Goal: Task Accomplishment & Management: Complete application form

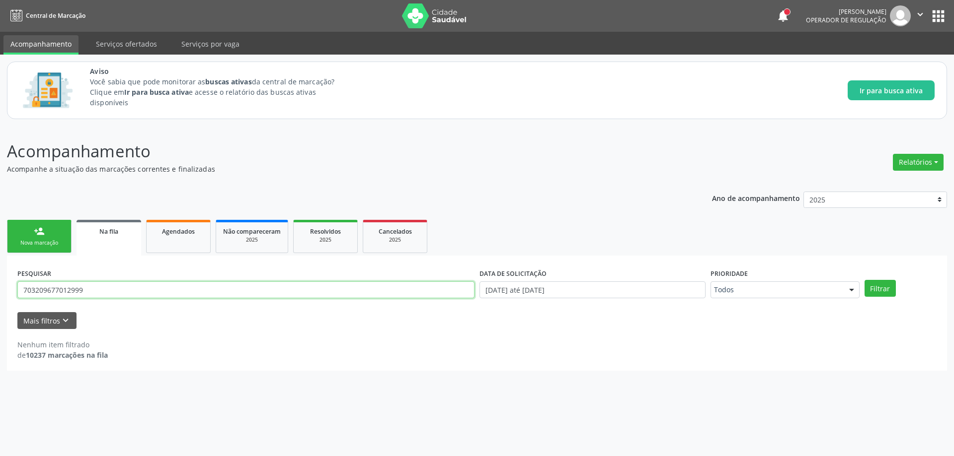
click at [112, 295] on input "703209677012999" at bounding box center [245, 290] width 457 height 17
type input "898000443296644"
click at [864, 280] on button "Filtrar" at bounding box center [879, 288] width 31 height 17
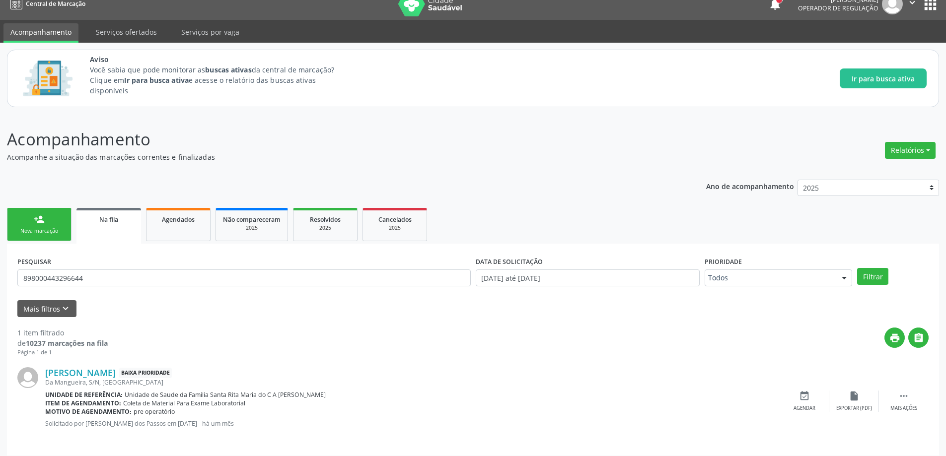
scroll to position [18, 0]
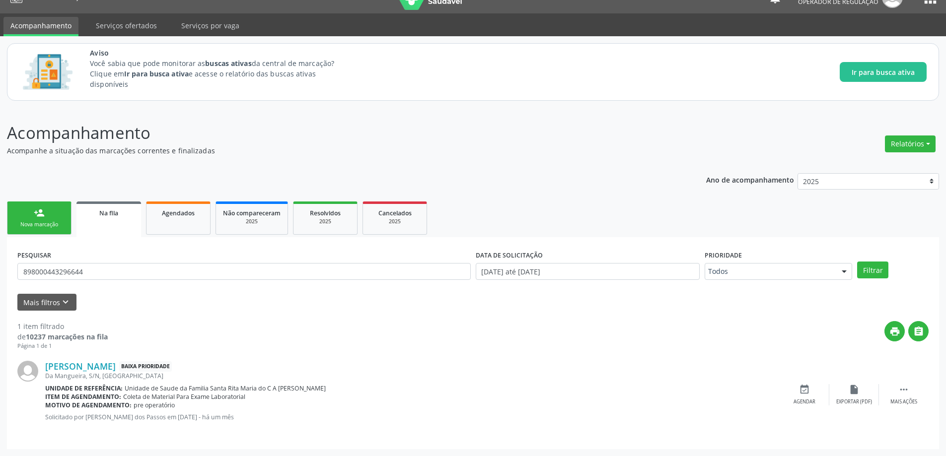
click at [384, 301] on div "Mais filtros keyboard_arrow_down" at bounding box center [473, 302] width 916 height 17
click at [801, 389] on icon "event_available" at bounding box center [804, 389] width 11 height 11
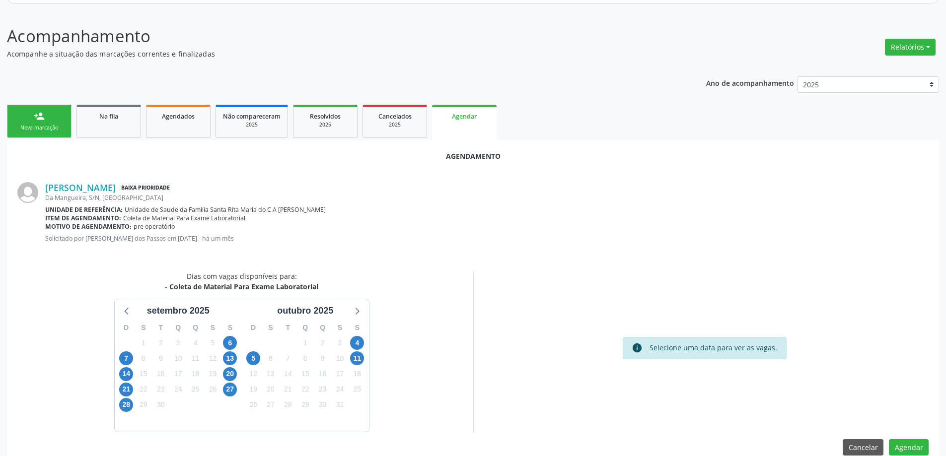
scroll to position [132, 0]
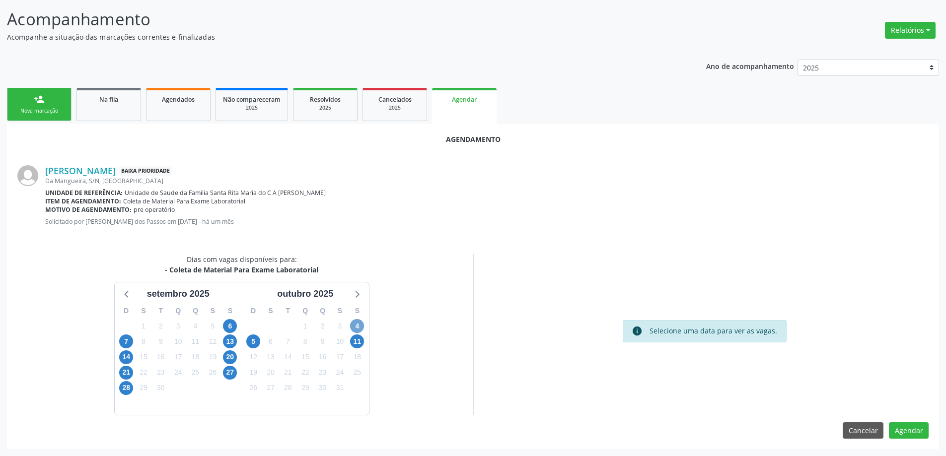
click at [360, 323] on span "4" at bounding box center [357, 326] width 14 height 14
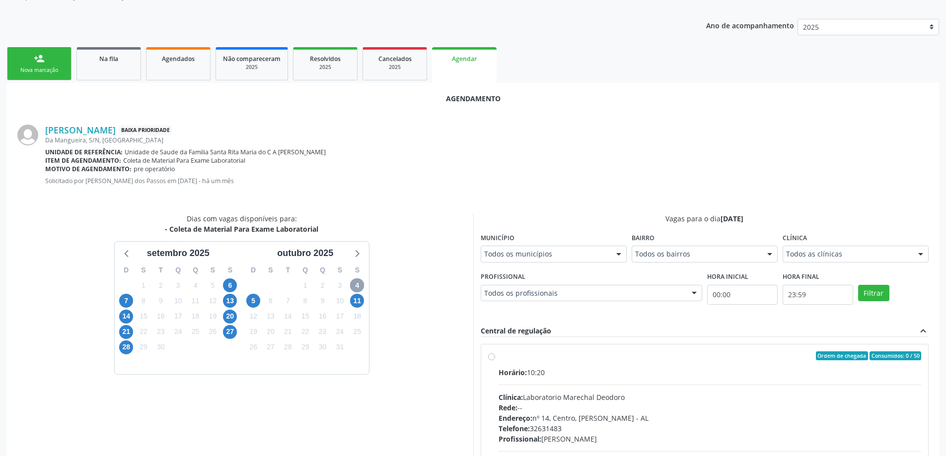
scroll to position [231, 0]
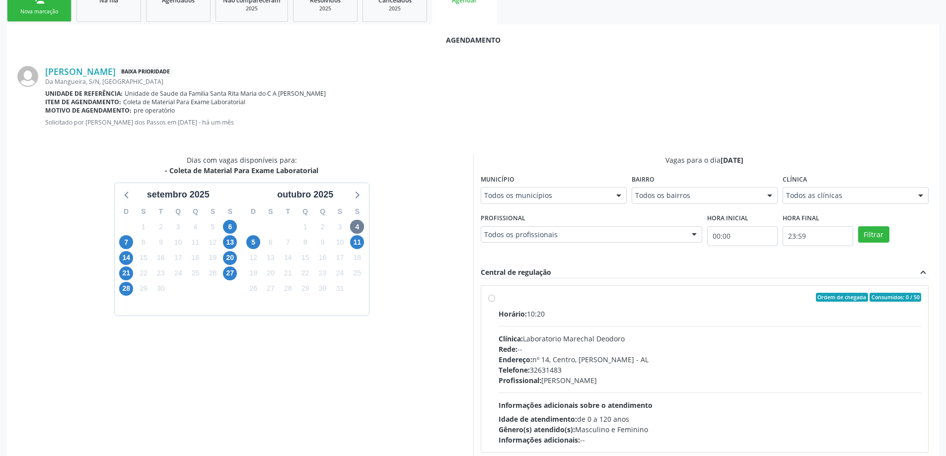
click at [499, 301] on label "Ordem de chegada Consumidos: 0 / 50 Horário: 10:20 Clínica: Laboratorio Marecha…" at bounding box center [710, 369] width 423 height 152
click at [492, 301] on input "Ordem de chegada Consumidos: 0 / 50 Horário: 10:20 Clínica: Laboratorio Marecha…" at bounding box center [491, 297] width 7 height 9
radio input "true"
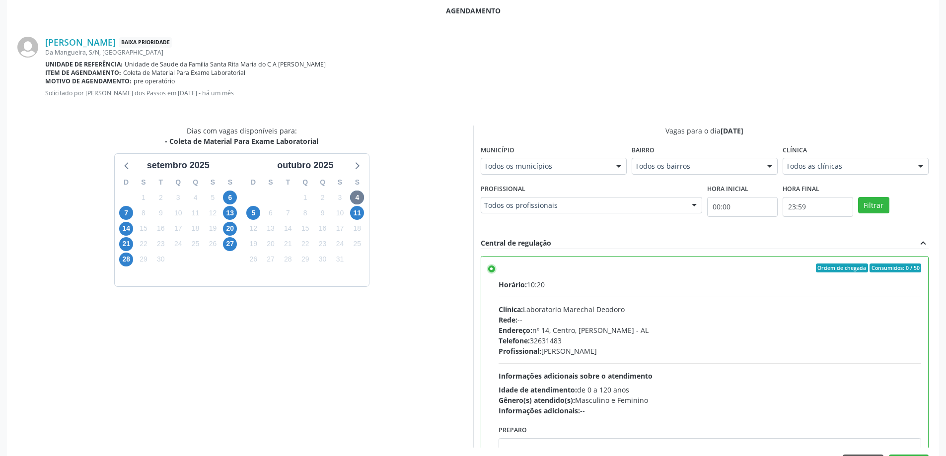
scroll to position [294, 0]
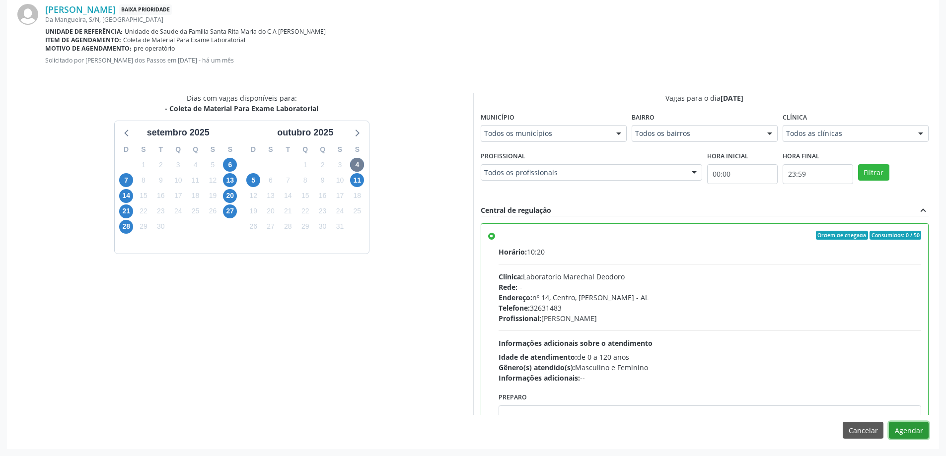
click at [906, 426] on button "Agendar" at bounding box center [909, 430] width 40 height 17
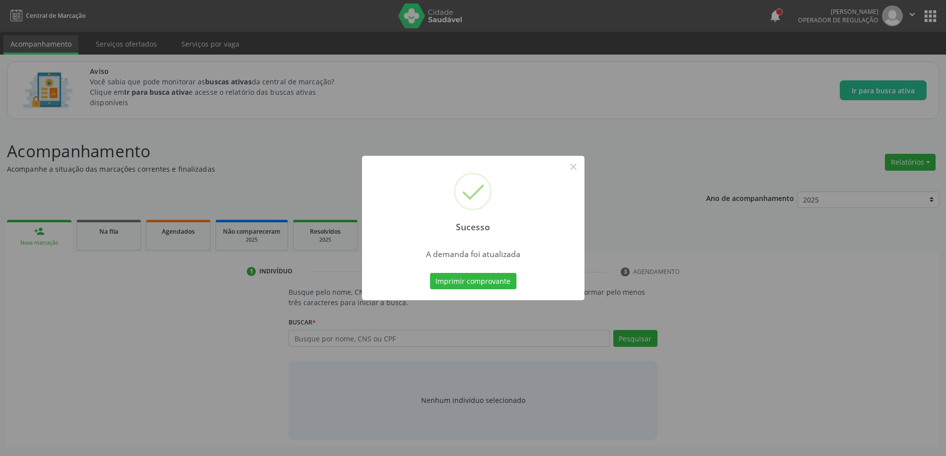
scroll to position [0, 0]
click at [898, 430] on div "Sucesso × A demanda foi atualizada Imprimir comprovante Cancel" at bounding box center [477, 228] width 954 height 456
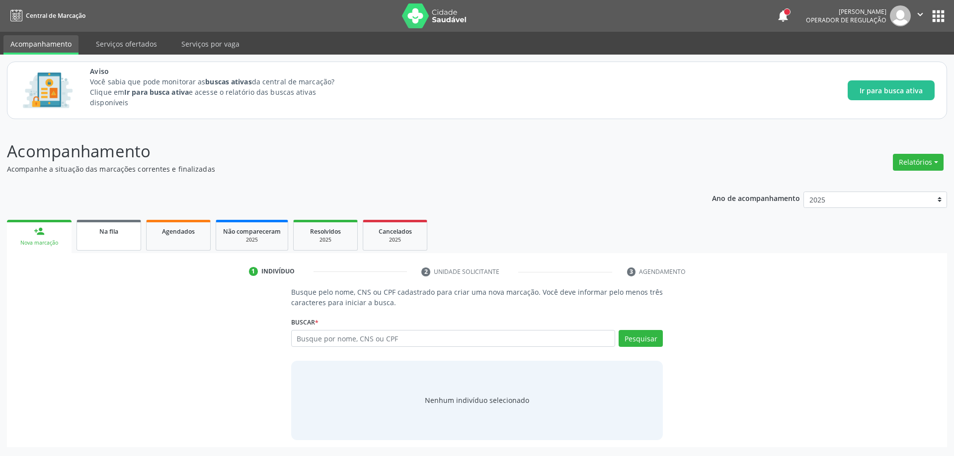
click at [116, 221] on link "Na fila" at bounding box center [108, 235] width 65 height 31
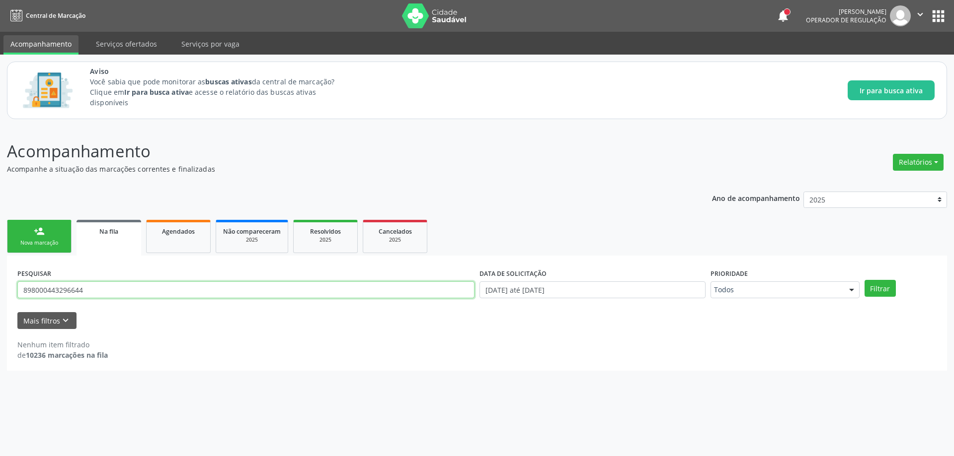
click at [178, 295] on input "898000443296644" at bounding box center [245, 290] width 457 height 17
type input "705604449464419"
click at [864, 280] on button "Filtrar" at bounding box center [879, 288] width 31 height 17
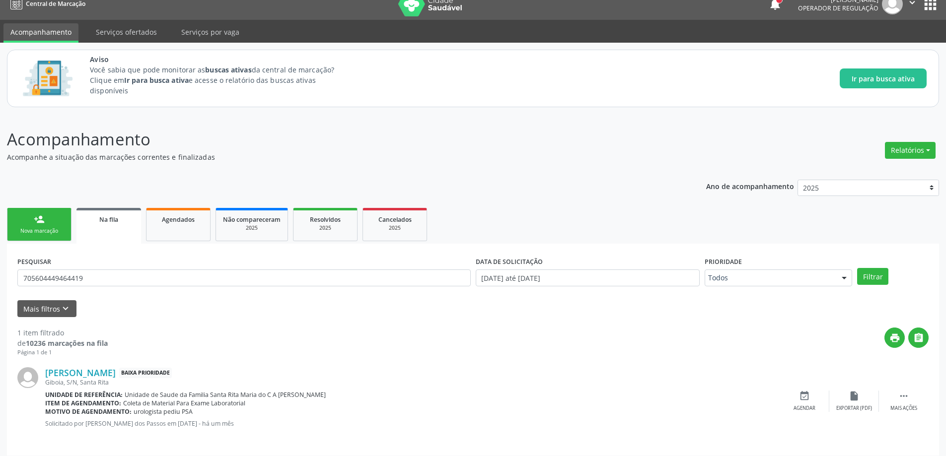
scroll to position [18, 0]
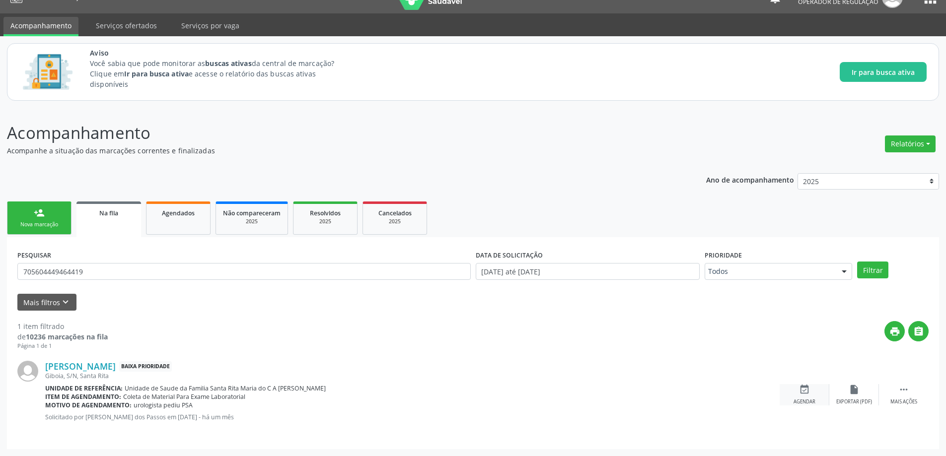
click at [811, 395] on div "event_available Agendar" at bounding box center [805, 394] width 50 height 21
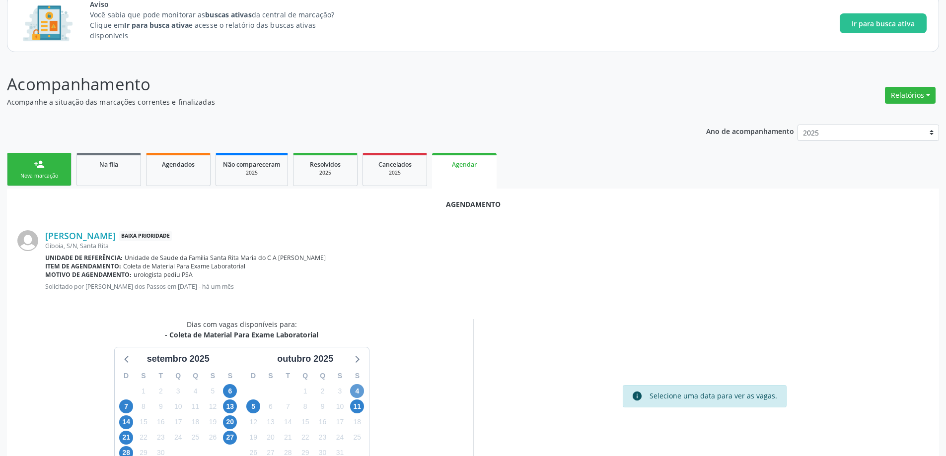
scroll to position [132, 0]
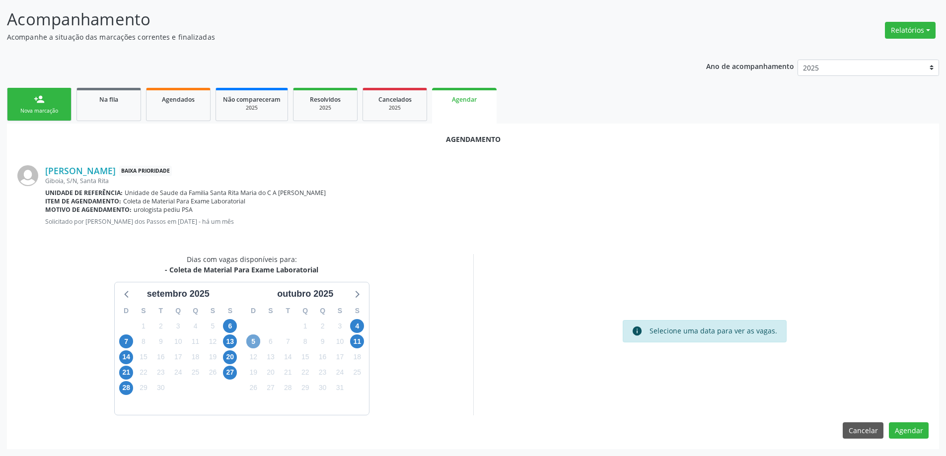
click at [257, 345] on span "5" at bounding box center [253, 342] width 14 height 14
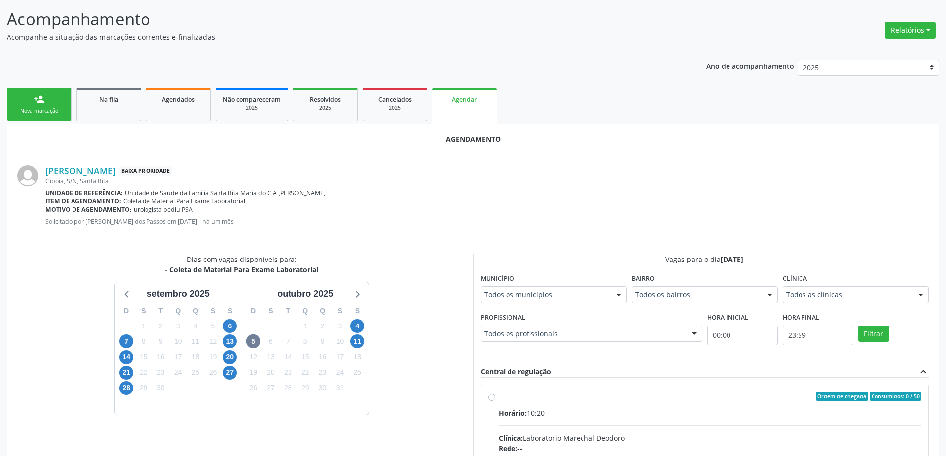
click at [488, 397] on input "Ordem de chegada Consumidos: 0 / 50 Horário: 10:20 Clínica: Laboratorio Marecha…" at bounding box center [491, 396] width 7 height 9
radio input "true"
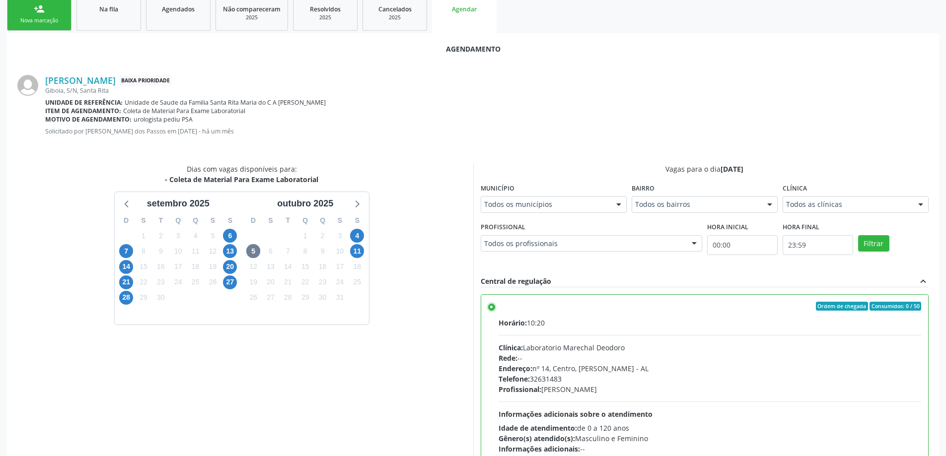
scroll to position [294, 0]
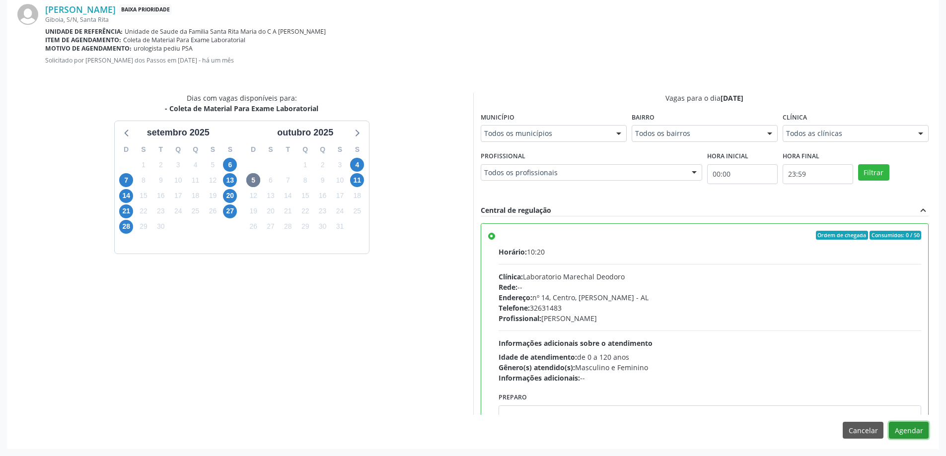
click at [900, 435] on button "Agendar" at bounding box center [909, 430] width 40 height 17
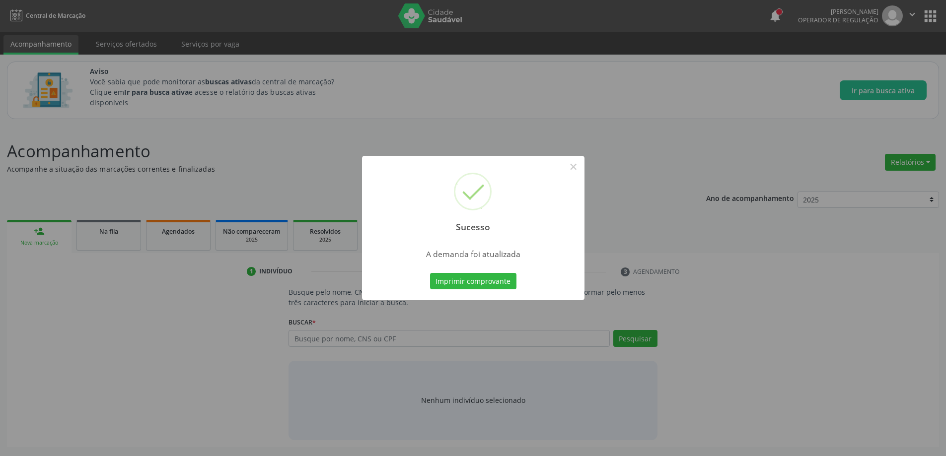
scroll to position [0, 0]
click at [574, 169] on button "×" at bounding box center [577, 166] width 17 height 17
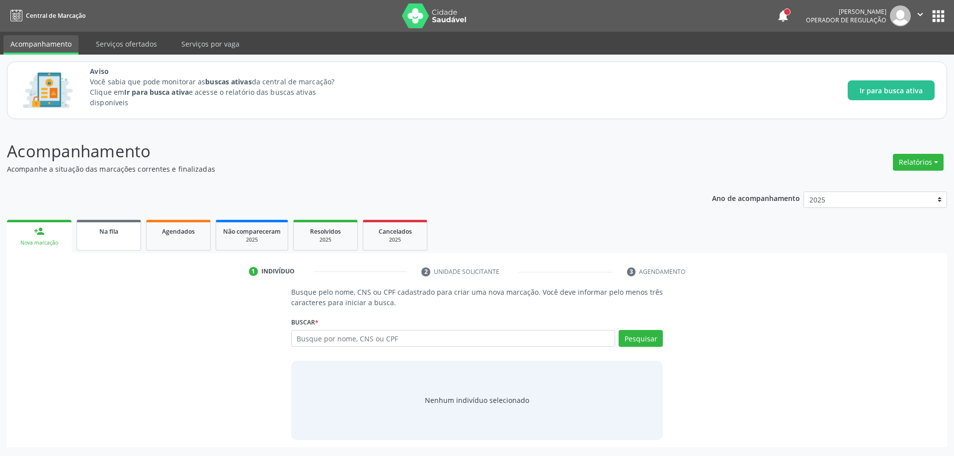
click at [107, 225] on link "Na fila" at bounding box center [108, 235] width 65 height 31
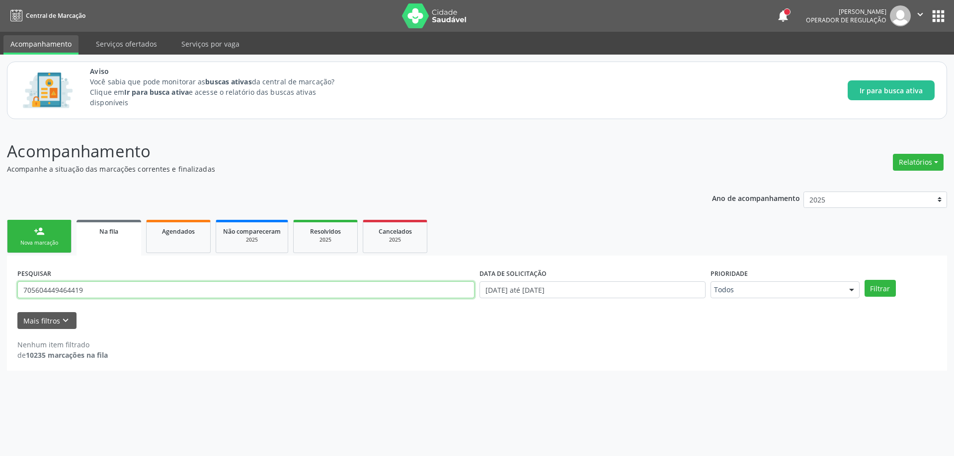
click at [143, 289] on input "705604449464419" at bounding box center [245, 290] width 457 height 17
type input "709006807593617"
click at [864, 280] on button "Filtrar" at bounding box center [879, 288] width 31 height 17
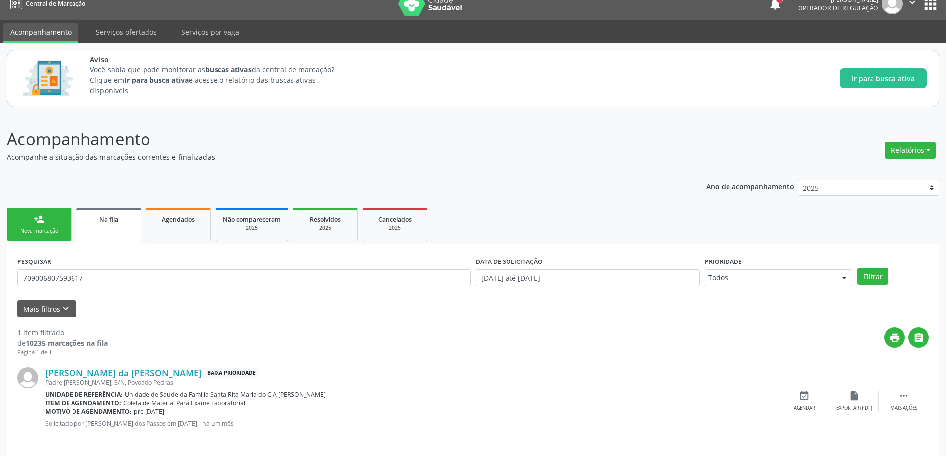
scroll to position [18, 0]
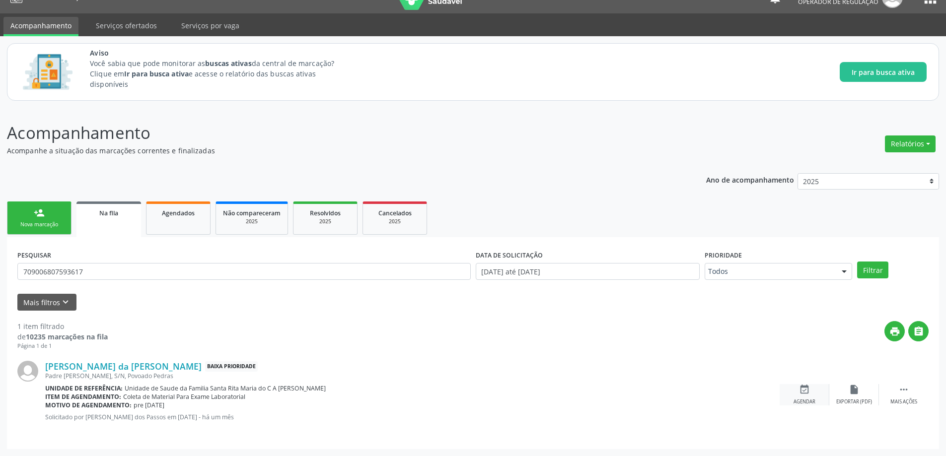
click at [796, 389] on div "event_available Agendar" at bounding box center [805, 394] width 50 height 21
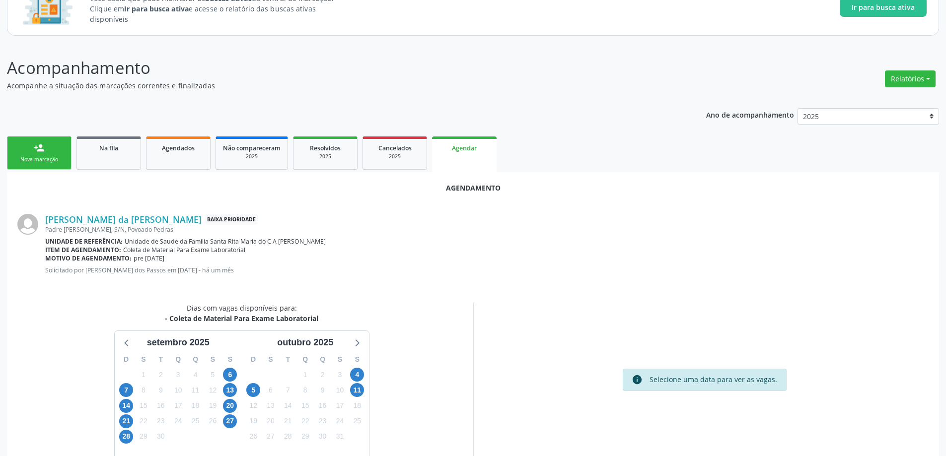
scroll to position [132, 0]
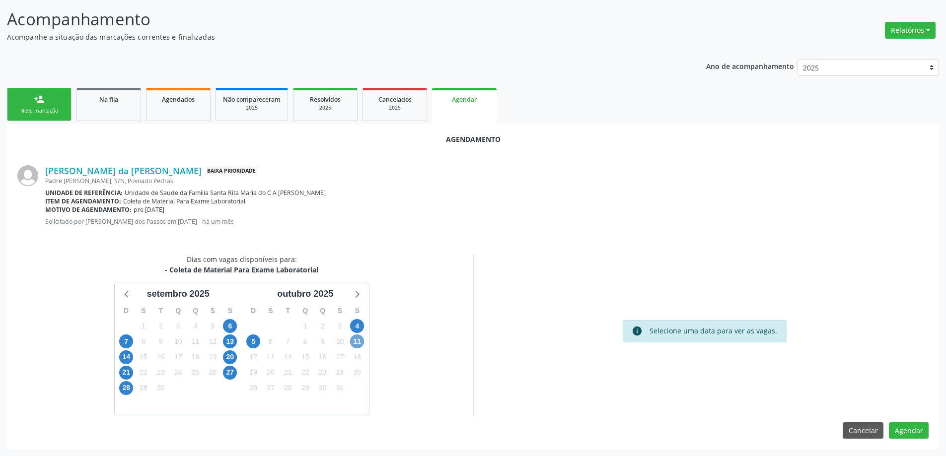
click at [360, 339] on span "11" at bounding box center [357, 342] width 14 height 14
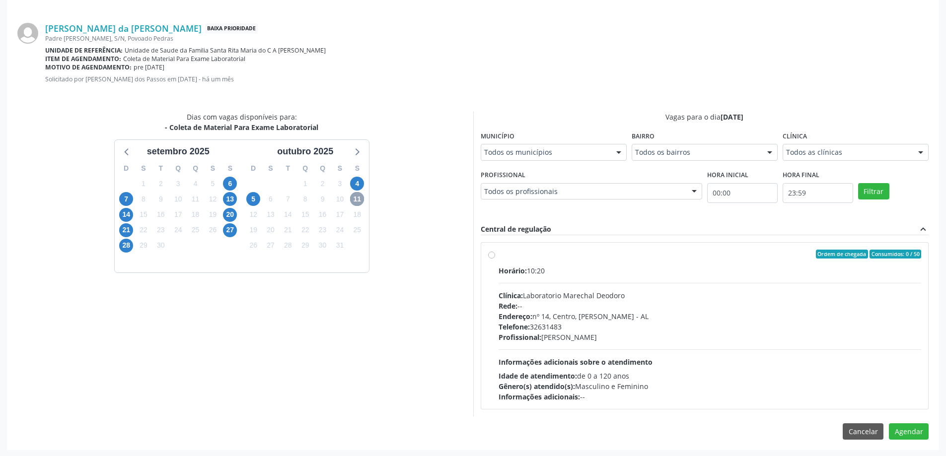
scroll to position [276, 0]
click at [499, 256] on label "Ordem de chegada Consumidos: 0 / 50 Horário: 10:20 Clínica: Laboratorio Marecha…" at bounding box center [710, 325] width 423 height 152
click at [493, 256] on input "Ordem de chegada Consumidos: 0 / 50 Horário: 10:20 Clínica: Laboratorio Marecha…" at bounding box center [491, 253] width 7 height 9
radio input "true"
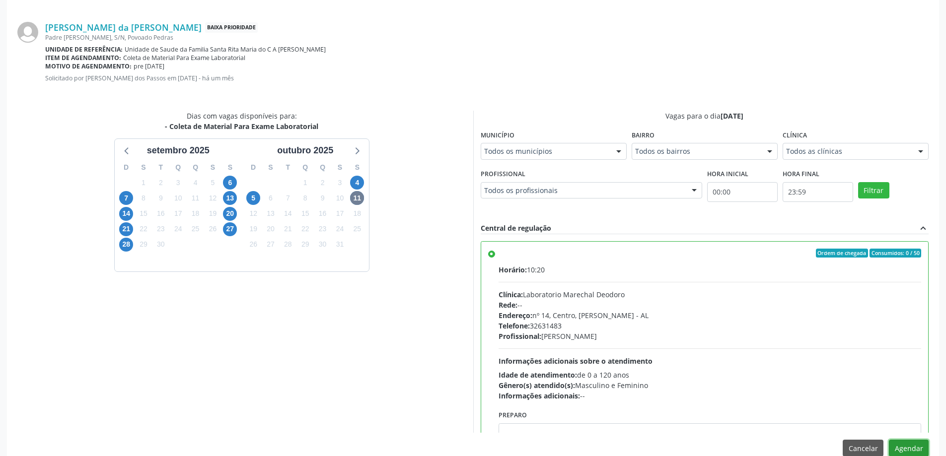
click at [907, 448] on button "Agendar" at bounding box center [909, 448] width 40 height 17
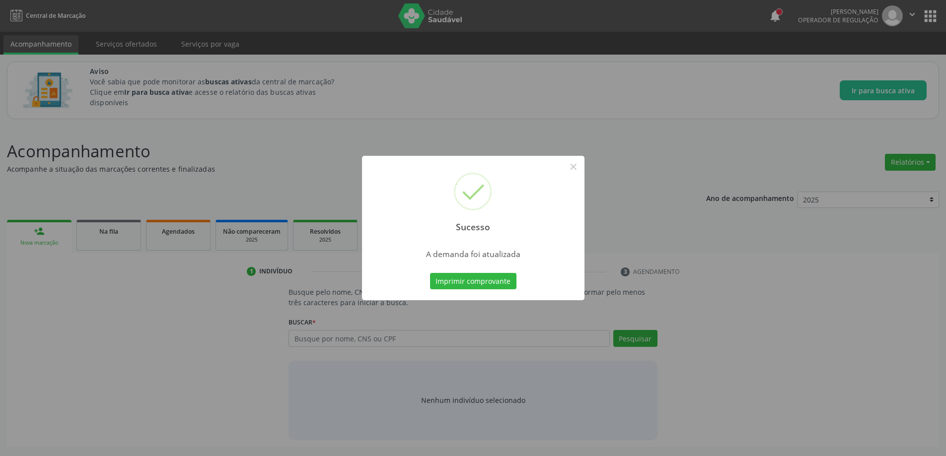
scroll to position [0, 0]
click at [579, 165] on button "×" at bounding box center [577, 166] width 17 height 17
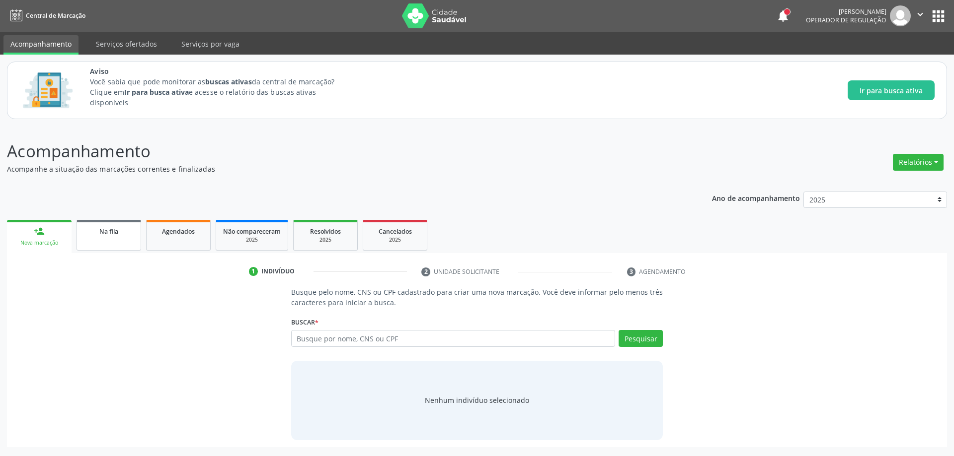
click at [91, 230] on div "Na fila" at bounding box center [109, 231] width 50 height 10
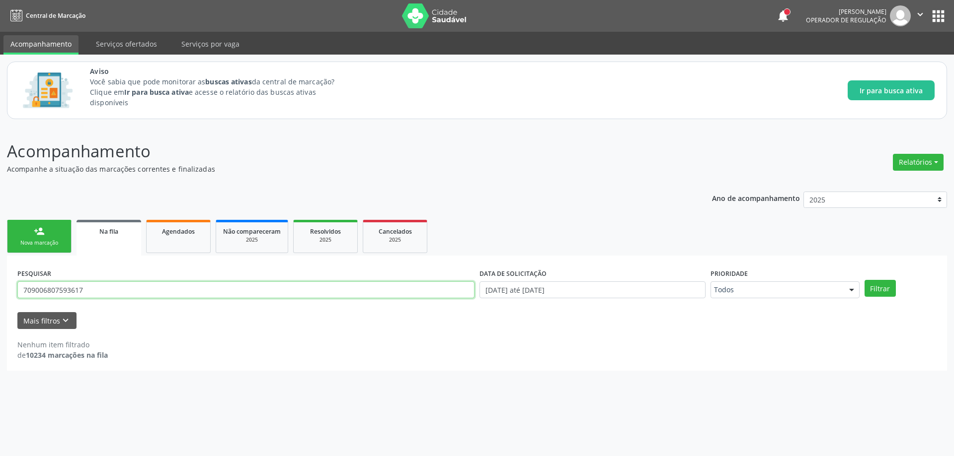
click at [176, 291] on input "709006807593617" at bounding box center [245, 290] width 457 height 17
type input "700404903224245"
click at [864, 280] on button "Filtrar" at bounding box center [879, 288] width 31 height 17
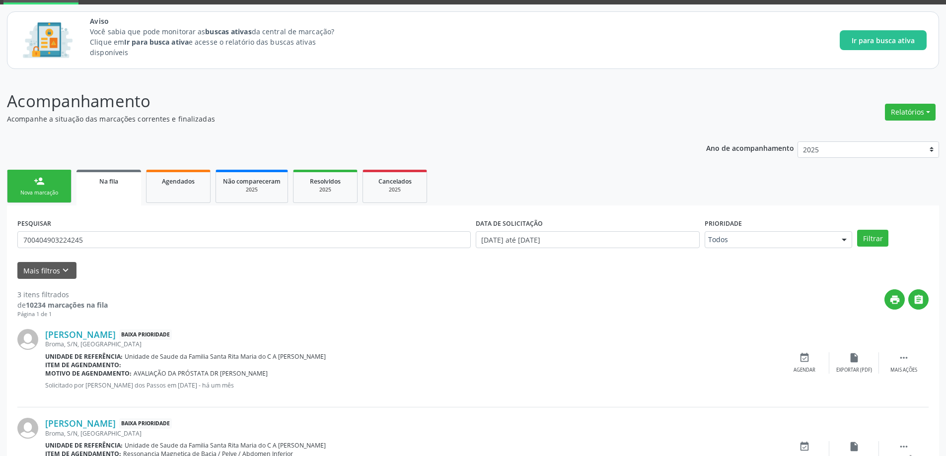
scroll to position [197, 0]
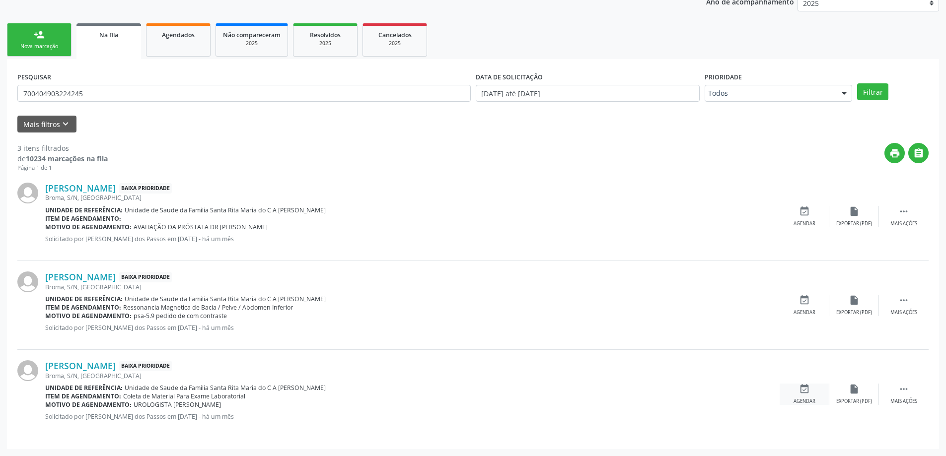
click at [808, 398] on div "Agendar" at bounding box center [805, 401] width 22 height 7
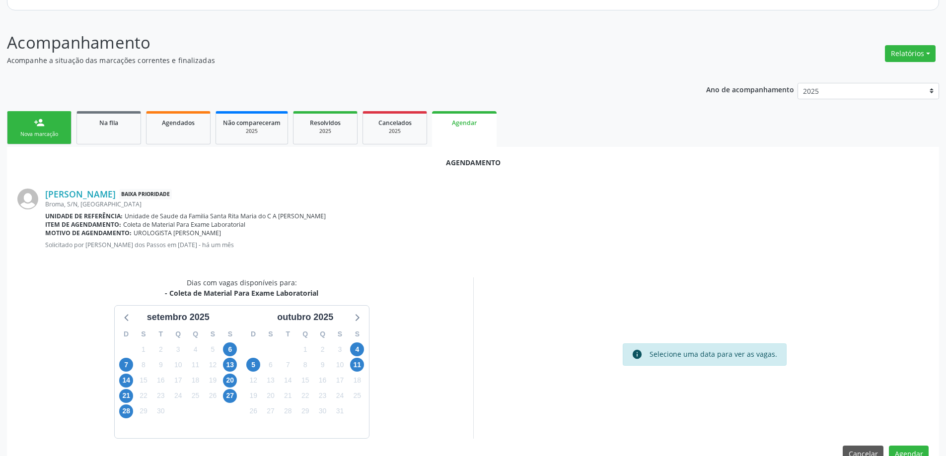
scroll to position [132, 0]
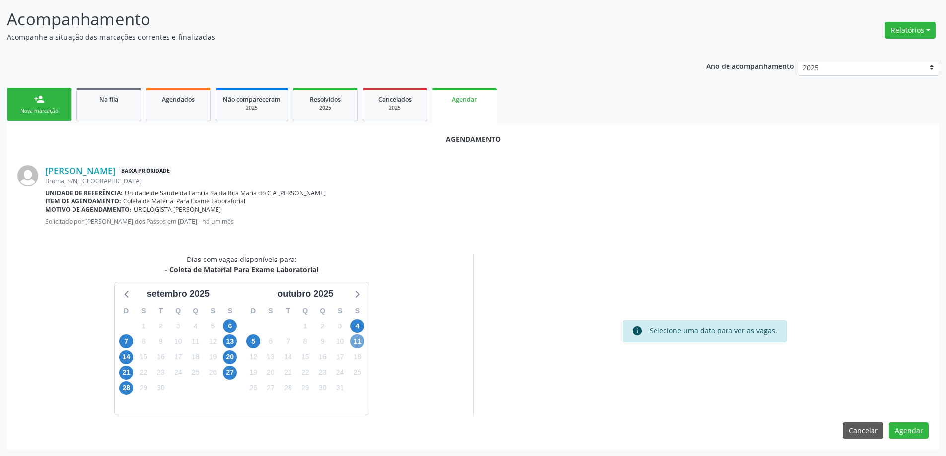
click at [359, 337] on span "11" at bounding box center [357, 342] width 14 height 14
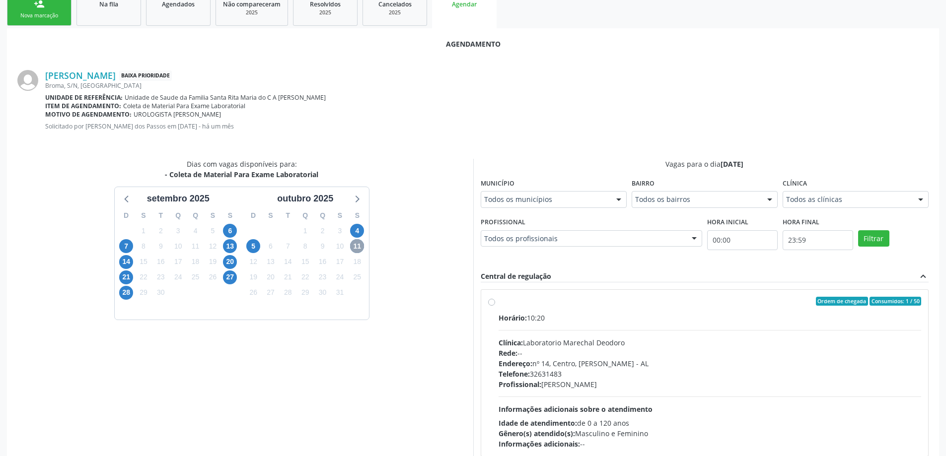
scroll to position [231, 0]
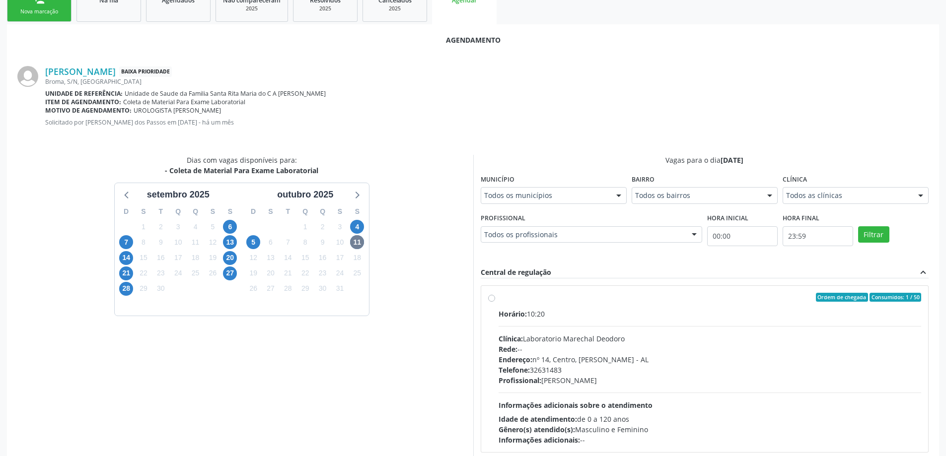
click at [499, 299] on label "Ordem de chegada Consumidos: 1 / 50 Horário: 10:20 Clínica: Laboratorio Marecha…" at bounding box center [710, 369] width 423 height 152
click at [490, 299] on input "Ordem de chegada Consumidos: 1 / 50 Horário: 10:20 Clínica: Laboratorio Marecha…" at bounding box center [491, 297] width 7 height 9
radio input "true"
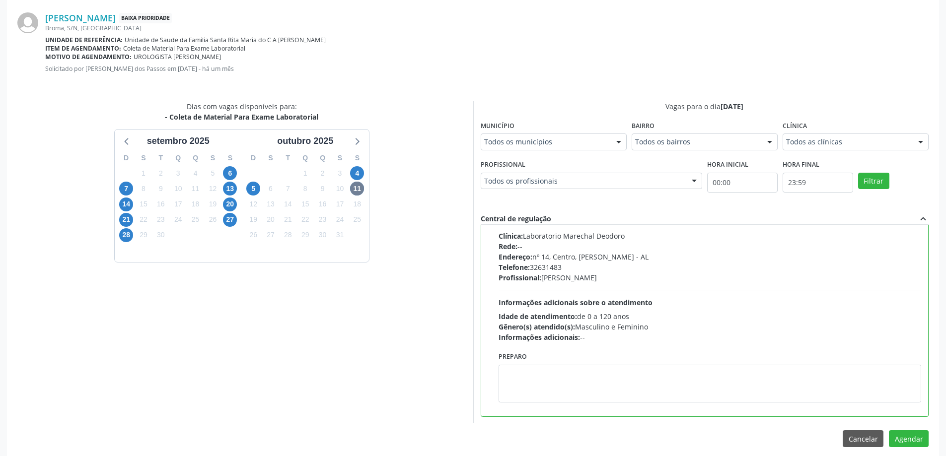
scroll to position [294, 0]
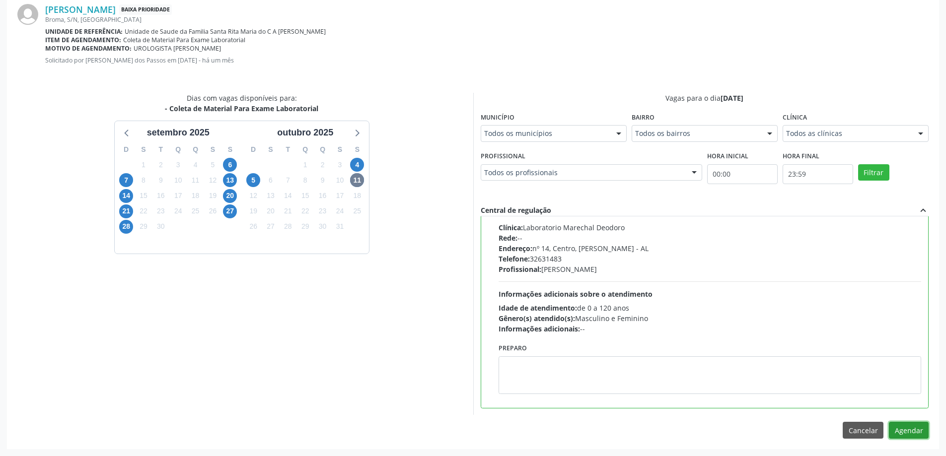
click at [907, 430] on button "Agendar" at bounding box center [909, 430] width 40 height 17
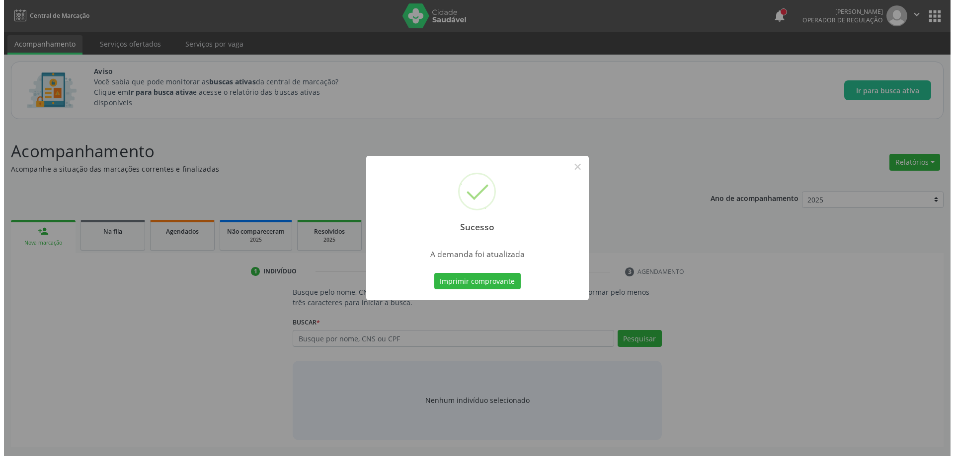
scroll to position [0, 0]
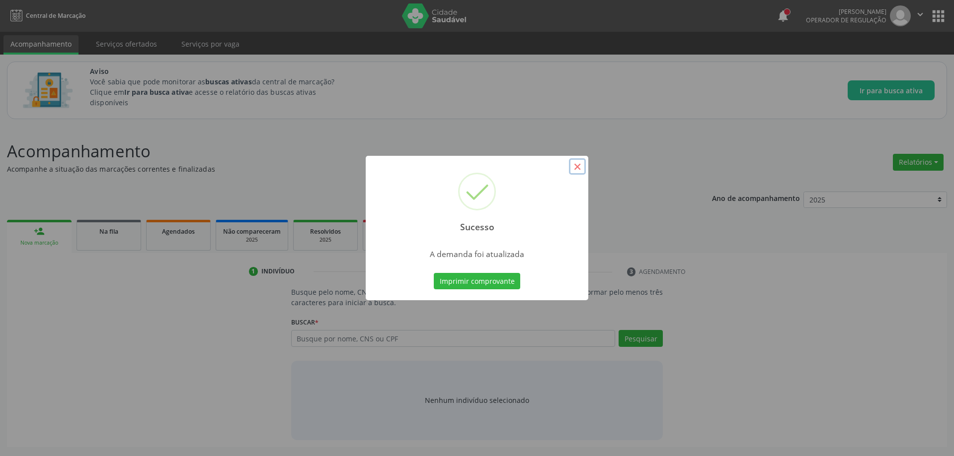
click at [578, 169] on button "×" at bounding box center [577, 166] width 17 height 17
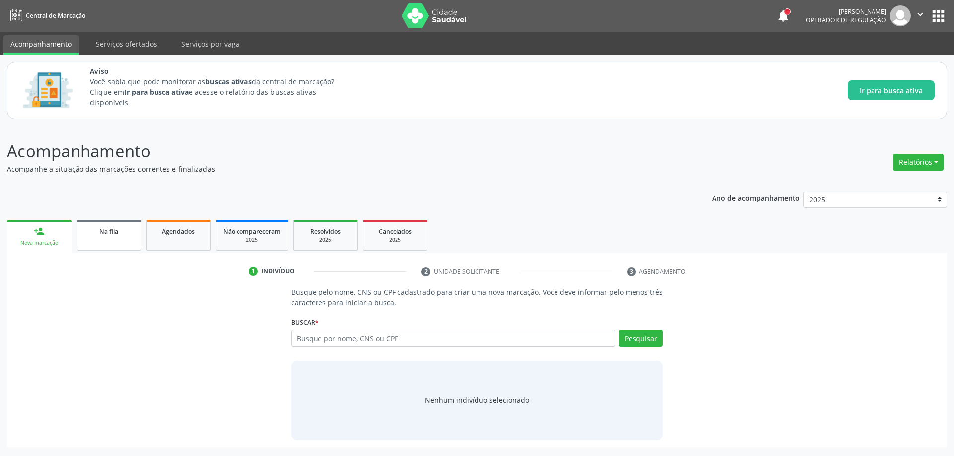
click at [104, 231] on span "Na fila" at bounding box center [108, 231] width 19 height 8
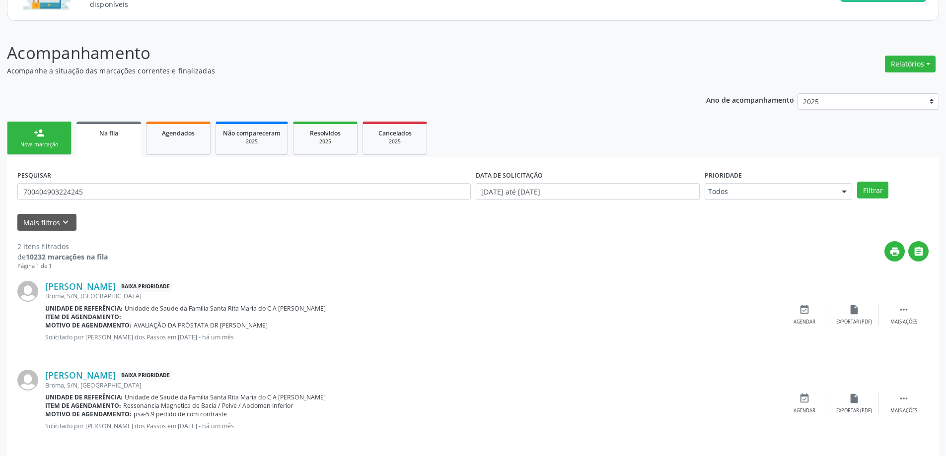
scroll to position [107, 0]
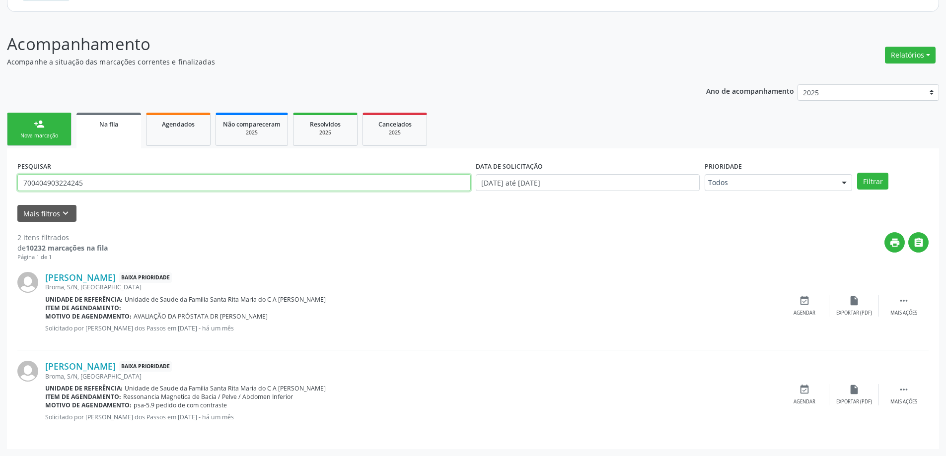
click at [131, 186] on input "700404903224245" at bounding box center [244, 182] width 454 height 17
type input "898002700526114"
click at [857, 173] on button "Filtrar" at bounding box center [872, 181] width 31 height 17
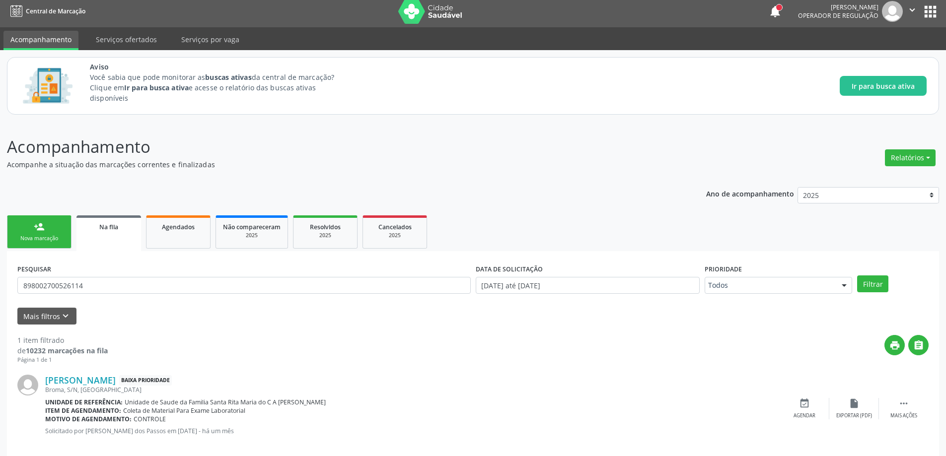
scroll to position [18, 0]
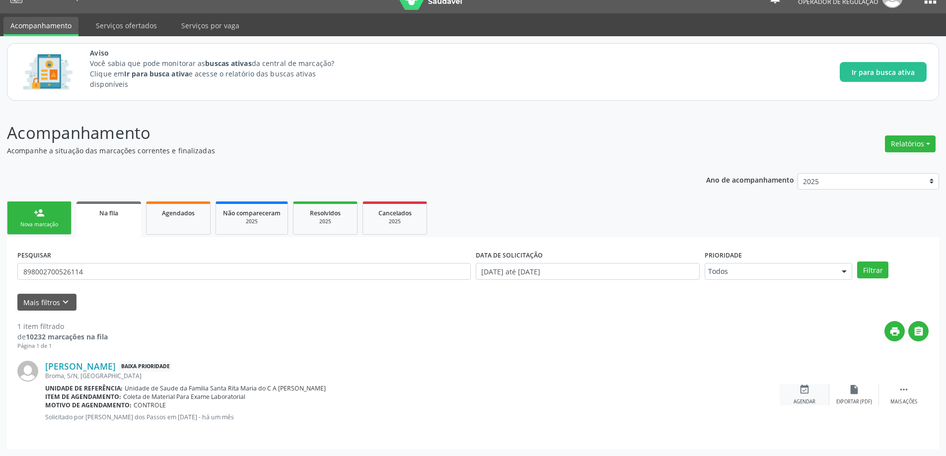
click at [798, 395] on div "event_available Agendar" at bounding box center [805, 394] width 50 height 21
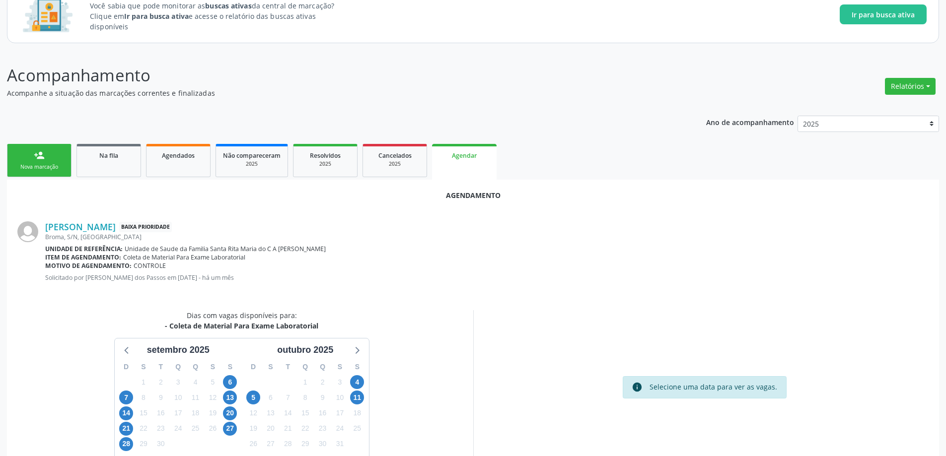
scroll to position [132, 0]
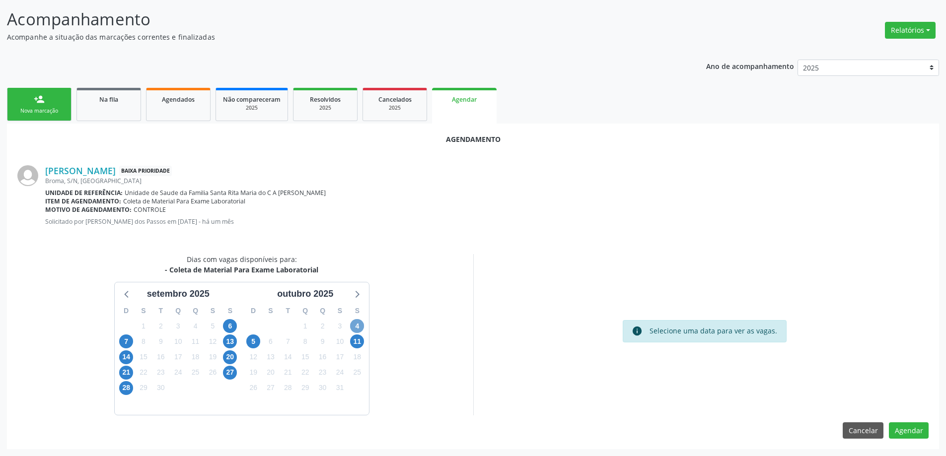
click at [356, 324] on span "4" at bounding box center [357, 326] width 14 height 14
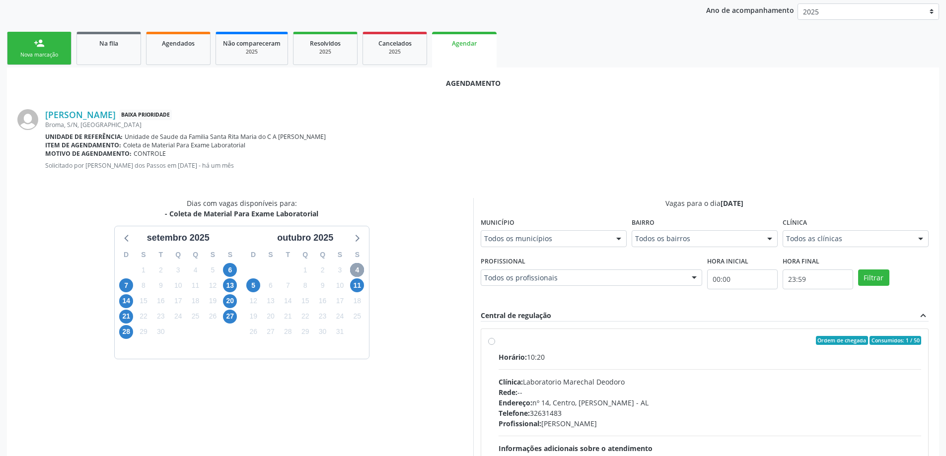
scroll to position [276, 0]
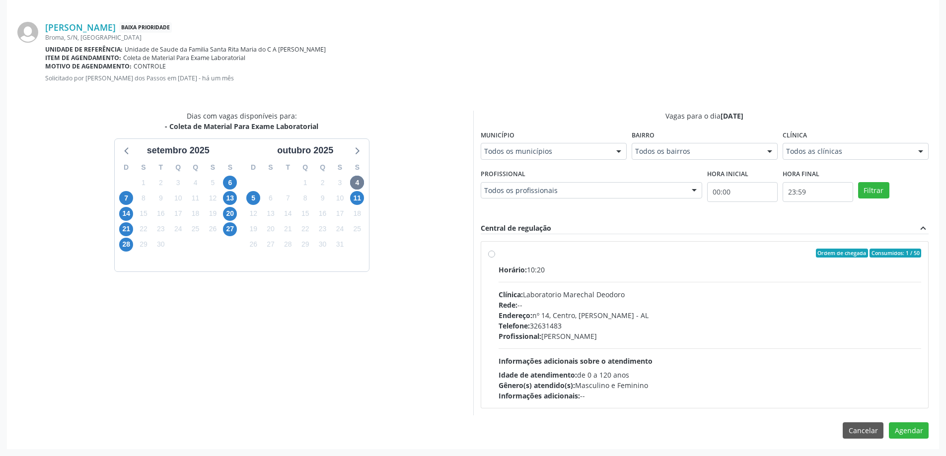
click at [499, 256] on label "Ordem de chegada Consumidos: 1 / 50 Horário: 10:20 Clínica: Laboratorio Marecha…" at bounding box center [710, 325] width 423 height 152
click at [492, 256] on input "Ordem de chegada Consumidos: 1 / 50 Horário: 10:20 Clínica: Laboratorio Marecha…" at bounding box center [491, 253] width 7 height 9
radio input "true"
click at [911, 446] on button "Agendar" at bounding box center [909, 448] width 40 height 17
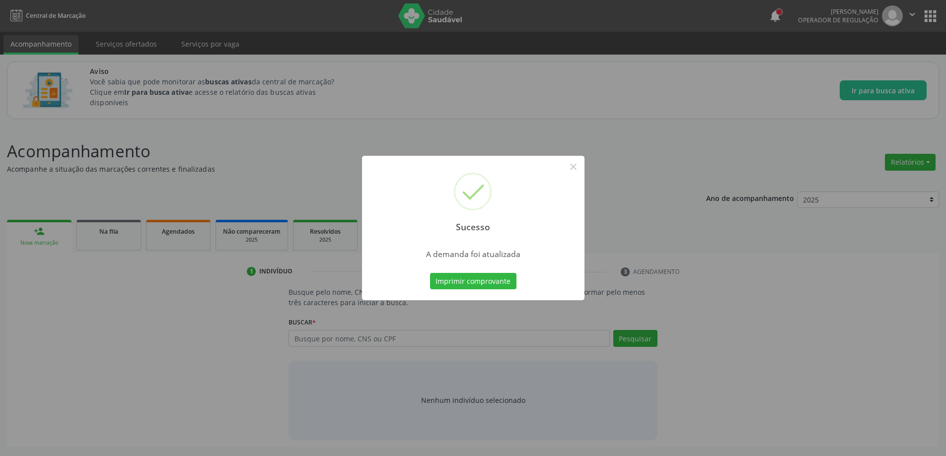
scroll to position [0, 0]
drag, startPoint x: 578, startPoint y: 168, endPoint x: 269, endPoint y: 196, distance: 310.2
click at [578, 168] on button "×" at bounding box center [577, 166] width 17 height 17
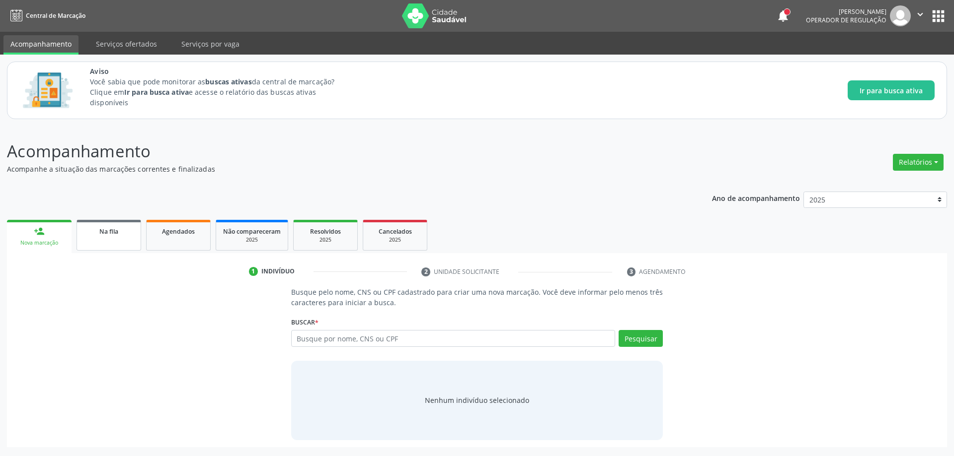
click at [103, 228] on span "Na fila" at bounding box center [108, 231] width 19 height 8
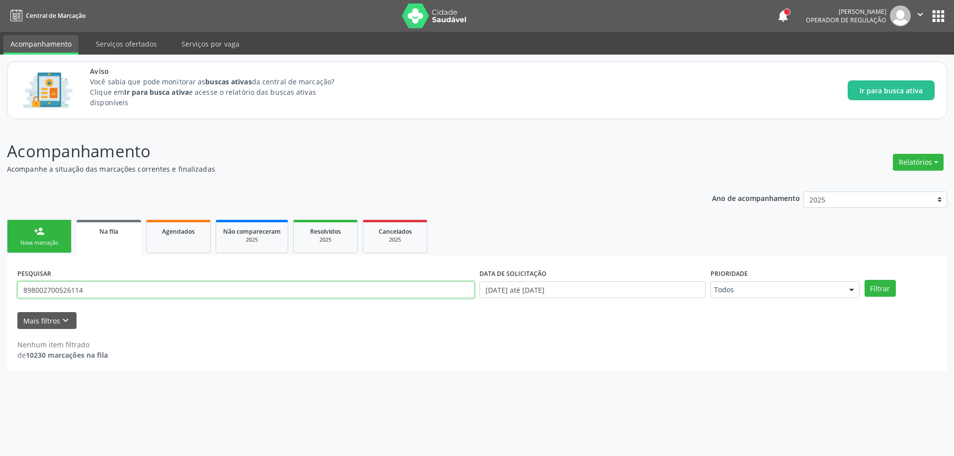
click at [122, 286] on input "898002700526114" at bounding box center [245, 290] width 457 height 17
type input "700305956971640"
click at [864, 280] on button "Filtrar" at bounding box center [879, 288] width 31 height 17
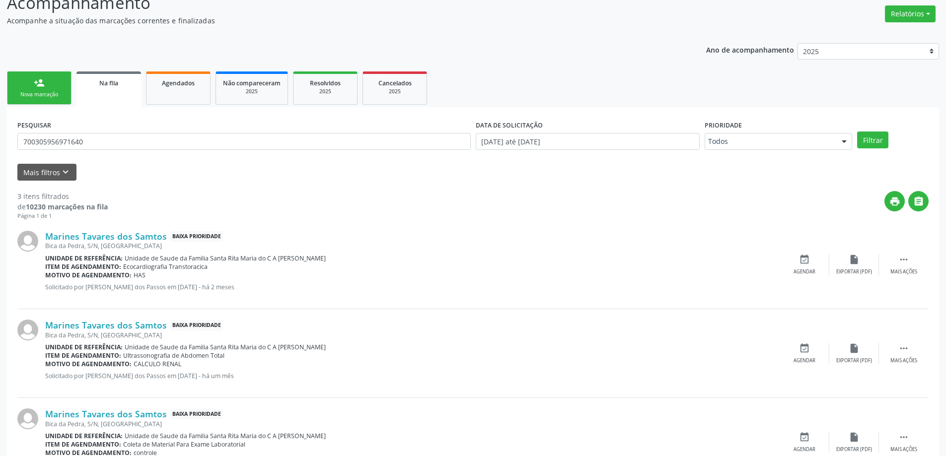
scroll to position [197, 0]
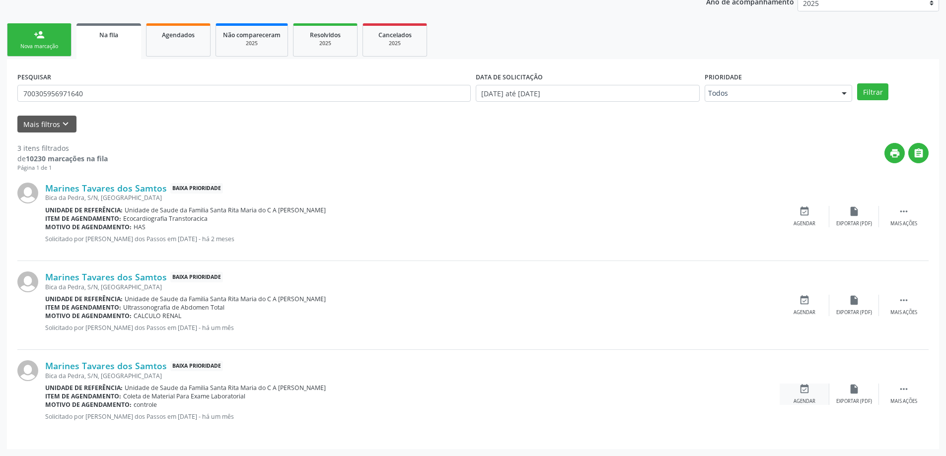
click at [801, 396] on div "event_available Agendar" at bounding box center [805, 394] width 50 height 21
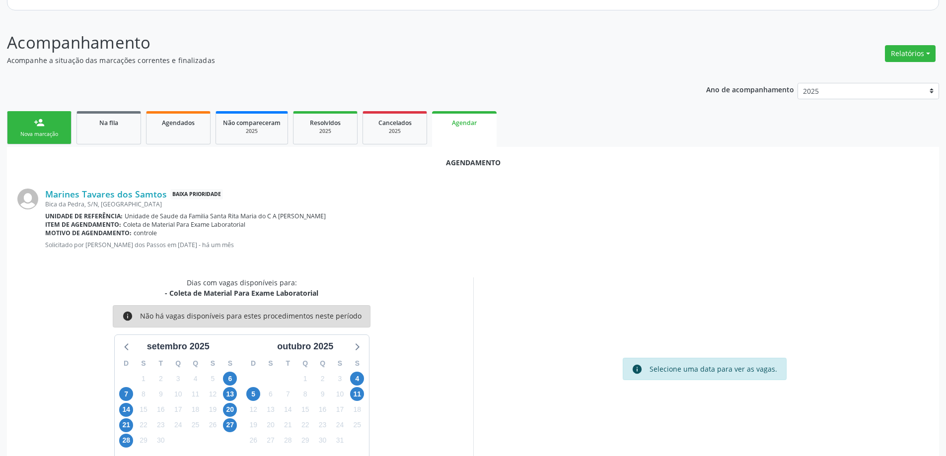
scroll to position [132, 0]
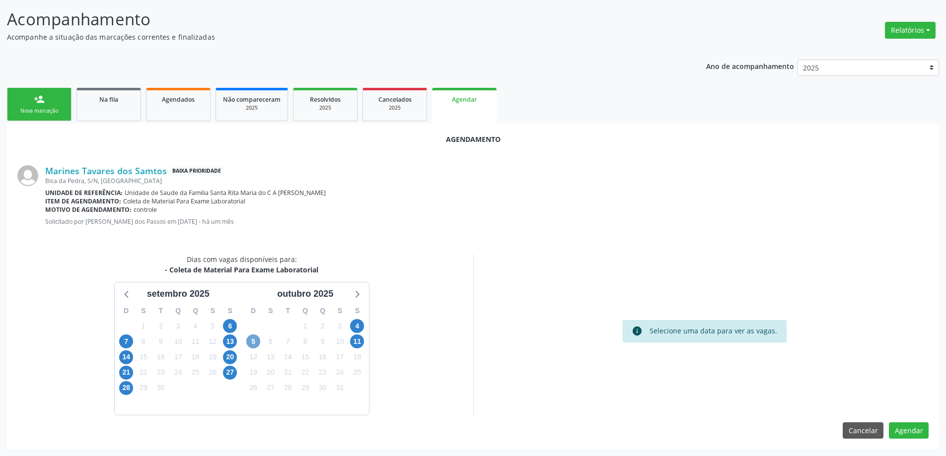
drag, startPoint x: 250, startPoint y: 341, endPoint x: 307, endPoint y: 350, distance: 57.8
click at [251, 341] on span "5" at bounding box center [253, 342] width 14 height 14
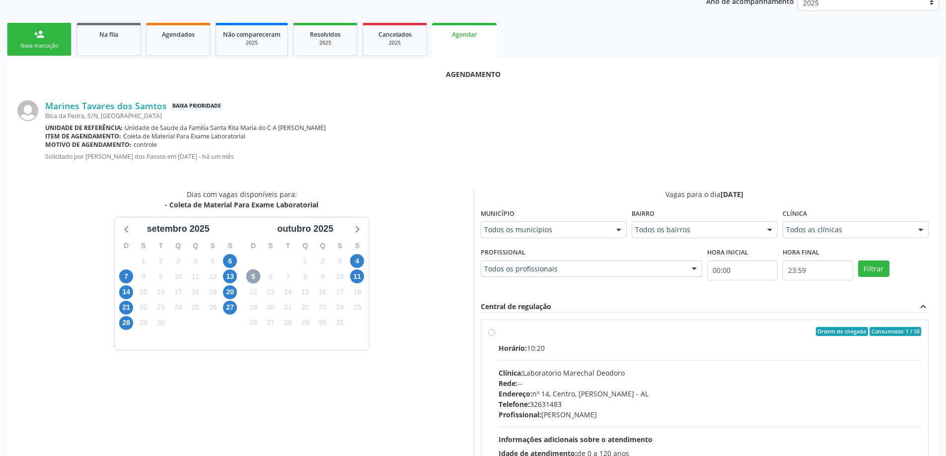
scroll to position [276, 0]
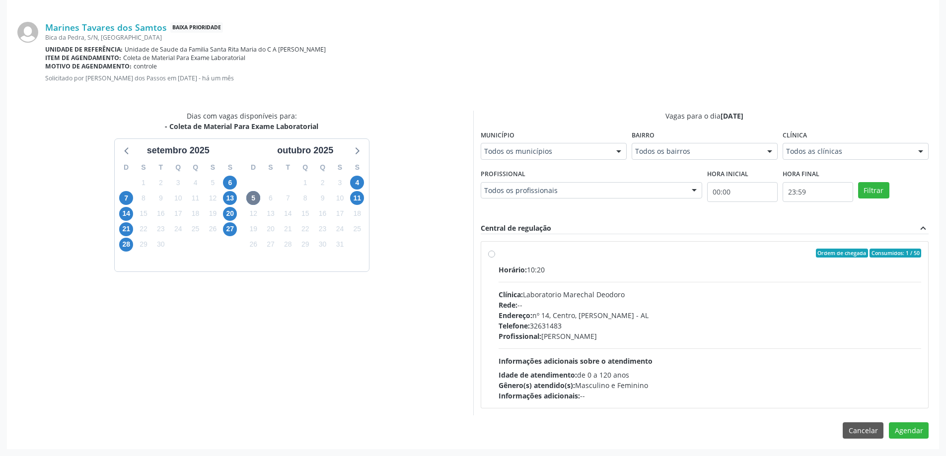
click at [499, 252] on label "Ordem de chegada Consumidos: 1 / 50 Horário: 10:20 Clínica: Laboratorio Marecha…" at bounding box center [710, 325] width 423 height 152
click at [489, 252] on input "Ordem de chegada Consumidos: 1 / 50 Horário: 10:20 Clínica: Laboratorio Marecha…" at bounding box center [491, 253] width 7 height 9
radio input "true"
click at [929, 445] on div "Agendamento Marines Tavares dos Samtos Baixa Prioridade Bica da Pedra, S/N, San…" at bounding box center [473, 223] width 932 height 487
click at [915, 448] on button "Agendar" at bounding box center [909, 448] width 40 height 17
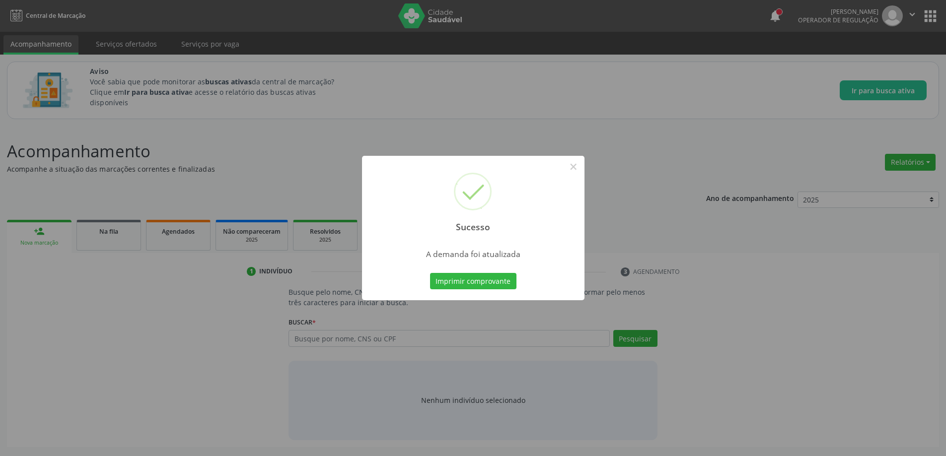
scroll to position [0, 0]
click at [579, 170] on button "×" at bounding box center [577, 166] width 17 height 17
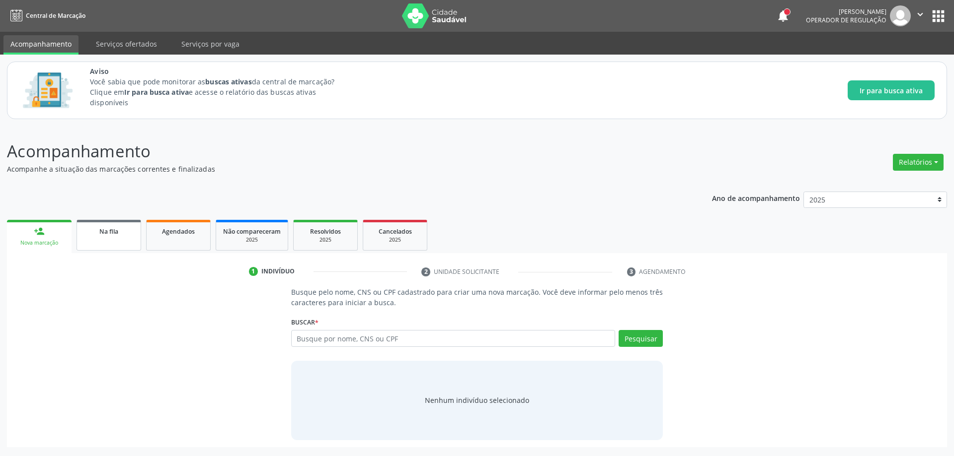
click at [90, 237] on link "Na fila" at bounding box center [108, 235] width 65 height 31
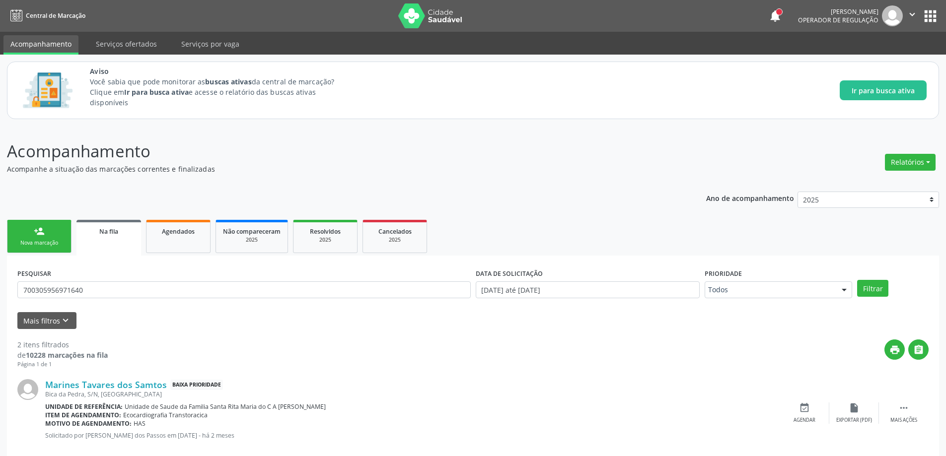
click at [296, 299] on div "PESQUISAR 700305956971640" at bounding box center [244, 285] width 458 height 39
click at [293, 290] on input "700305956971640" at bounding box center [244, 290] width 454 height 17
type input "707601282598291"
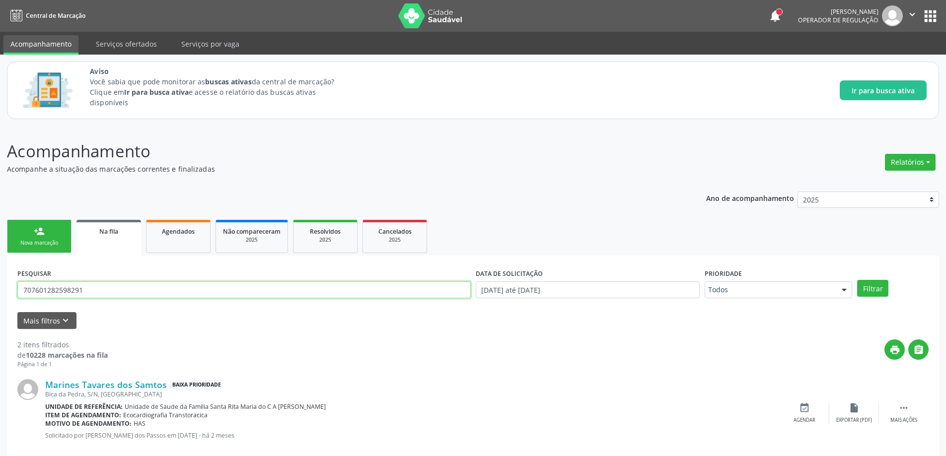
click at [857, 280] on button "Filtrar" at bounding box center [872, 288] width 31 height 17
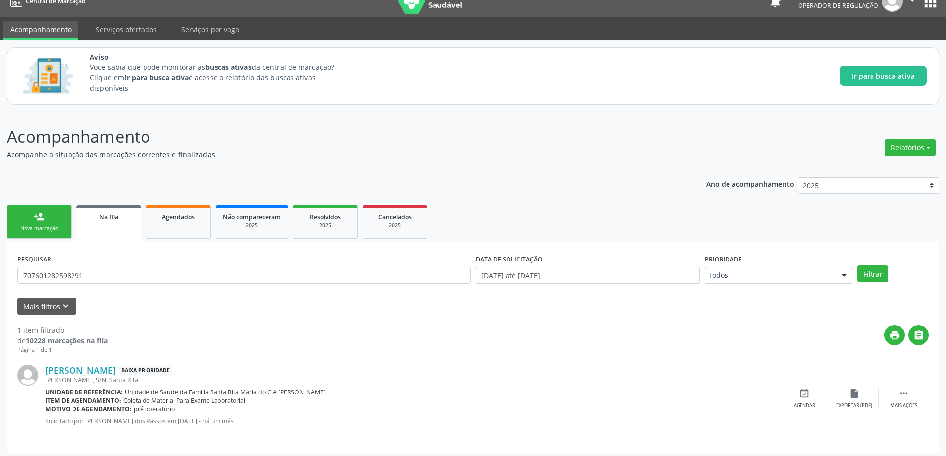
scroll to position [18, 0]
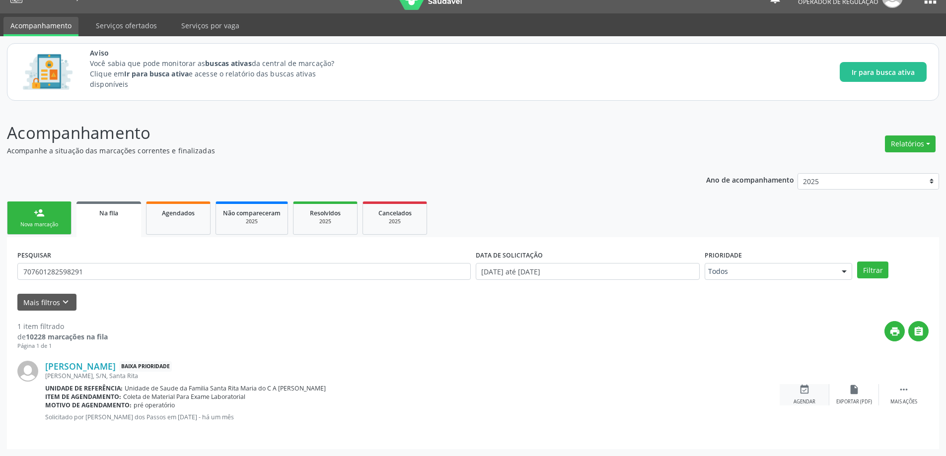
click at [801, 393] on icon "event_available" at bounding box center [804, 389] width 11 height 11
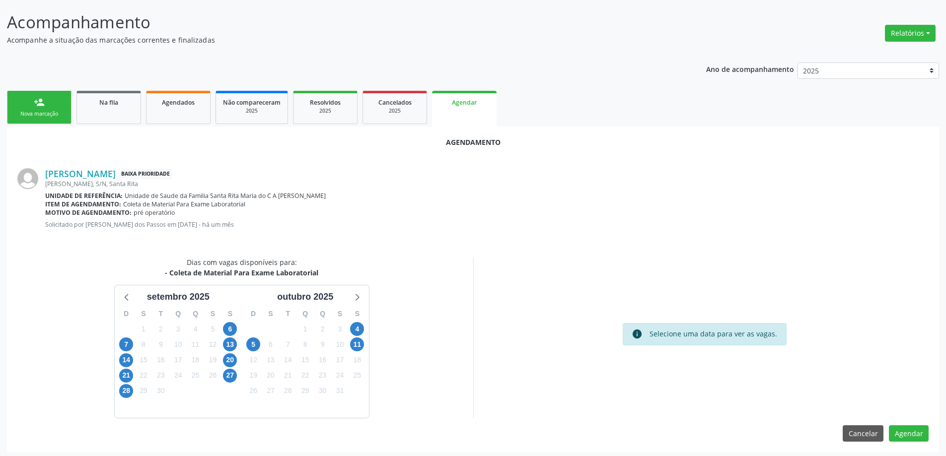
scroll to position [132, 0]
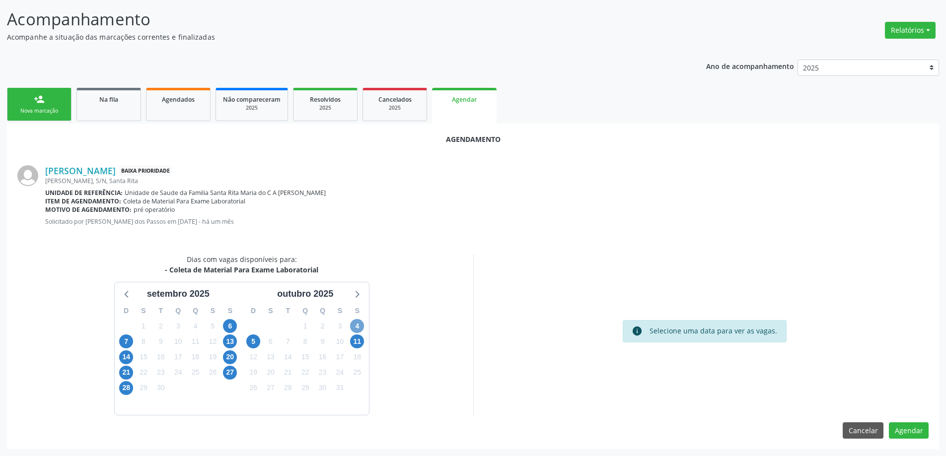
click at [356, 326] on span "4" at bounding box center [357, 326] width 14 height 14
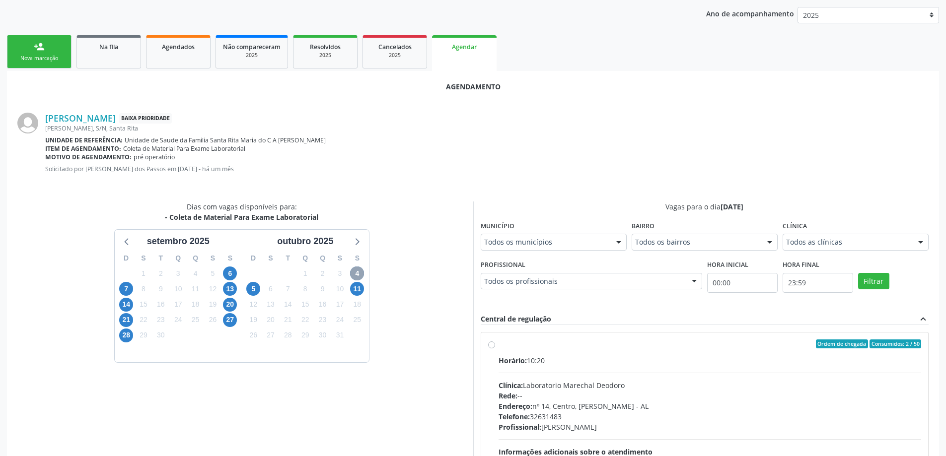
scroll to position [276, 0]
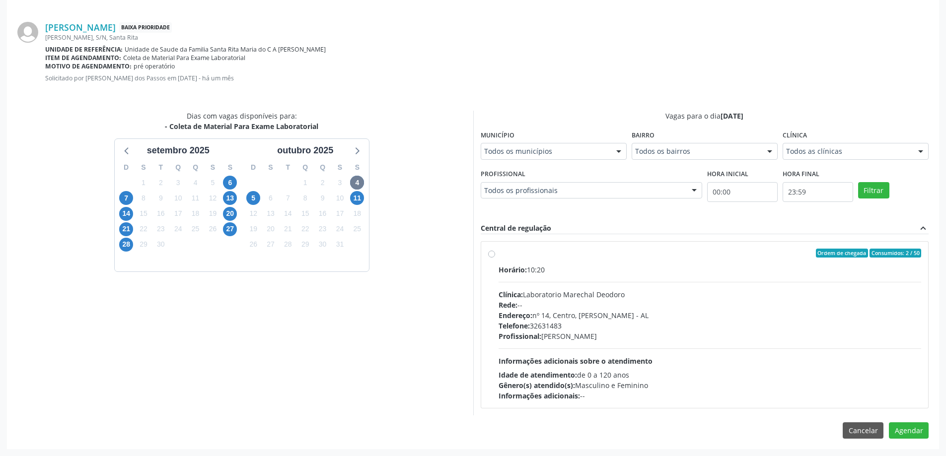
click at [499, 252] on label "Ordem de chegada Consumidos: 2 / 50 Horário: 10:20 Clínica: Laboratorio Marecha…" at bounding box center [710, 325] width 423 height 152
click at [493, 252] on input "Ordem de chegada Consumidos: 2 / 50 Horário: 10:20 Clínica: Laboratorio Marecha…" at bounding box center [491, 253] width 7 height 9
radio input "true"
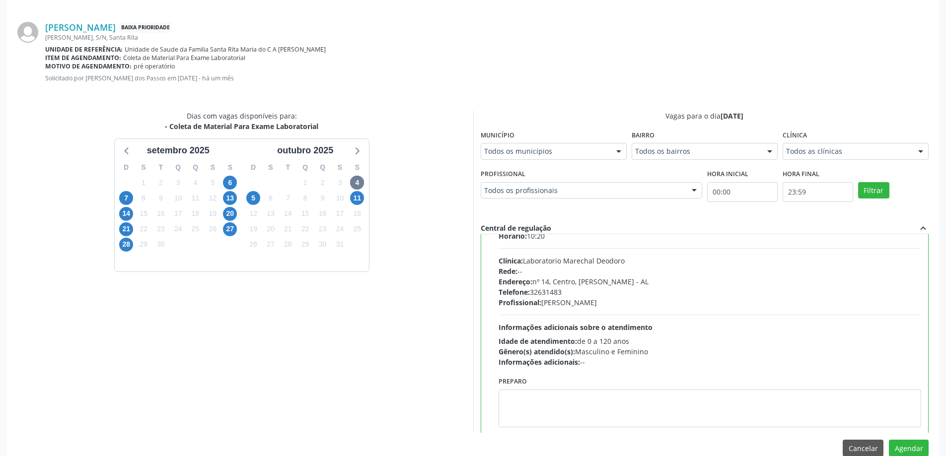
scroll to position [49, 0]
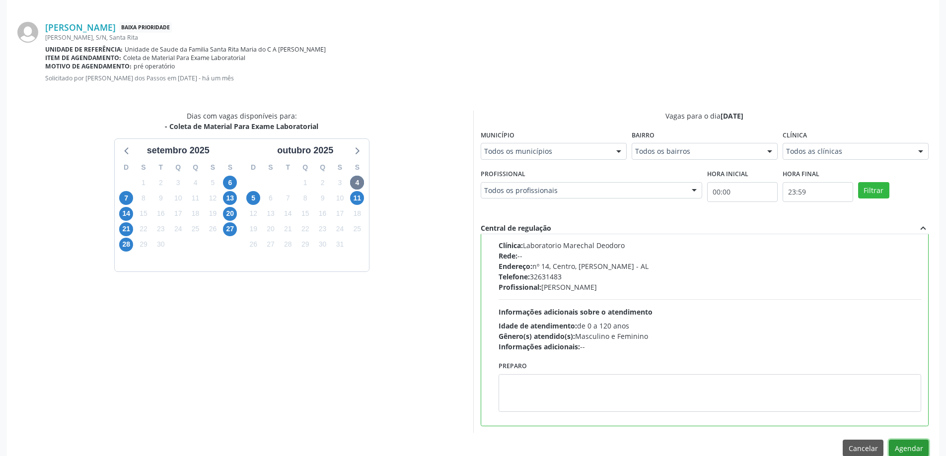
click at [910, 445] on button "Agendar" at bounding box center [909, 448] width 40 height 17
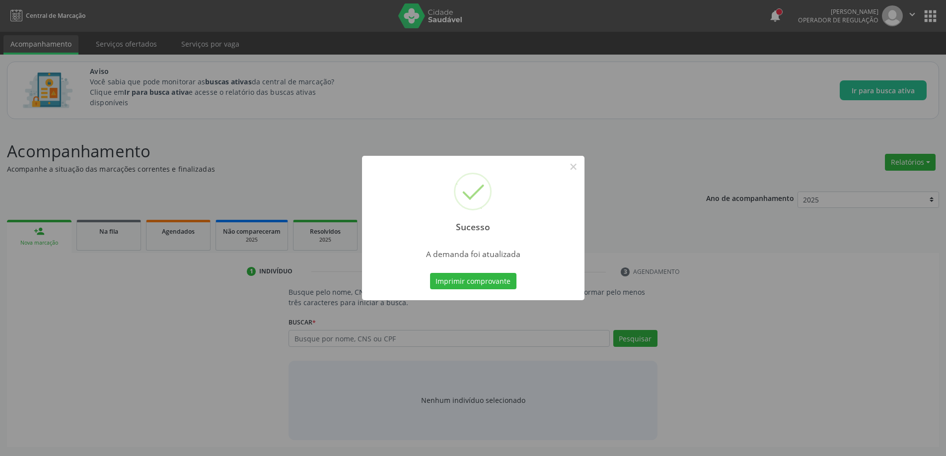
scroll to position [0, 0]
click at [578, 170] on button "×" at bounding box center [577, 166] width 17 height 17
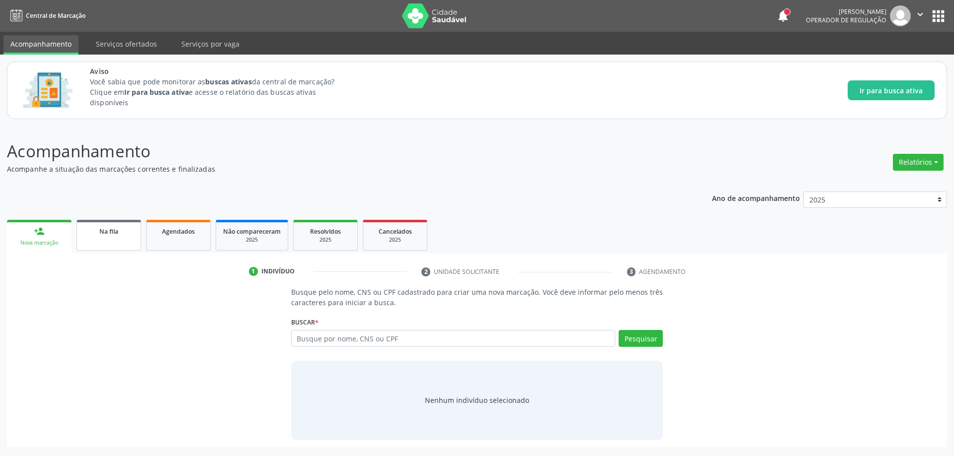
click at [118, 235] on span "Na fila" at bounding box center [108, 231] width 19 height 8
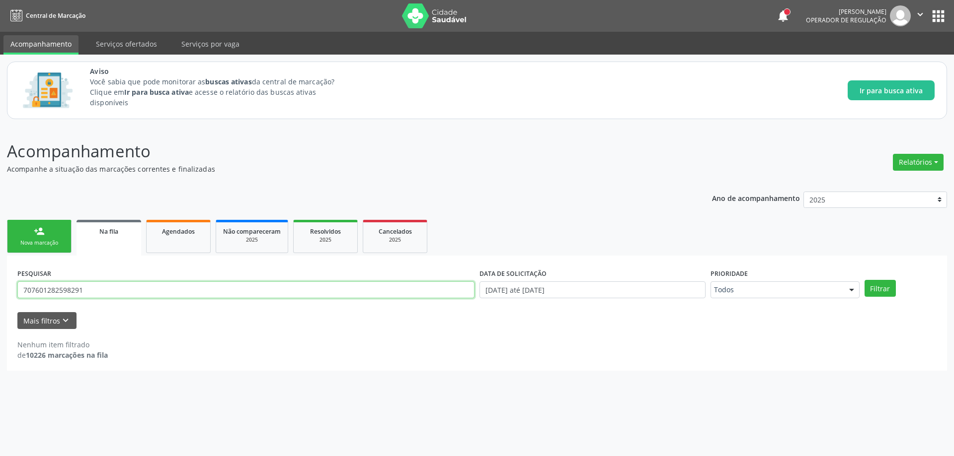
click at [176, 285] on input "707601282598291" at bounding box center [245, 290] width 457 height 17
type input "700008762130603"
click at [864, 280] on button "Filtrar" at bounding box center [879, 288] width 31 height 17
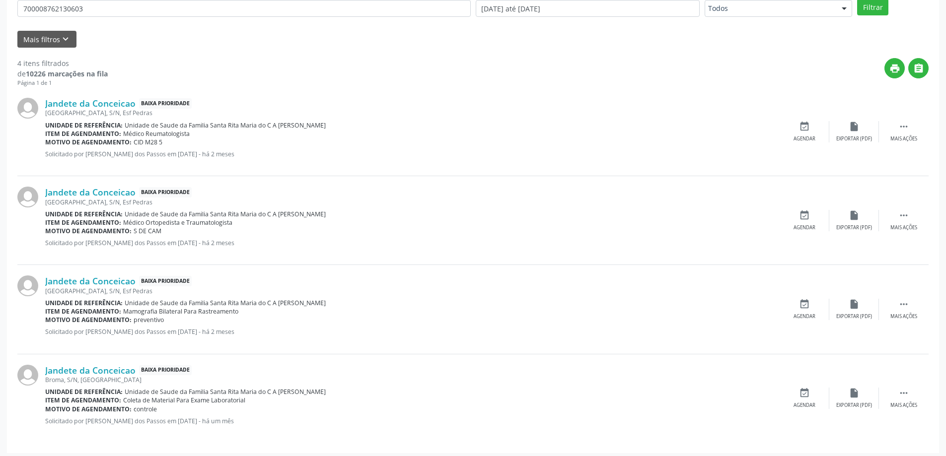
scroll to position [286, 0]
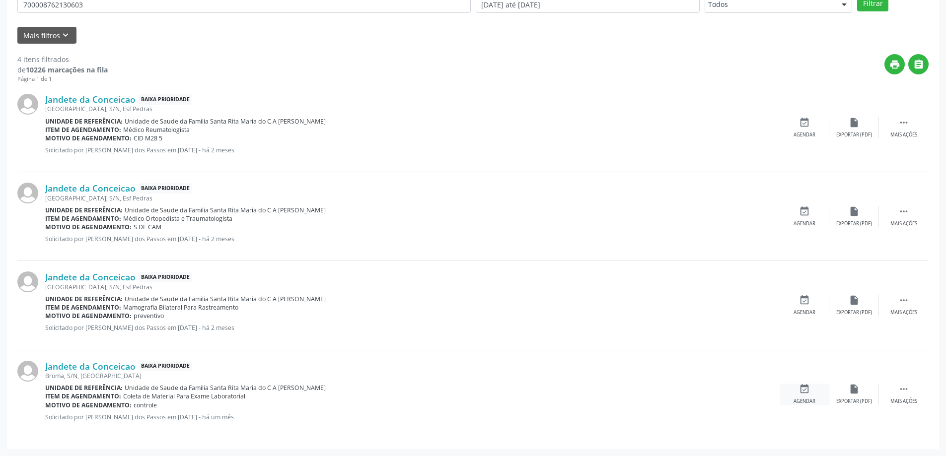
click at [803, 396] on div "event_available Agendar" at bounding box center [805, 394] width 50 height 21
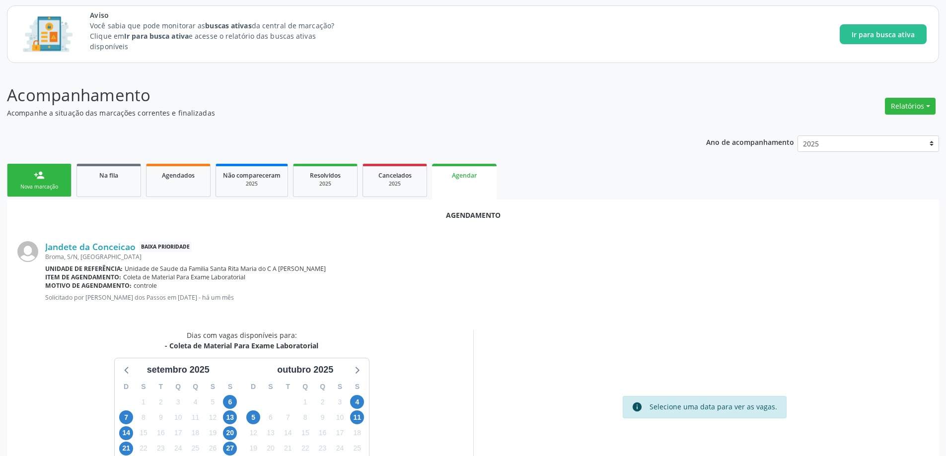
scroll to position [132, 0]
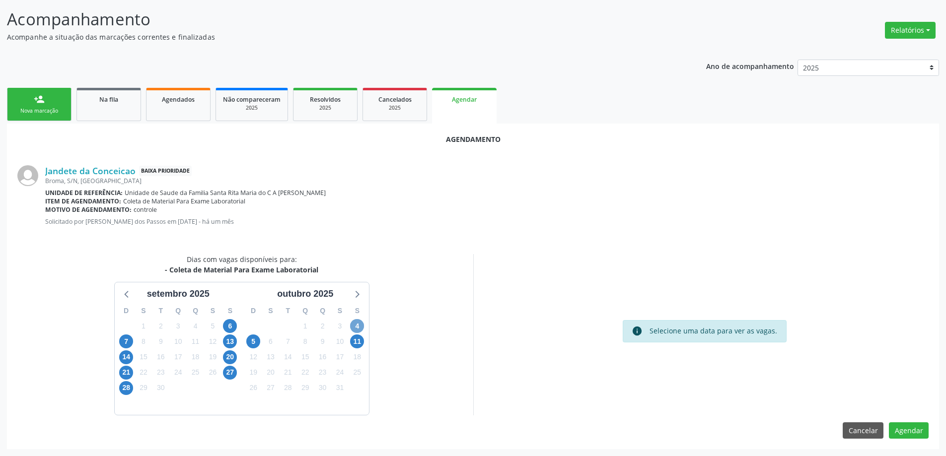
click at [353, 327] on span "4" at bounding box center [357, 326] width 14 height 14
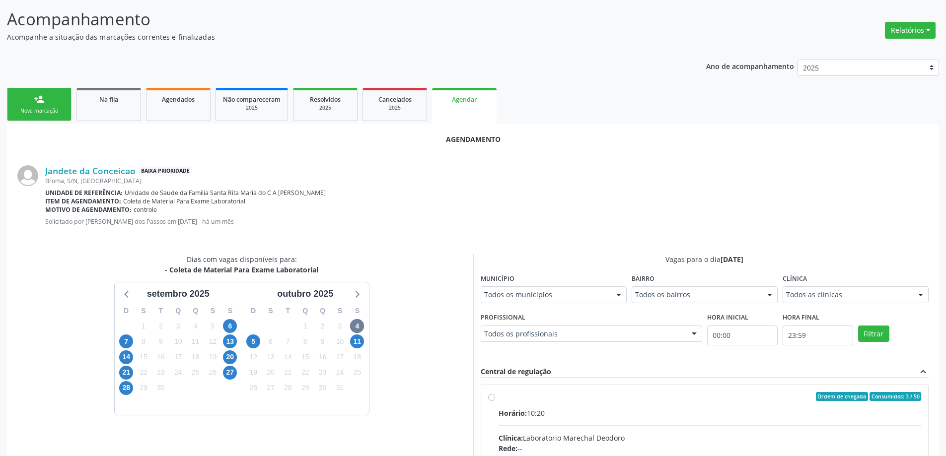
click at [495, 397] on input "Ordem de chegada Consumidos: 3 / 50 Horário: 10:20 Clínica: Laboratorio Marecha…" at bounding box center [491, 396] width 7 height 9
radio input "true"
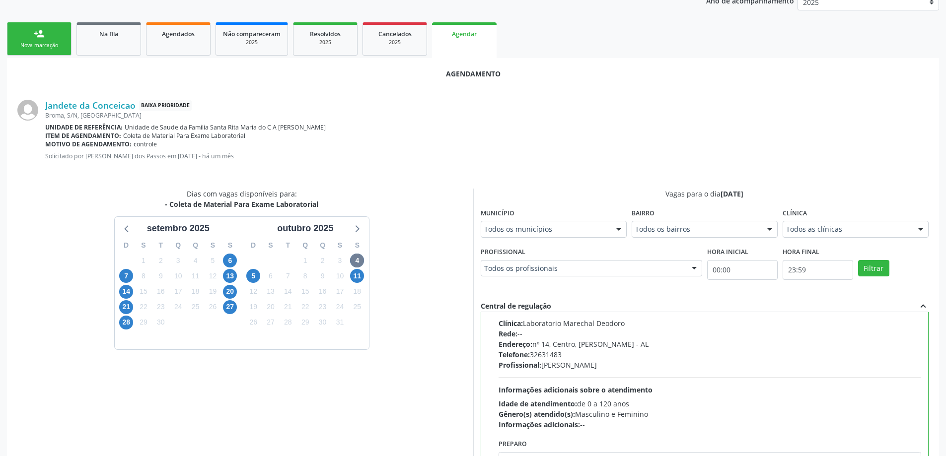
scroll to position [294, 0]
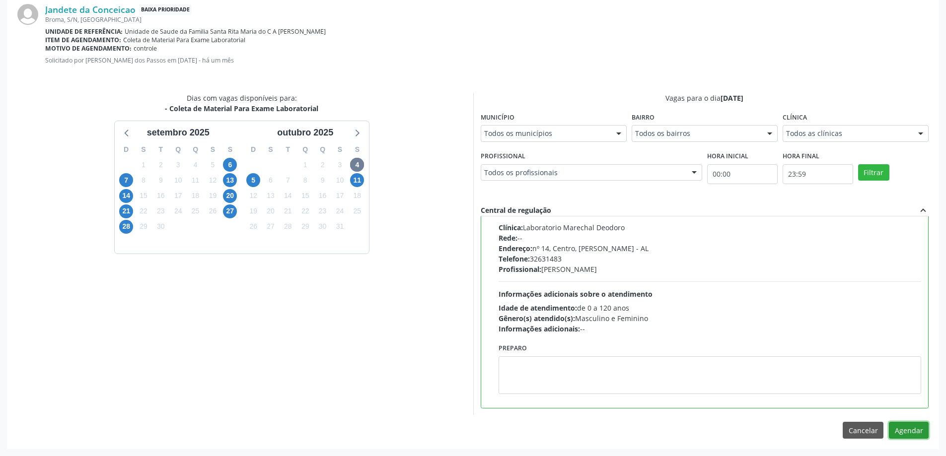
click at [911, 435] on button "Agendar" at bounding box center [909, 430] width 40 height 17
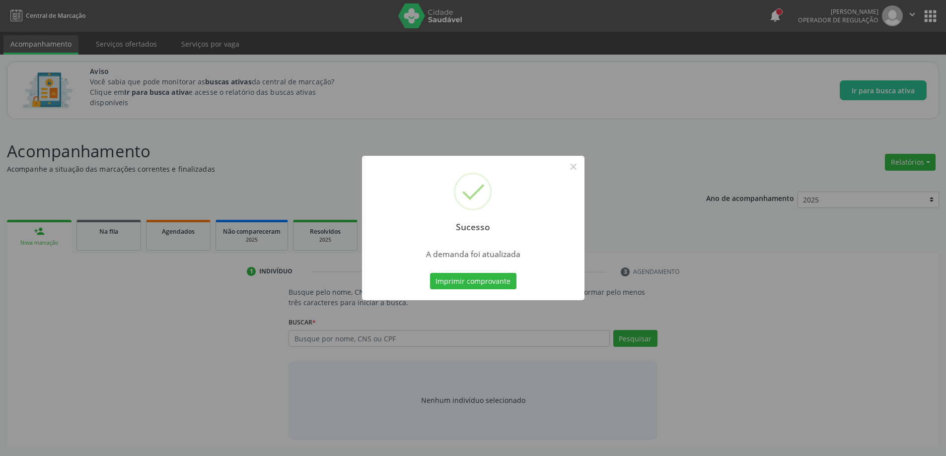
scroll to position [0, 0]
click at [573, 164] on button "×" at bounding box center [577, 166] width 17 height 17
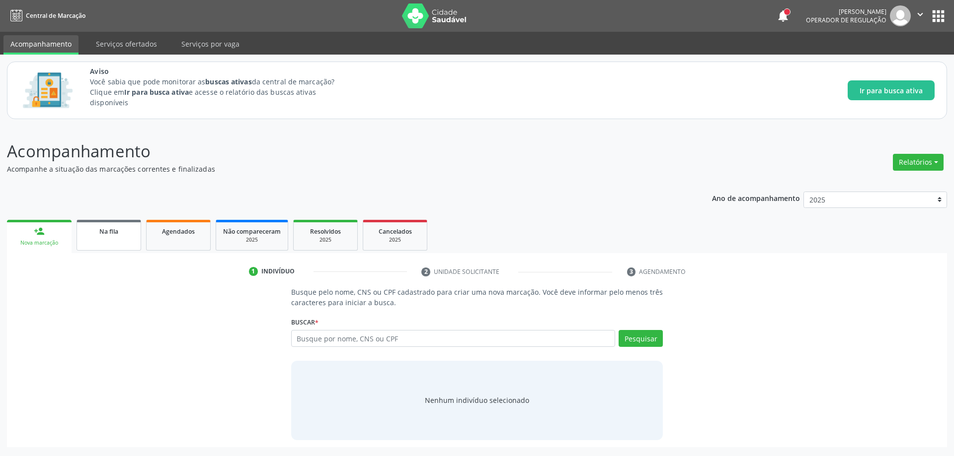
click at [117, 239] on link "Na fila" at bounding box center [108, 235] width 65 height 31
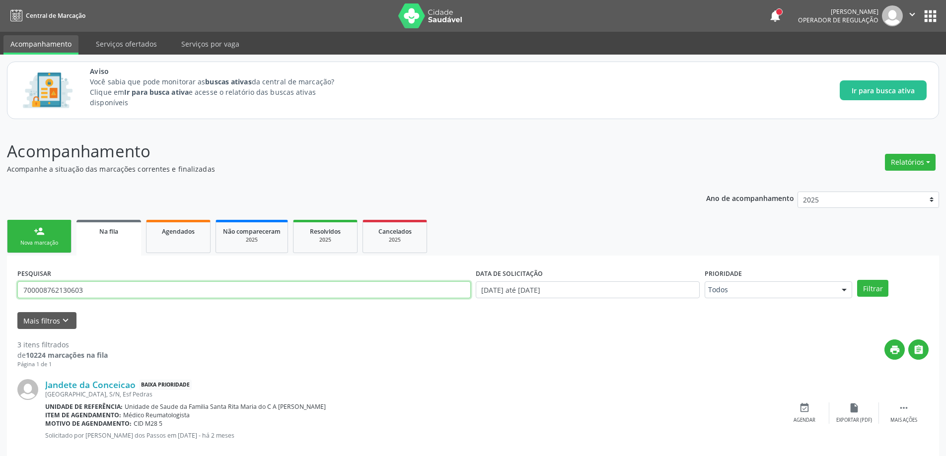
click at [193, 296] on input "700008762130603" at bounding box center [244, 290] width 454 height 17
click at [173, 294] on input "text" at bounding box center [244, 290] width 454 height 17
type input "700004321720405"
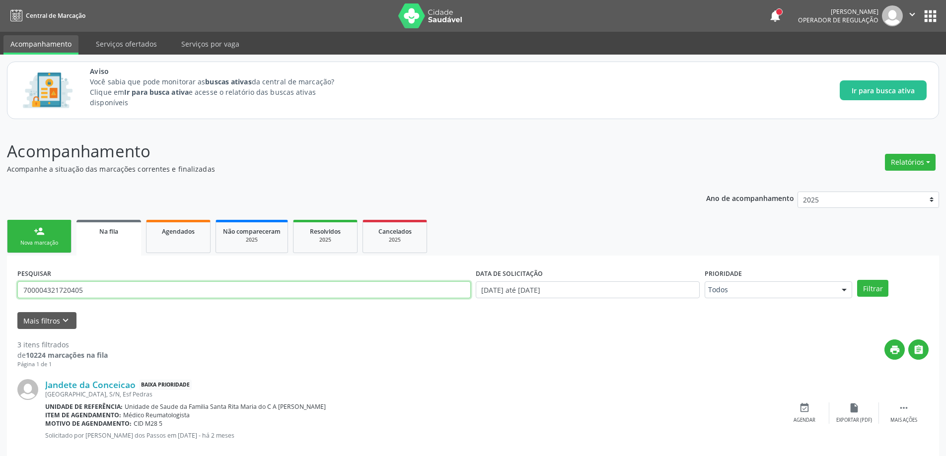
click at [857, 280] on button "Filtrar" at bounding box center [872, 288] width 31 height 17
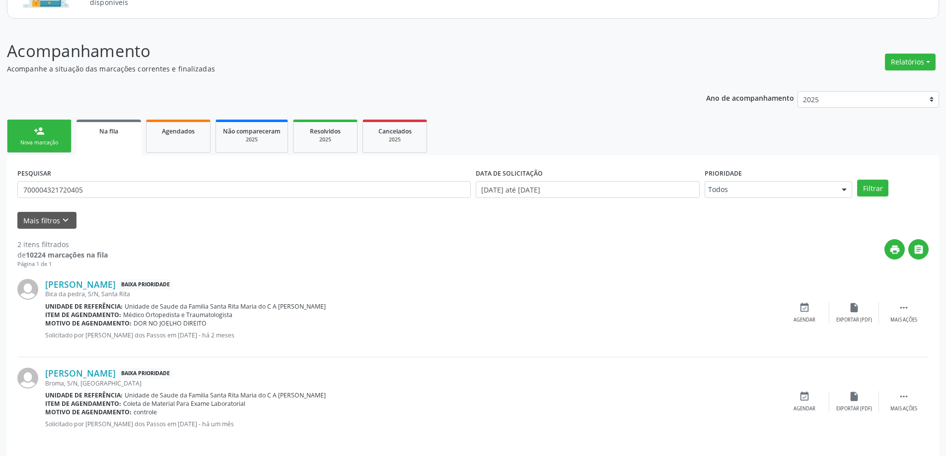
scroll to position [107, 0]
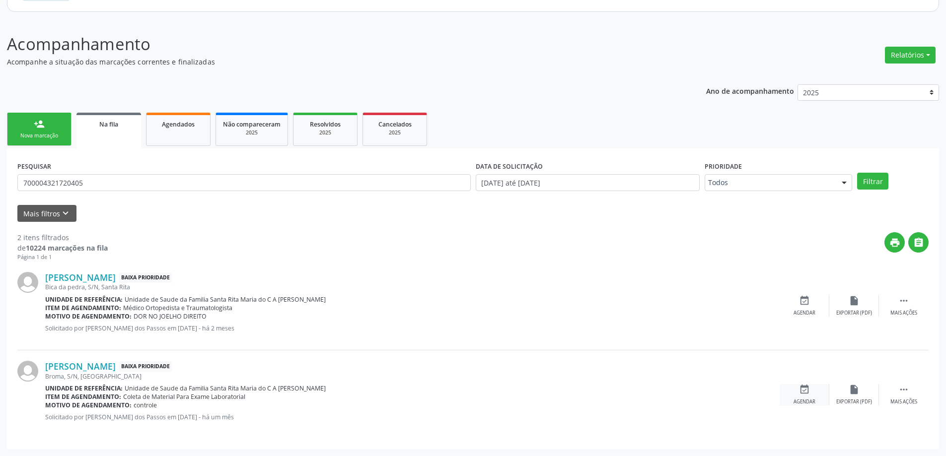
click at [812, 396] on div "event_available Agendar" at bounding box center [805, 394] width 50 height 21
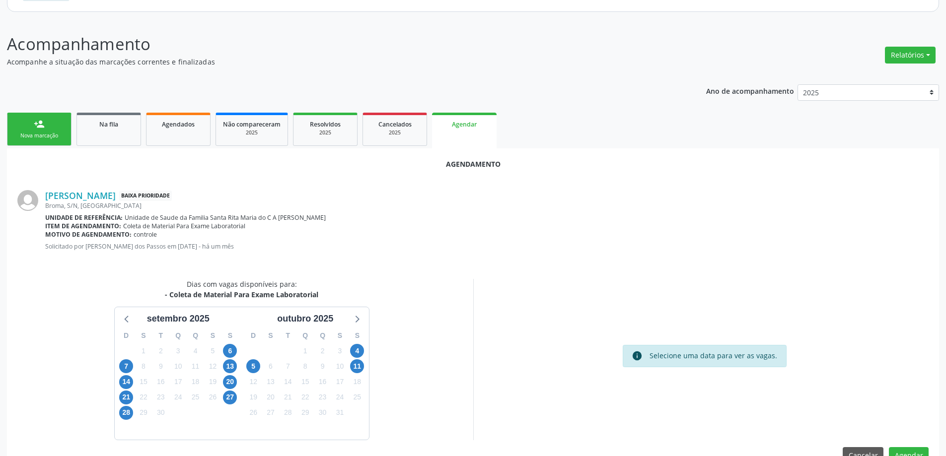
scroll to position [132, 0]
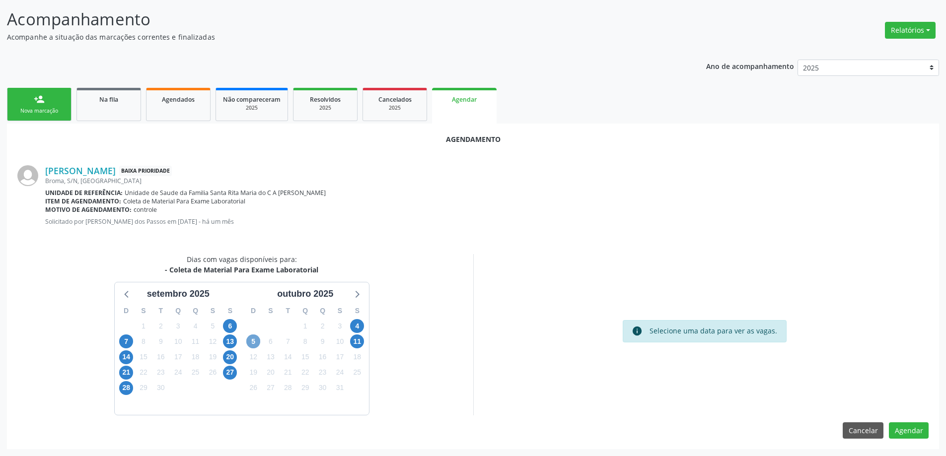
drag, startPoint x: 255, startPoint y: 339, endPoint x: 407, endPoint y: 344, distance: 151.6
click at [257, 339] on span "5" at bounding box center [253, 342] width 14 height 14
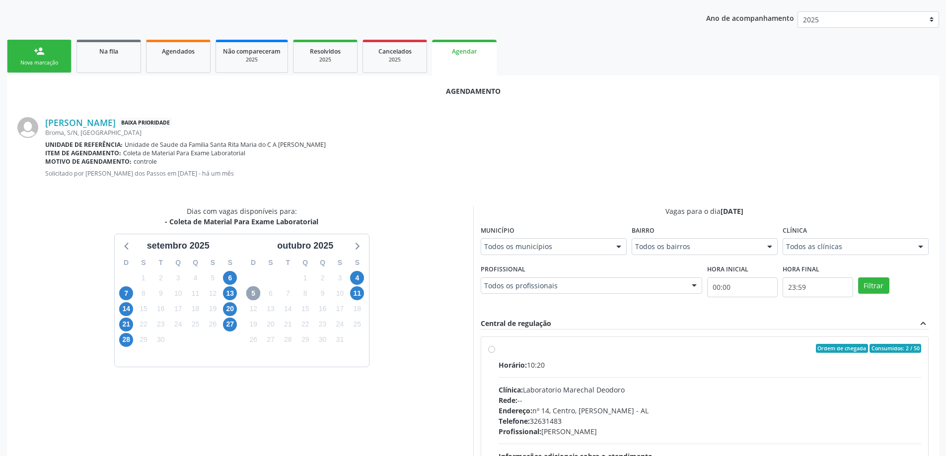
scroll to position [276, 0]
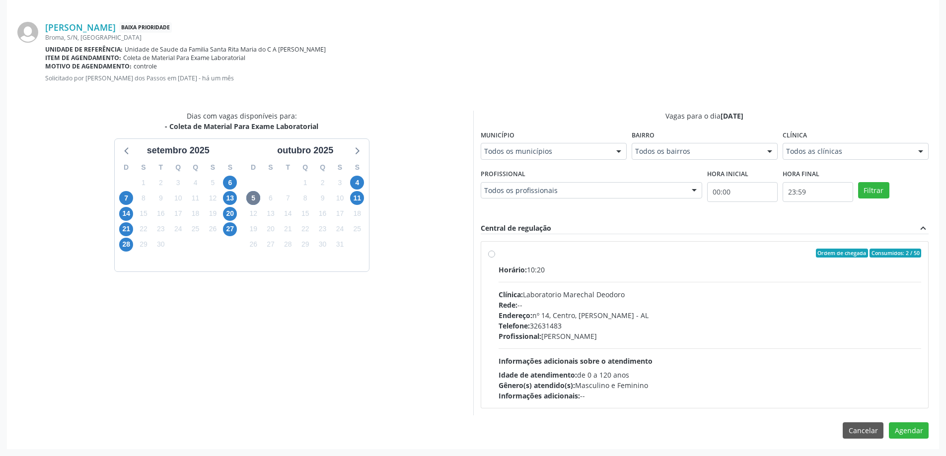
click at [499, 255] on label "Ordem de chegada Consumidos: 2 / 50 Horário: 10:20 Clínica: Laboratorio Marecha…" at bounding box center [710, 325] width 423 height 152
click at [494, 255] on input "Ordem de chegada Consumidos: 2 / 50 Horário: 10:20 Clínica: Laboratorio Marecha…" at bounding box center [491, 253] width 7 height 9
radio input "true"
click at [911, 447] on button "Agendar" at bounding box center [909, 448] width 40 height 17
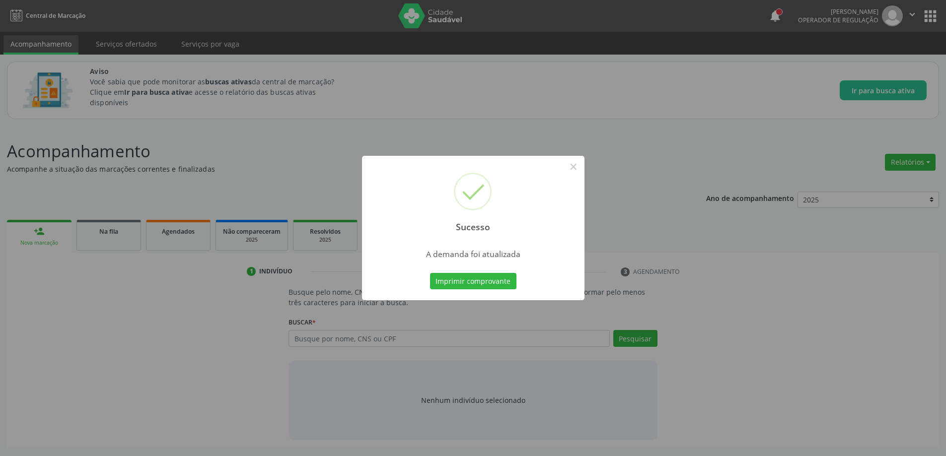
scroll to position [0, 0]
drag, startPoint x: 908, startPoint y: 449, endPoint x: 949, endPoint y: 298, distance: 156.5
click at [922, 410] on div "Sucesso × A demanda foi atualizada Imprimir comprovante Cancel" at bounding box center [477, 228] width 954 height 456
click at [953, 331] on div "Sucesso × A demanda foi atualizada Imprimir comprovante Cancel" at bounding box center [477, 228] width 954 height 456
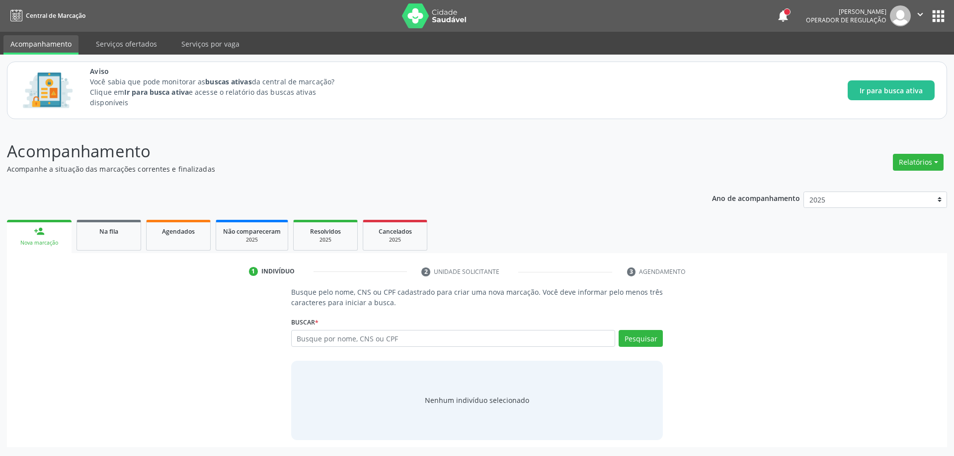
drag, startPoint x: 949, startPoint y: 298, endPoint x: 951, endPoint y: 250, distance: 47.7
click at [108, 225] on link "Na fila" at bounding box center [108, 235] width 65 height 31
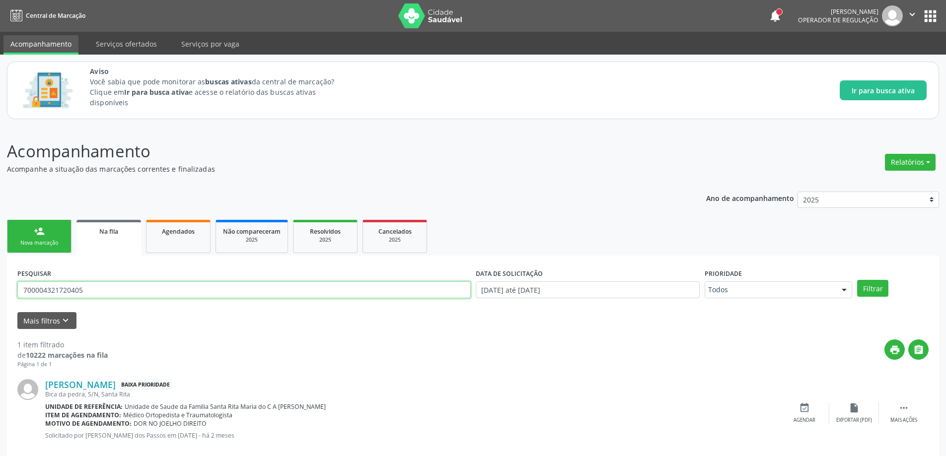
click at [127, 283] on input "700004321720405" at bounding box center [244, 290] width 454 height 17
type input "706704574601113"
click at [857, 280] on button "Filtrar" at bounding box center [872, 288] width 31 height 17
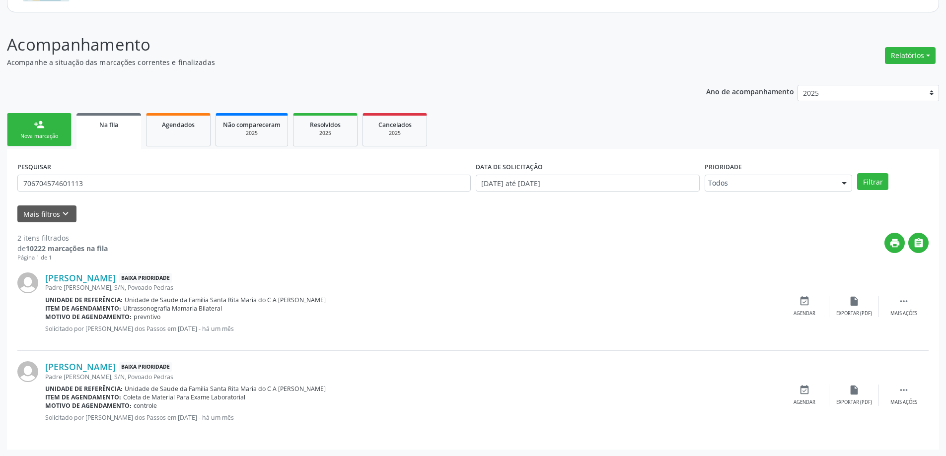
scroll to position [107, 0]
drag, startPoint x: 815, startPoint y: 404, endPoint x: 807, endPoint y: 399, distance: 9.4
click at [812, 403] on div "Agendar" at bounding box center [805, 402] width 22 height 7
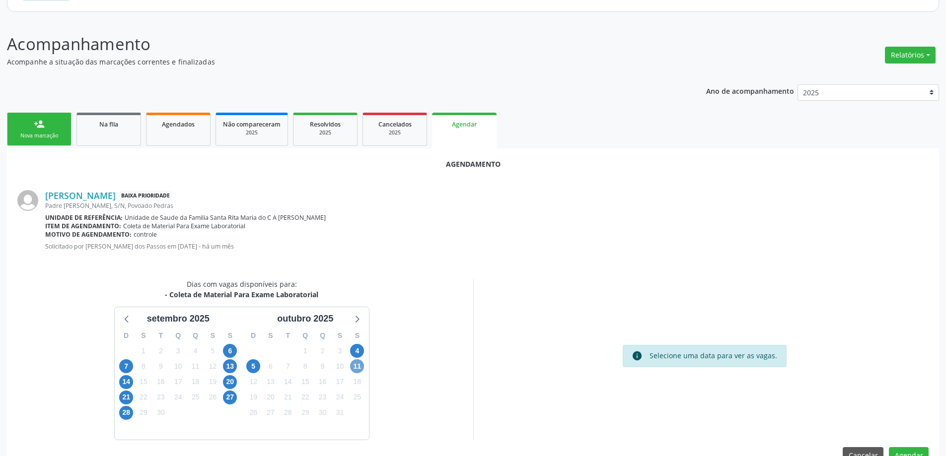
click at [359, 370] on span "11" at bounding box center [357, 367] width 14 height 14
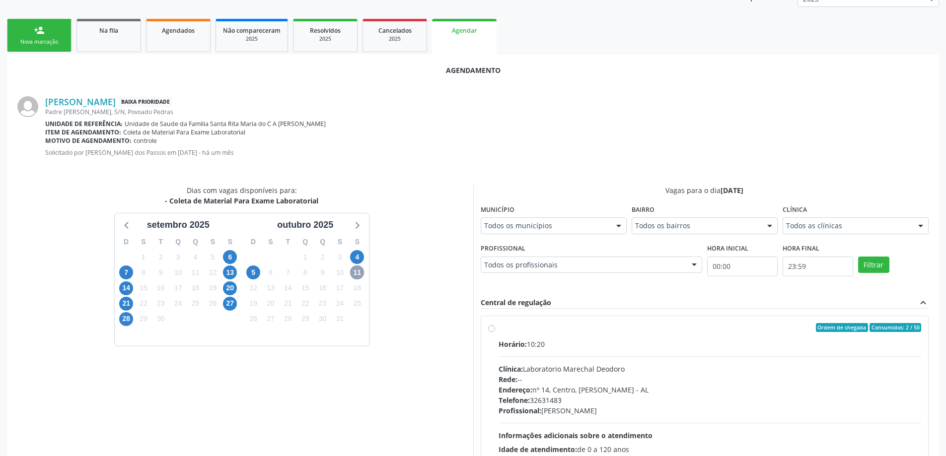
scroll to position [207, 0]
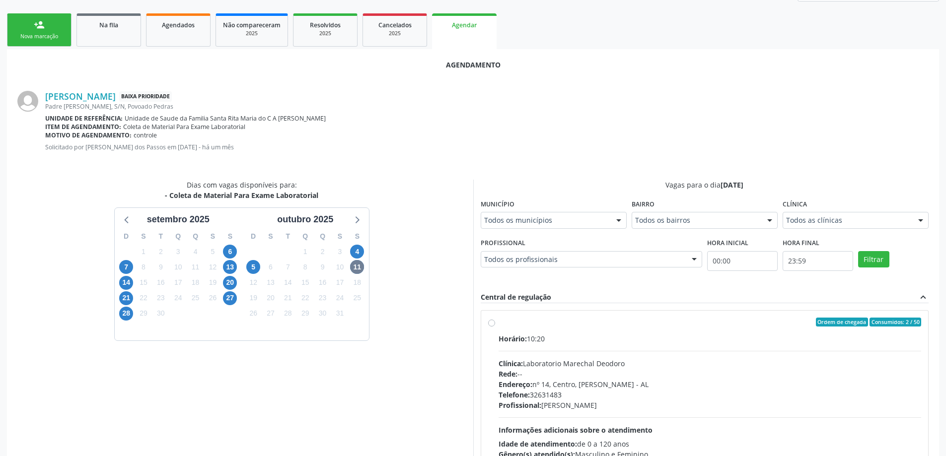
click at [499, 324] on label "Ordem de chegada Consumidos: 2 / 50 Horário: 10:20 Clínica: Laboratorio Marecha…" at bounding box center [710, 394] width 423 height 152
click at [491, 324] on input "Ordem de chegada Consumidos: 2 / 50 Horário: 10:20 Clínica: Laboratorio Marecha…" at bounding box center [491, 322] width 7 height 9
radio input "true"
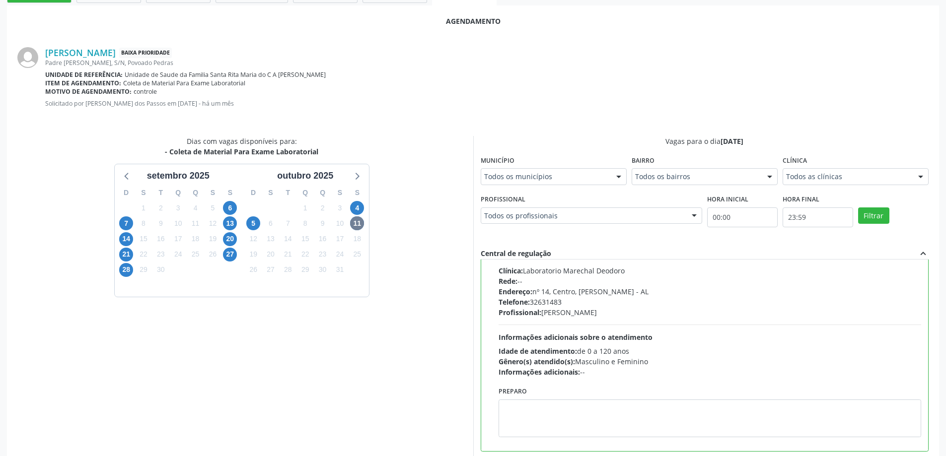
scroll to position [294, 0]
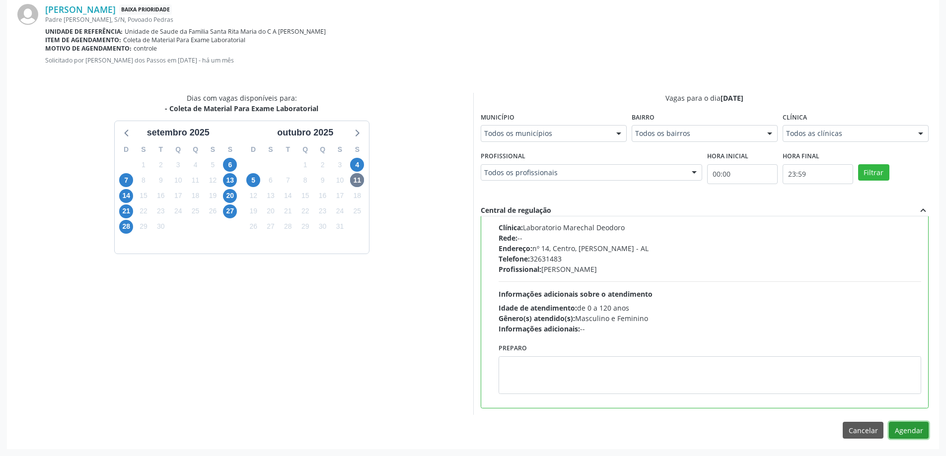
click at [918, 433] on button "Agendar" at bounding box center [909, 430] width 40 height 17
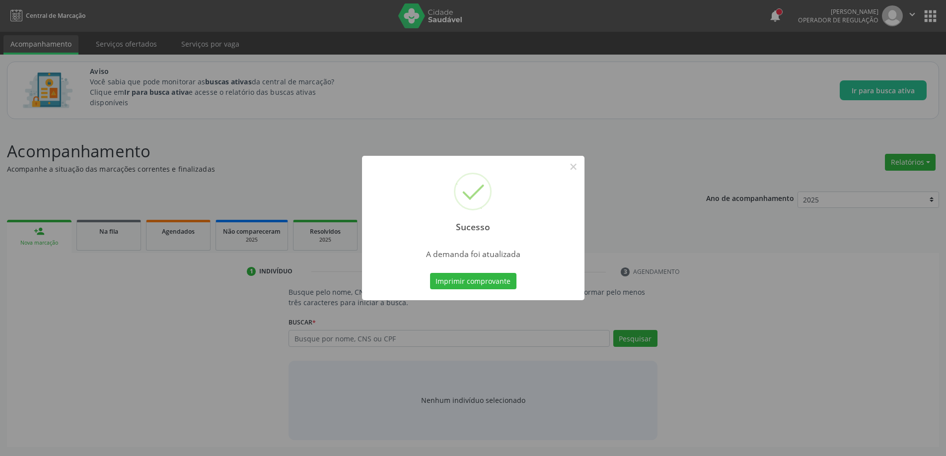
scroll to position [0, 0]
click at [908, 432] on div "Sucesso × A demanda foi atualizada Imprimir comprovante Cancel" at bounding box center [477, 228] width 954 height 456
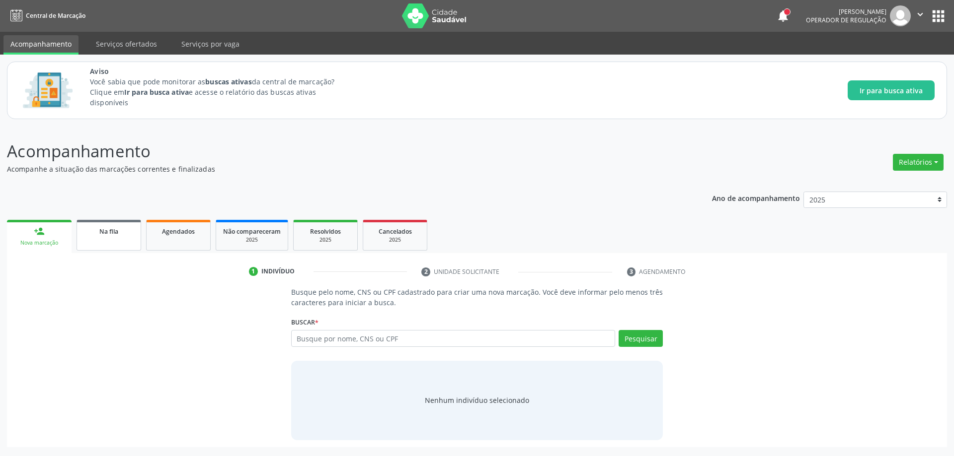
click at [90, 241] on link "Na fila" at bounding box center [108, 235] width 65 height 31
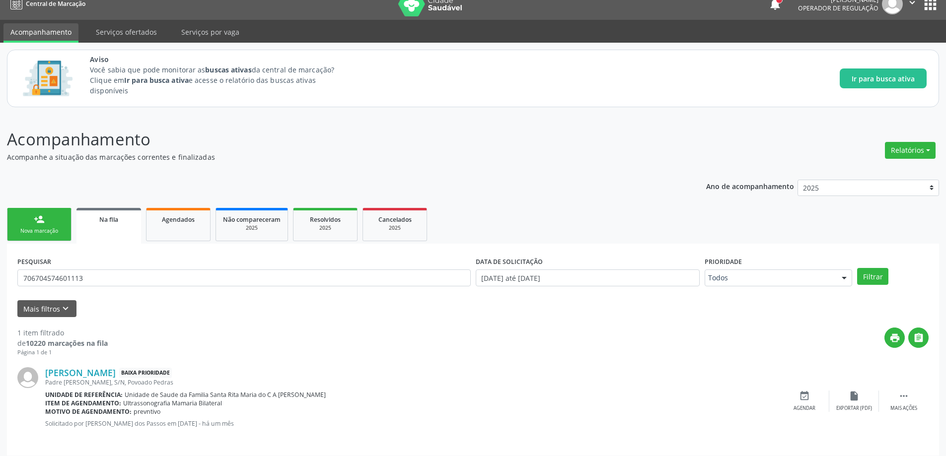
scroll to position [18, 0]
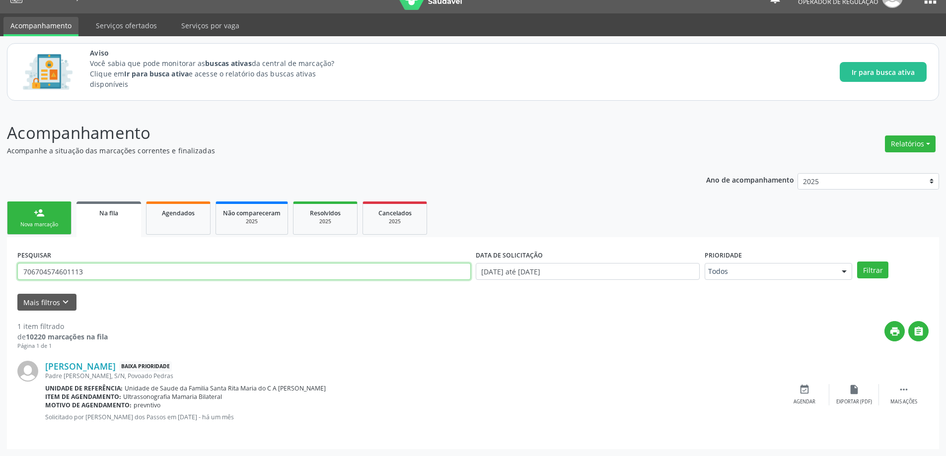
click at [224, 266] on input "706704574601113" at bounding box center [244, 271] width 454 height 17
click at [857, 262] on button "Filtrar" at bounding box center [872, 270] width 31 height 17
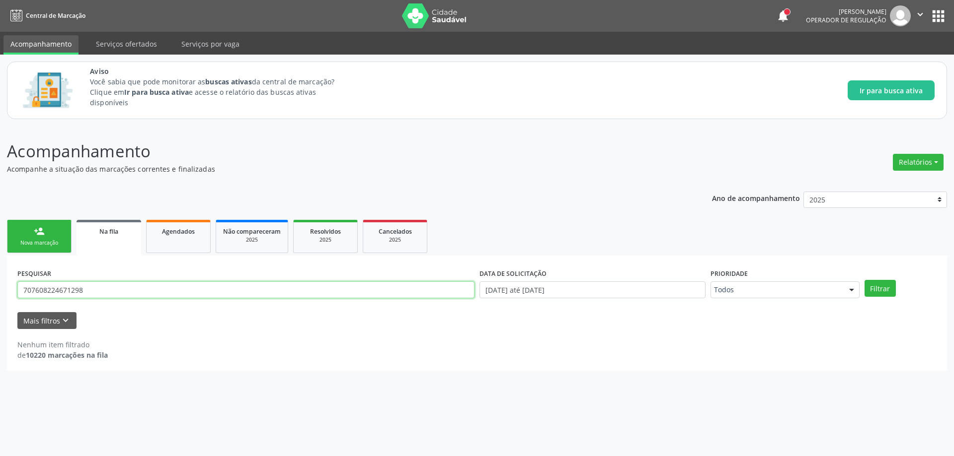
click at [213, 291] on input "707608224671298" at bounding box center [245, 290] width 457 height 17
click at [864, 280] on button "Filtrar" at bounding box center [879, 288] width 31 height 17
click at [195, 289] on input "707608224671298" at bounding box center [245, 290] width 457 height 17
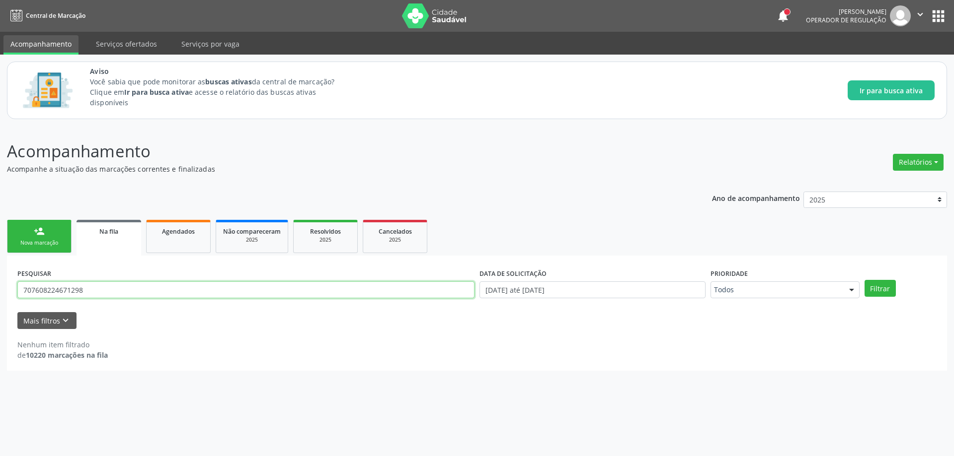
click at [195, 289] on input "707608224671298" at bounding box center [245, 290] width 457 height 17
type input "705509440466910"
click at [864, 280] on button "Filtrar" at bounding box center [879, 288] width 31 height 17
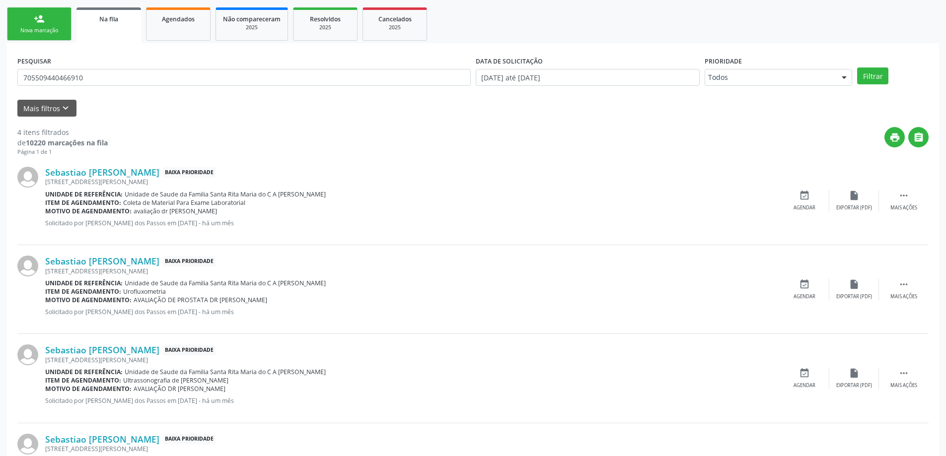
scroll to position [186, 0]
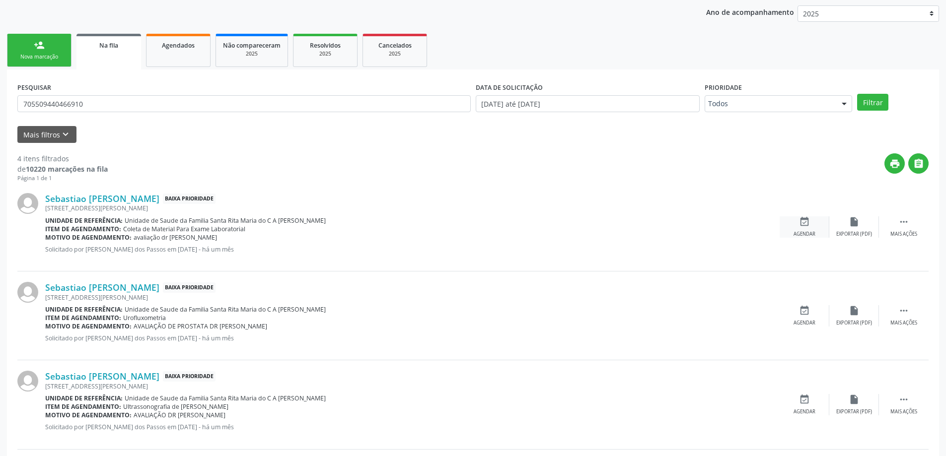
click at [803, 232] on div "Agendar" at bounding box center [805, 234] width 22 height 7
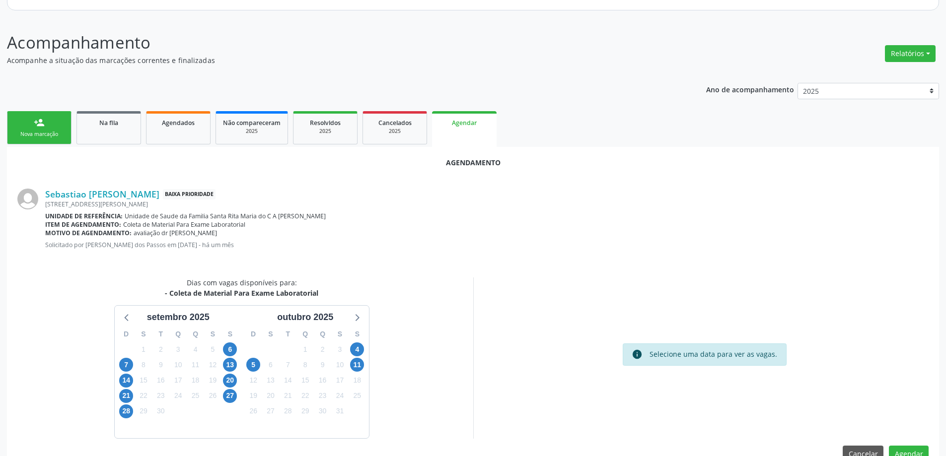
scroll to position [132, 0]
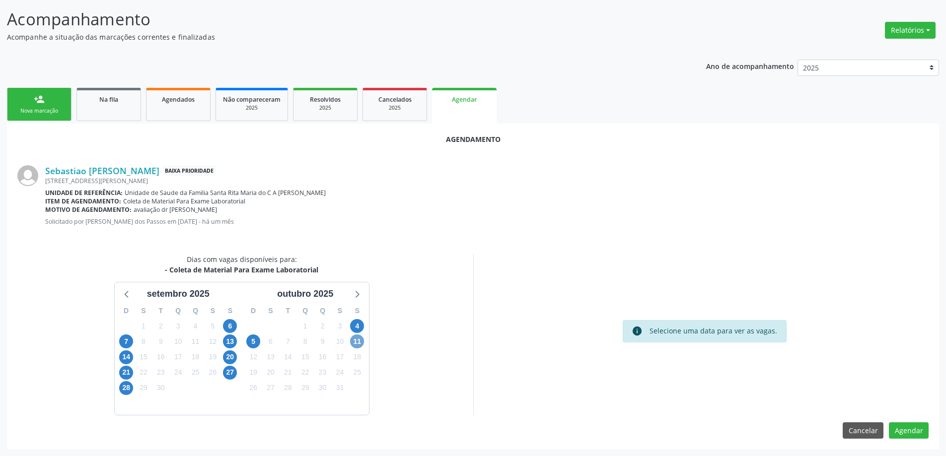
click at [359, 339] on span "11" at bounding box center [357, 342] width 14 height 14
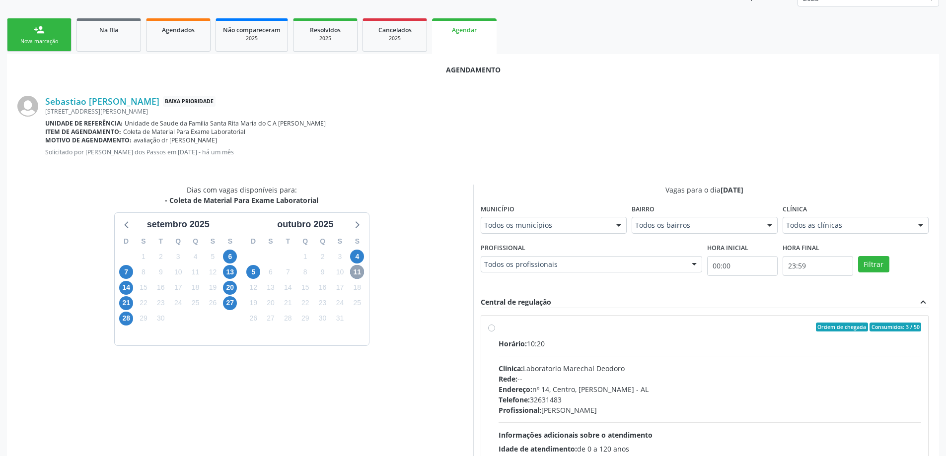
scroll to position [276, 0]
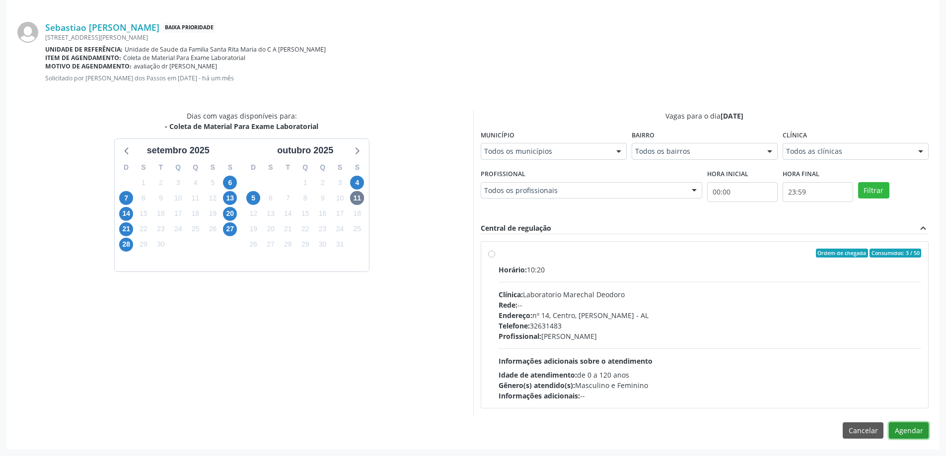
click at [909, 428] on button "Agendar" at bounding box center [909, 431] width 40 height 17
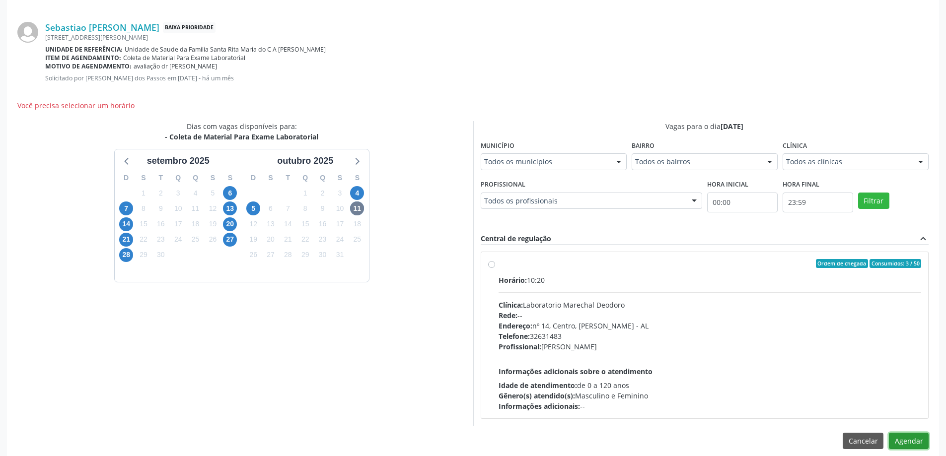
click at [905, 437] on button "Agendar" at bounding box center [909, 441] width 40 height 17
click at [496, 265] on div "Ordem de chegada Consumidos: 3 / 50 Horário: 10:20 Clínica: Laboratorio Marecha…" at bounding box center [705, 335] width 434 height 152
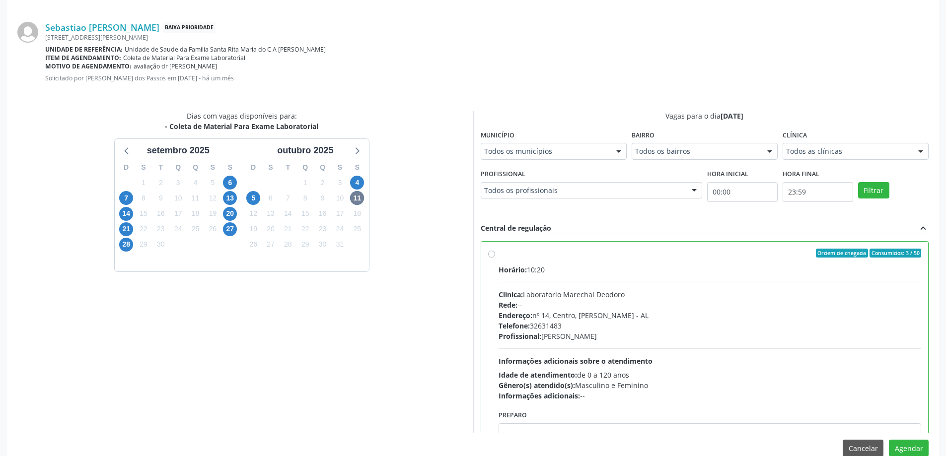
radio input "true"
click at [916, 447] on button "Agendar" at bounding box center [909, 448] width 40 height 17
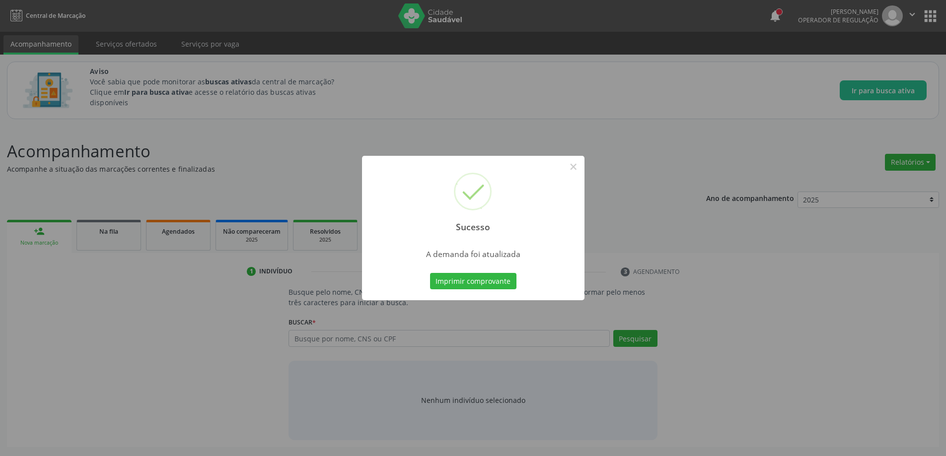
scroll to position [0, 0]
click at [576, 167] on button "×" at bounding box center [577, 166] width 17 height 17
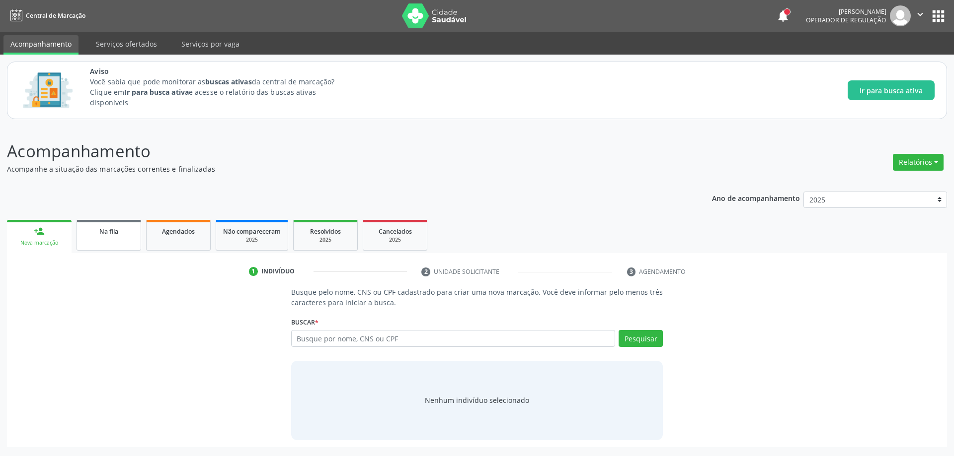
click at [117, 230] on span "Na fila" at bounding box center [108, 231] width 19 height 8
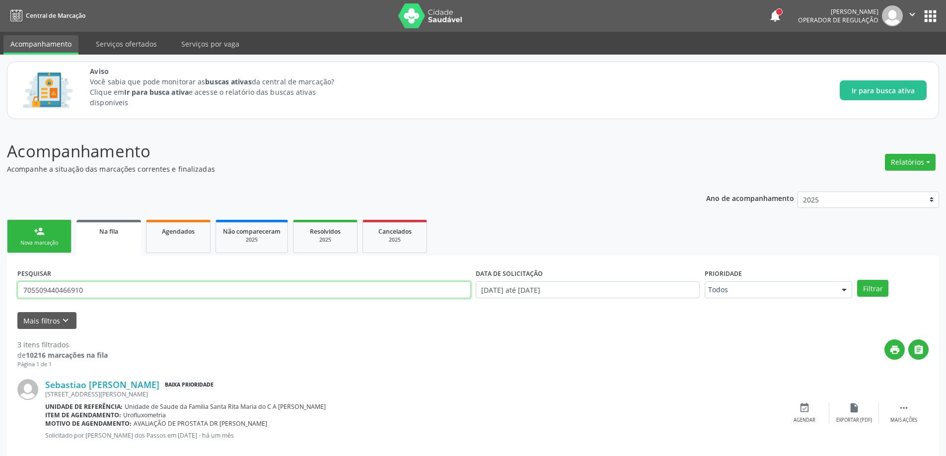
click at [204, 291] on input "705509440466910" at bounding box center [244, 290] width 454 height 17
type input "703205612631593"
click at [857, 280] on button "Filtrar" at bounding box center [872, 288] width 31 height 17
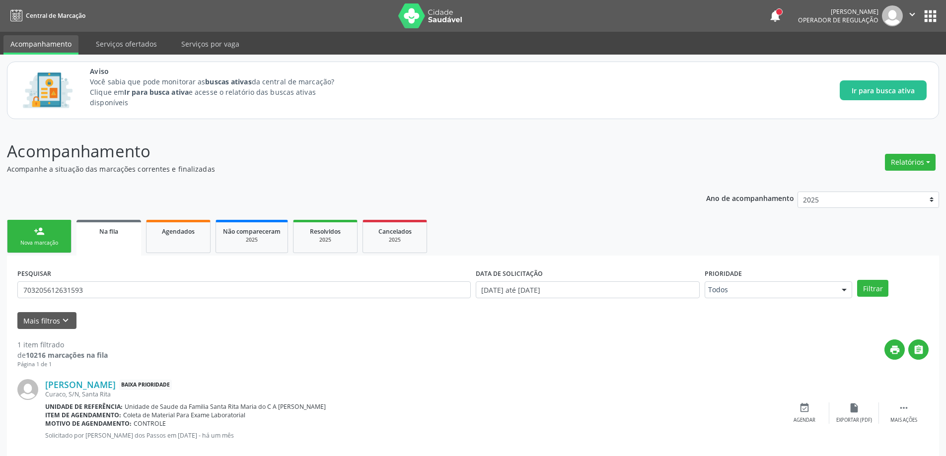
scroll to position [18, 0]
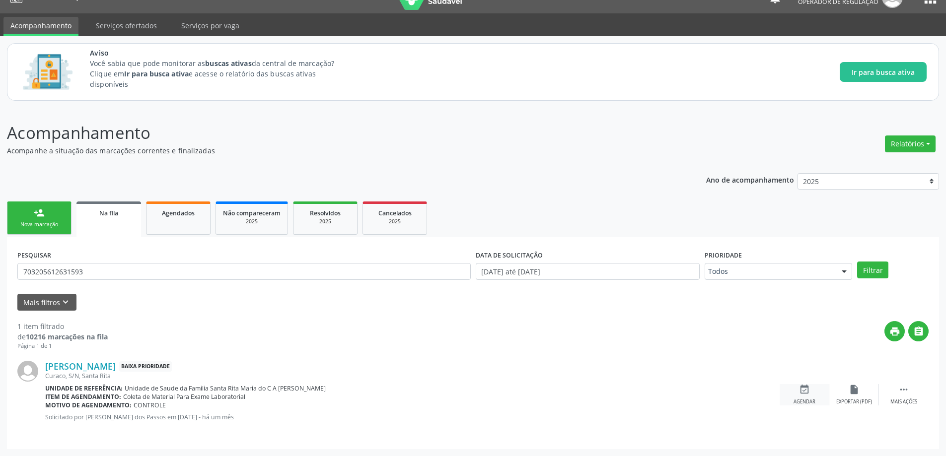
click at [799, 394] on icon "event_available" at bounding box center [804, 389] width 11 height 11
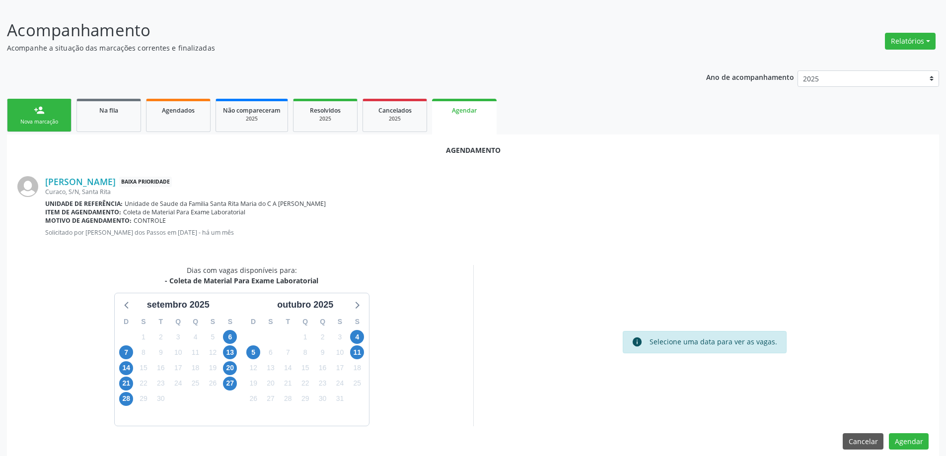
scroll to position [132, 0]
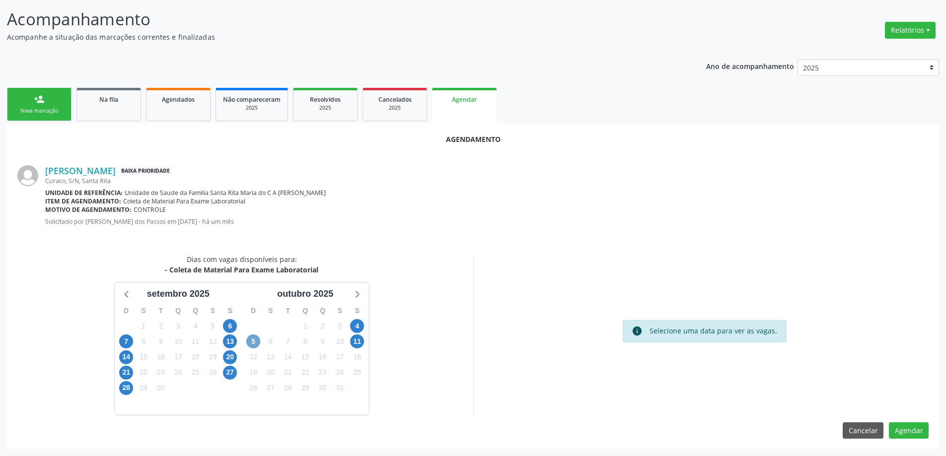
click at [249, 338] on span "5" at bounding box center [253, 342] width 14 height 14
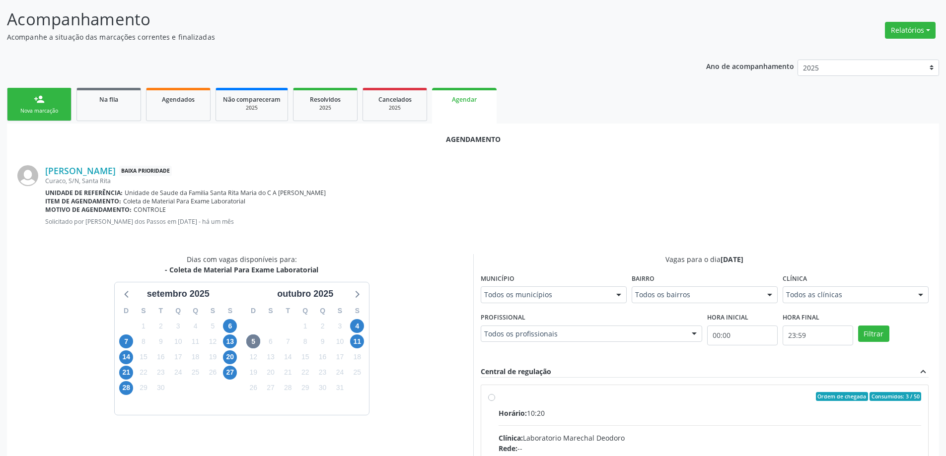
click at [492, 397] on input "Ordem de chegada Consumidos: 3 / 50 Horário: 10:20 Clínica: Laboratorio Marecha…" at bounding box center [491, 396] width 7 height 9
radio input "true"
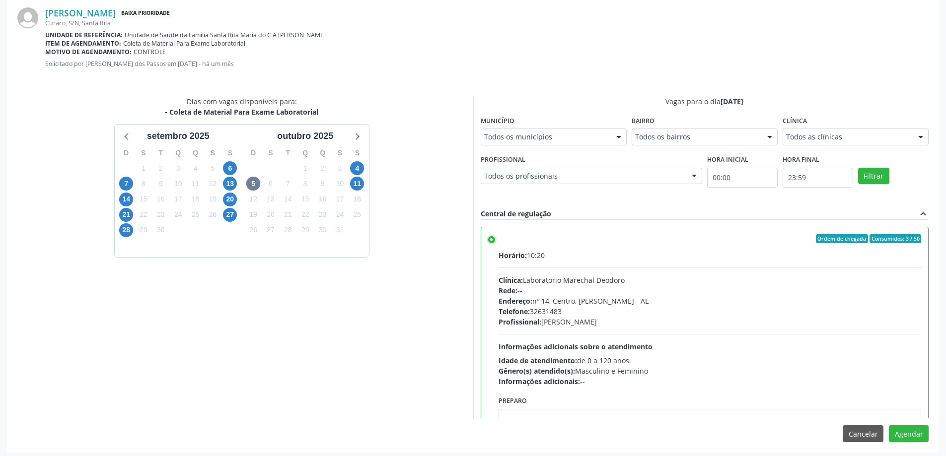
scroll to position [294, 0]
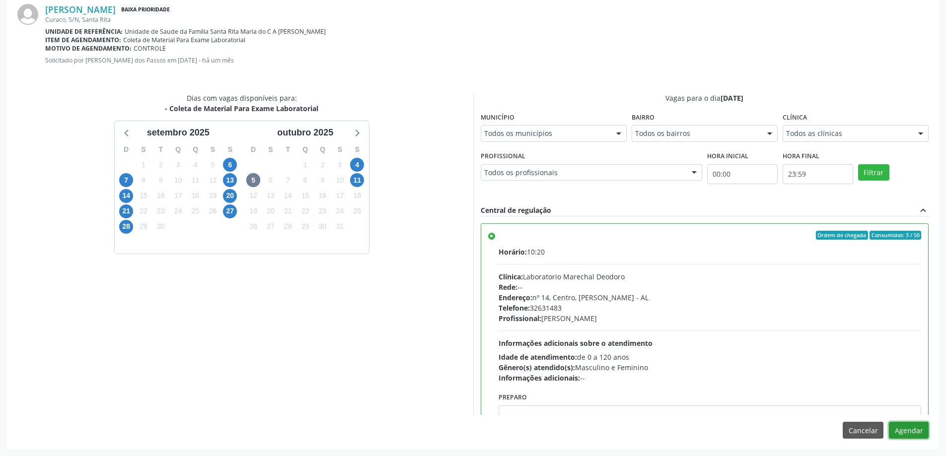
click at [907, 429] on button "Agendar" at bounding box center [909, 430] width 40 height 17
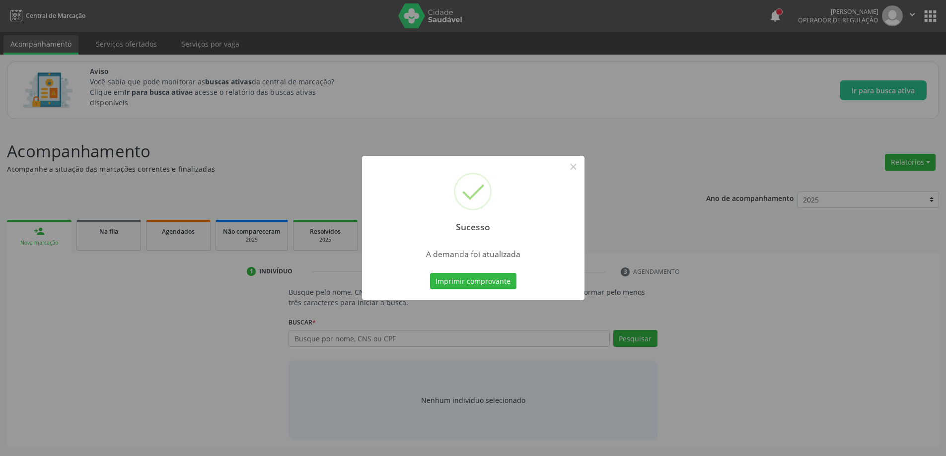
scroll to position [0, 0]
click at [582, 164] on button "×" at bounding box center [577, 166] width 17 height 17
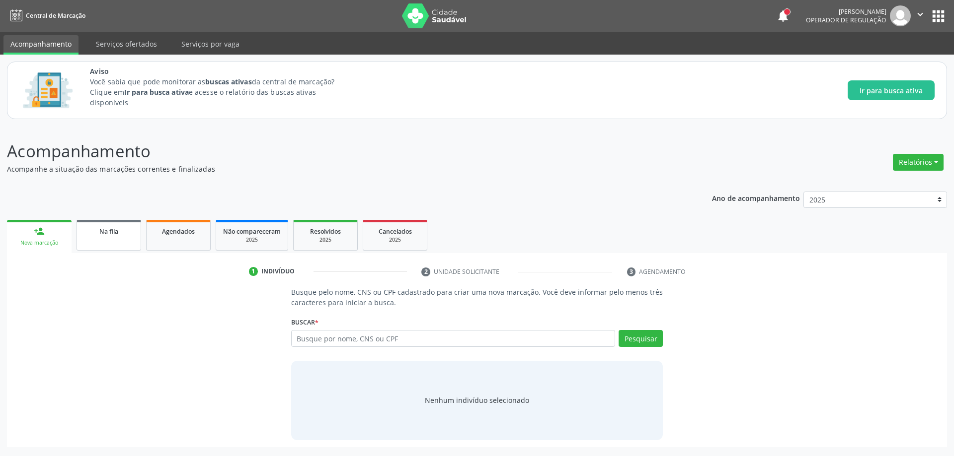
click at [104, 234] on span "Na fila" at bounding box center [108, 231] width 19 height 8
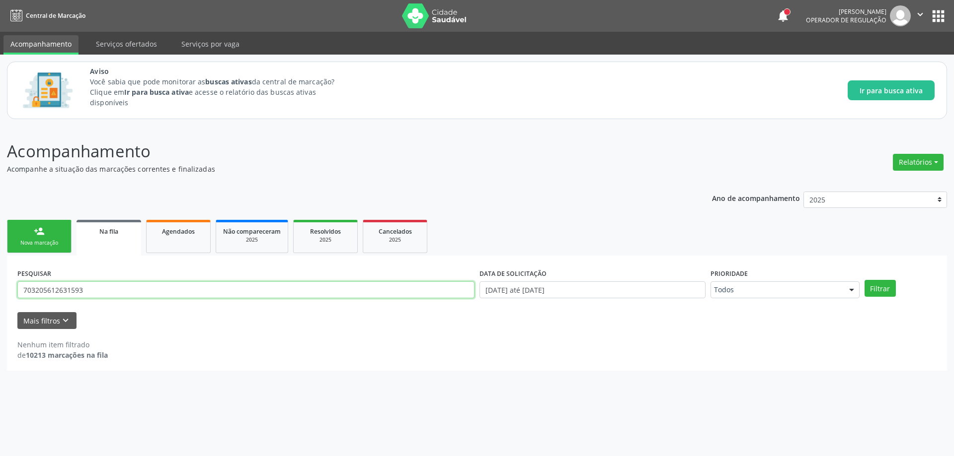
click at [276, 290] on input "703205612631593" at bounding box center [245, 290] width 457 height 17
type input "701004858154494"
click at [864, 280] on button "Filtrar" at bounding box center [879, 288] width 31 height 17
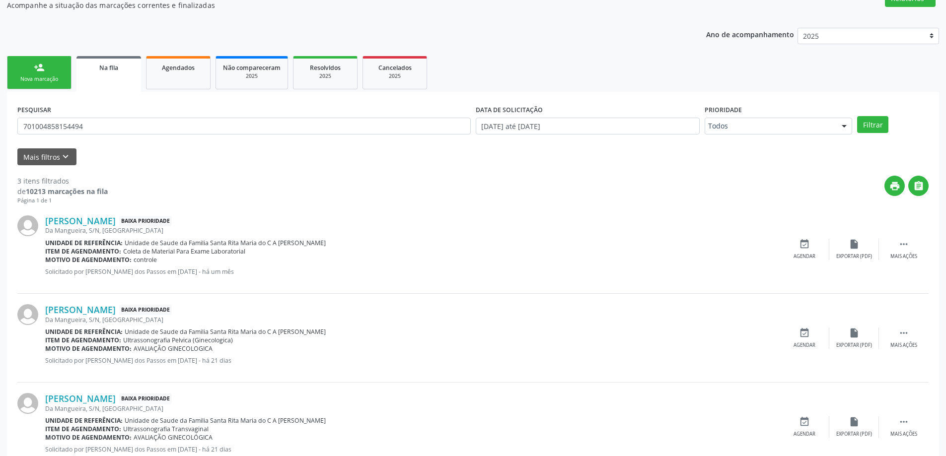
scroll to position [197, 0]
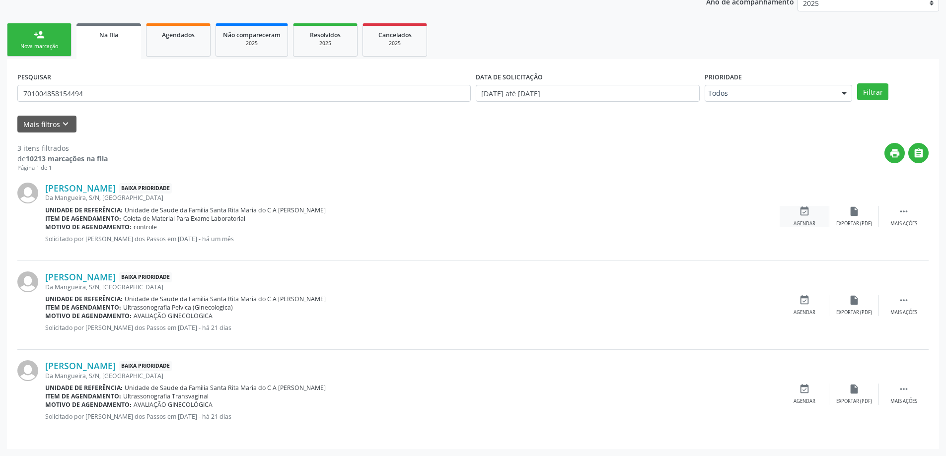
click at [807, 221] on div "Agendar" at bounding box center [805, 224] width 22 height 7
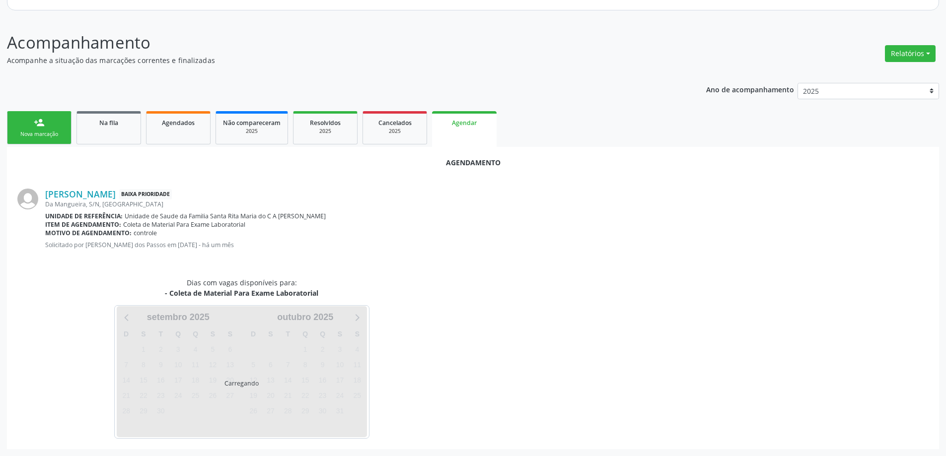
scroll to position [132, 0]
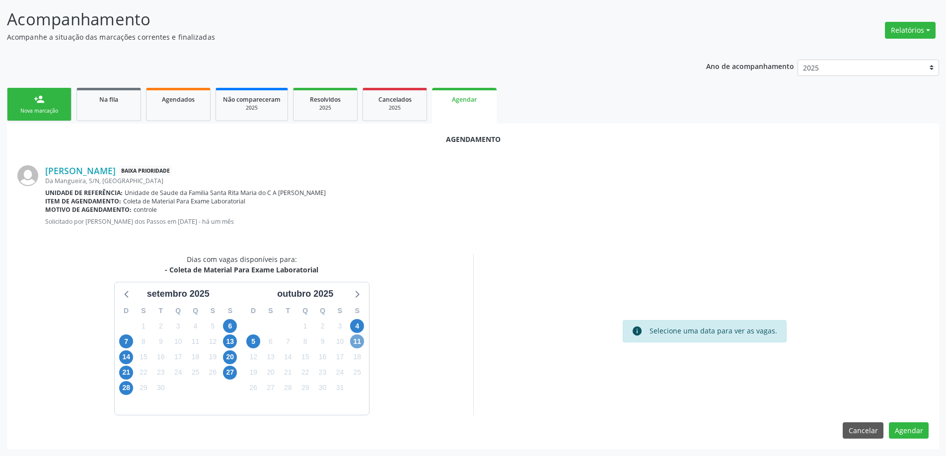
click at [358, 341] on span "11" at bounding box center [357, 342] width 14 height 14
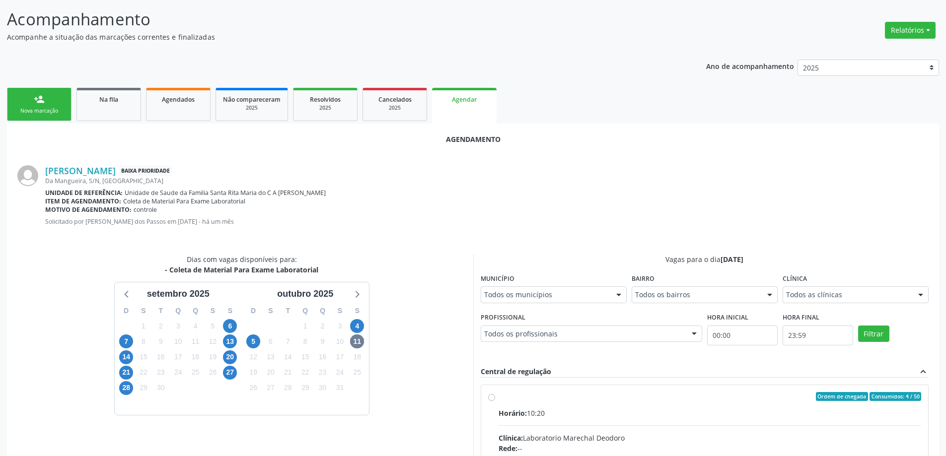
click at [489, 397] on input "Ordem de chegada Consumidos: 4 / 50 Horário: 10:20 Clínica: Laboratorio Marecha…" at bounding box center [491, 396] width 7 height 9
radio input "true"
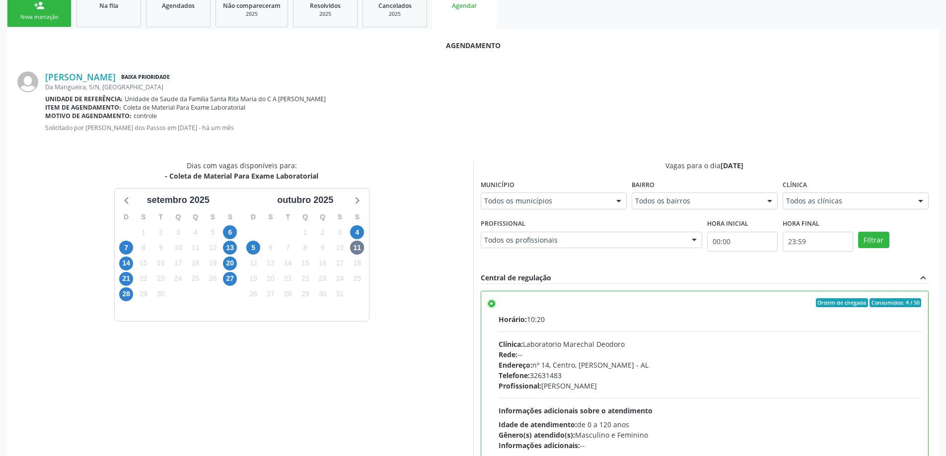
scroll to position [294, 0]
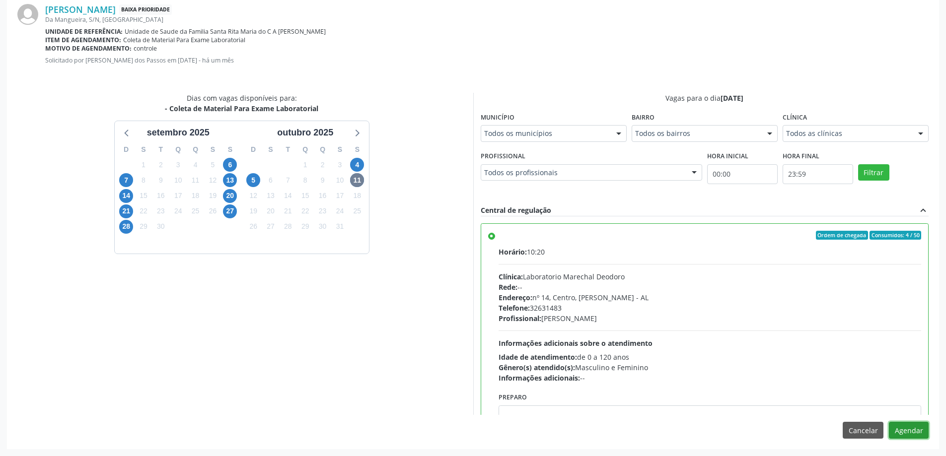
click at [900, 431] on button "Agendar" at bounding box center [909, 430] width 40 height 17
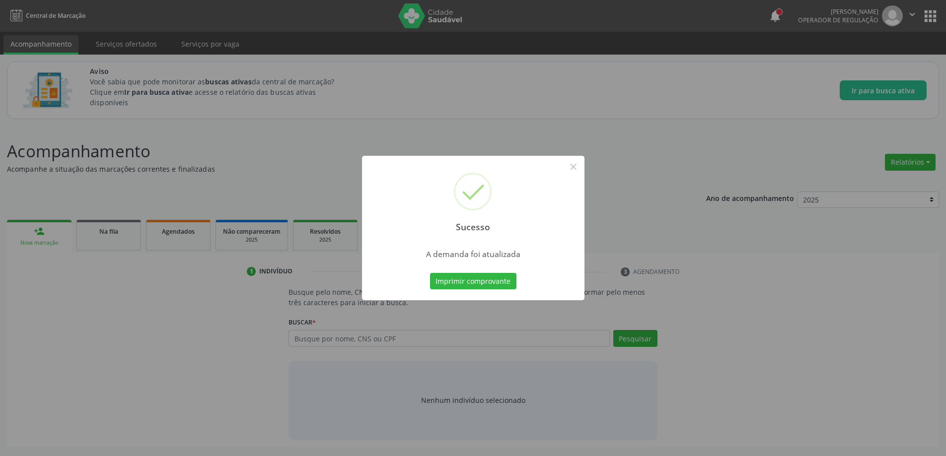
scroll to position [0, 0]
click at [580, 168] on button "×" at bounding box center [577, 166] width 17 height 17
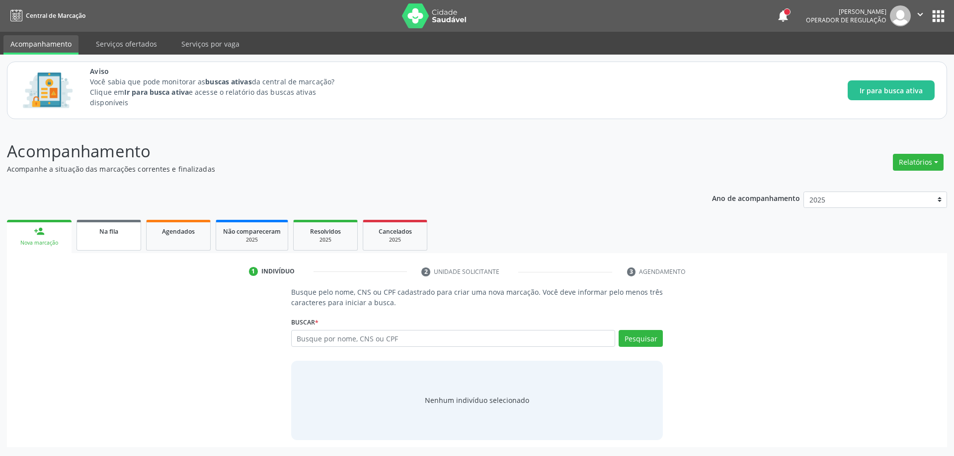
click at [108, 235] on span "Na fila" at bounding box center [108, 231] width 19 height 8
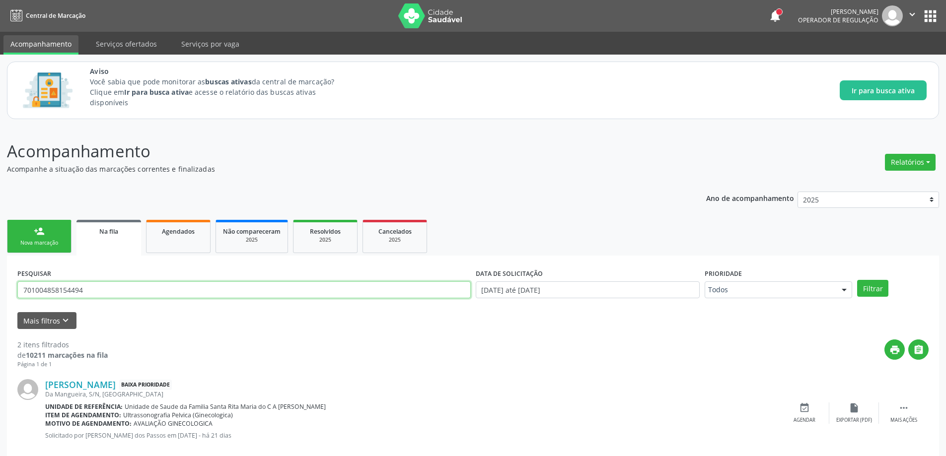
click at [232, 289] on input "701004858154494" at bounding box center [244, 290] width 454 height 17
type input "705205446269172"
click at [857, 280] on button "Filtrar" at bounding box center [872, 288] width 31 height 17
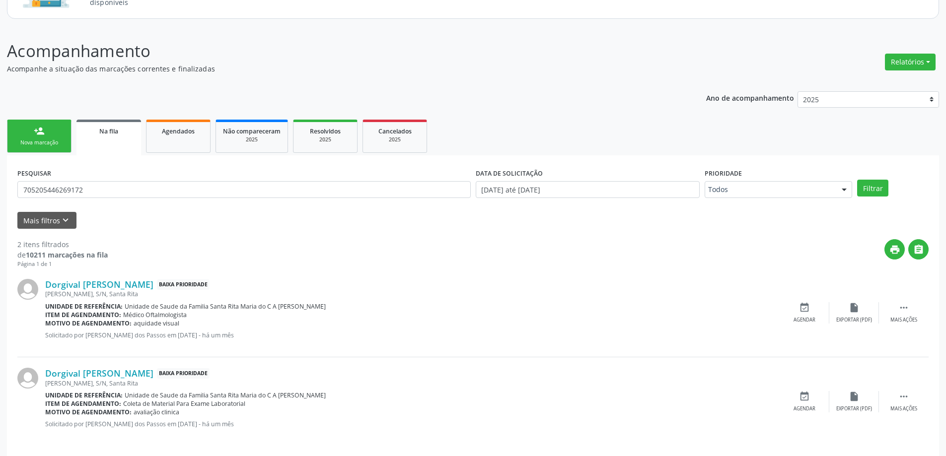
scroll to position [107, 0]
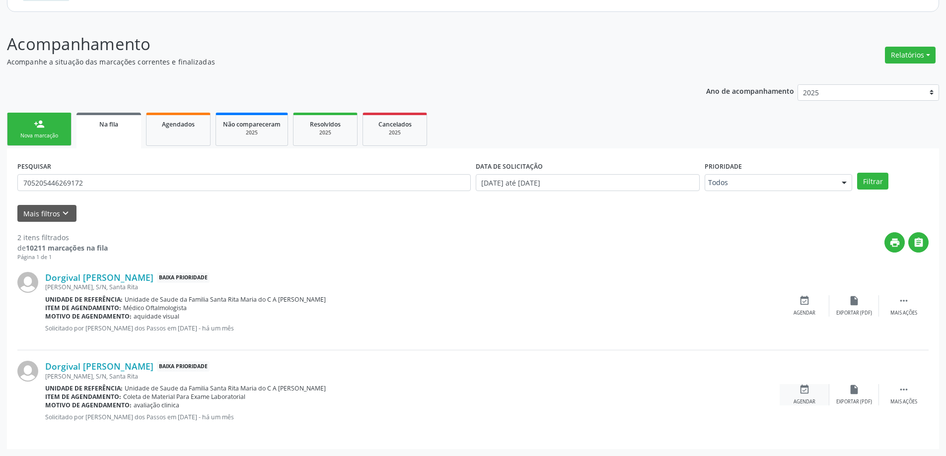
click at [807, 396] on div "event_available Agendar" at bounding box center [805, 394] width 50 height 21
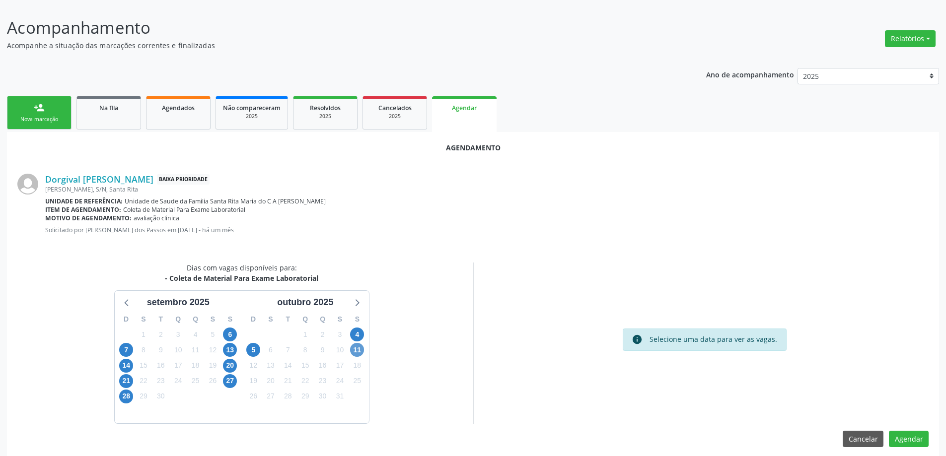
scroll to position [132, 0]
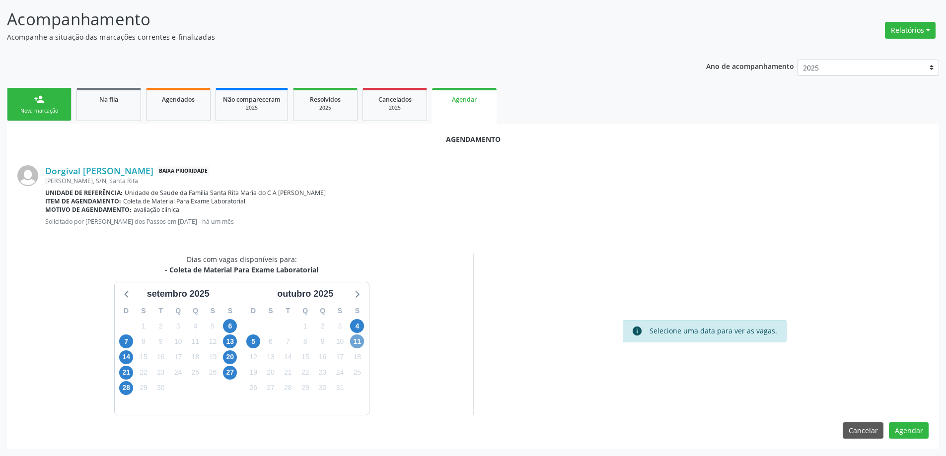
click at [356, 338] on span "11" at bounding box center [357, 342] width 14 height 14
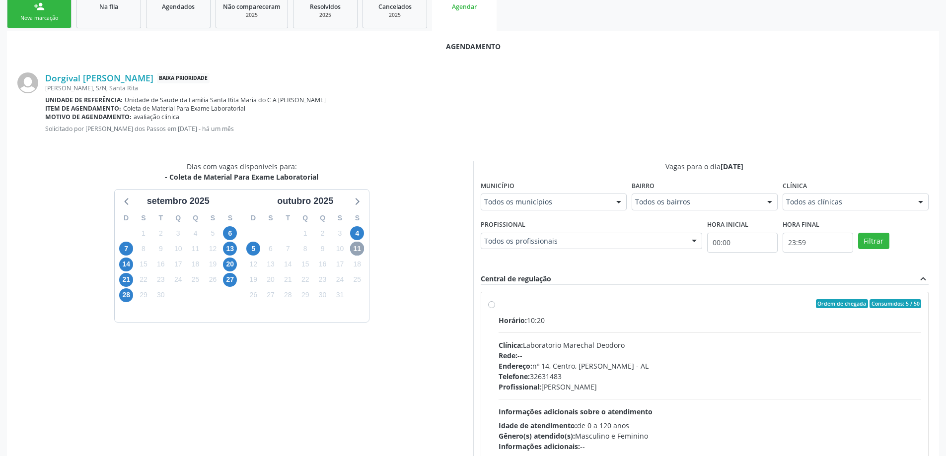
scroll to position [231, 0]
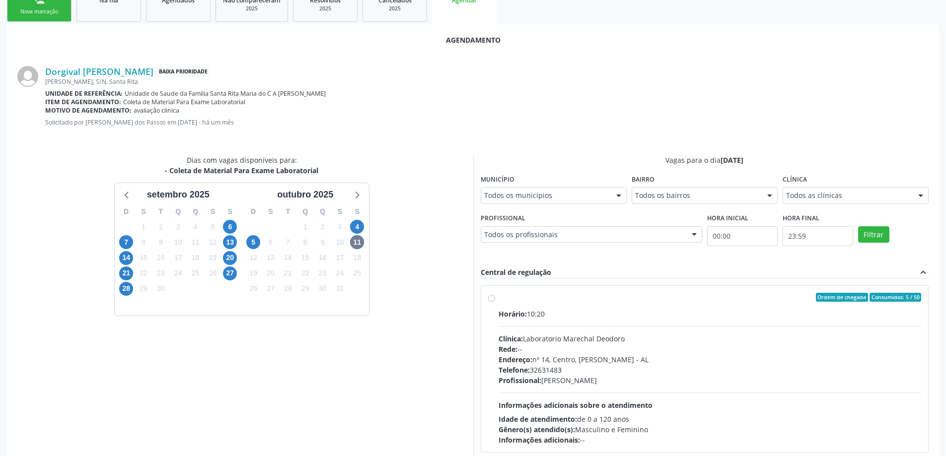
click at [487, 297] on div "Ordem de chegada Consumidos: 5 / 50 Horário: 10:20 Clínica: Laboratorio Marecha…" at bounding box center [705, 369] width 448 height 166
radio input "true"
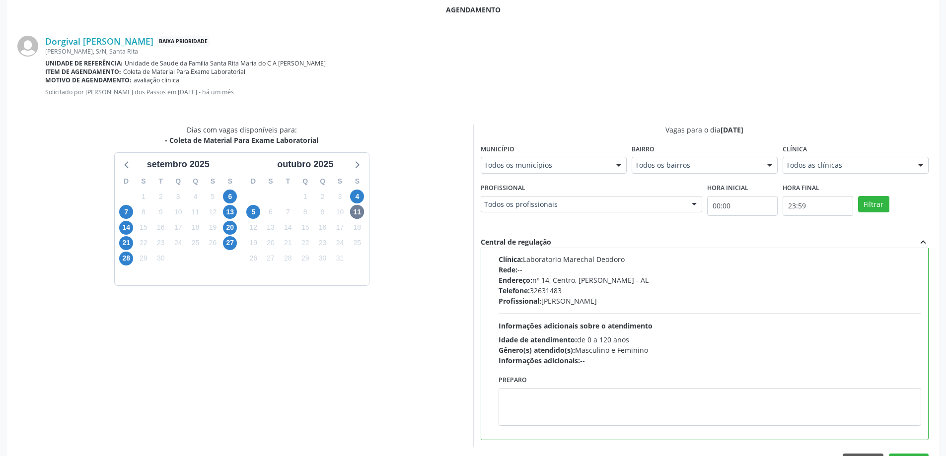
scroll to position [294, 0]
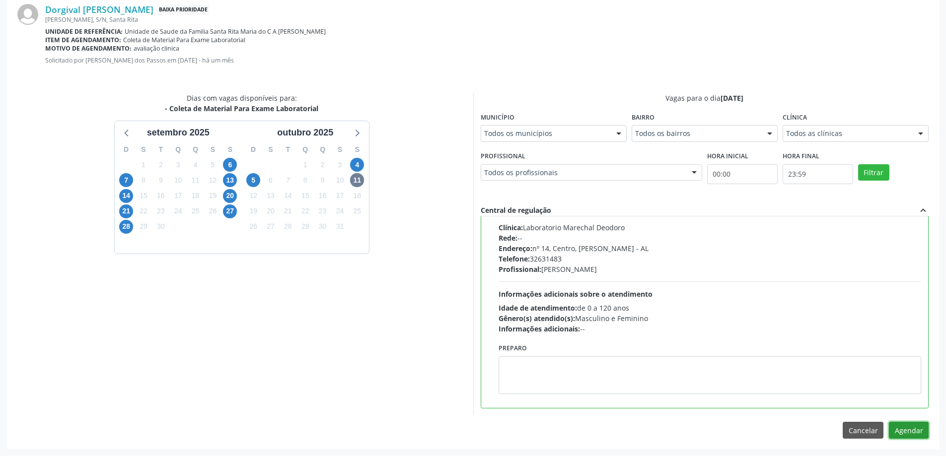
click at [912, 426] on button "Agendar" at bounding box center [909, 430] width 40 height 17
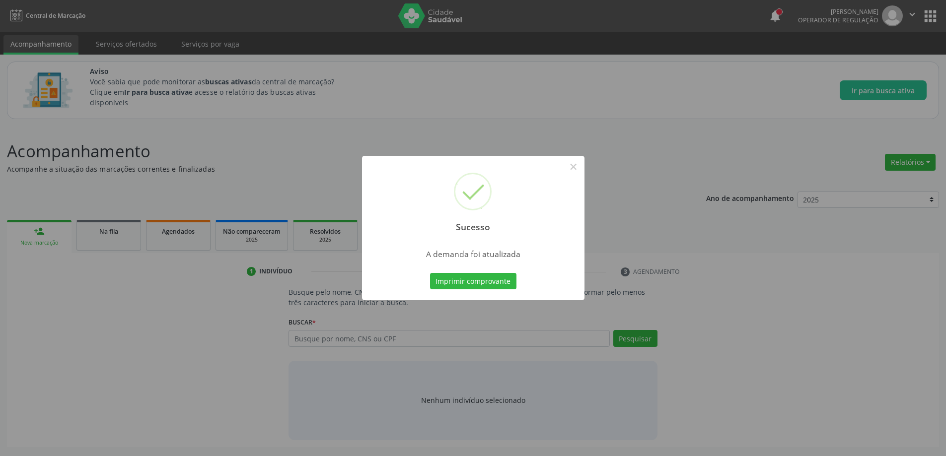
scroll to position [0, 0]
click at [573, 166] on button "×" at bounding box center [577, 166] width 17 height 17
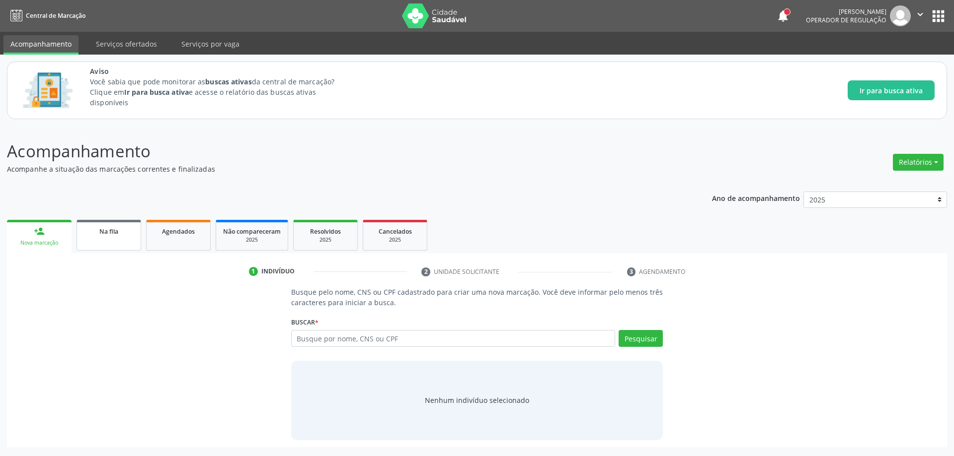
click at [90, 233] on div "Na fila" at bounding box center [109, 231] width 50 height 10
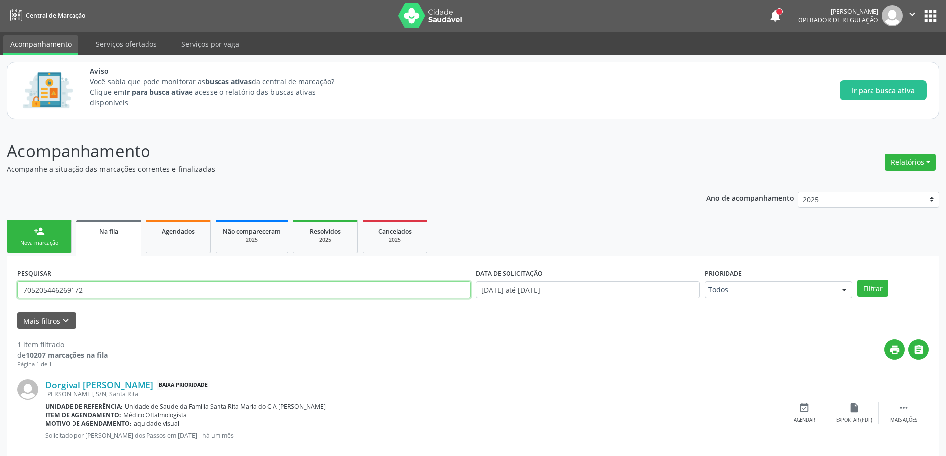
click at [98, 294] on input "705205446269172" at bounding box center [244, 290] width 454 height 17
type input "704209736081783"
click at [857, 280] on button "Filtrar" at bounding box center [872, 288] width 31 height 17
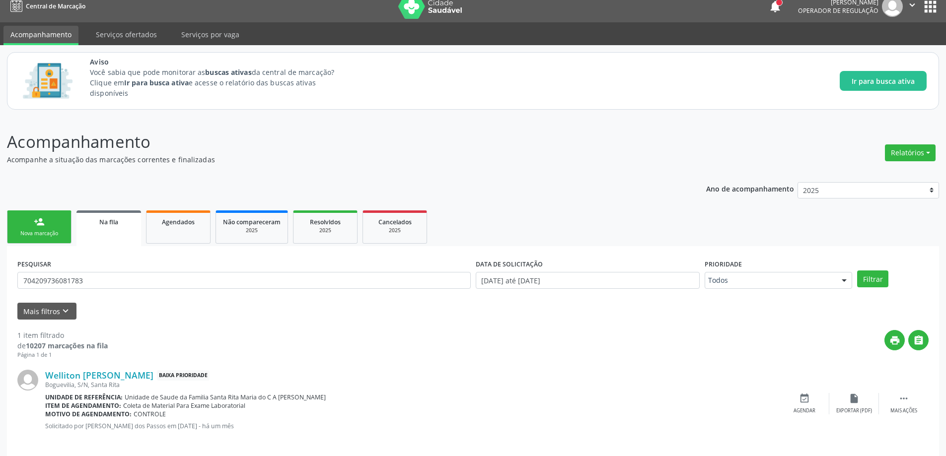
scroll to position [18, 0]
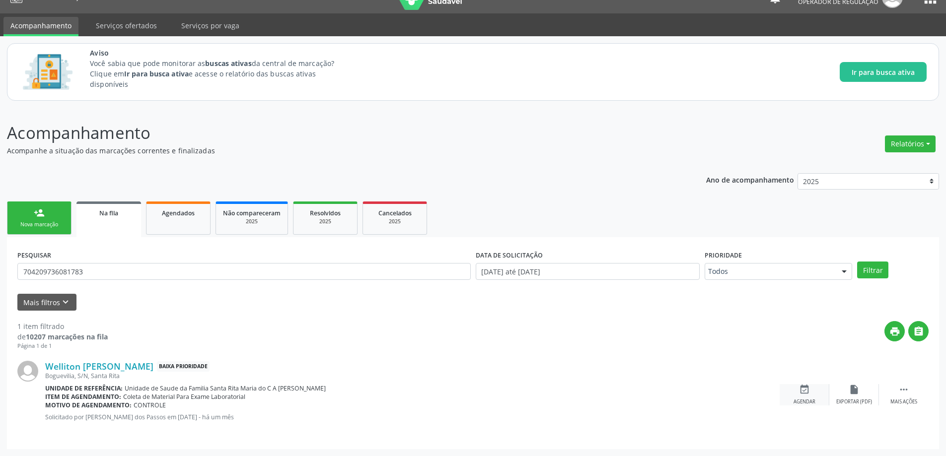
click at [805, 395] on div "event_available Agendar" at bounding box center [805, 394] width 50 height 21
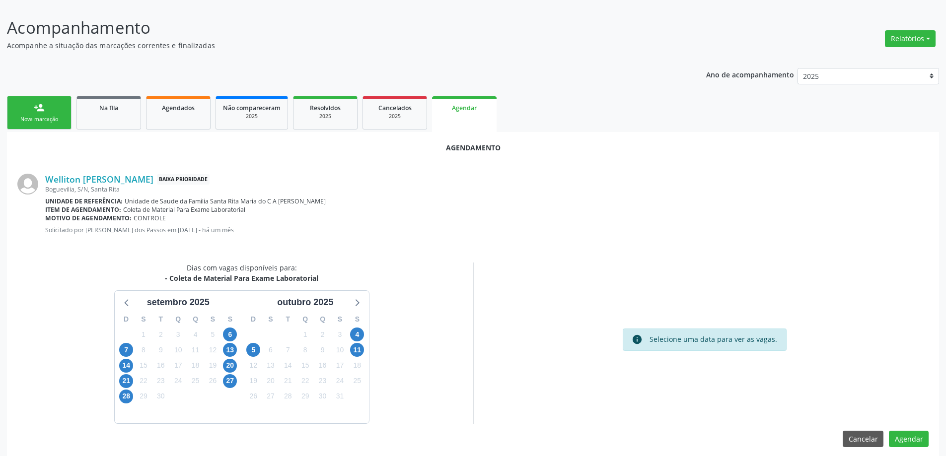
scroll to position [132, 0]
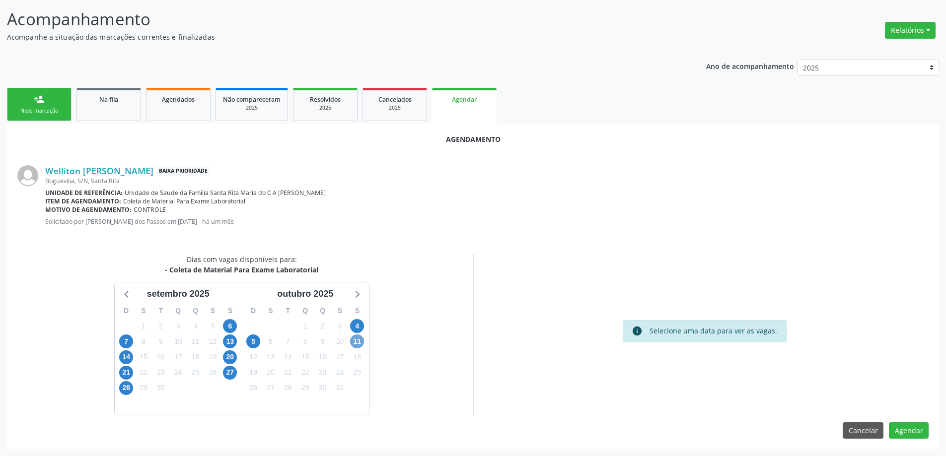
click at [354, 343] on span "11" at bounding box center [357, 342] width 14 height 14
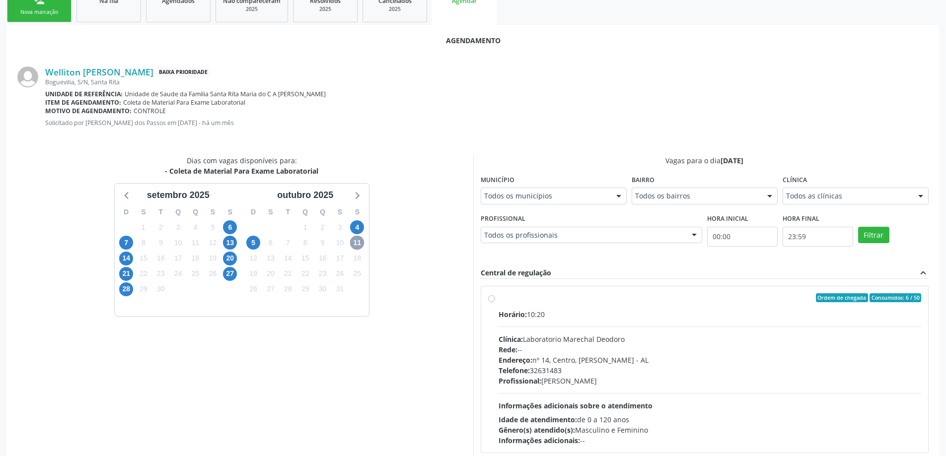
scroll to position [231, 0]
click at [499, 297] on label "Ordem de chegada Consumidos: 6 / 50 Horário: 10:20 Clínica: Laboratorio Marecha…" at bounding box center [710, 369] width 423 height 152
click at [489, 297] on input "Ordem de chegada Consumidos: 6 / 50 Horário: 10:20 Clínica: Laboratorio Marecha…" at bounding box center [491, 297] width 7 height 9
radio input "true"
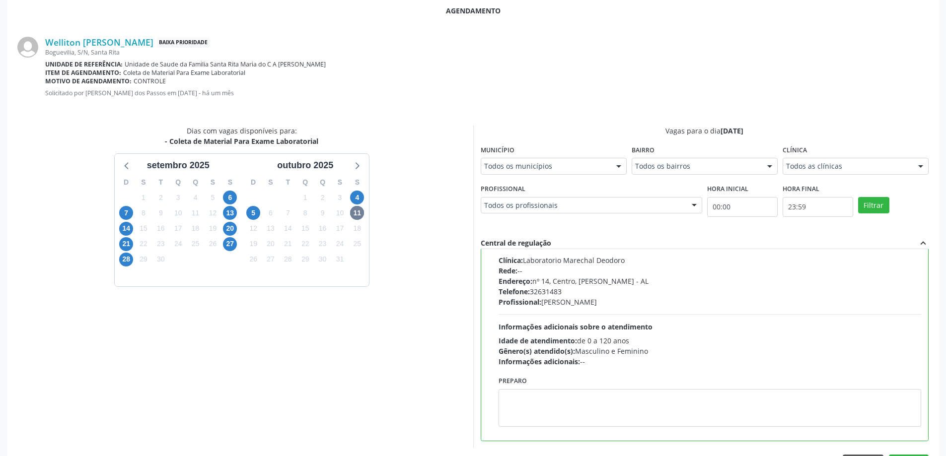
scroll to position [294, 0]
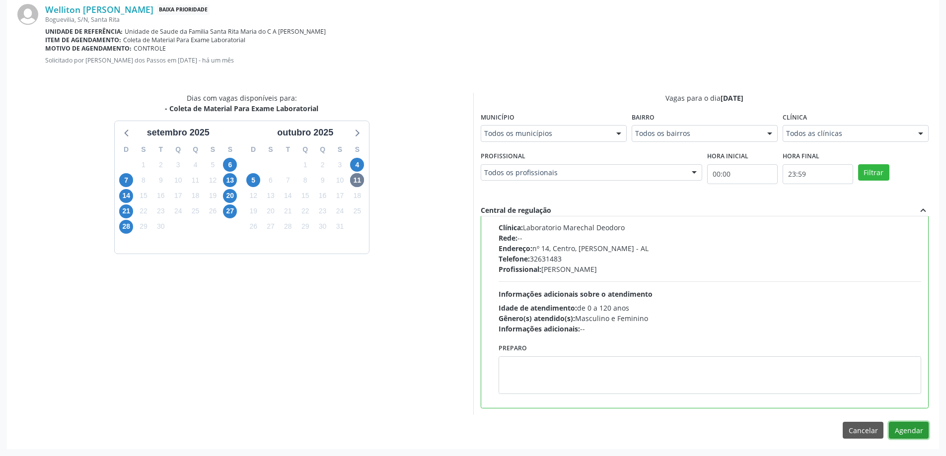
click at [904, 430] on button "Agendar" at bounding box center [909, 430] width 40 height 17
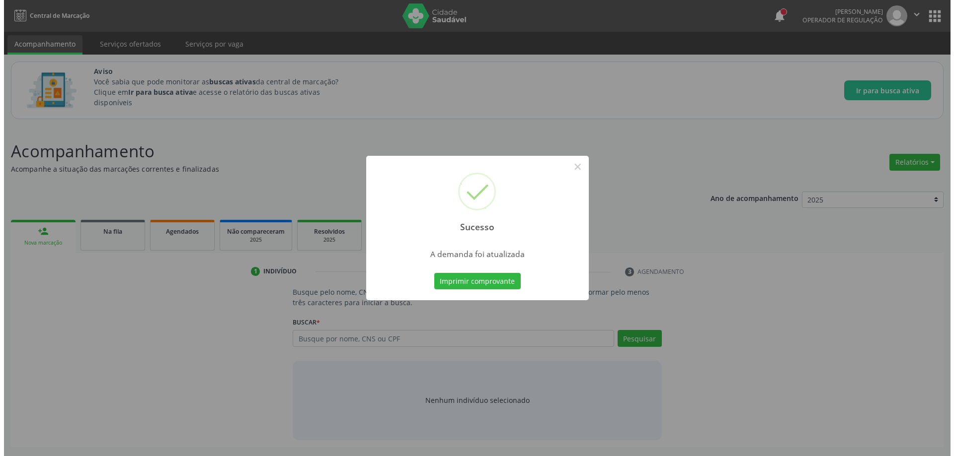
scroll to position [0, 0]
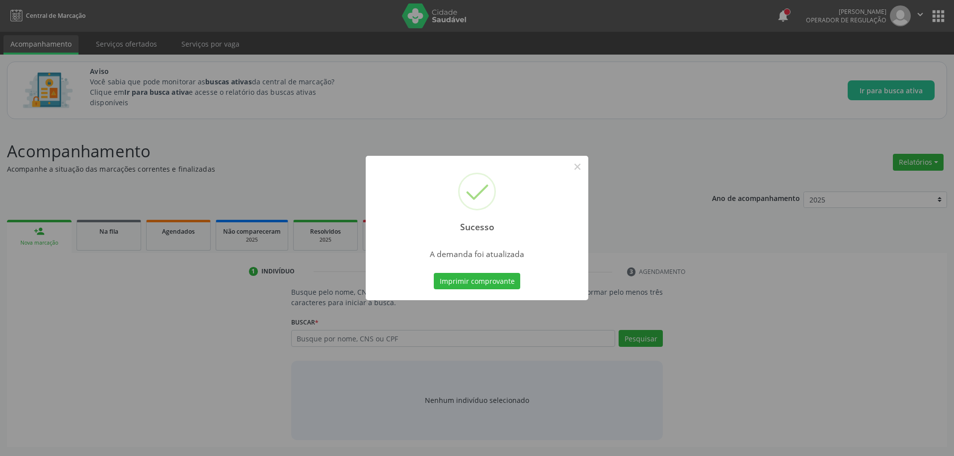
click at [474, 279] on button "Imprimir comprovante" at bounding box center [477, 281] width 86 height 17
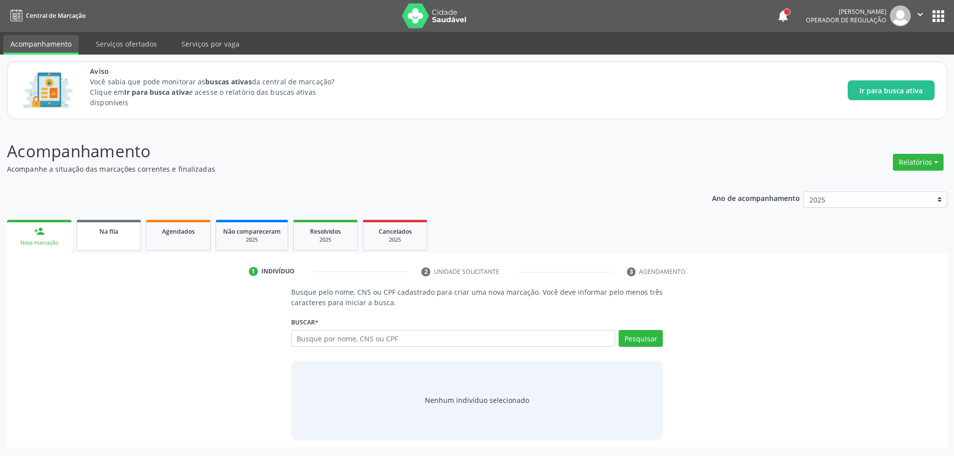
click at [96, 238] on link "Na fila" at bounding box center [108, 235] width 65 height 31
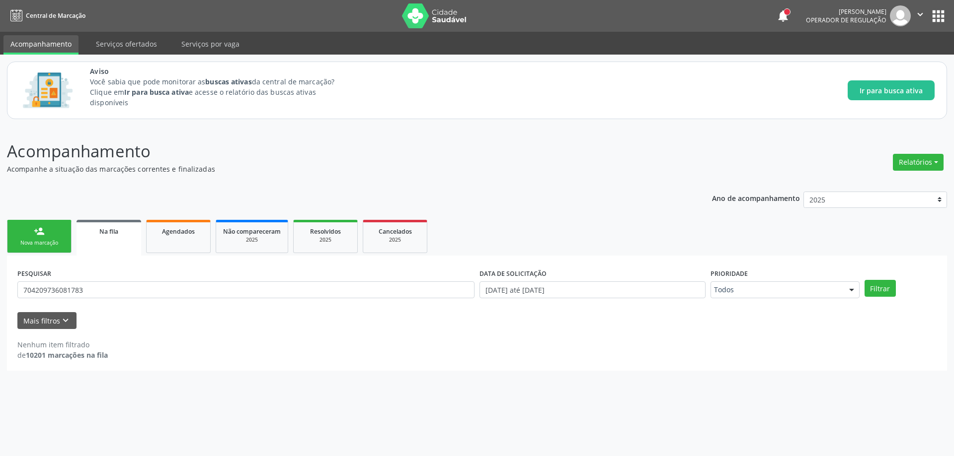
click at [283, 296] on input "704209736081783" at bounding box center [245, 290] width 457 height 17
click at [292, 295] on input "704209736081783" at bounding box center [245, 290] width 457 height 17
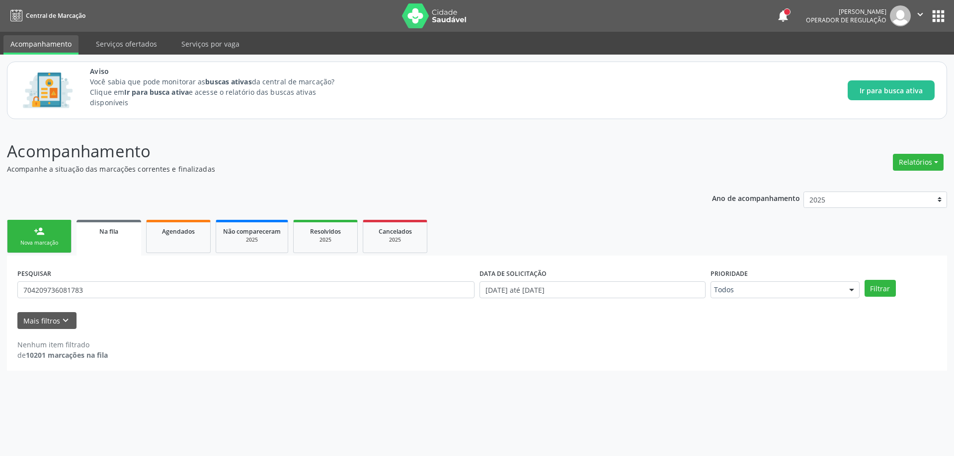
click at [292, 295] on input "704209736081783" at bounding box center [245, 290] width 457 height 17
click at [292, 295] on input "text" at bounding box center [245, 290] width 457 height 17
click at [275, 287] on input "text" at bounding box center [245, 290] width 457 height 17
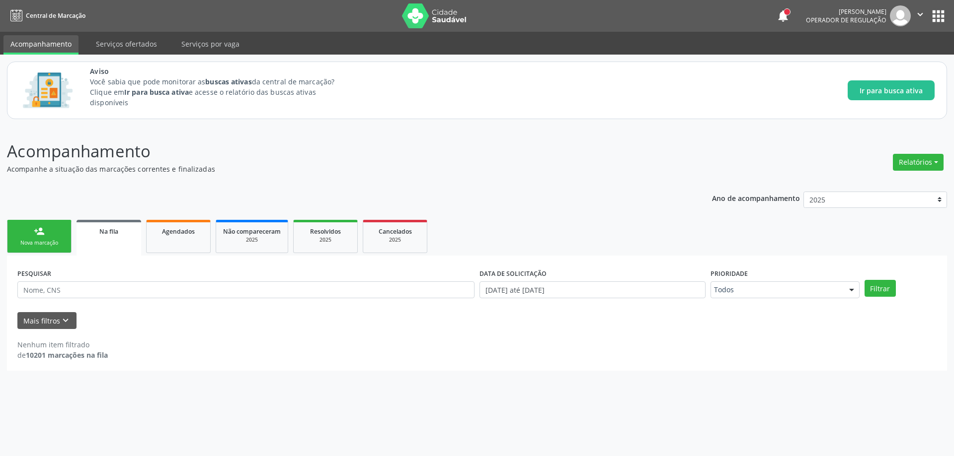
click at [275, 287] on input "text" at bounding box center [245, 290] width 457 height 17
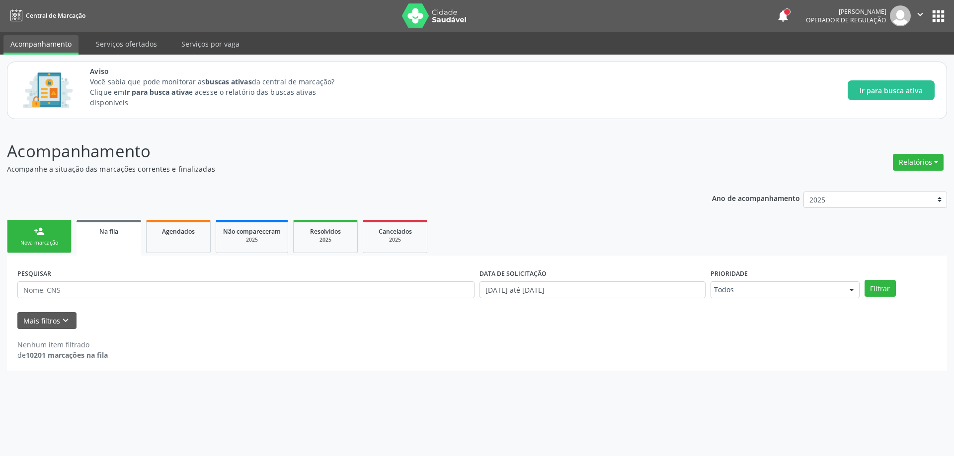
drag, startPoint x: 570, startPoint y: 146, endPoint x: 476, endPoint y: 154, distance: 93.8
click at [562, 146] on p "Acompanhamento" at bounding box center [336, 151] width 658 height 25
click at [65, 292] on input "text" at bounding box center [245, 290] width 457 height 17
type input "709006865305211"
click at [116, 284] on input "709006865305211" at bounding box center [245, 290] width 457 height 17
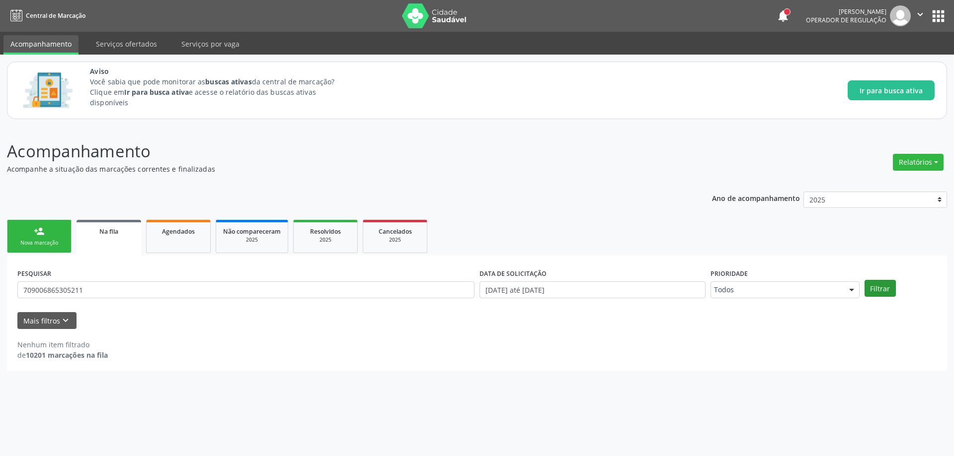
click at [886, 289] on button "Filtrar" at bounding box center [879, 288] width 31 height 17
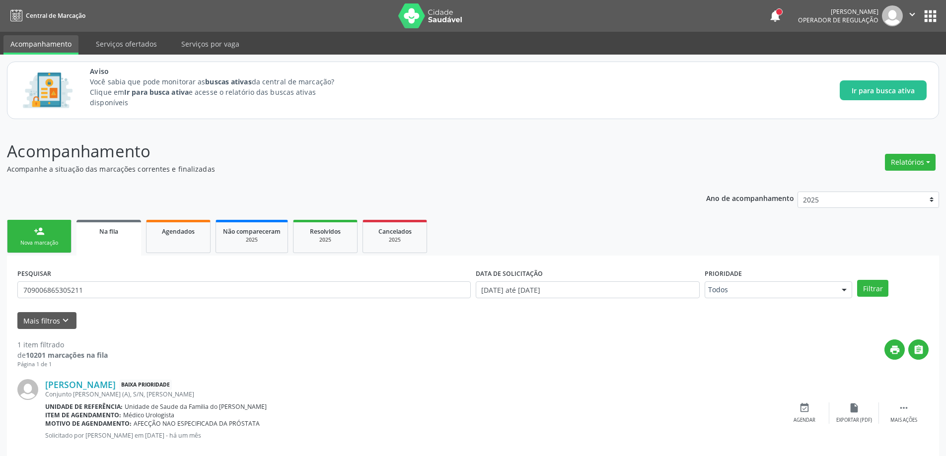
click at [145, 297] on input "709006865305211" at bounding box center [244, 290] width 454 height 17
click at [143, 297] on input "709006865305211" at bounding box center [244, 290] width 454 height 17
click at [132, 287] on input "709006865305211" at bounding box center [244, 290] width 454 height 17
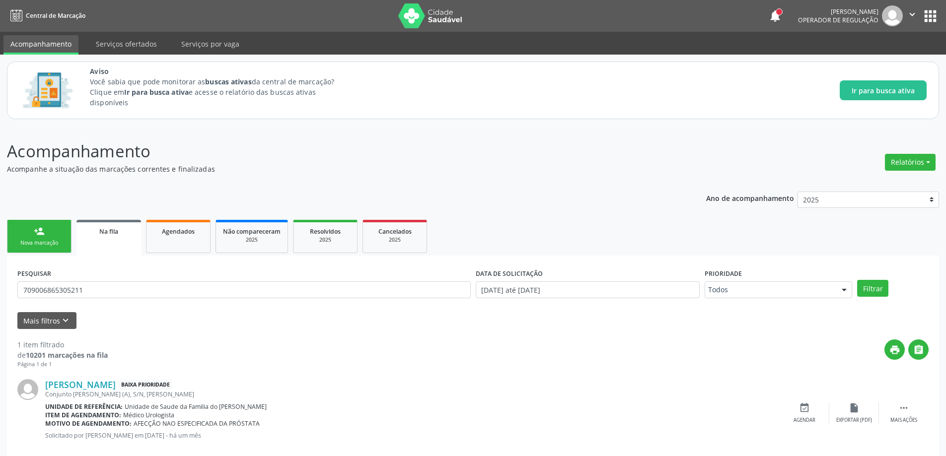
click at [69, 303] on div "PESQUISAR 709006865305211" at bounding box center [244, 285] width 458 height 39
click at [101, 296] on input "709006865305211" at bounding box center [244, 290] width 454 height 17
click at [101, 288] on input "709006865305211" at bounding box center [244, 290] width 454 height 17
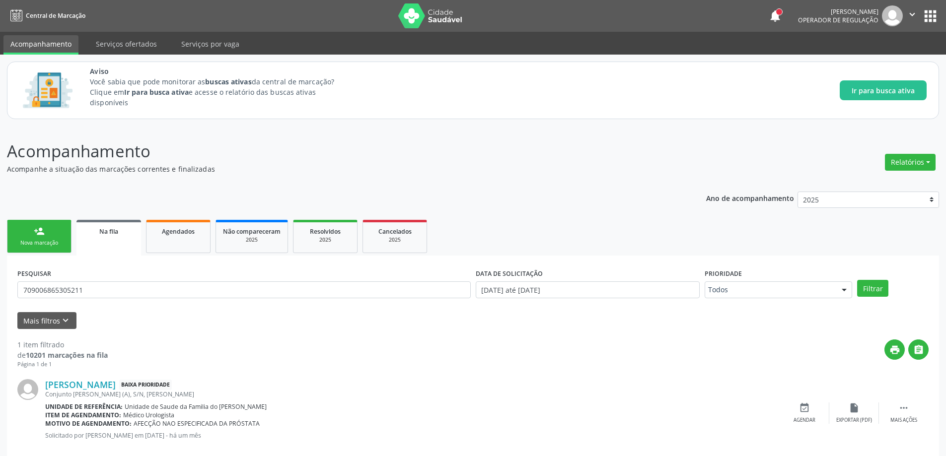
click at [101, 288] on input "709006865305211" at bounding box center [244, 290] width 454 height 17
click at [49, 290] on input "text" at bounding box center [244, 290] width 454 height 17
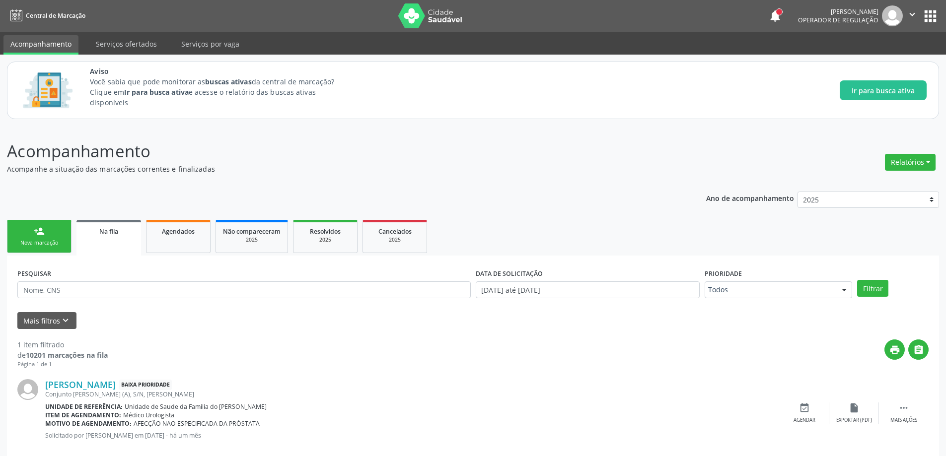
click at [49, 290] on input "text" at bounding box center [244, 290] width 454 height 17
click at [440, 349] on div "print " at bounding box center [518, 354] width 821 height 29
drag, startPoint x: 467, startPoint y: 348, endPoint x: 415, endPoint y: 348, distance: 52.7
click at [467, 349] on div "print " at bounding box center [518, 354] width 821 height 29
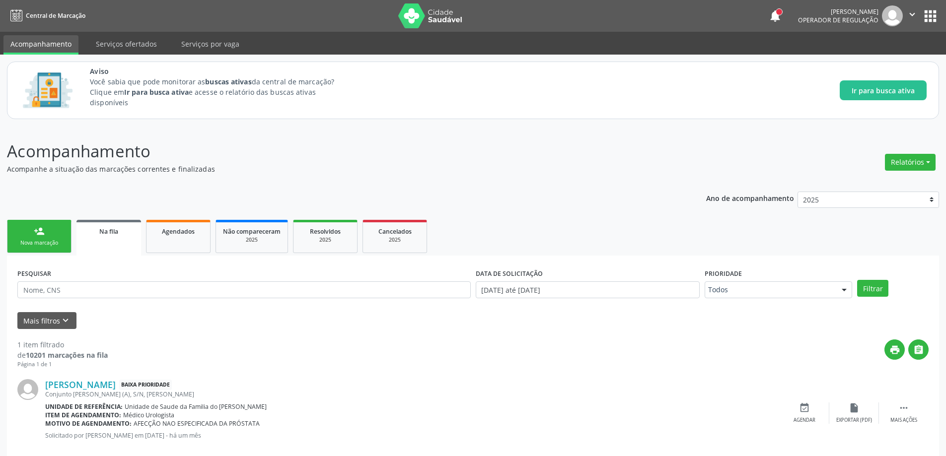
click at [111, 234] on span "Na fila" at bounding box center [108, 231] width 19 height 8
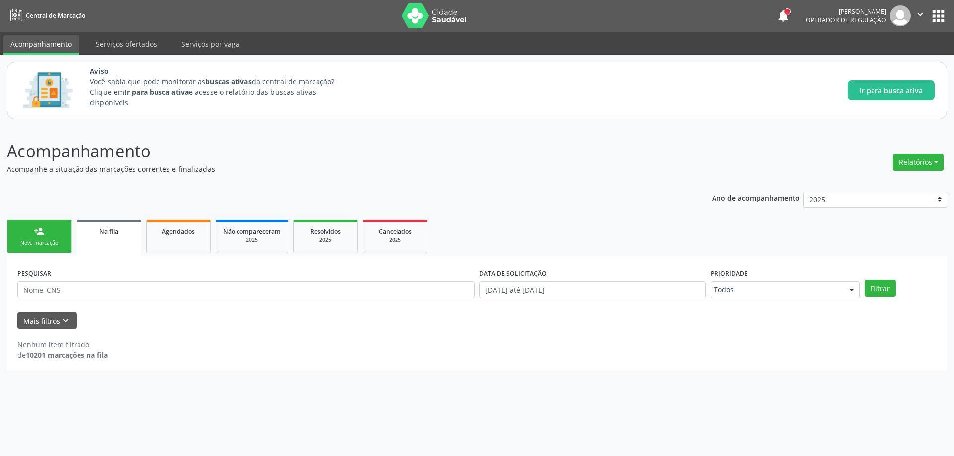
click at [143, 290] on input "text" at bounding box center [245, 290] width 457 height 17
click at [168, 229] on span "Agendados" at bounding box center [178, 231] width 33 height 8
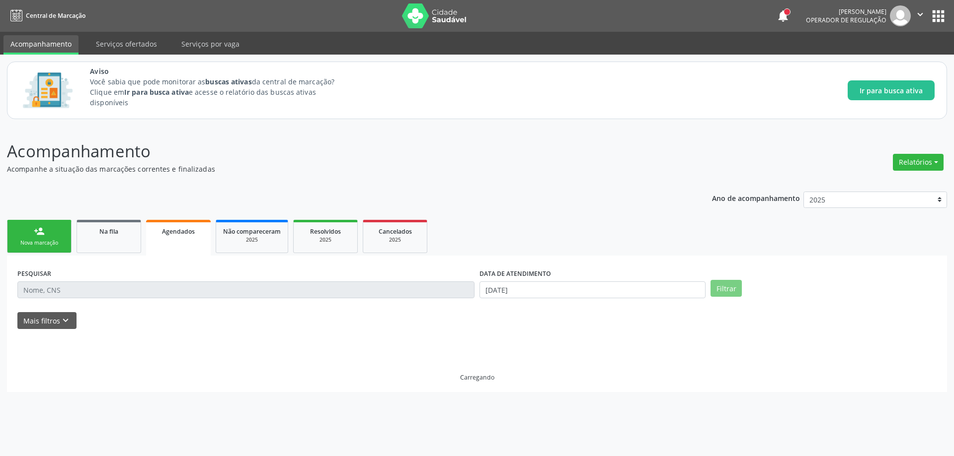
click at [176, 238] on link "Agendados" at bounding box center [178, 238] width 65 height 36
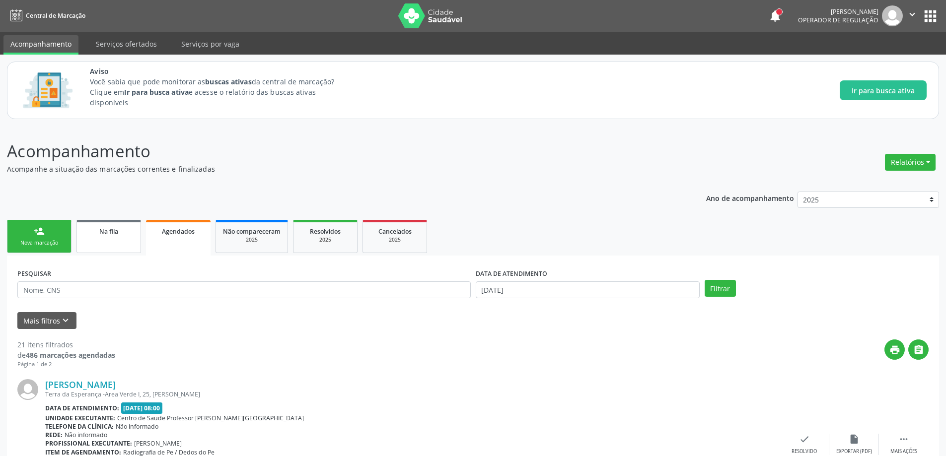
click at [116, 237] on link "Na fila" at bounding box center [108, 236] width 65 height 33
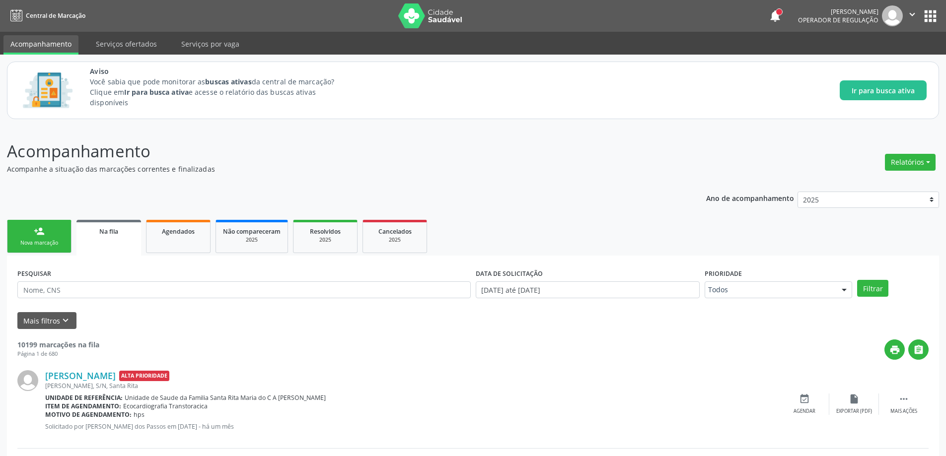
click at [98, 294] on input "text" at bounding box center [244, 290] width 454 height 17
drag, startPoint x: 374, startPoint y: 384, endPoint x: 352, endPoint y: 367, distance: 27.6
click at [375, 384] on div "[PERSON_NAME], S/N, Santa Rita" at bounding box center [412, 386] width 735 height 8
click at [123, 289] on input "text" at bounding box center [244, 290] width 454 height 17
click at [201, 319] on div "Mais filtros keyboard_arrow_down" at bounding box center [473, 320] width 916 height 17
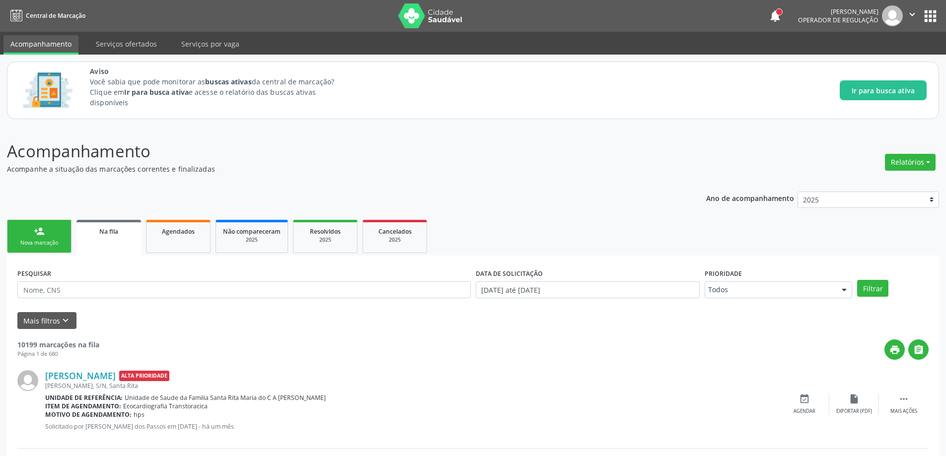
click at [215, 296] on input "text" at bounding box center [244, 290] width 454 height 17
click at [175, 297] on input "text" at bounding box center [244, 290] width 454 height 17
click at [174, 292] on input "text" at bounding box center [244, 290] width 454 height 17
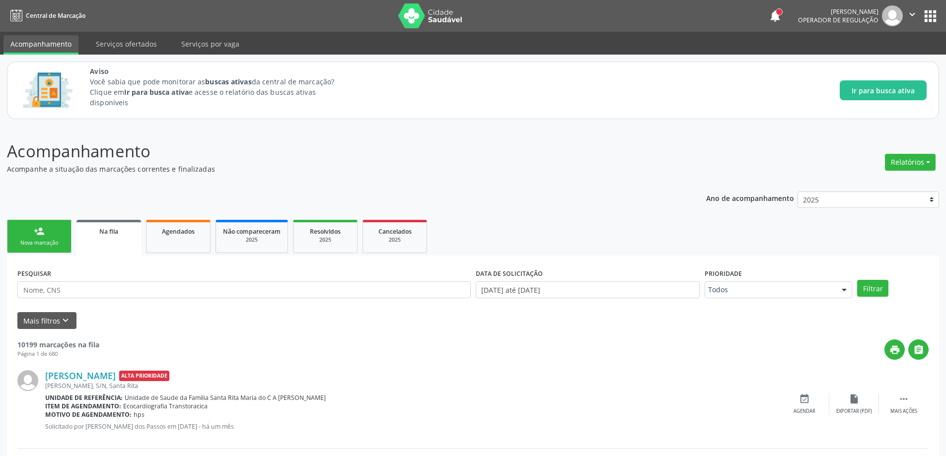
click at [154, 294] on input "text" at bounding box center [244, 290] width 454 height 17
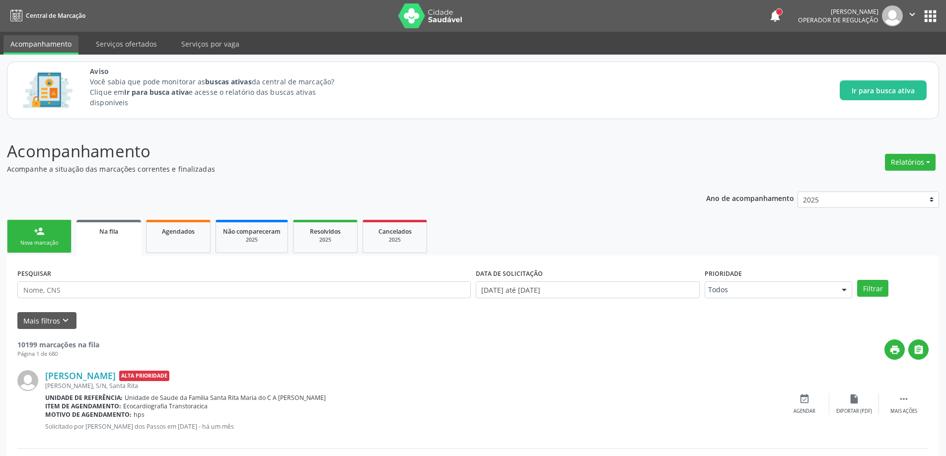
click at [154, 294] on input "text" at bounding box center [244, 290] width 454 height 17
click at [478, 376] on div "Everaldo Vitor de Oliveira Alta Prioridade" at bounding box center [412, 376] width 735 height 11
click at [109, 234] on span "Na fila" at bounding box center [108, 231] width 19 height 8
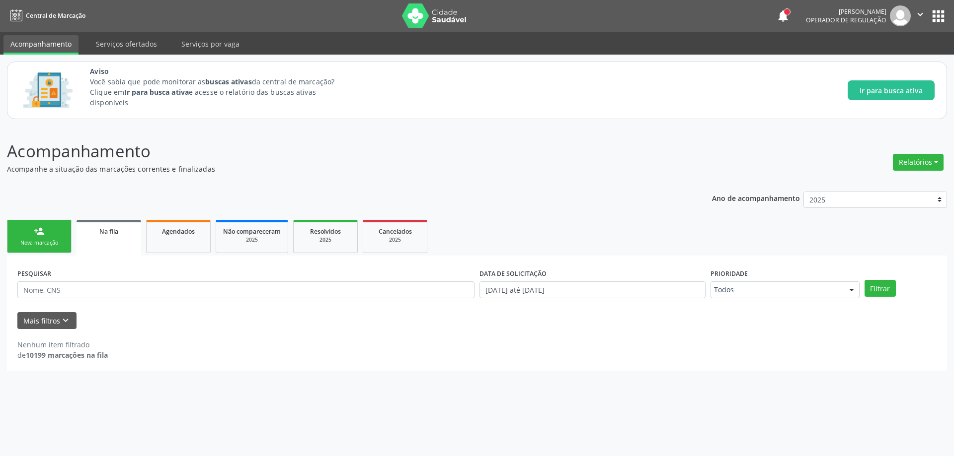
click at [91, 290] on input "text" at bounding box center [245, 290] width 457 height 17
click at [923, 17] on icon "" at bounding box center [919, 14] width 11 height 11
click at [876, 64] on link "Sair" at bounding box center [894, 61] width 69 height 14
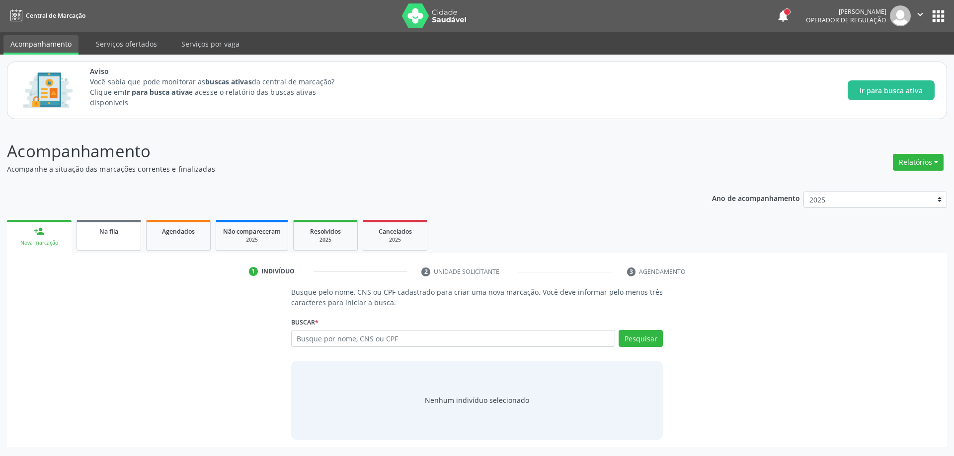
click at [98, 236] on link "Na fila" at bounding box center [108, 235] width 65 height 31
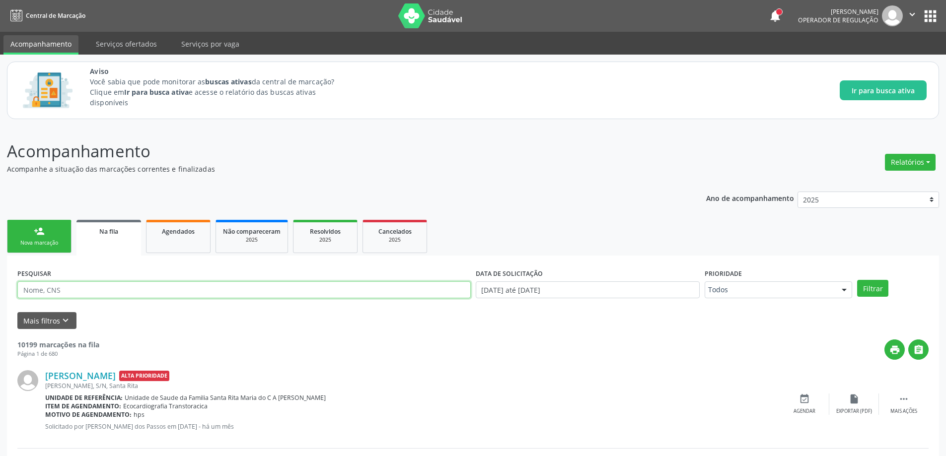
click at [128, 292] on input "text" at bounding box center [244, 290] width 454 height 17
type input "707805636860018"
click at [857, 280] on button "Filtrar" at bounding box center [872, 288] width 31 height 17
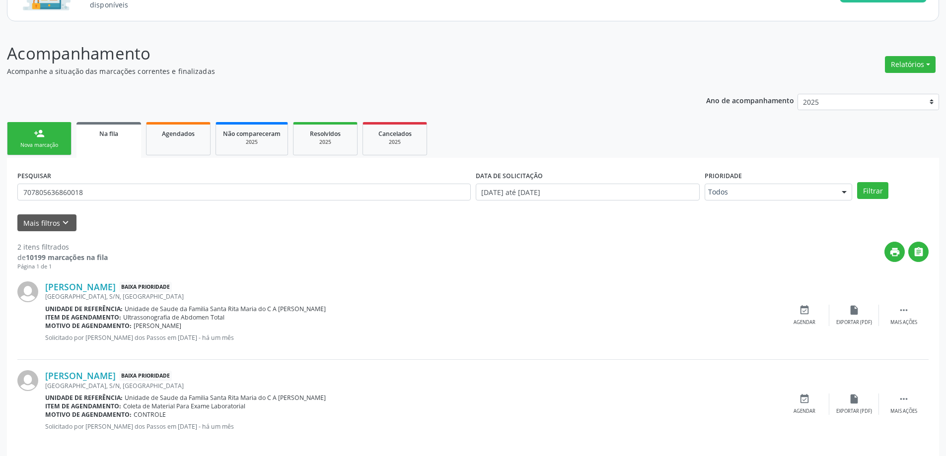
scroll to position [107, 0]
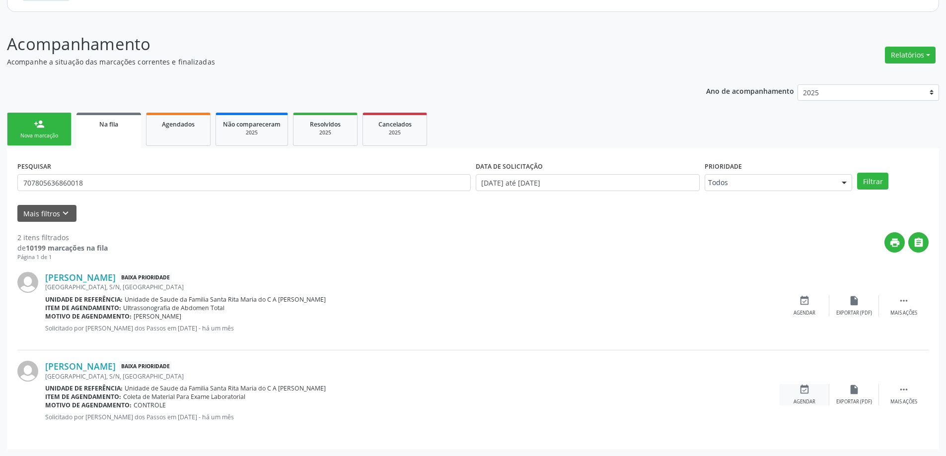
click at [800, 397] on div "event_available Agendar" at bounding box center [805, 394] width 50 height 21
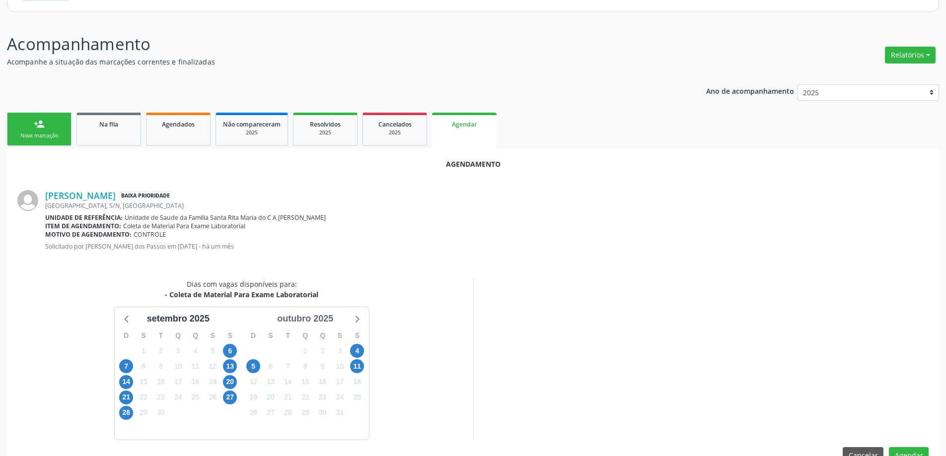
scroll to position [109, 0]
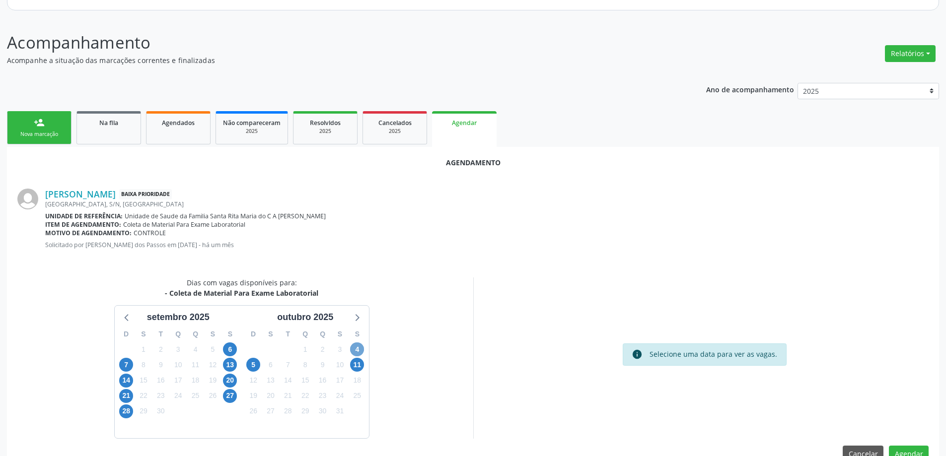
click at [353, 346] on span "4" at bounding box center [357, 350] width 14 height 14
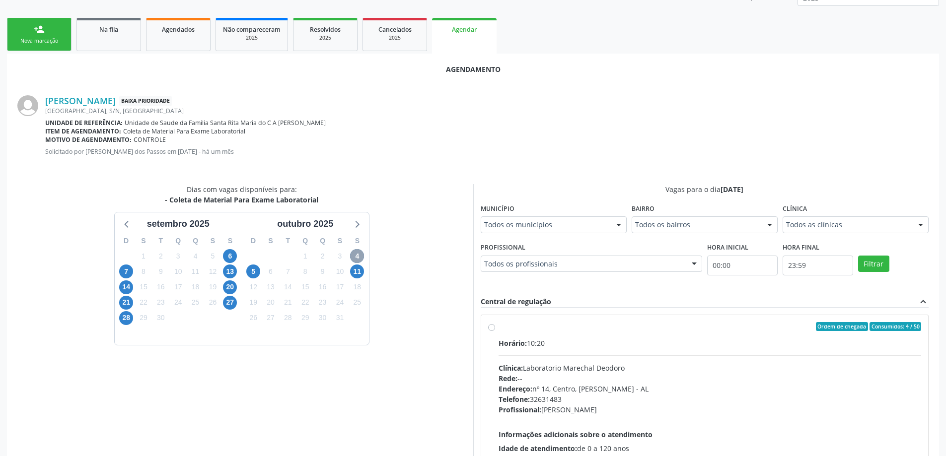
scroll to position [208, 0]
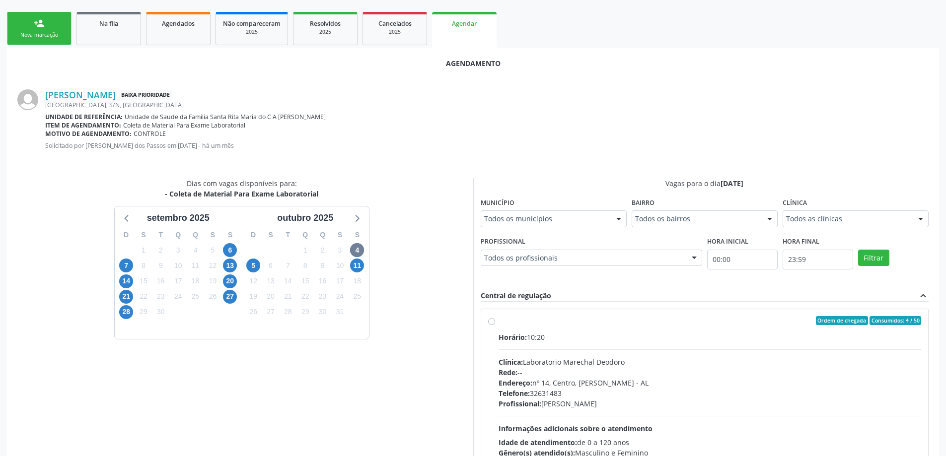
click at [499, 324] on label "Ordem de chegada Consumidos: 4 / 50 Horário: 10:20 Clínica: Laboratorio Marecha…" at bounding box center [710, 392] width 423 height 152
click at [491, 324] on input "Ordem de chegada Consumidos: 4 / 50 Horário: 10:20 Clínica: Laboratorio Marecha…" at bounding box center [491, 320] width 7 height 9
radio input "true"
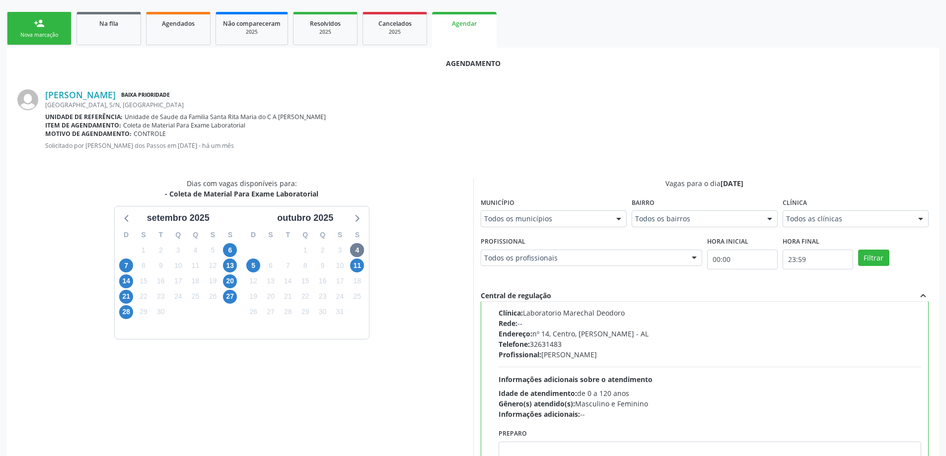
scroll to position [294, 0]
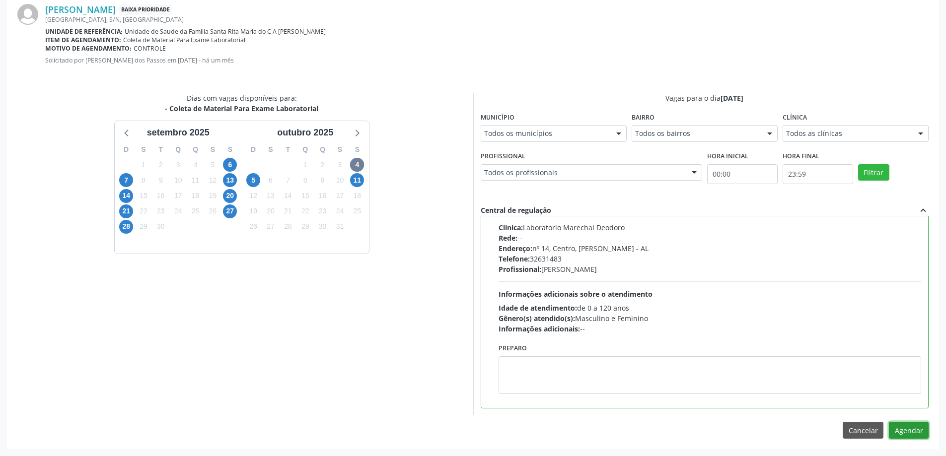
click at [899, 432] on button "Agendar" at bounding box center [909, 430] width 40 height 17
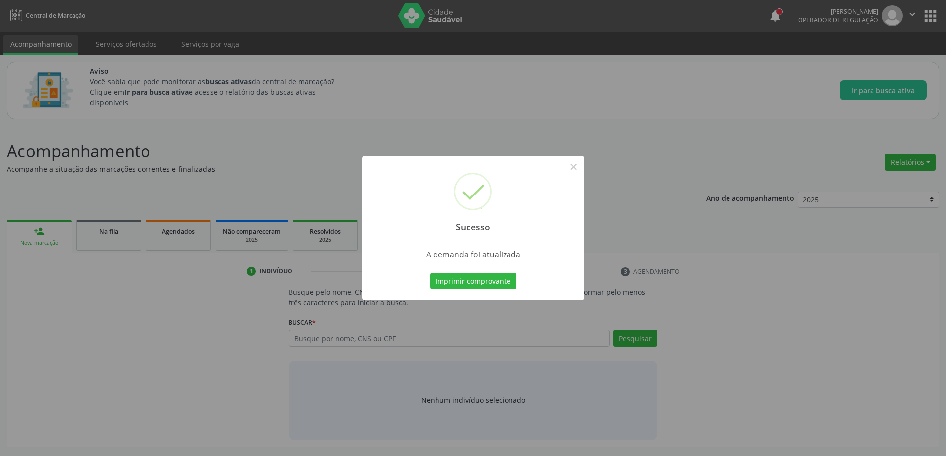
scroll to position [0, 0]
click at [575, 165] on button "×" at bounding box center [577, 166] width 17 height 17
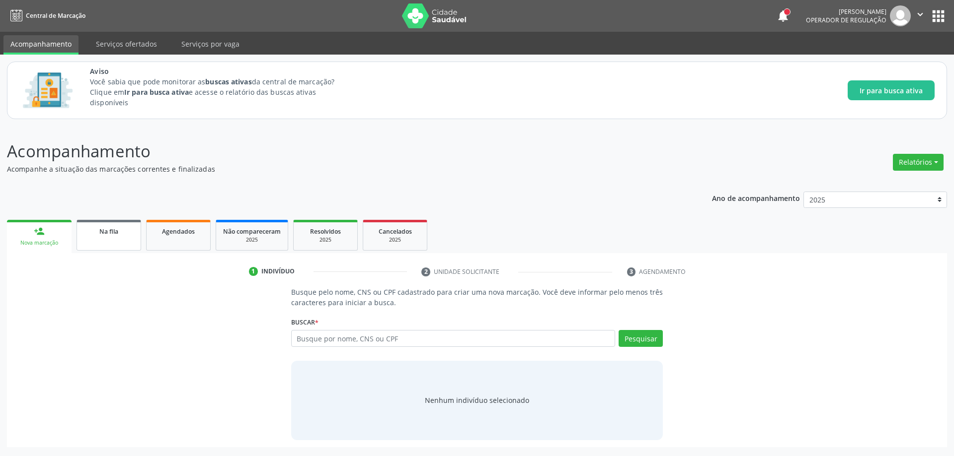
click at [96, 232] on div "Na fila" at bounding box center [109, 231] width 50 height 10
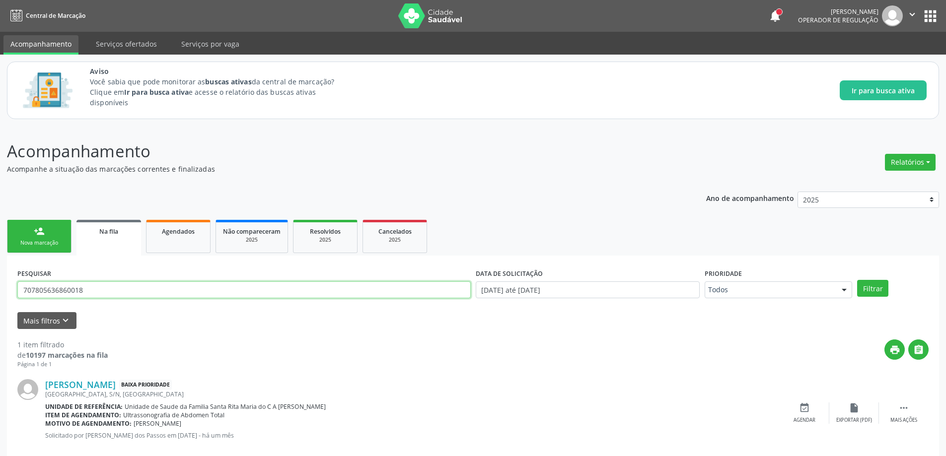
click at [143, 291] on input "707805636860018" at bounding box center [244, 290] width 454 height 17
type input "700507175580851"
click at [857, 280] on button "Filtrar" at bounding box center [872, 288] width 31 height 17
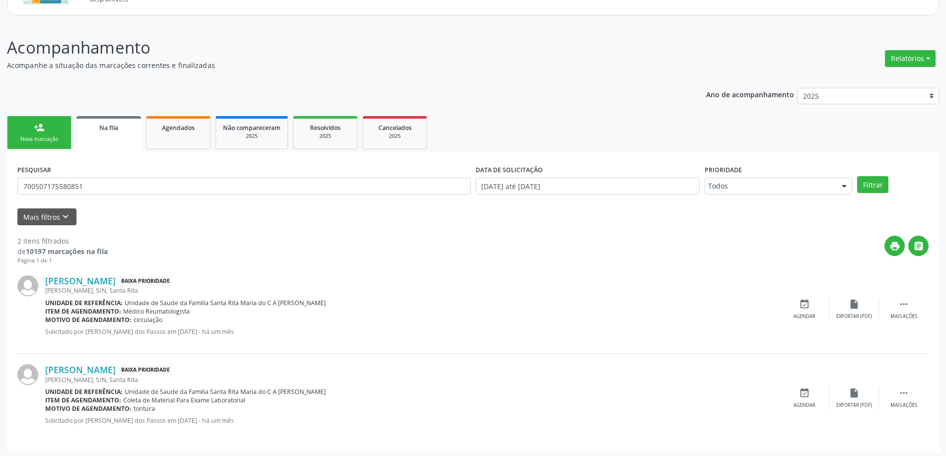
scroll to position [107, 0]
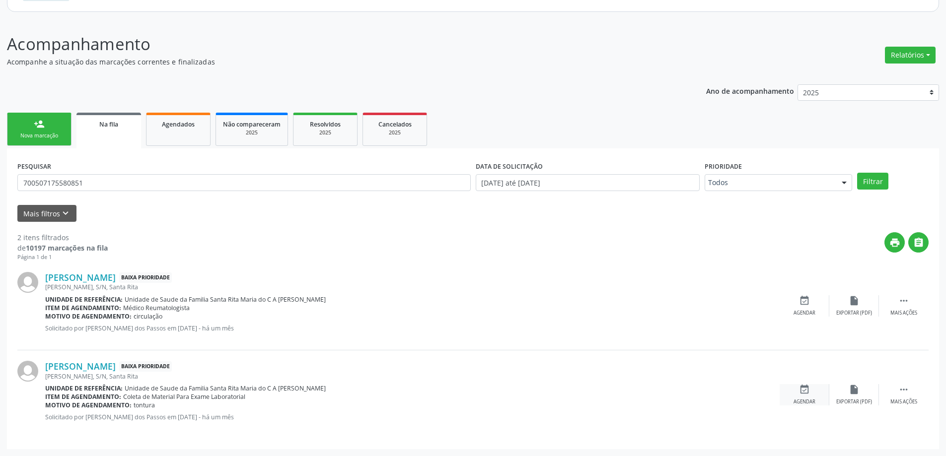
click at [803, 398] on div "event_available Agendar" at bounding box center [805, 394] width 50 height 21
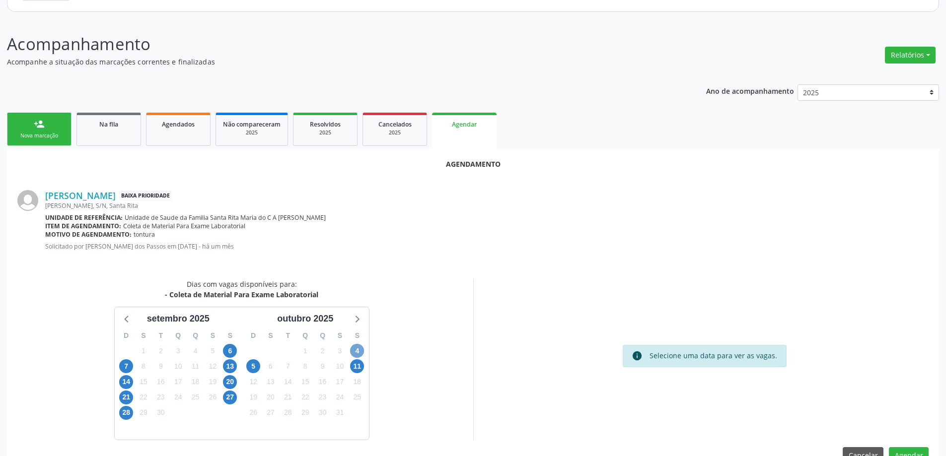
click at [361, 354] on span "4" at bounding box center [357, 351] width 14 height 14
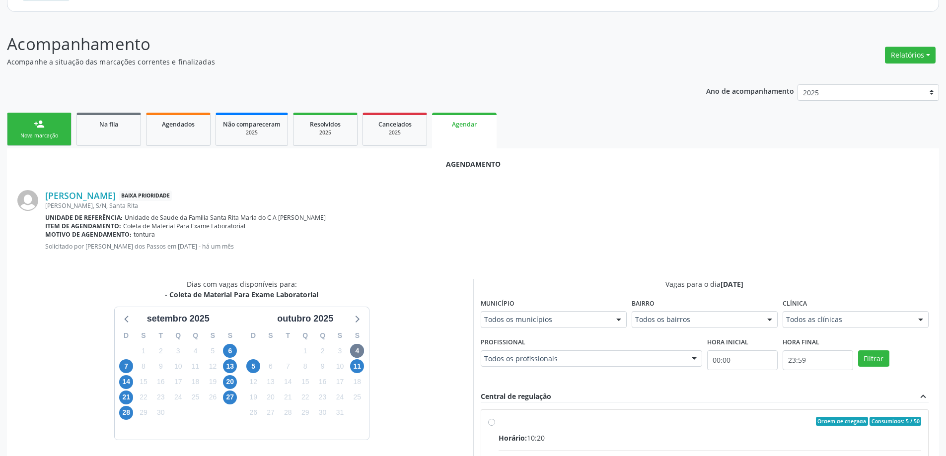
click at [494, 424] on input "Ordem de chegada Consumidos: 5 / 50 Horário: 10:20 Clínica: Laboratorio Marecha…" at bounding box center [491, 421] width 7 height 9
radio input "true"
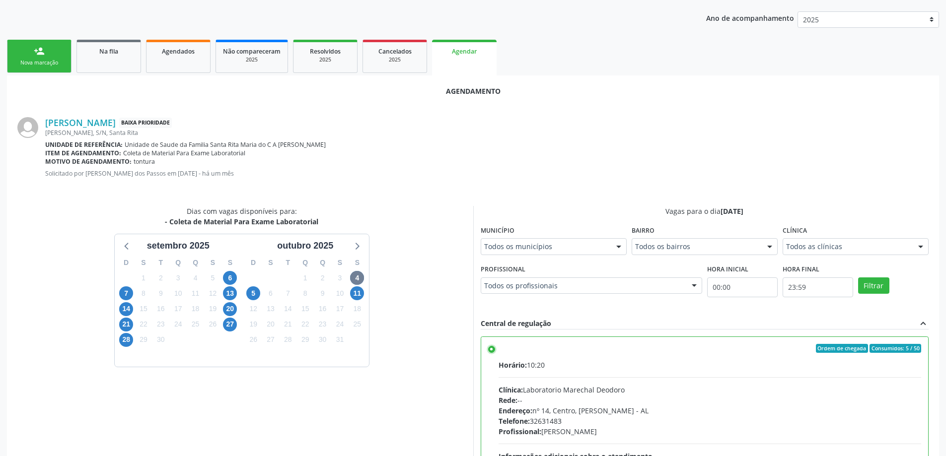
scroll to position [294, 0]
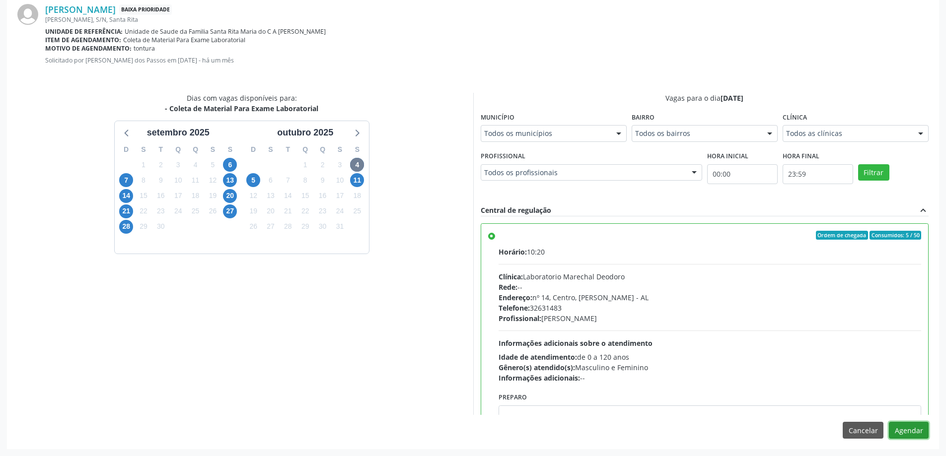
click at [906, 427] on button "Agendar" at bounding box center [909, 430] width 40 height 17
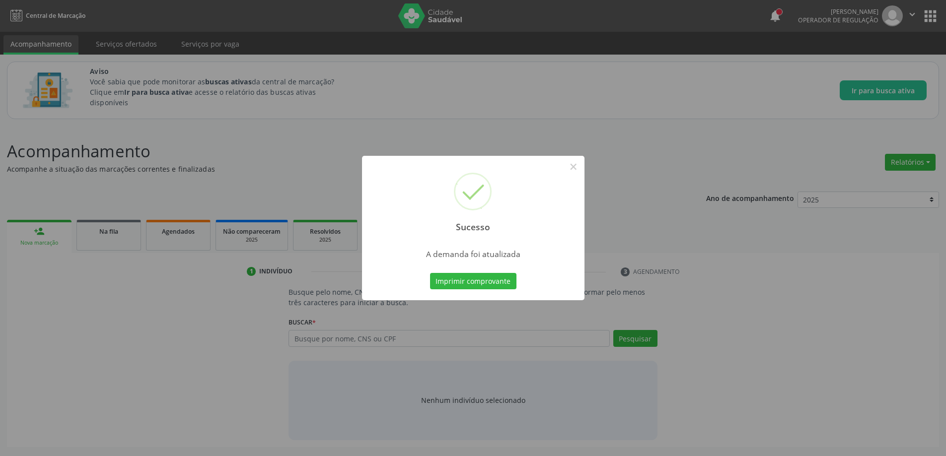
scroll to position [0, 0]
click at [577, 169] on button "×" at bounding box center [577, 166] width 17 height 17
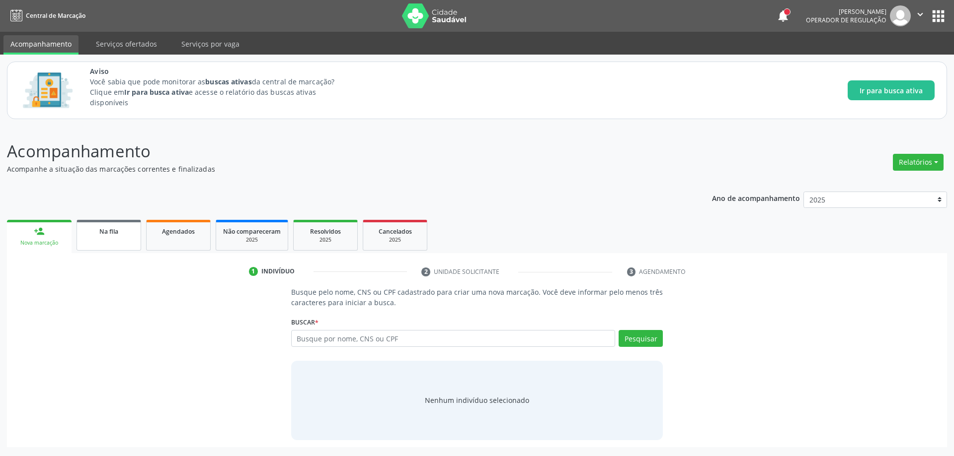
click at [98, 230] on div "Na fila" at bounding box center [109, 231] width 50 height 10
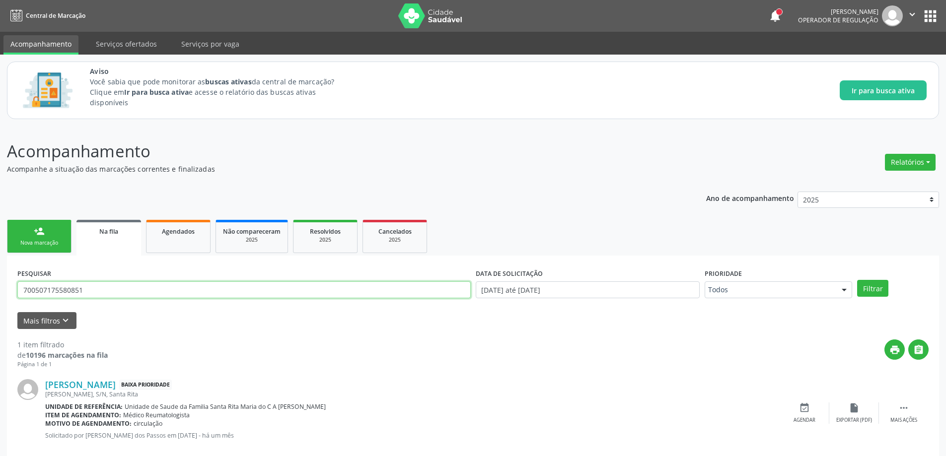
click at [213, 290] on input "700507175580851" at bounding box center [244, 290] width 454 height 17
click at [857, 280] on button "Filtrar" at bounding box center [872, 288] width 31 height 17
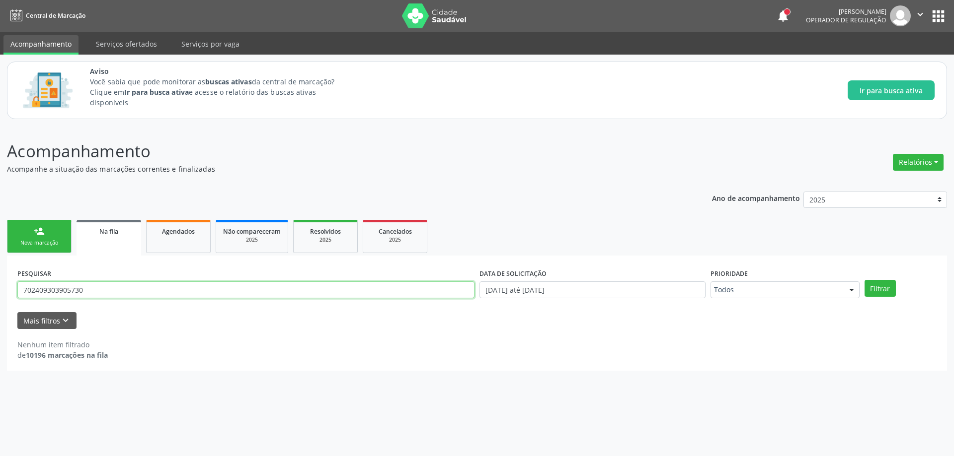
click at [107, 289] on input "702409303905730" at bounding box center [245, 290] width 457 height 17
type input "7"
type input "700402922252540"
click at [864, 280] on button "Filtrar" at bounding box center [879, 288] width 31 height 17
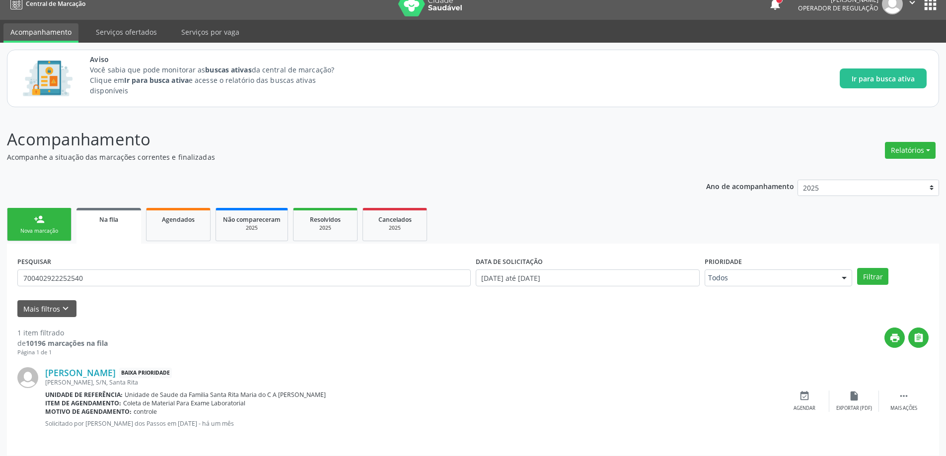
scroll to position [18, 0]
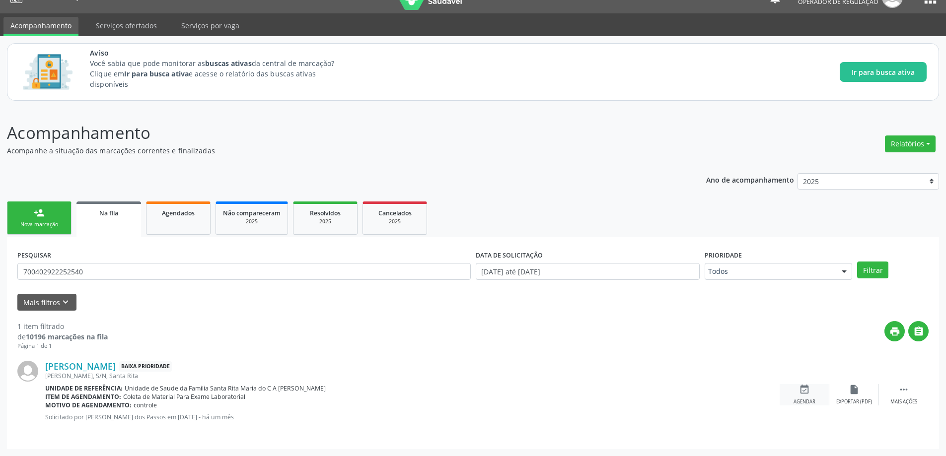
click at [797, 397] on div "event_available Agendar" at bounding box center [805, 394] width 50 height 21
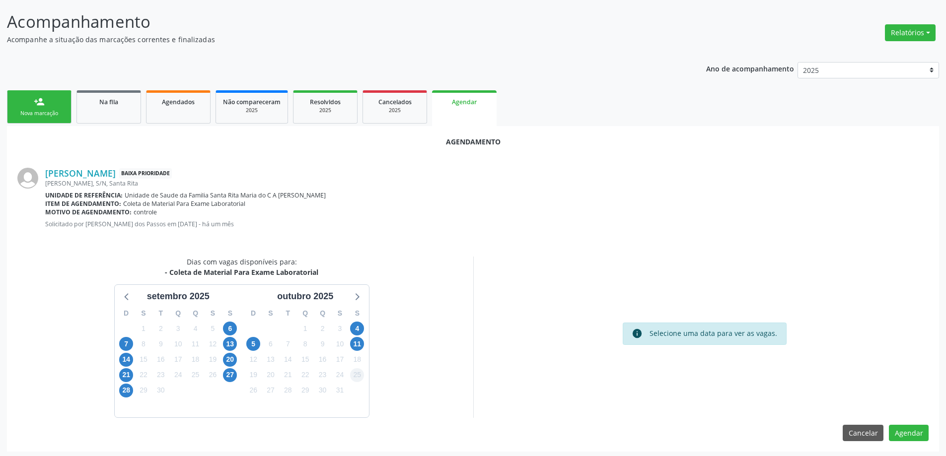
scroll to position [132, 0]
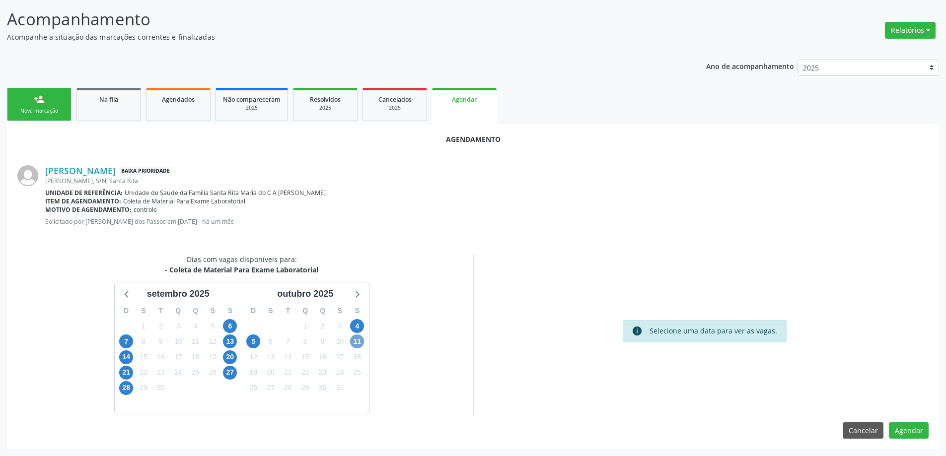
click at [363, 340] on span "11" at bounding box center [357, 342] width 14 height 14
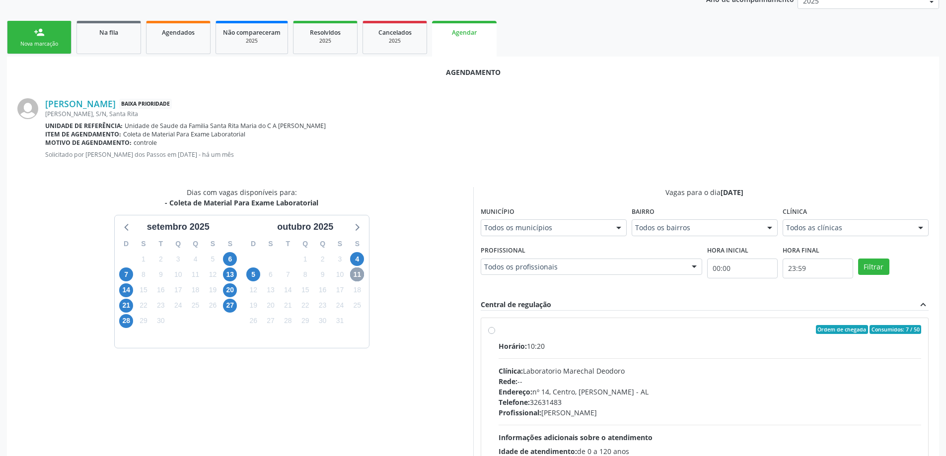
scroll to position [276, 0]
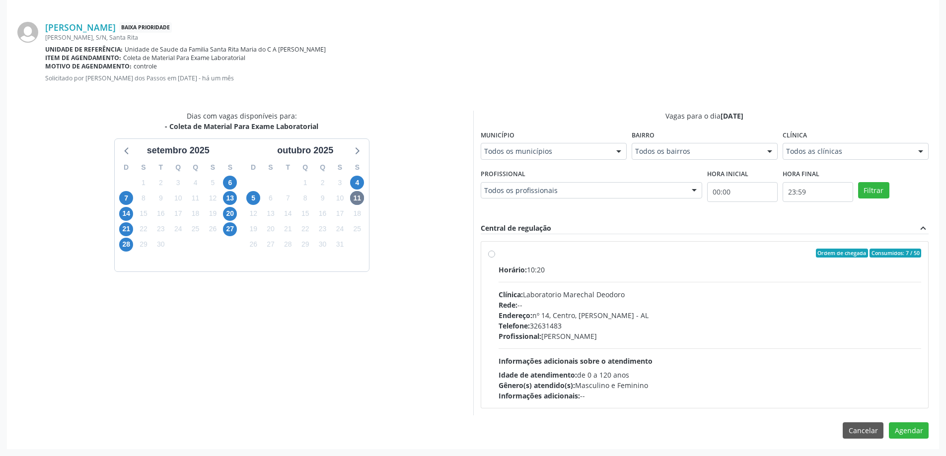
click at [494, 259] on div "Ordem de chegada Consumidos: 7 / 50 Horário: 10:20 Clínica: Laboratorio Marecha…" at bounding box center [705, 325] width 434 height 152
radio input "true"
click at [907, 448] on button "Agendar" at bounding box center [909, 448] width 40 height 17
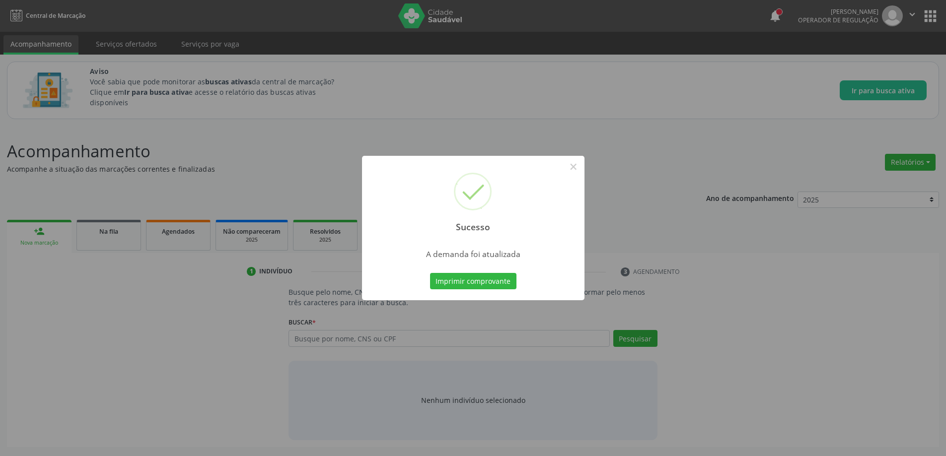
scroll to position [0, 0]
click at [573, 165] on button "×" at bounding box center [577, 166] width 17 height 17
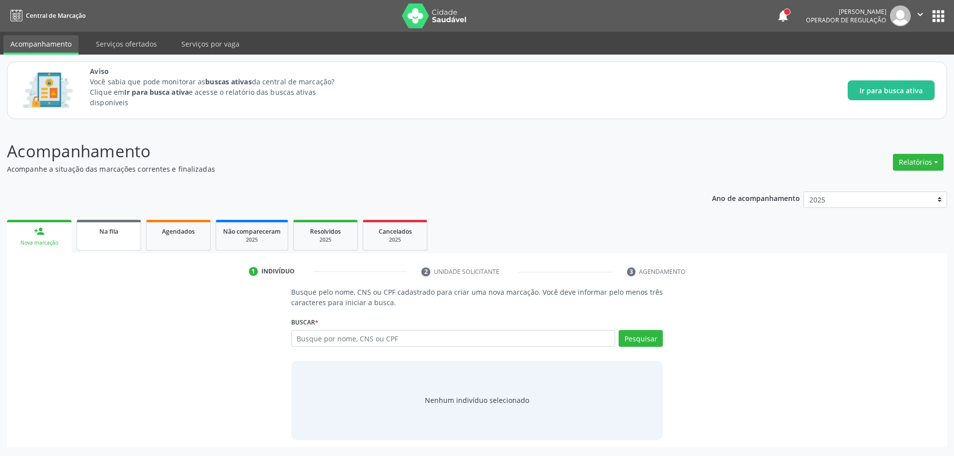
click at [112, 229] on span "Na fila" at bounding box center [108, 231] width 19 height 8
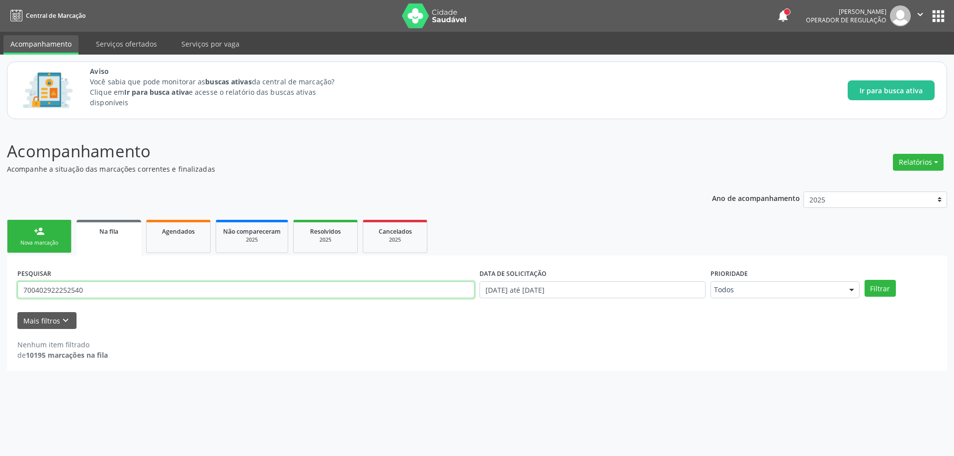
click at [191, 291] on input "700402922252540" at bounding box center [245, 290] width 457 height 17
type input "700508790770757"
click at [864, 280] on button "Filtrar" at bounding box center [879, 288] width 31 height 17
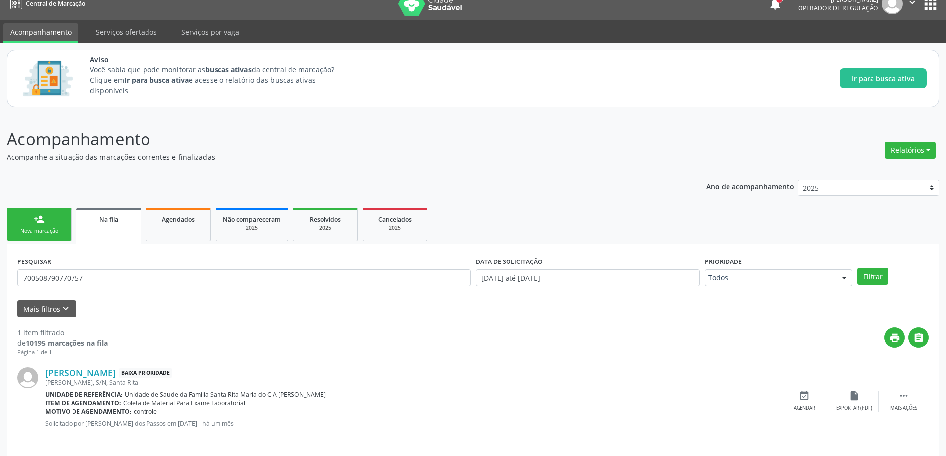
scroll to position [18, 0]
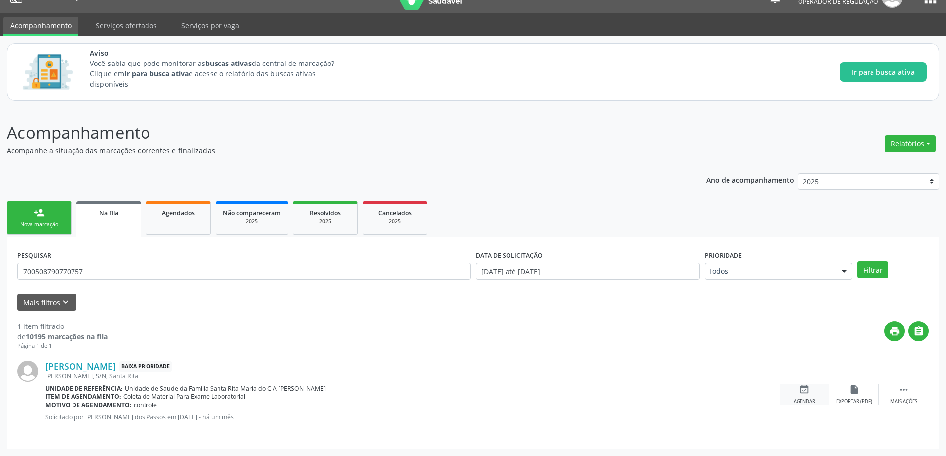
click at [804, 391] on icon "event_available" at bounding box center [804, 389] width 11 height 11
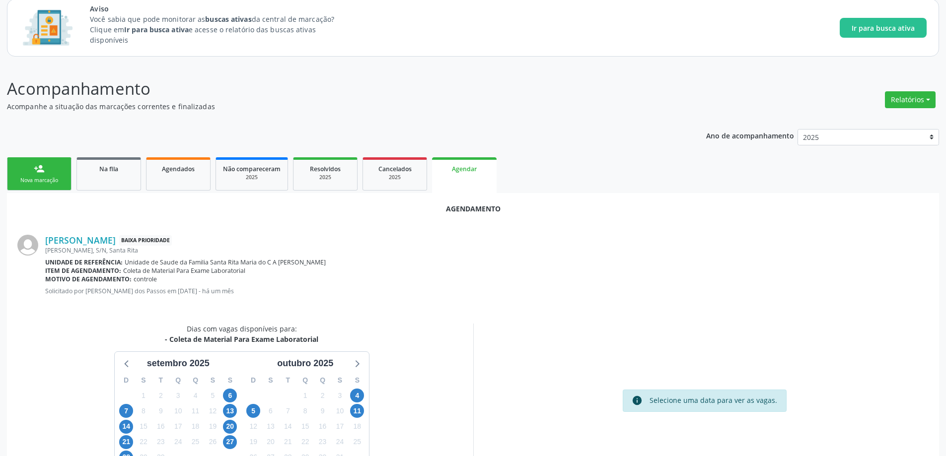
scroll to position [118, 0]
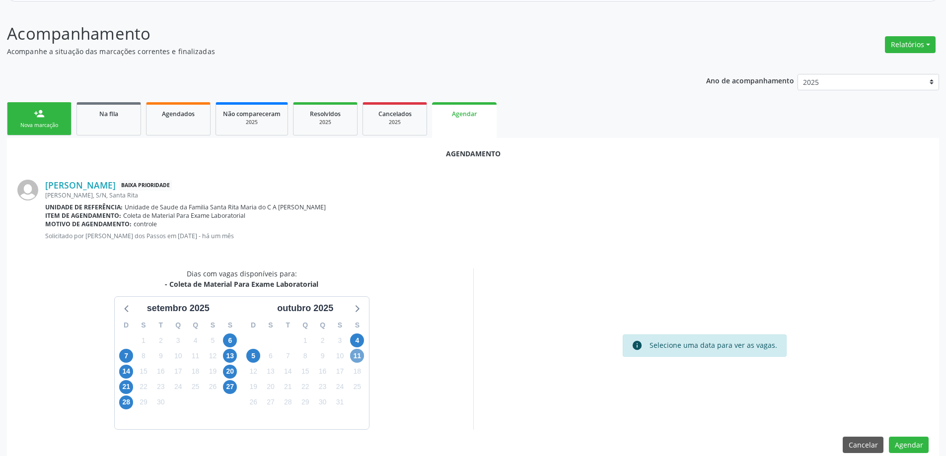
click at [360, 352] on span "11" at bounding box center [357, 356] width 14 height 14
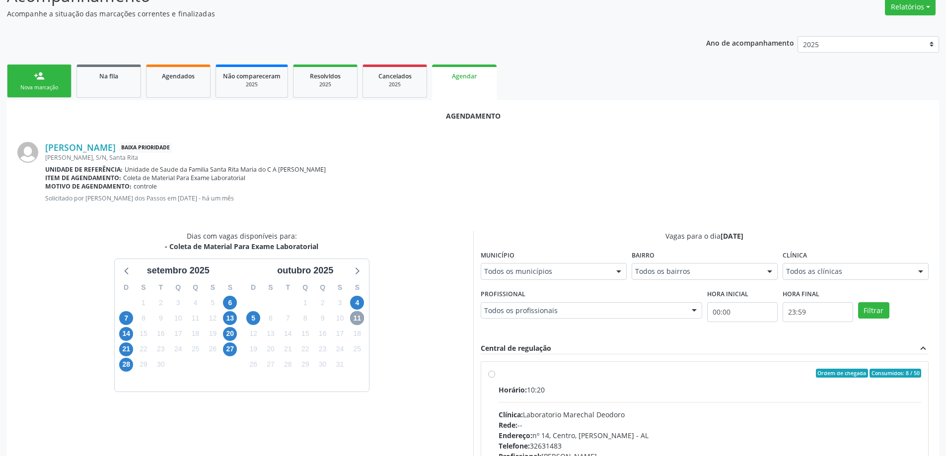
scroll to position [217, 0]
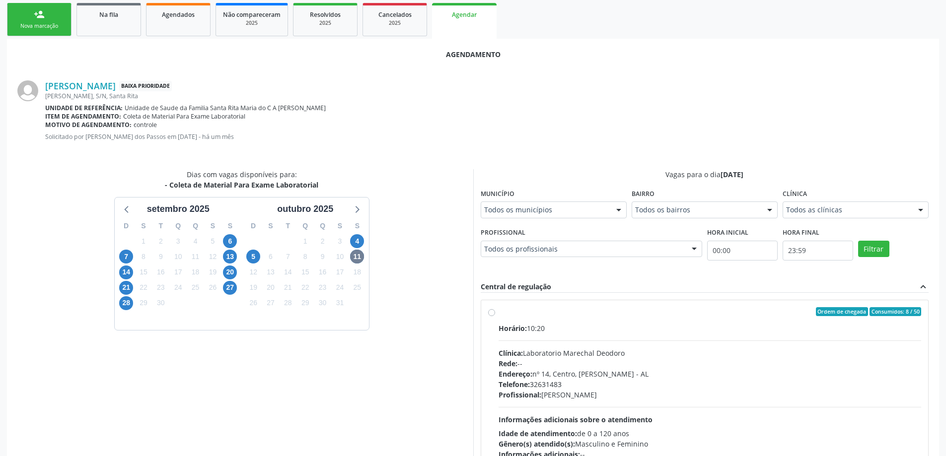
click at [499, 313] on label "Ordem de chegada Consumidos: 8 / 50 Horário: 10:20 Clínica: Laboratorio Marecha…" at bounding box center [710, 383] width 423 height 152
click at [493, 313] on input "Ordem de chegada Consumidos: 8 / 50 Horário: 10:20 Clínica: Laboratorio Marecha…" at bounding box center [491, 311] width 7 height 9
radio input "true"
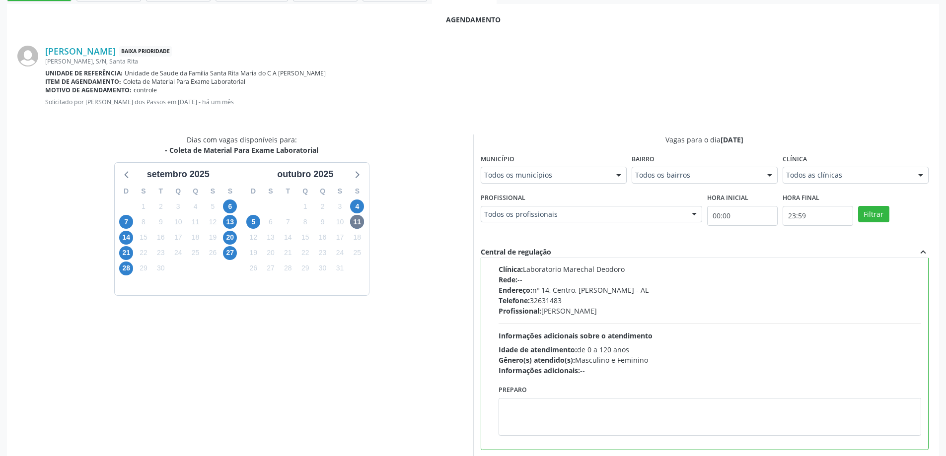
scroll to position [294, 0]
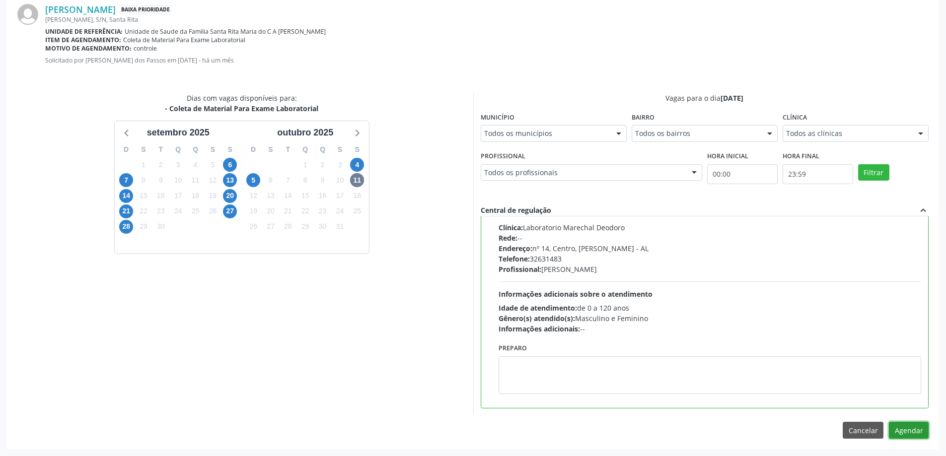
click at [903, 430] on button "Agendar" at bounding box center [909, 430] width 40 height 17
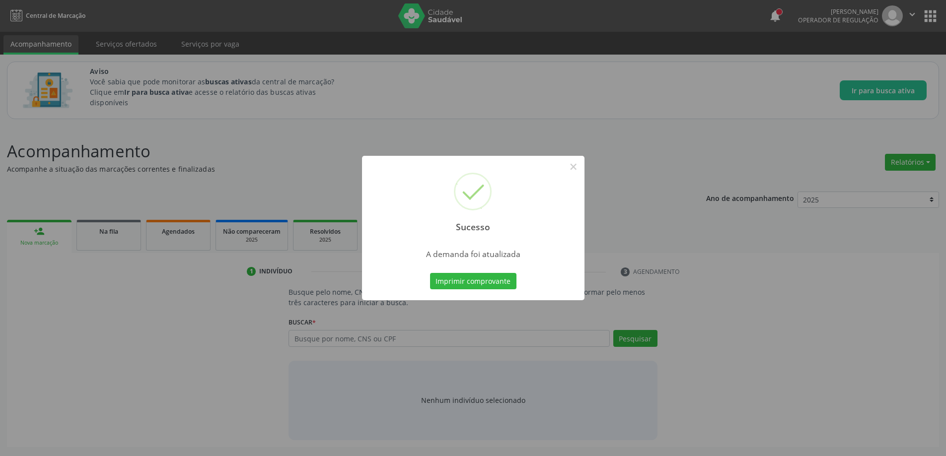
scroll to position [0, 0]
click at [576, 164] on button "×" at bounding box center [577, 166] width 17 height 17
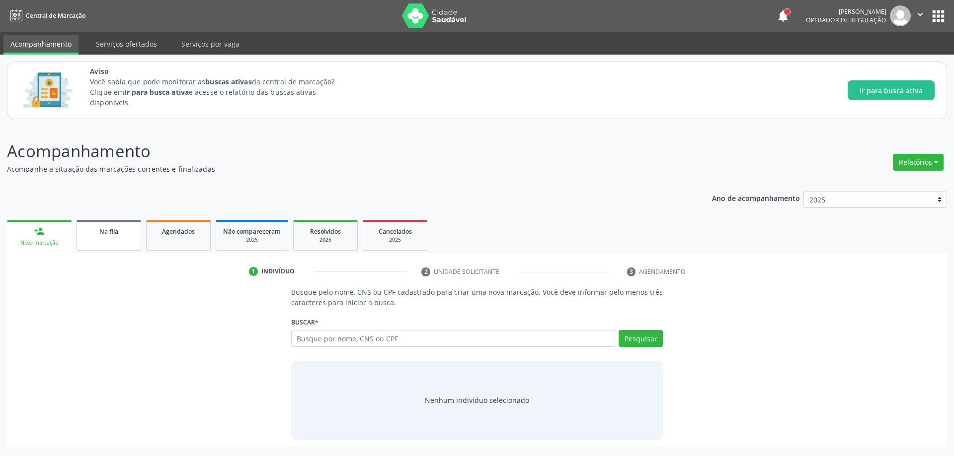
click at [114, 239] on link "Na fila" at bounding box center [108, 235] width 65 height 31
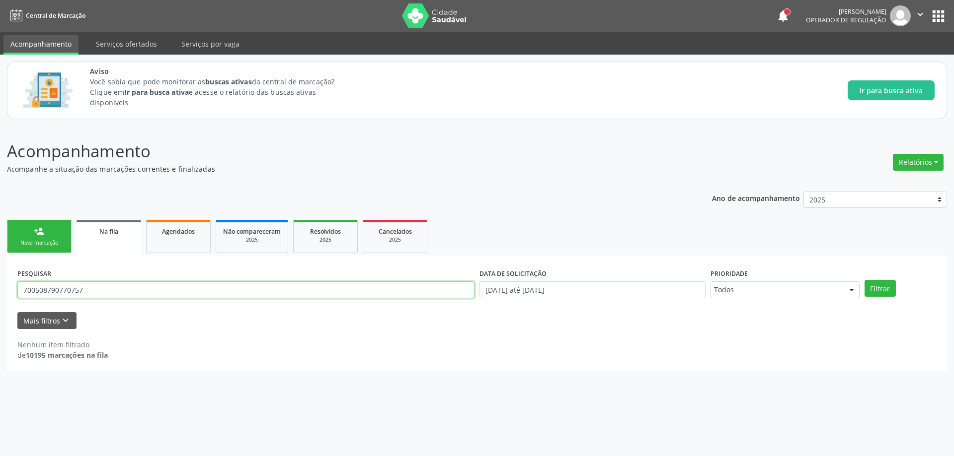
click at [130, 295] on input "700508790770757" at bounding box center [245, 290] width 457 height 17
type input "705403431743699"
click at [864, 280] on button "Filtrar" at bounding box center [879, 288] width 31 height 17
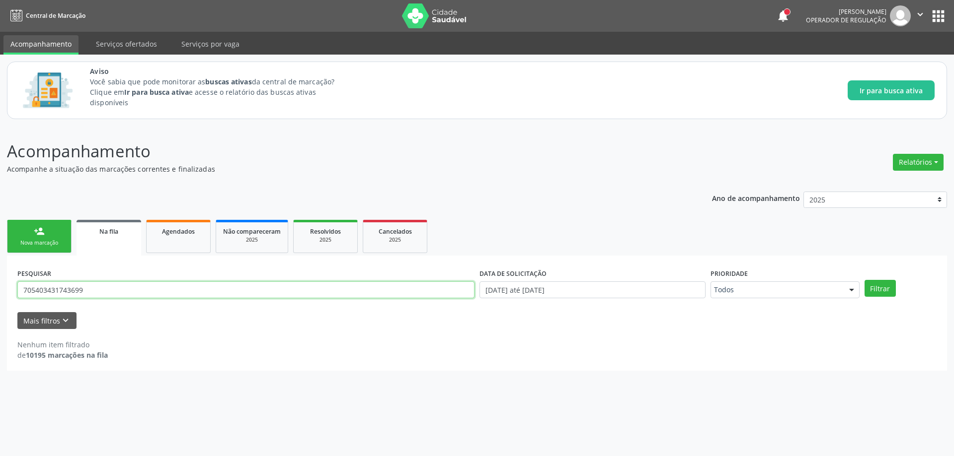
click at [204, 289] on input "705403431743699" at bounding box center [245, 290] width 457 height 17
click at [204, 290] on input "705403431743699" at bounding box center [245, 290] width 457 height 17
click at [864, 280] on button "Filtrar" at bounding box center [879, 288] width 31 height 17
click at [200, 290] on input "705403431743699" at bounding box center [245, 290] width 457 height 17
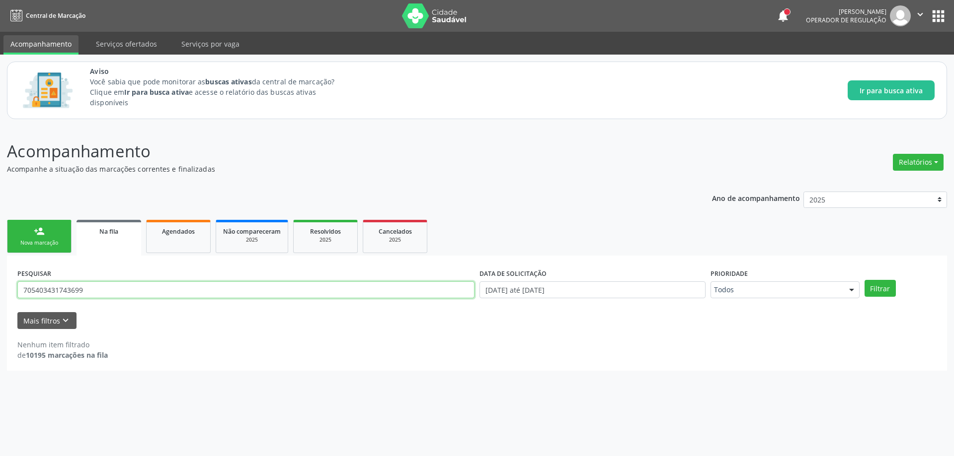
click at [200, 290] on input "705403431743699" at bounding box center [245, 290] width 457 height 17
type input "700002164714703"
click at [864, 280] on button "Filtrar" at bounding box center [879, 288] width 31 height 17
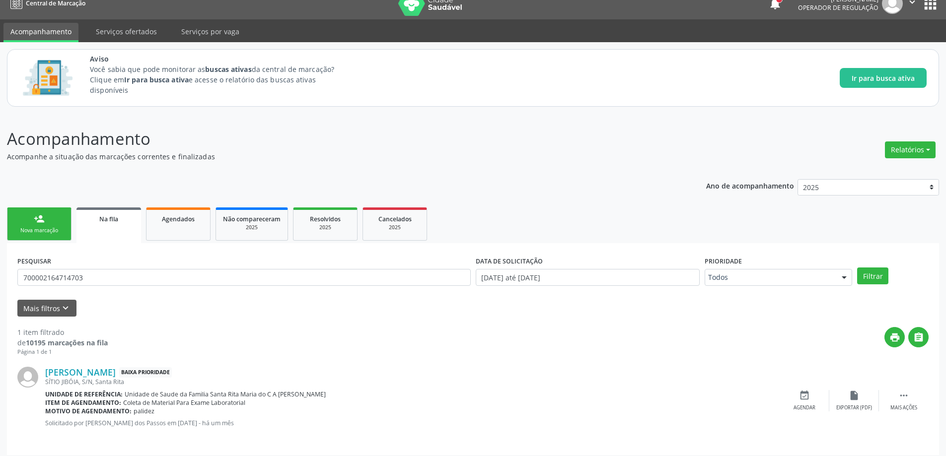
scroll to position [18, 0]
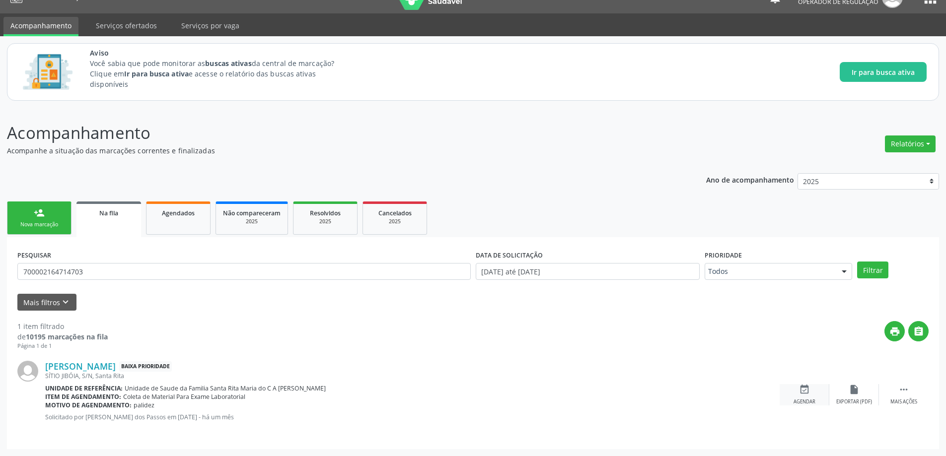
click at [803, 393] on icon "event_available" at bounding box center [804, 389] width 11 height 11
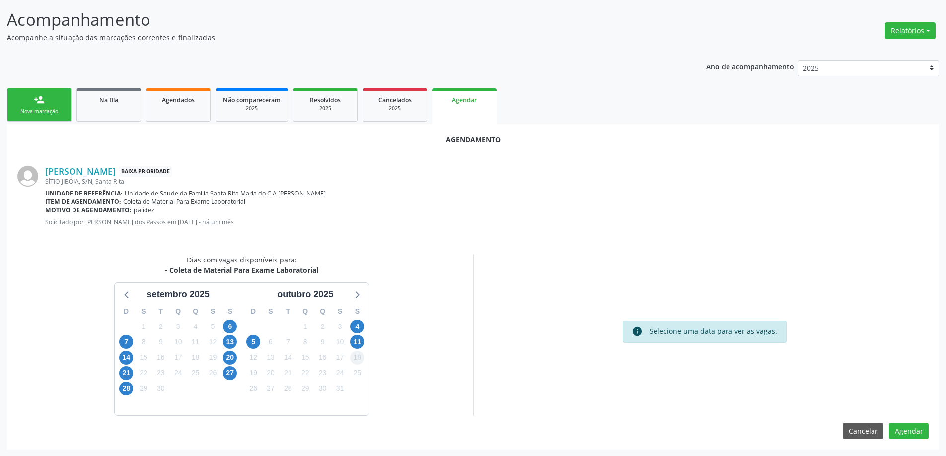
scroll to position [132, 0]
click at [358, 346] on span "11" at bounding box center [357, 342] width 14 height 14
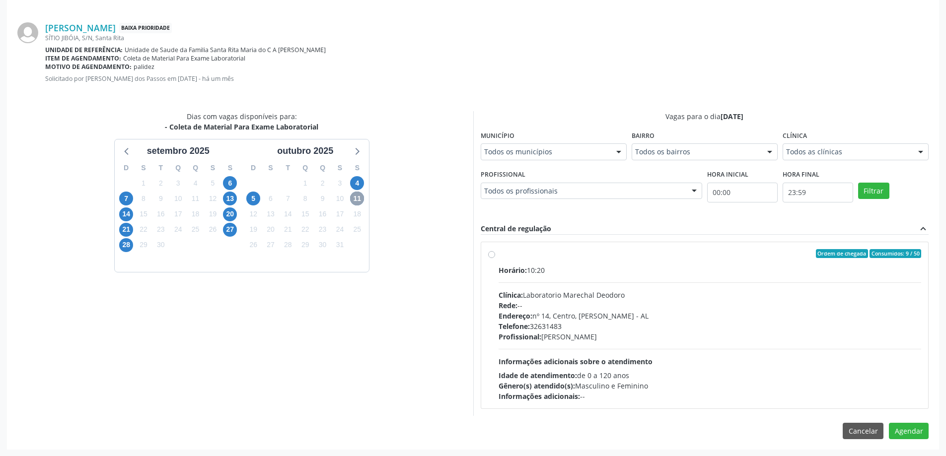
scroll to position [276, 0]
click at [493, 258] on div "Ordem de chegada Consumidos: 9 / 50 Horário: 10:20 Clínica: Laboratorio Marecha…" at bounding box center [705, 325] width 434 height 152
radio input "true"
click at [903, 445] on button "Agendar" at bounding box center [909, 448] width 40 height 17
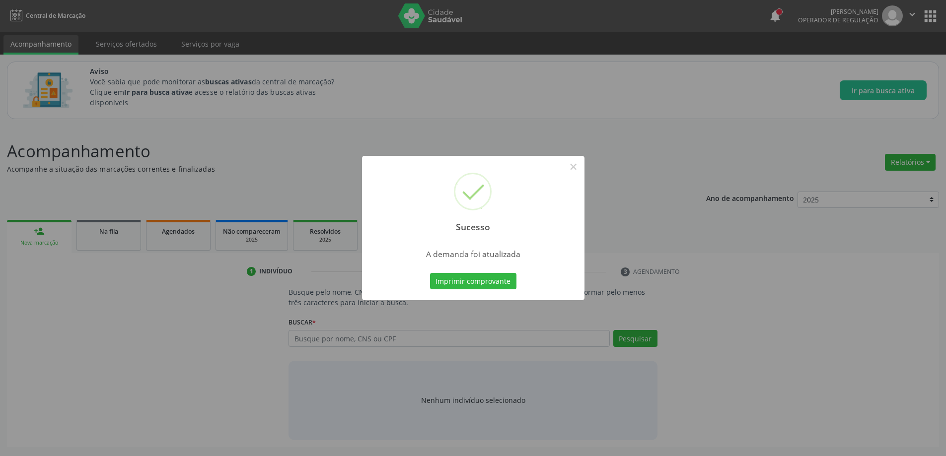
scroll to position [0, 0]
click at [578, 168] on button "×" at bounding box center [577, 166] width 17 height 17
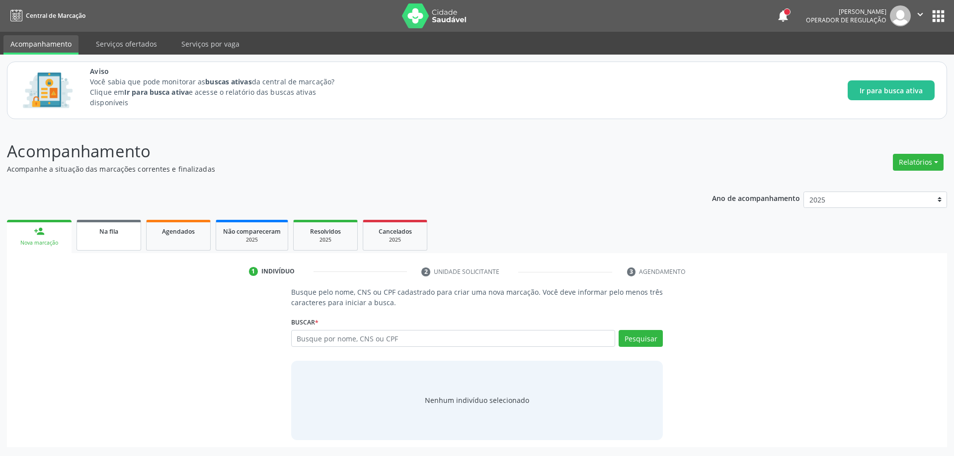
click at [104, 231] on span "Na fila" at bounding box center [108, 231] width 19 height 8
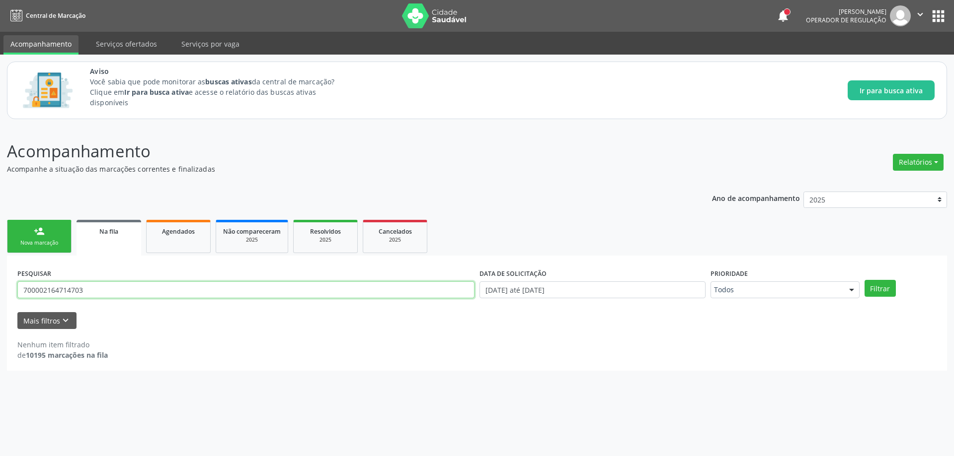
click at [114, 286] on input "700002164714703" at bounding box center [245, 290] width 457 height 17
type input "702009866725880"
click at [864, 280] on button "Filtrar" at bounding box center [879, 288] width 31 height 17
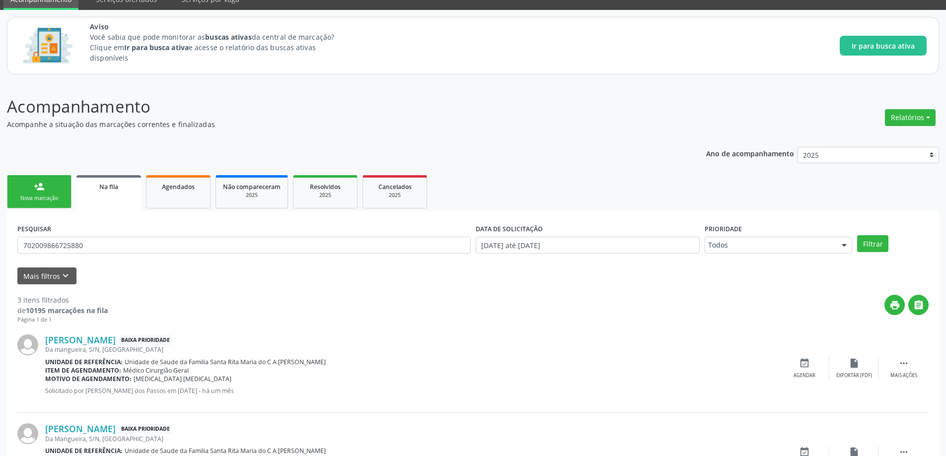
scroll to position [197, 0]
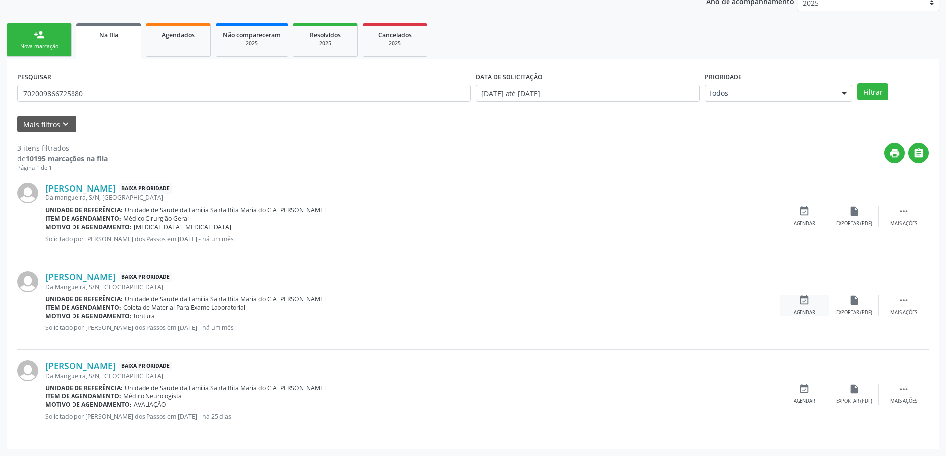
click at [808, 313] on div "Agendar" at bounding box center [805, 312] width 22 height 7
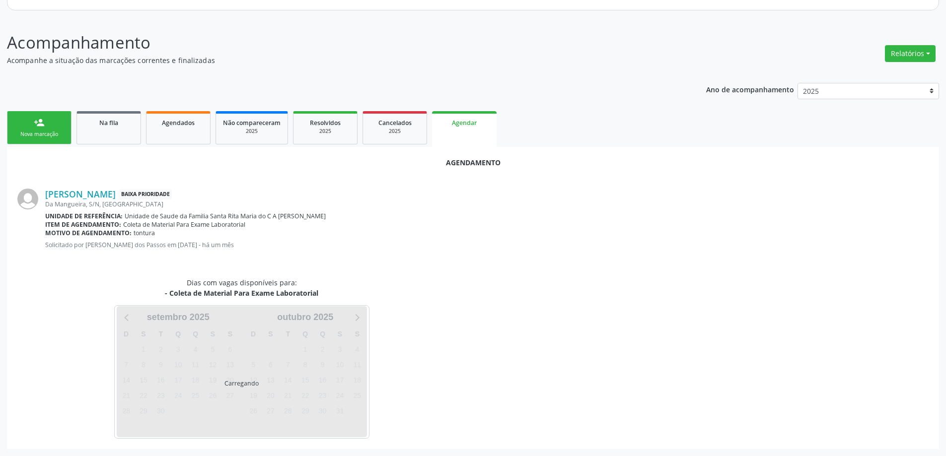
scroll to position [132, 0]
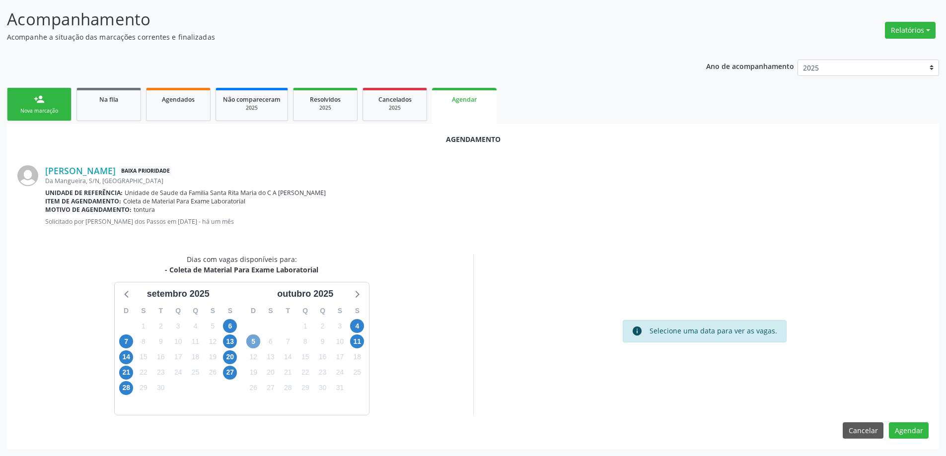
click at [256, 339] on span "5" at bounding box center [253, 342] width 14 height 14
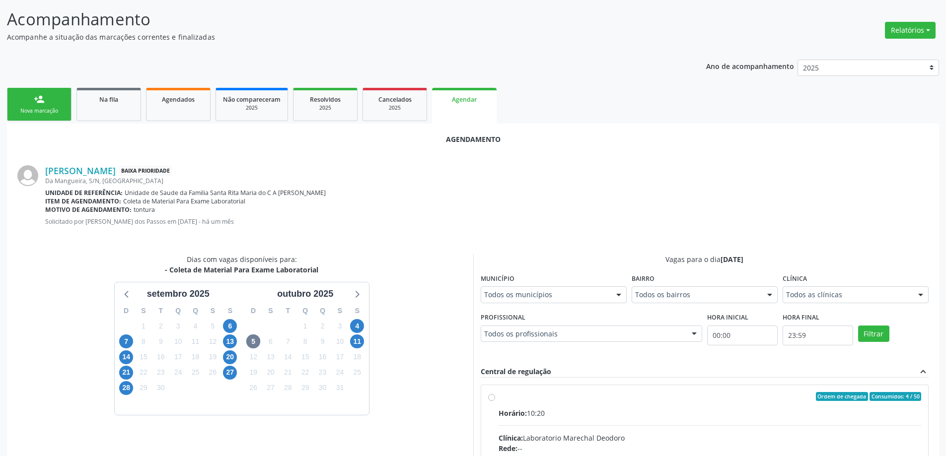
click at [492, 399] on input "Ordem de chegada Consumidos: 4 / 50 Horário: 10:20 Clínica: Laboratorio Marecha…" at bounding box center [491, 396] width 7 height 9
radio input "true"
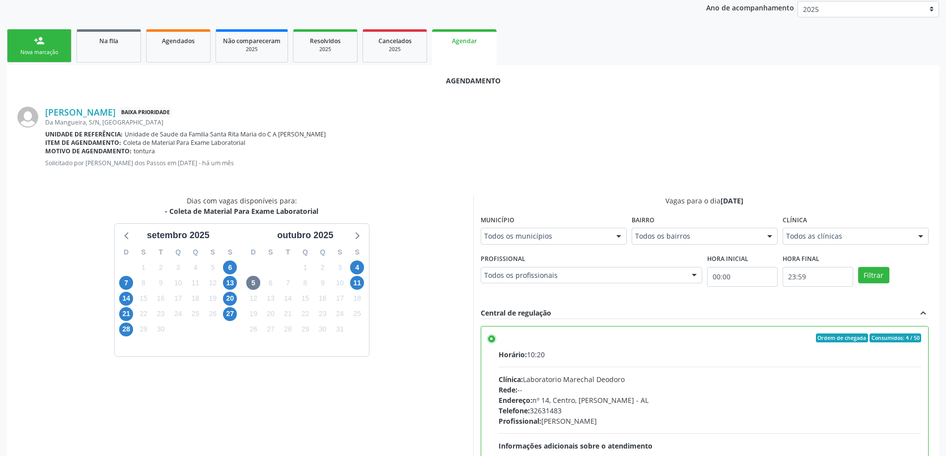
scroll to position [294, 0]
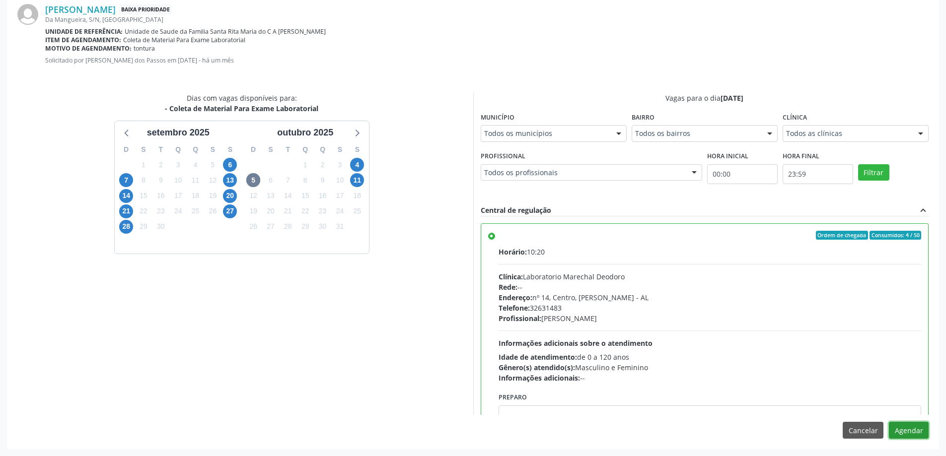
click at [910, 428] on button "Agendar" at bounding box center [909, 430] width 40 height 17
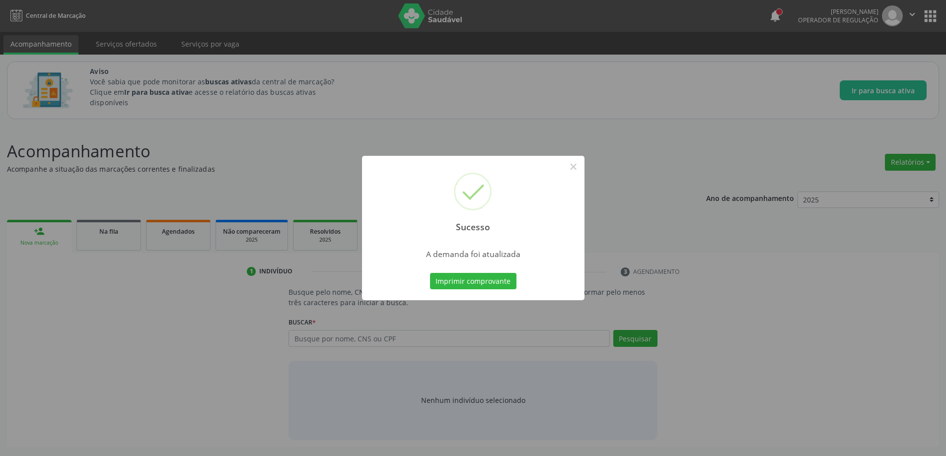
scroll to position [0, 0]
click at [573, 167] on button "×" at bounding box center [577, 166] width 17 height 17
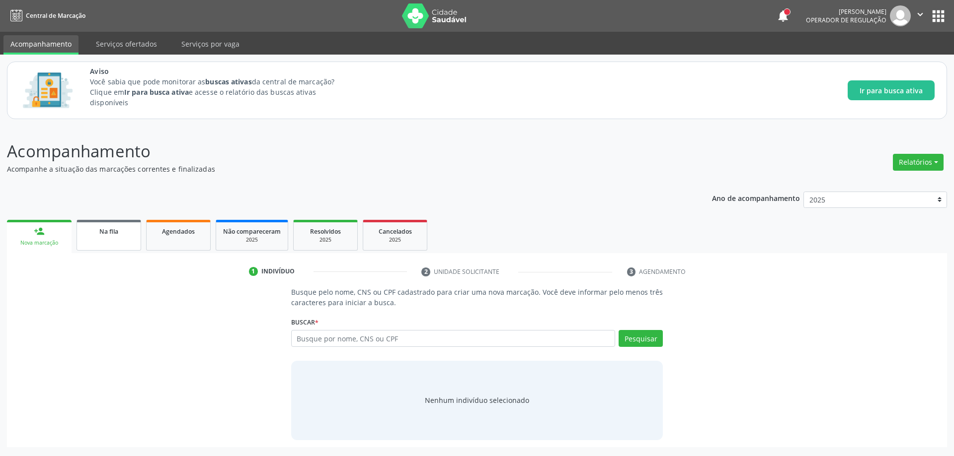
click at [104, 231] on span "Na fila" at bounding box center [108, 231] width 19 height 8
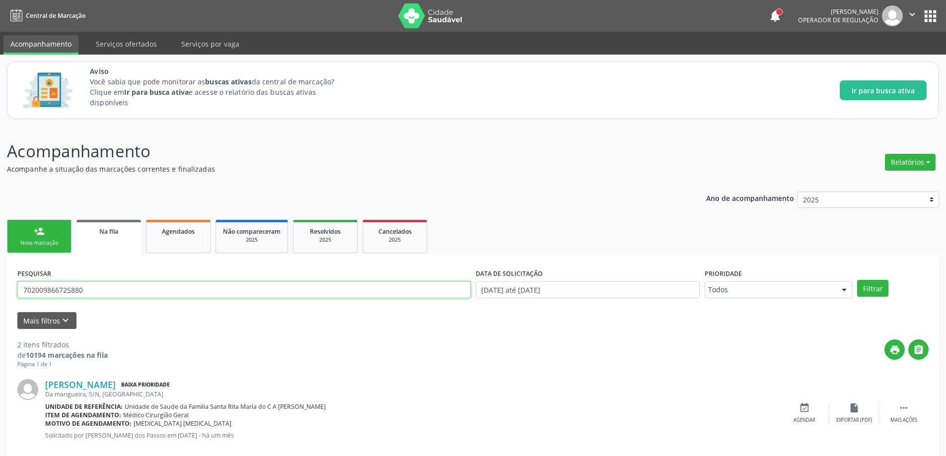
click at [142, 292] on input "702009866725880" at bounding box center [244, 290] width 454 height 17
type input "704004882259769"
click at [857, 280] on button "Filtrar" at bounding box center [872, 288] width 31 height 17
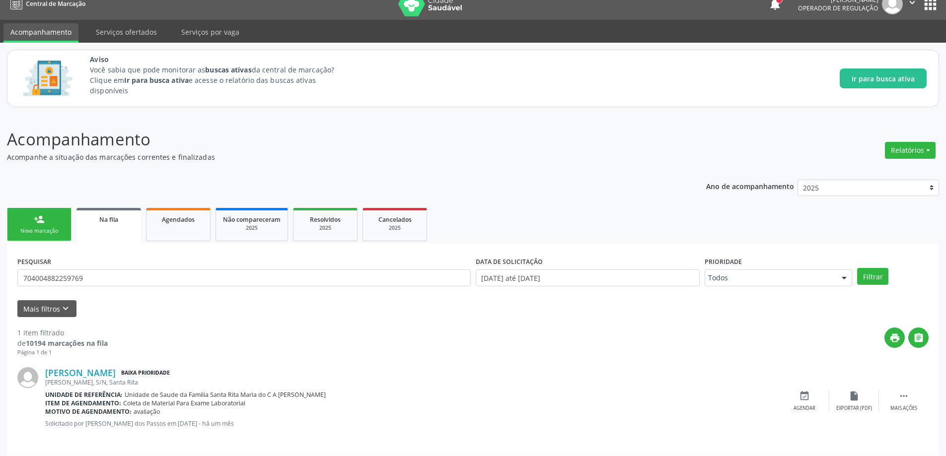
scroll to position [18, 0]
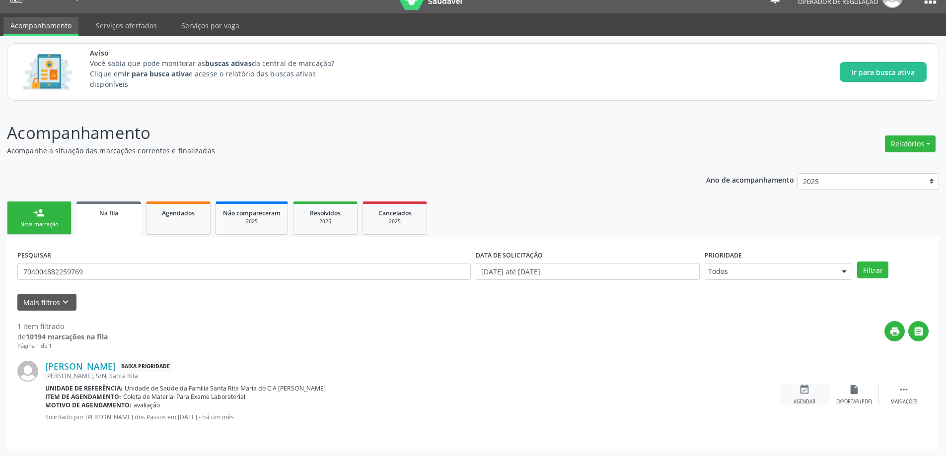
click at [803, 389] on icon "event_available" at bounding box center [804, 389] width 11 height 11
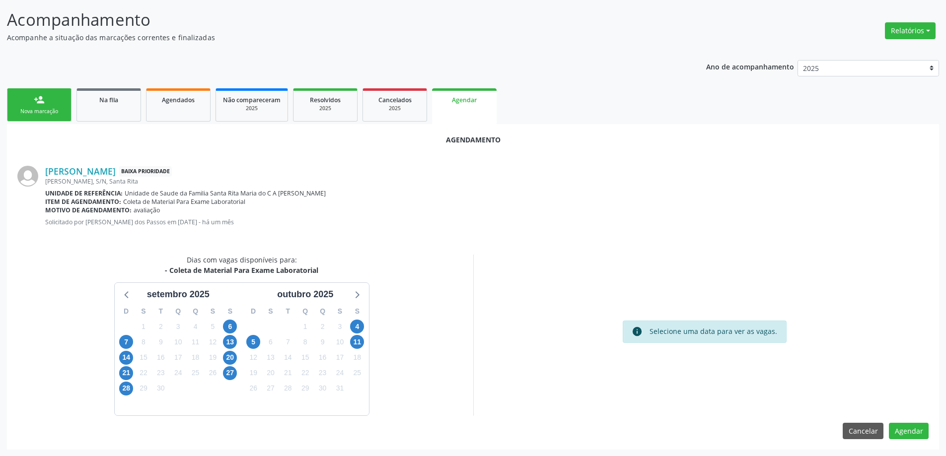
scroll to position [132, 0]
click at [364, 343] on span "11" at bounding box center [357, 342] width 14 height 14
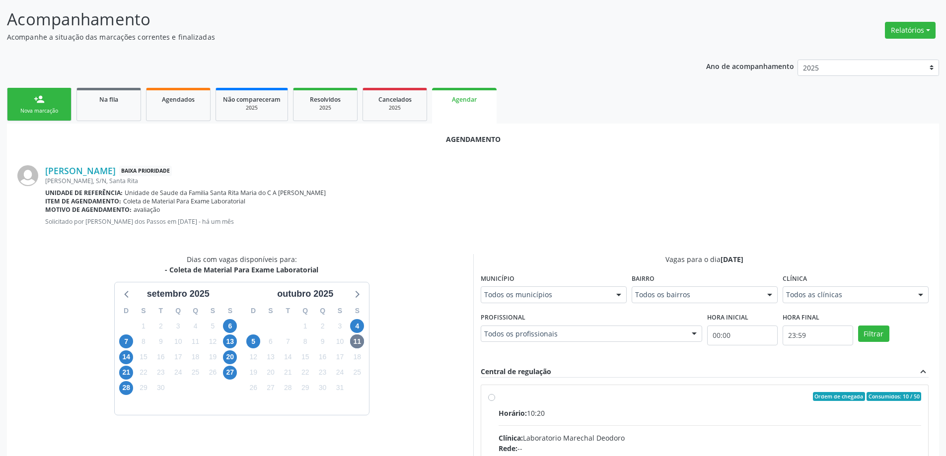
radio input "true"
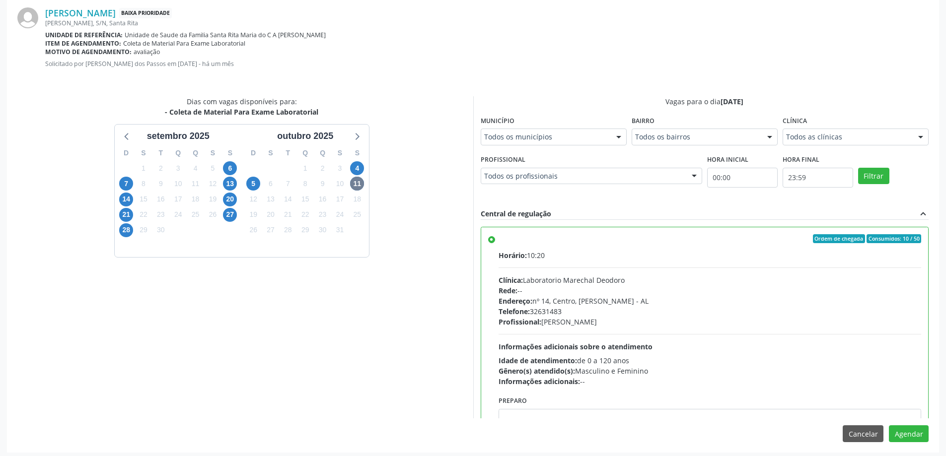
scroll to position [294, 0]
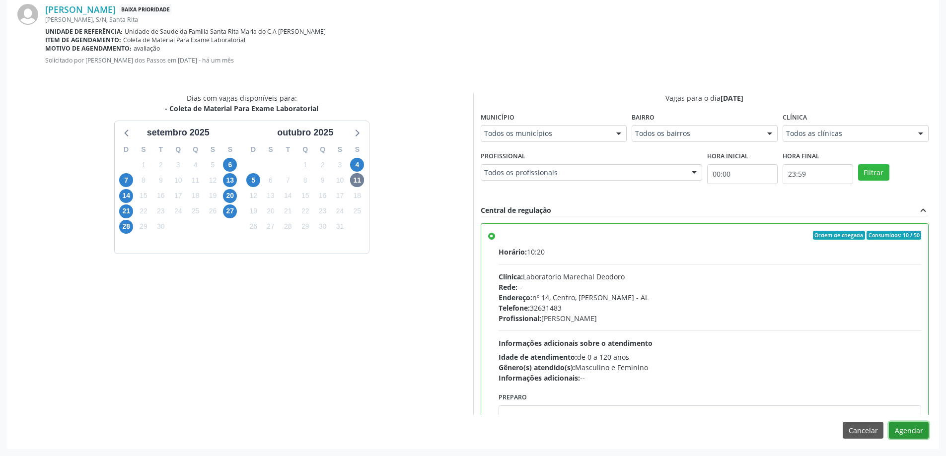
click at [906, 431] on button "Agendar" at bounding box center [909, 430] width 40 height 17
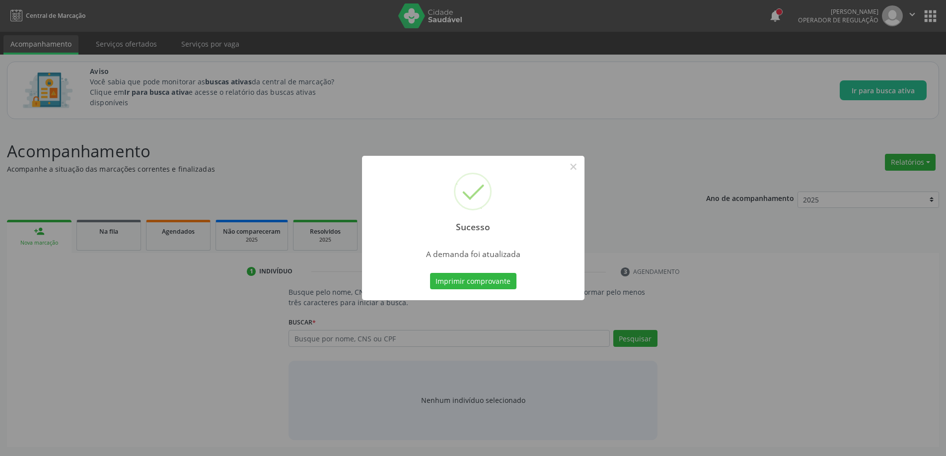
scroll to position [0, 0]
click at [575, 168] on button "×" at bounding box center [577, 166] width 17 height 17
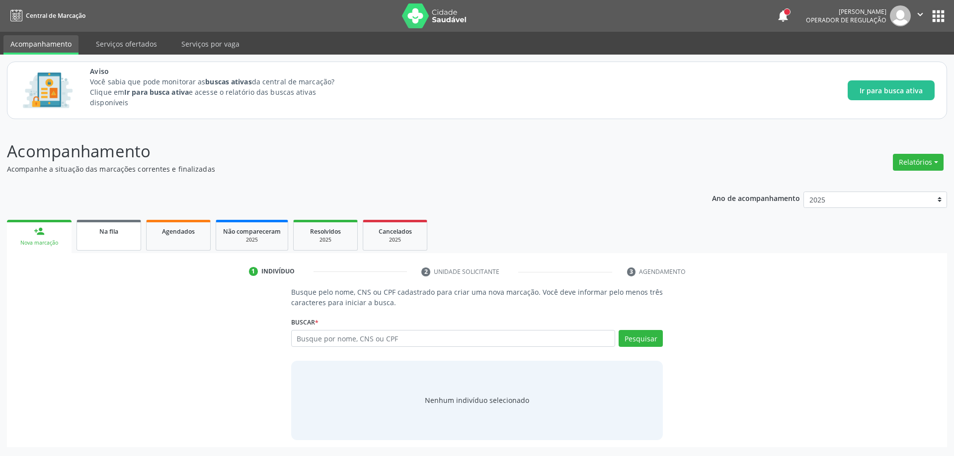
click at [101, 229] on span "Na fila" at bounding box center [108, 231] width 19 height 8
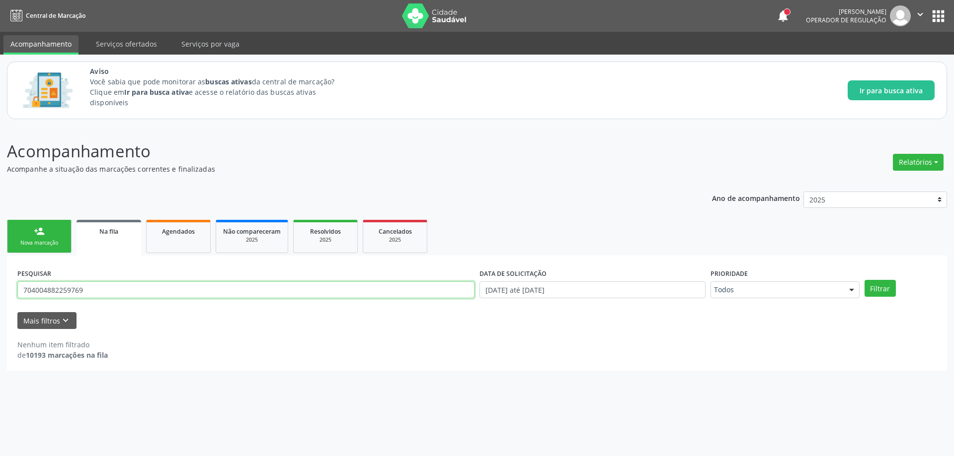
click at [126, 286] on input "704004882259769" at bounding box center [245, 290] width 457 height 17
type input "705407483551498"
click at [864, 280] on button "Filtrar" at bounding box center [879, 288] width 31 height 17
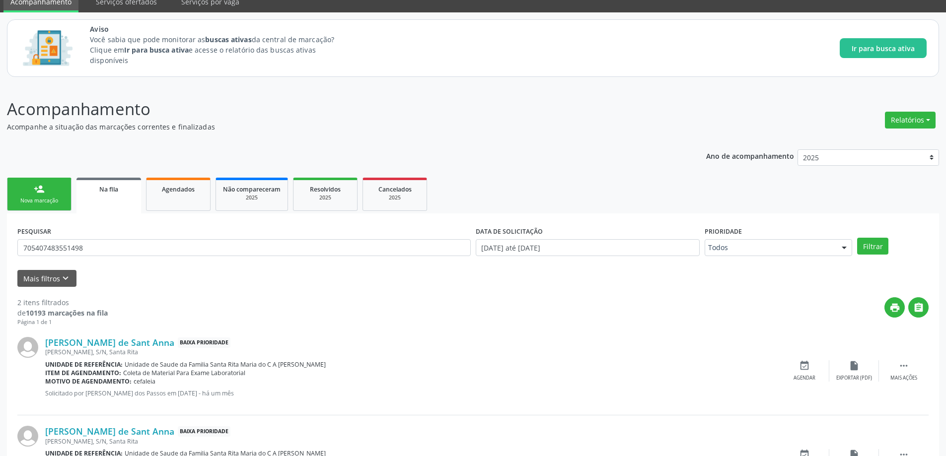
scroll to position [107, 0]
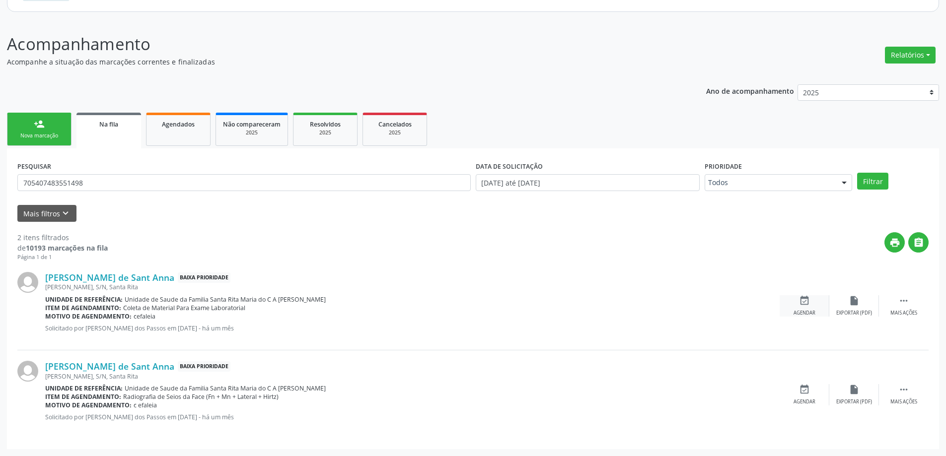
click at [805, 302] on icon "event_available" at bounding box center [804, 301] width 11 height 11
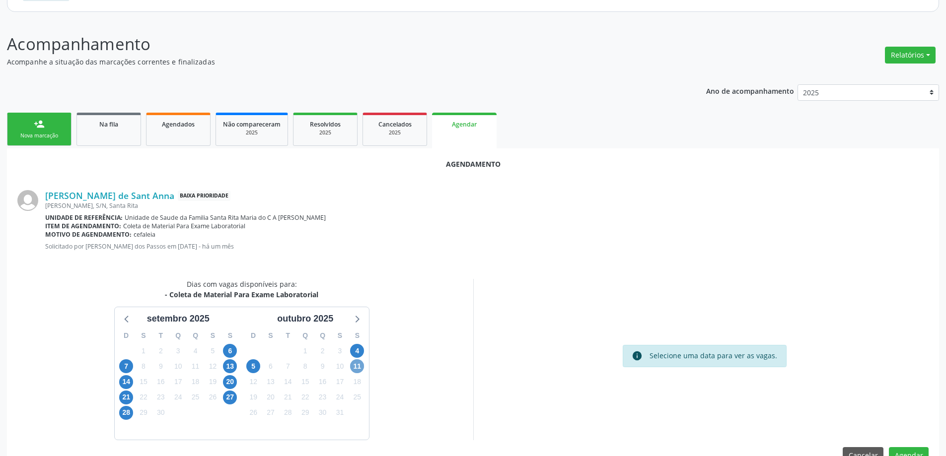
click at [361, 367] on span "11" at bounding box center [357, 367] width 14 height 14
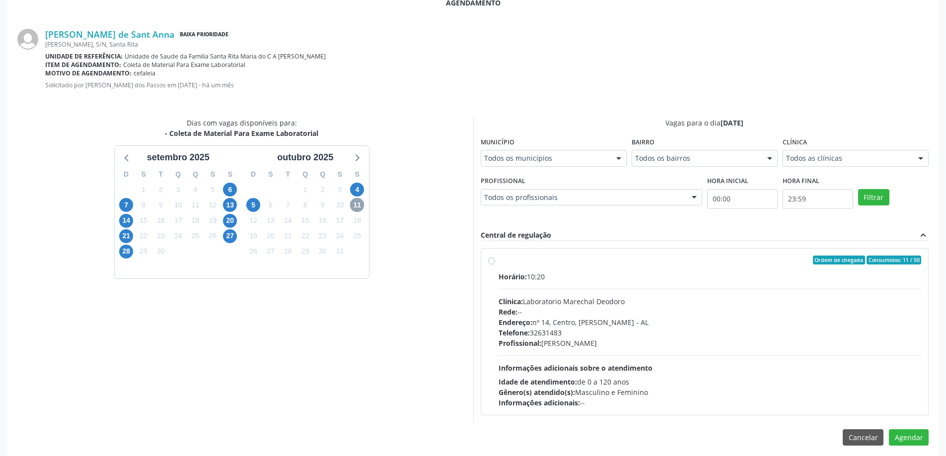
scroll to position [276, 0]
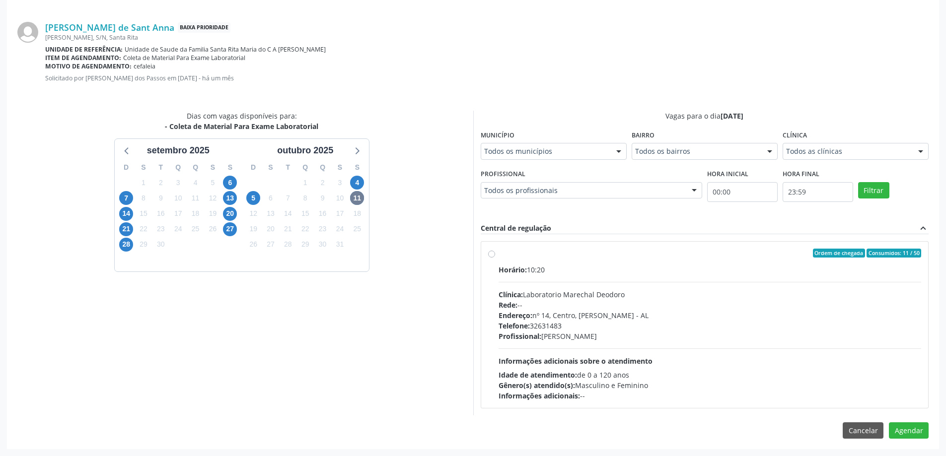
click at [499, 256] on label "Ordem de chegada Consumidos: 11 / 50 Horário: 10:20 Clínica: Laboratorio Marech…" at bounding box center [710, 325] width 423 height 152
click at [488, 256] on input "Ordem de chegada Consumidos: 11 / 50 Horário: 10:20 Clínica: Laboratorio Marech…" at bounding box center [491, 253] width 7 height 9
radio input "true"
click at [918, 450] on button "Agendar" at bounding box center [909, 448] width 40 height 17
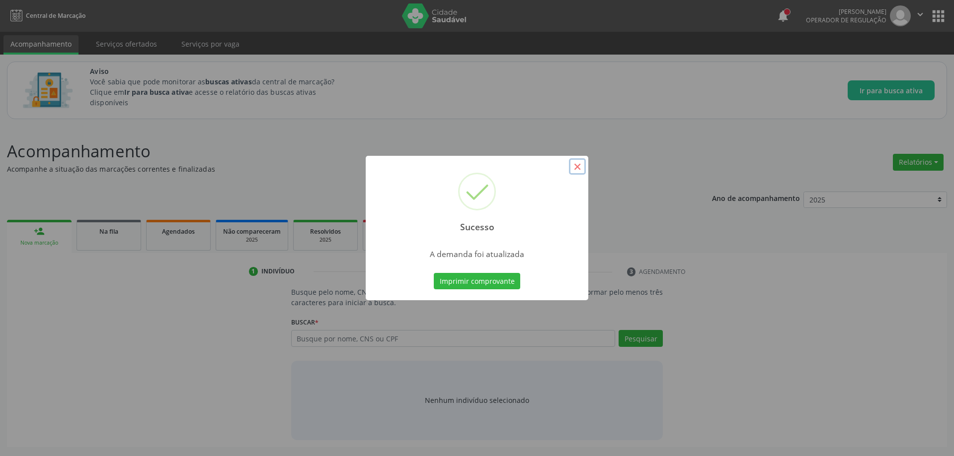
click at [578, 165] on button "×" at bounding box center [577, 166] width 17 height 17
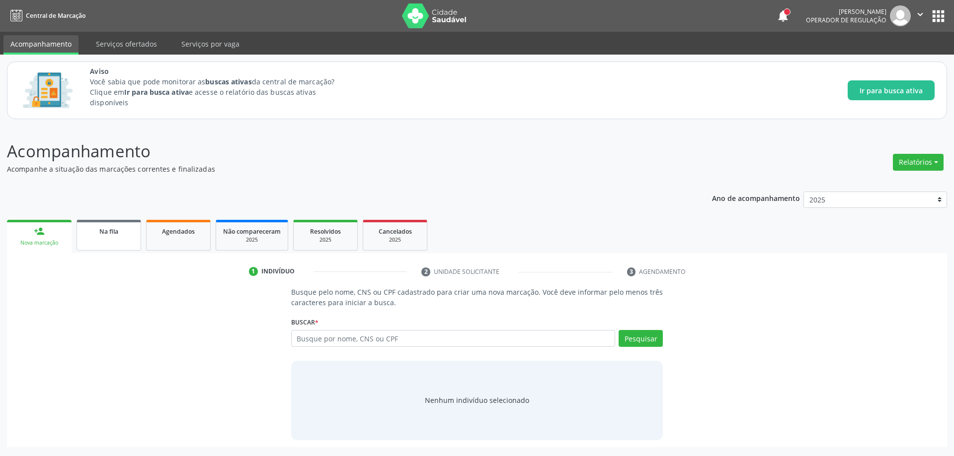
click at [96, 227] on div "Na fila" at bounding box center [109, 231] width 50 height 10
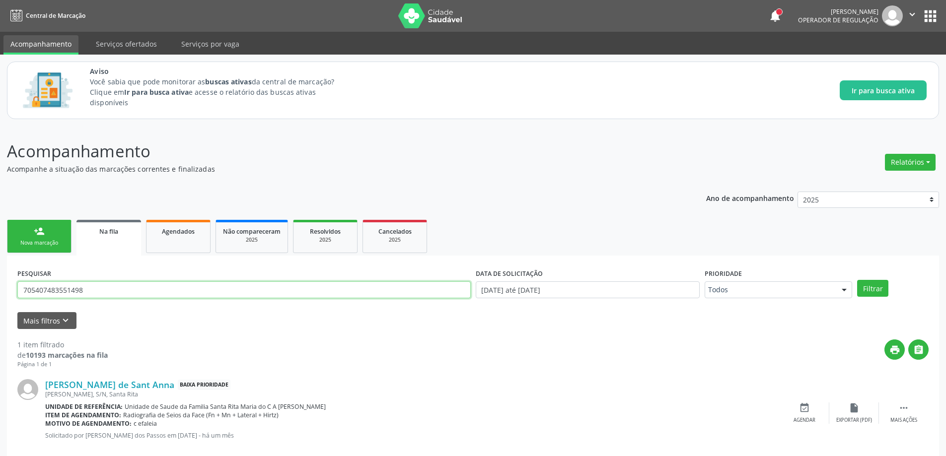
click at [196, 293] on input "705407483551498" at bounding box center [244, 290] width 454 height 17
click at [196, 295] on input "705407483551498" at bounding box center [244, 290] width 454 height 17
click at [857, 280] on button "Filtrar" at bounding box center [872, 288] width 31 height 17
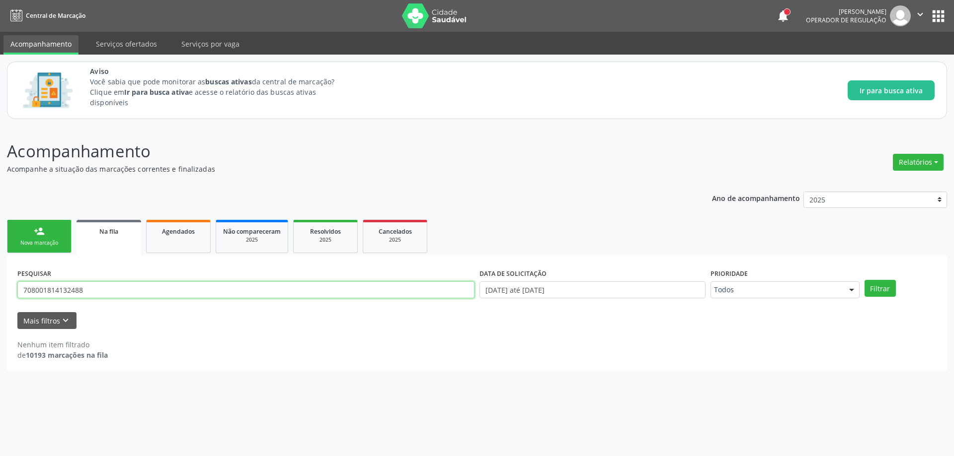
click at [129, 293] on input "708001814132488" at bounding box center [245, 290] width 457 height 17
type input "708001814132488"
click at [864, 280] on button "Filtrar" at bounding box center [879, 288] width 31 height 17
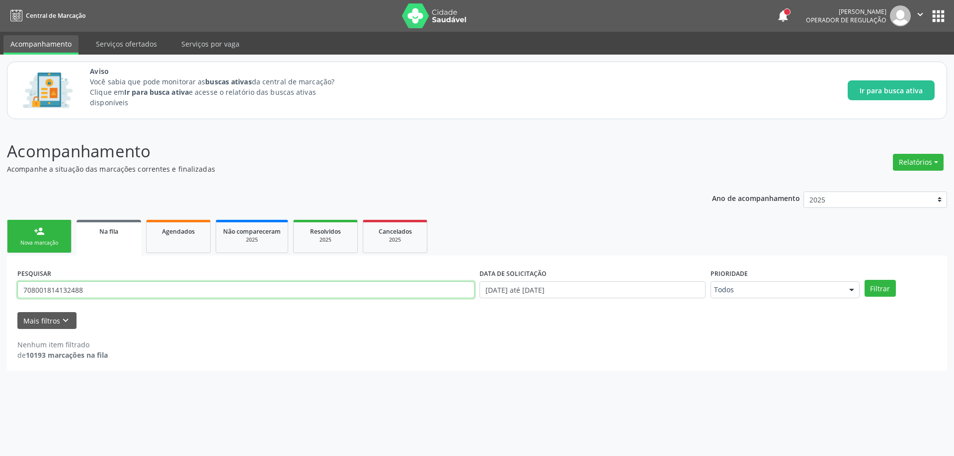
click at [138, 296] on input "708001814132488" at bounding box center [245, 290] width 457 height 17
type input "700804405505486"
click at [864, 280] on button "Filtrar" at bounding box center [879, 288] width 31 height 17
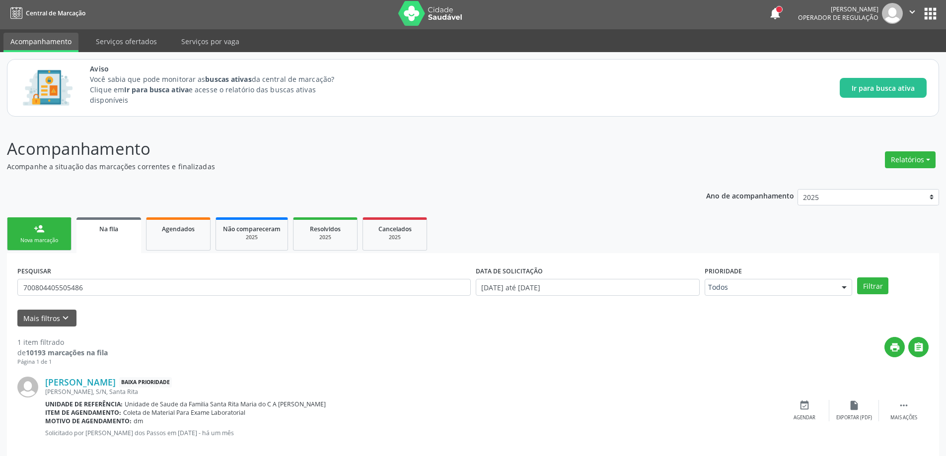
scroll to position [18, 0]
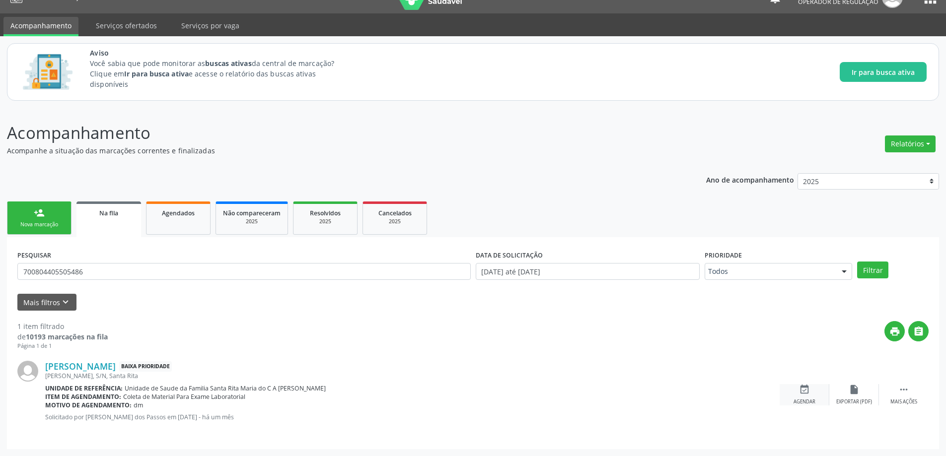
click at [805, 398] on div "event_available Agendar" at bounding box center [805, 394] width 50 height 21
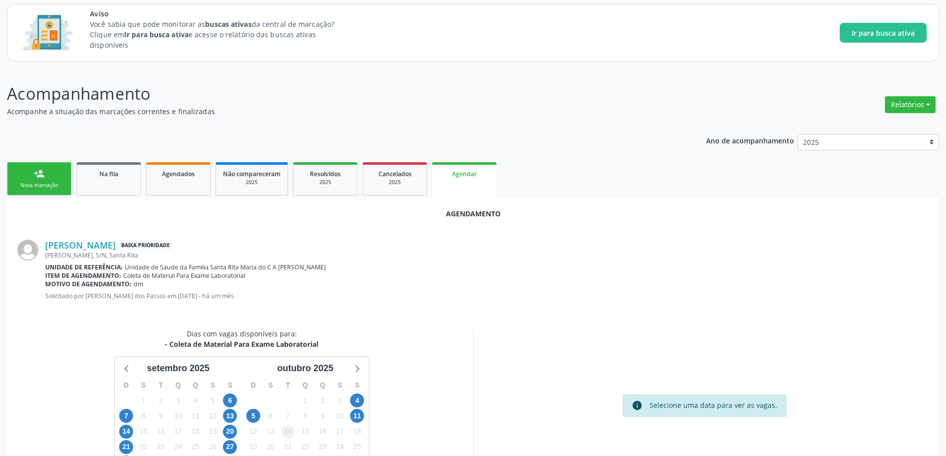
scroll to position [132, 0]
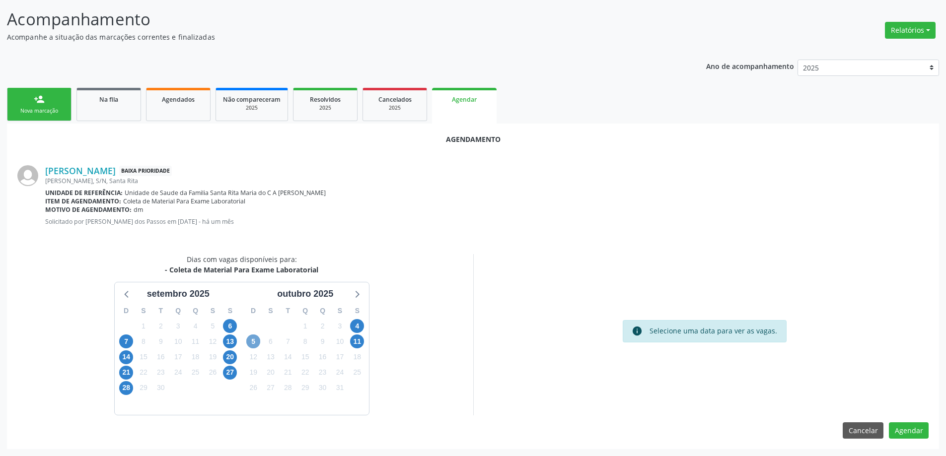
click at [256, 340] on span "5" at bounding box center [253, 342] width 14 height 14
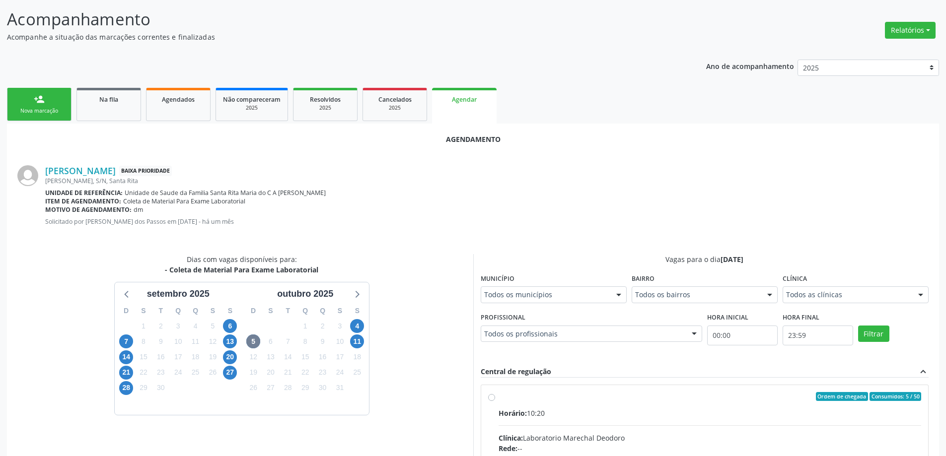
click at [490, 399] on input "Ordem de chegada Consumidos: 5 / 50 Horário: 10:20 Clínica: Laboratorio Marecha…" at bounding box center [491, 396] width 7 height 9
radio input "true"
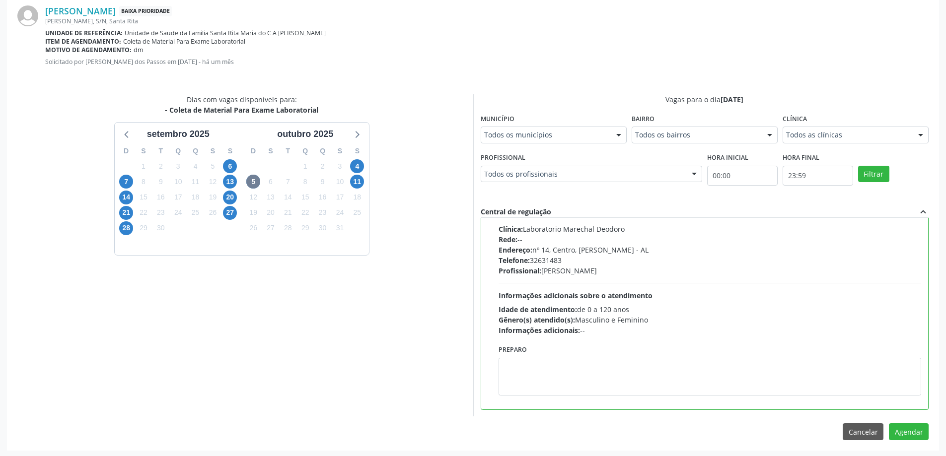
scroll to position [294, 0]
click at [906, 434] on button "Agendar" at bounding box center [909, 430] width 40 height 17
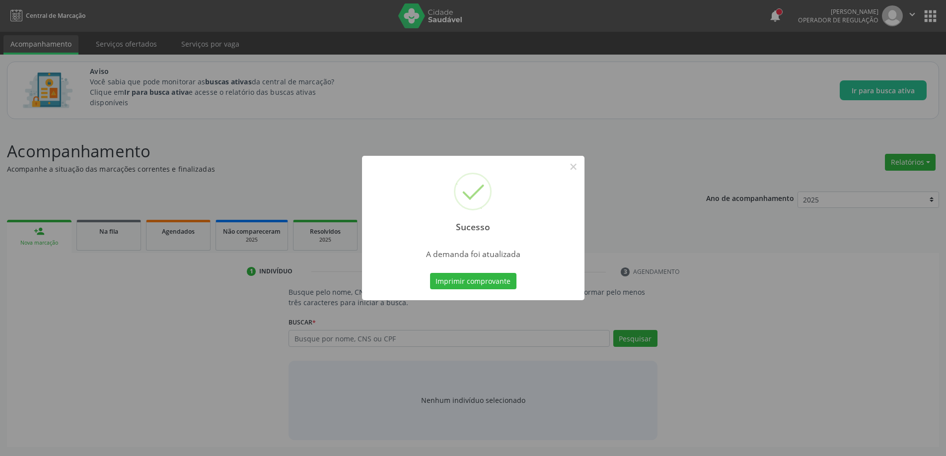
scroll to position [0, 0]
click at [580, 165] on button "×" at bounding box center [577, 166] width 17 height 17
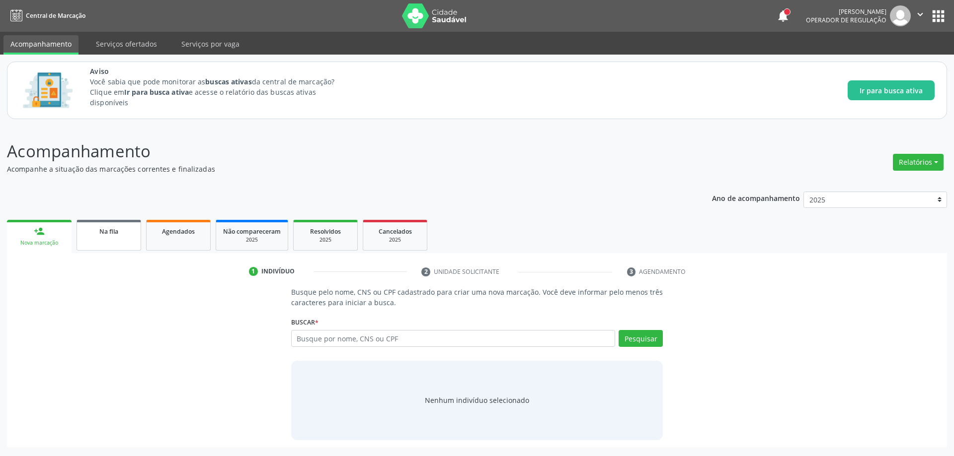
click at [108, 245] on link "Na fila" at bounding box center [108, 235] width 65 height 31
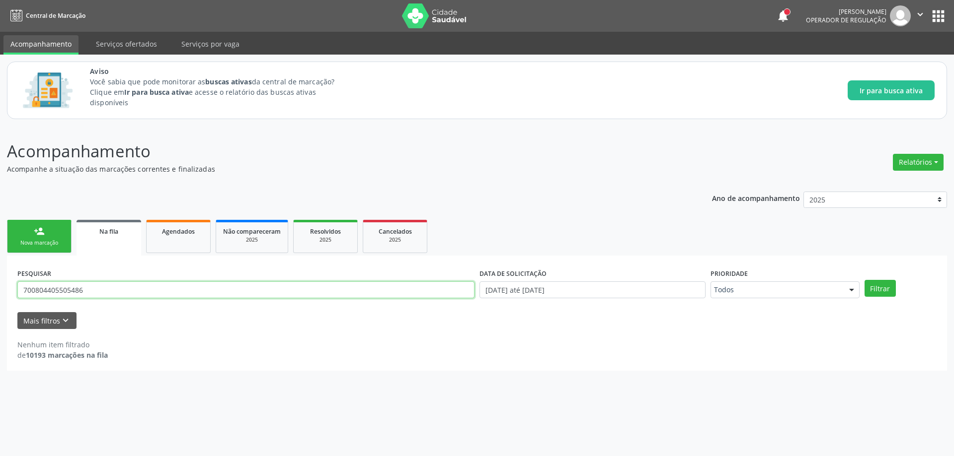
click at [218, 289] on input "700804405505486" at bounding box center [245, 290] width 457 height 17
type input "704008391314267"
click at [864, 280] on button "Filtrar" at bounding box center [879, 288] width 31 height 17
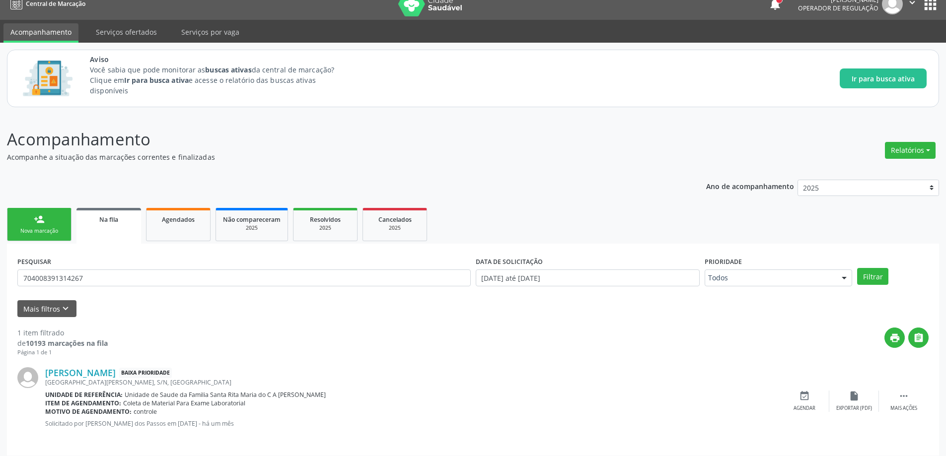
scroll to position [18, 0]
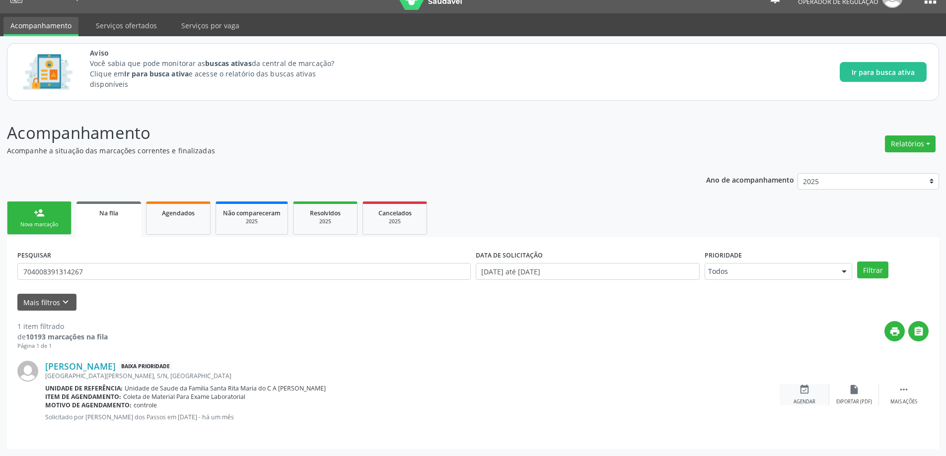
click at [803, 391] on icon "event_available" at bounding box center [804, 389] width 11 height 11
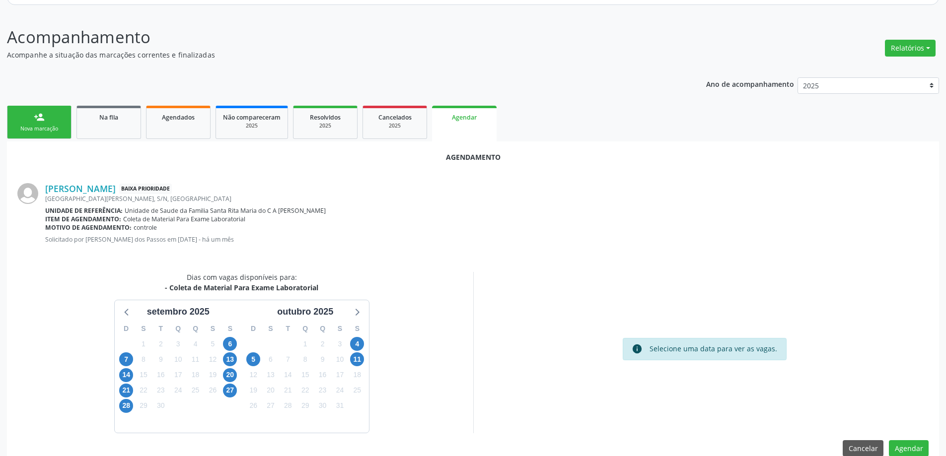
scroll to position [132, 0]
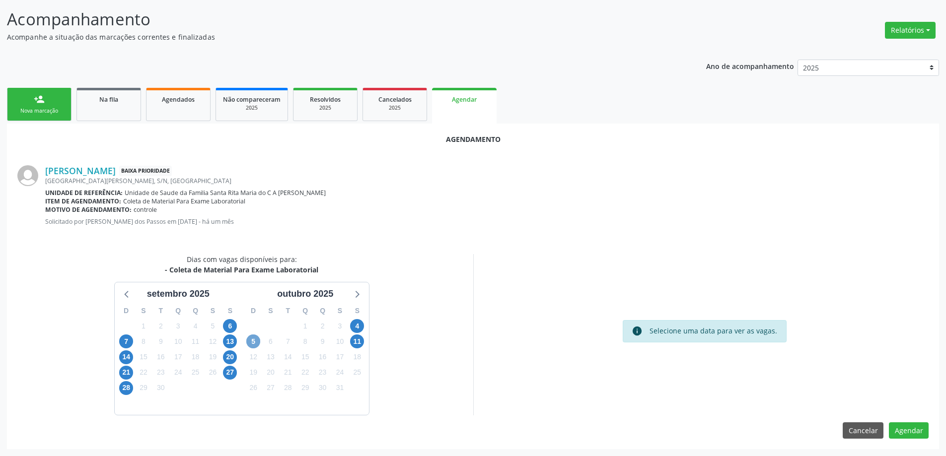
click at [257, 339] on span "5" at bounding box center [253, 342] width 14 height 14
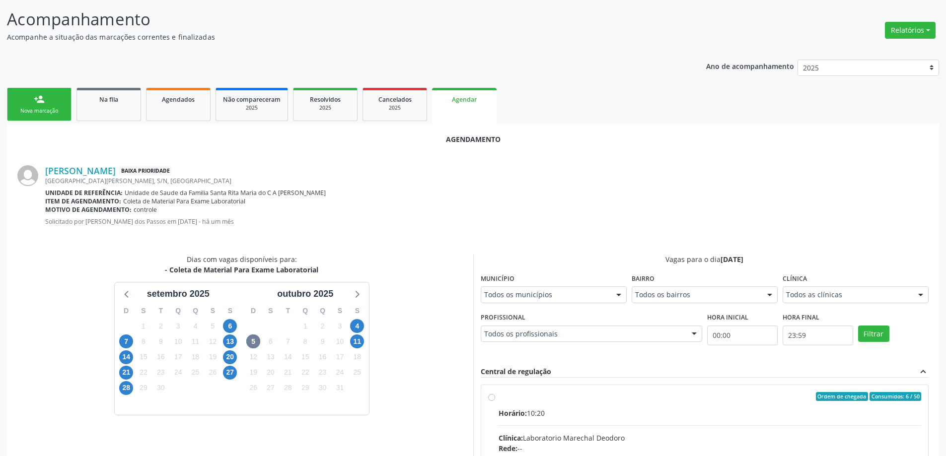
click at [492, 398] on input "Ordem de chegada Consumidos: 6 / 50 Horário: 10:20 Clínica: Laboratorio Marecha…" at bounding box center [491, 396] width 7 height 9
radio input "true"
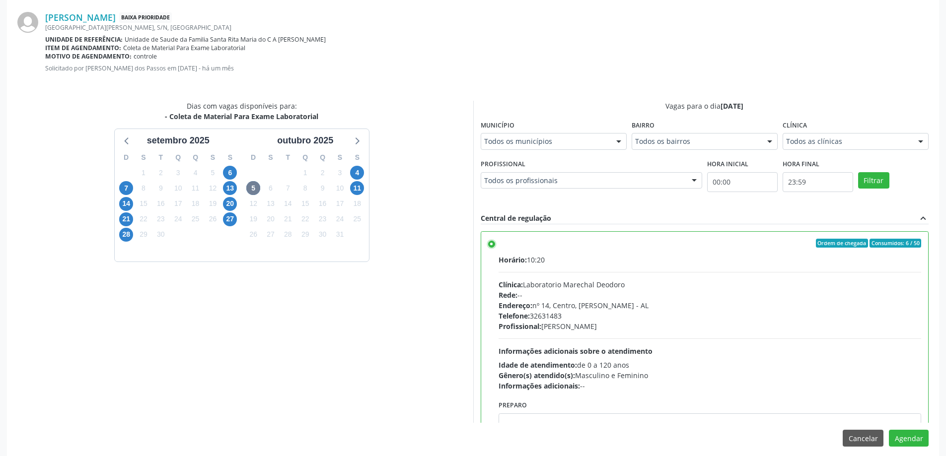
scroll to position [294, 0]
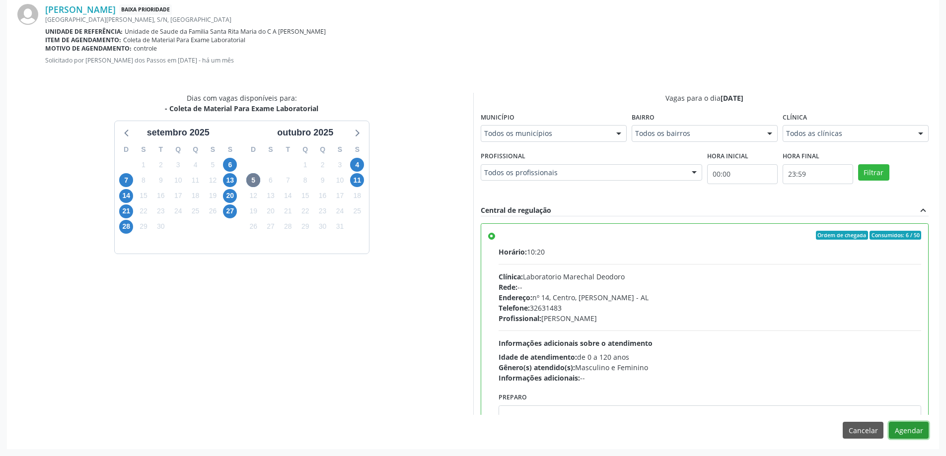
click at [901, 434] on button "Agendar" at bounding box center [909, 430] width 40 height 17
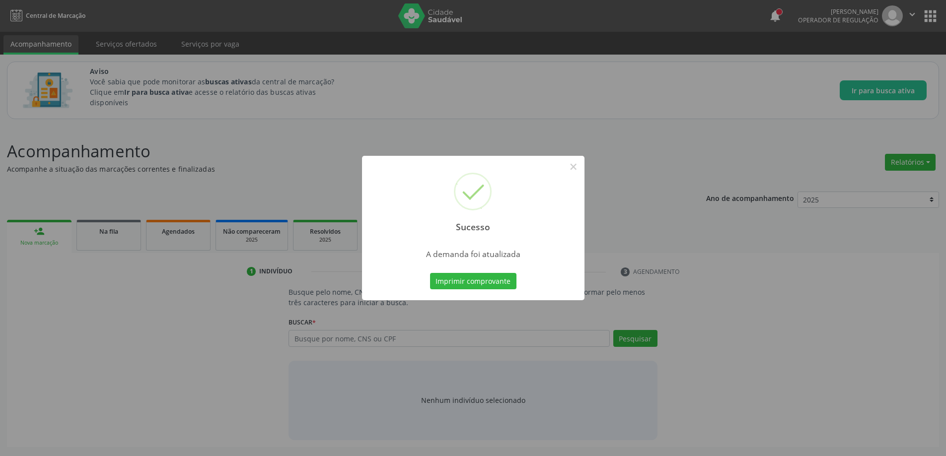
scroll to position [0, 0]
click at [576, 166] on button "×" at bounding box center [577, 166] width 17 height 17
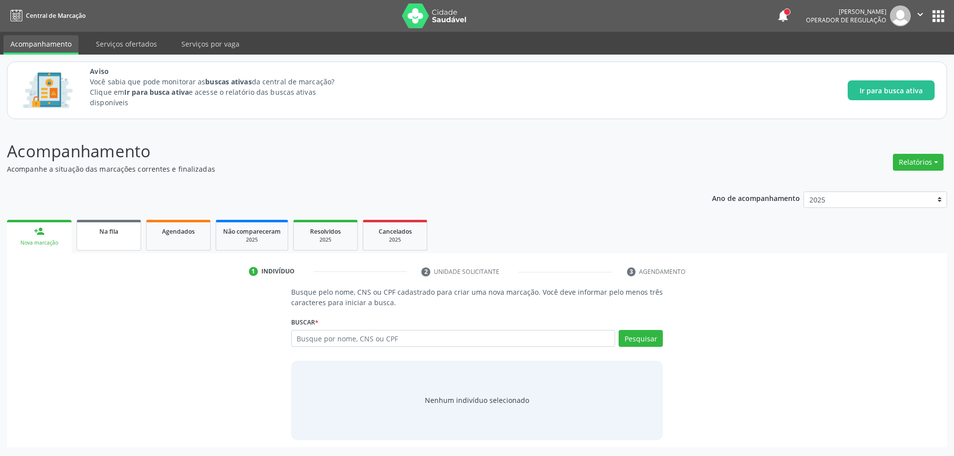
click at [118, 238] on link "Na fila" at bounding box center [108, 235] width 65 height 31
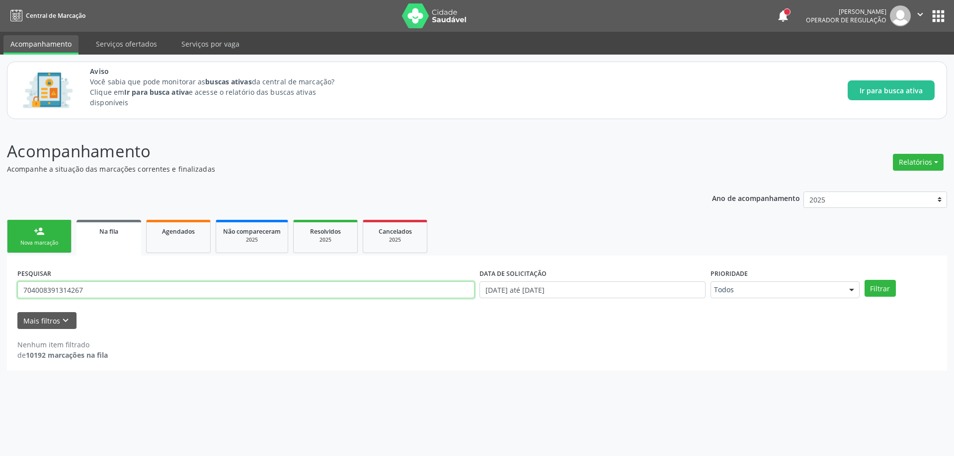
click at [127, 284] on input "704008391314267" at bounding box center [245, 290] width 457 height 17
click at [122, 286] on input "704008391314267" at bounding box center [245, 290] width 457 height 17
click at [864, 280] on button "Filtrar" at bounding box center [879, 288] width 31 height 17
click at [222, 295] on input "703205642048896" at bounding box center [245, 290] width 457 height 17
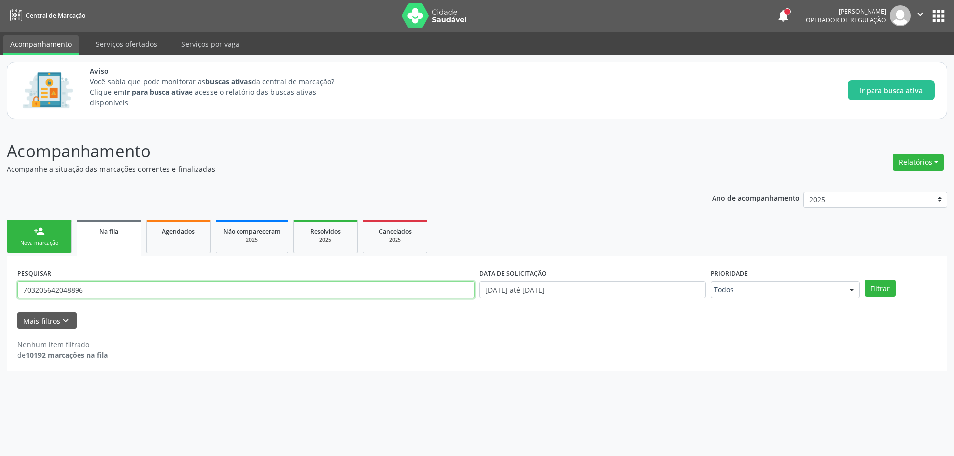
click at [222, 295] on input "703205642048896" at bounding box center [245, 290] width 457 height 17
click at [864, 280] on button "Filtrar" at bounding box center [879, 288] width 31 height 17
click at [168, 279] on div "PESQUISAR 703205642048896" at bounding box center [246, 285] width 462 height 39
drag, startPoint x: 168, startPoint y: 279, endPoint x: 132, endPoint y: 287, distance: 37.6
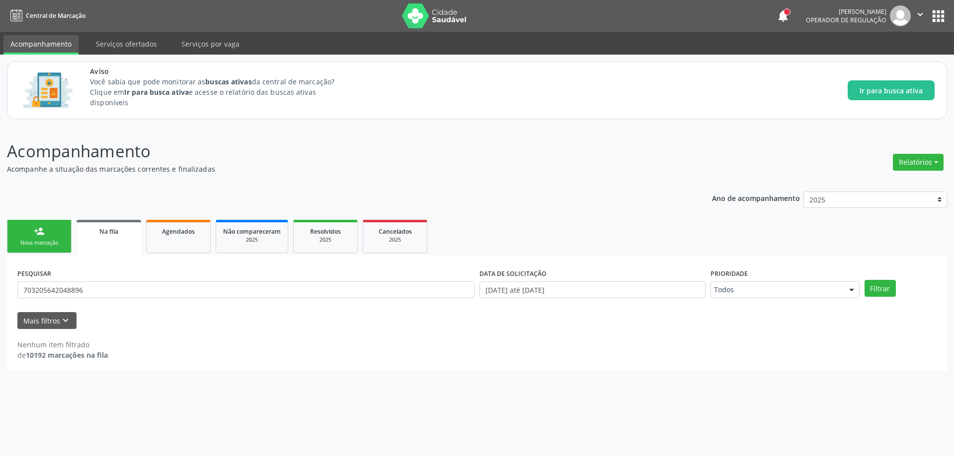
click at [168, 279] on div "PESQUISAR 703205642048896" at bounding box center [246, 285] width 462 height 39
click at [132, 287] on input "703205642048896" at bounding box center [245, 290] width 457 height 17
type input "708609501802587"
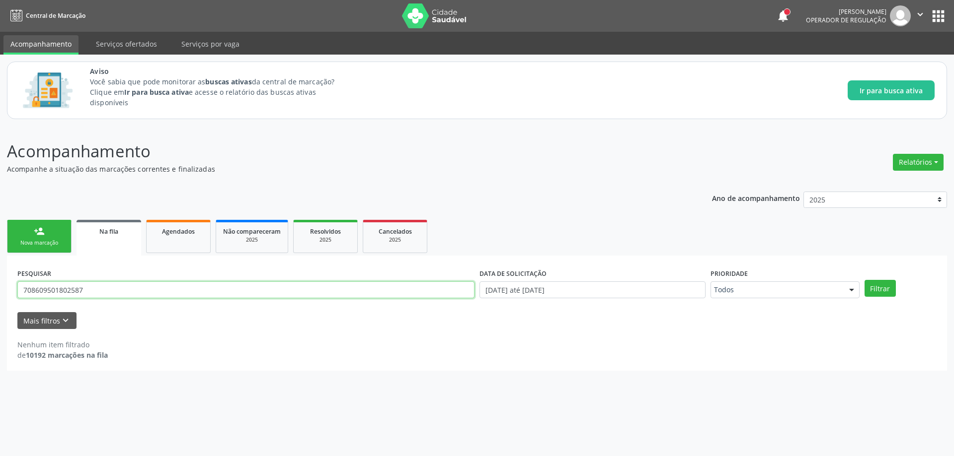
click at [864, 280] on button "Filtrar" at bounding box center [879, 288] width 31 height 17
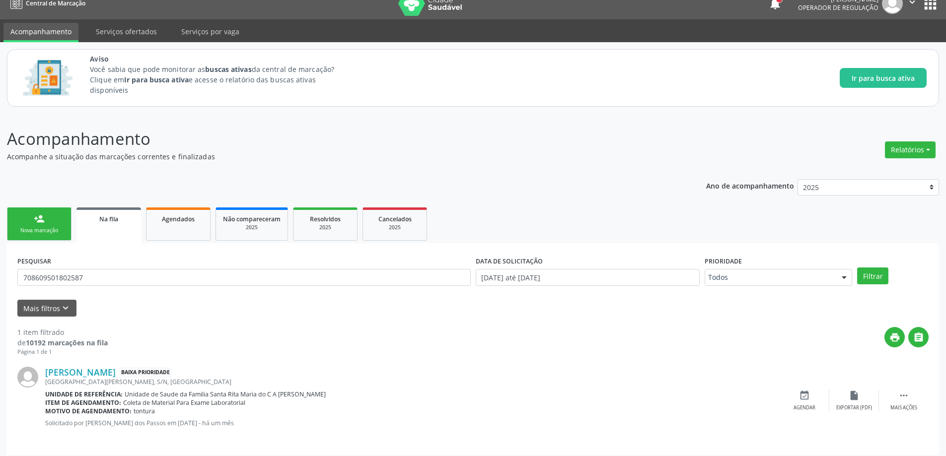
scroll to position [18, 0]
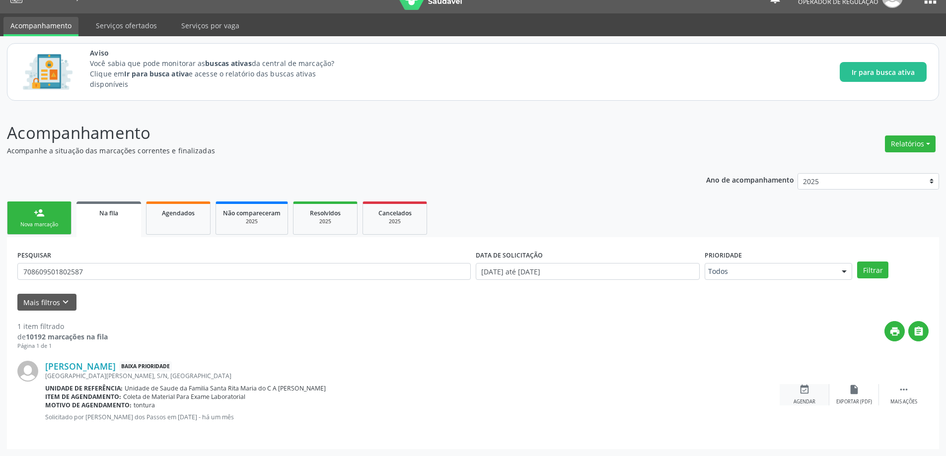
click at [802, 392] on icon "event_available" at bounding box center [804, 389] width 11 height 11
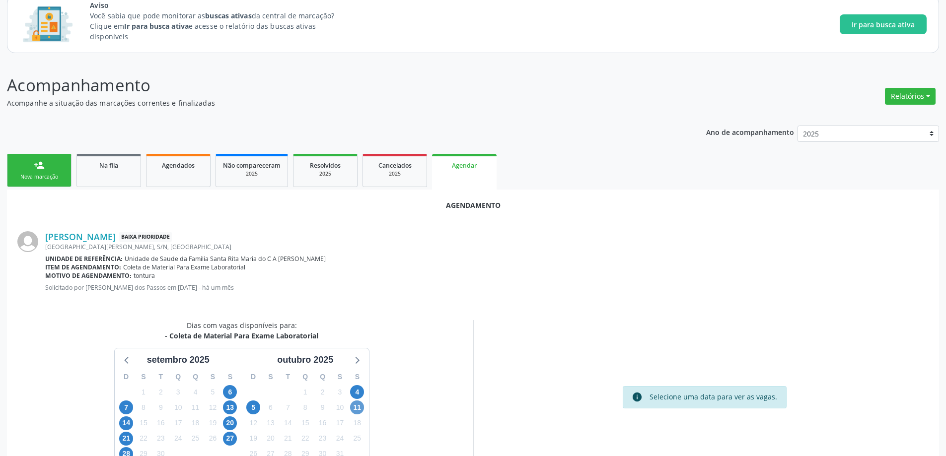
scroll to position [132, 0]
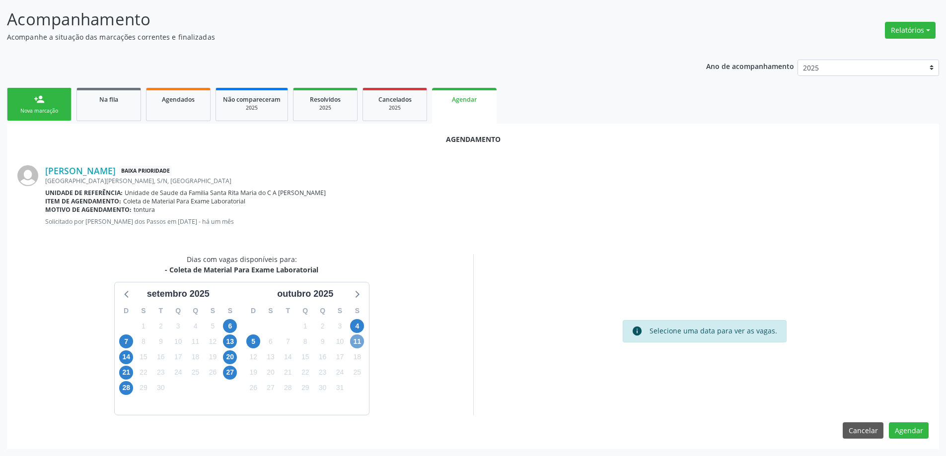
click at [360, 343] on span "11" at bounding box center [357, 342] width 14 height 14
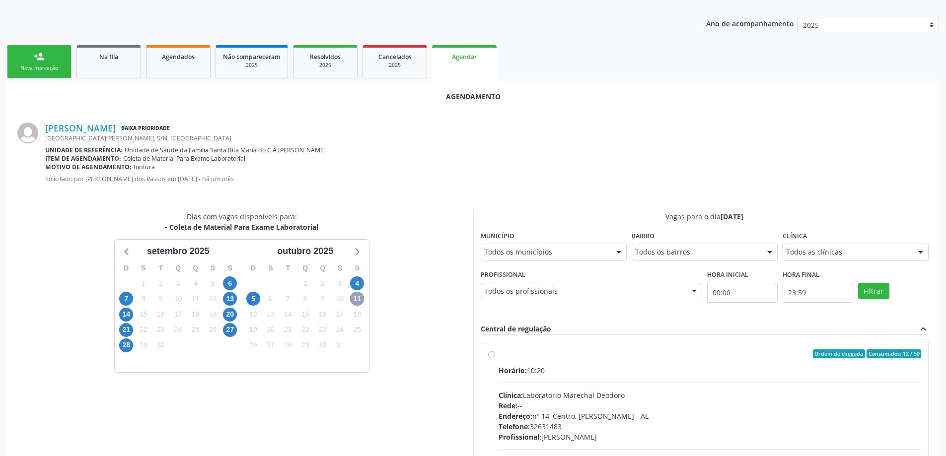
scroll to position [231, 0]
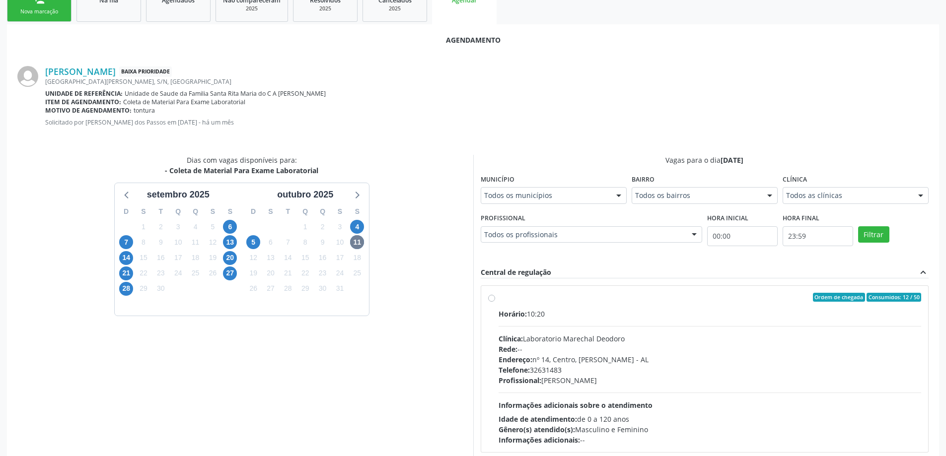
click at [499, 295] on label "Ordem de chegada Consumidos: 12 / 50 Horário: 10:20 Clínica: Laboratorio Marech…" at bounding box center [710, 369] width 423 height 152
click at [488, 295] on input "Ordem de chegada Consumidos: 12 / 50 Horário: 10:20 Clínica: Laboratorio Marech…" at bounding box center [491, 297] width 7 height 9
radio input "true"
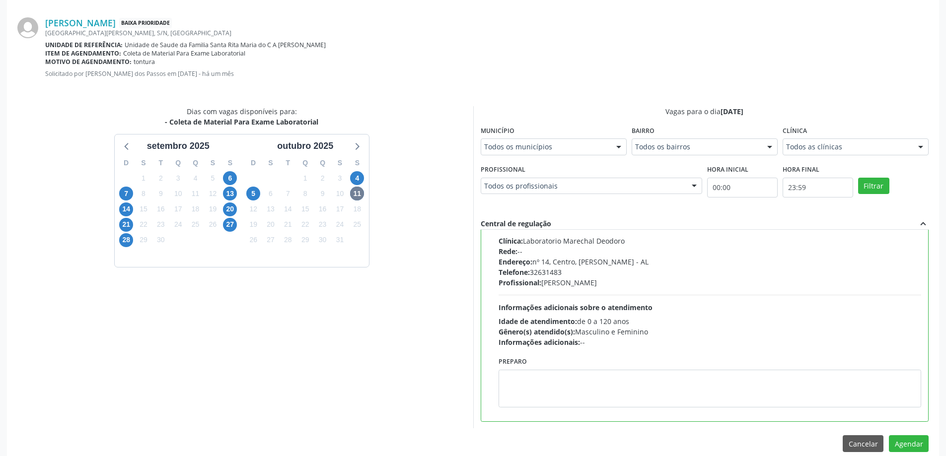
scroll to position [294, 0]
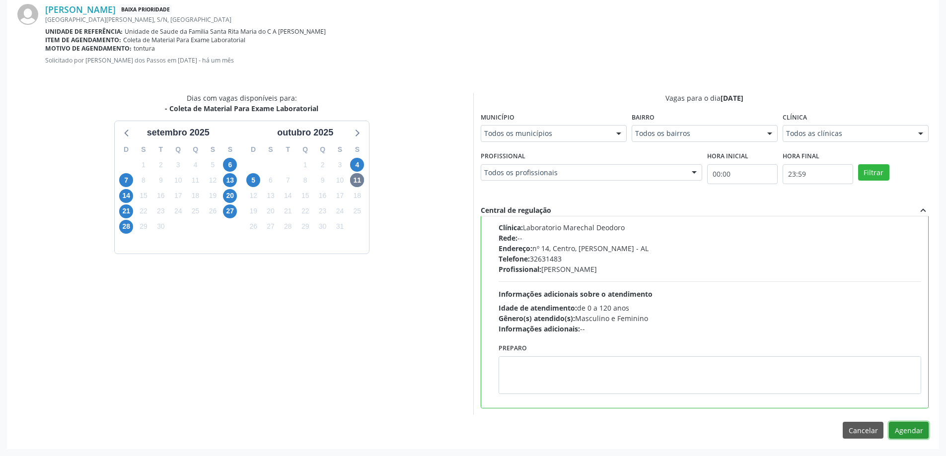
click at [911, 425] on button "Agendar" at bounding box center [909, 430] width 40 height 17
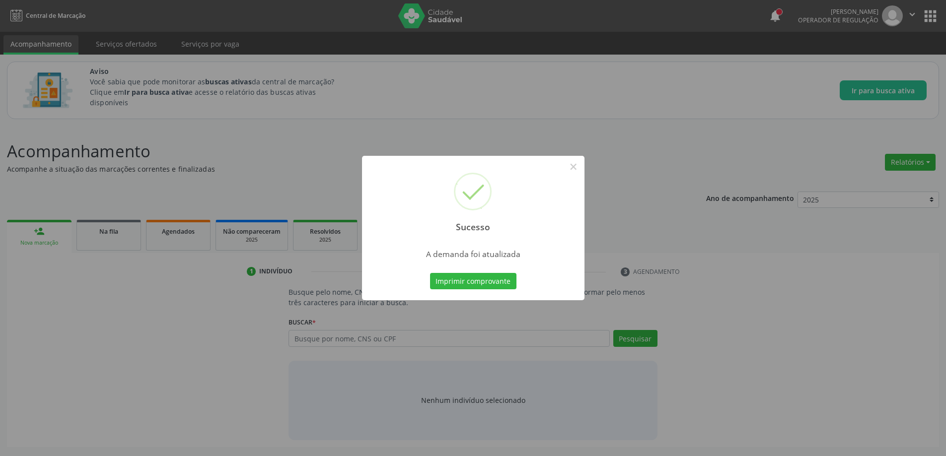
scroll to position [0, 0]
click at [579, 166] on button "×" at bounding box center [577, 166] width 17 height 17
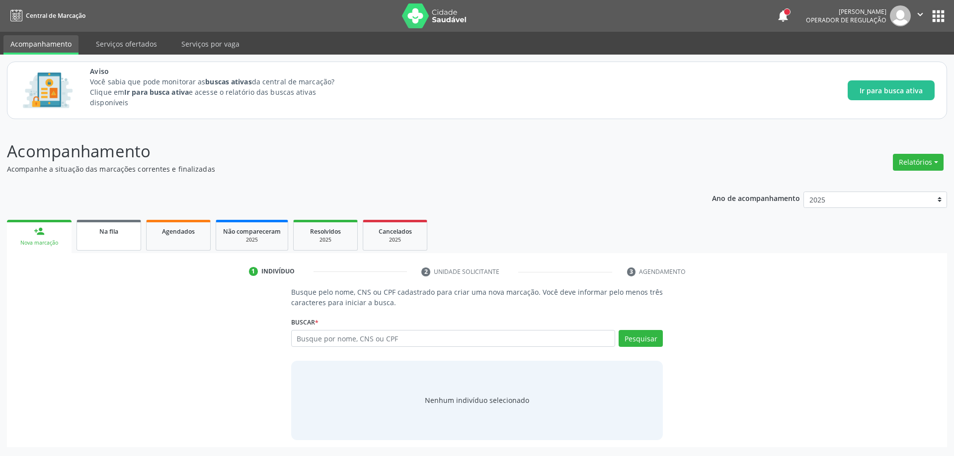
click at [106, 236] on div "Na fila" at bounding box center [109, 231] width 50 height 10
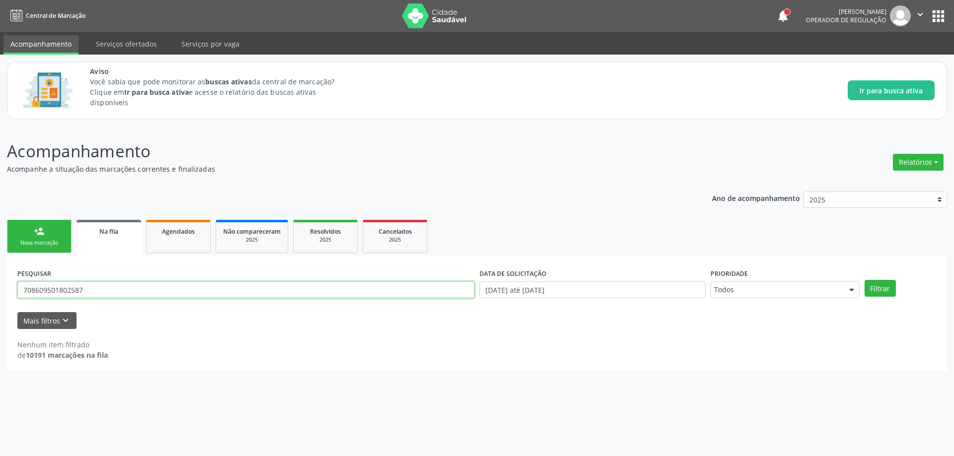
click at [310, 288] on input "708609501802587" at bounding box center [245, 290] width 457 height 17
type input "704608661379328"
click at [864, 280] on button "Filtrar" at bounding box center [879, 288] width 31 height 17
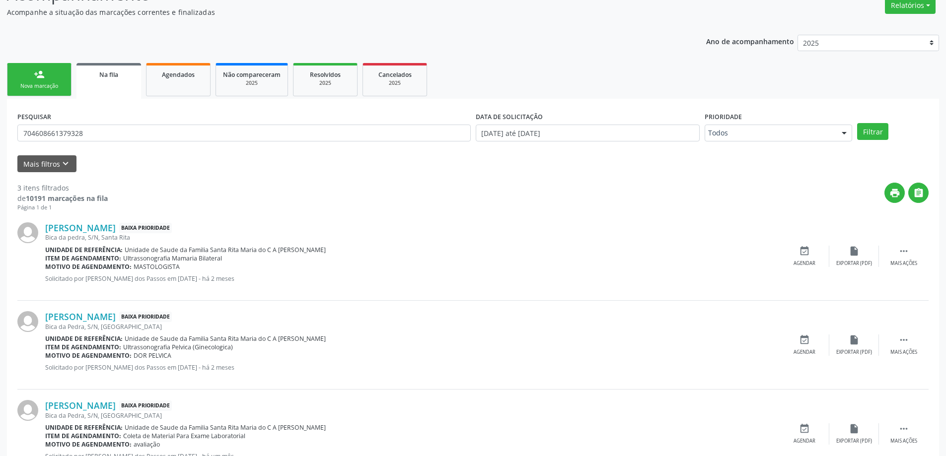
scroll to position [197, 0]
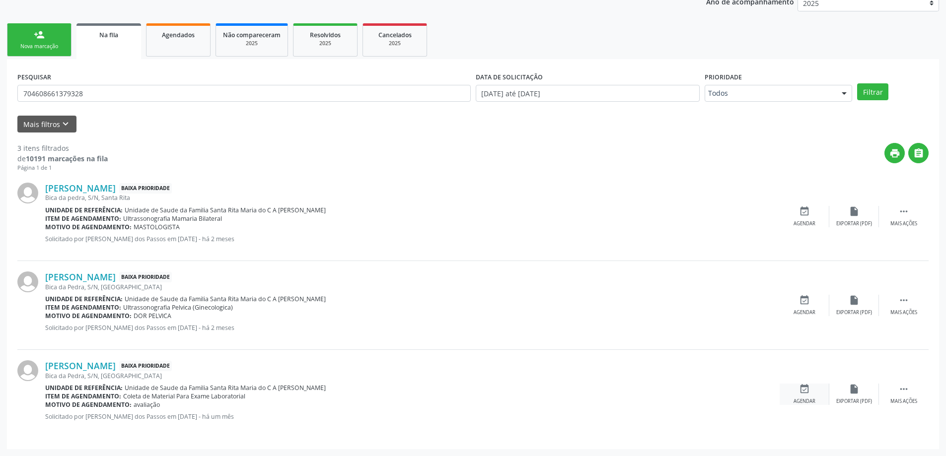
click at [816, 395] on div "event_available Agendar" at bounding box center [805, 394] width 50 height 21
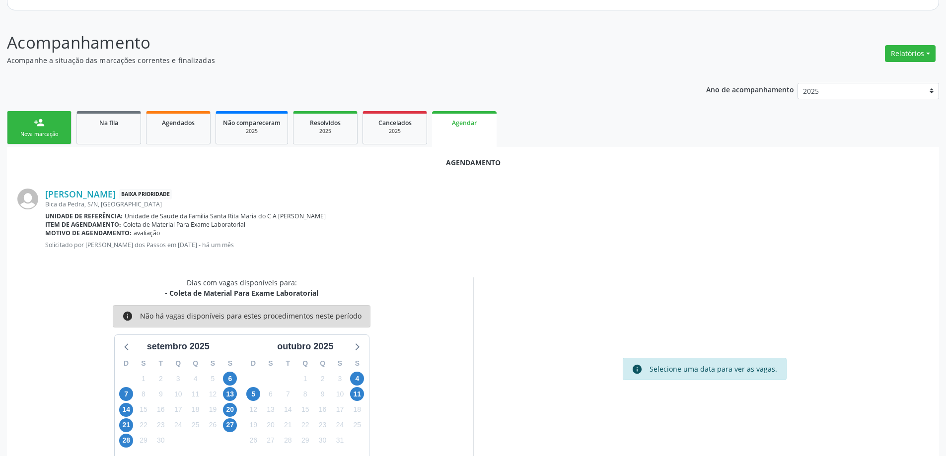
scroll to position [132, 0]
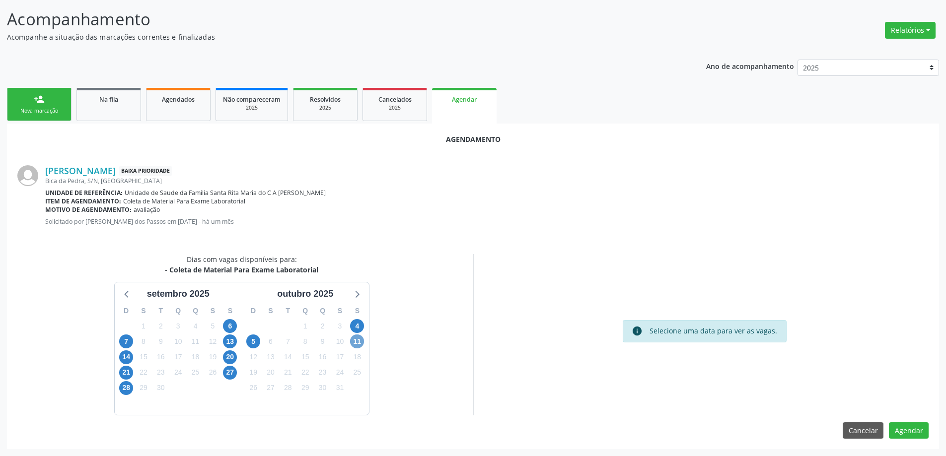
click at [354, 340] on span "11" at bounding box center [357, 342] width 14 height 14
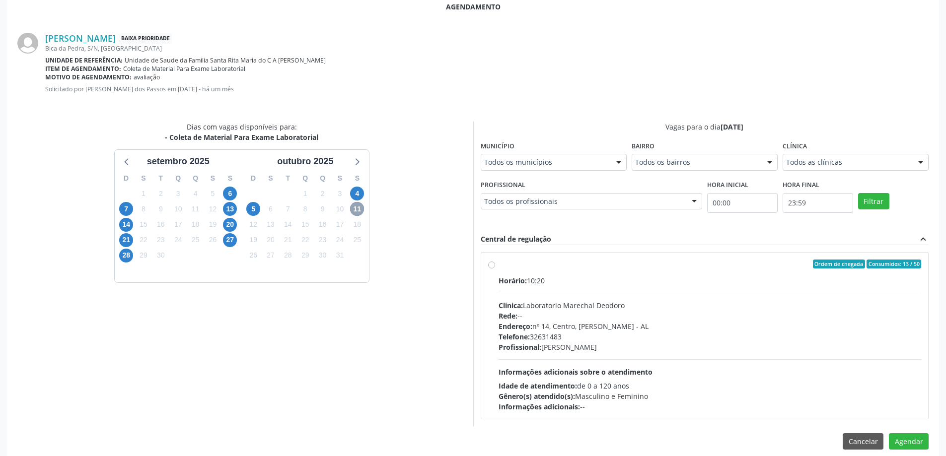
scroll to position [276, 0]
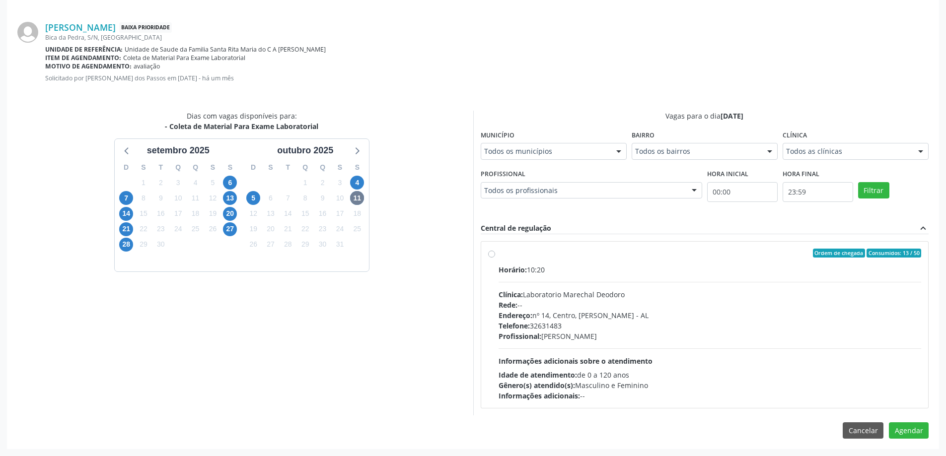
click at [499, 253] on label "Ordem de chegada Consumidos: 13 / 50 Horário: 10:20 Clínica: Laboratorio Marech…" at bounding box center [710, 325] width 423 height 152
click at [489, 253] on input "Ordem de chegada Consumidos: 13 / 50 Horário: 10:20 Clínica: Laboratorio Marech…" at bounding box center [491, 253] width 7 height 9
radio input "true"
click at [910, 444] on button "Agendar" at bounding box center [909, 448] width 40 height 17
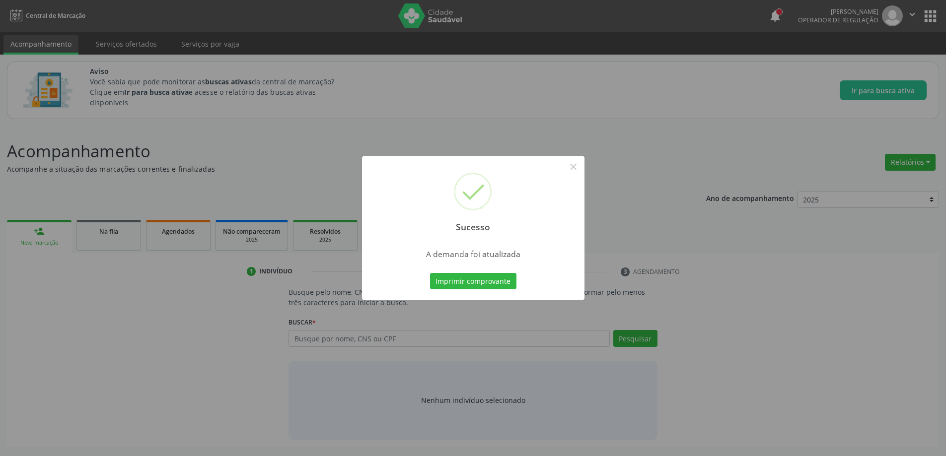
scroll to position [0, 0]
click at [580, 167] on button "×" at bounding box center [577, 166] width 17 height 17
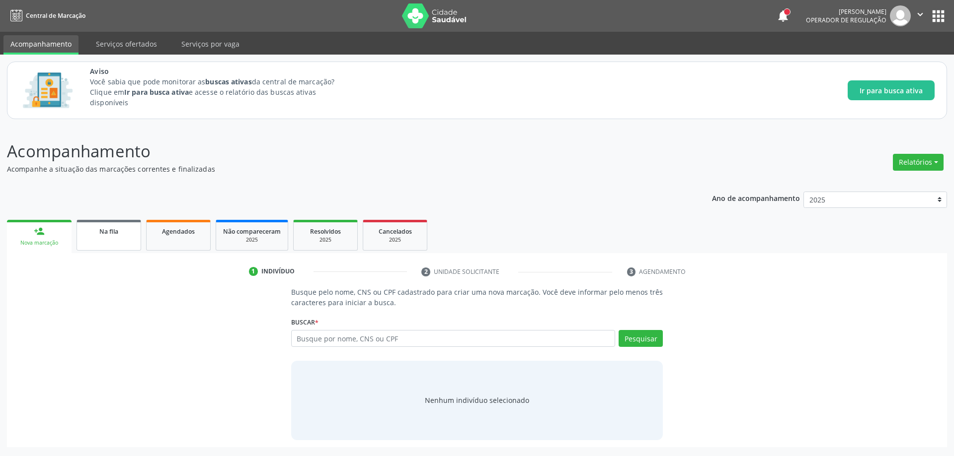
click at [109, 231] on span "Na fila" at bounding box center [108, 231] width 19 height 8
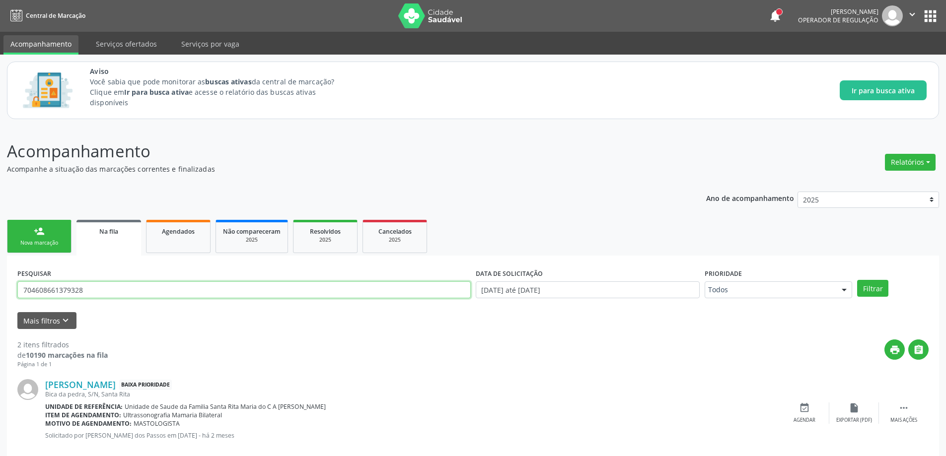
click at [158, 282] on input "704608661379328" at bounding box center [244, 290] width 454 height 17
type input "706800224356522"
click at [857, 280] on button "Filtrar" at bounding box center [872, 288] width 31 height 17
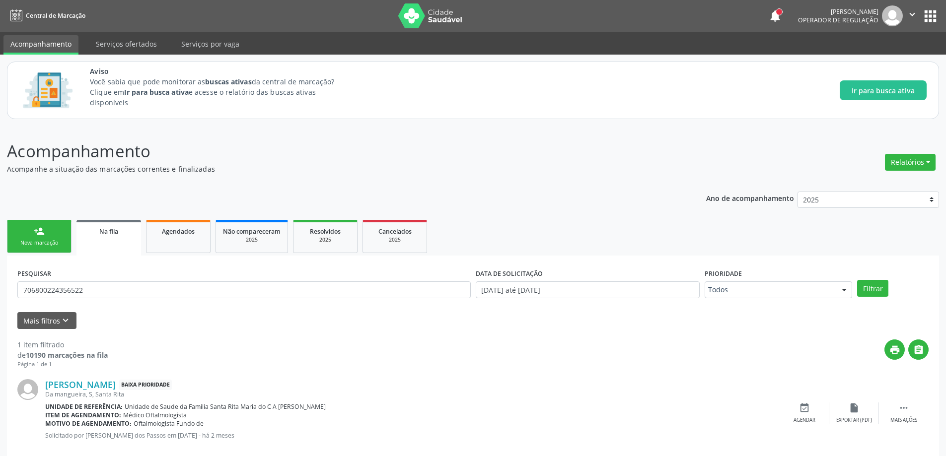
scroll to position [18, 0]
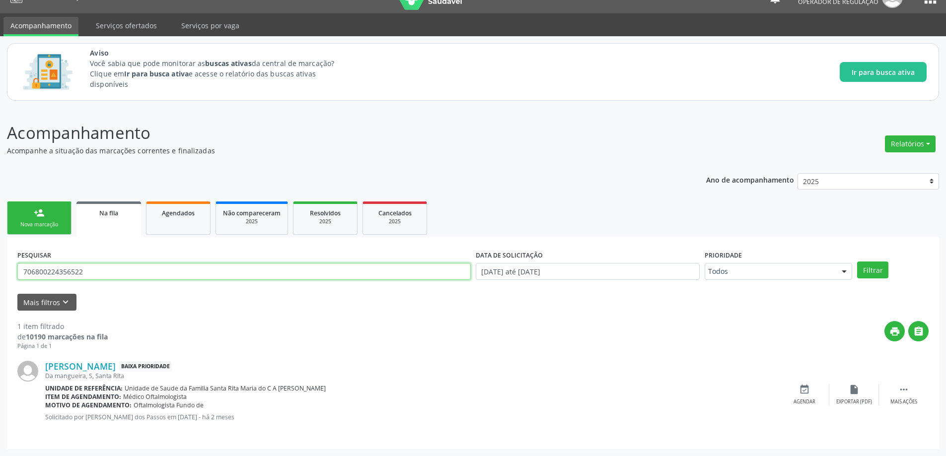
click at [161, 275] on input "706800224356522" at bounding box center [244, 271] width 454 height 17
click at [161, 275] on input "text" at bounding box center [244, 271] width 454 height 17
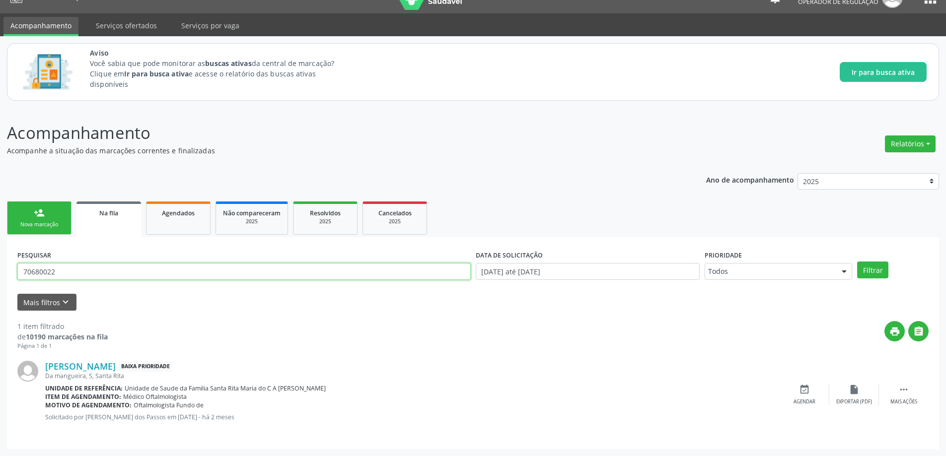
type input "70680022"
click at [333, 259] on div "PESQUISAR 70680022" at bounding box center [244, 267] width 458 height 39
click at [302, 271] on input "70680022" at bounding box center [244, 271] width 454 height 17
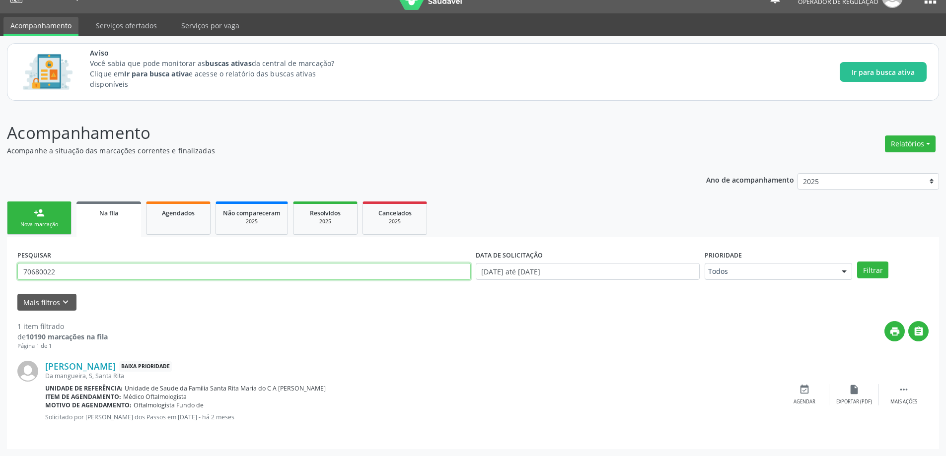
click at [302, 271] on input "70680022" at bounding box center [244, 271] width 454 height 17
click at [857, 262] on button "Filtrar" at bounding box center [872, 270] width 31 height 17
click at [139, 278] on input "706800224356522" at bounding box center [244, 271] width 454 height 17
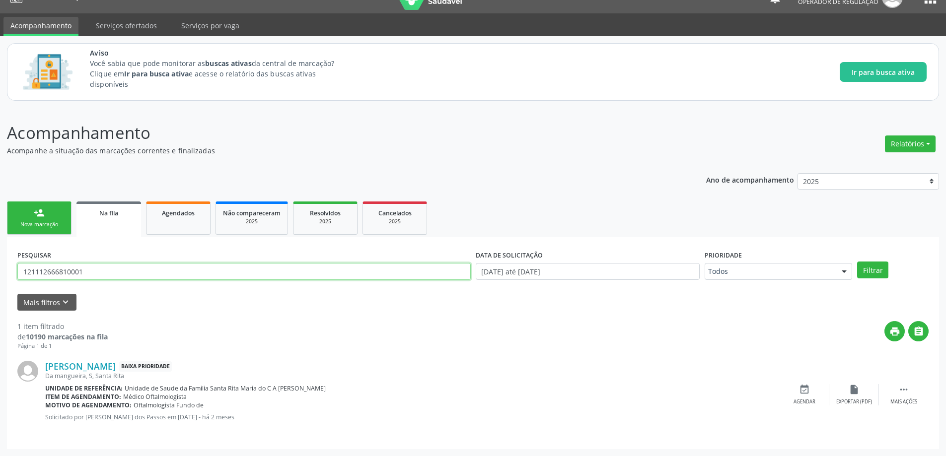
type input "121112666810001"
click at [857, 262] on button "Filtrar" at bounding box center [872, 270] width 31 height 17
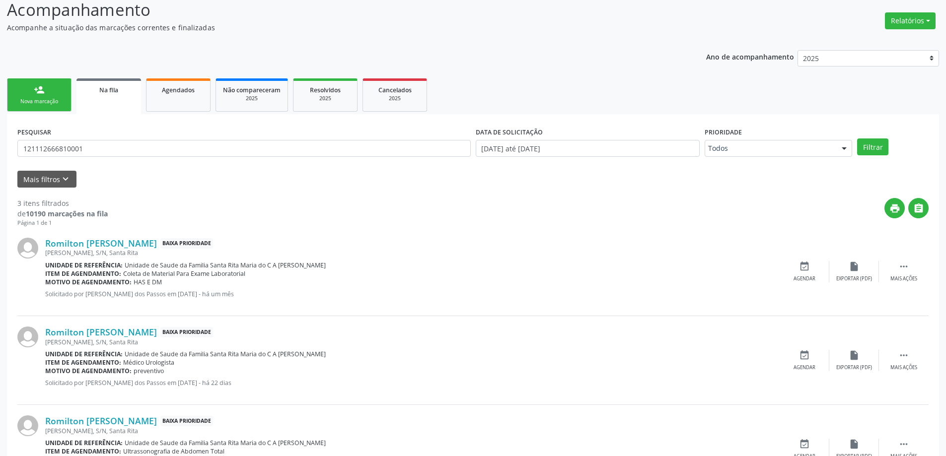
scroll to position [197, 0]
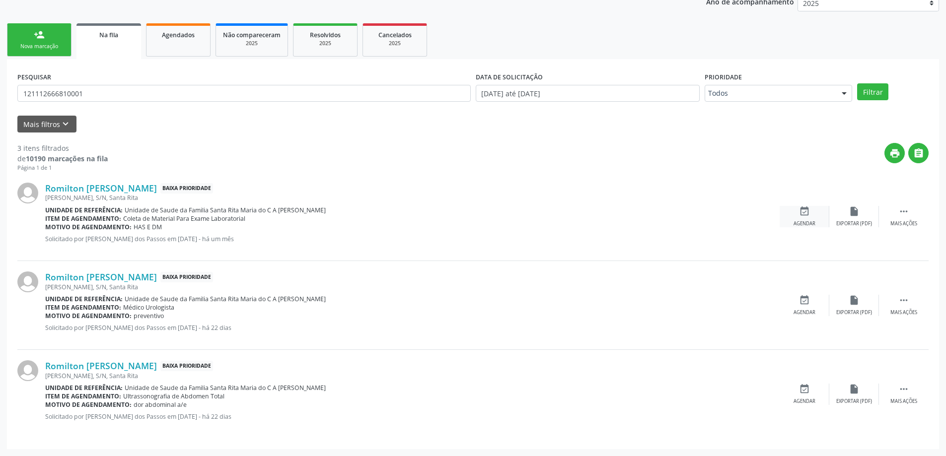
click at [815, 213] on div "event_available Agendar" at bounding box center [805, 216] width 50 height 21
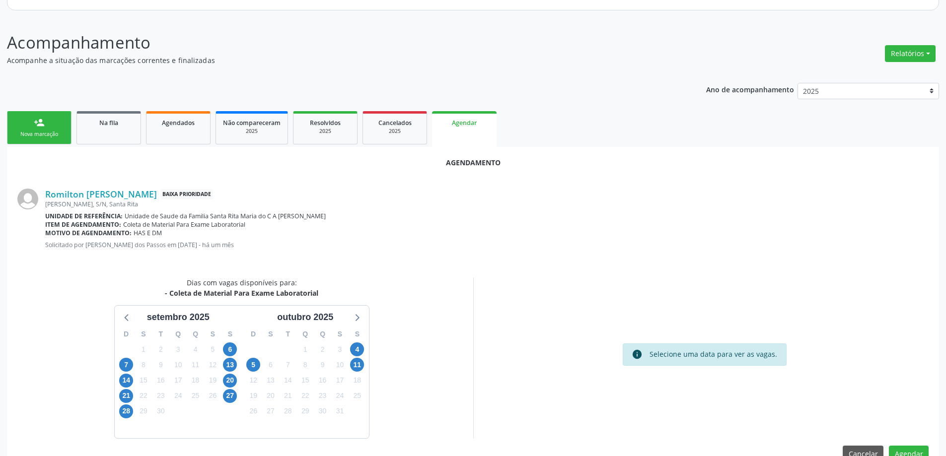
scroll to position [132, 0]
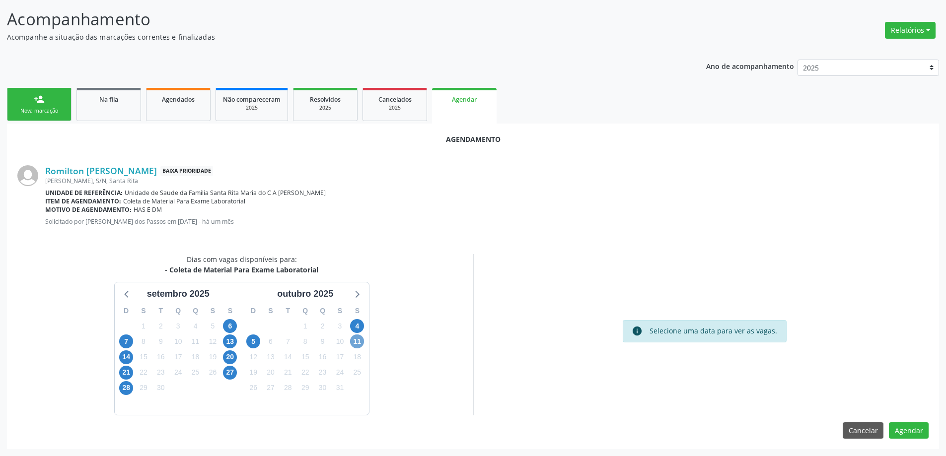
click at [357, 345] on span "11" at bounding box center [357, 342] width 14 height 14
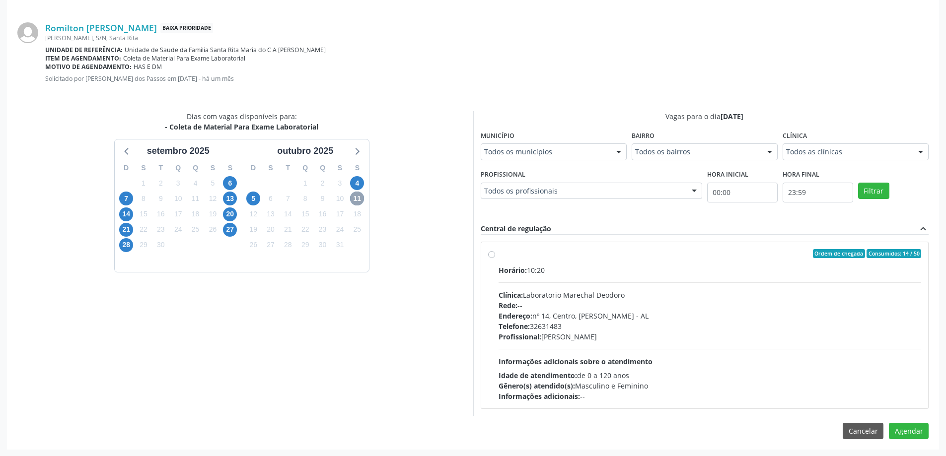
scroll to position [276, 0]
click at [499, 254] on label "Ordem de chegada Consumidos: 14 / 50 Horário: 10:20 Clínica: Laboratorio Marech…" at bounding box center [710, 325] width 423 height 152
click at [490, 254] on input "Ordem de chegada Consumidos: 14 / 50 Horário: 10:20 Clínica: Laboratorio Marech…" at bounding box center [491, 253] width 7 height 9
radio input "true"
click at [903, 446] on button "Agendar" at bounding box center [909, 448] width 40 height 17
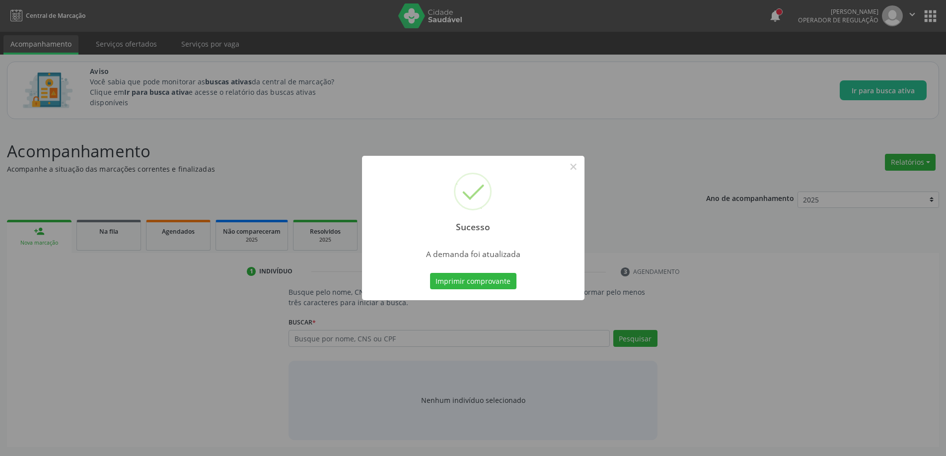
scroll to position [0, 0]
click at [579, 166] on button "×" at bounding box center [577, 166] width 17 height 17
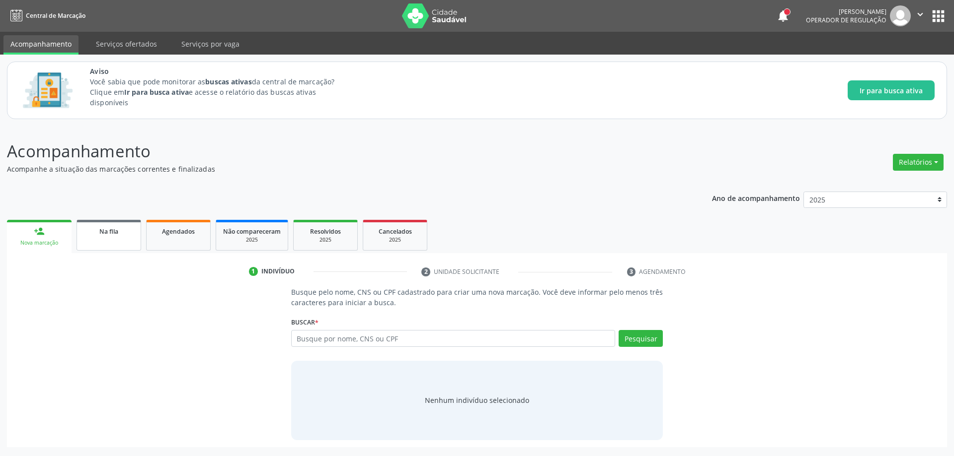
click at [99, 236] on div "Na fila" at bounding box center [109, 231] width 50 height 10
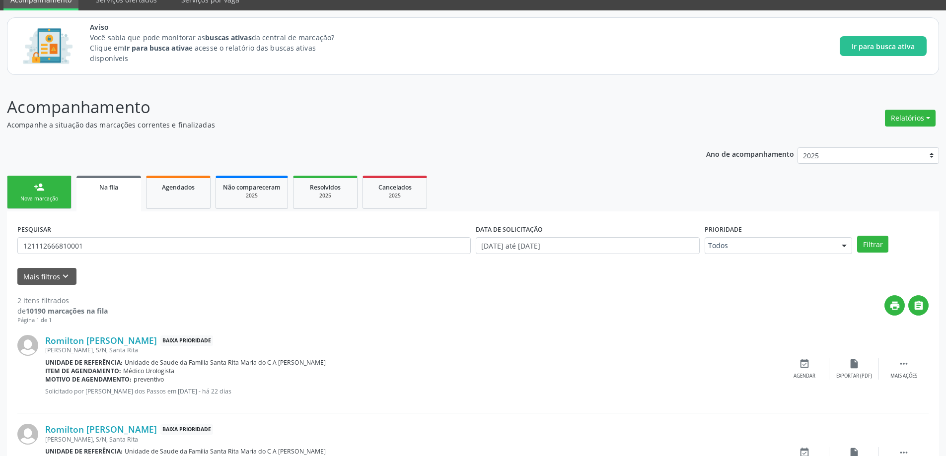
scroll to position [107, 0]
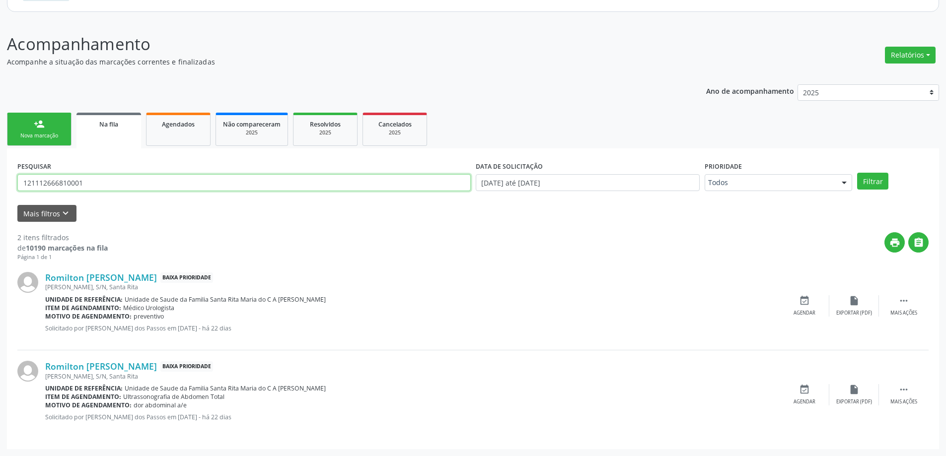
click at [107, 182] on input "121112666810001" at bounding box center [244, 182] width 454 height 17
type input "704009347686066"
click at [857, 173] on button "Filtrar" at bounding box center [872, 181] width 31 height 17
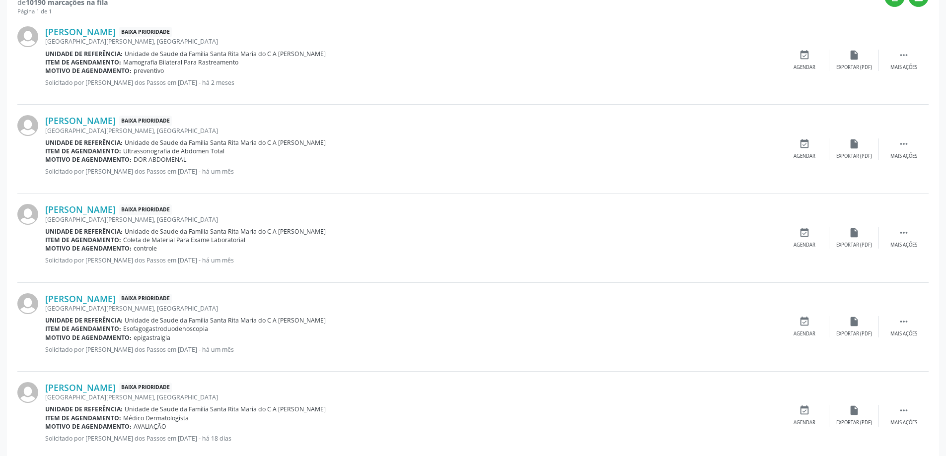
scroll to position [375, 0]
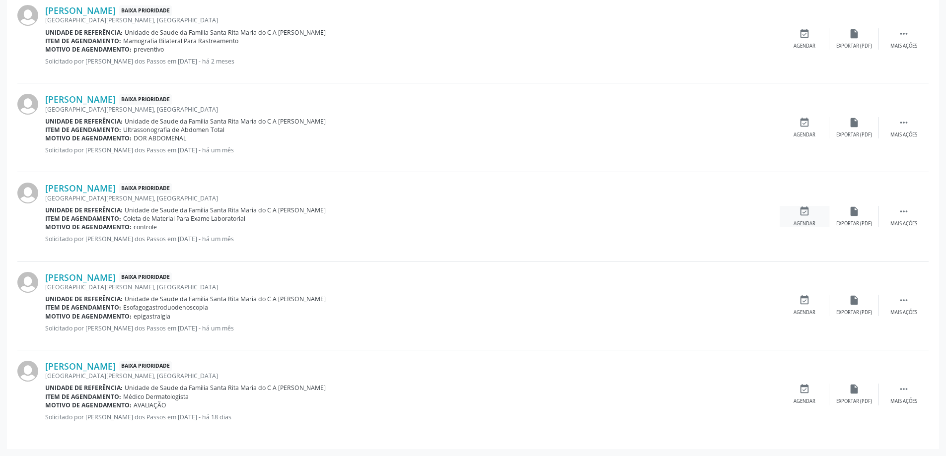
click at [801, 216] on icon "event_available" at bounding box center [804, 211] width 11 height 11
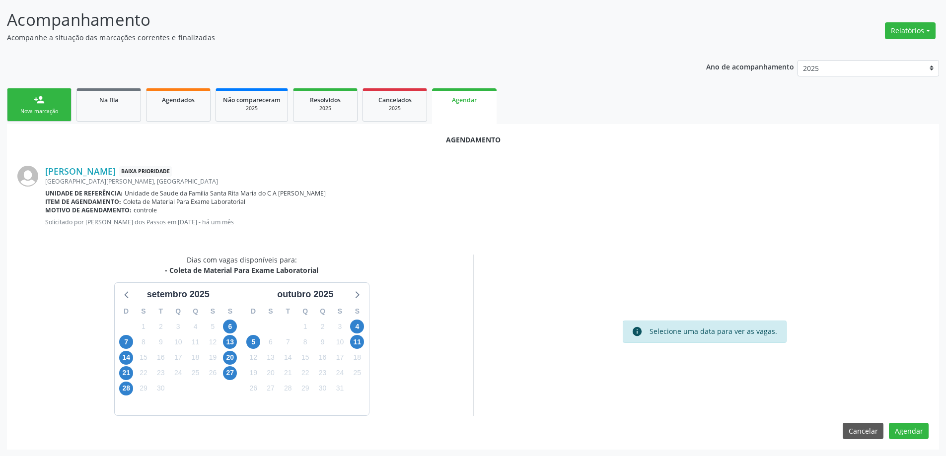
scroll to position [132, 0]
click at [360, 347] on span "11" at bounding box center [357, 342] width 14 height 14
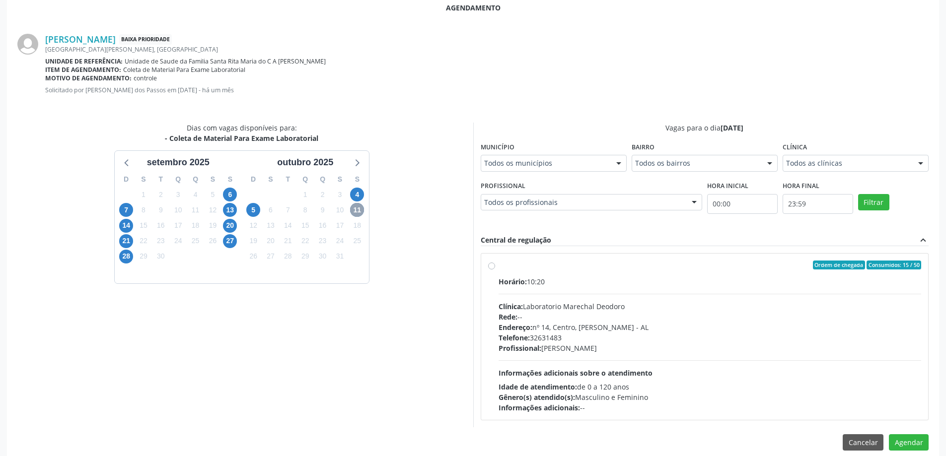
scroll to position [276, 0]
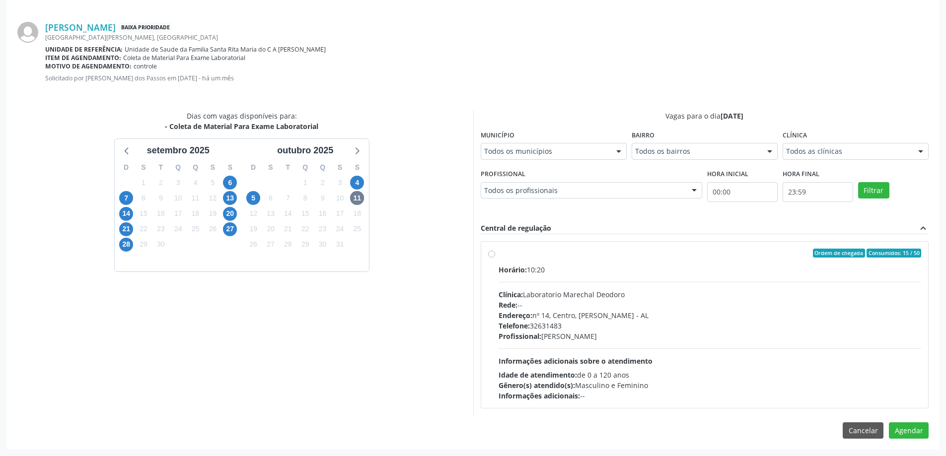
click at [499, 251] on label "Ordem de chegada Consumidos: 15 / 50 Horário: 10:20 Clínica: Laboratorio Marech…" at bounding box center [710, 325] width 423 height 152
click at [493, 251] on input "Ordem de chegada Consumidos: 15 / 50 Horário: 10:20 Clínica: Laboratorio Marech…" at bounding box center [491, 253] width 7 height 9
radio input "true"
click at [907, 444] on button "Agendar" at bounding box center [909, 448] width 40 height 17
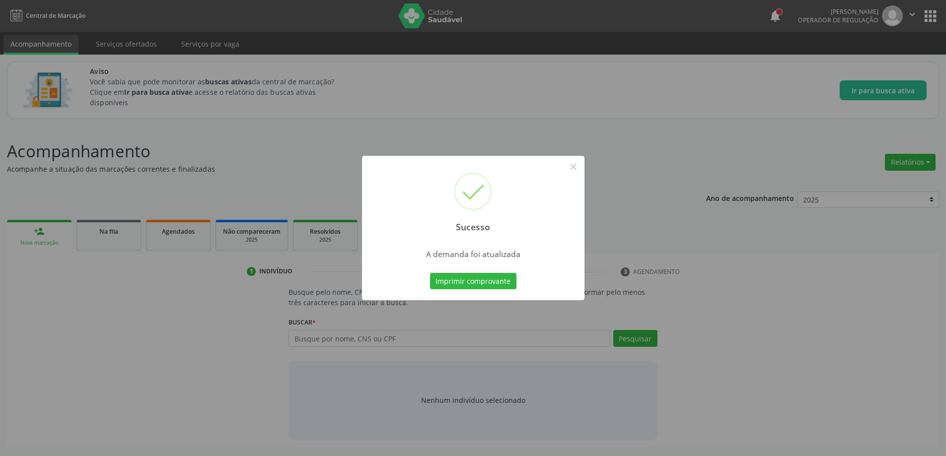
scroll to position [0, 0]
click at [576, 166] on button "×" at bounding box center [577, 166] width 17 height 17
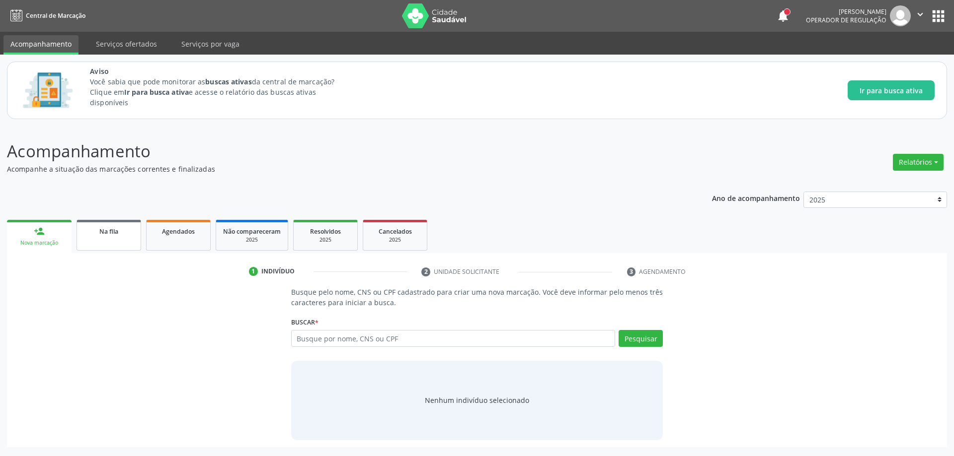
click at [101, 239] on link "Na fila" at bounding box center [108, 235] width 65 height 31
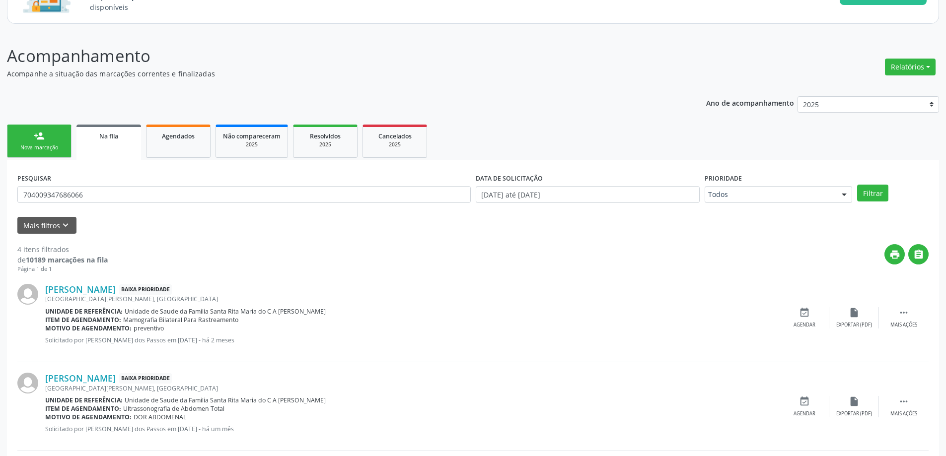
scroll to position [99, 0]
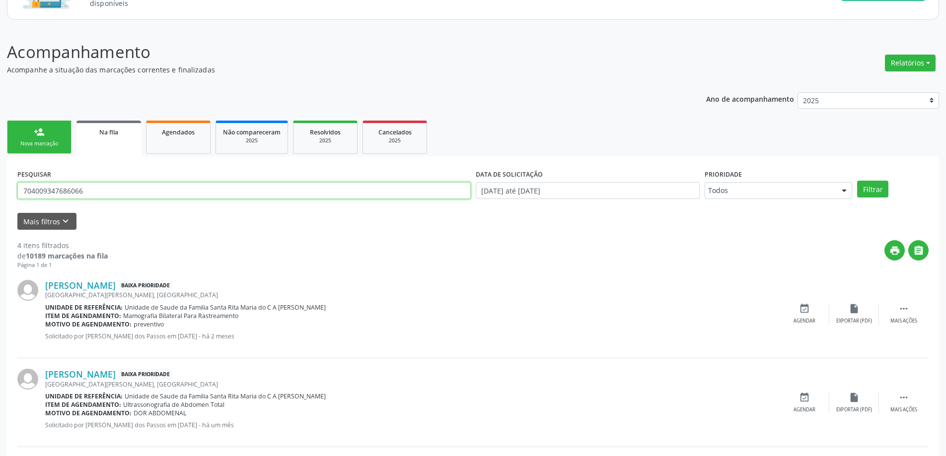
click at [128, 193] on input "704009347686066" at bounding box center [244, 190] width 454 height 17
type input "706201510581369"
click at [857, 181] on button "Filtrar" at bounding box center [872, 189] width 31 height 17
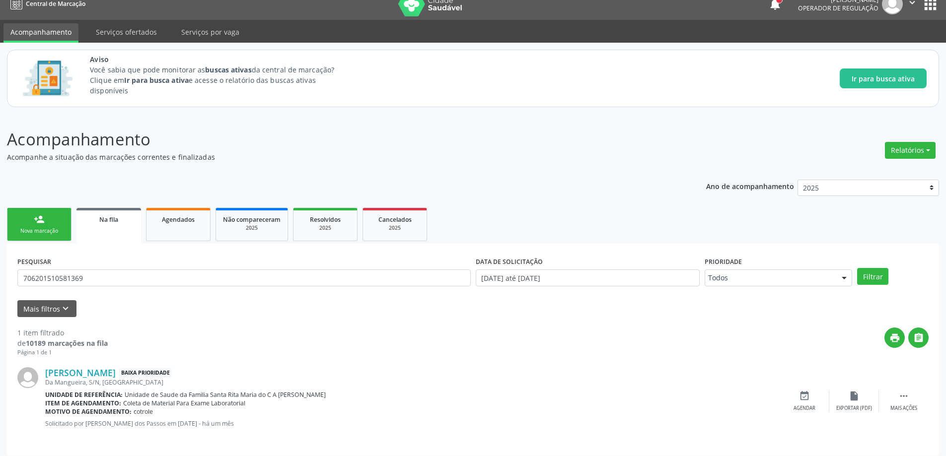
scroll to position [18, 0]
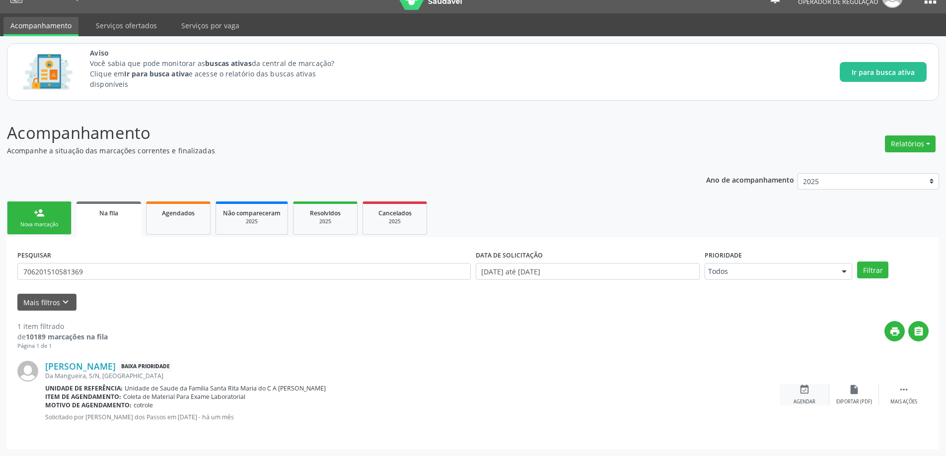
click at [797, 395] on div "event_available Agendar" at bounding box center [805, 394] width 50 height 21
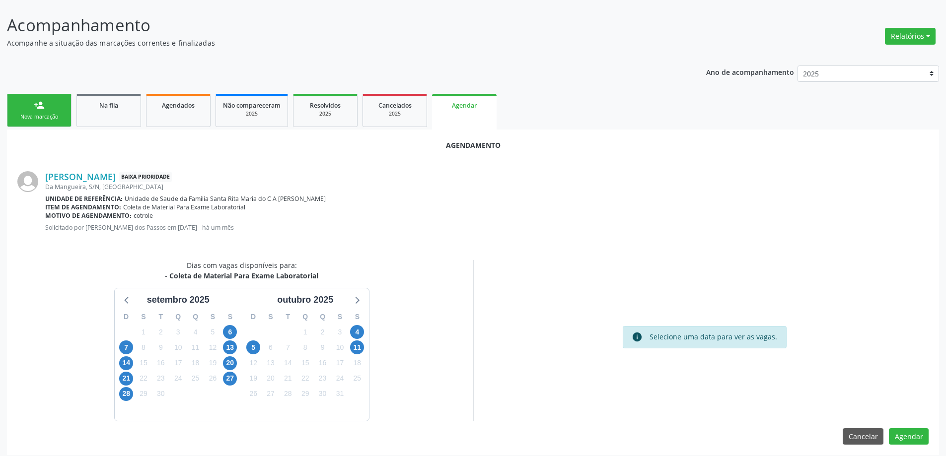
scroll to position [132, 0]
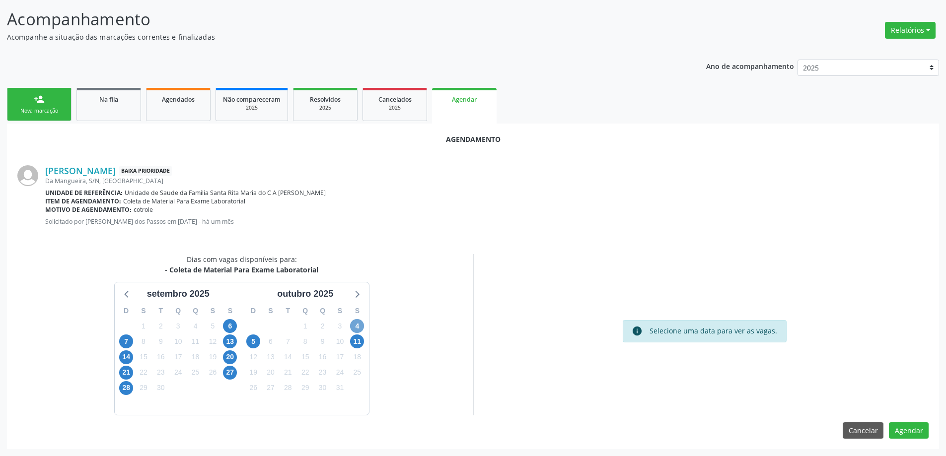
click at [355, 325] on span "4" at bounding box center [357, 326] width 14 height 14
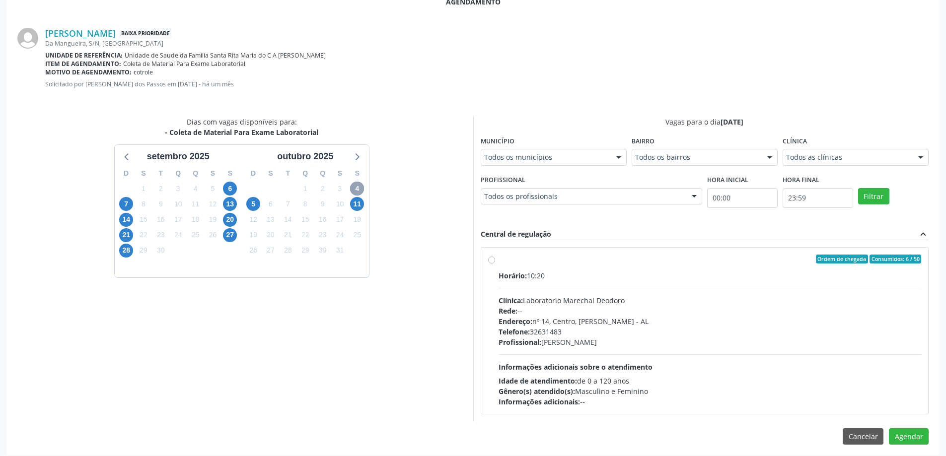
scroll to position [276, 0]
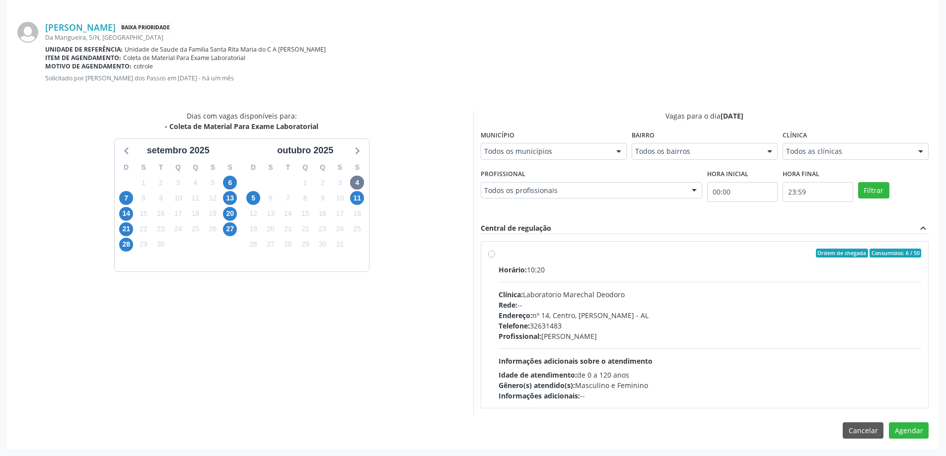
click at [499, 257] on label "Ordem de chegada Consumidos: 6 / 50 Horário: 10:20 Clínica: Laboratorio Marecha…" at bounding box center [710, 325] width 423 height 152
click at [493, 257] on input "Ordem de chegada Consumidos: 6 / 50 Horário: 10:20 Clínica: Laboratorio Marecha…" at bounding box center [491, 253] width 7 height 9
radio input "true"
click at [906, 450] on button "Agendar" at bounding box center [909, 448] width 40 height 17
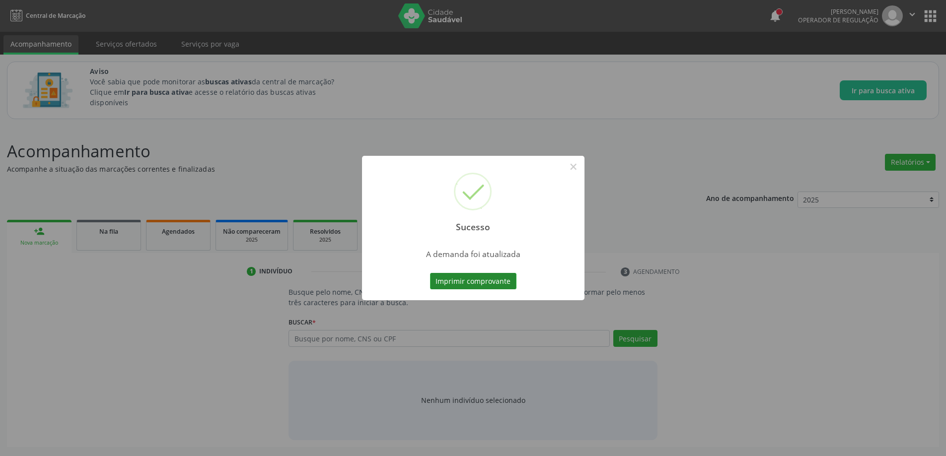
scroll to position [0, 0]
click at [573, 166] on button "×" at bounding box center [577, 166] width 17 height 17
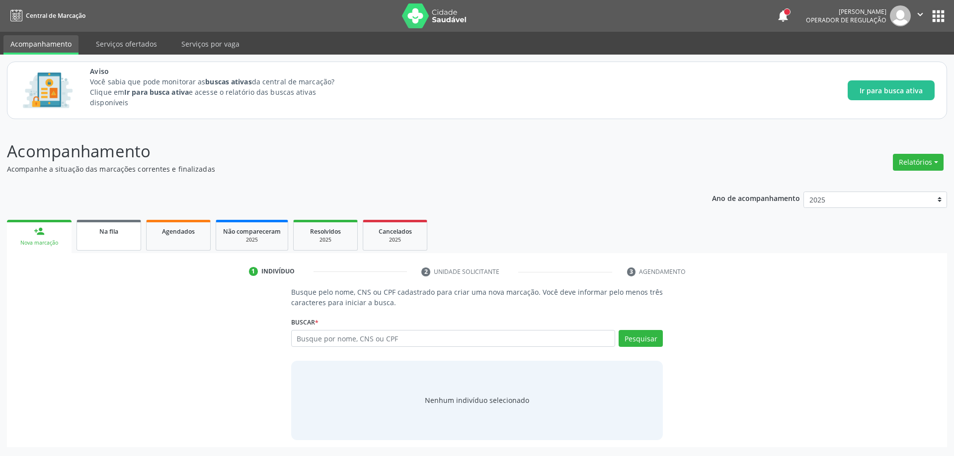
click at [99, 228] on span "Na fila" at bounding box center [108, 231] width 19 height 8
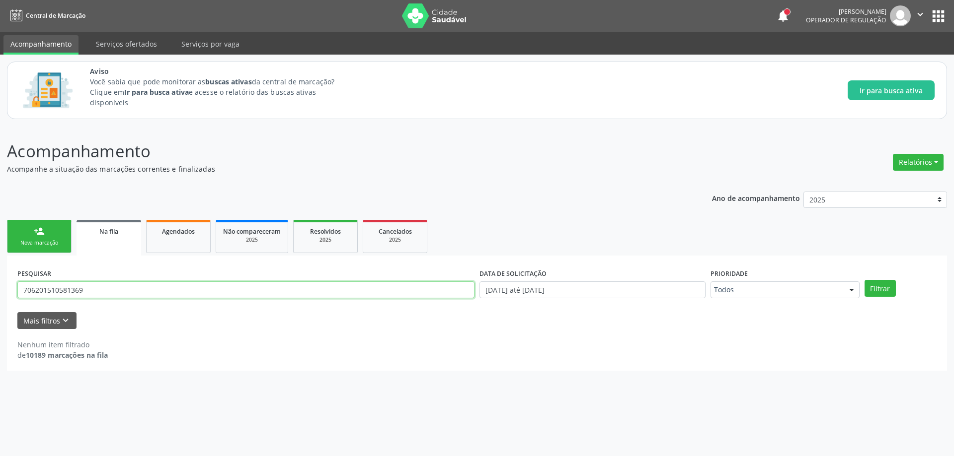
click at [134, 292] on input "706201510581369" at bounding box center [245, 290] width 457 height 17
click at [142, 320] on div "Mais filtros keyboard_arrow_down" at bounding box center [477, 320] width 924 height 17
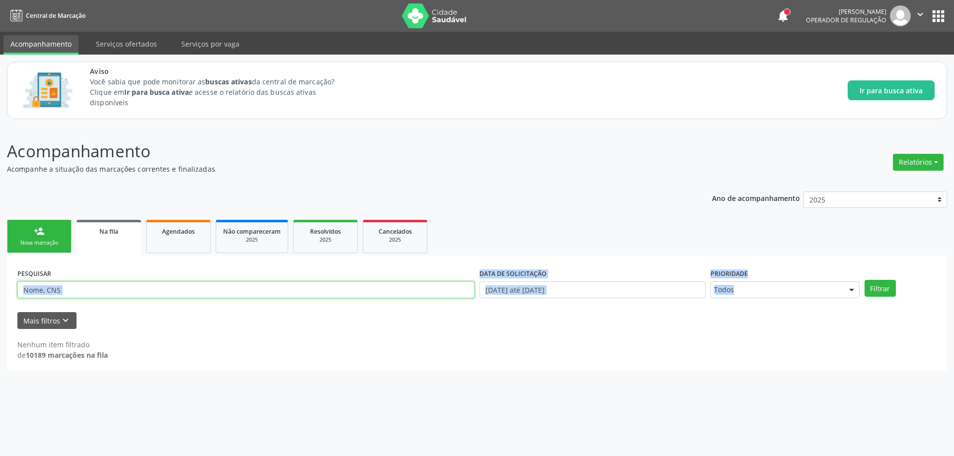
click at [134, 289] on input "text" at bounding box center [245, 290] width 457 height 17
click at [272, 347] on div "Nenhum item filtrado de 10189 marcações na fila" at bounding box center [476, 350] width 919 height 21
click at [249, 290] on input "text" at bounding box center [245, 290] width 457 height 17
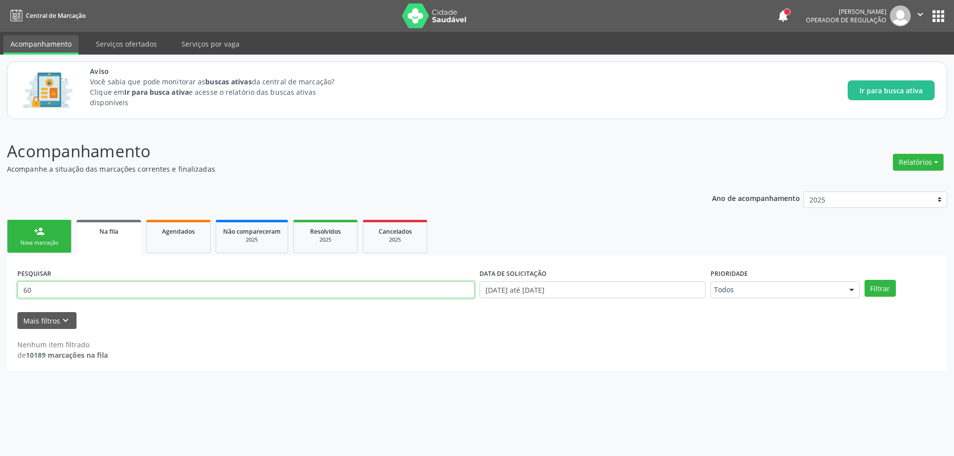
type input "6"
type input "706802281571021"
click at [864, 280] on button "Filtrar" at bounding box center [879, 288] width 31 height 17
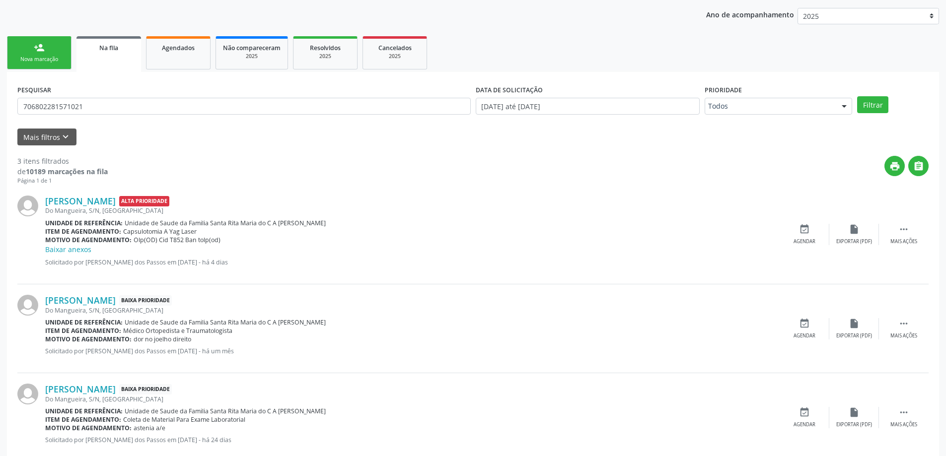
scroll to position [207, 0]
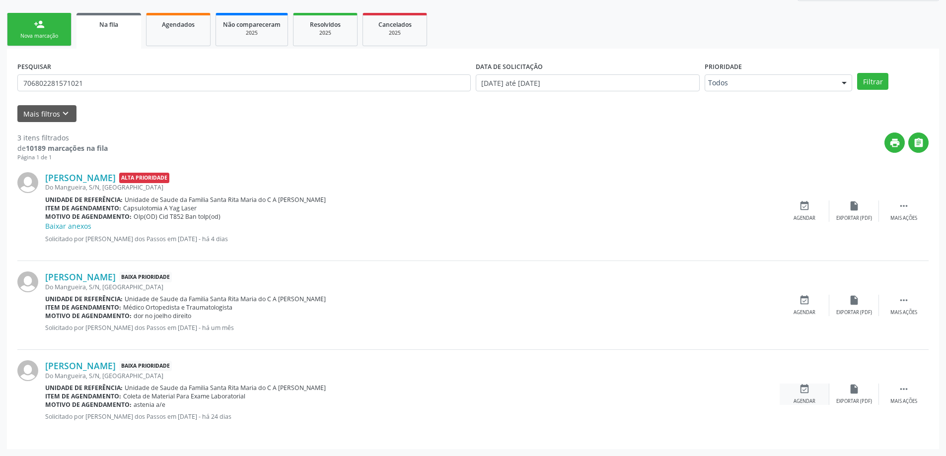
click at [800, 396] on div "event_available Agendar" at bounding box center [805, 394] width 50 height 21
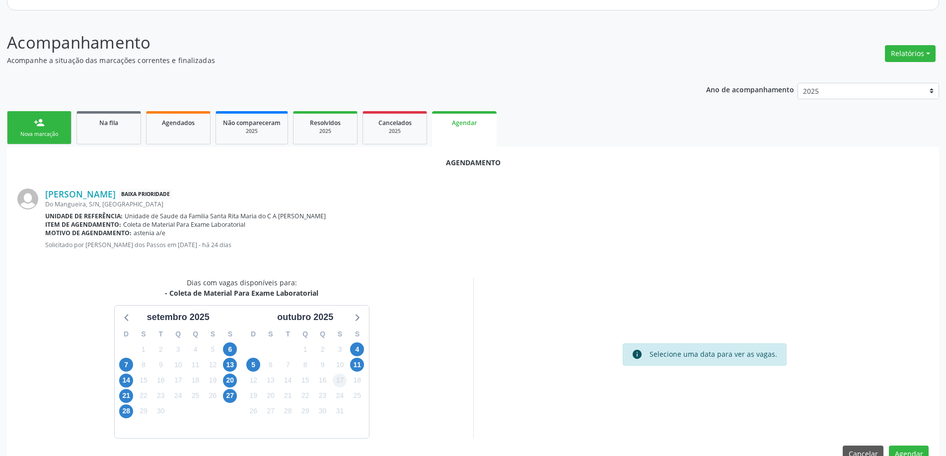
scroll to position [132, 0]
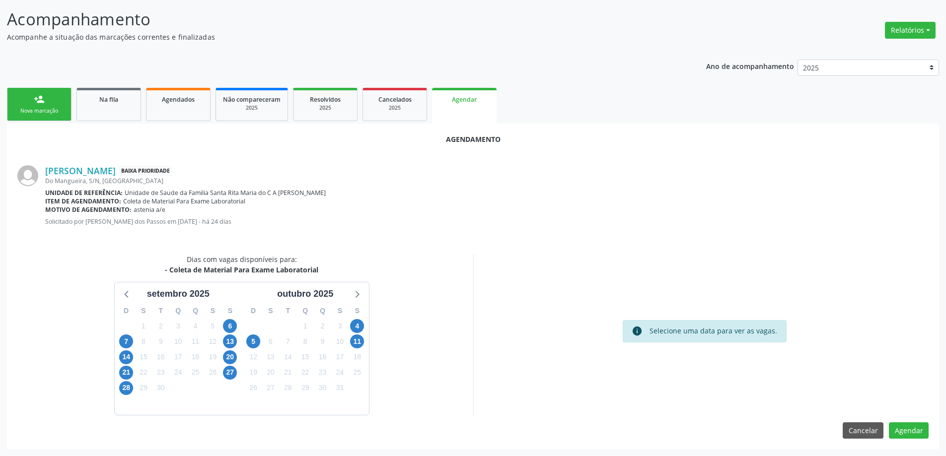
click at [358, 334] on div "11" at bounding box center [357, 341] width 14 height 15
click at [358, 340] on span "11" at bounding box center [357, 342] width 14 height 14
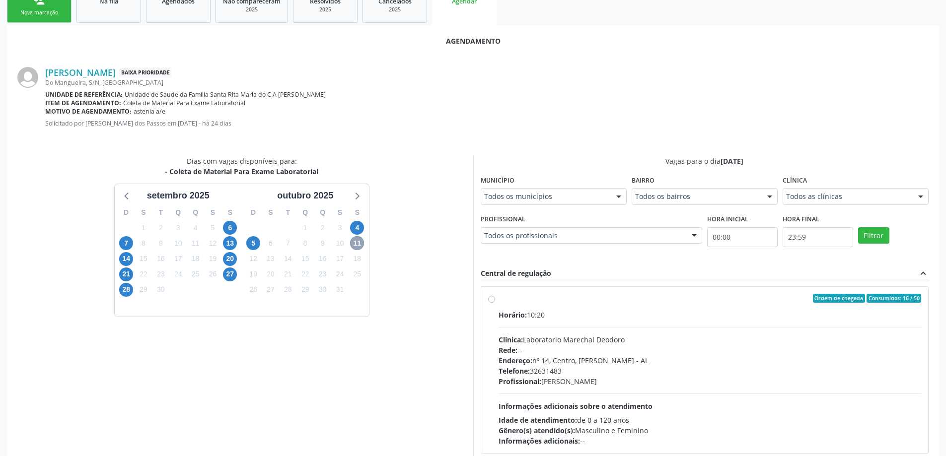
scroll to position [231, 0]
click at [492, 302] on div "Ordem de chegada Consumidos: 16 / 50 Horário: 10:20 Clínica: Laboratorio Marech…" at bounding box center [705, 369] width 434 height 152
radio input "true"
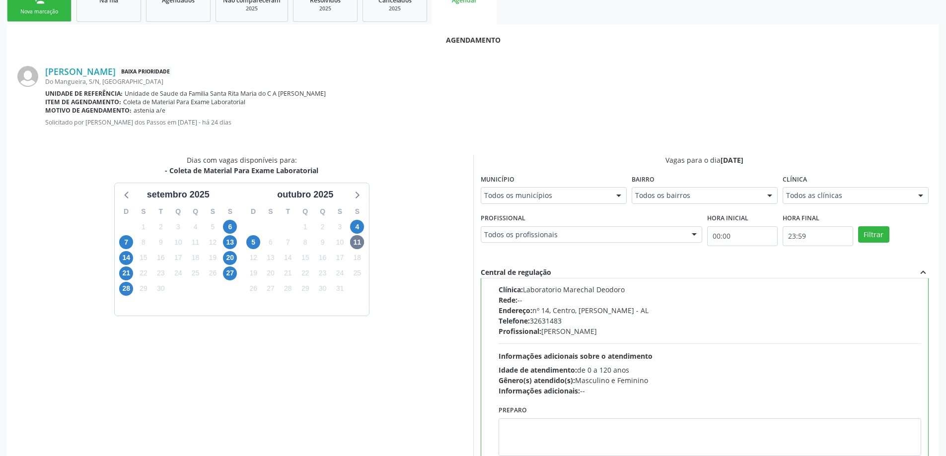
scroll to position [294, 0]
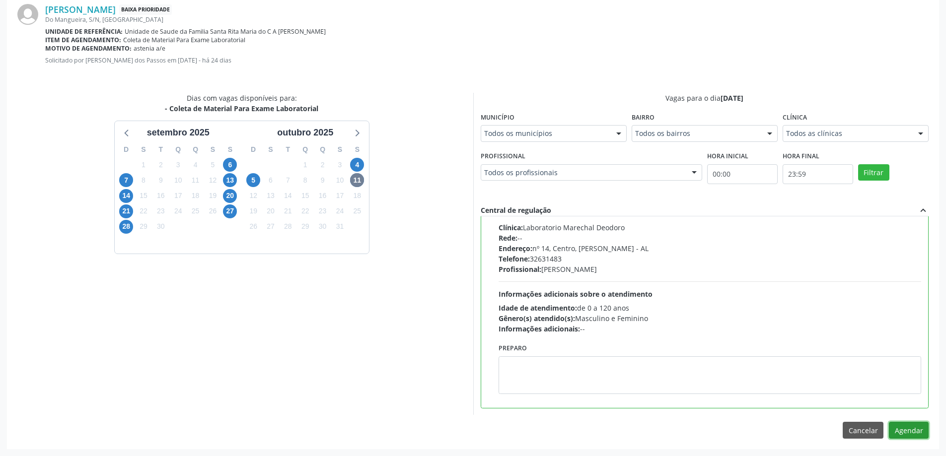
click at [908, 431] on button "Agendar" at bounding box center [909, 430] width 40 height 17
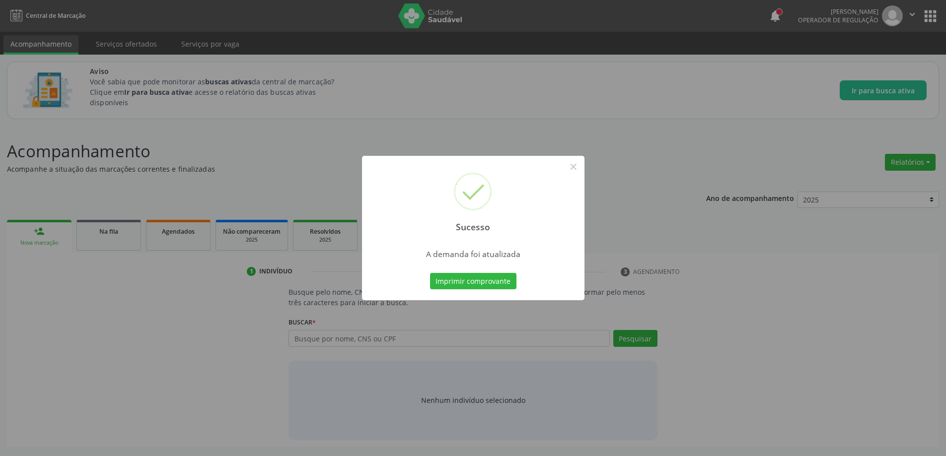
scroll to position [0, 0]
click at [575, 165] on button "×" at bounding box center [577, 166] width 17 height 17
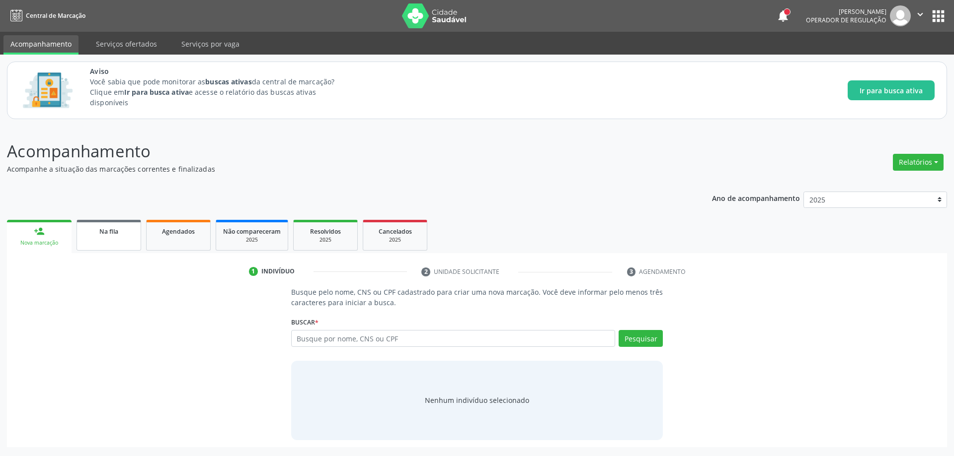
click at [110, 242] on link "Na fila" at bounding box center [108, 235] width 65 height 31
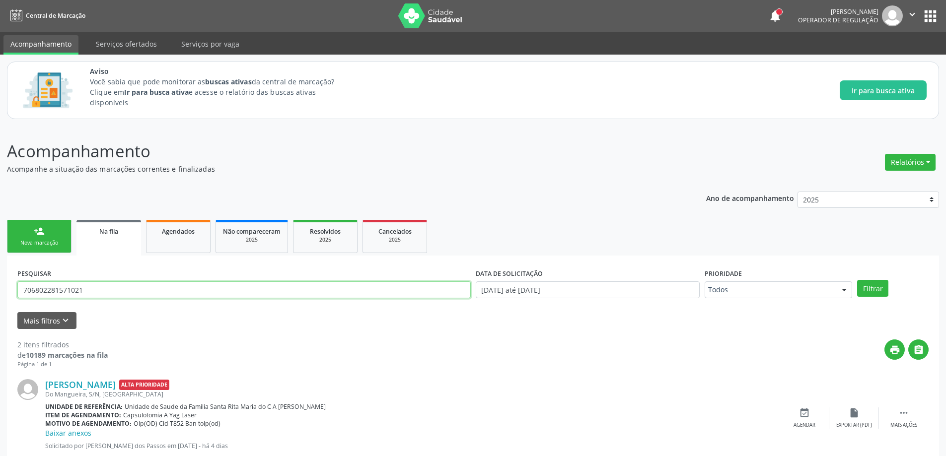
click at [120, 284] on input "706802281571021" at bounding box center [244, 290] width 454 height 17
click at [118, 285] on input "706802281571021" at bounding box center [244, 290] width 454 height 17
type input "704106047750350"
click at [857, 280] on button "Filtrar" at bounding box center [872, 288] width 31 height 17
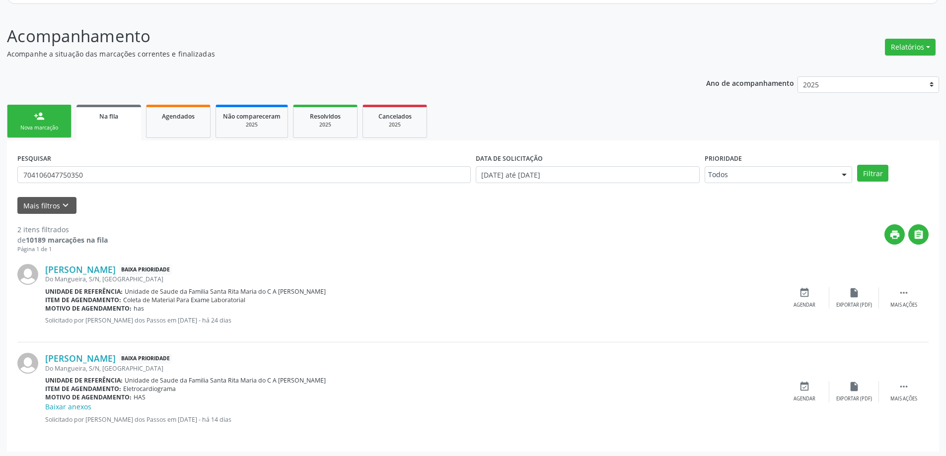
scroll to position [118, 0]
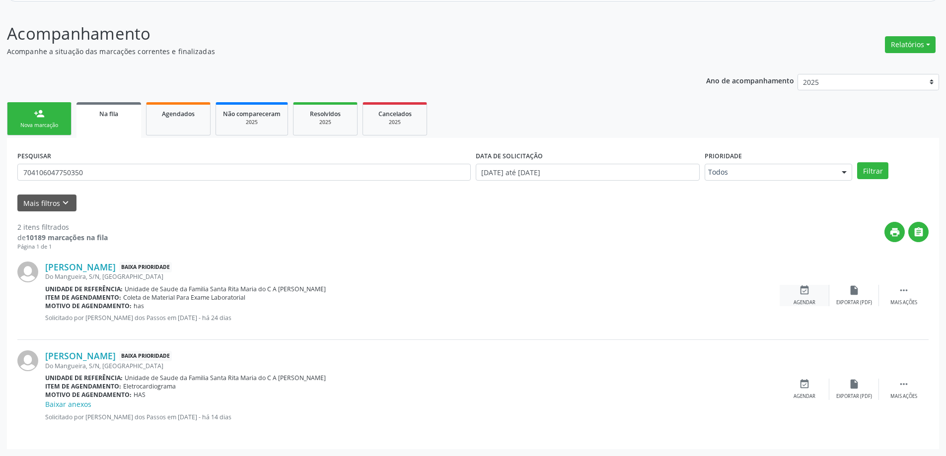
click at [794, 294] on div "event_available Agendar" at bounding box center [805, 295] width 50 height 21
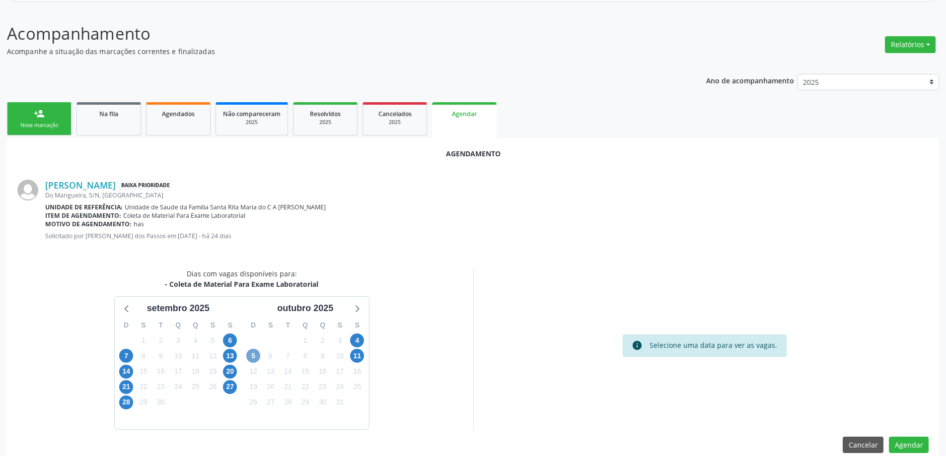
click at [254, 354] on span "5" at bounding box center [253, 356] width 14 height 14
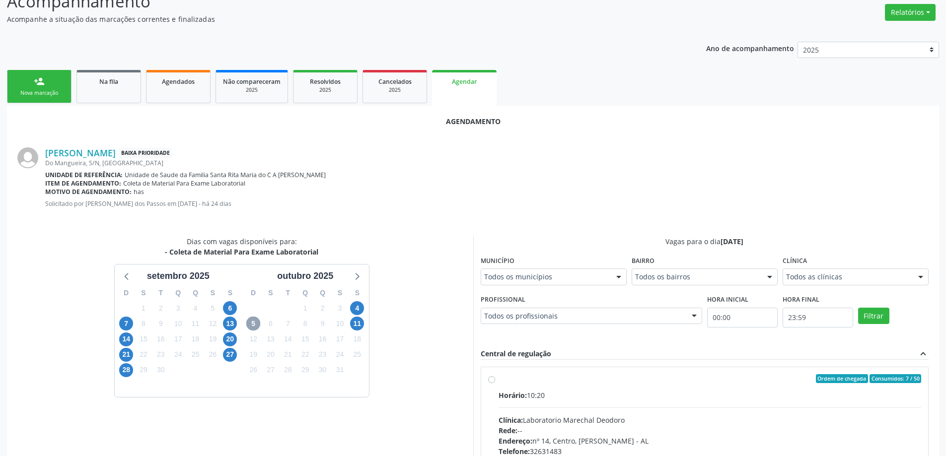
scroll to position [167, 0]
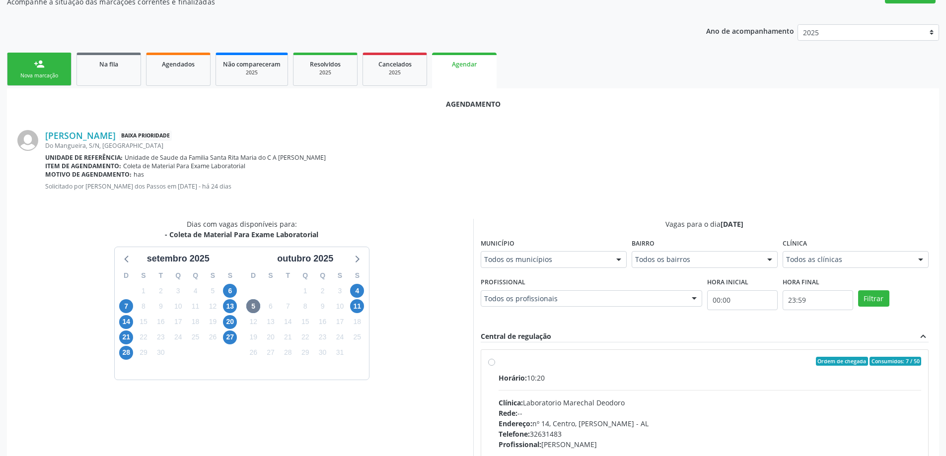
click at [499, 361] on label "Ordem de chegada Consumidos: 7 / 50 Horário: 10:20 Clínica: Laboratorio Marecha…" at bounding box center [710, 433] width 423 height 152
click at [488, 361] on input "Ordem de chegada Consumidos: 7 / 50 Horário: 10:20 Clínica: Laboratorio Marecha…" at bounding box center [491, 361] width 7 height 9
radio input "true"
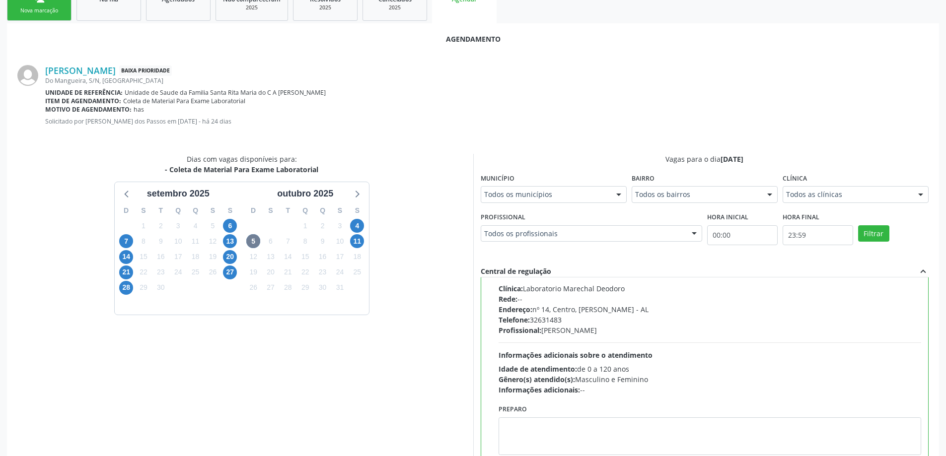
scroll to position [294, 0]
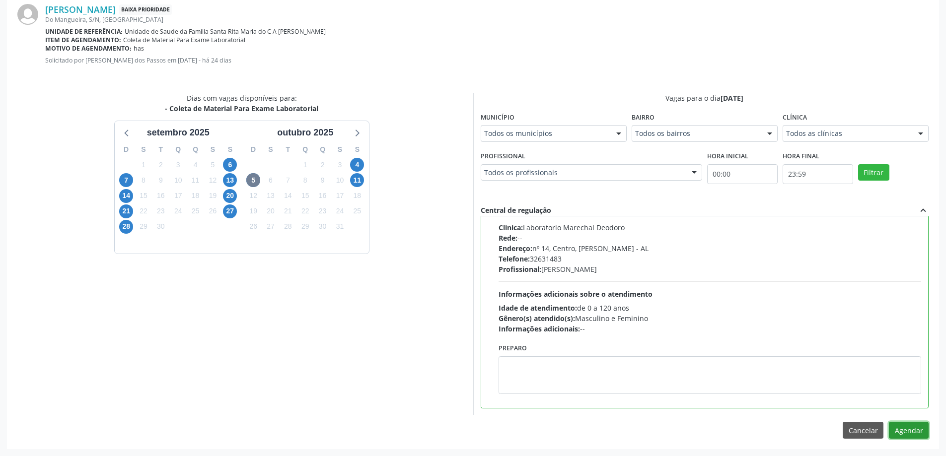
click at [913, 433] on button "Agendar" at bounding box center [909, 430] width 40 height 17
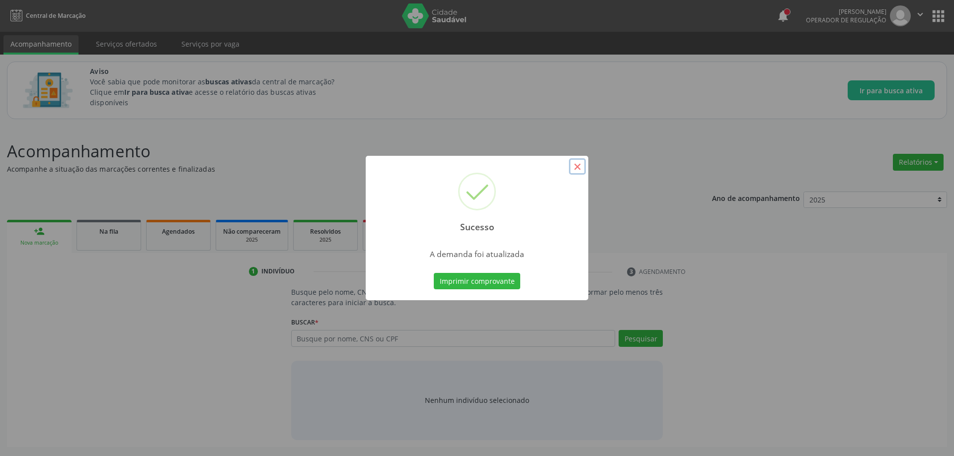
click at [580, 168] on button "×" at bounding box center [577, 166] width 17 height 17
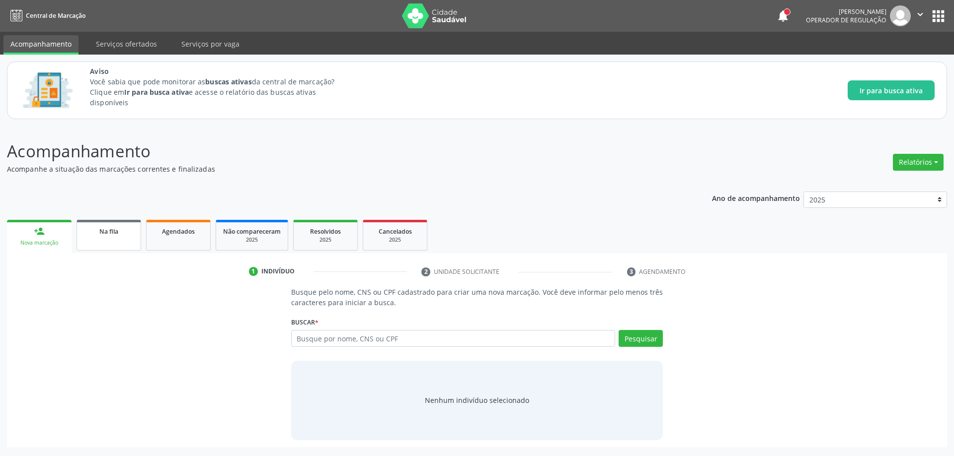
click at [109, 241] on link "Na fila" at bounding box center [108, 235] width 65 height 31
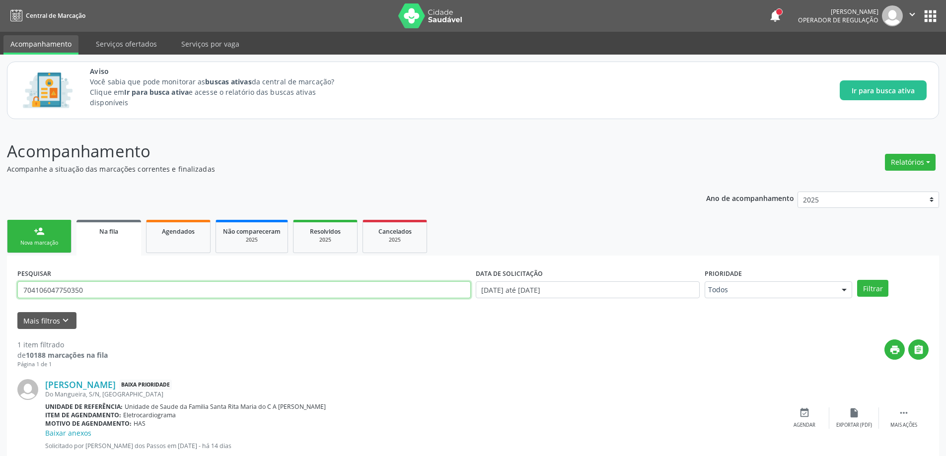
click at [344, 285] on input "704106047750350" at bounding box center [244, 290] width 454 height 17
type input "704106047750350898005894428515"
click at [857, 280] on button "Filtrar" at bounding box center [872, 288] width 31 height 17
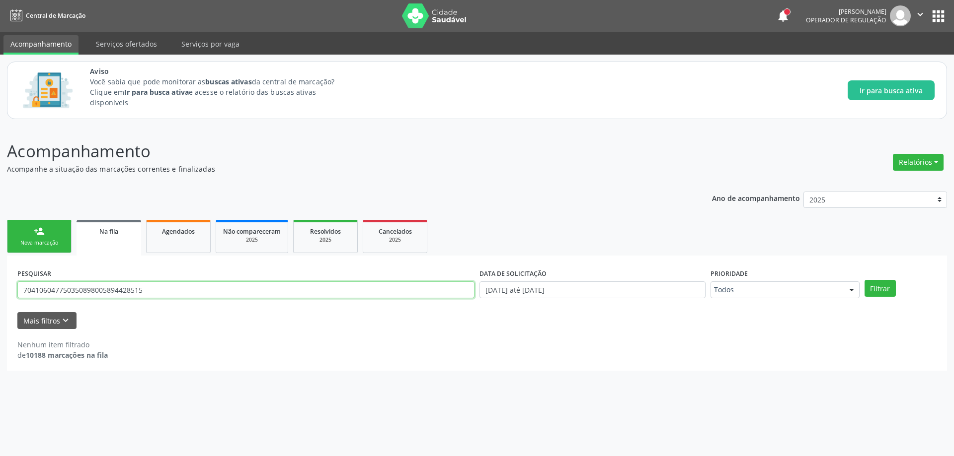
click at [302, 287] on input "704106047750350898005894428515" at bounding box center [245, 290] width 457 height 17
type input "898005894428515"
click at [864, 280] on button "Filtrar" at bounding box center [879, 288] width 31 height 17
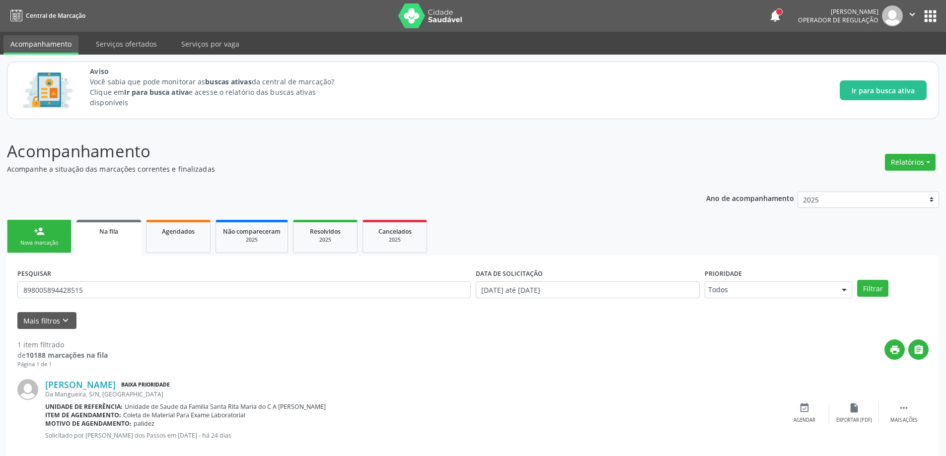
scroll to position [18, 0]
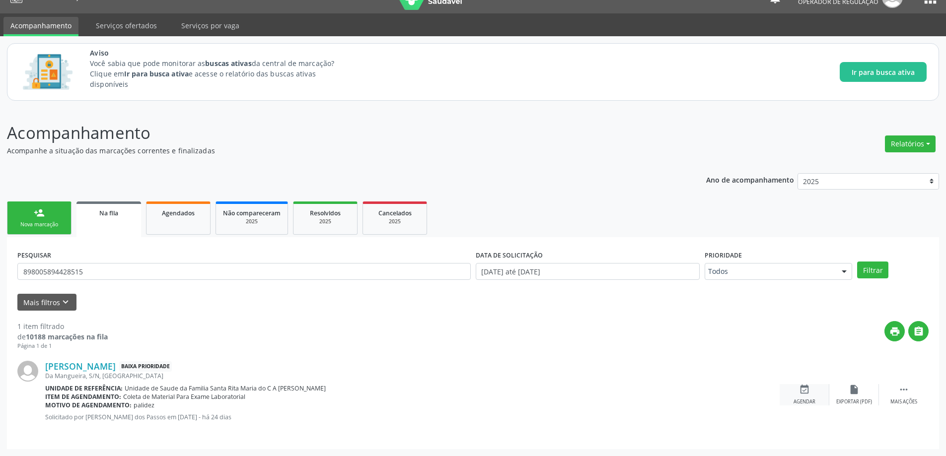
click at [800, 391] on icon "event_available" at bounding box center [804, 389] width 11 height 11
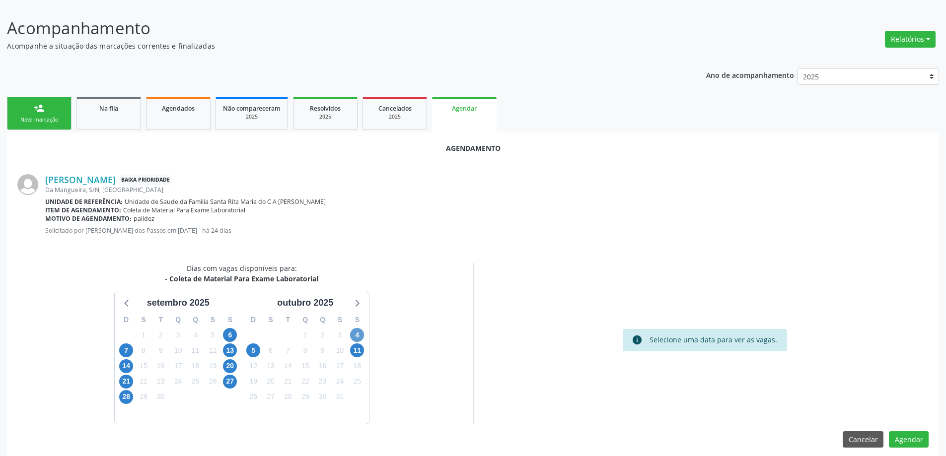
scroll to position [132, 0]
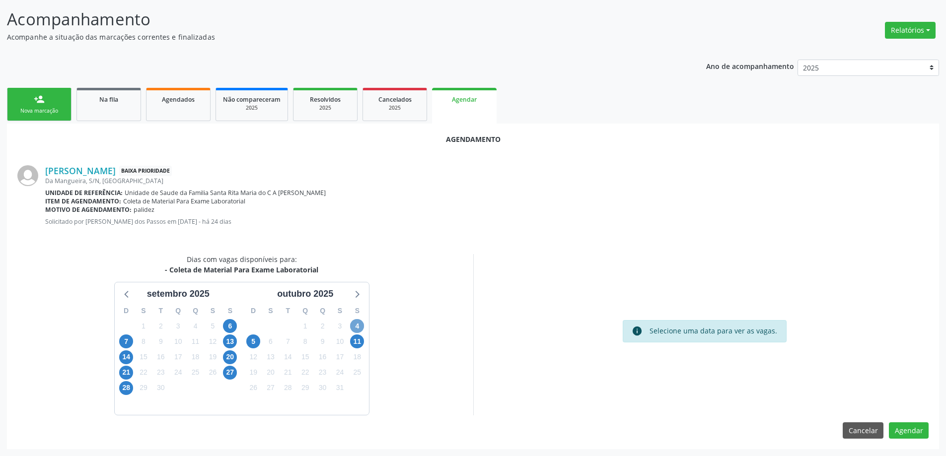
click at [358, 329] on span "4" at bounding box center [357, 326] width 14 height 14
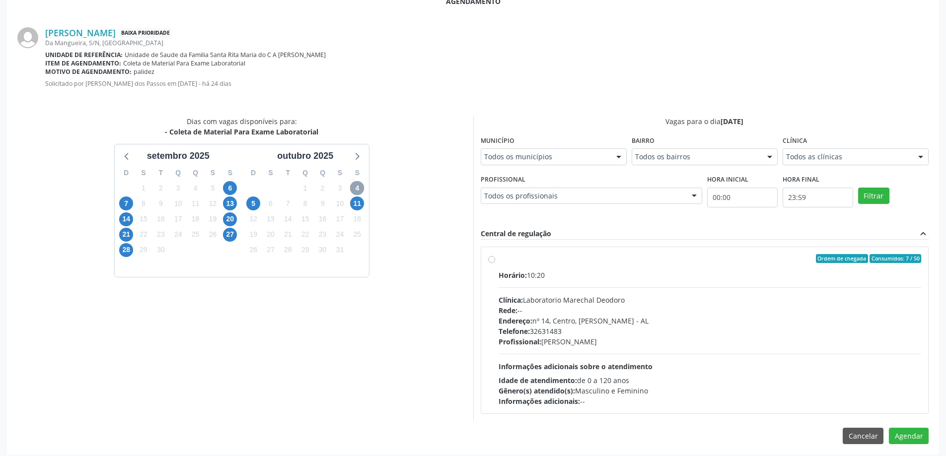
scroll to position [276, 0]
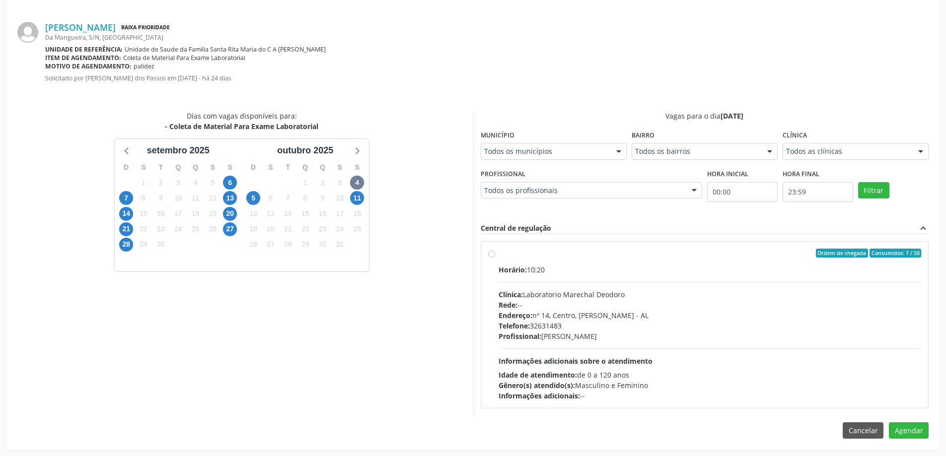
click at [487, 252] on div "Ordem de chegada Consumidos: 7 / 50 Horário: 10:20 Clínica: Laboratorio Marecha…" at bounding box center [705, 325] width 448 height 166
radio input "true"
click at [917, 446] on button "Agendar" at bounding box center [909, 448] width 40 height 17
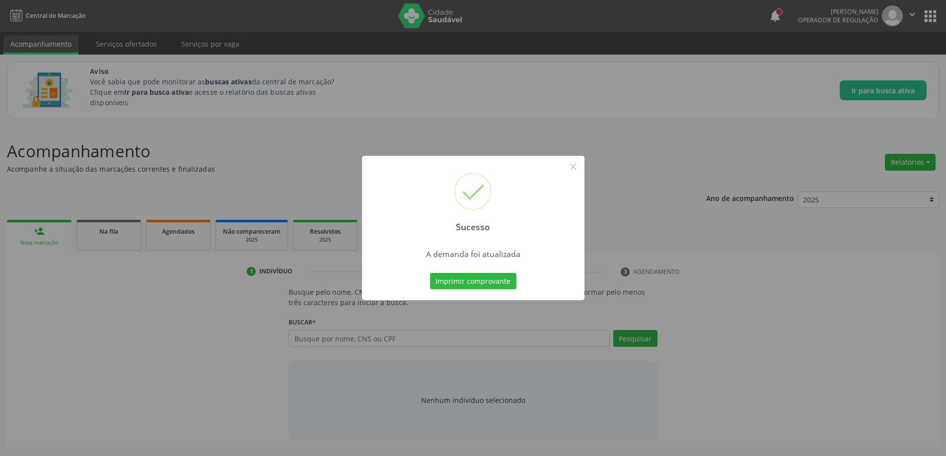
scroll to position [0, 0]
click at [579, 168] on button "×" at bounding box center [577, 166] width 17 height 17
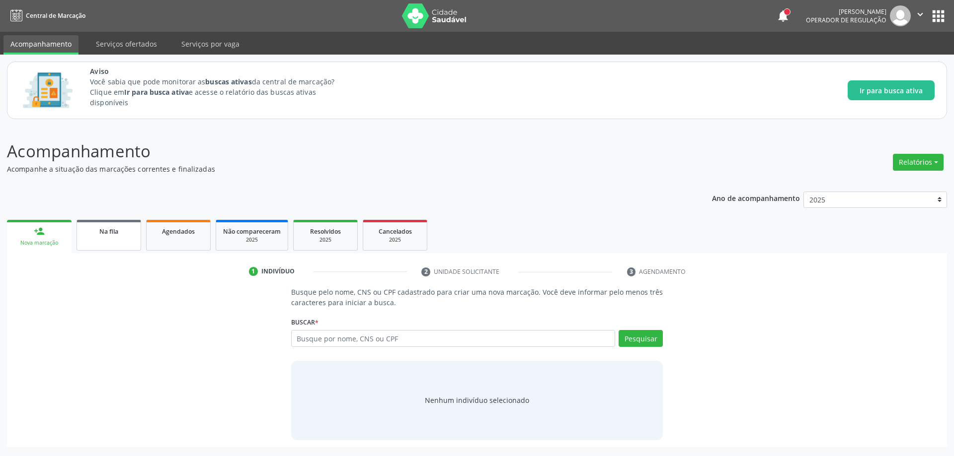
click at [102, 237] on link "Na fila" at bounding box center [108, 235] width 65 height 31
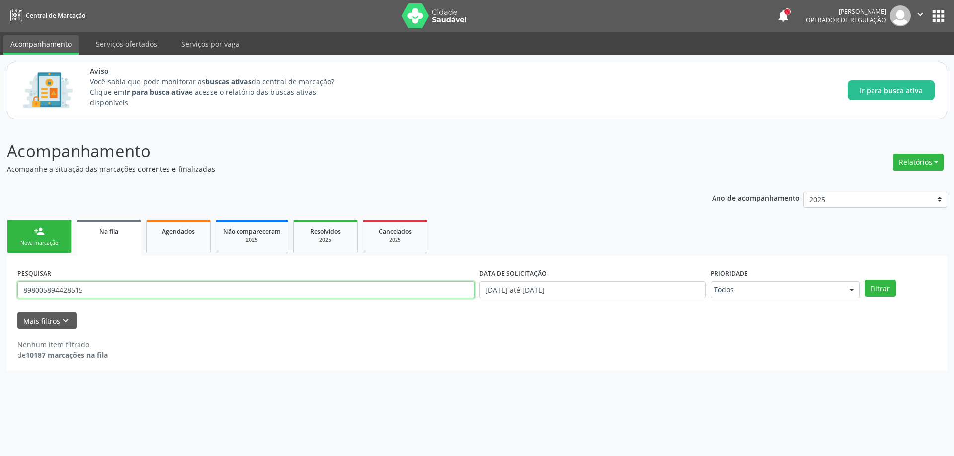
click at [246, 294] on input "898005894428515" at bounding box center [245, 290] width 457 height 17
type input "700404430271640"
click at [864, 280] on button "Filtrar" at bounding box center [879, 288] width 31 height 17
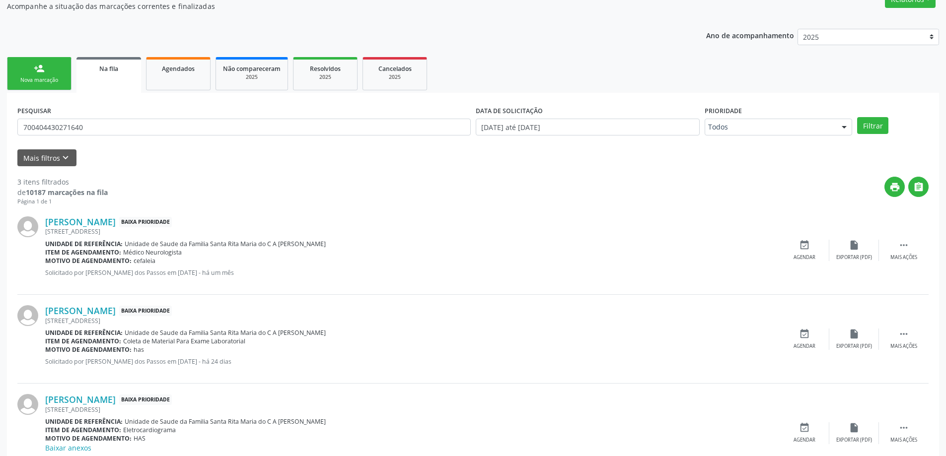
scroll to position [207, 0]
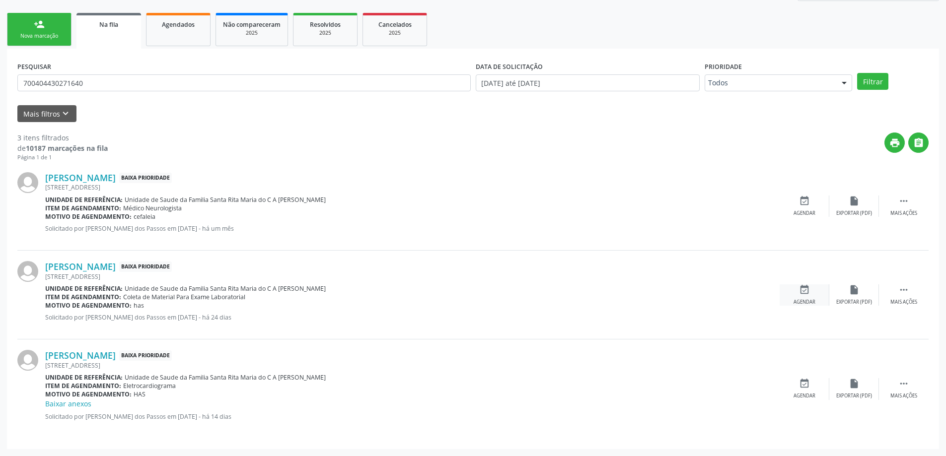
click at [811, 288] on div "event_available Agendar" at bounding box center [805, 295] width 50 height 21
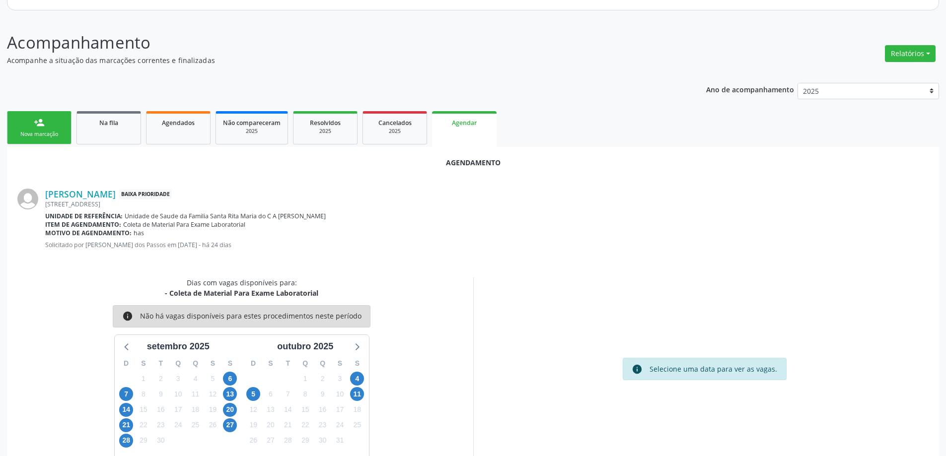
scroll to position [132, 0]
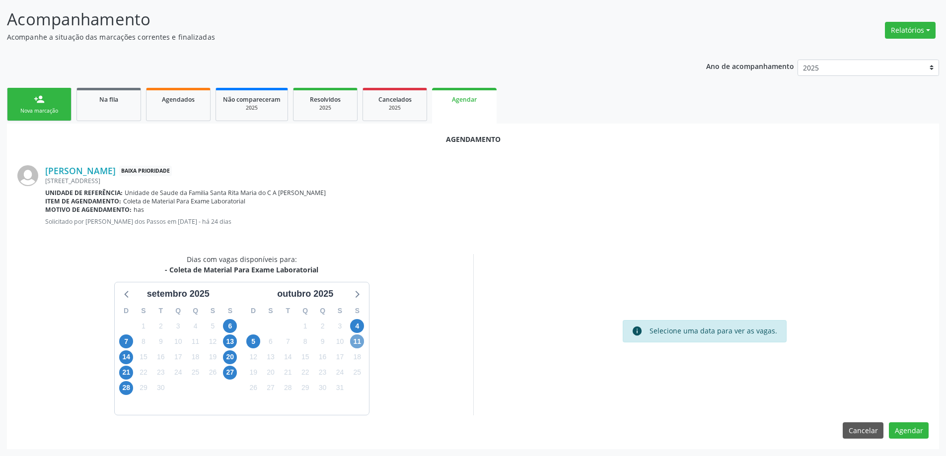
click at [355, 343] on span "11" at bounding box center [357, 342] width 14 height 14
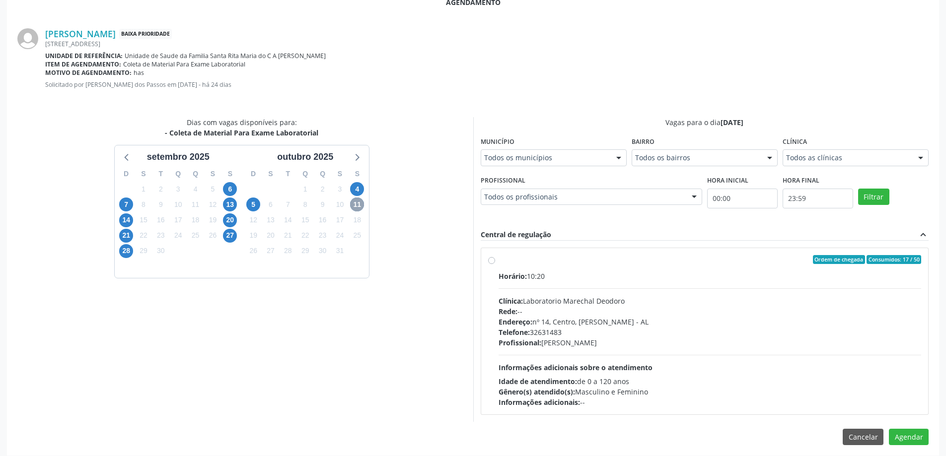
scroll to position [276, 0]
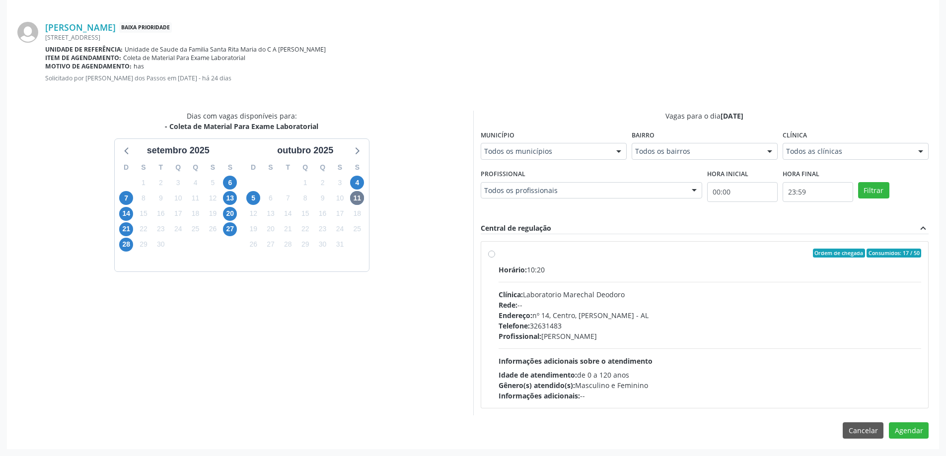
click at [493, 259] on div "Ordem de chegada Consumidos: 17 / 50 Horário: 10:20 Clínica: Laboratorio Marech…" at bounding box center [705, 325] width 434 height 152
radio input "true"
click at [910, 446] on button "Agendar" at bounding box center [909, 448] width 40 height 17
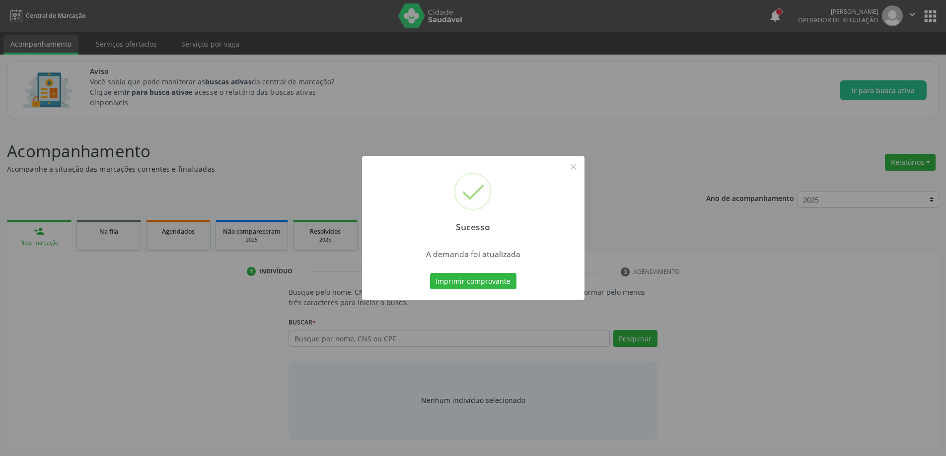
scroll to position [0, 0]
drag, startPoint x: 575, startPoint y: 165, endPoint x: 569, endPoint y: 163, distance: 6.3
click at [575, 165] on button "×" at bounding box center [577, 166] width 17 height 17
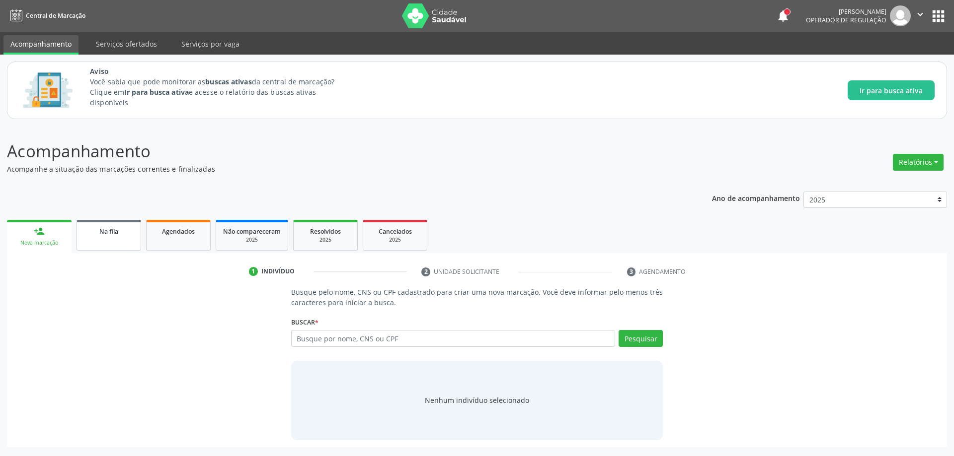
click at [124, 222] on link "Na fila" at bounding box center [108, 235] width 65 height 31
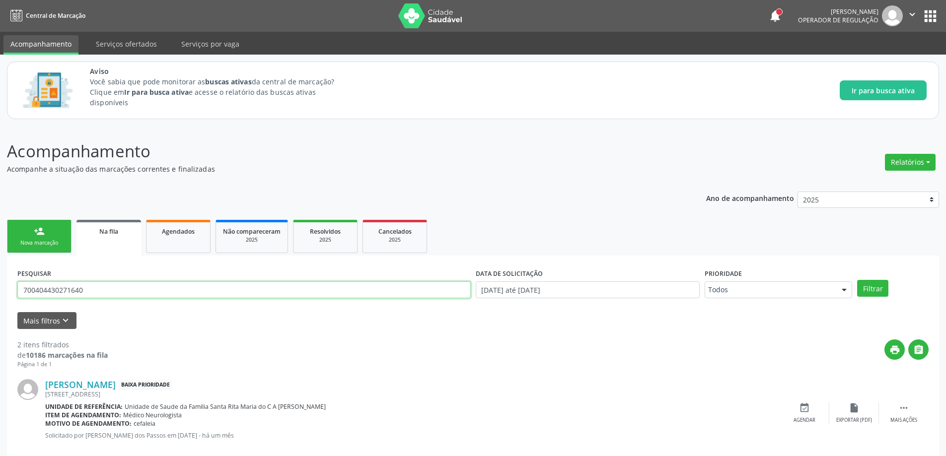
click at [178, 288] on input "700404430271640" at bounding box center [244, 290] width 454 height 17
type input "700404430271640"
click at [857, 280] on button "Filtrar" at bounding box center [872, 288] width 31 height 17
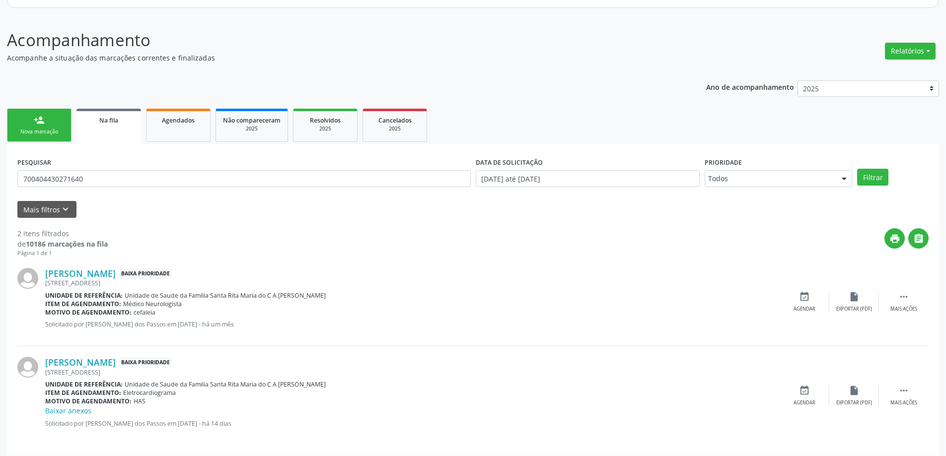
scroll to position [118, 0]
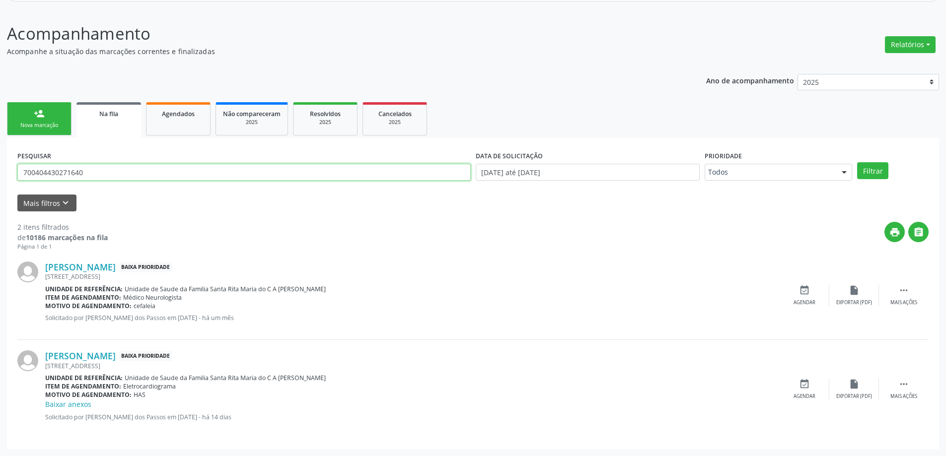
click at [286, 174] on input "700404430271640" at bounding box center [244, 172] width 454 height 17
type input "700201428765827"
click at [857, 162] on button "Filtrar" at bounding box center [872, 170] width 31 height 17
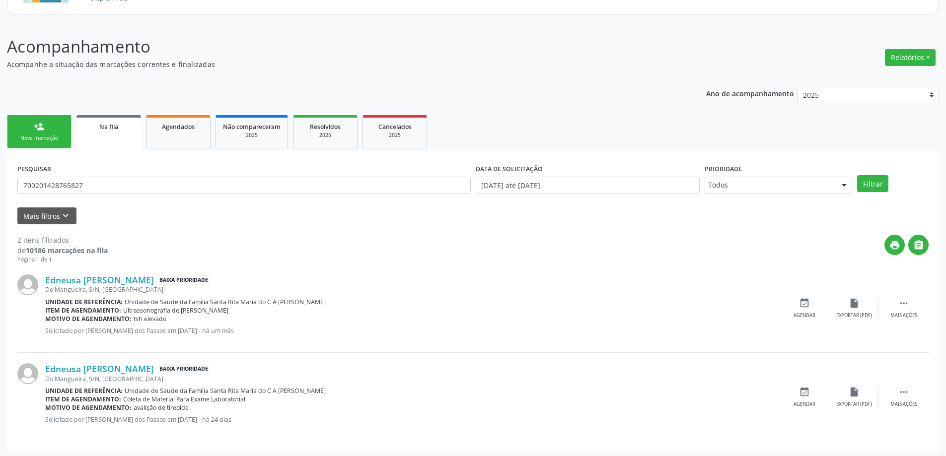
scroll to position [107, 0]
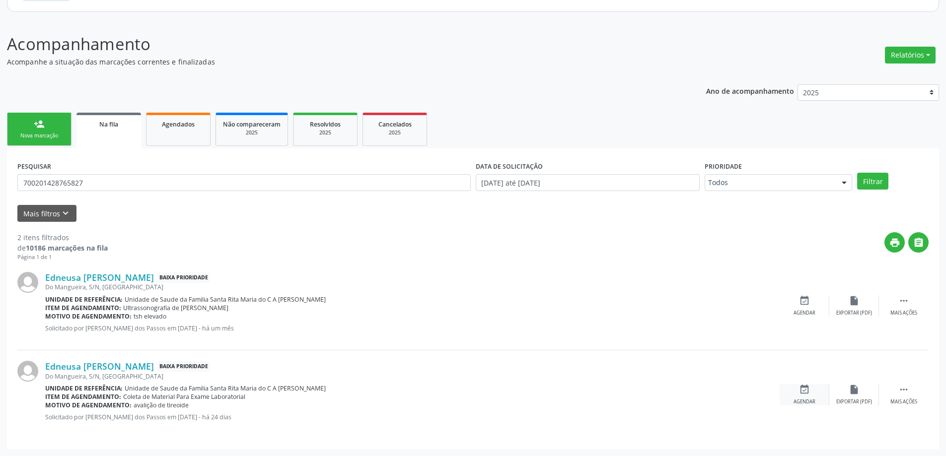
click at [806, 393] on icon "event_available" at bounding box center [804, 389] width 11 height 11
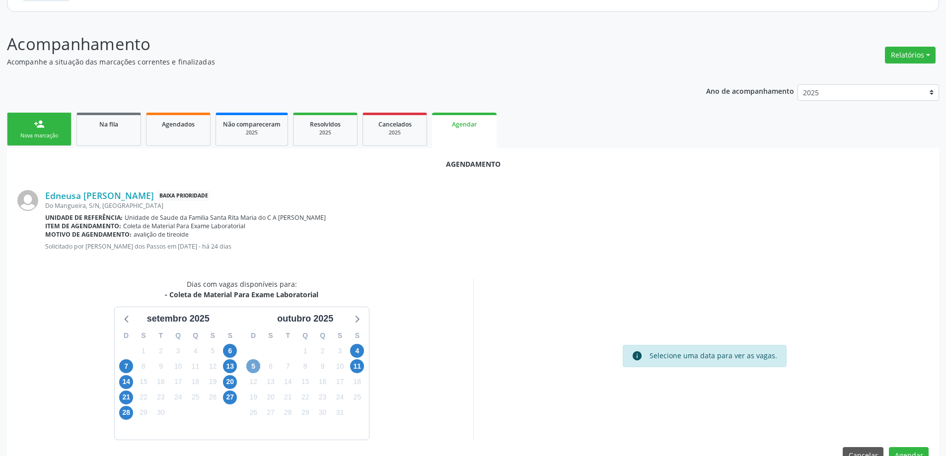
click at [252, 364] on span "5" at bounding box center [253, 367] width 14 height 14
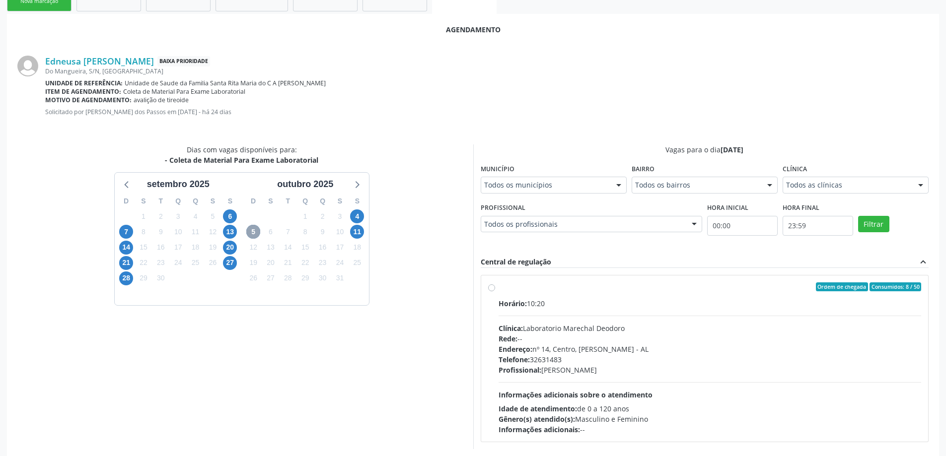
scroll to position [276, 0]
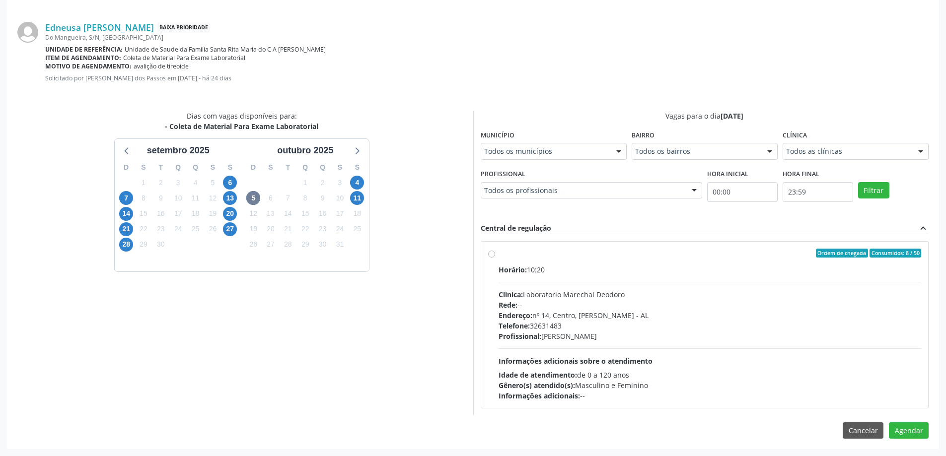
click at [499, 255] on label "Ordem de chegada Consumidos: 8 / 50 Horário: 10:20 Clínica: Laboratorio Marecha…" at bounding box center [710, 325] width 423 height 152
click at [491, 255] on input "Ordem de chegada Consumidos: 8 / 50 Horário: 10:20 Clínica: Laboratorio Marecha…" at bounding box center [491, 253] width 7 height 9
radio input "true"
click at [909, 449] on button "Agendar" at bounding box center [909, 448] width 40 height 17
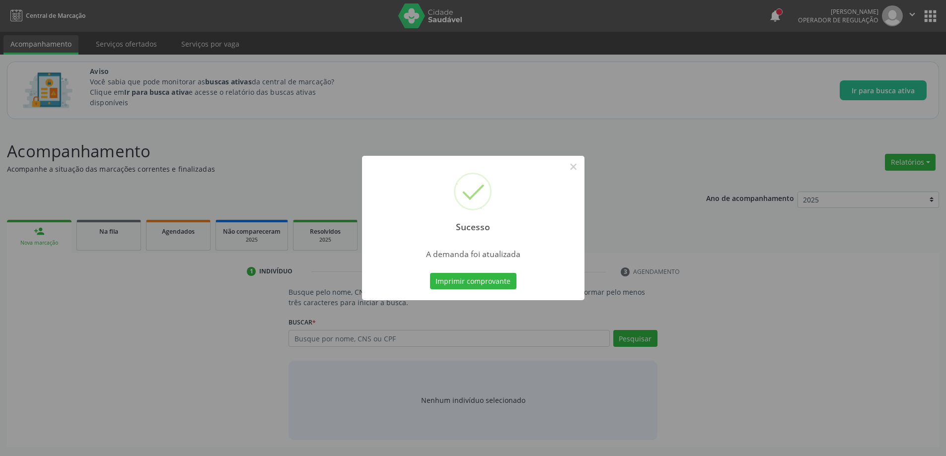
scroll to position [0, 0]
click at [578, 167] on button "×" at bounding box center [577, 166] width 17 height 17
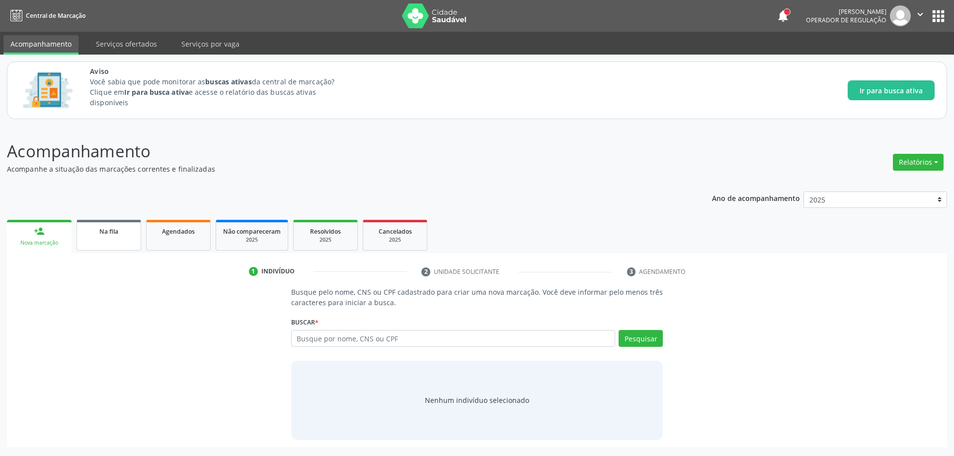
click at [130, 231] on div "Na fila" at bounding box center [109, 231] width 50 height 10
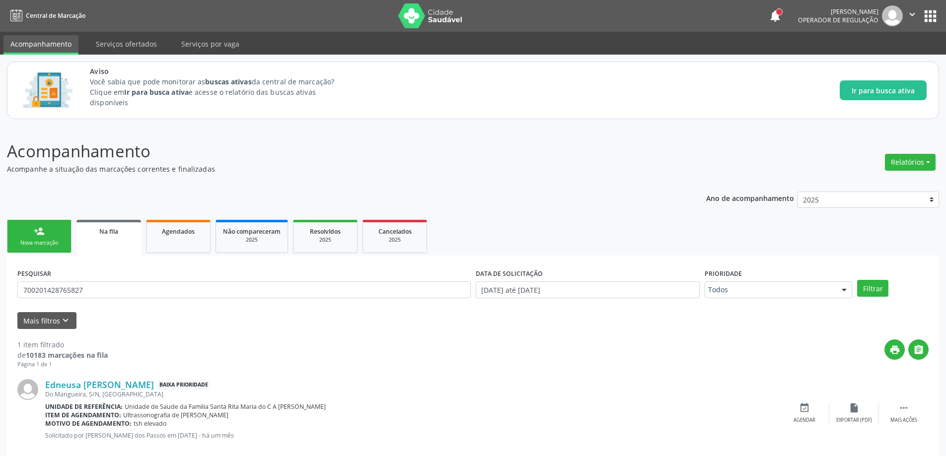
scroll to position [18, 0]
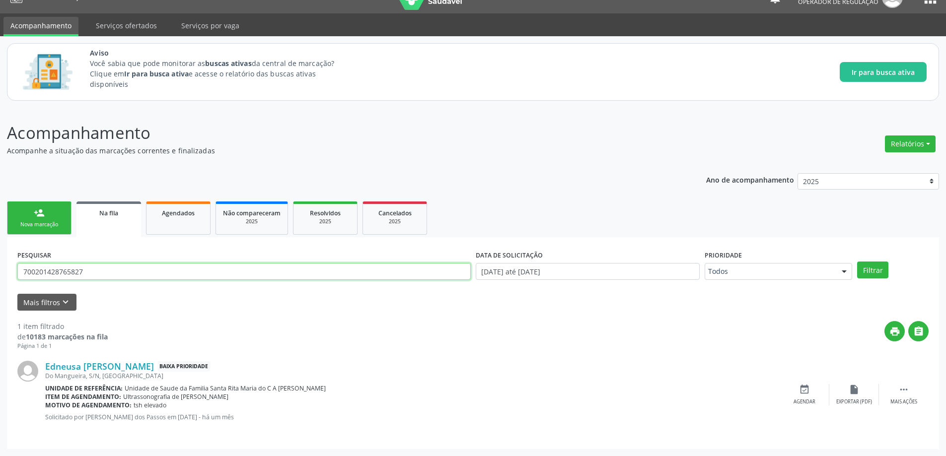
click at [150, 268] on input "700201428765827" at bounding box center [244, 271] width 454 height 17
type input "898002791486455"
click at [857, 262] on button "Filtrar" at bounding box center [872, 270] width 31 height 17
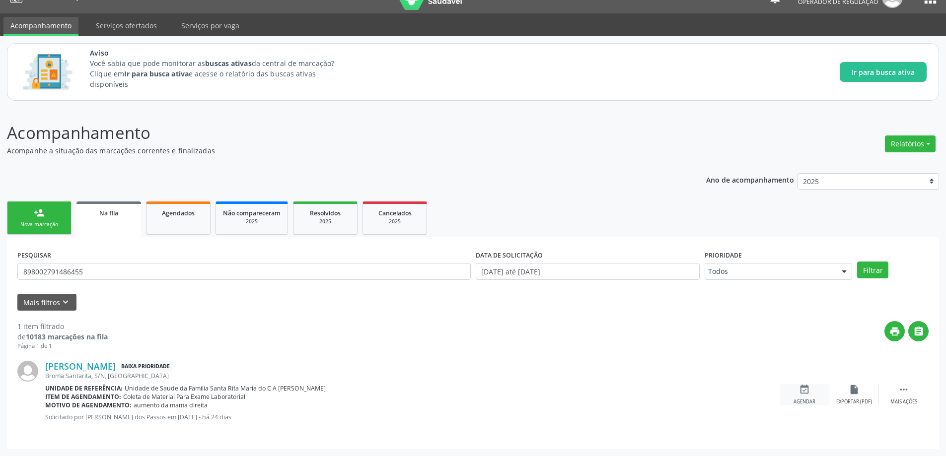
click at [801, 399] on div "Agendar" at bounding box center [805, 402] width 22 height 7
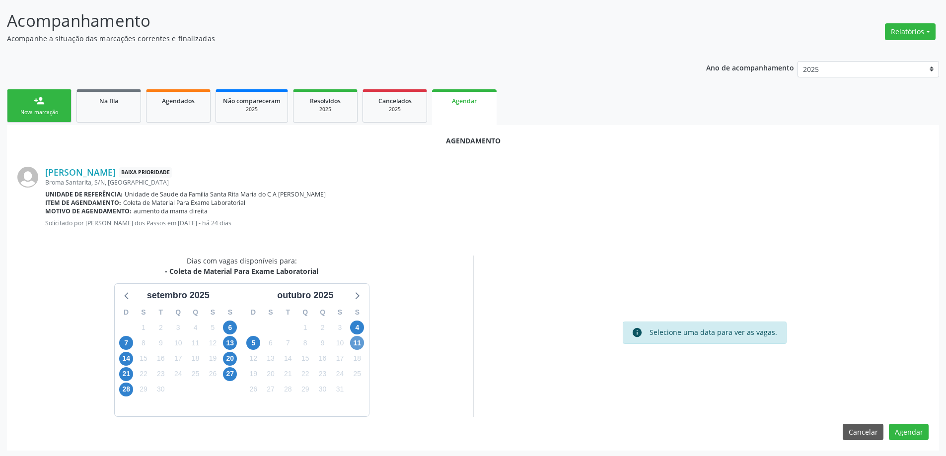
scroll to position [132, 0]
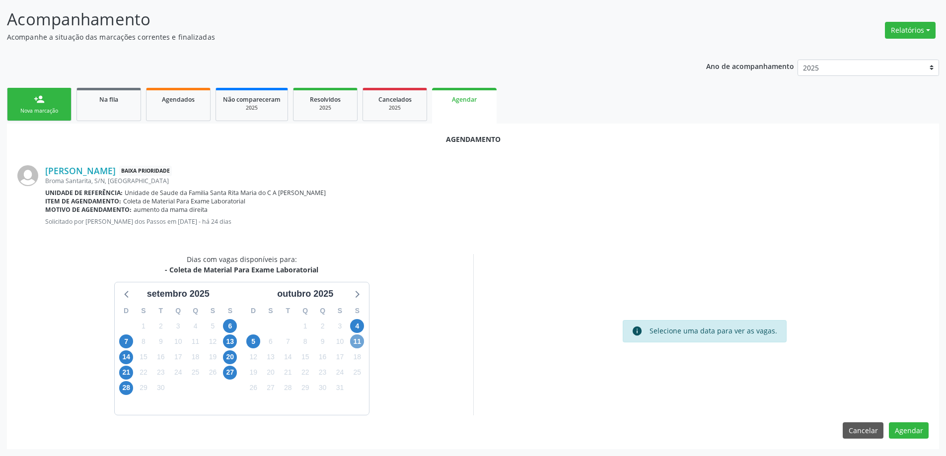
click at [360, 343] on span "11" at bounding box center [357, 342] width 14 height 14
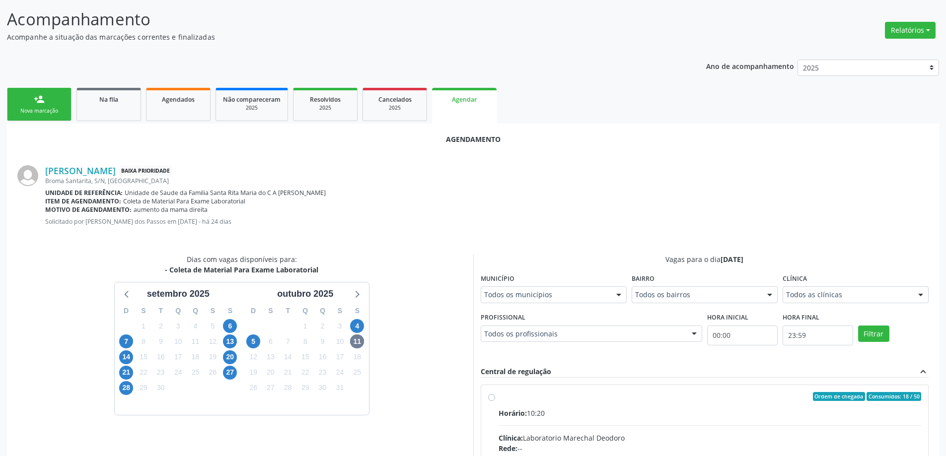
radio input "true"
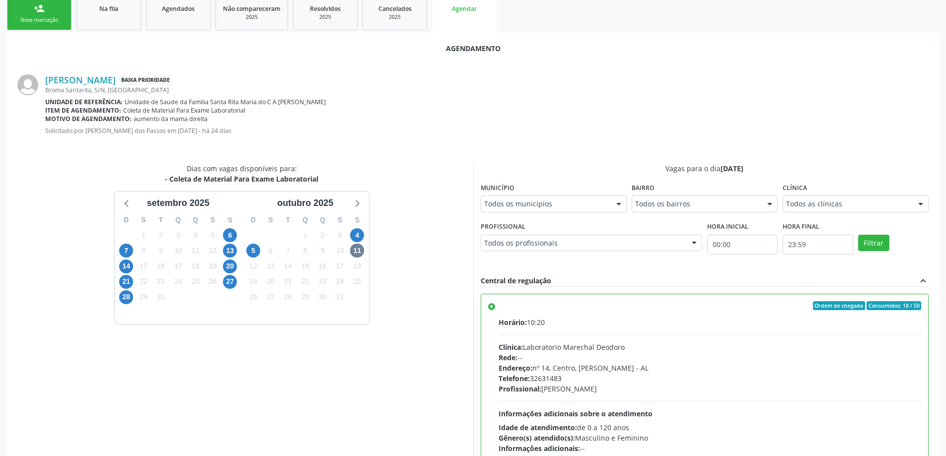
scroll to position [294, 0]
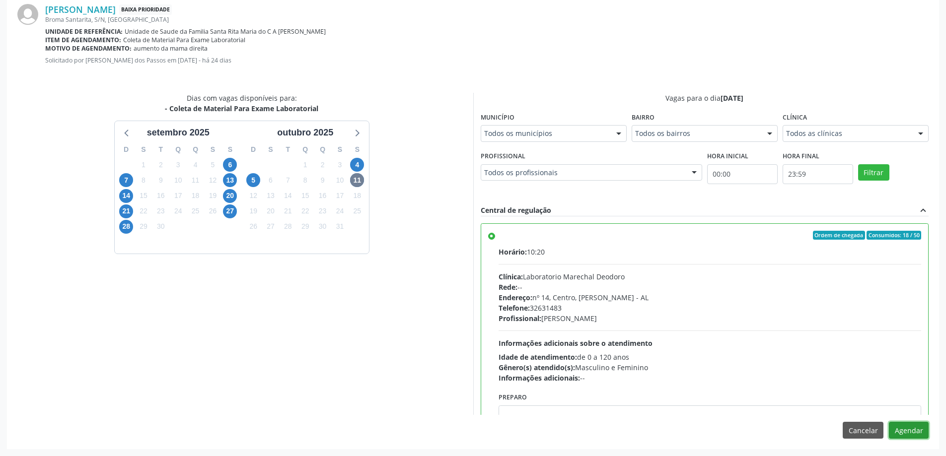
click at [904, 430] on button "Agendar" at bounding box center [909, 430] width 40 height 17
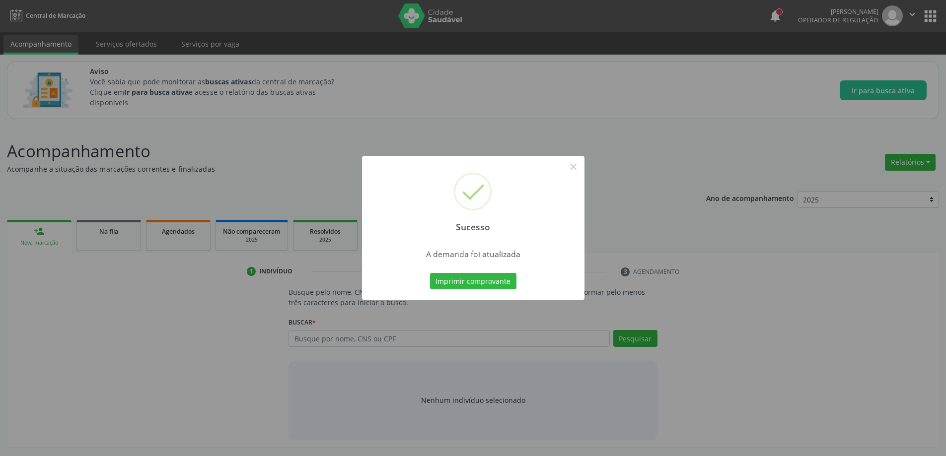
scroll to position [0, 0]
click at [574, 166] on button "×" at bounding box center [577, 166] width 17 height 17
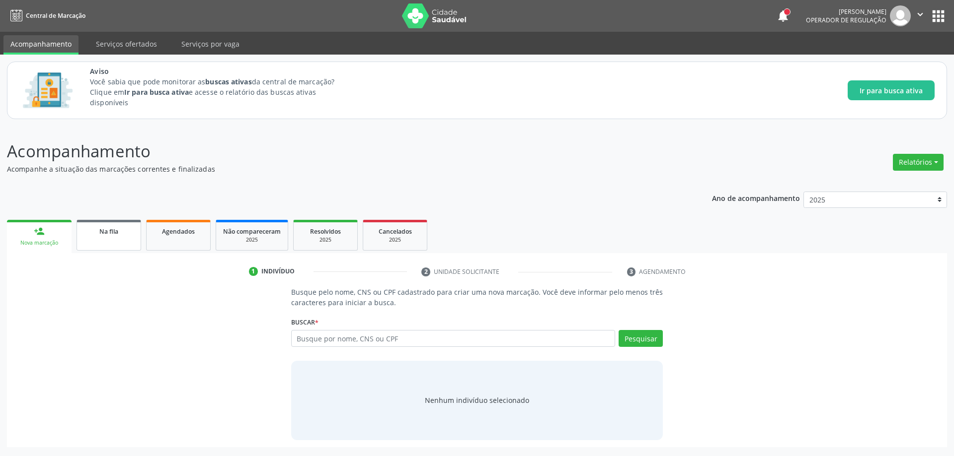
click at [105, 239] on link "Na fila" at bounding box center [108, 235] width 65 height 31
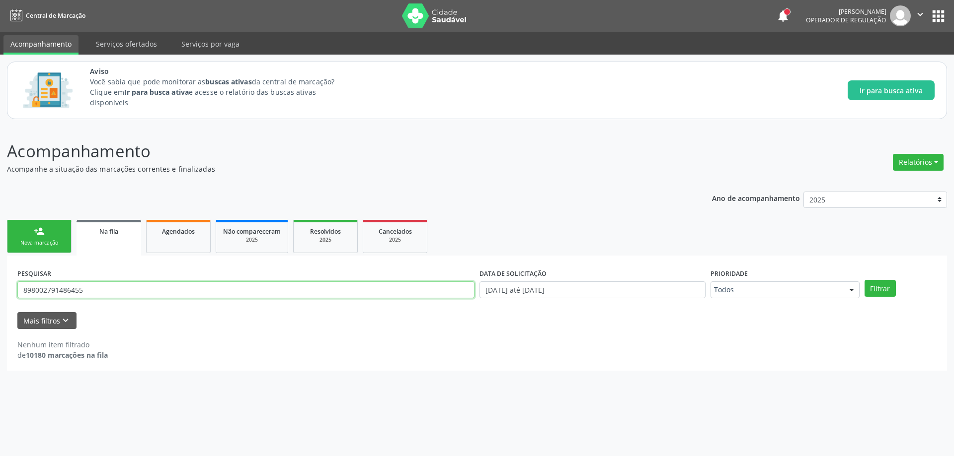
click at [156, 294] on input "898002791486455" at bounding box center [245, 290] width 457 height 17
type input "701000814070895"
click at [864, 280] on button "Filtrar" at bounding box center [879, 288] width 31 height 17
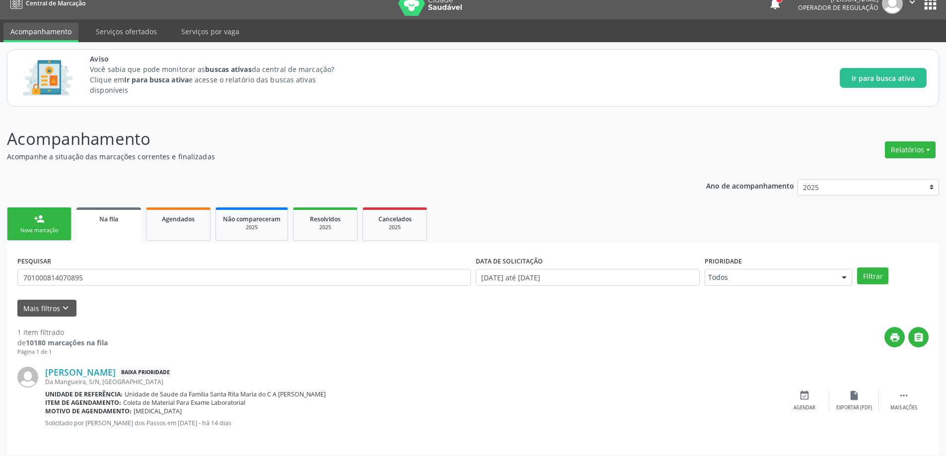
scroll to position [18, 0]
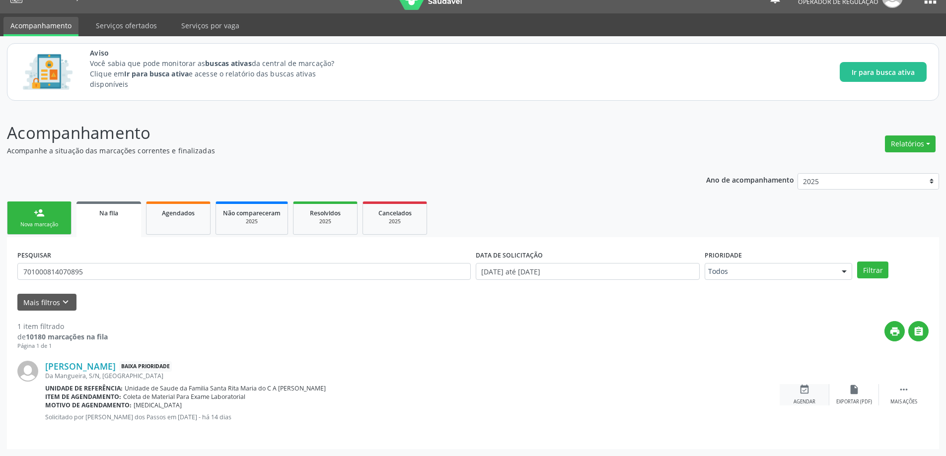
click at [796, 386] on div "event_available Agendar" at bounding box center [805, 394] width 50 height 21
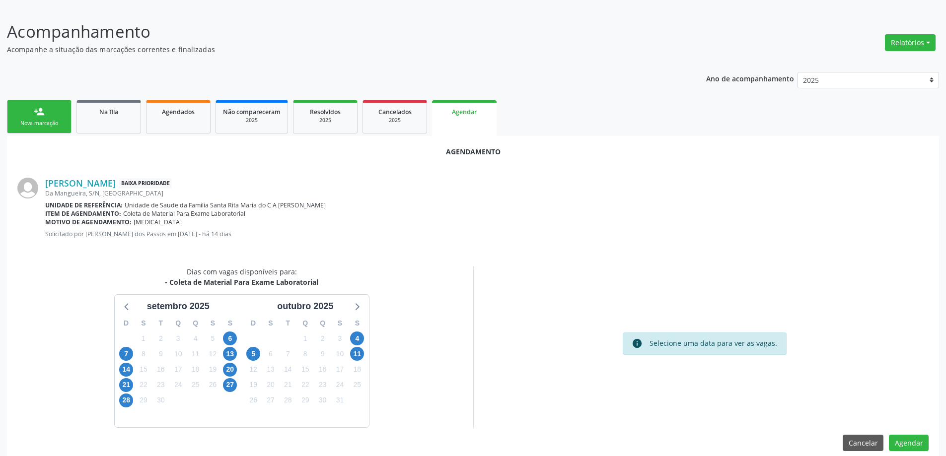
scroll to position [132, 0]
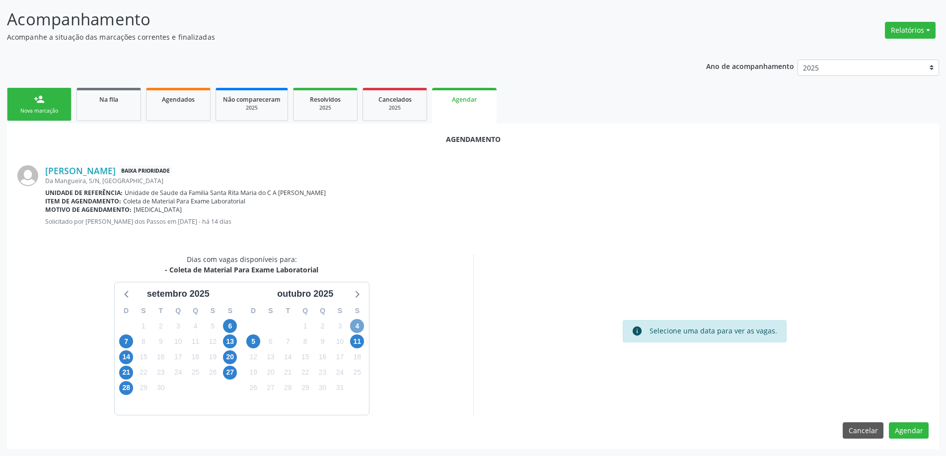
click at [359, 325] on span "4" at bounding box center [357, 326] width 14 height 14
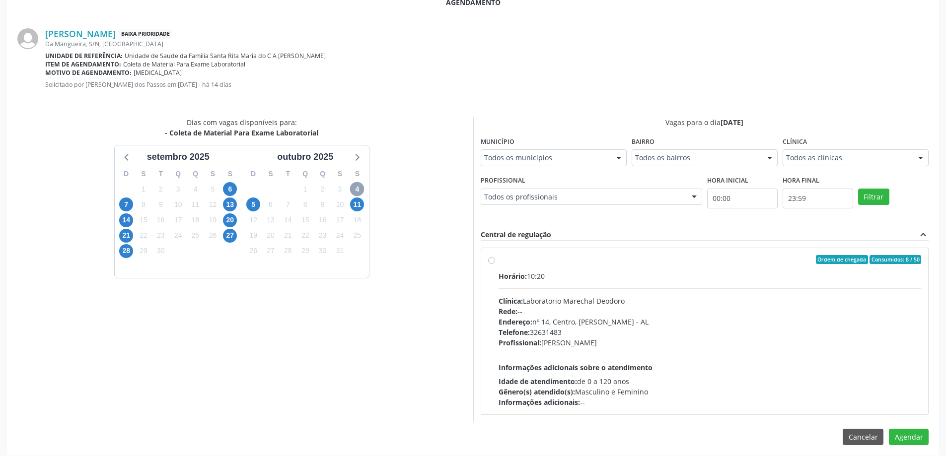
scroll to position [276, 0]
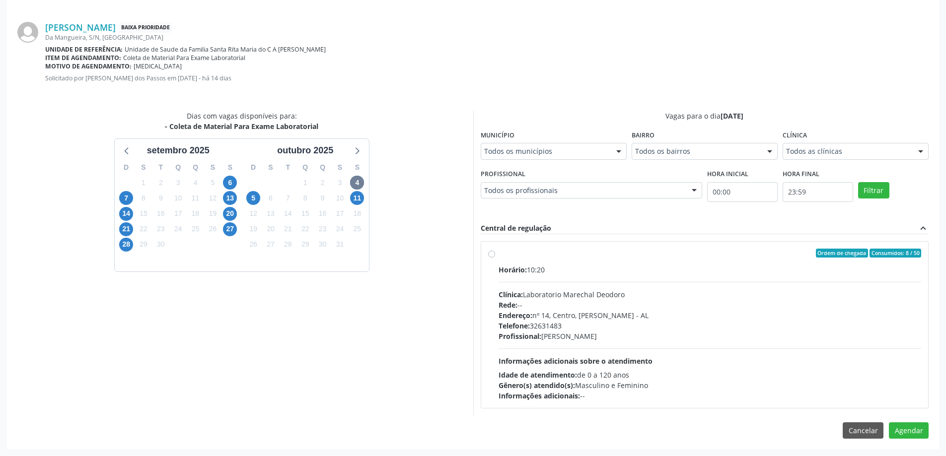
click at [499, 255] on label "Ordem de chegada Consumidos: 8 / 50 Horário: 10:20 Clínica: Laboratorio Marecha…" at bounding box center [710, 325] width 423 height 152
click at [492, 255] on input "Ordem de chegada Consumidos: 8 / 50 Horário: 10:20 Clínica: Laboratorio Marecha…" at bounding box center [491, 253] width 7 height 9
radio input "true"
click at [914, 443] on button "Agendar" at bounding box center [909, 448] width 40 height 17
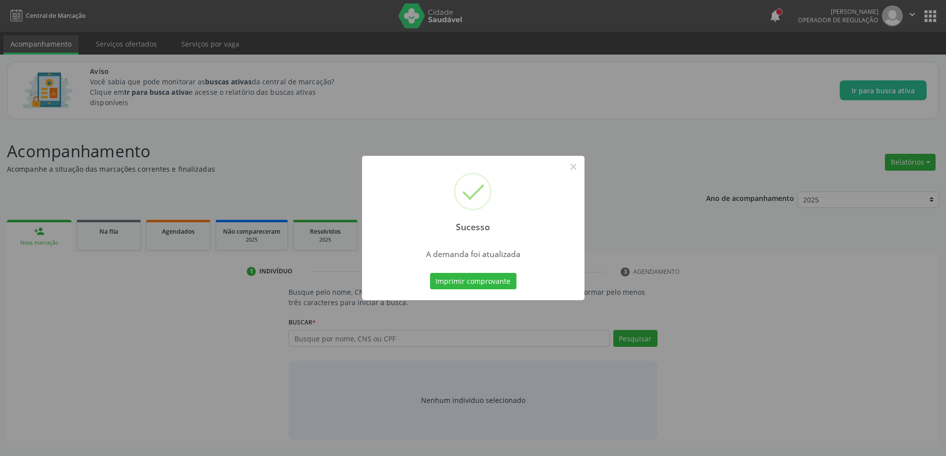
scroll to position [0, 0]
click at [929, 455] on div "Sucesso × A demanda foi atualizada Imprimir comprovante Cancel" at bounding box center [477, 228] width 954 height 456
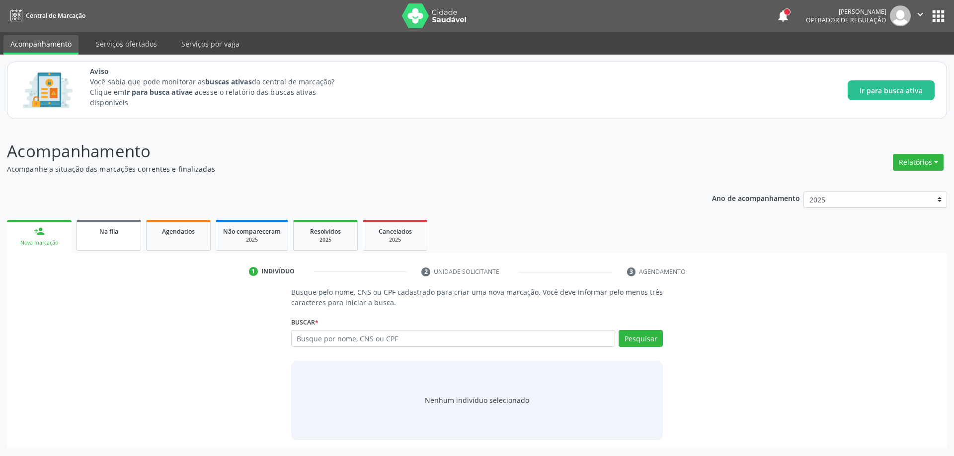
click at [86, 227] on div "Na fila" at bounding box center [109, 231] width 50 height 10
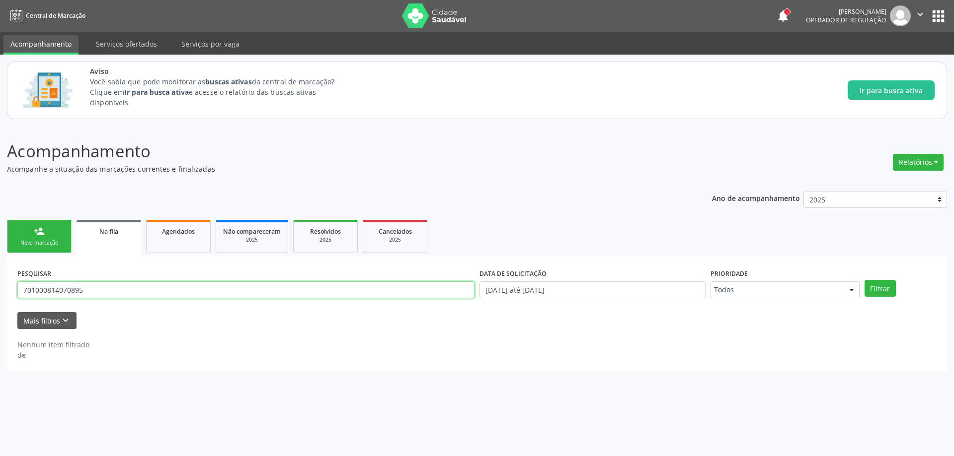
click at [384, 292] on input "701000814070895" at bounding box center [245, 290] width 457 height 17
type input "704207541694694"
click at [864, 280] on button "Filtrar" at bounding box center [879, 288] width 31 height 17
click at [243, 270] on div "PESQUISAR 704207541694694" at bounding box center [246, 285] width 462 height 39
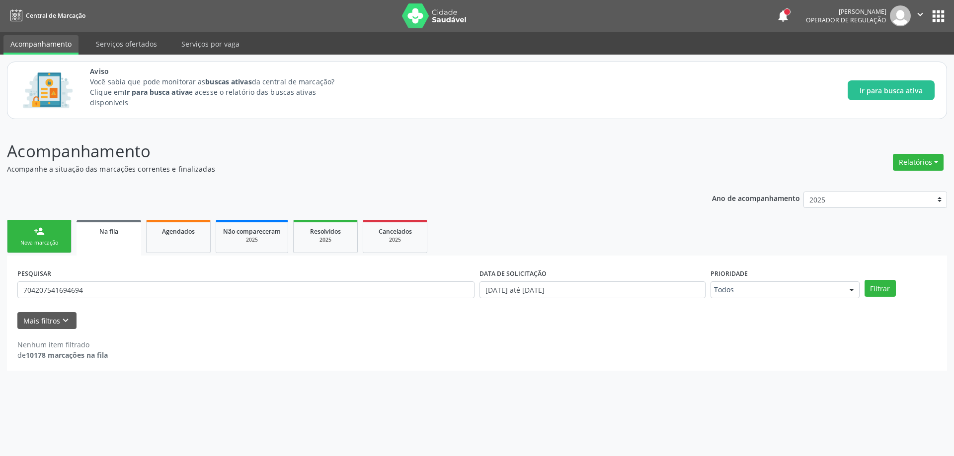
click at [243, 270] on div "PESQUISAR 704207541694694" at bounding box center [246, 285] width 462 height 39
click at [235, 285] on input "704207541694694" at bounding box center [245, 290] width 457 height 17
click at [198, 289] on input "70" at bounding box center [245, 290] width 457 height 17
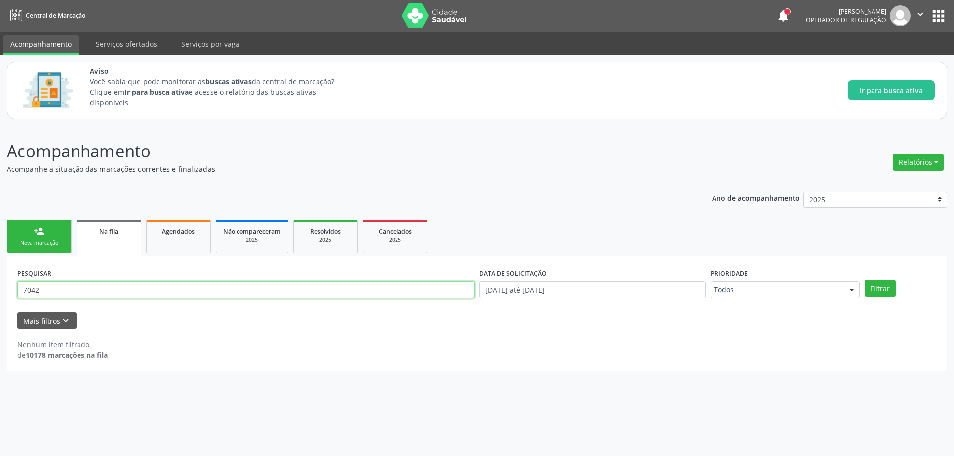
click at [198, 289] on input "7042" at bounding box center [245, 290] width 457 height 17
click at [864, 280] on button "Filtrar" at bounding box center [879, 288] width 31 height 17
click at [204, 282] on input "704207541694694" at bounding box center [245, 290] width 457 height 17
type input "7"
type input "898000125284294"
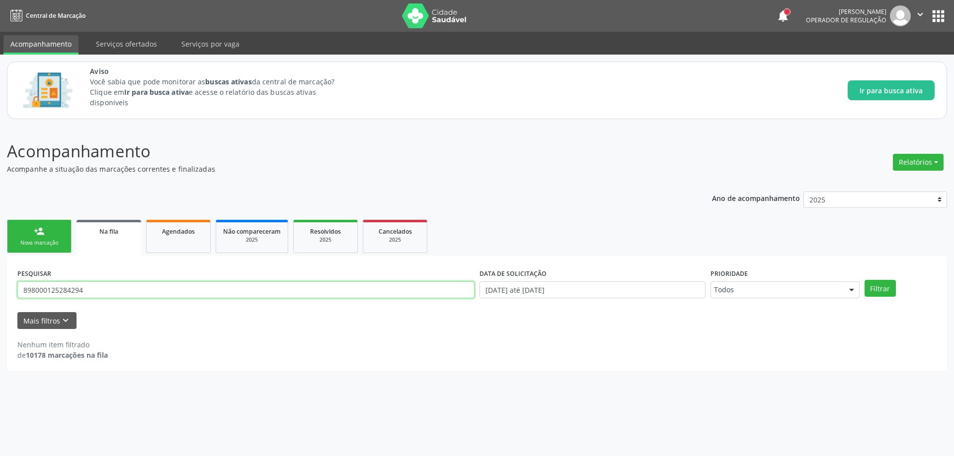
click at [864, 280] on button "Filtrar" at bounding box center [879, 288] width 31 height 17
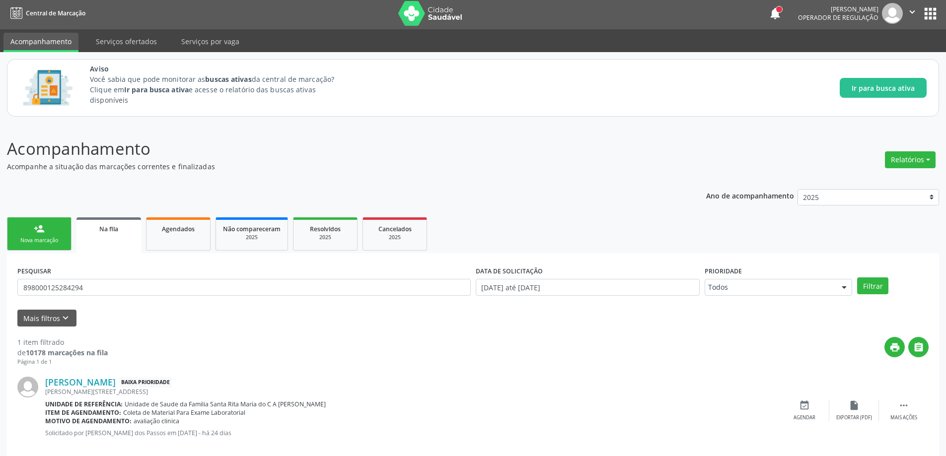
scroll to position [18, 0]
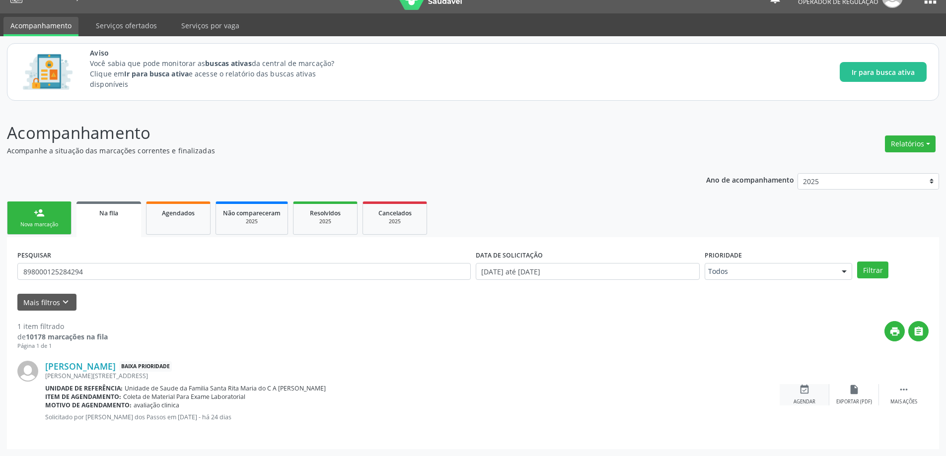
click at [812, 391] on div "event_available Agendar" at bounding box center [805, 394] width 50 height 21
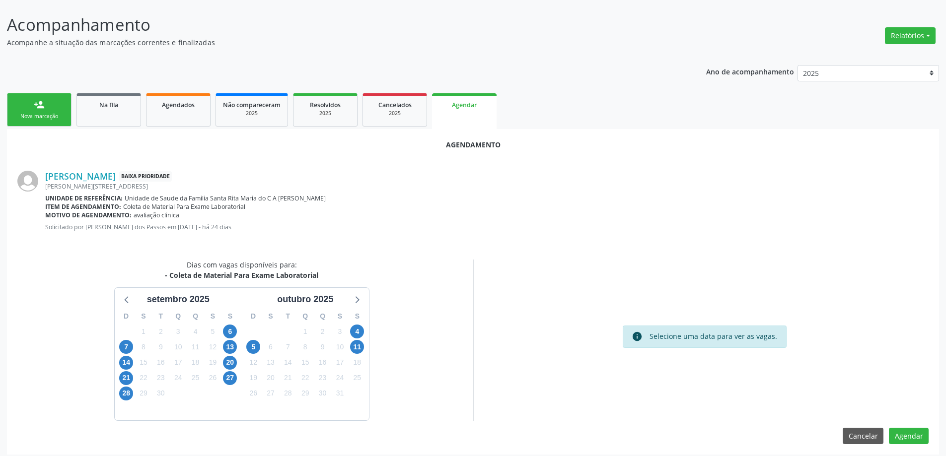
scroll to position [132, 0]
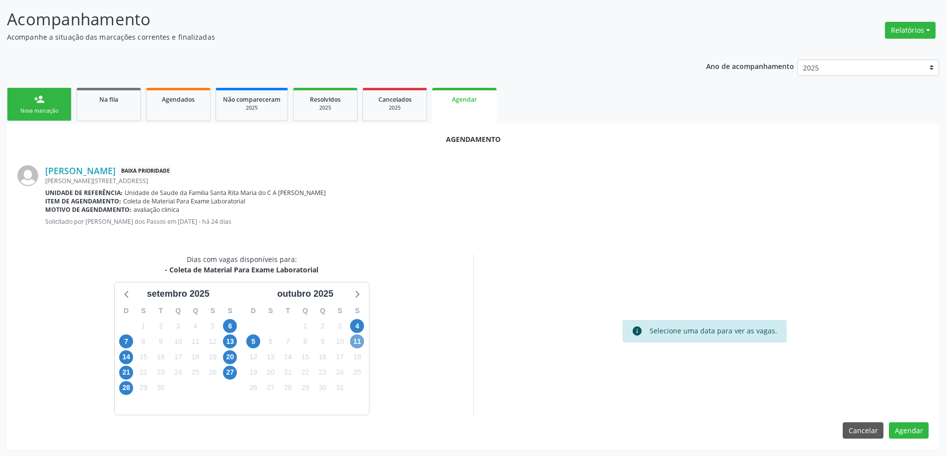
click at [360, 340] on span "11" at bounding box center [357, 342] width 14 height 14
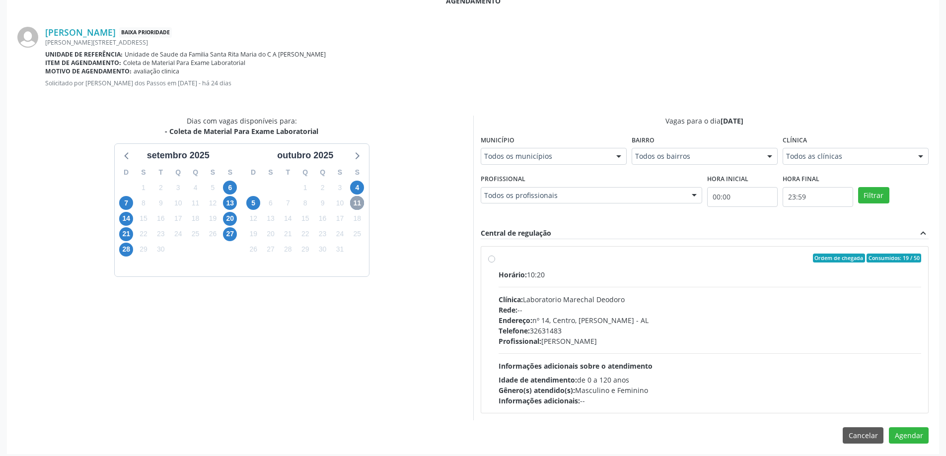
scroll to position [276, 0]
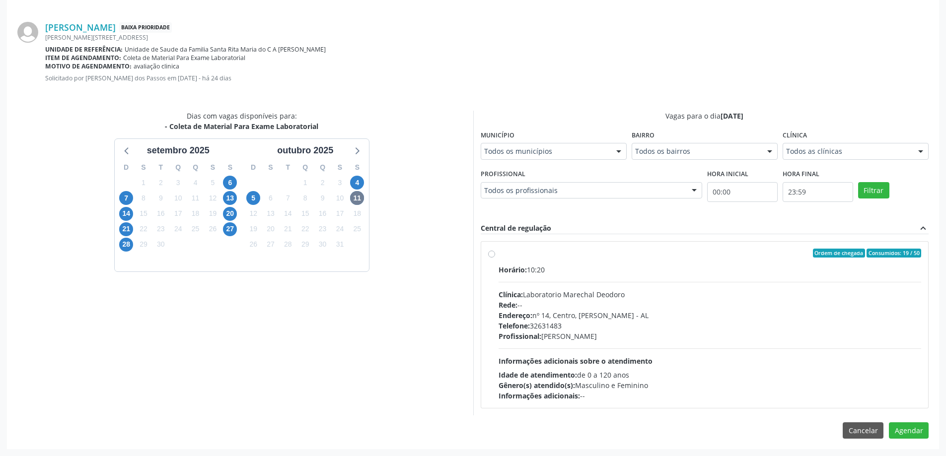
click at [497, 256] on div "Ordem de chegada Consumidos: 19 / 50 Horário: 10:20 Clínica: Laboratorio Marech…" at bounding box center [705, 325] width 434 height 152
radio input "true"
click at [907, 448] on button "Agendar" at bounding box center [909, 448] width 40 height 17
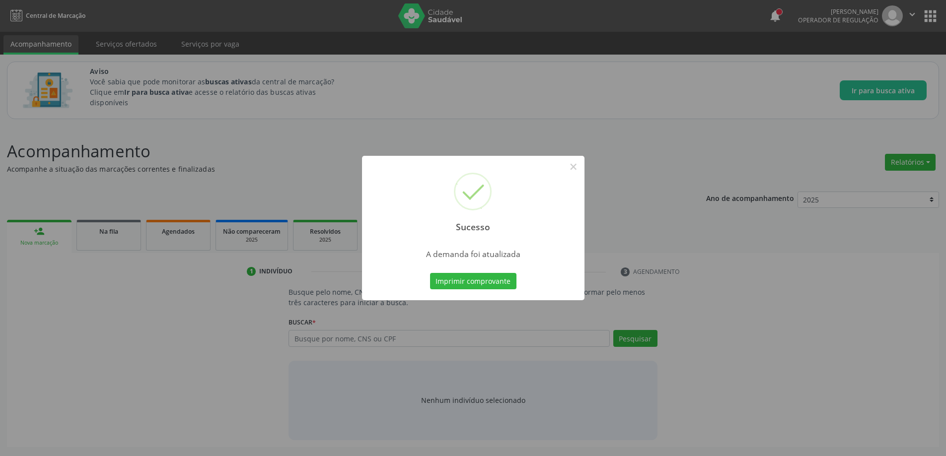
scroll to position [0, 0]
click at [581, 168] on button "×" at bounding box center [577, 166] width 17 height 17
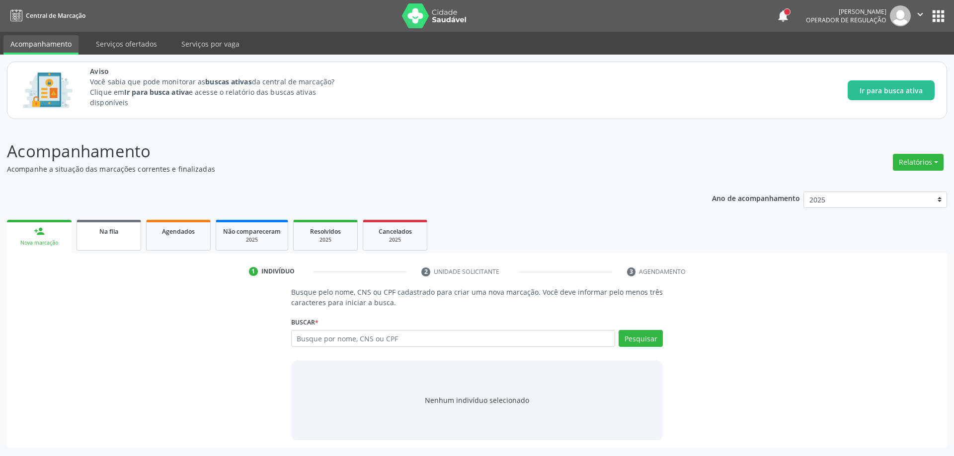
click at [118, 237] on link "Na fila" at bounding box center [108, 235] width 65 height 31
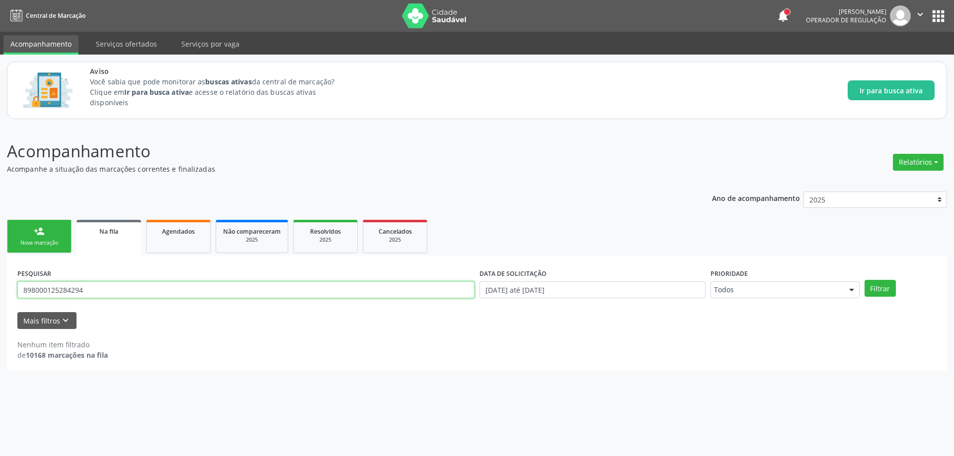
click at [163, 289] on input "898000125284294" at bounding box center [245, 290] width 457 height 17
type input "702006308973387"
click at [864, 280] on button "Filtrar" at bounding box center [879, 288] width 31 height 17
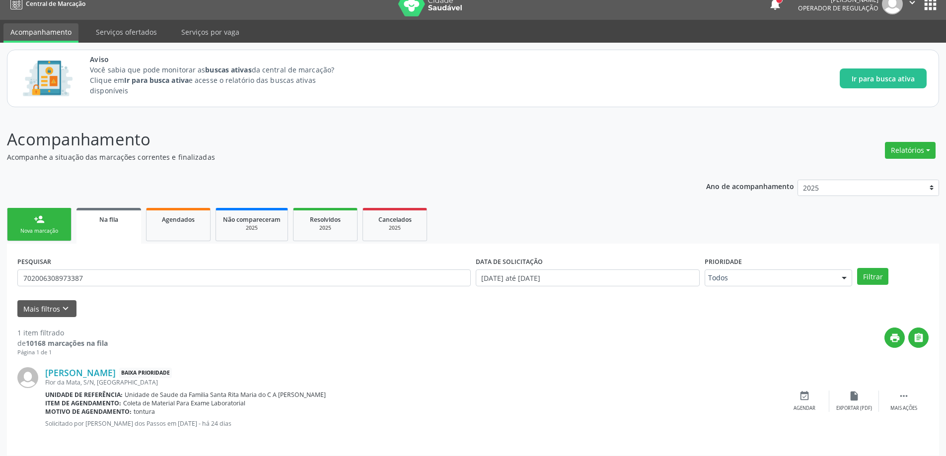
scroll to position [18, 0]
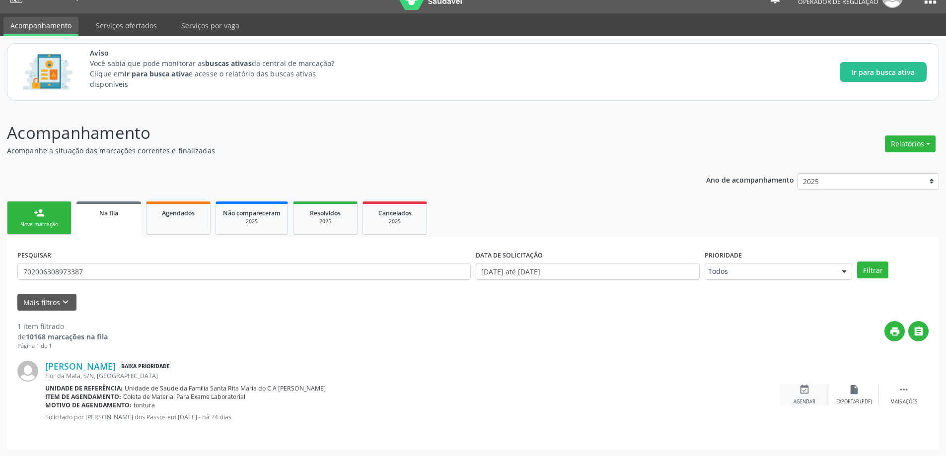
click at [811, 390] on div "event_available Agendar" at bounding box center [805, 394] width 50 height 21
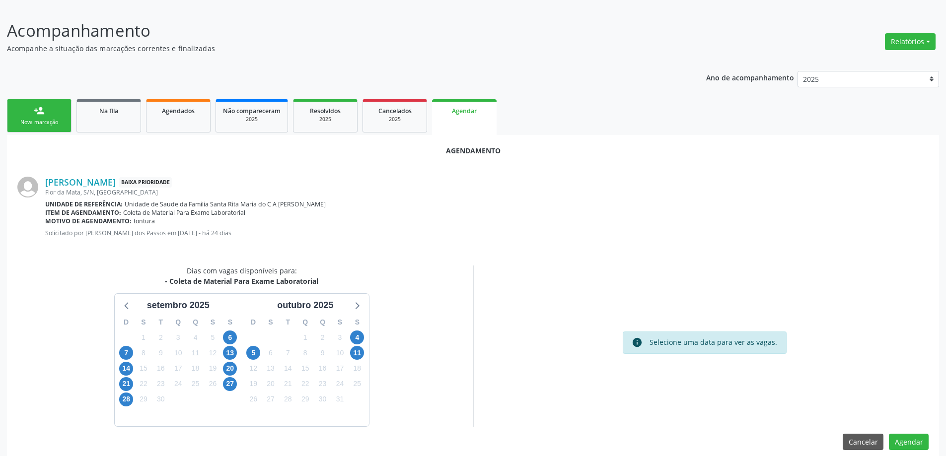
scroll to position [132, 0]
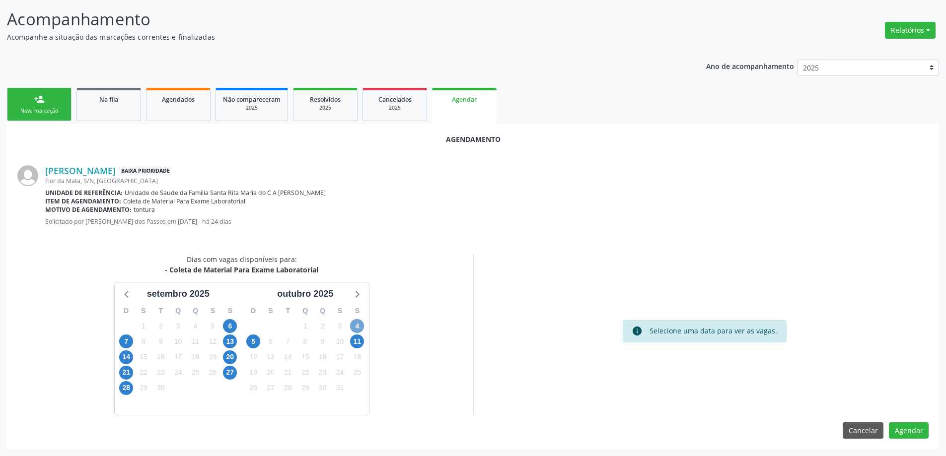
click at [358, 328] on span "4" at bounding box center [357, 326] width 14 height 14
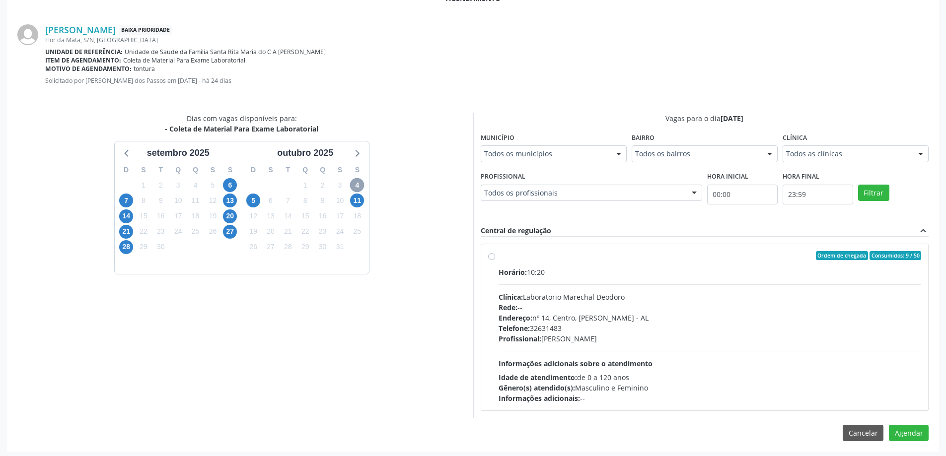
scroll to position [276, 0]
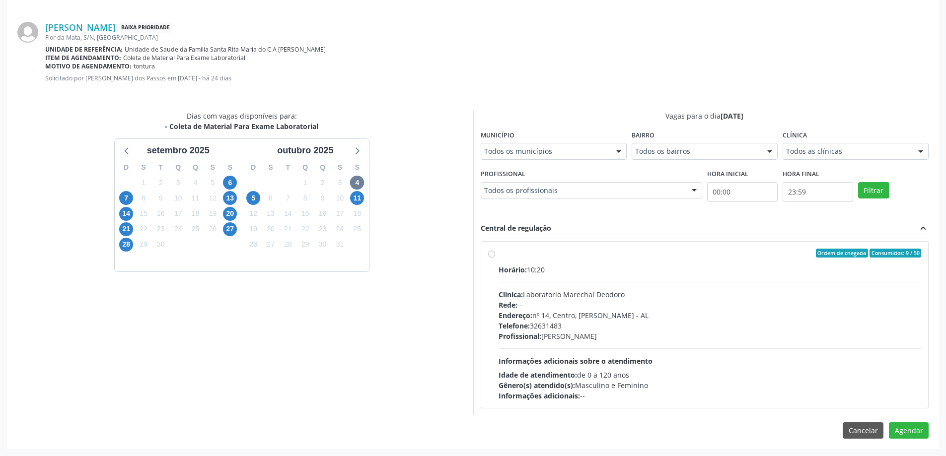
click at [499, 255] on label "Ordem de chegada Consumidos: 9 / 50 Horário: 10:20 Clínica: Laboratorio Marecha…" at bounding box center [710, 325] width 423 height 152
click at [494, 255] on input "Ordem de chegada Consumidos: 9 / 50 Horário: 10:20 Clínica: Laboratorio Marecha…" at bounding box center [491, 253] width 7 height 9
radio input "true"
click at [904, 444] on button "Agendar" at bounding box center [909, 448] width 40 height 17
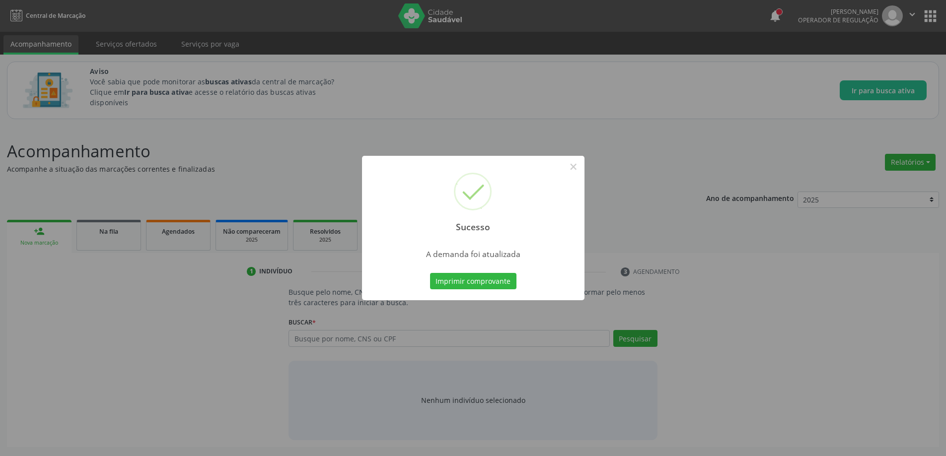
scroll to position [0, 0]
click at [574, 167] on button "×" at bounding box center [577, 166] width 17 height 17
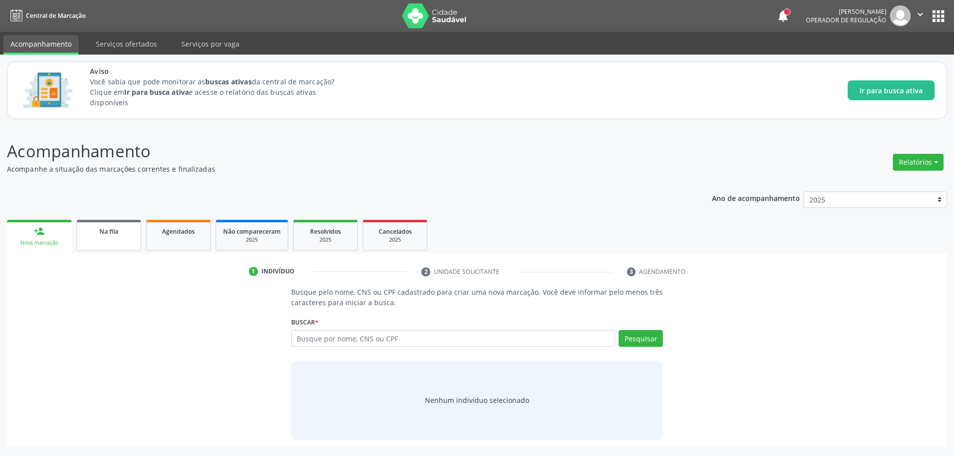
click at [100, 234] on span "Na fila" at bounding box center [108, 231] width 19 height 8
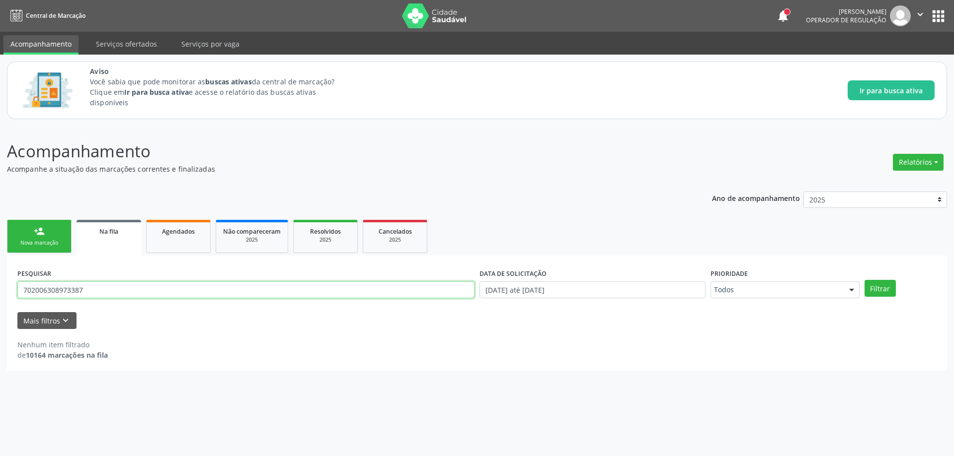
click at [162, 294] on input "702006308973387" at bounding box center [245, 290] width 457 height 17
type input "706308744703776"
click at [864, 280] on button "Filtrar" at bounding box center [879, 288] width 31 height 17
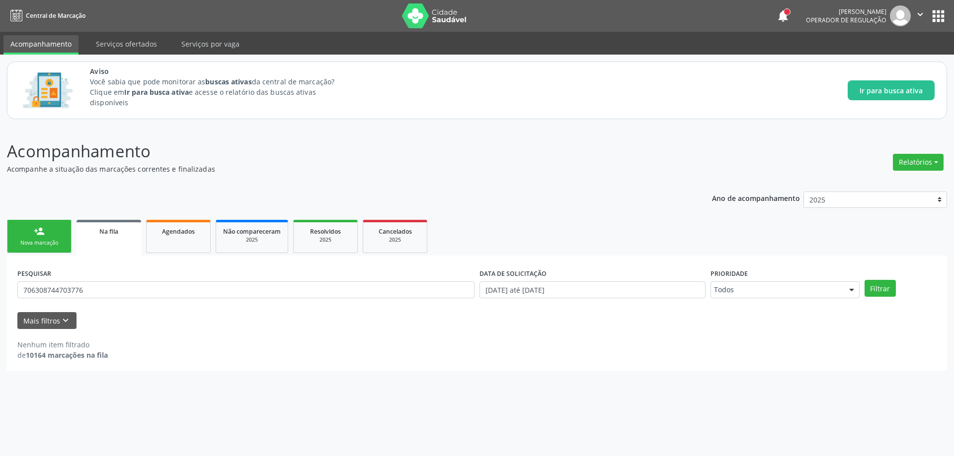
click at [192, 278] on div "PESQUISAR 706308744703776" at bounding box center [246, 285] width 462 height 39
click at [162, 296] on input "706308744703776" at bounding box center [245, 290] width 457 height 17
type input "706308744703776"
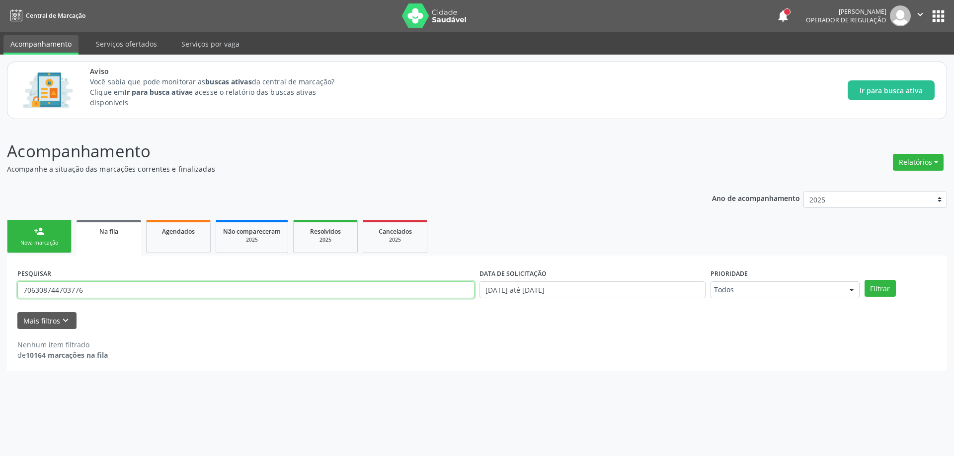
click at [864, 280] on button "Filtrar" at bounding box center [879, 288] width 31 height 17
click at [152, 294] on input "706308744703776" at bounding box center [245, 290] width 457 height 17
type input "7"
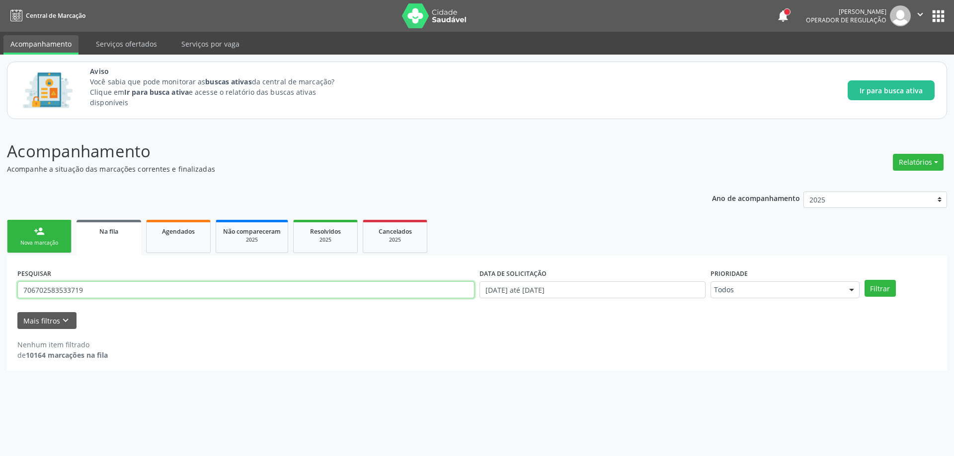
type input "706702583533719"
click at [864, 280] on button "Filtrar" at bounding box center [879, 288] width 31 height 17
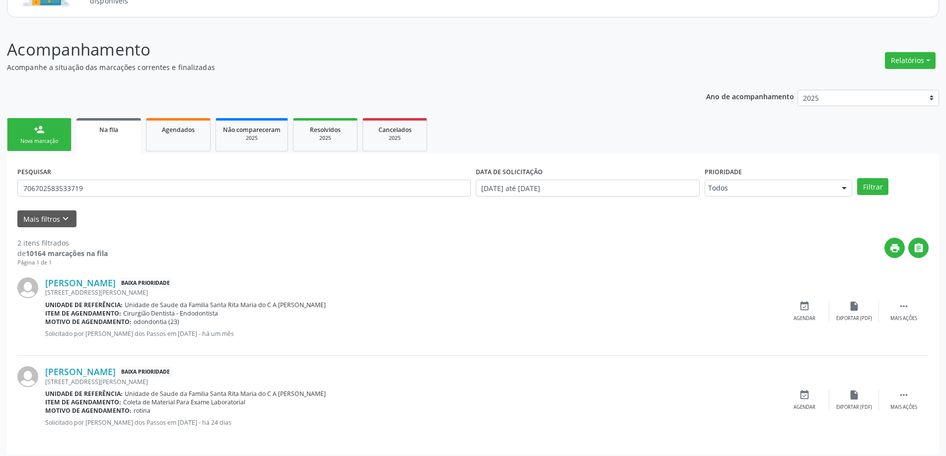
scroll to position [107, 0]
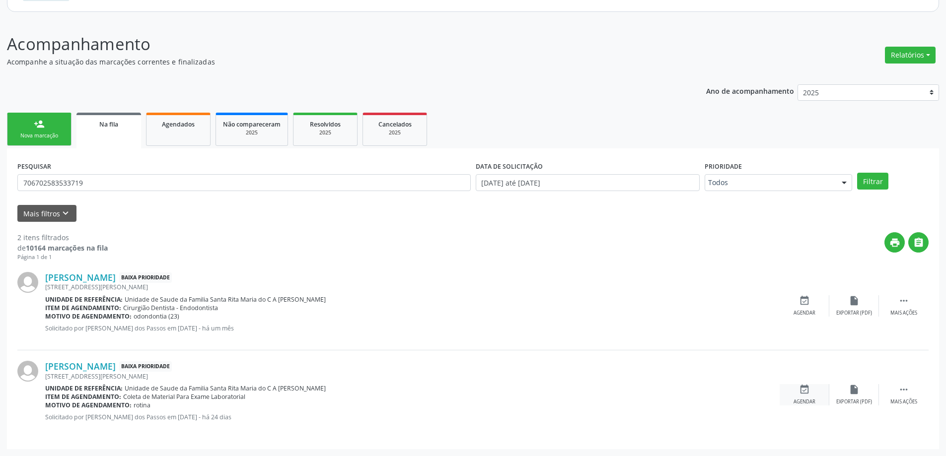
click at [804, 389] on icon "event_available" at bounding box center [804, 389] width 11 height 11
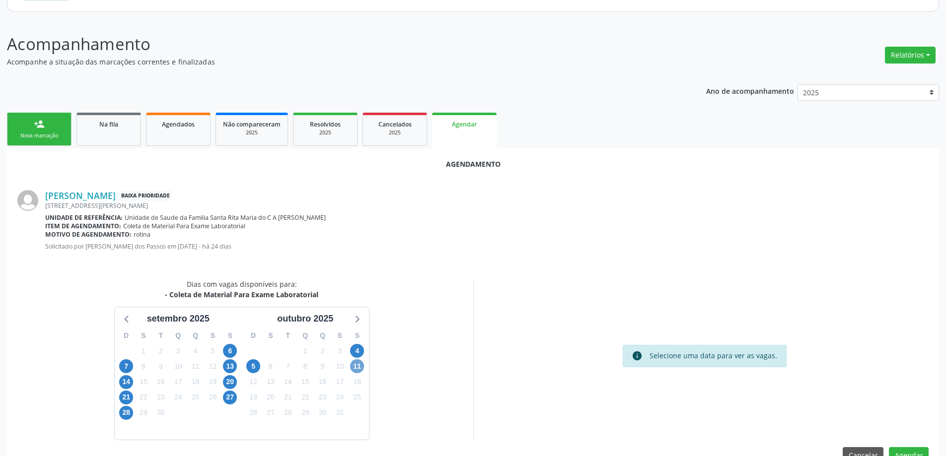
click at [352, 365] on span "11" at bounding box center [357, 367] width 14 height 14
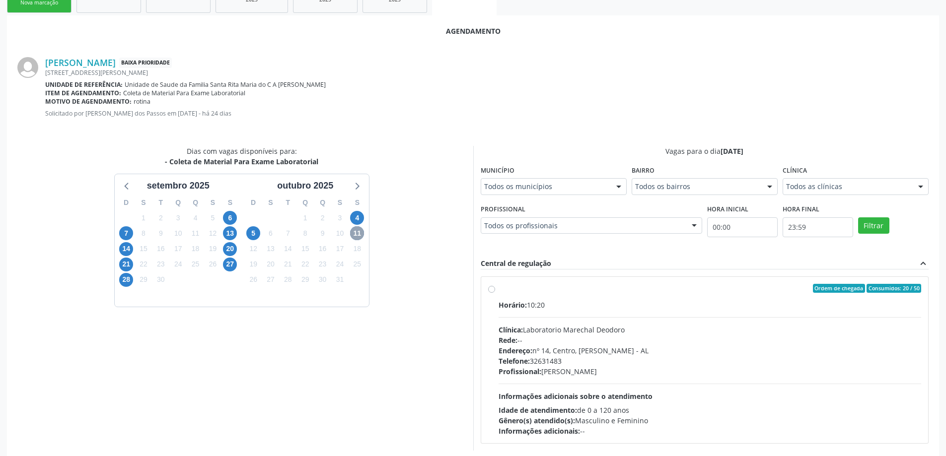
scroll to position [276, 0]
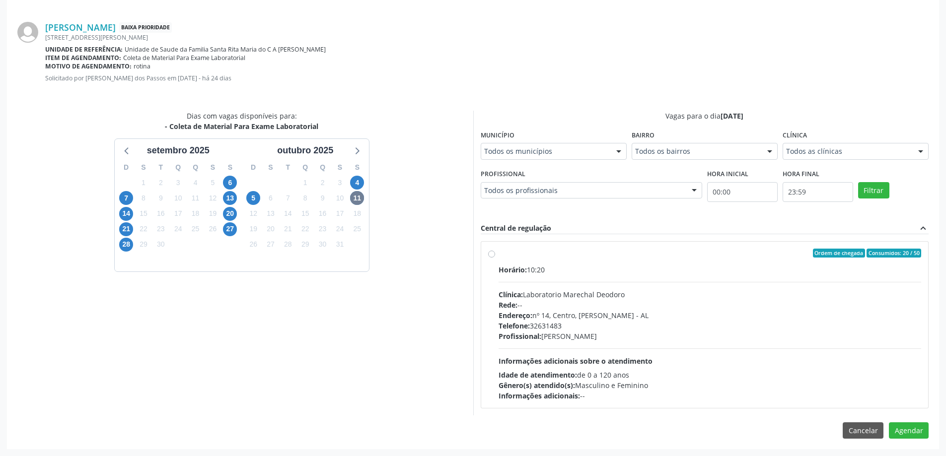
click at [499, 252] on label "Ordem de chegada Consumidos: 20 / 50 Horário: 10:20 Clínica: Laboratorio Marech…" at bounding box center [710, 325] width 423 height 152
click at [493, 252] on input "Ordem de chegada Consumidos: 20 / 50 Horário: 10:20 Clínica: Laboratorio Marech…" at bounding box center [491, 253] width 7 height 9
radio input "true"
click at [916, 445] on button "Agendar" at bounding box center [909, 448] width 40 height 17
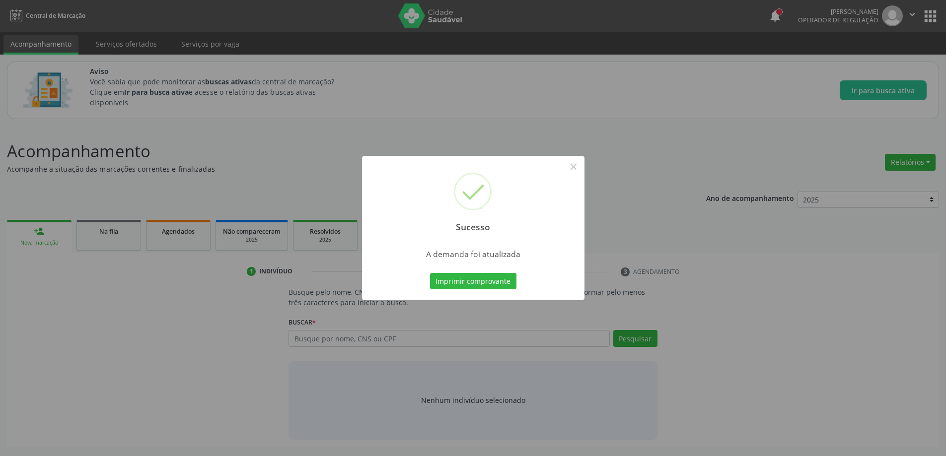
scroll to position [0, 0]
click at [580, 167] on button "×" at bounding box center [577, 166] width 17 height 17
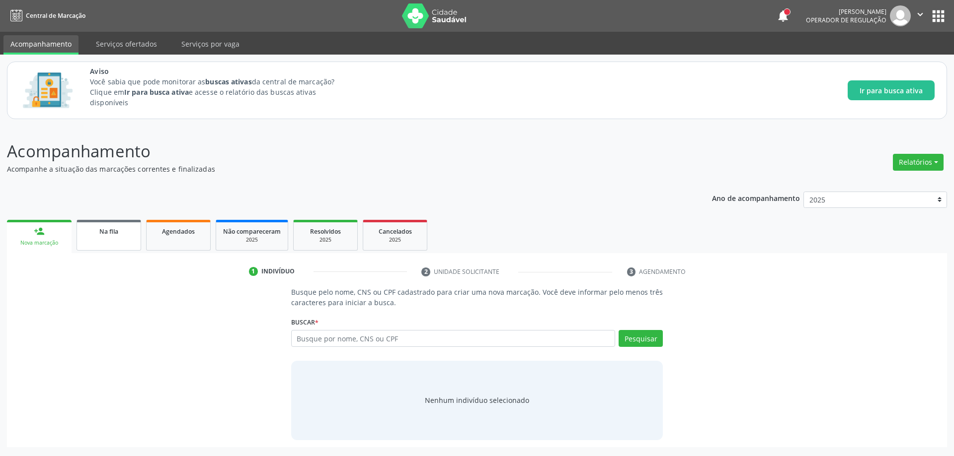
click at [102, 230] on span "Na fila" at bounding box center [108, 231] width 19 height 8
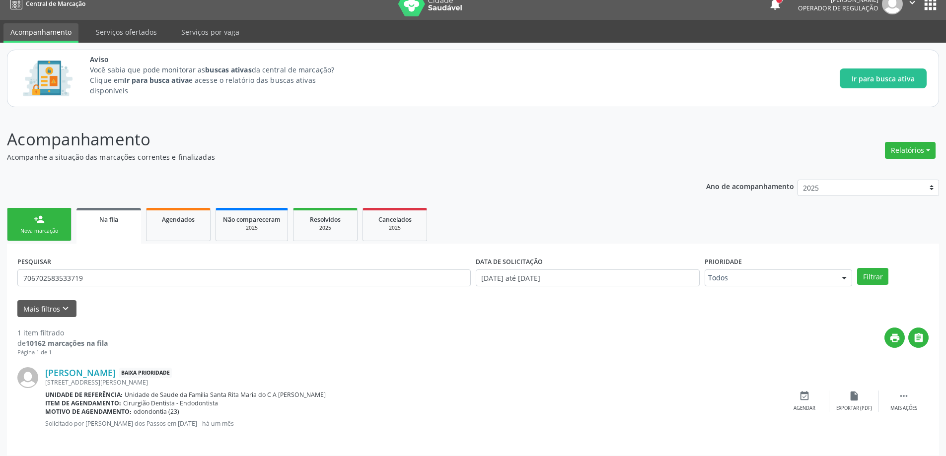
scroll to position [18, 0]
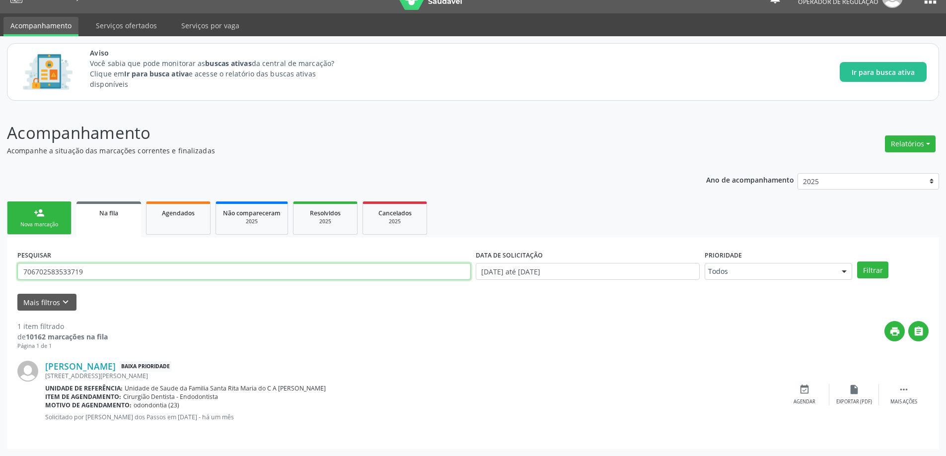
click at [110, 273] on input "706702583533719" at bounding box center [244, 271] width 454 height 17
type input "704500302833911"
click at [857, 262] on button "Filtrar" at bounding box center [872, 270] width 31 height 17
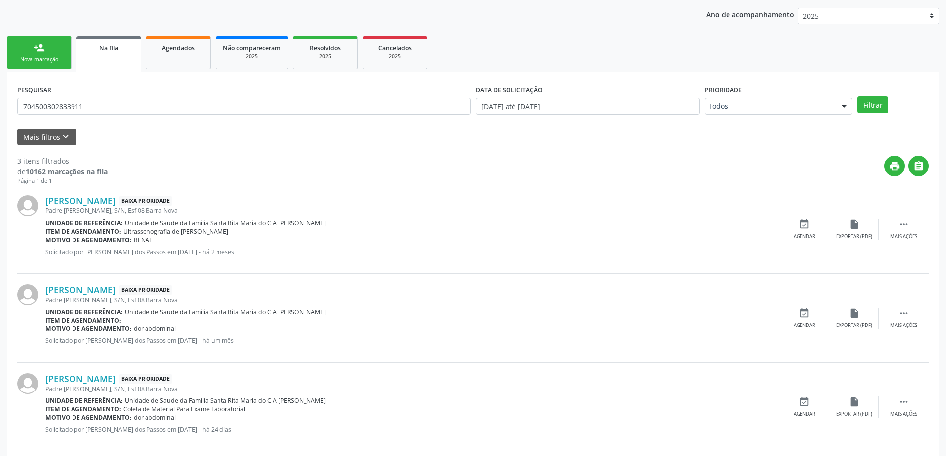
scroll to position [197, 0]
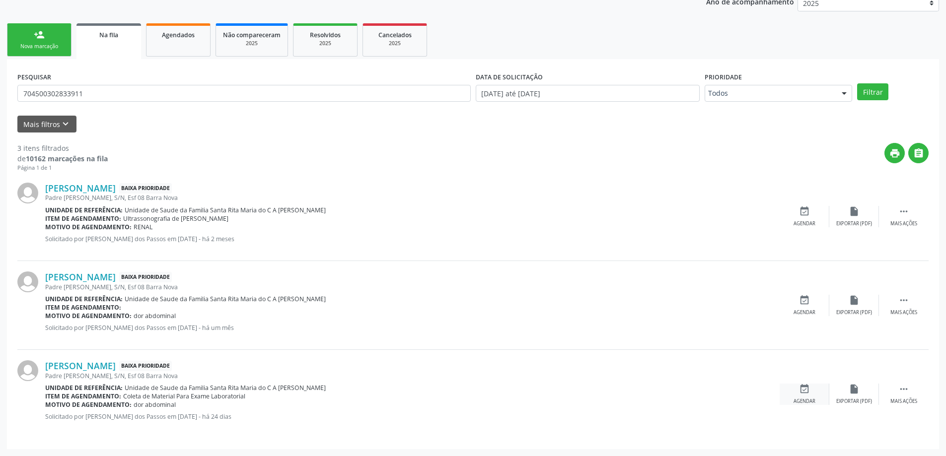
click at [799, 390] on icon "event_available" at bounding box center [804, 389] width 11 height 11
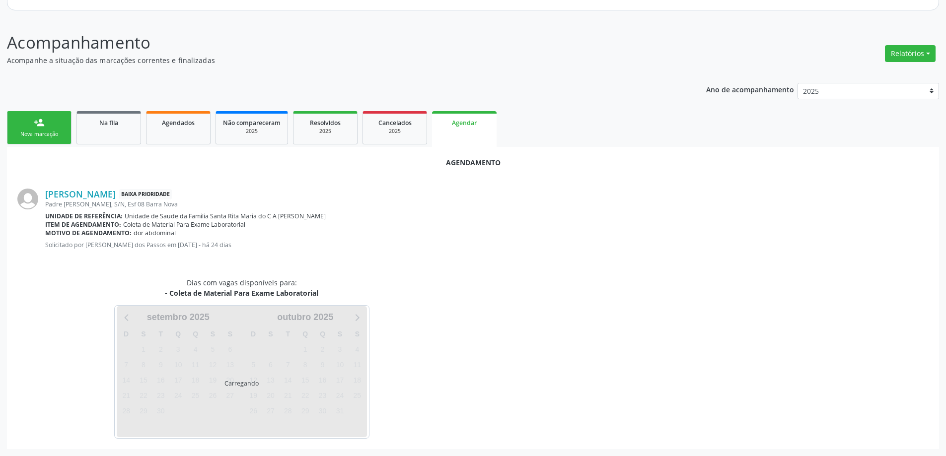
scroll to position [132, 0]
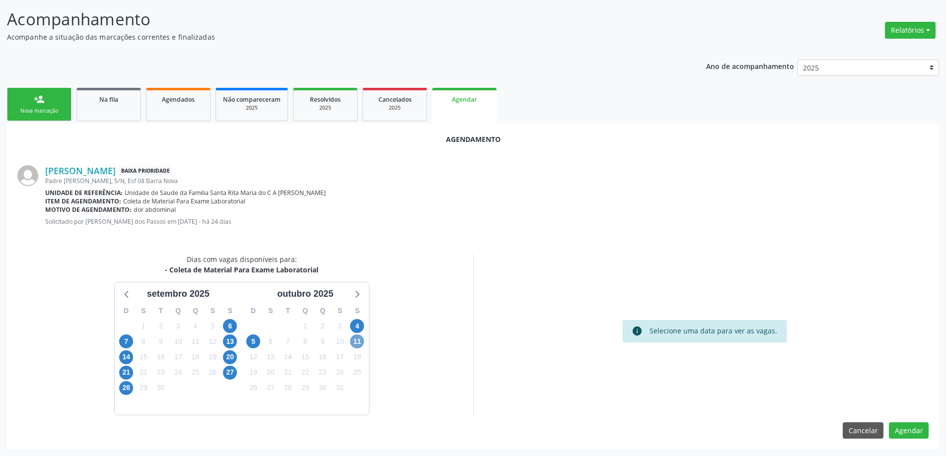
click at [362, 341] on span "11" at bounding box center [357, 342] width 14 height 14
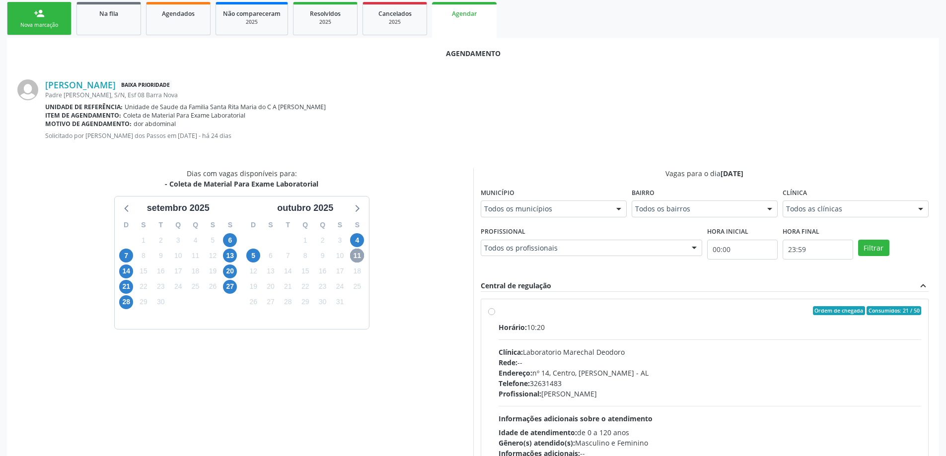
scroll to position [231, 0]
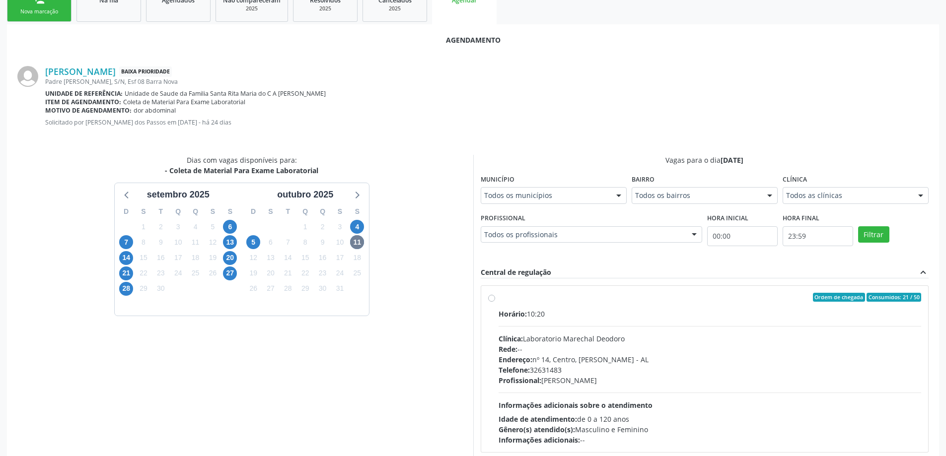
click at [499, 298] on label "Ordem de chegada Consumidos: 21 / 50 Horário: 10:20 Clínica: Laboratorio Marech…" at bounding box center [710, 369] width 423 height 152
click at [488, 298] on input "Ordem de chegada Consumidos: 21 / 50 Horário: 10:20 Clínica: Laboratorio Marech…" at bounding box center [491, 297] width 7 height 9
radio input "true"
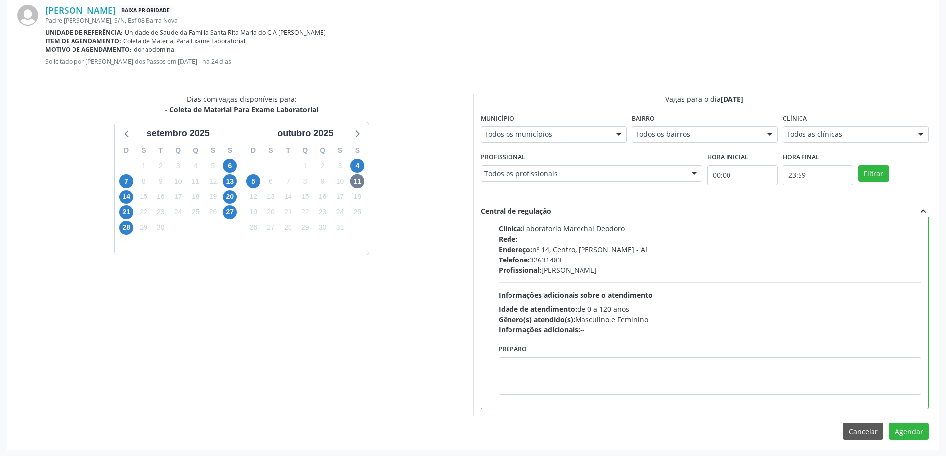
scroll to position [294, 0]
click at [913, 429] on button "Agendar" at bounding box center [909, 430] width 40 height 17
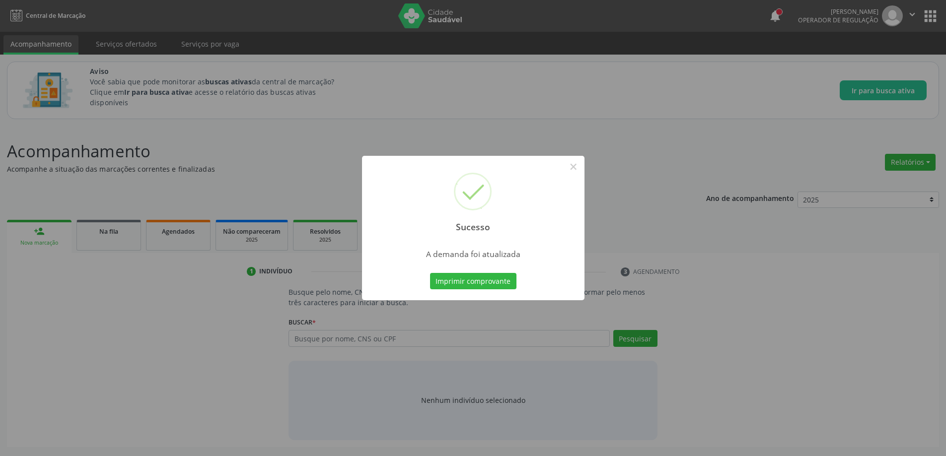
scroll to position [0, 0]
click at [576, 165] on button "×" at bounding box center [577, 166] width 17 height 17
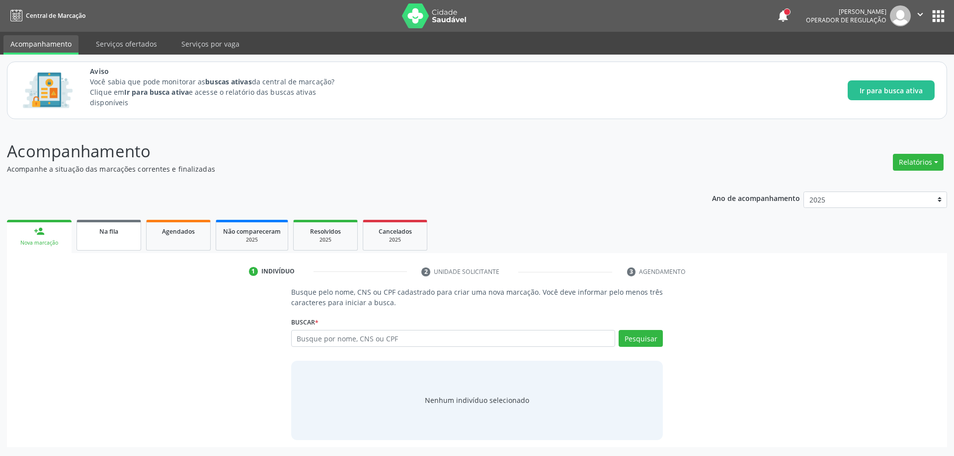
click at [110, 231] on span "Na fila" at bounding box center [108, 231] width 19 height 8
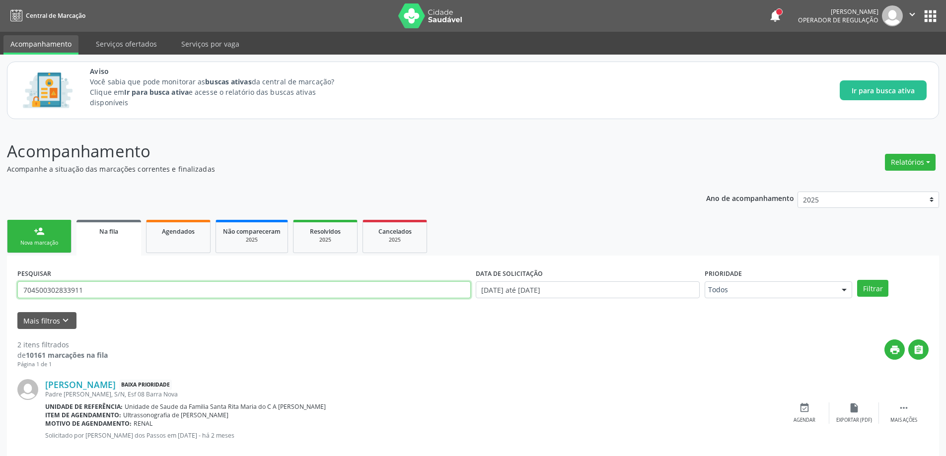
click at [256, 295] on input "704500302833911" at bounding box center [244, 290] width 454 height 17
click at [240, 284] on input "701204" at bounding box center [244, 290] width 454 height 17
type input "701204077987912"
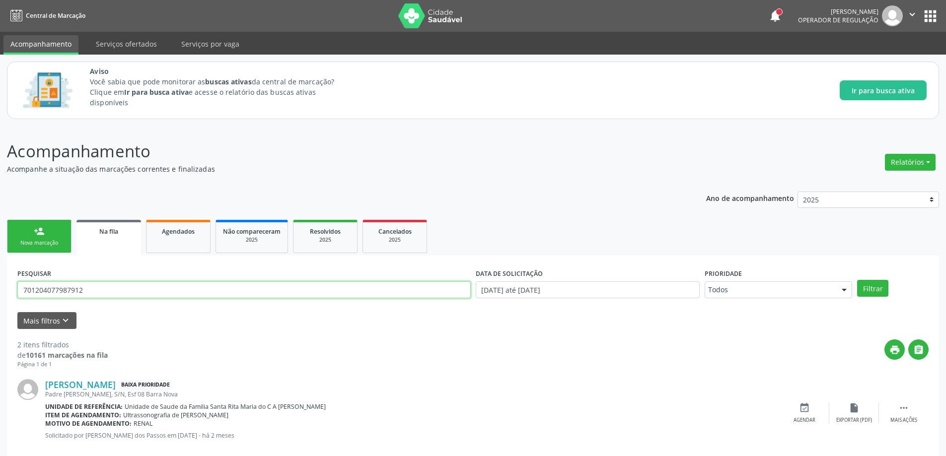
click at [857, 280] on button "Filtrar" at bounding box center [872, 288] width 31 height 17
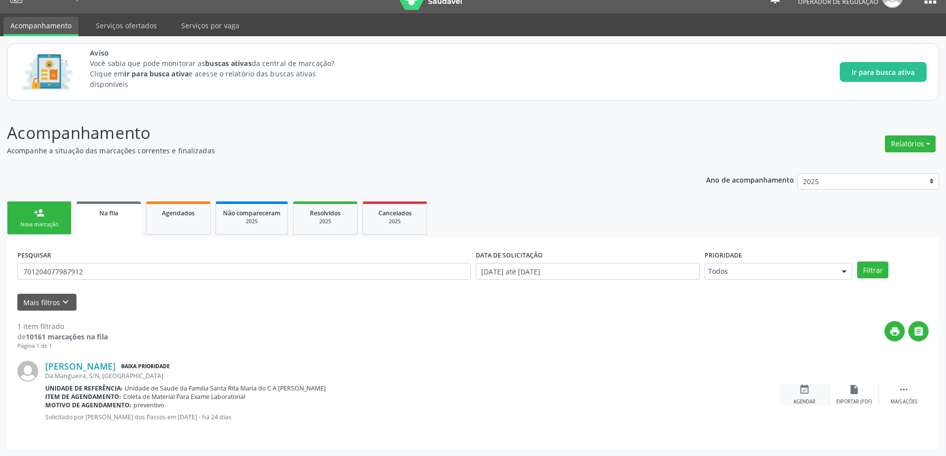
click at [817, 393] on div "event_available Agendar" at bounding box center [805, 394] width 50 height 21
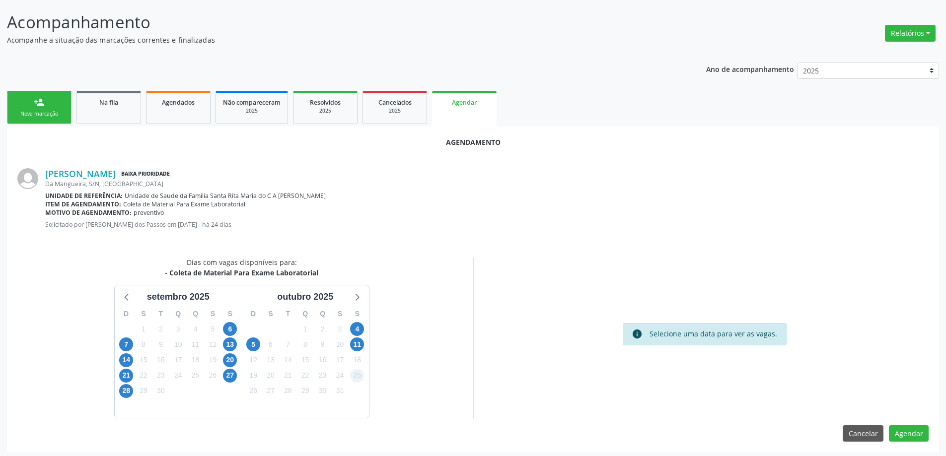
scroll to position [132, 0]
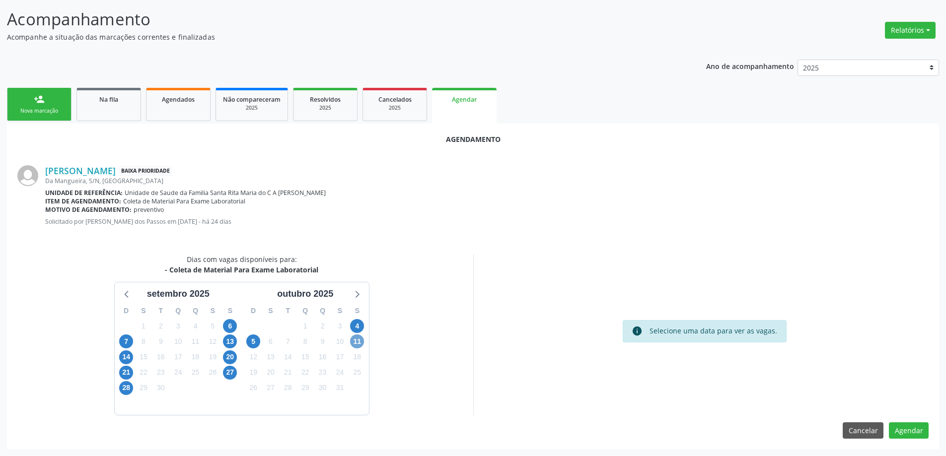
click at [357, 341] on span "11" at bounding box center [357, 342] width 14 height 14
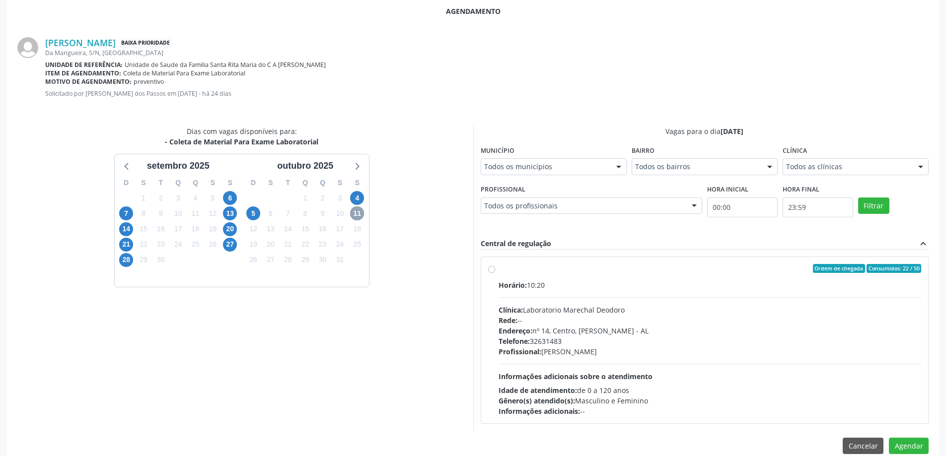
scroll to position [276, 0]
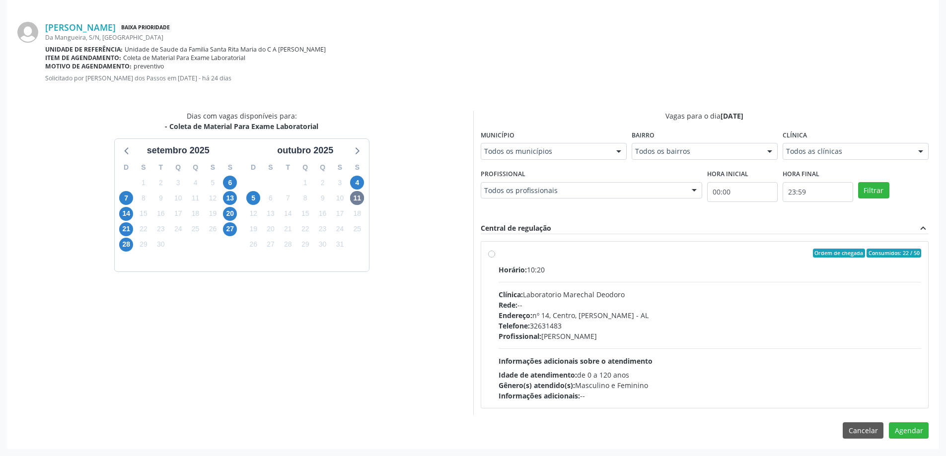
click at [499, 255] on label "Ordem de chegada Consumidos: 22 / 50 Horário: 10:20 Clínica: Laboratorio Marech…" at bounding box center [710, 325] width 423 height 152
click at [494, 255] on input "Ordem de chegada Consumidos: 22 / 50 Horário: 10:20 Clínica: Laboratorio Marech…" at bounding box center [491, 253] width 7 height 9
radio input "true"
drag, startPoint x: 915, startPoint y: 445, endPoint x: 904, endPoint y: 426, distance: 22.1
click at [912, 442] on button "Agendar" at bounding box center [909, 448] width 40 height 17
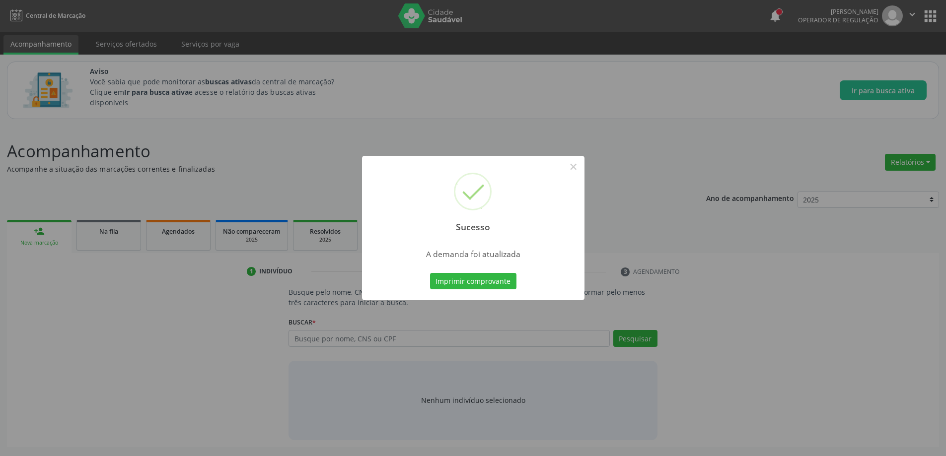
scroll to position [0, 0]
click at [580, 168] on button "×" at bounding box center [577, 166] width 17 height 17
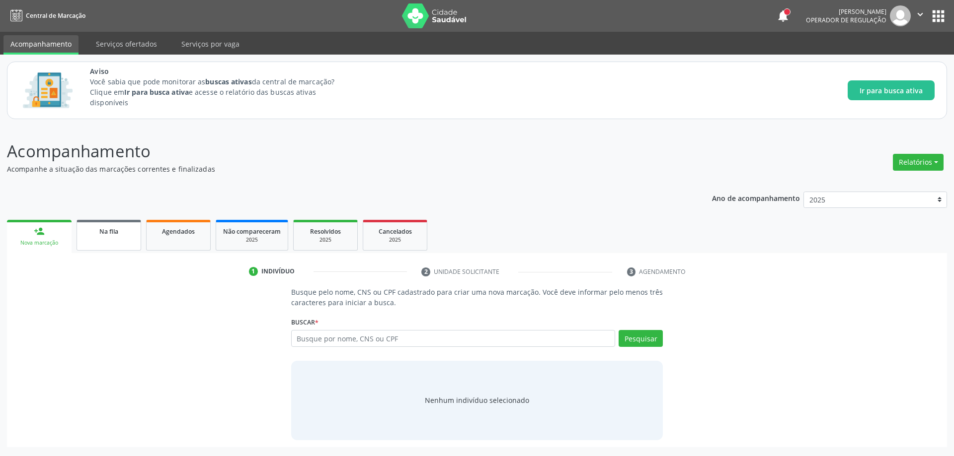
click at [88, 232] on div "Na fila" at bounding box center [109, 231] width 50 height 10
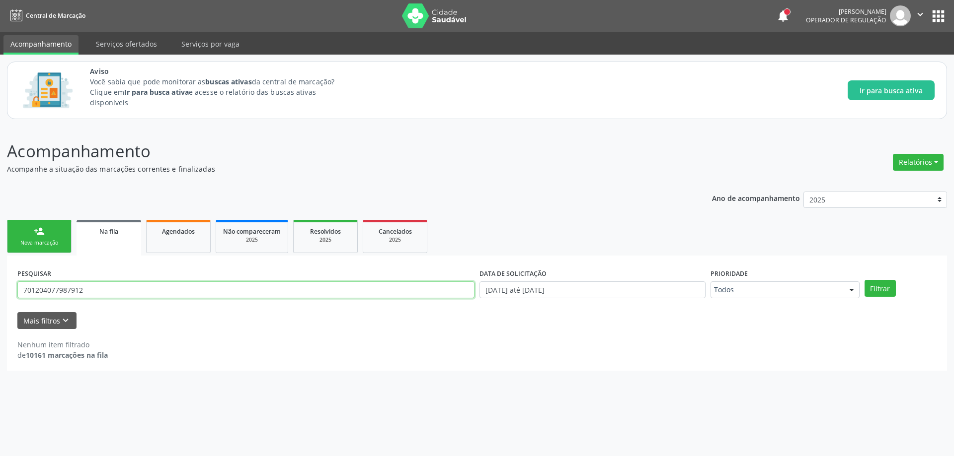
click at [189, 289] on input "701204077987912" at bounding box center [245, 290] width 457 height 17
type input "705107807736040"
click at [864, 280] on button "Filtrar" at bounding box center [879, 288] width 31 height 17
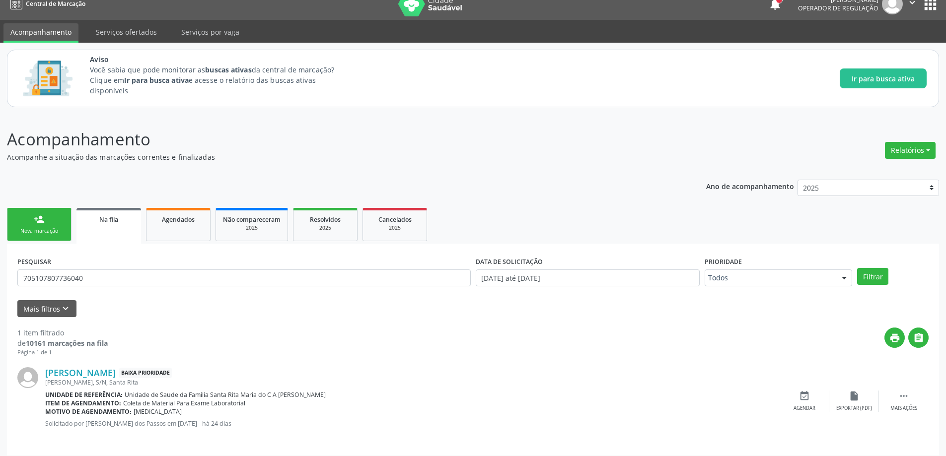
scroll to position [18, 0]
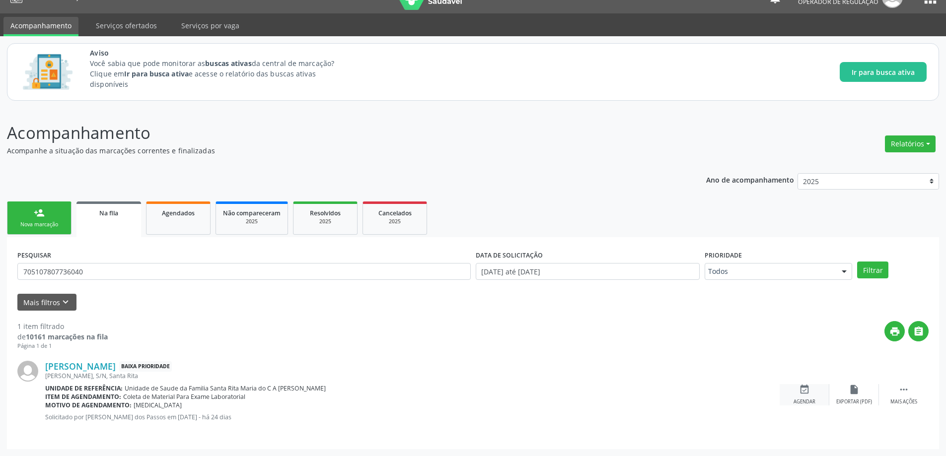
click at [794, 391] on div "event_available Agendar" at bounding box center [805, 394] width 50 height 21
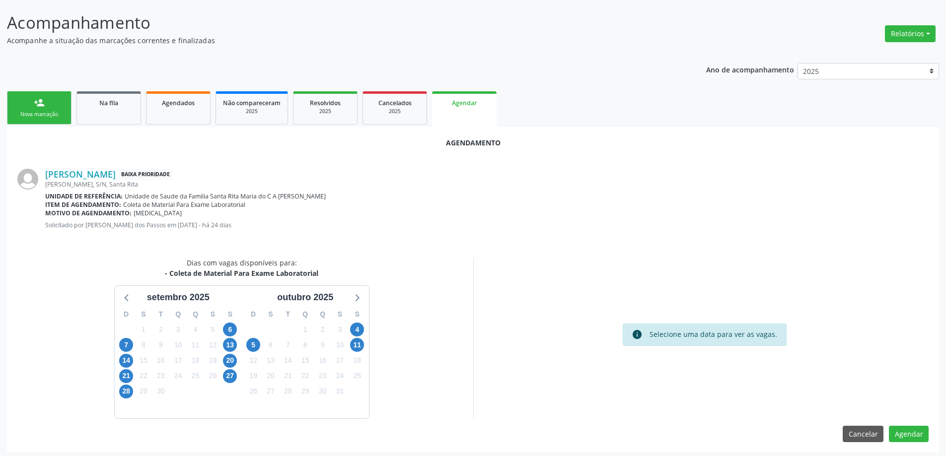
scroll to position [132, 0]
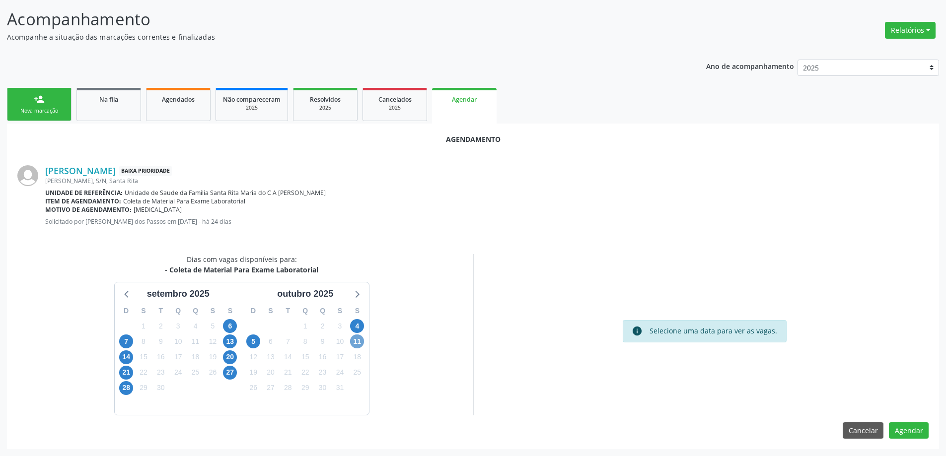
click at [352, 342] on span "11" at bounding box center [357, 342] width 14 height 14
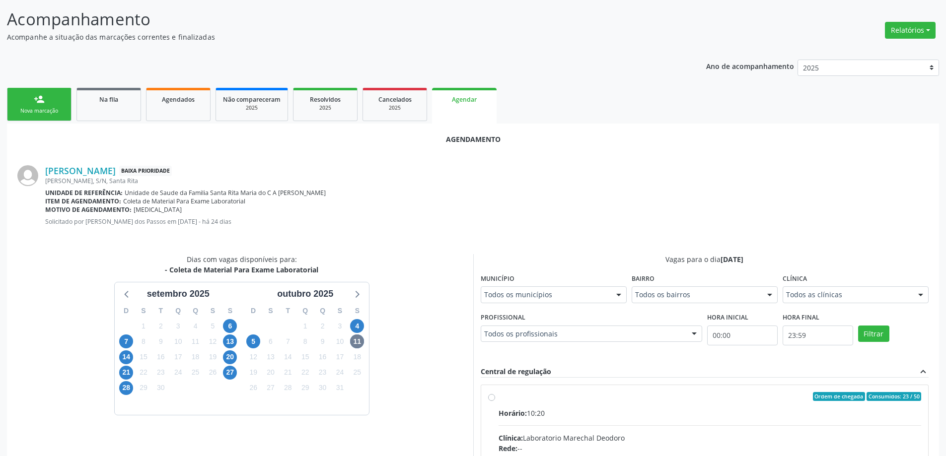
click at [491, 396] on input "Ordem de chegada Consumidos: 23 / 50 Horário: 10:20 Clínica: Laboratorio Marech…" at bounding box center [491, 396] width 7 height 9
radio input "true"
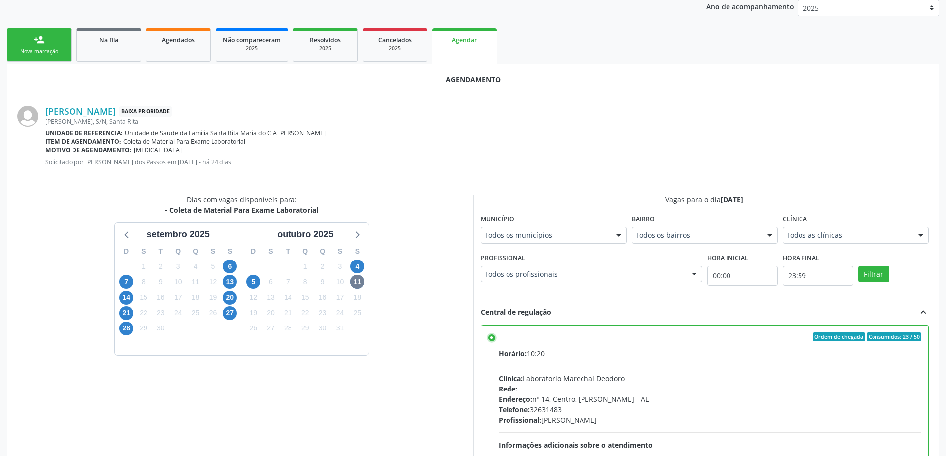
scroll to position [281, 0]
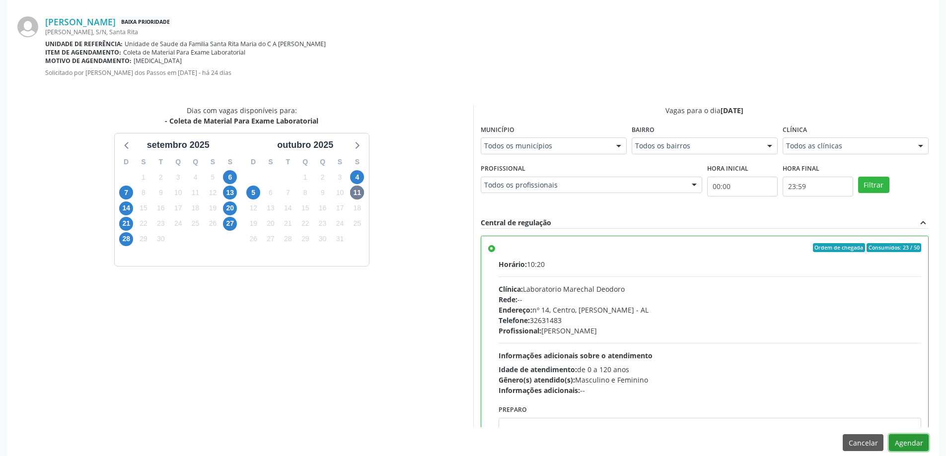
click at [914, 444] on button "Agendar" at bounding box center [909, 443] width 40 height 17
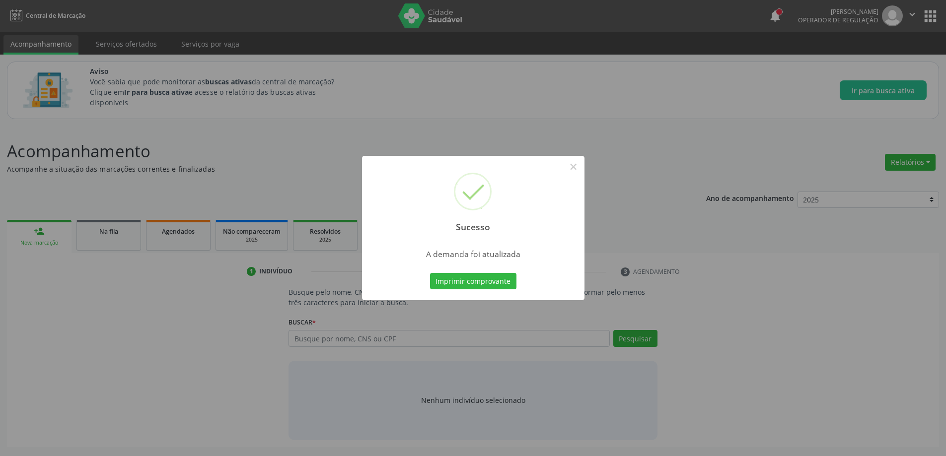
scroll to position [0, 0]
click at [576, 168] on button "×" at bounding box center [577, 166] width 17 height 17
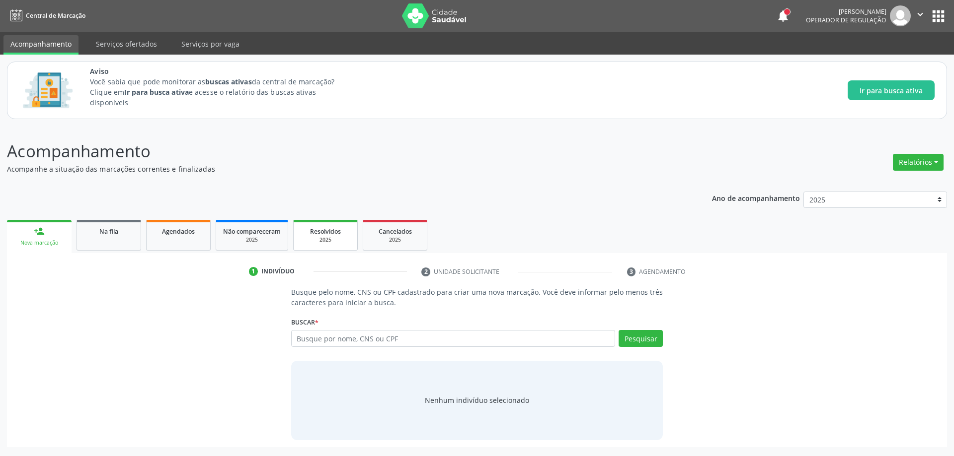
click at [135, 231] on link "Na fila" at bounding box center [108, 235] width 65 height 31
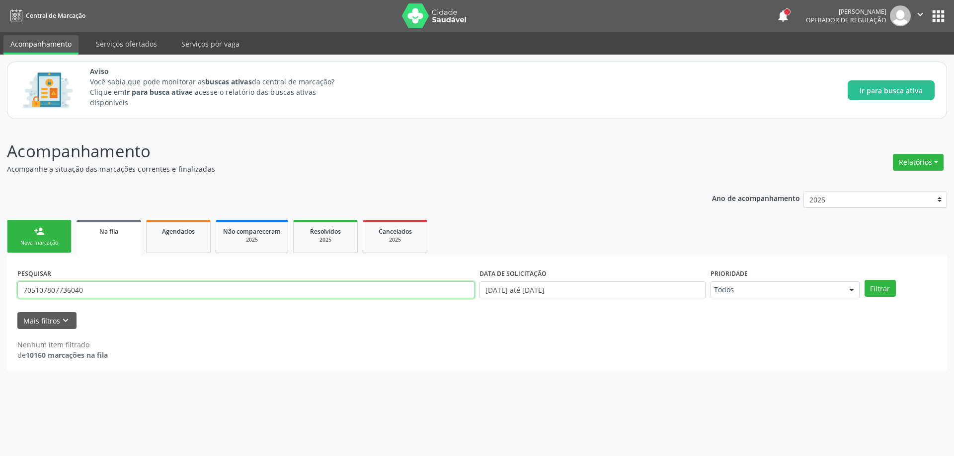
click at [151, 296] on input "705107807736040" at bounding box center [245, 290] width 457 height 17
type input "705009414841453"
click at [864, 280] on button "Filtrar" at bounding box center [879, 288] width 31 height 17
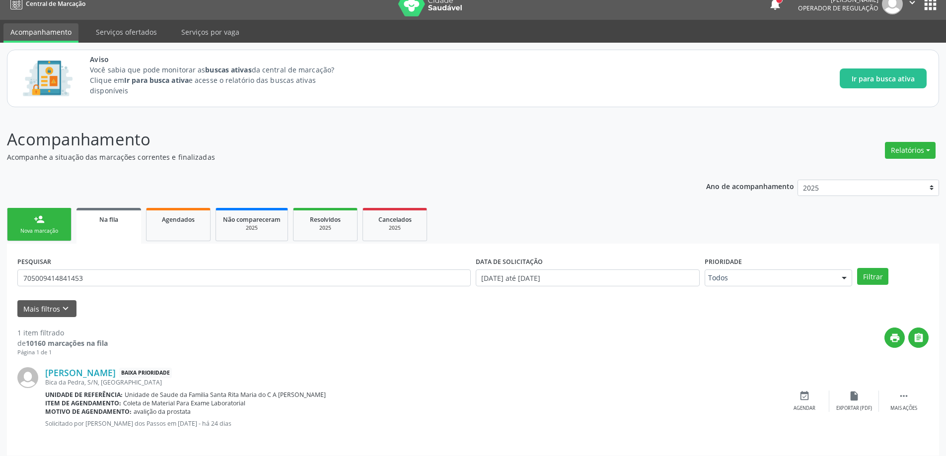
scroll to position [18, 0]
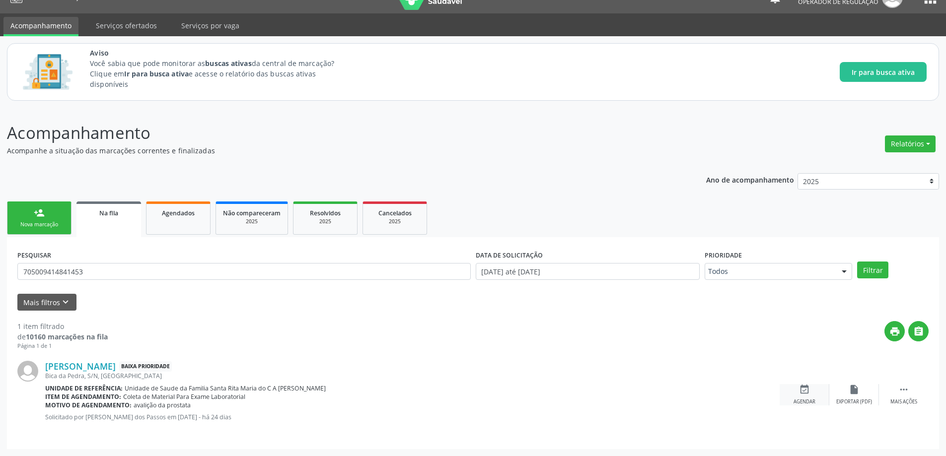
click at [813, 388] on div "event_available Agendar" at bounding box center [805, 394] width 50 height 21
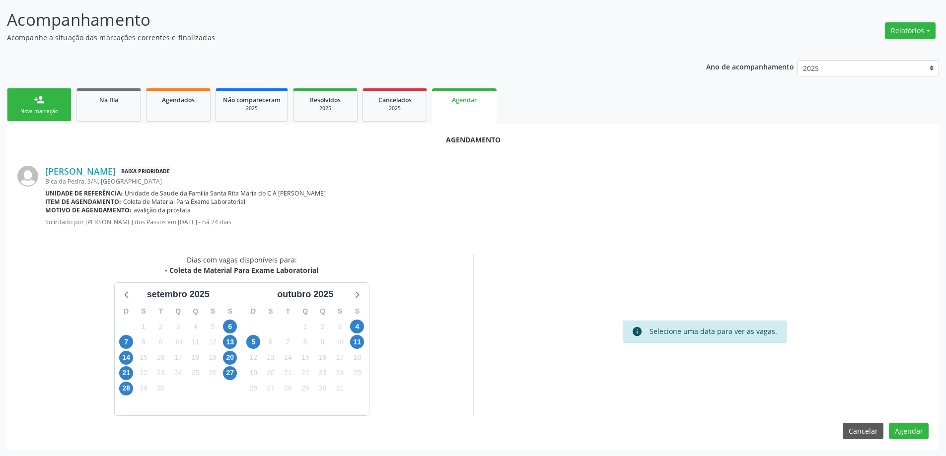
scroll to position [132, 0]
drag, startPoint x: 357, startPoint y: 326, endPoint x: 369, endPoint y: 326, distance: 11.4
click at [358, 326] on span "4" at bounding box center [357, 326] width 14 height 14
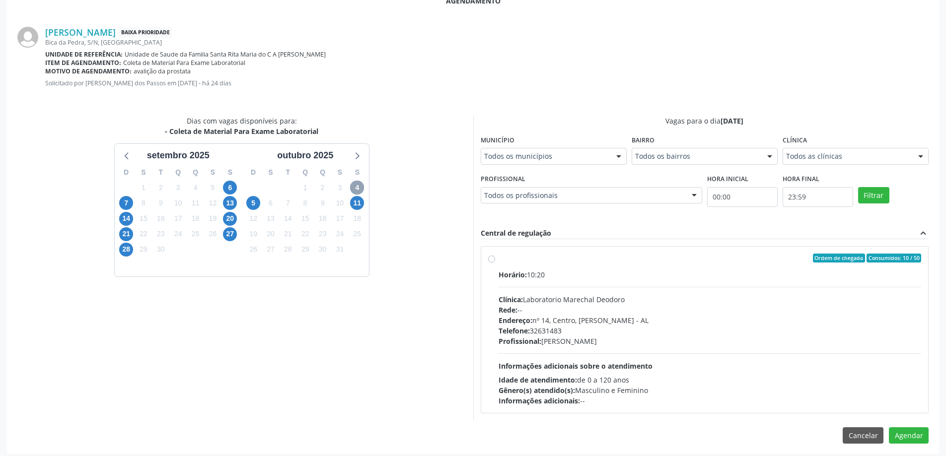
scroll to position [276, 0]
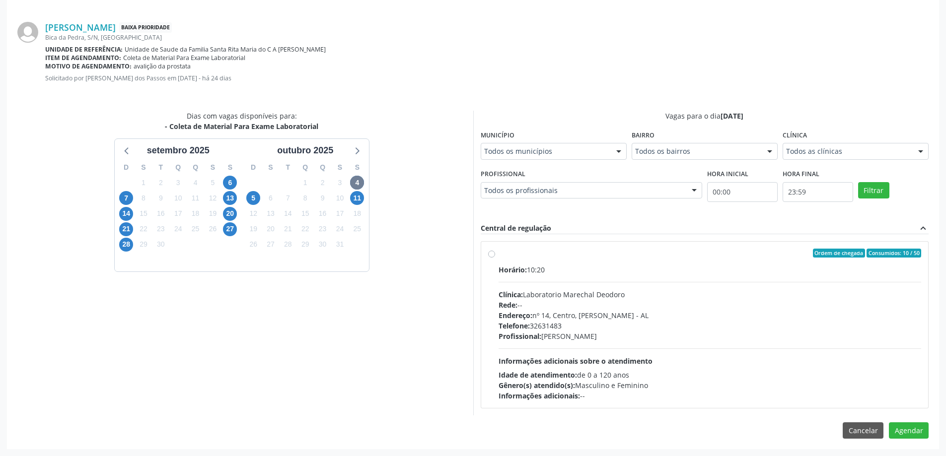
click at [499, 252] on label "Ordem de chegada Consumidos: 10 / 50 Horário: 10:20 Clínica: Laboratorio Marech…" at bounding box center [710, 325] width 423 height 152
click at [490, 252] on input "Ordem de chegada Consumidos: 10 / 50 Horário: 10:20 Clínica: Laboratorio Marech…" at bounding box center [491, 253] width 7 height 9
radio input "true"
click at [896, 443] on button "Agendar" at bounding box center [909, 448] width 40 height 17
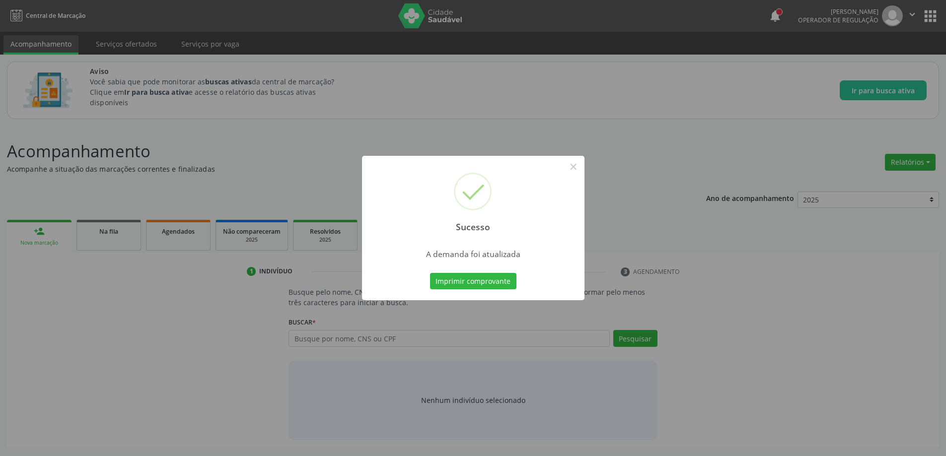
scroll to position [0, 0]
drag, startPoint x: 578, startPoint y: 167, endPoint x: 387, endPoint y: 192, distance: 191.9
click at [576, 167] on button "×" at bounding box center [577, 166] width 17 height 17
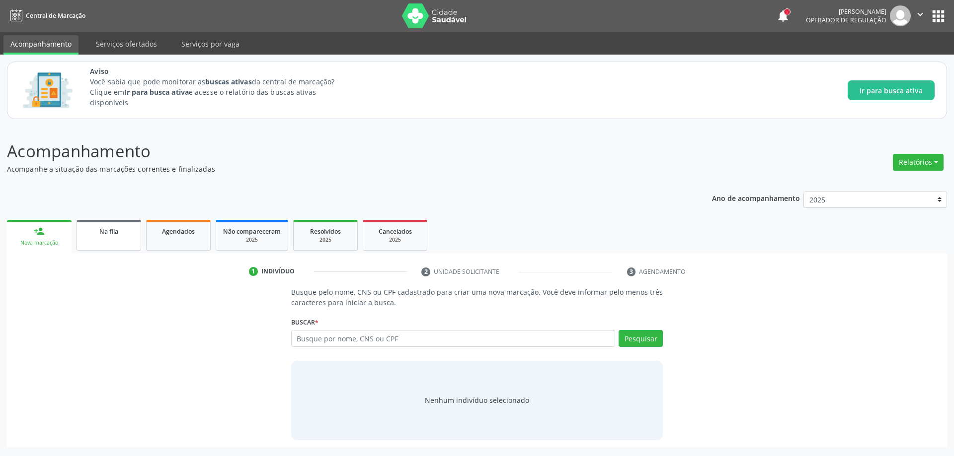
click at [118, 224] on link "Na fila" at bounding box center [108, 235] width 65 height 31
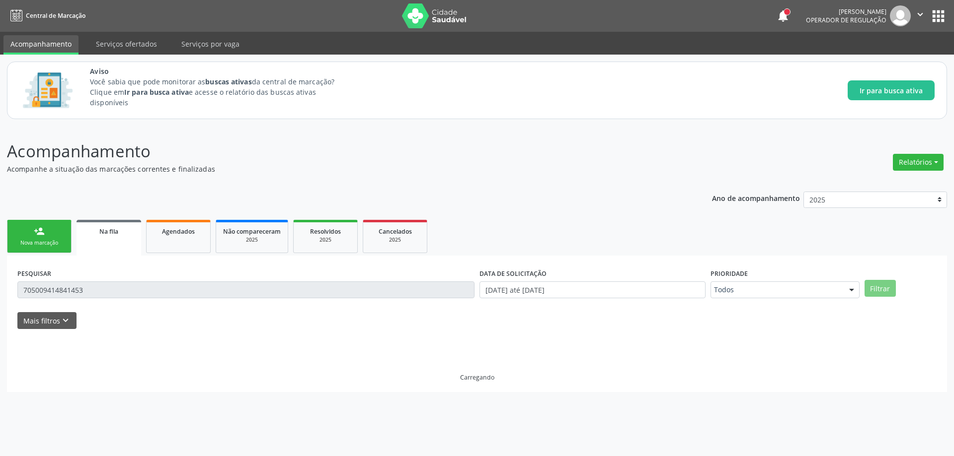
click at [112, 235] on span "Na fila" at bounding box center [108, 231] width 19 height 8
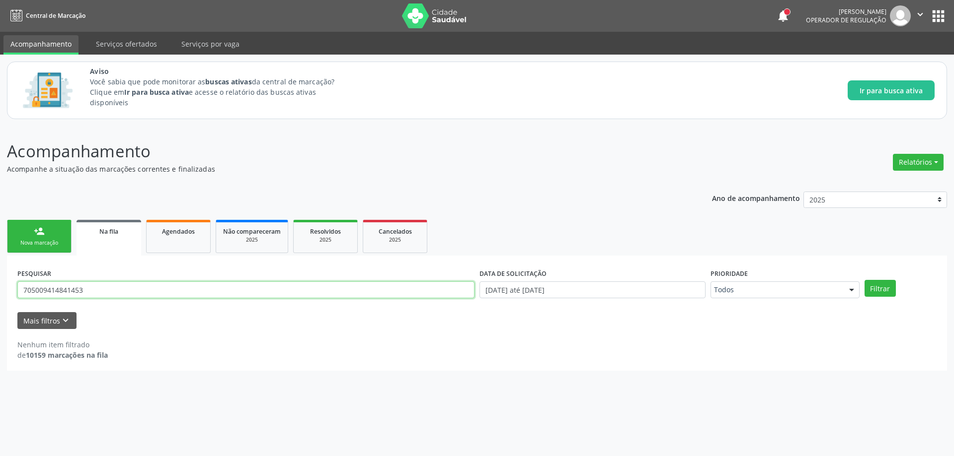
click at [130, 296] on input "705009414841453" at bounding box center [245, 290] width 457 height 17
click at [129, 292] on input "705009414841453" at bounding box center [245, 290] width 457 height 17
type input "709209292759031"
click at [864, 280] on button "Filtrar" at bounding box center [879, 288] width 31 height 17
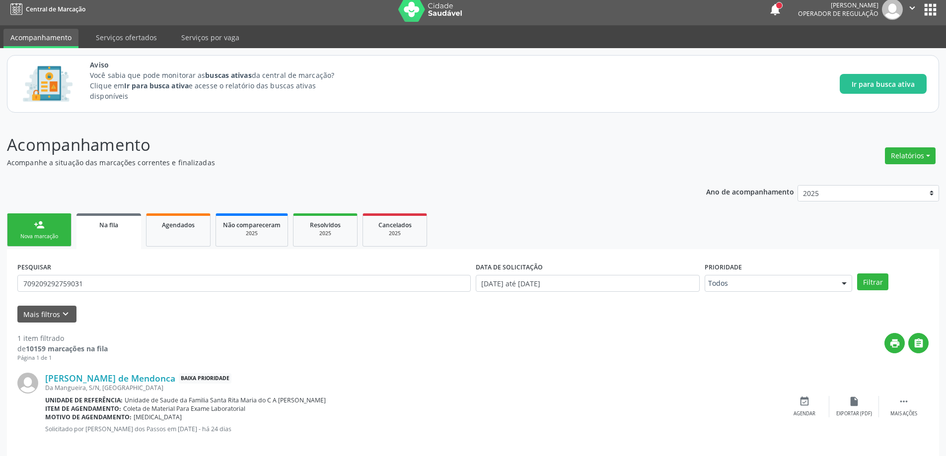
scroll to position [18, 0]
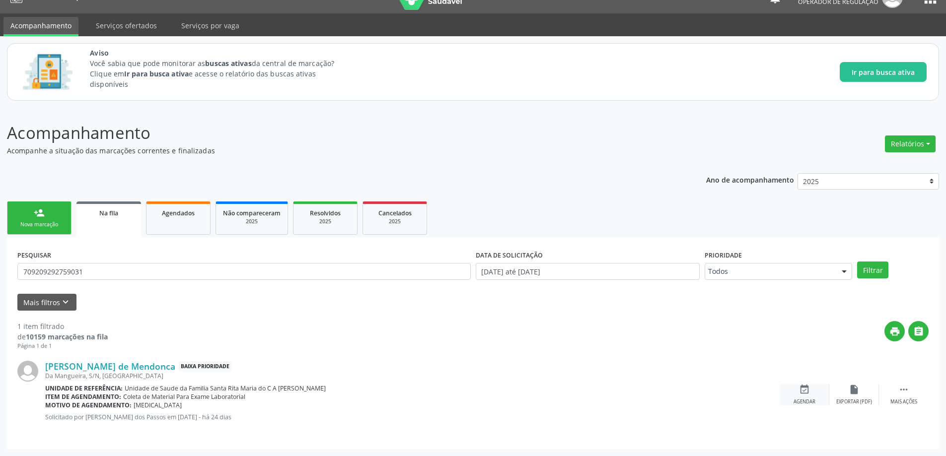
click at [806, 395] on icon "event_available" at bounding box center [804, 389] width 11 height 11
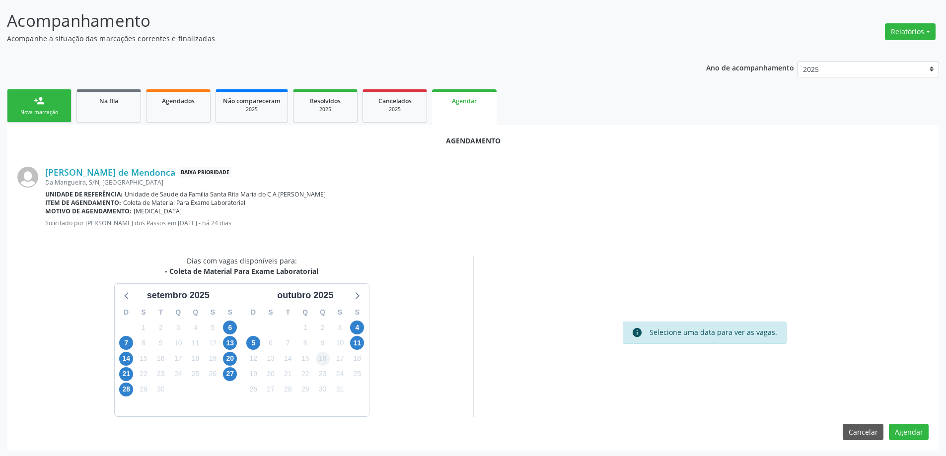
scroll to position [132, 0]
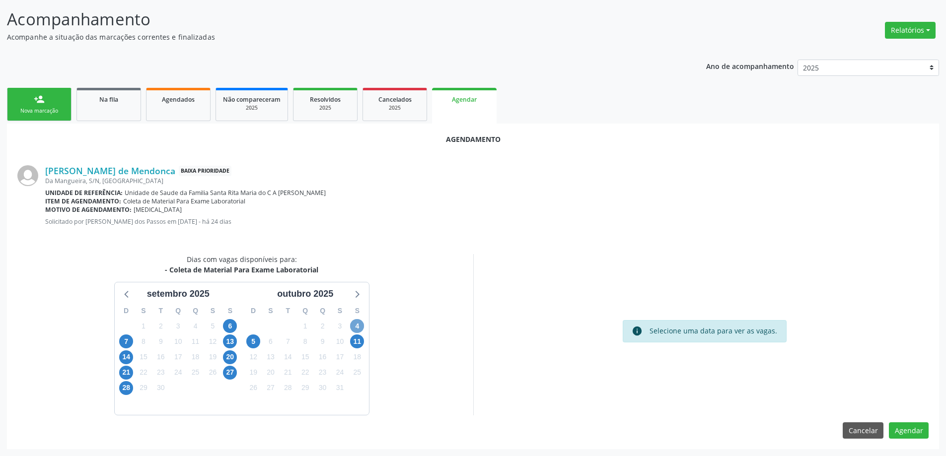
click at [361, 329] on span "4" at bounding box center [357, 326] width 14 height 14
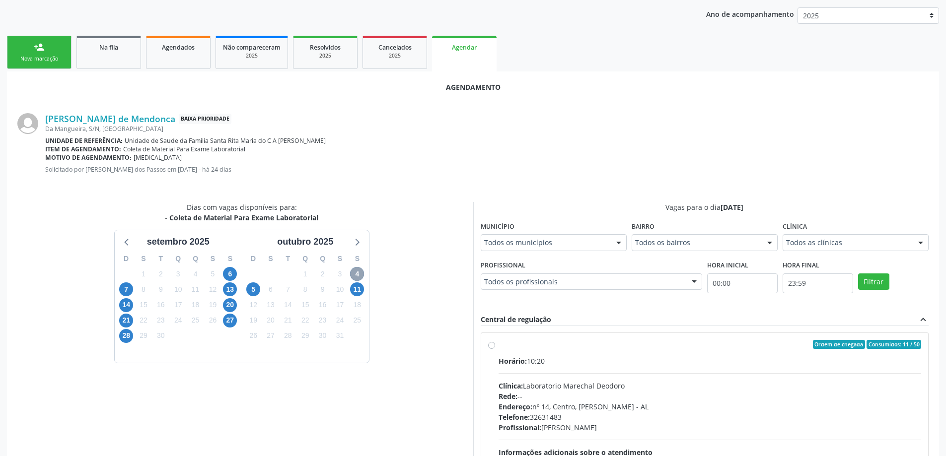
scroll to position [276, 0]
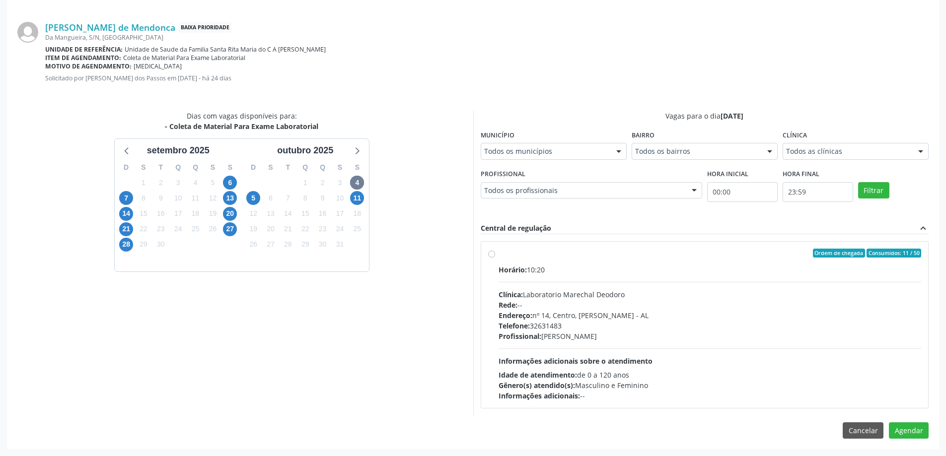
click at [515, 265] on span "Horário:" at bounding box center [513, 269] width 28 height 9
click at [495, 258] on input "Ordem de chegada Consumidos: 11 / 50 Horário: 10:20 Clínica: Laboratorio Marech…" at bounding box center [491, 253] width 7 height 9
radio input "true"
click at [917, 445] on button "Agendar" at bounding box center [909, 448] width 40 height 17
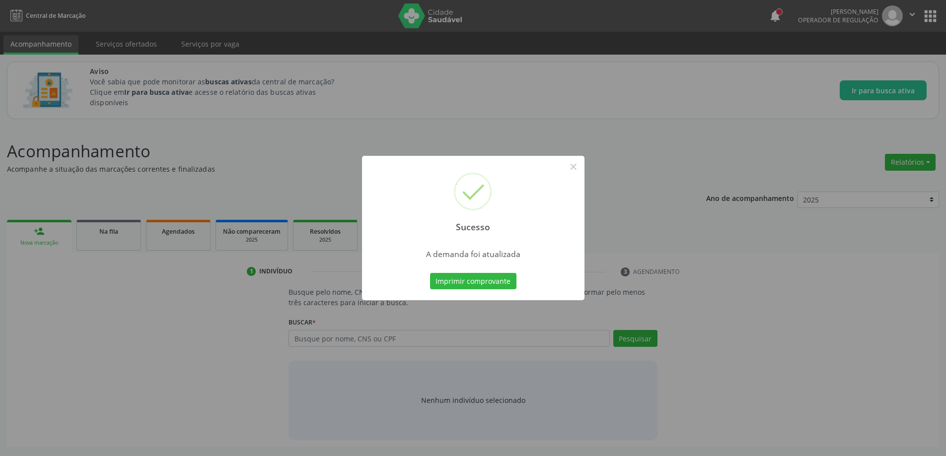
scroll to position [0, 0]
click at [576, 165] on button "×" at bounding box center [577, 166] width 17 height 17
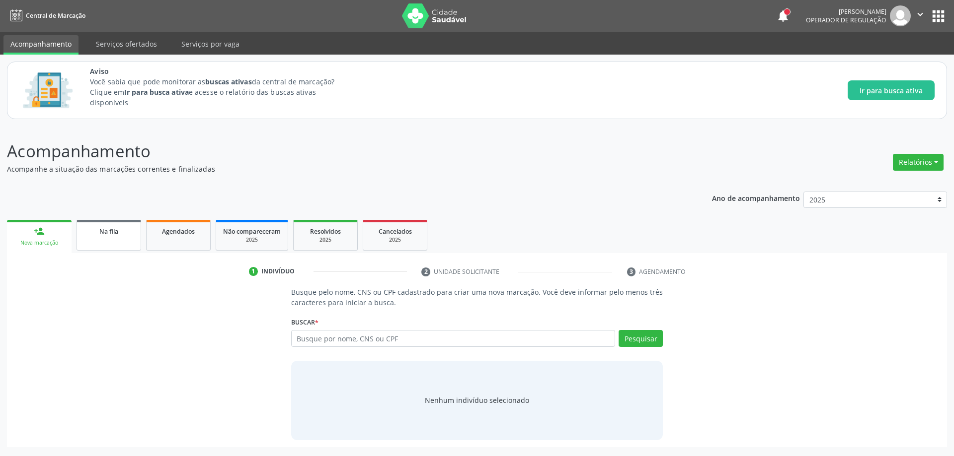
click at [112, 231] on span "Na fila" at bounding box center [108, 231] width 19 height 8
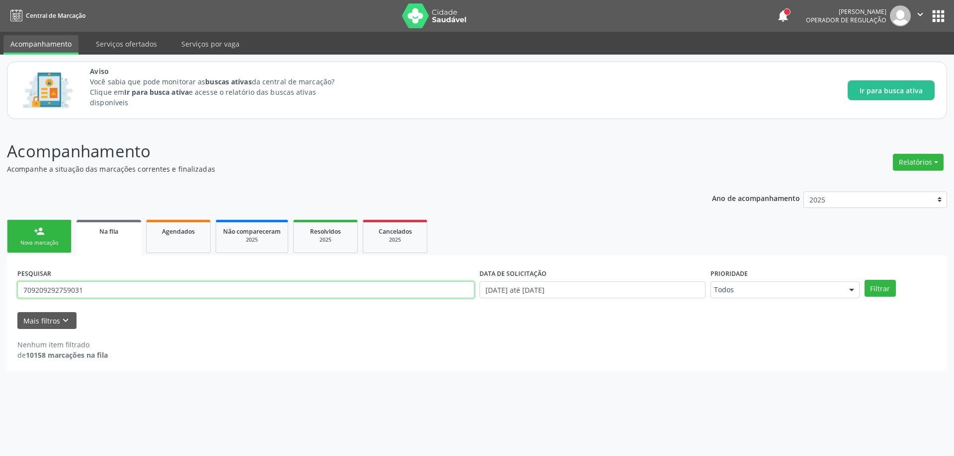
click at [171, 288] on input "709209292759031" at bounding box center [245, 290] width 457 height 17
click at [162, 289] on input "text" at bounding box center [245, 290] width 457 height 17
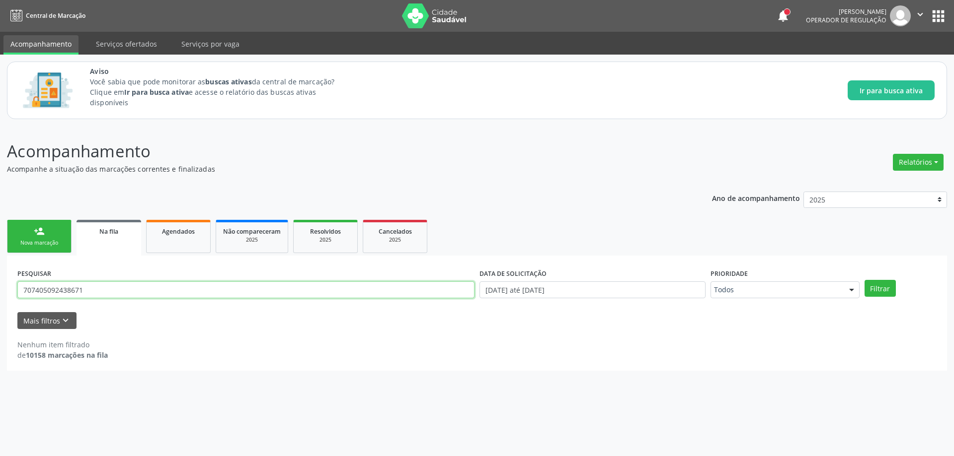
type input "707405092438671"
click at [864, 280] on button "Filtrar" at bounding box center [879, 288] width 31 height 17
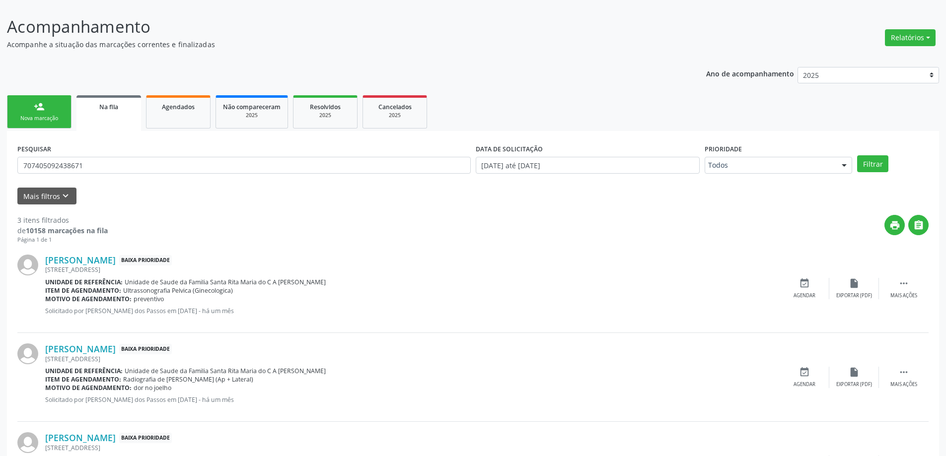
scroll to position [197, 0]
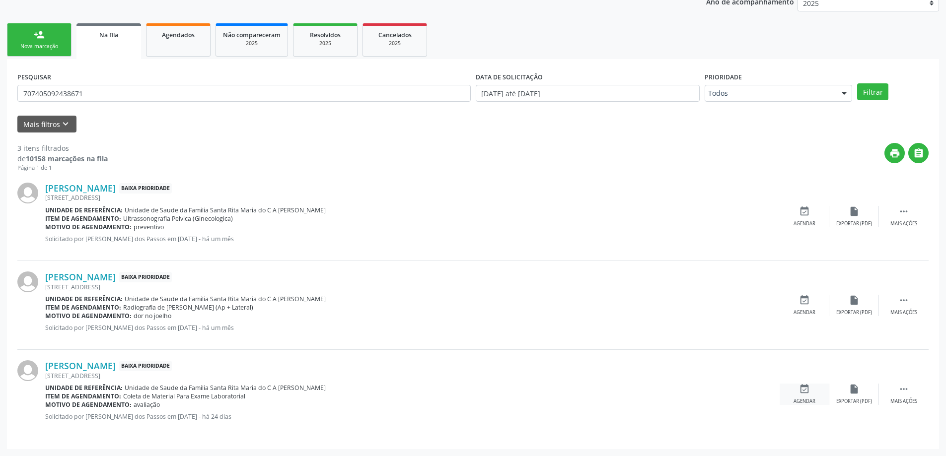
click at [800, 393] on icon "event_available" at bounding box center [804, 389] width 11 height 11
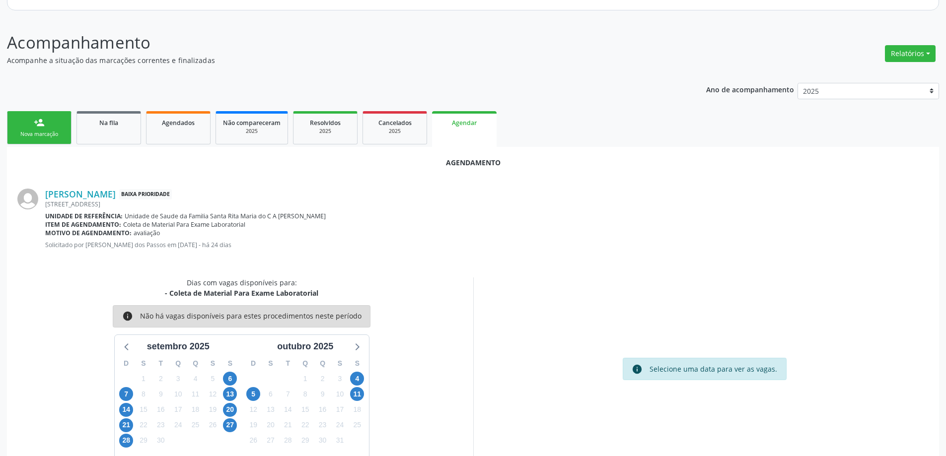
scroll to position [132, 0]
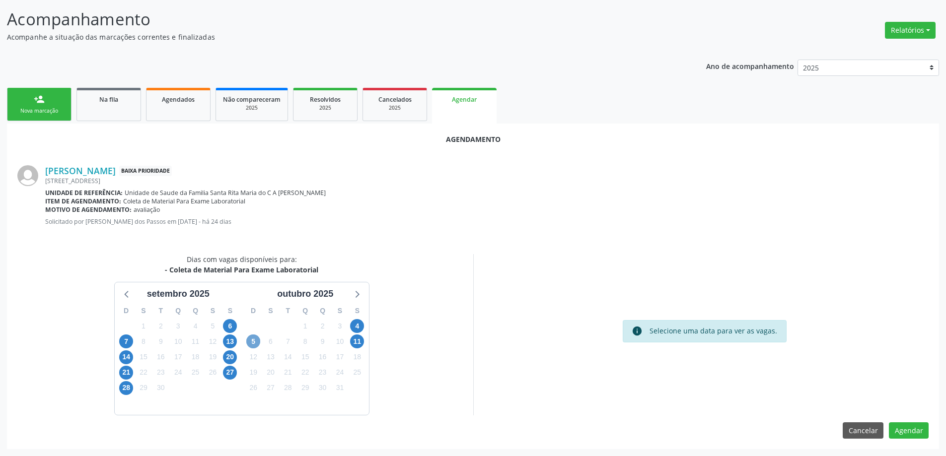
click at [251, 340] on span "5" at bounding box center [253, 342] width 14 height 14
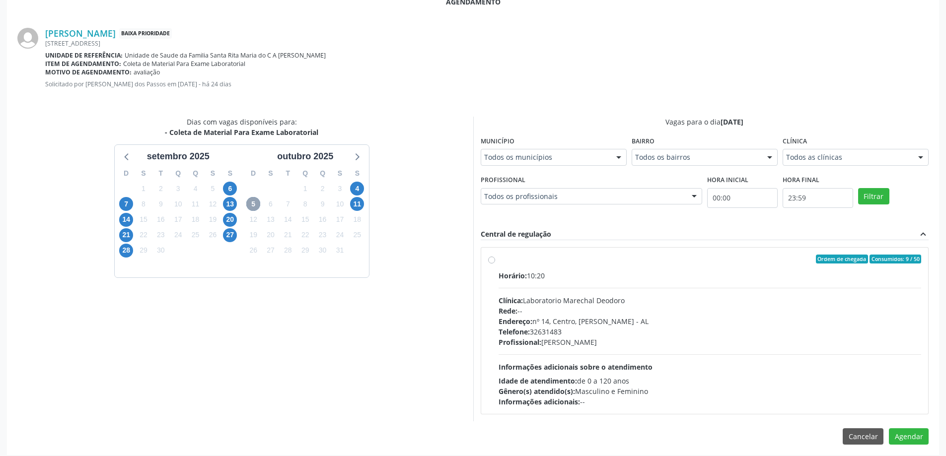
scroll to position [276, 0]
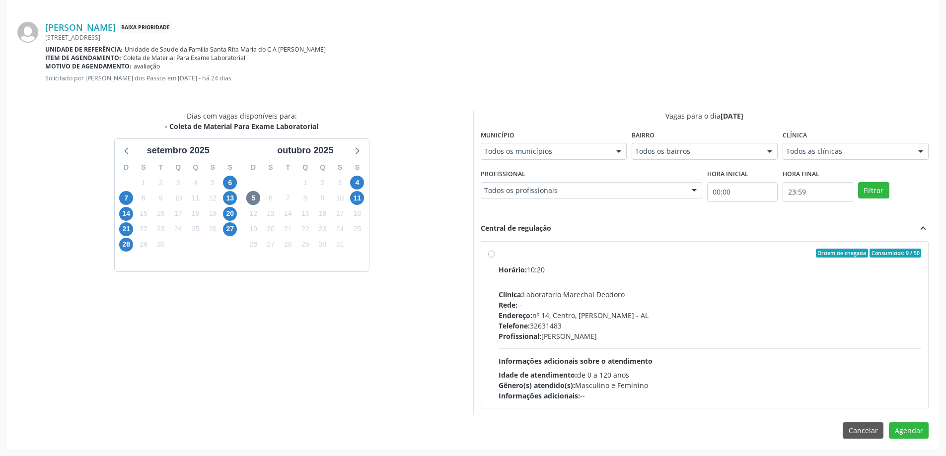
click at [499, 256] on label "Ordem de chegada Consumidos: 9 / 50 Horário: 10:20 Clínica: Laboratorio Marecha…" at bounding box center [710, 325] width 423 height 152
click at [494, 256] on input "Ordem de chegada Consumidos: 9 / 50 Horário: 10:20 Clínica: Laboratorio Marecha…" at bounding box center [491, 253] width 7 height 9
radio input "true"
click at [904, 449] on button "Agendar" at bounding box center [909, 448] width 40 height 17
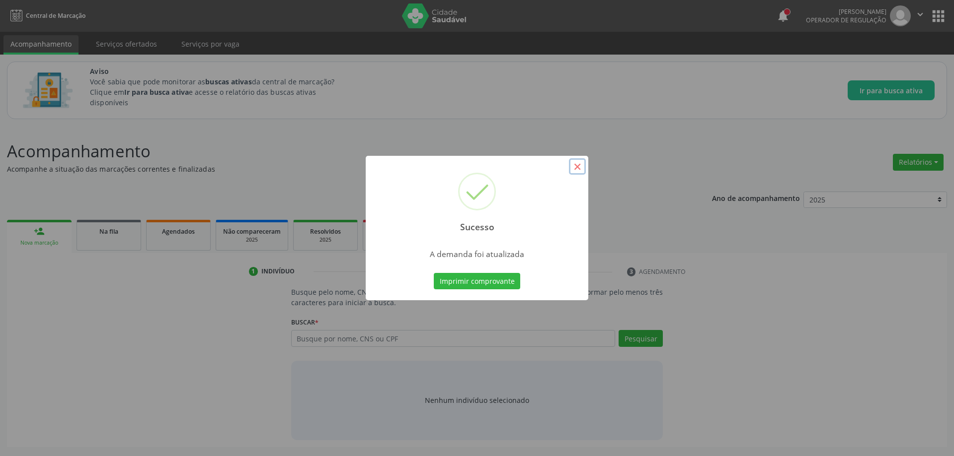
click at [581, 169] on button "×" at bounding box center [577, 166] width 17 height 17
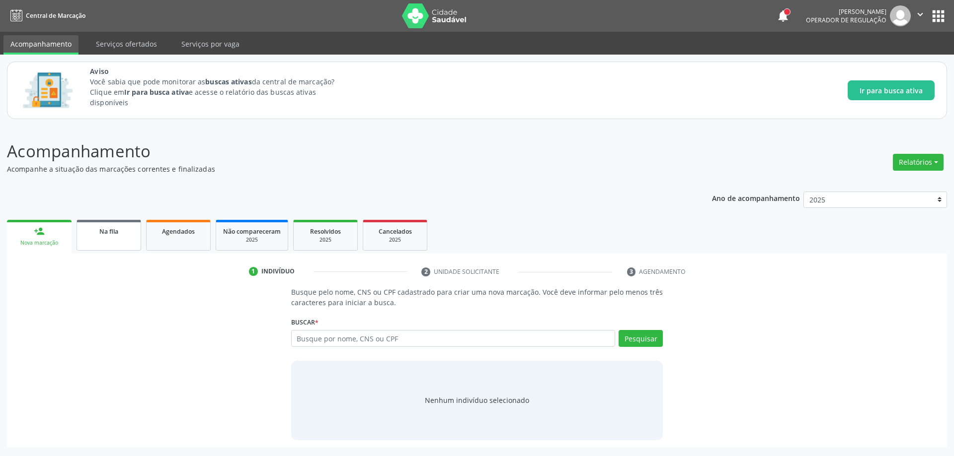
click at [100, 235] on span "Na fila" at bounding box center [108, 231] width 19 height 8
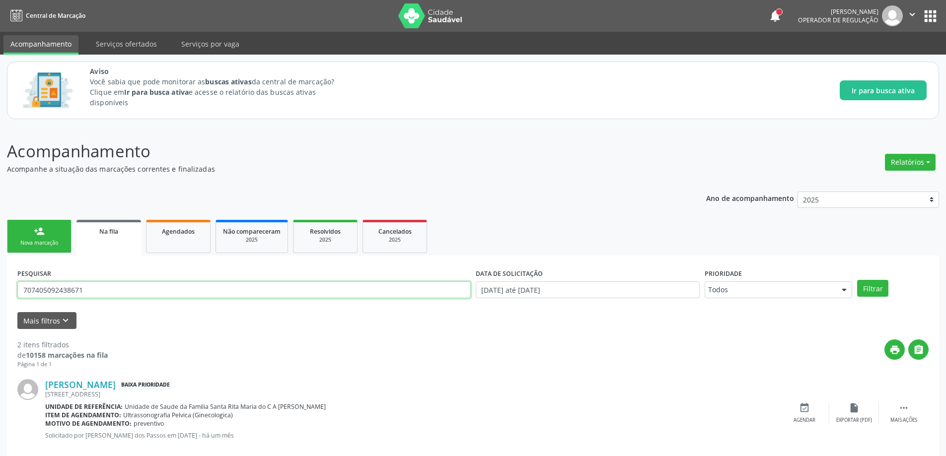
click at [189, 292] on input "707405092438671" at bounding box center [244, 290] width 454 height 17
type input "700007368433405"
click at [857, 280] on button "Filtrar" at bounding box center [872, 288] width 31 height 17
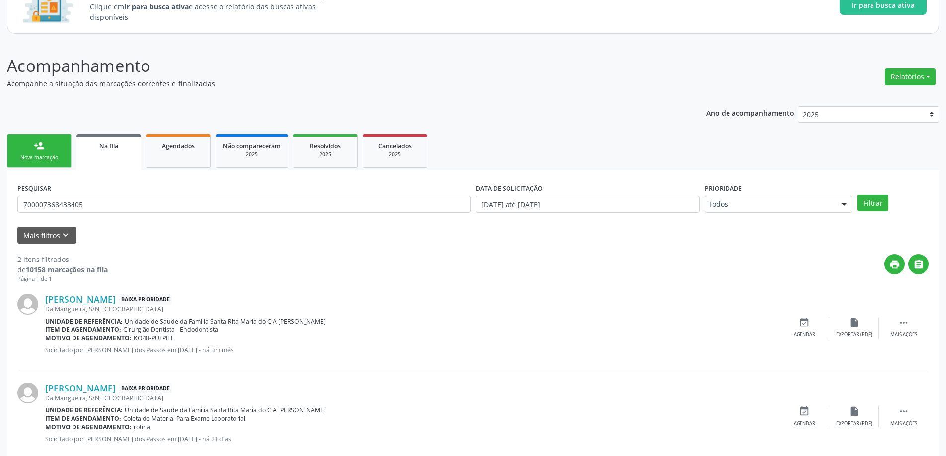
scroll to position [107, 0]
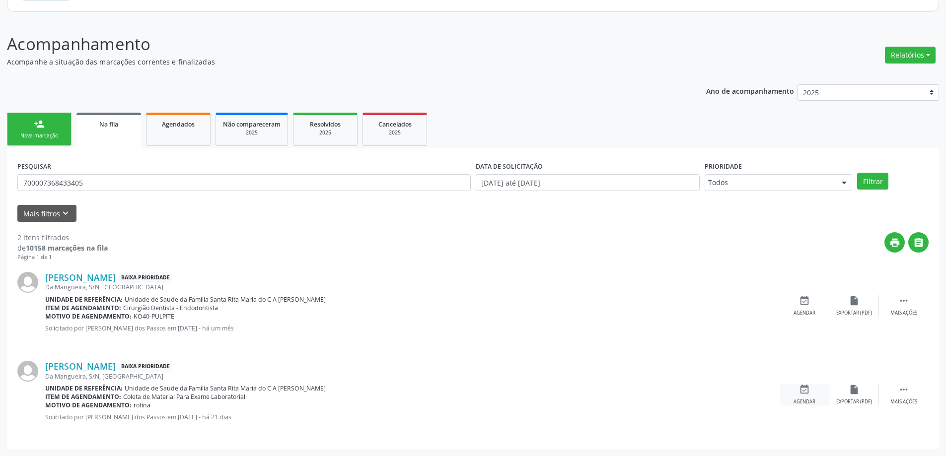
click at [799, 395] on icon "event_available" at bounding box center [804, 389] width 11 height 11
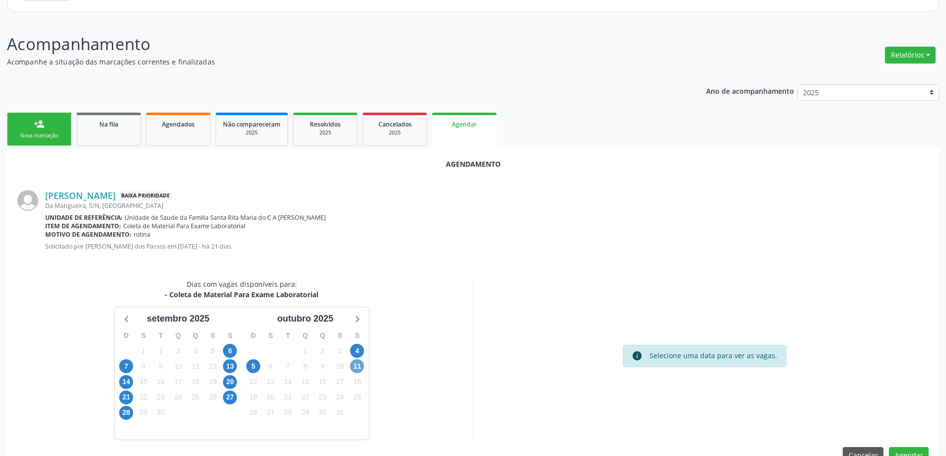
click at [359, 366] on span "11" at bounding box center [357, 367] width 14 height 14
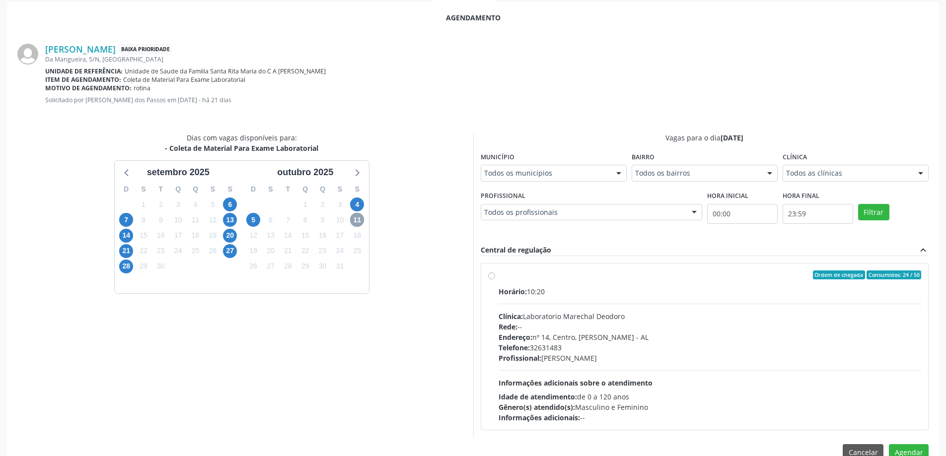
scroll to position [256, 0]
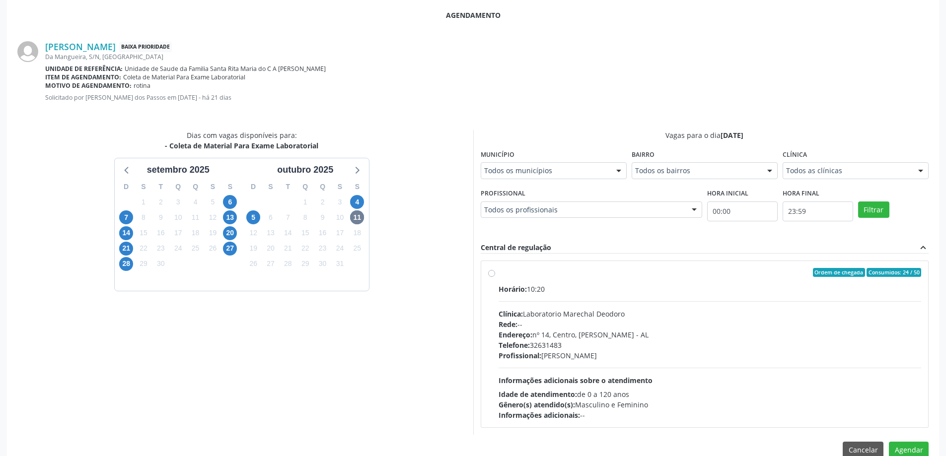
click at [499, 274] on label "Ordem de chegada Consumidos: 24 / 50 Horário: 10:20 Clínica: Laboratorio Marech…" at bounding box center [710, 344] width 423 height 152
click at [492, 274] on input "Ordem de chegada Consumidos: 24 / 50 Horário: 10:20 Clínica: Laboratorio Marech…" at bounding box center [491, 272] width 7 height 9
radio input "true"
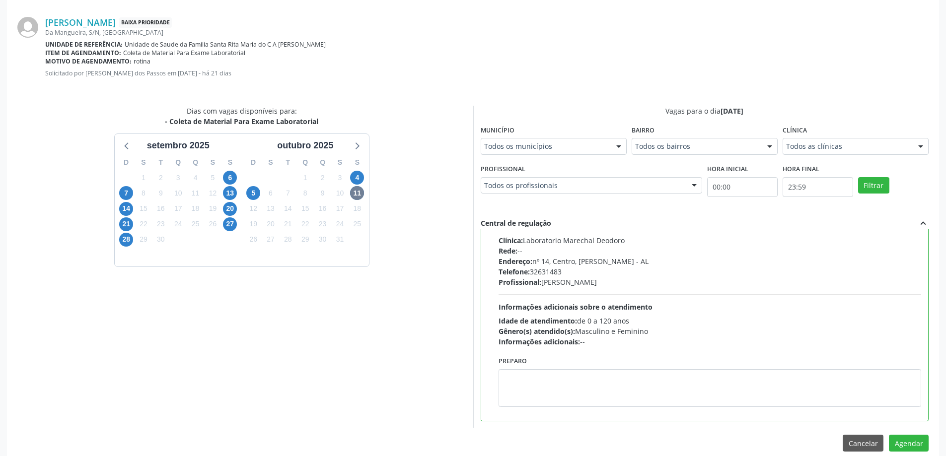
scroll to position [294, 0]
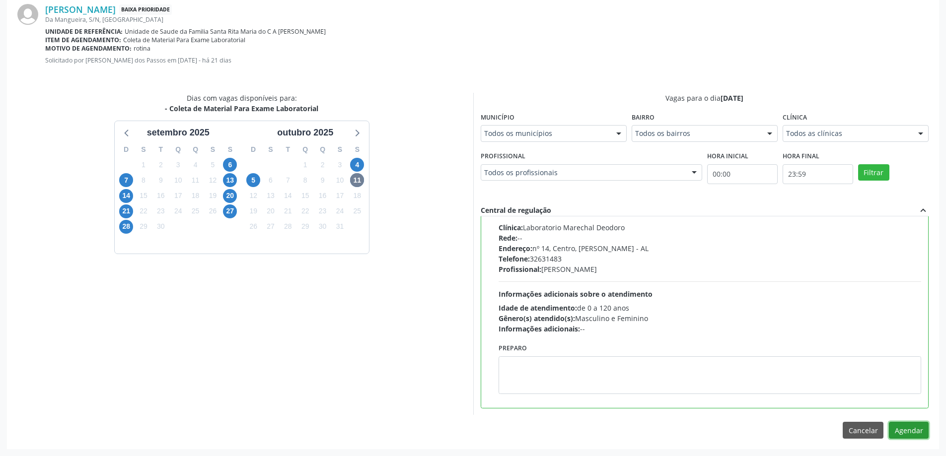
click at [911, 437] on button "Agendar" at bounding box center [909, 430] width 40 height 17
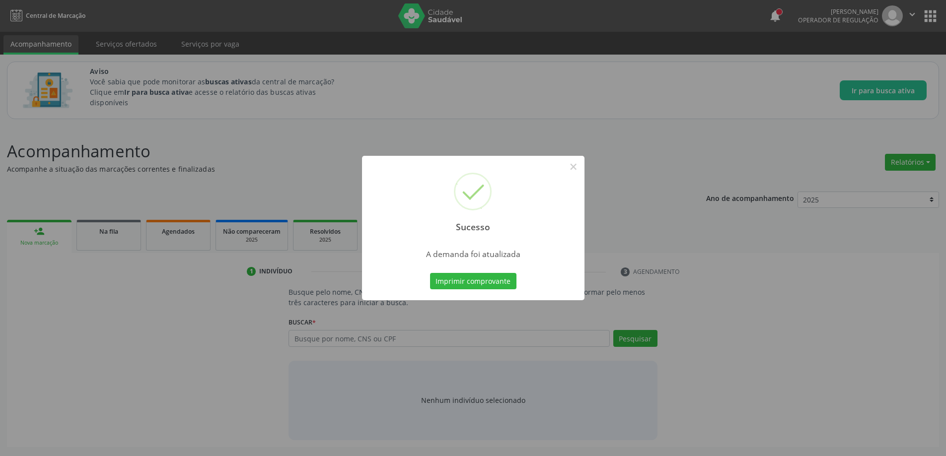
scroll to position [0, 0]
click at [578, 169] on button "×" at bounding box center [577, 166] width 17 height 17
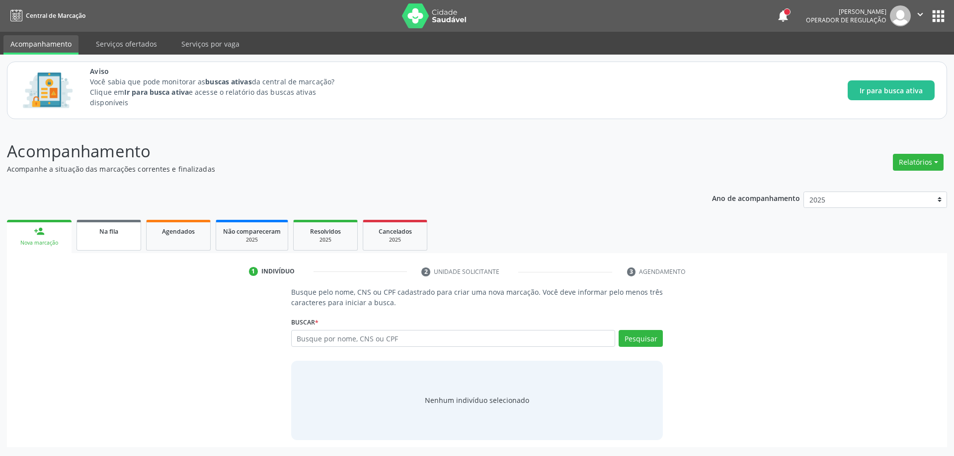
click at [124, 238] on link "Na fila" at bounding box center [108, 235] width 65 height 31
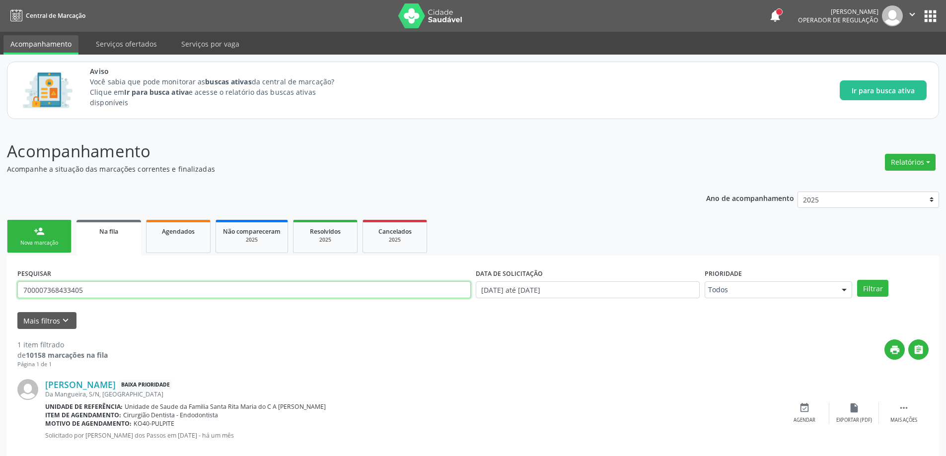
click at [163, 292] on input "700007368433405" at bounding box center [244, 290] width 454 height 17
type input "704104148022677"
click at [857, 280] on button "Filtrar" at bounding box center [872, 288] width 31 height 17
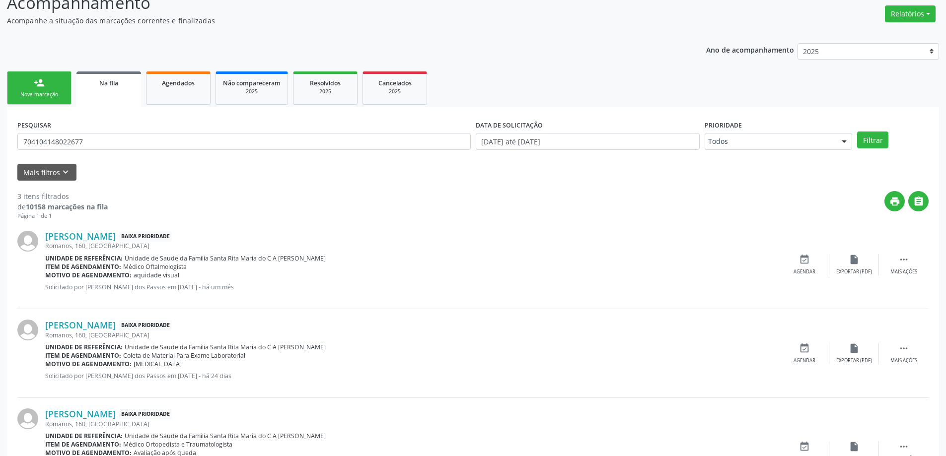
scroll to position [199, 0]
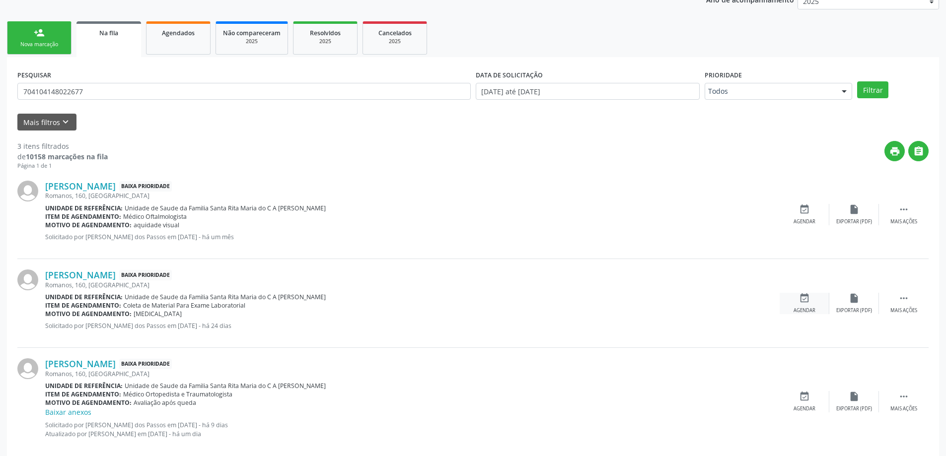
click at [807, 303] on icon "event_available" at bounding box center [804, 298] width 11 height 11
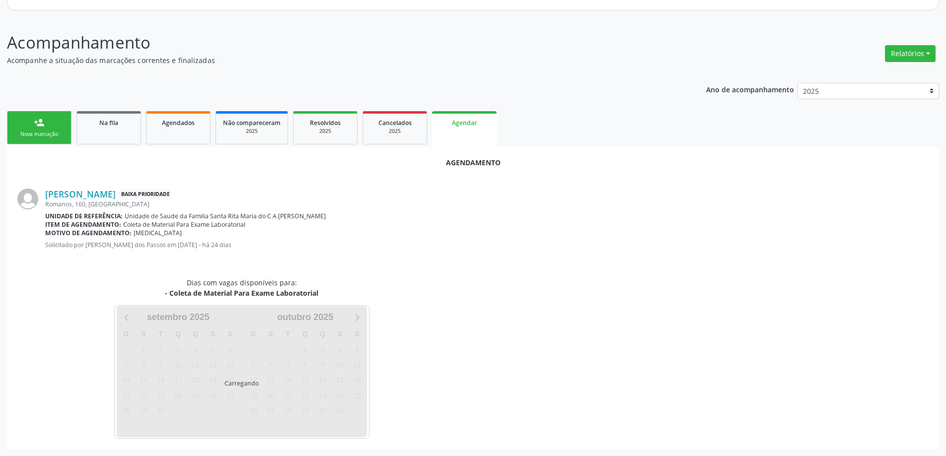
scroll to position [132, 0]
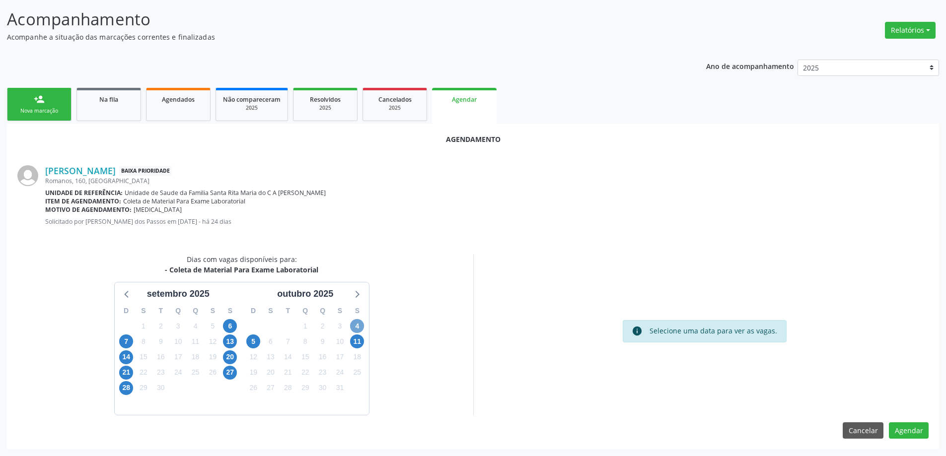
click at [358, 327] on span "4" at bounding box center [357, 326] width 14 height 14
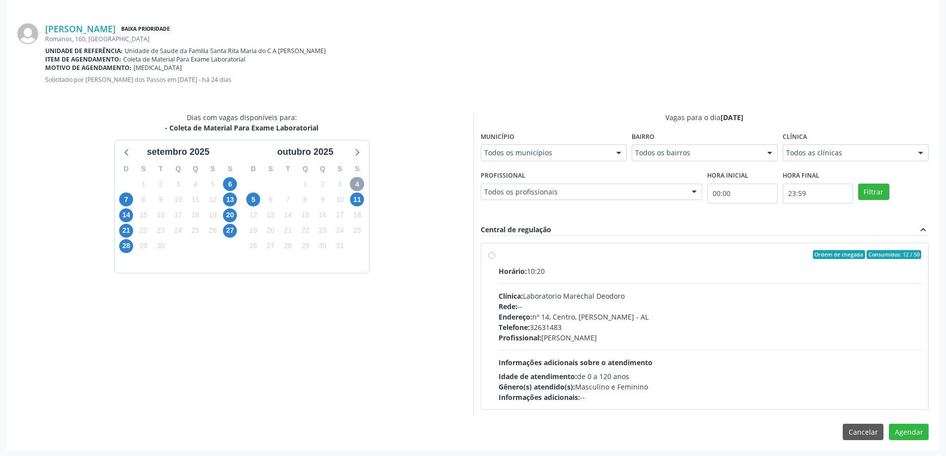
scroll to position [276, 0]
click at [499, 255] on label "Ordem de chegada Consumidos: 12 / 50 Horário: 10:20 Clínica: Laboratorio Marech…" at bounding box center [710, 325] width 423 height 152
click at [494, 255] on input "Ordem de chegada Consumidos: 12 / 50 Horário: 10:20 Clínica: Laboratorio Marech…" at bounding box center [491, 253] width 7 height 9
radio input "true"
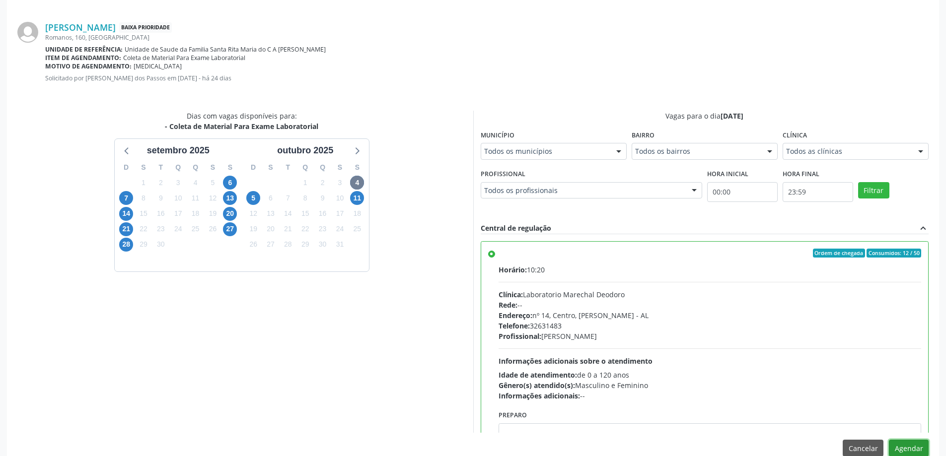
click at [918, 449] on button "Agendar" at bounding box center [909, 448] width 40 height 17
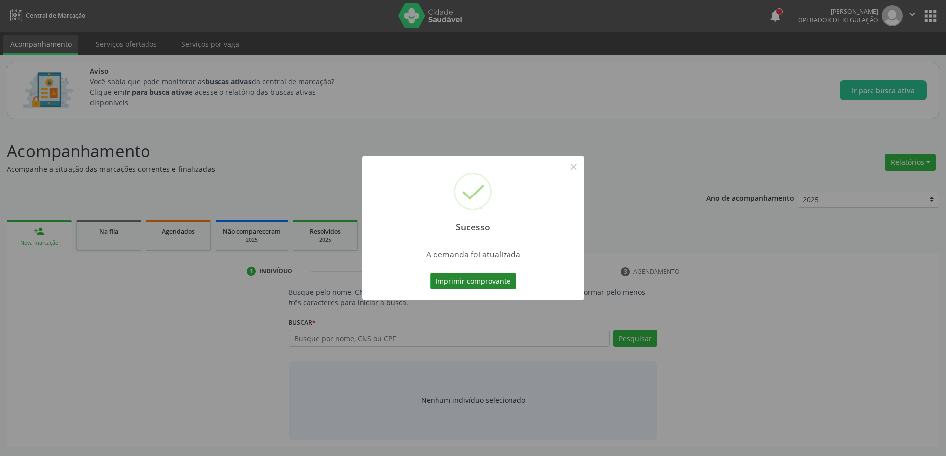
scroll to position [0, 0]
click at [576, 165] on button "×" at bounding box center [577, 166] width 17 height 17
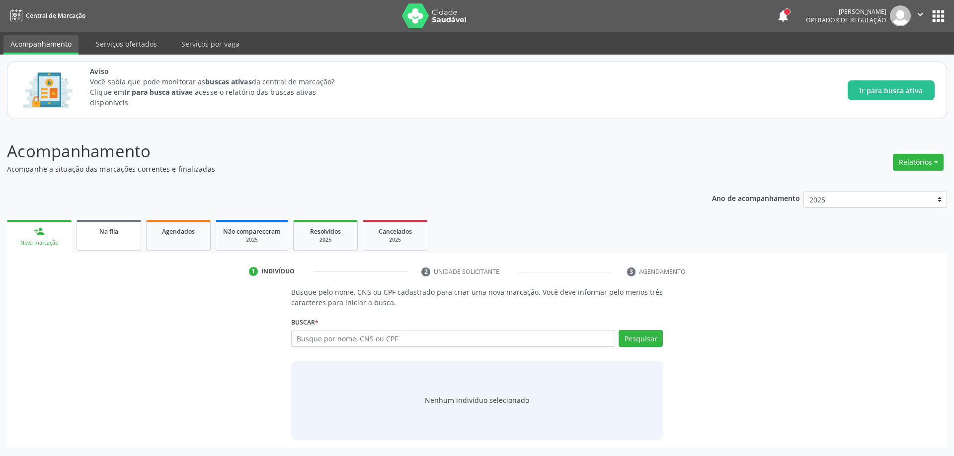
click at [122, 231] on div "Na fila" at bounding box center [109, 231] width 50 height 10
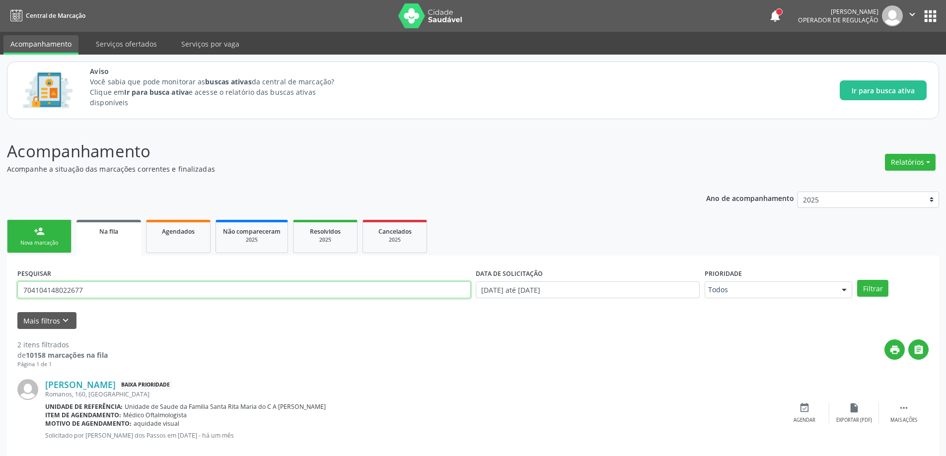
click at [104, 290] on input "704104148022677" at bounding box center [244, 290] width 454 height 17
type input "707009891495932"
click at [857, 280] on button "Filtrar" at bounding box center [872, 288] width 31 height 17
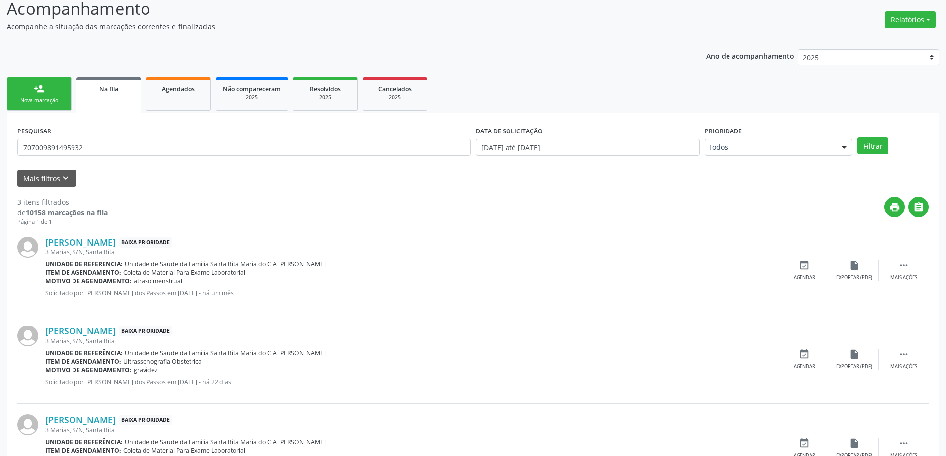
scroll to position [197, 0]
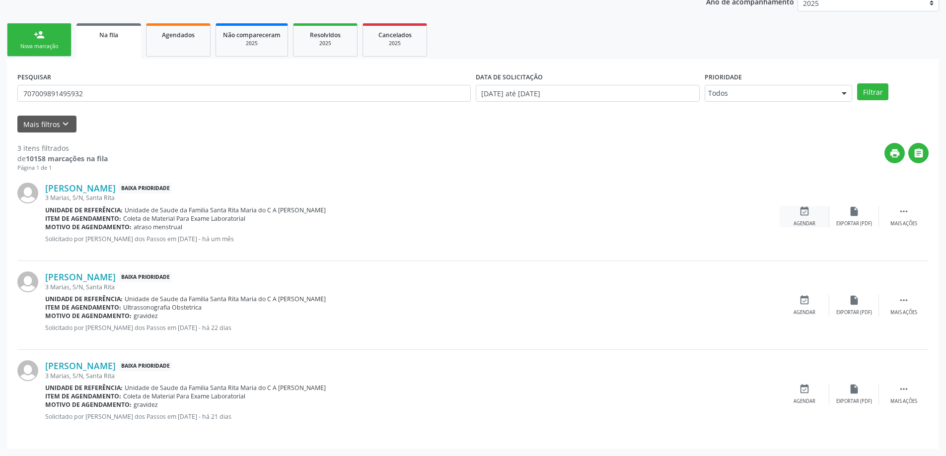
click at [801, 212] on icon "event_available" at bounding box center [804, 211] width 11 height 11
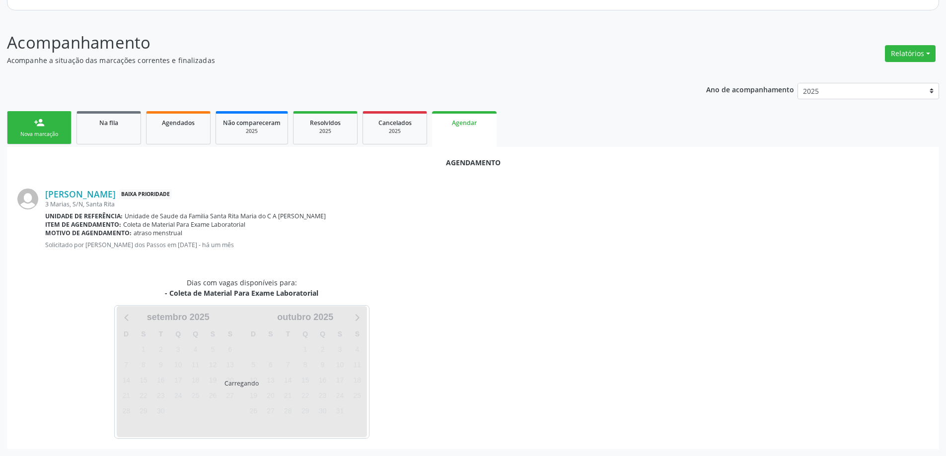
scroll to position [132, 0]
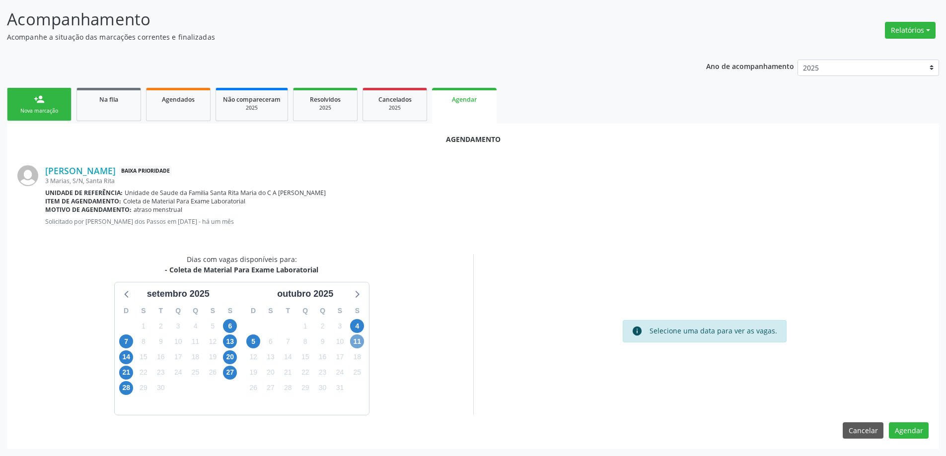
click at [357, 341] on span "11" at bounding box center [357, 342] width 14 height 14
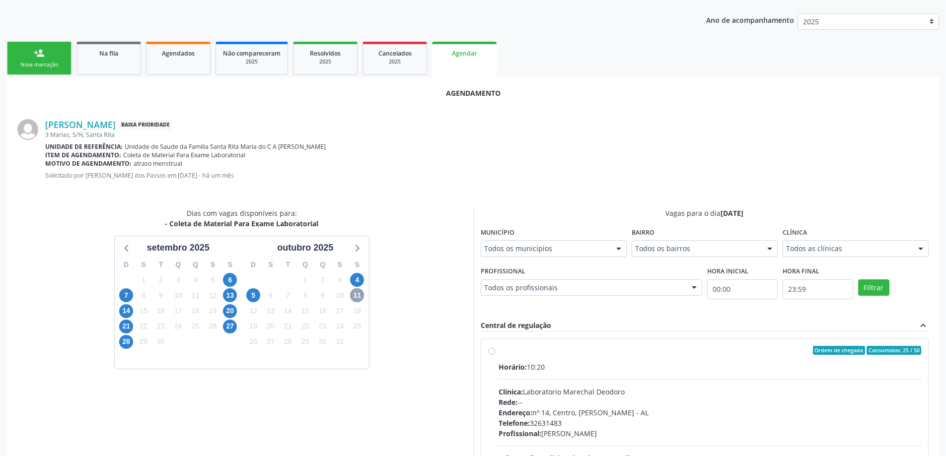
scroll to position [231, 0]
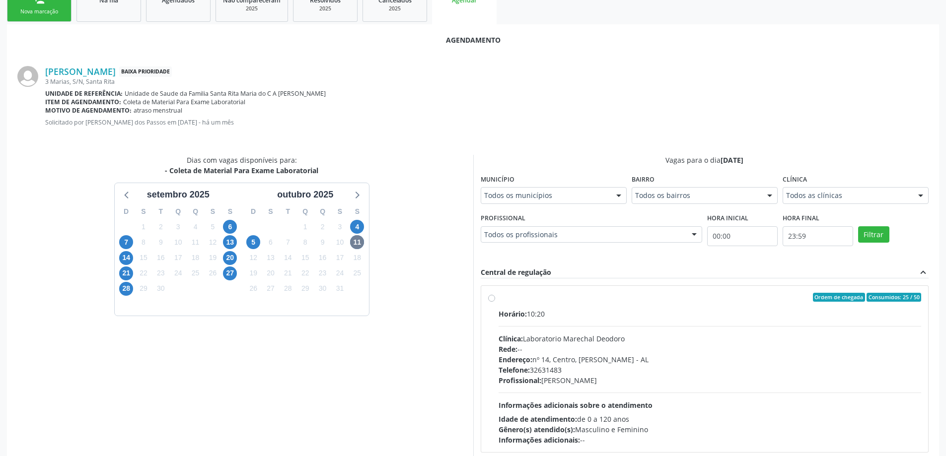
click at [529, 298] on div "Ordem de chegada Consumidos: 25 / 50" at bounding box center [710, 297] width 423 height 9
click at [495, 298] on input "Ordem de chegada Consumidos: 25 / 50 Horário: 10:20 Clínica: Laboratorio Marech…" at bounding box center [491, 297] width 7 height 9
radio input "true"
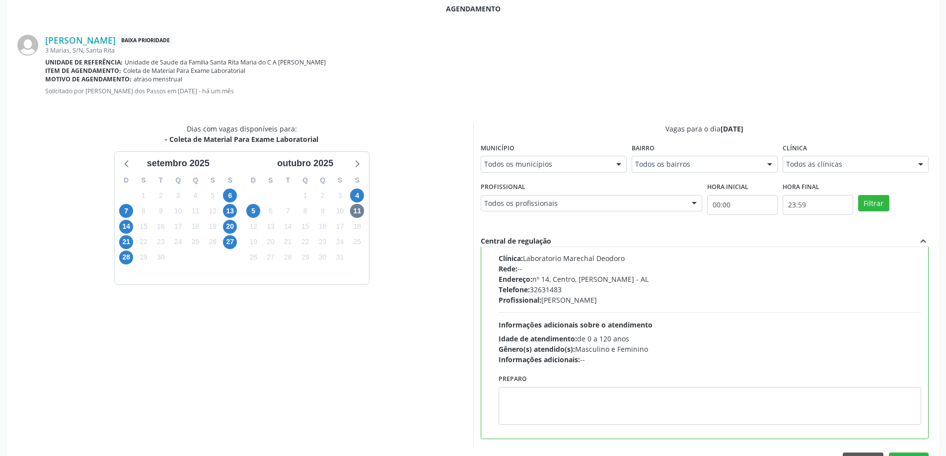
scroll to position [294, 0]
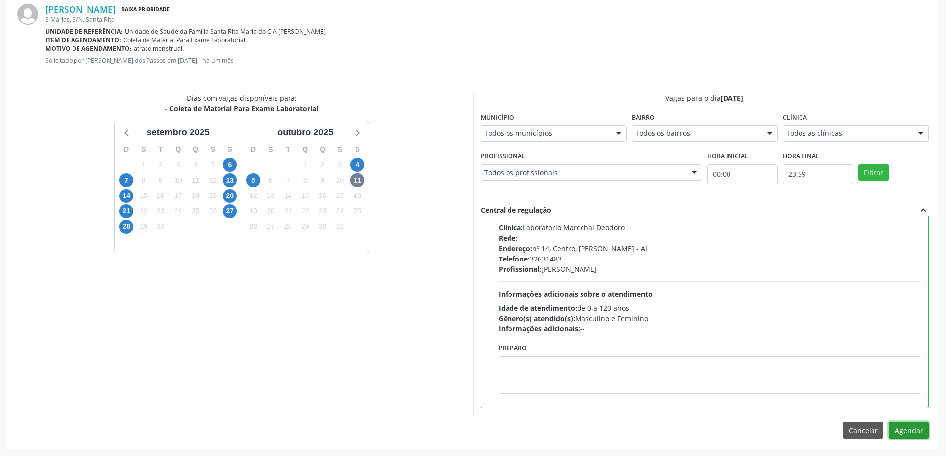
click at [910, 428] on button "Agendar" at bounding box center [909, 430] width 40 height 17
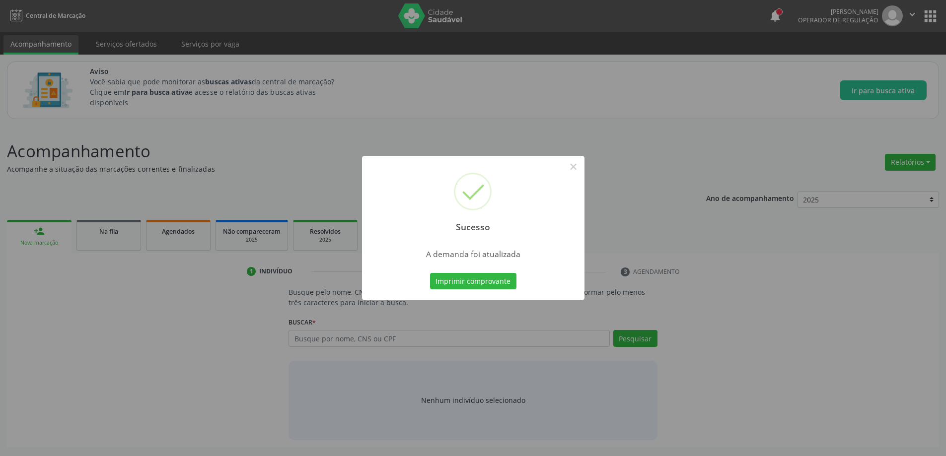
scroll to position [0, 0]
click at [575, 165] on button "×" at bounding box center [577, 166] width 17 height 17
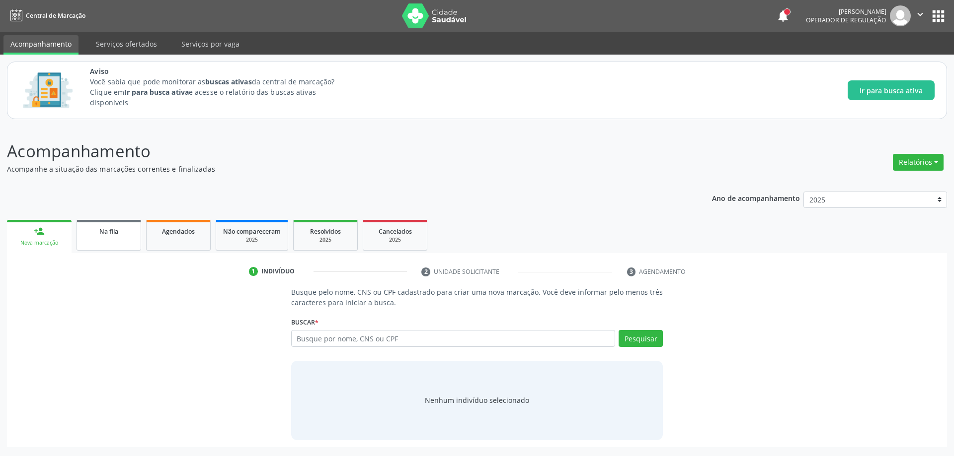
click at [101, 234] on span "Na fila" at bounding box center [108, 231] width 19 height 8
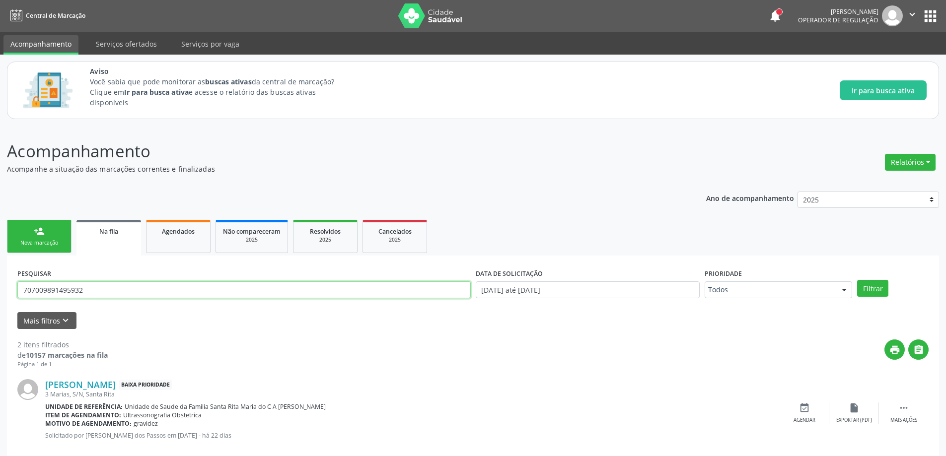
drag, startPoint x: 140, startPoint y: 293, endPoint x: 135, endPoint y: 285, distance: 9.6
click at [140, 293] on input "707009891495932" at bounding box center [244, 290] width 454 height 17
click at [135, 285] on input "707009891495932" at bounding box center [244, 290] width 454 height 17
click at [94, 285] on input "text" at bounding box center [244, 290] width 454 height 17
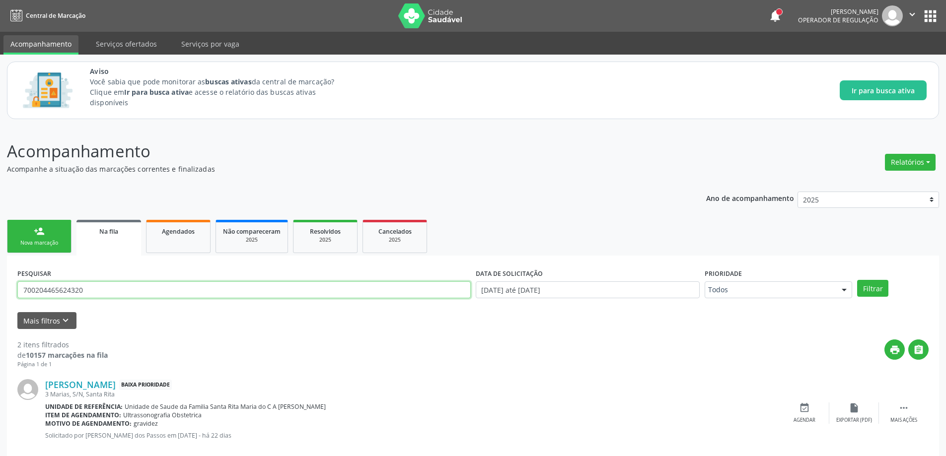
type input "700204465624320"
click at [857, 280] on button "Filtrar" at bounding box center [872, 288] width 31 height 17
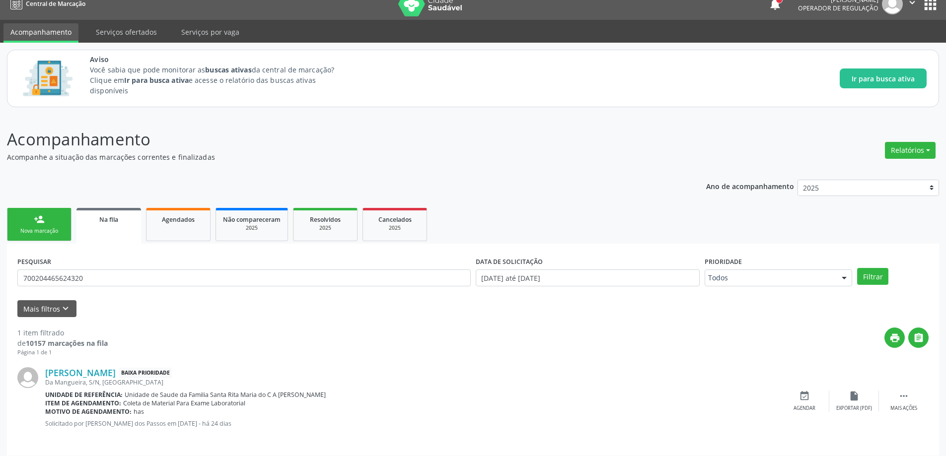
scroll to position [18, 0]
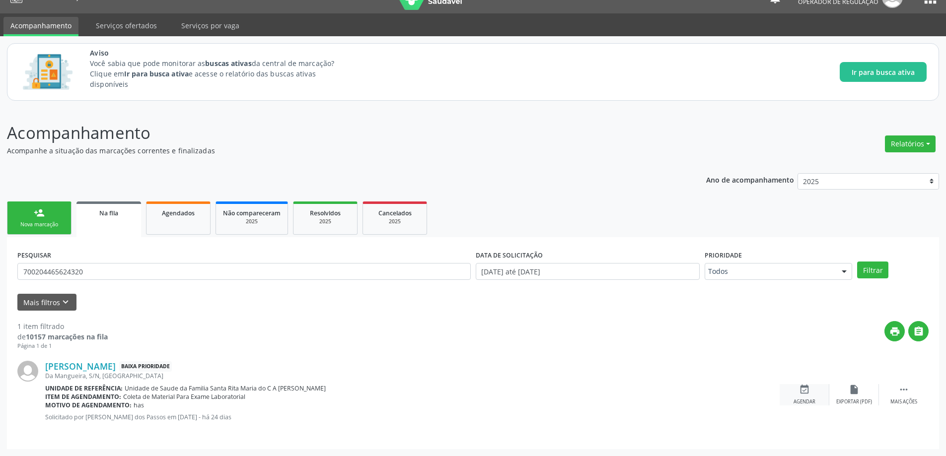
click at [809, 387] on icon "event_available" at bounding box center [804, 389] width 11 height 11
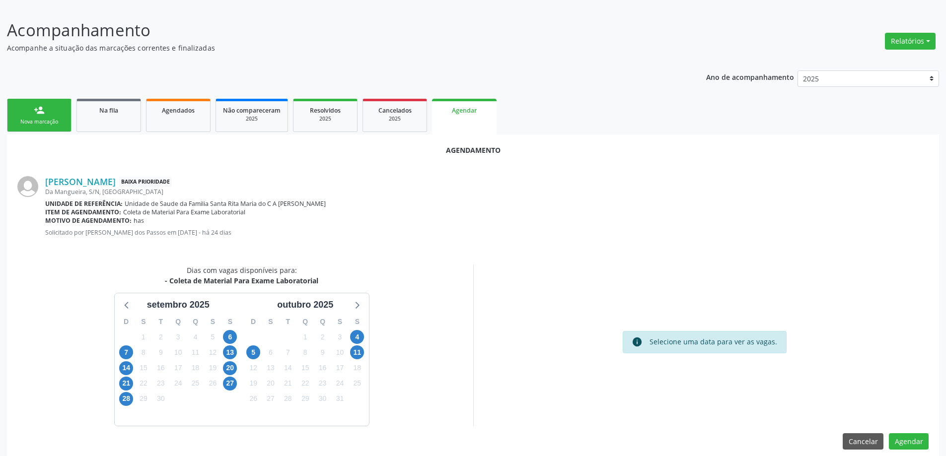
scroll to position [132, 0]
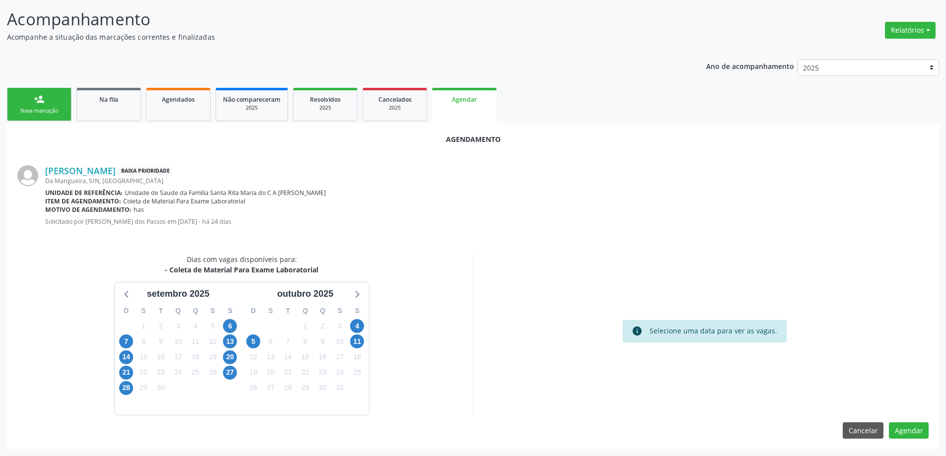
click at [362, 321] on div "4" at bounding box center [357, 326] width 14 height 15
click at [360, 328] on span "4" at bounding box center [357, 326] width 14 height 14
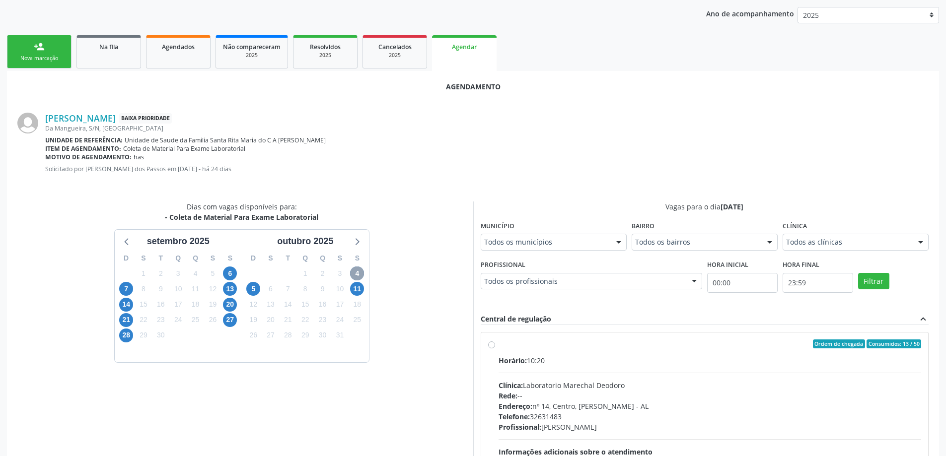
scroll to position [276, 0]
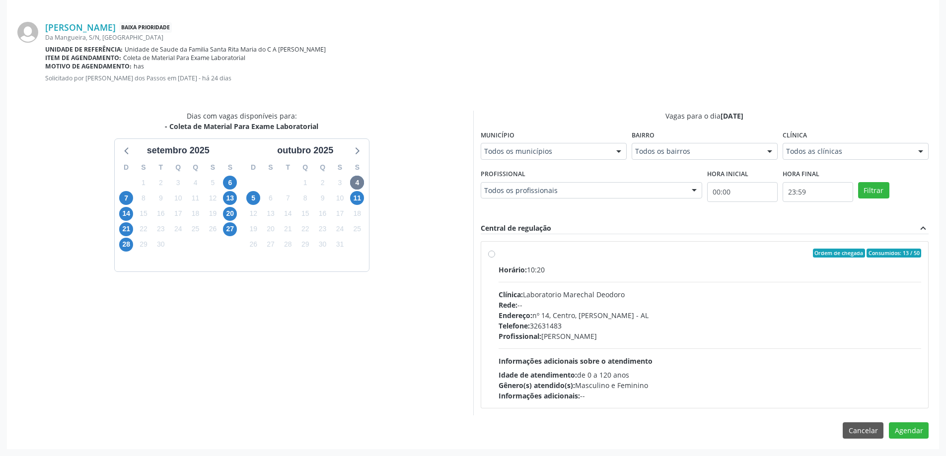
click at [500, 254] on div "Ordem de chegada Consumidos: 13 / 50" at bounding box center [710, 253] width 423 height 9
click at [495, 254] on input "Ordem de chegada Consumidos: 13 / 50 Horário: 10:20 Clínica: Laboratorio Marech…" at bounding box center [491, 253] width 7 height 9
radio input "true"
click at [918, 447] on button "Agendar" at bounding box center [909, 448] width 40 height 17
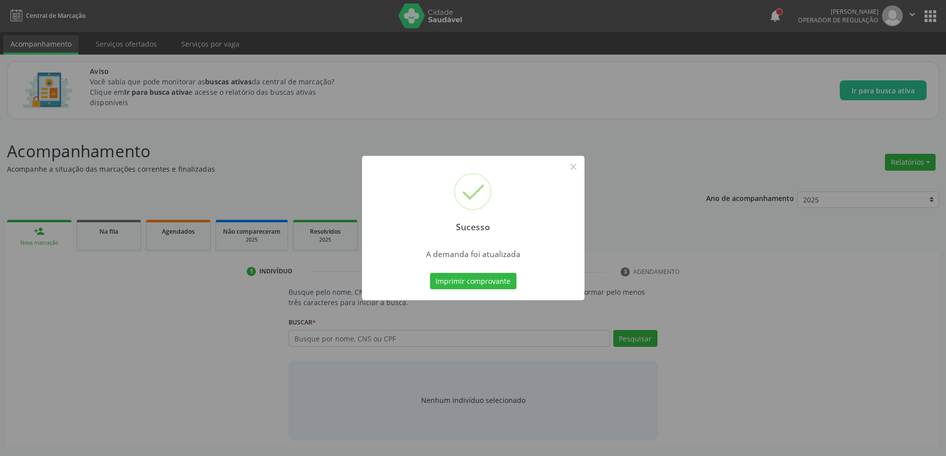
scroll to position [0, 0]
click at [582, 167] on button "×" at bounding box center [577, 166] width 17 height 17
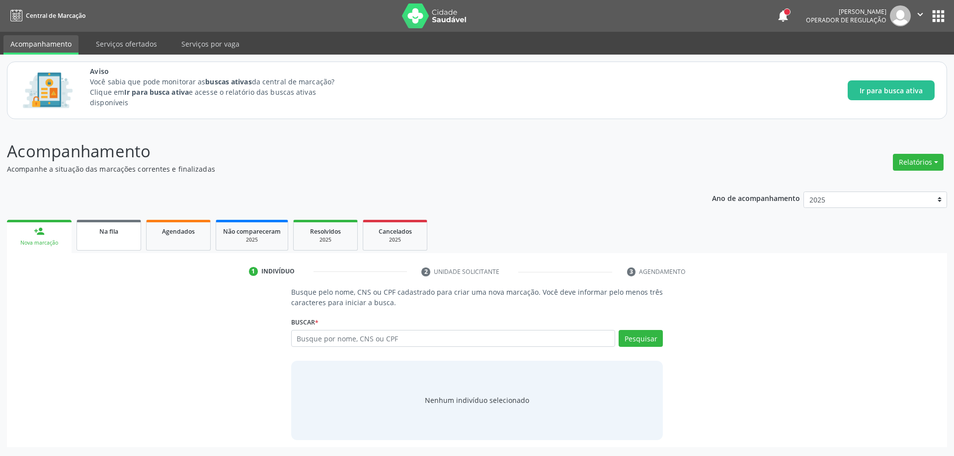
click at [119, 229] on div "Na fila" at bounding box center [109, 231] width 50 height 10
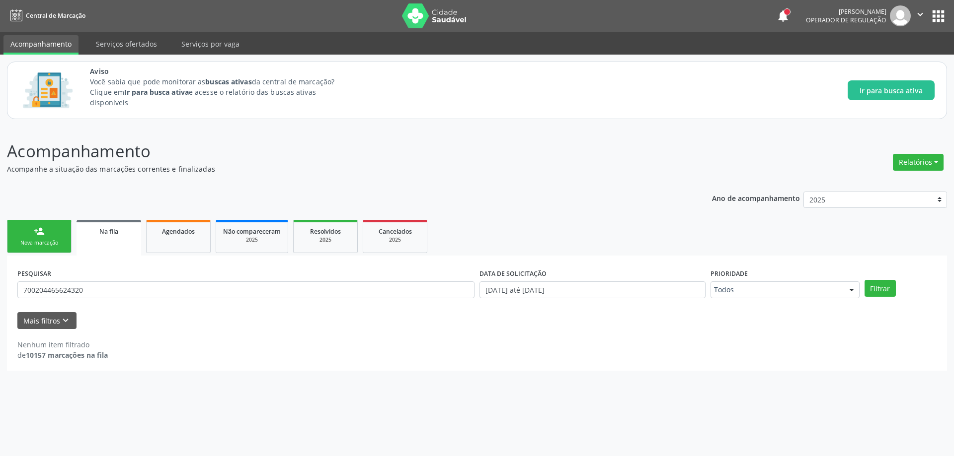
click at [118, 299] on div "PESQUISAR 700204465624320" at bounding box center [246, 285] width 462 height 39
click at [117, 292] on input "700204465624320" at bounding box center [245, 290] width 457 height 17
type input "162566860500018"
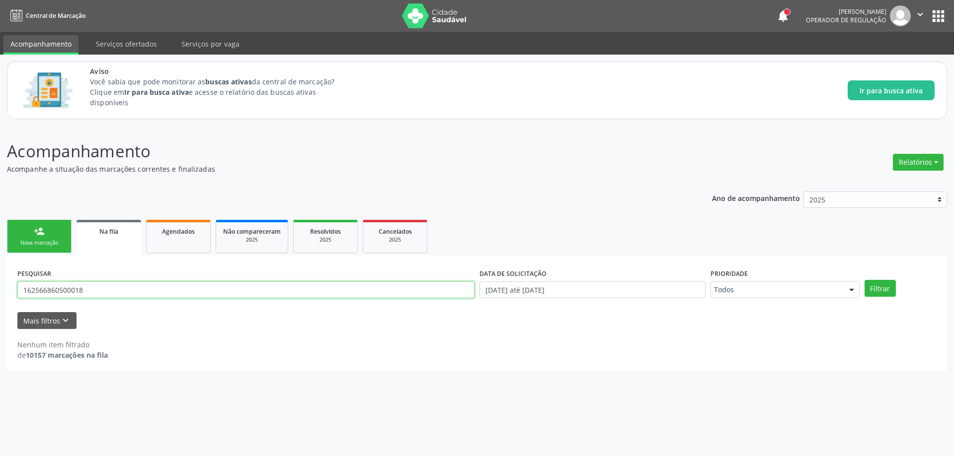
click at [864, 280] on button "Filtrar" at bounding box center [879, 288] width 31 height 17
click at [159, 284] on input "162566860500018" at bounding box center [245, 290] width 457 height 17
click at [864, 280] on button "Filtrar" at bounding box center [879, 288] width 31 height 17
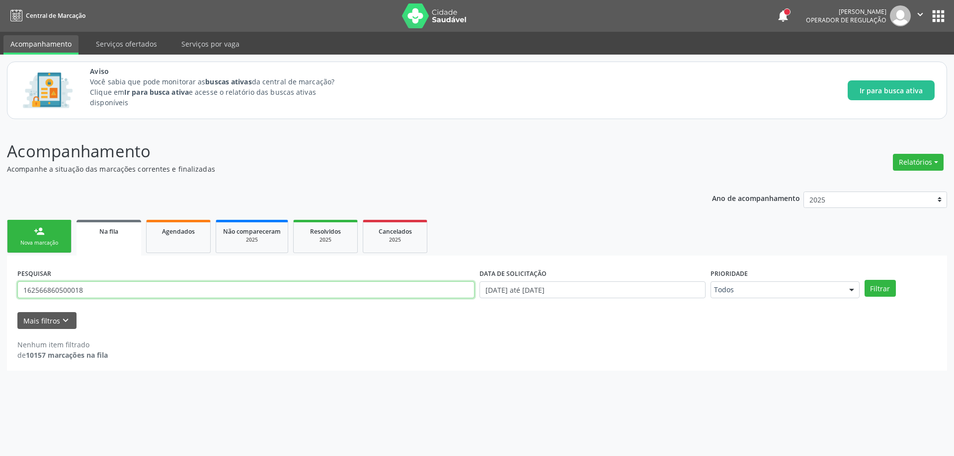
click at [197, 295] on input "162566860500018" at bounding box center [245, 290] width 457 height 17
type input "1"
type input "703402953905400"
click at [864, 280] on button "Filtrar" at bounding box center [879, 288] width 31 height 17
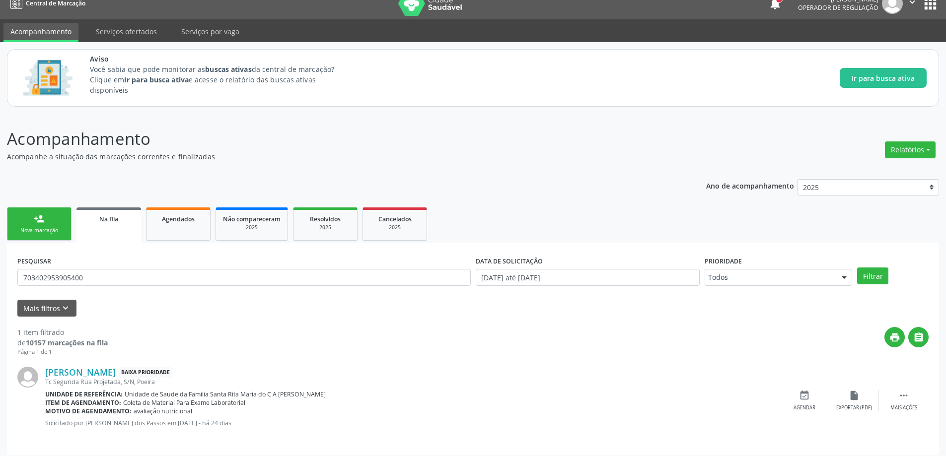
scroll to position [18, 0]
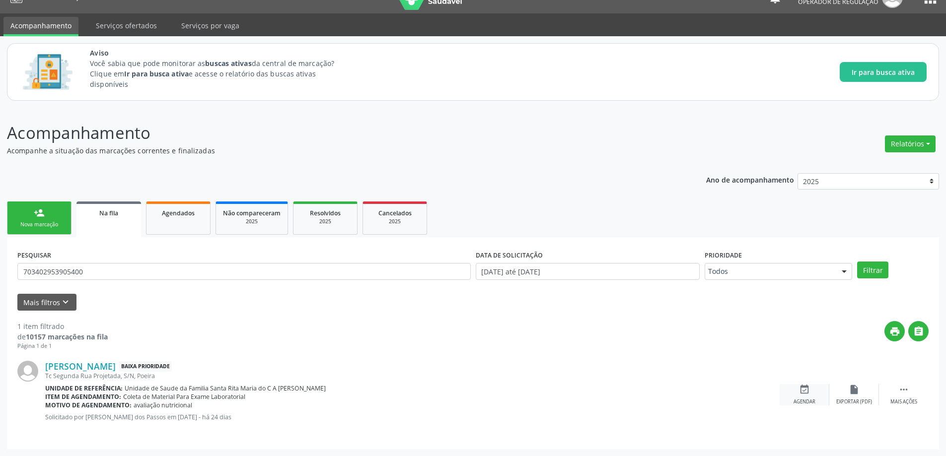
click at [800, 394] on icon "event_available" at bounding box center [804, 389] width 11 height 11
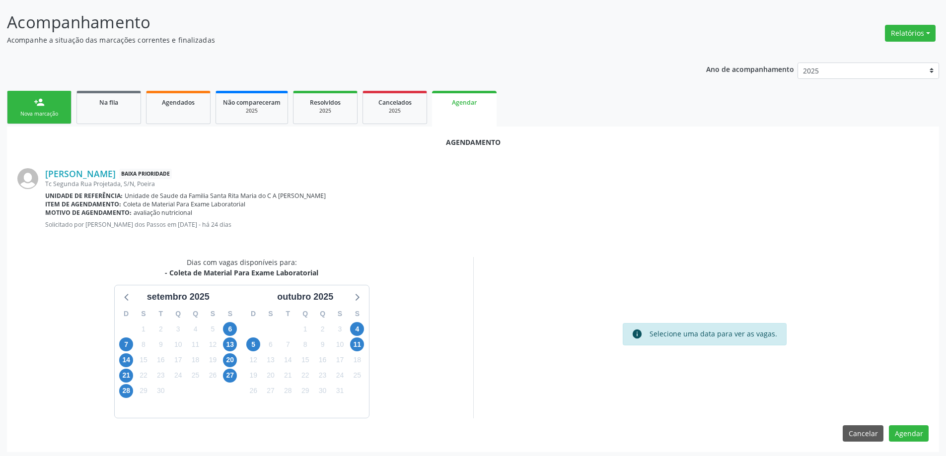
scroll to position [132, 0]
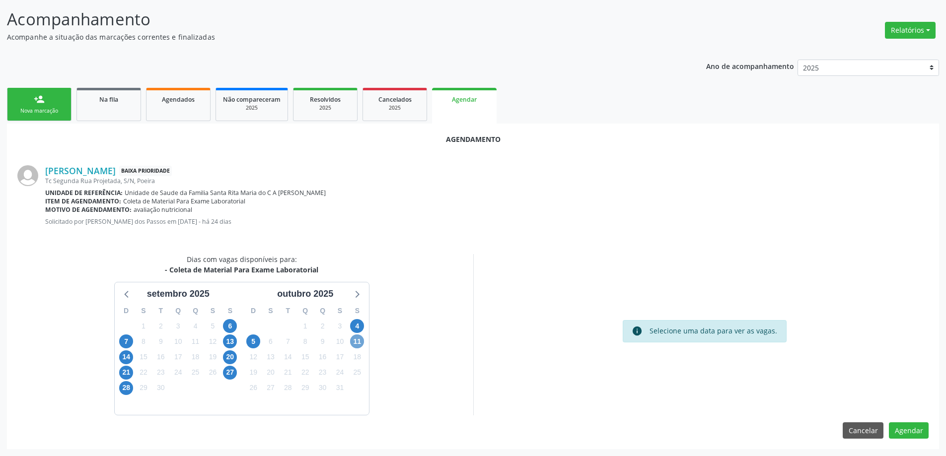
click at [355, 343] on span "11" at bounding box center [357, 342] width 14 height 14
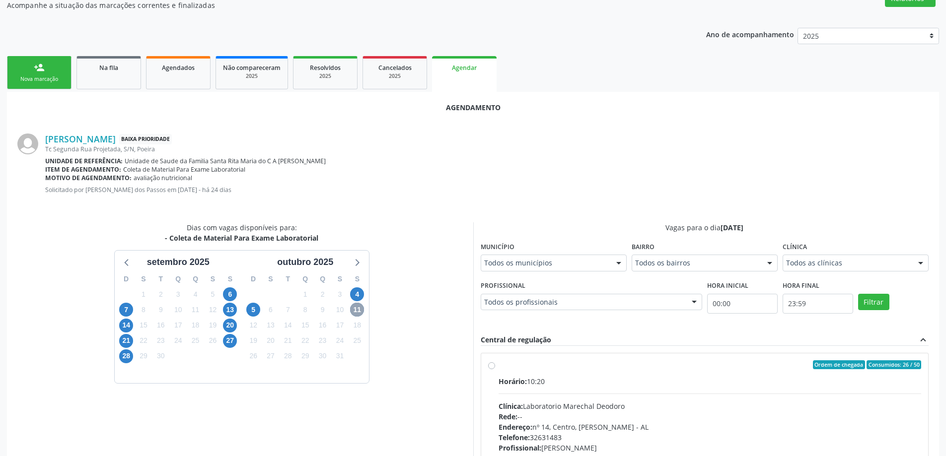
scroll to position [182, 0]
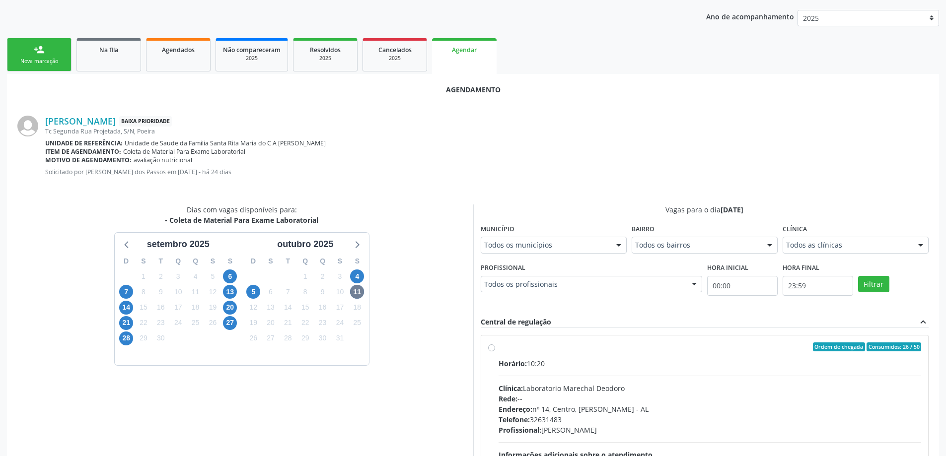
drag, startPoint x: 494, startPoint y: 352, endPoint x: 662, endPoint y: 345, distance: 167.6
click at [494, 352] on div "Ordem de chegada Consumidos: 26 / 50 Horário: 10:20 Clínica: Laboratorio Marech…" at bounding box center [705, 419] width 434 height 152
radio input "true"
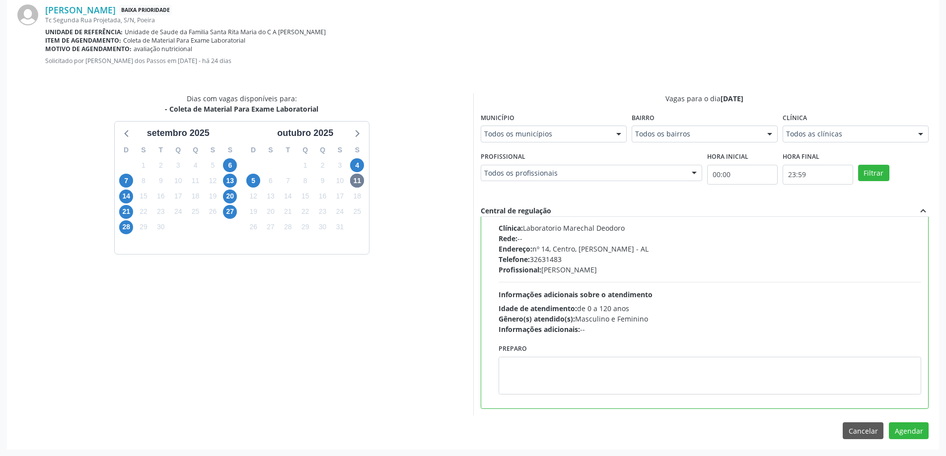
scroll to position [294, 0]
click at [904, 426] on button "Agendar" at bounding box center [909, 430] width 40 height 17
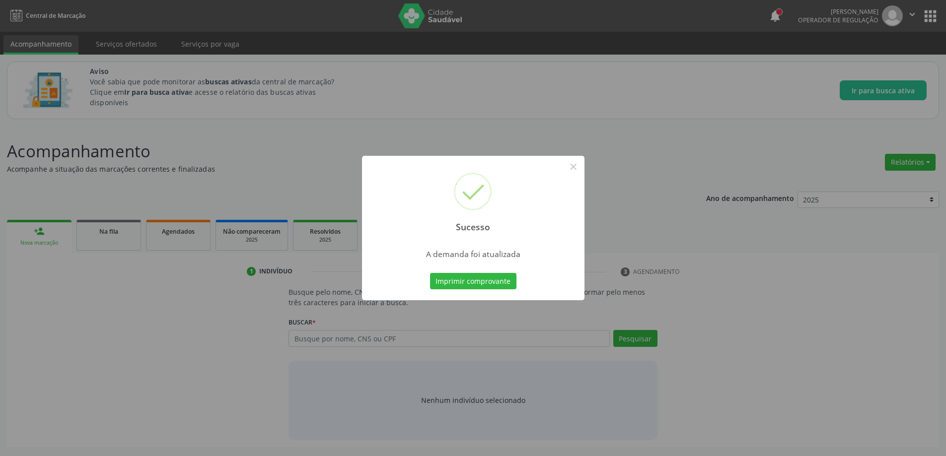
scroll to position [0, 0]
click at [578, 167] on button "×" at bounding box center [577, 166] width 17 height 17
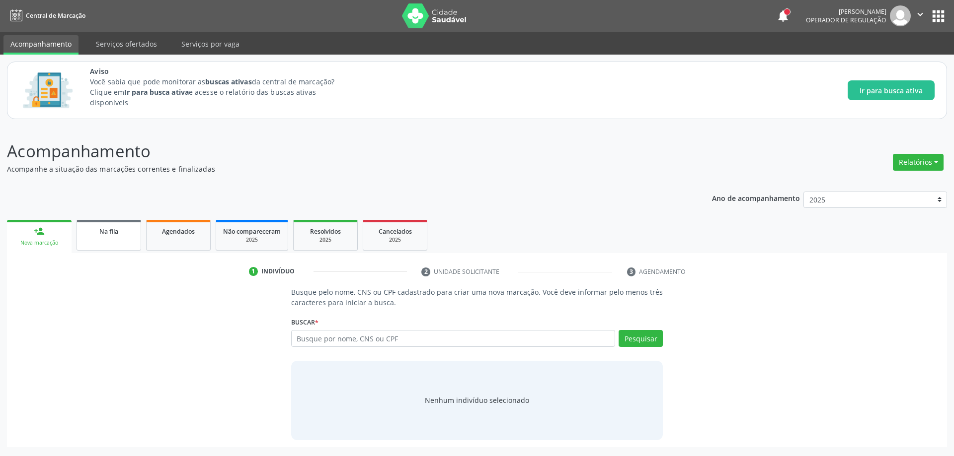
click at [106, 230] on span "Na fila" at bounding box center [108, 231] width 19 height 8
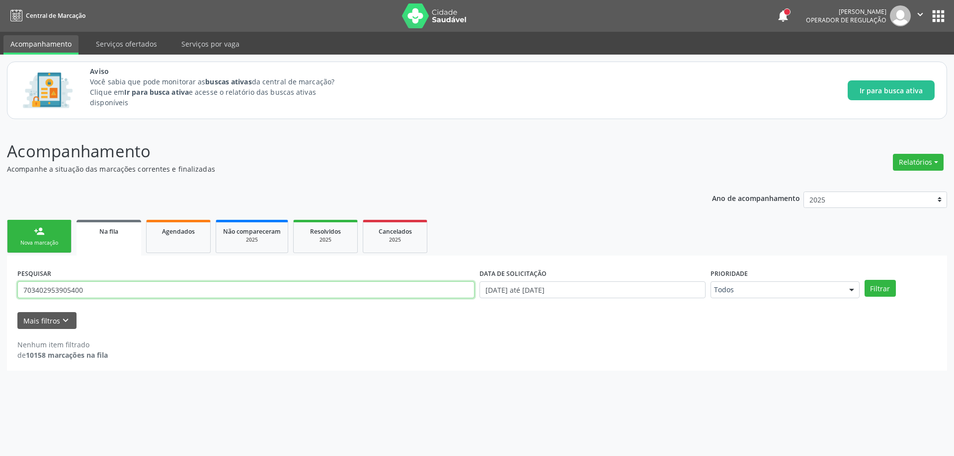
click at [329, 293] on input "703402953905400" at bounding box center [245, 290] width 457 height 17
click at [328, 293] on input "703402953905400" at bounding box center [245, 290] width 457 height 17
type input "700004894934005"
click at [864, 280] on button "Filtrar" at bounding box center [879, 288] width 31 height 17
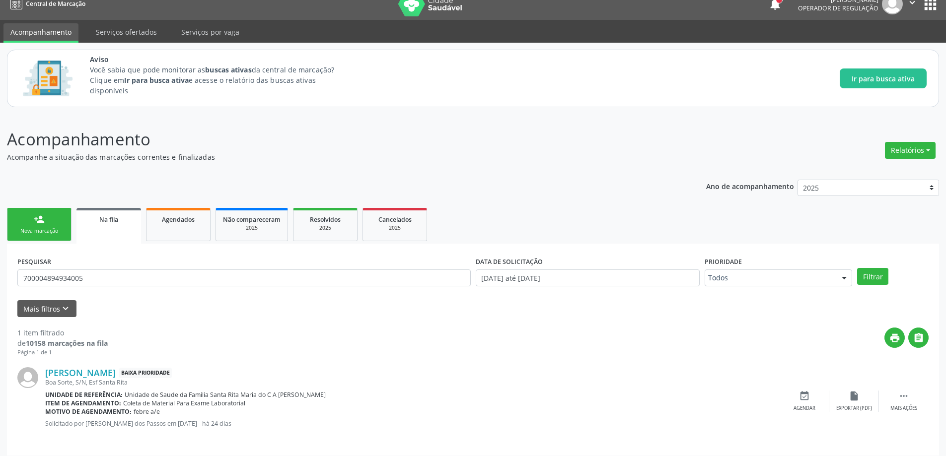
scroll to position [18, 0]
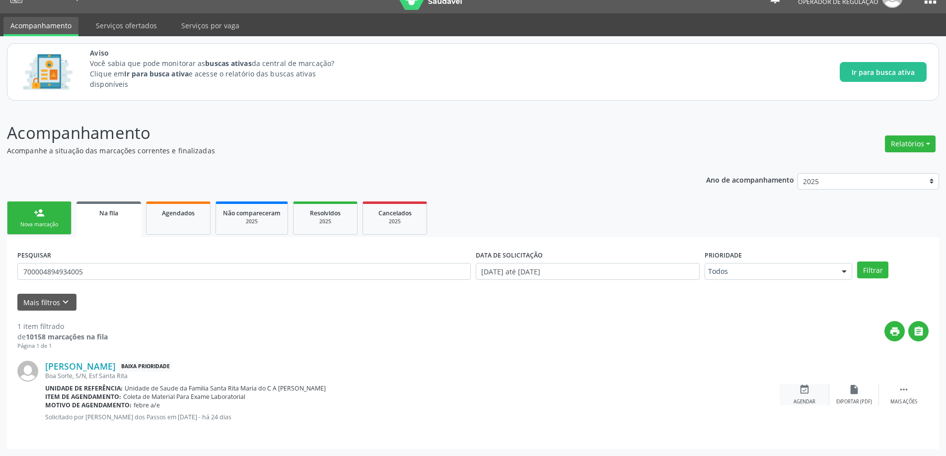
click at [796, 390] on div "event_available Agendar" at bounding box center [805, 394] width 50 height 21
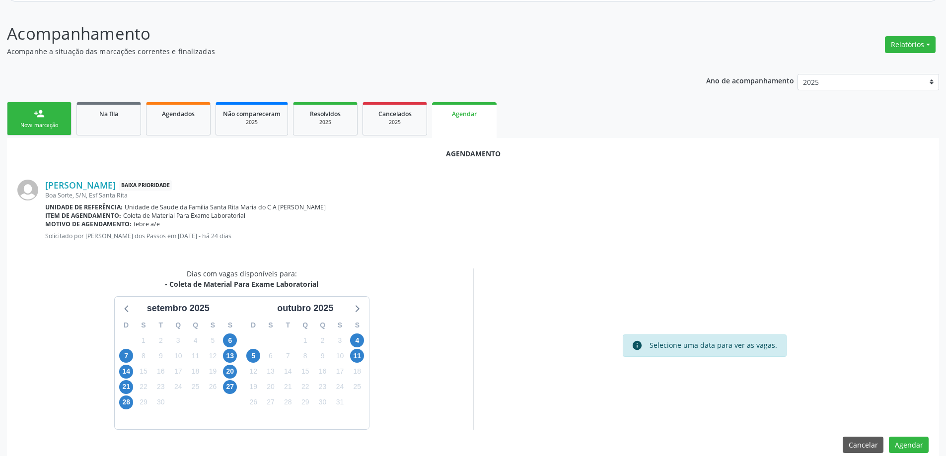
scroll to position [132, 0]
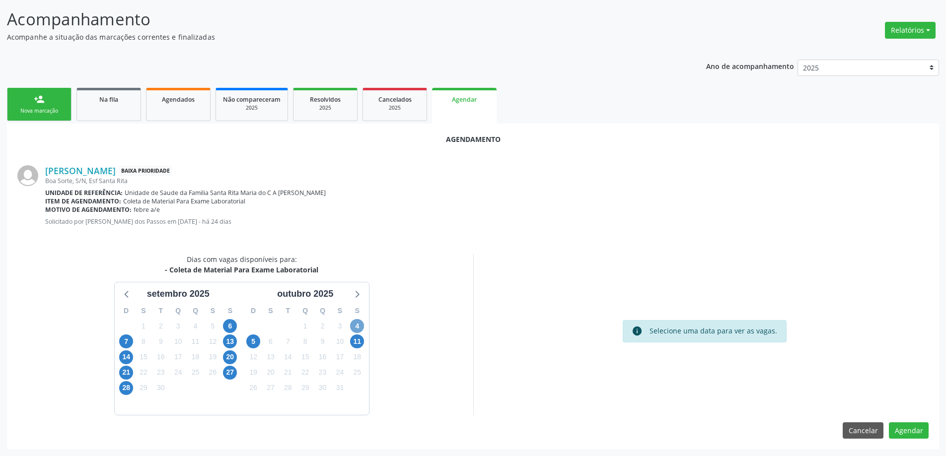
click at [356, 326] on span "4" at bounding box center [357, 326] width 14 height 14
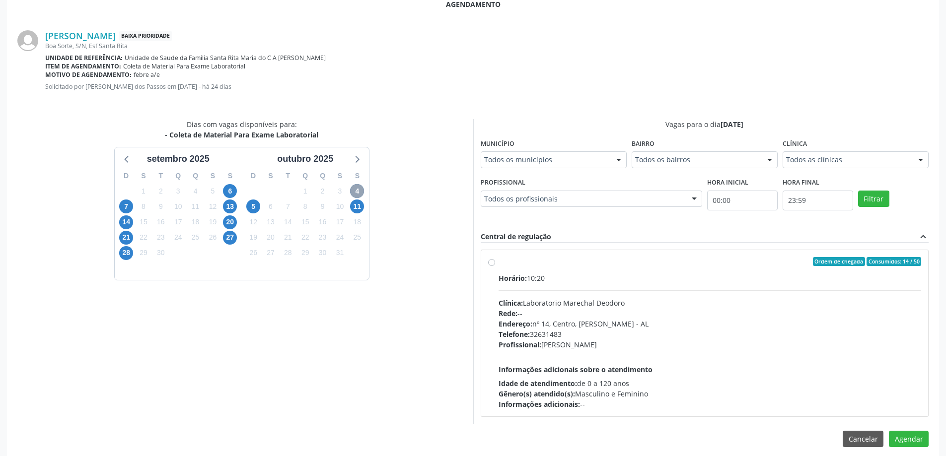
scroll to position [276, 0]
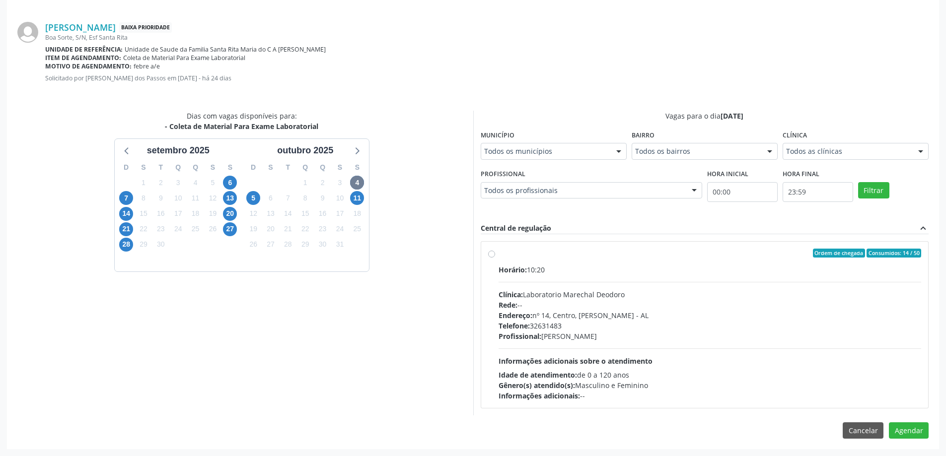
click at [488, 250] on div "Ordem de chegada Consumidos: 14 / 50 Horário: 10:20 Clínica: Laboratorio Marech…" at bounding box center [705, 325] width 434 height 152
radio input "true"
click at [920, 444] on button "Agendar" at bounding box center [909, 448] width 40 height 17
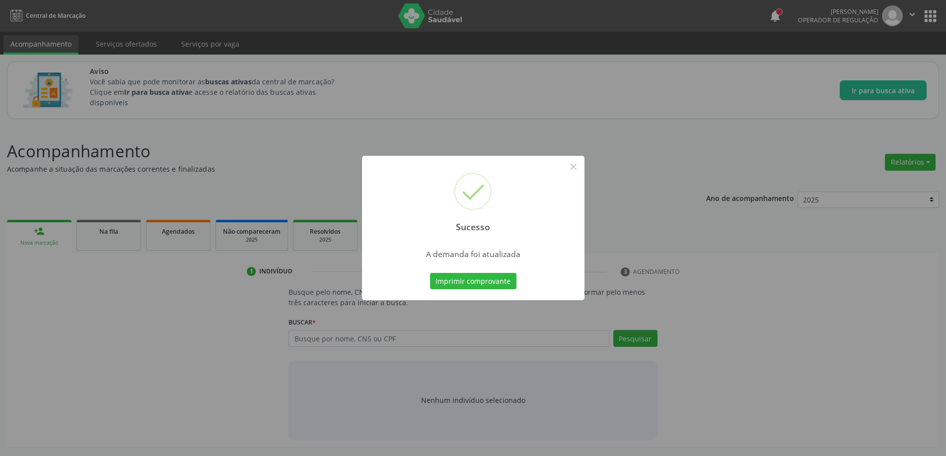
scroll to position [0, 0]
click at [580, 163] on button "×" at bounding box center [577, 166] width 17 height 17
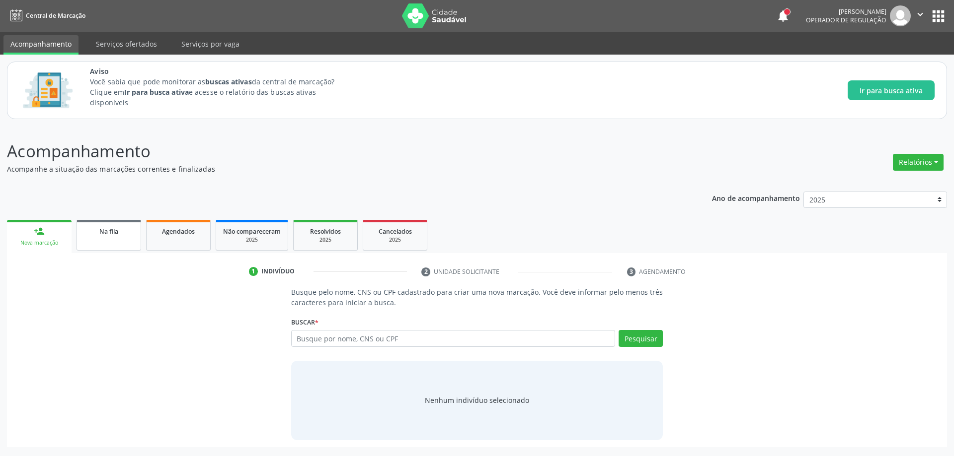
click at [122, 233] on div "Na fila" at bounding box center [109, 231] width 50 height 10
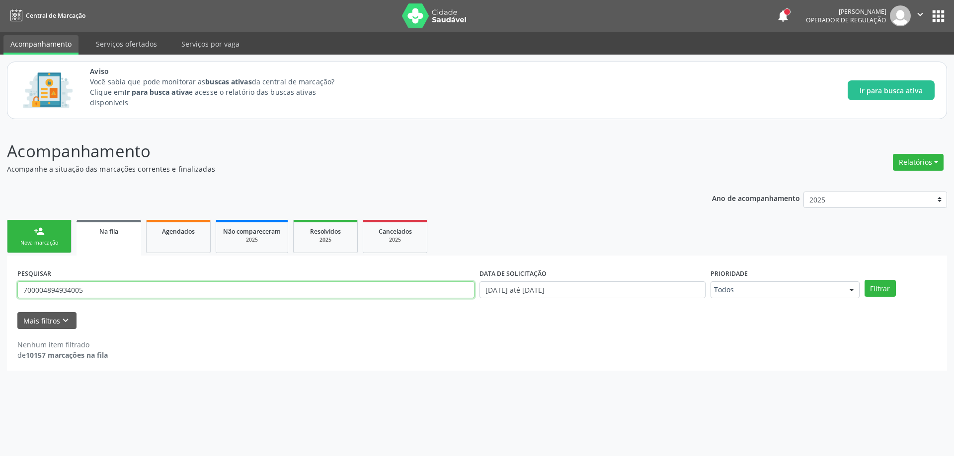
click at [215, 287] on input "700004894934005" at bounding box center [245, 290] width 457 height 17
type input "705403471314190"
click at [864, 280] on button "Filtrar" at bounding box center [879, 288] width 31 height 17
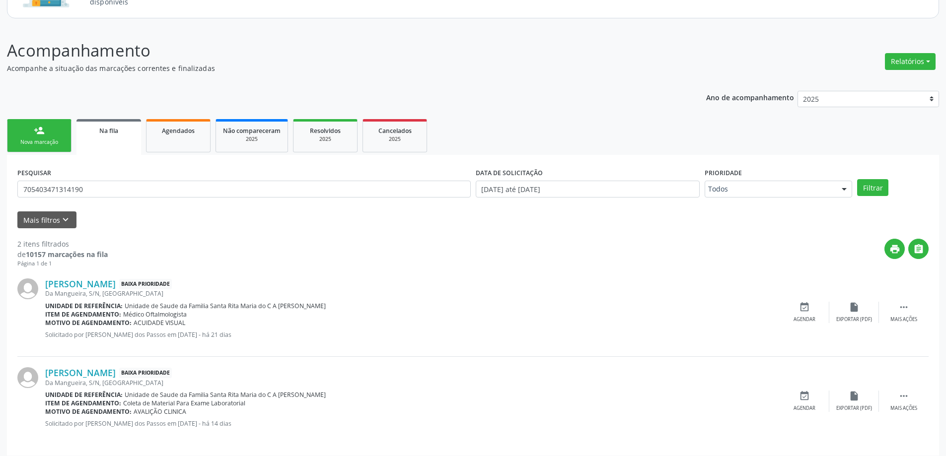
scroll to position [107, 0]
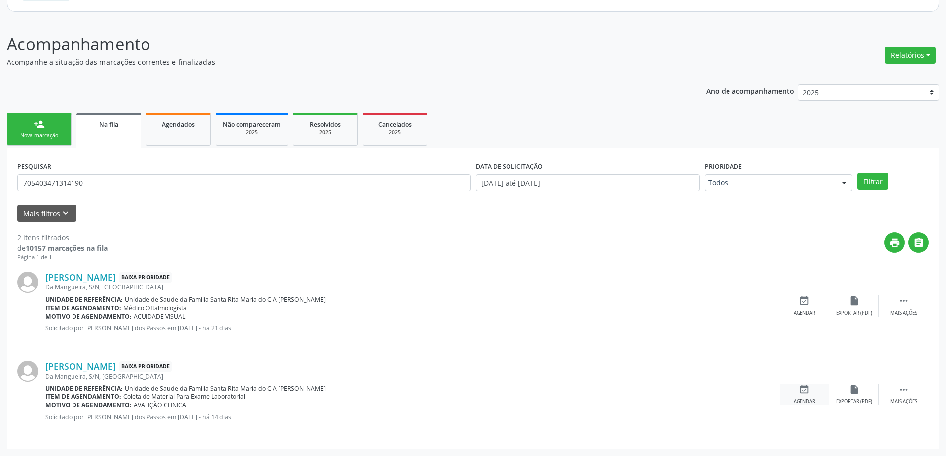
click at [810, 399] on div "Agendar" at bounding box center [805, 402] width 22 height 7
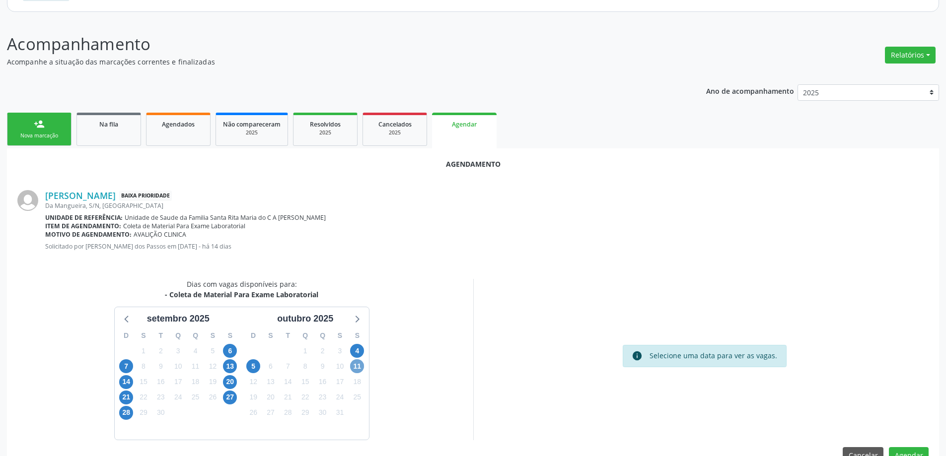
click at [354, 364] on span "11" at bounding box center [357, 367] width 14 height 14
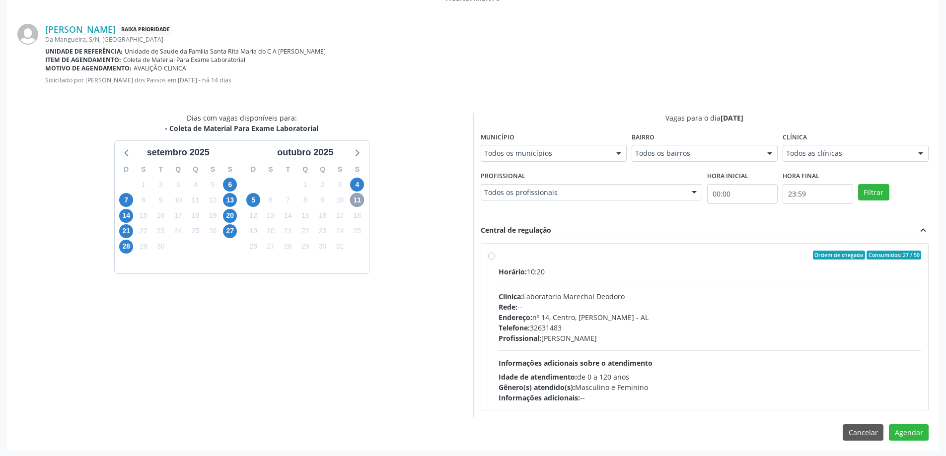
scroll to position [276, 0]
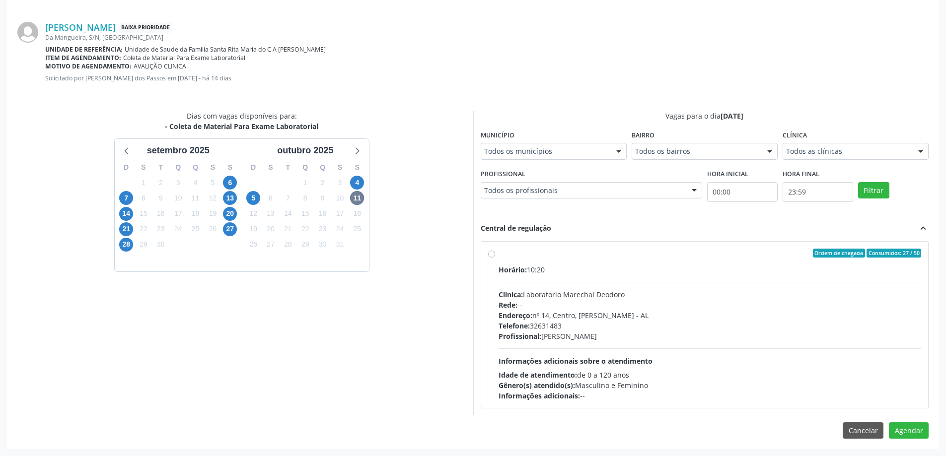
click at [518, 255] on div "Ordem de chegada Consumidos: 27 / 50" at bounding box center [710, 253] width 423 height 9
click at [495, 255] on input "Ordem de chegada Consumidos: 27 / 50 Horário: 10:20 Clínica: Laboratorio Marech…" at bounding box center [491, 253] width 7 height 9
radio input "true"
drag, startPoint x: 903, startPoint y: 448, endPoint x: 876, endPoint y: 392, distance: 62.2
click at [902, 447] on button "Agendar" at bounding box center [909, 448] width 40 height 17
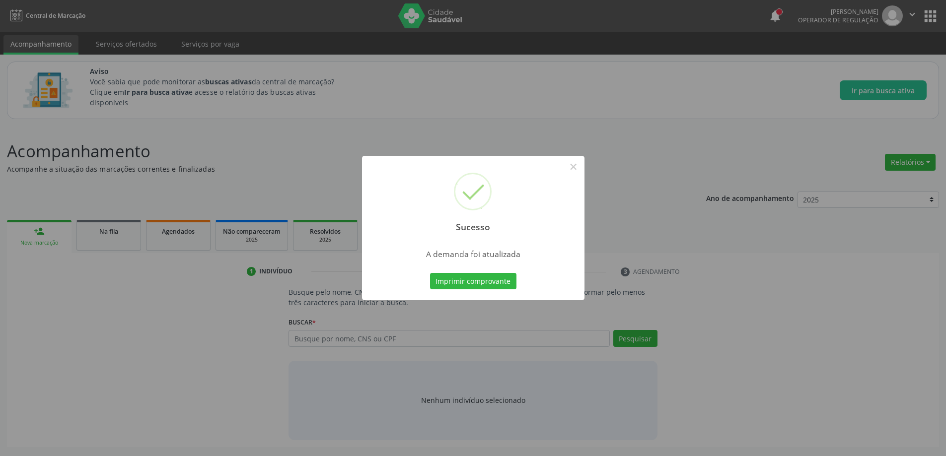
scroll to position [0, 0]
click at [573, 166] on button "×" at bounding box center [577, 166] width 17 height 17
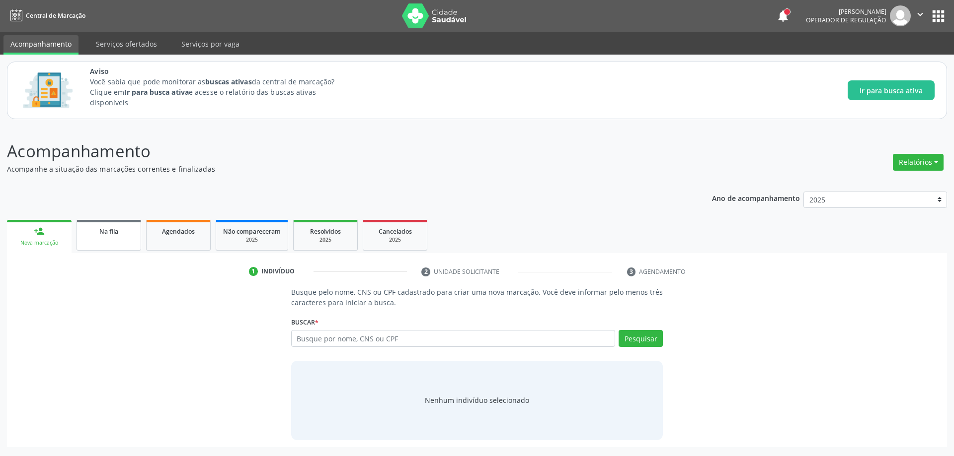
click at [96, 228] on div "Na fila" at bounding box center [109, 231] width 50 height 10
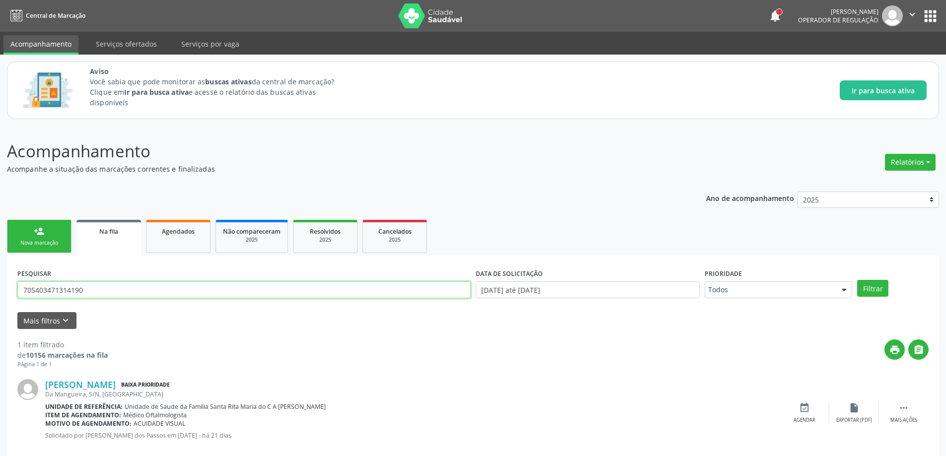
click at [265, 296] on input "705403471314190" at bounding box center [244, 290] width 454 height 17
type input "706009819914144"
click at [857, 280] on button "Filtrar" at bounding box center [872, 288] width 31 height 17
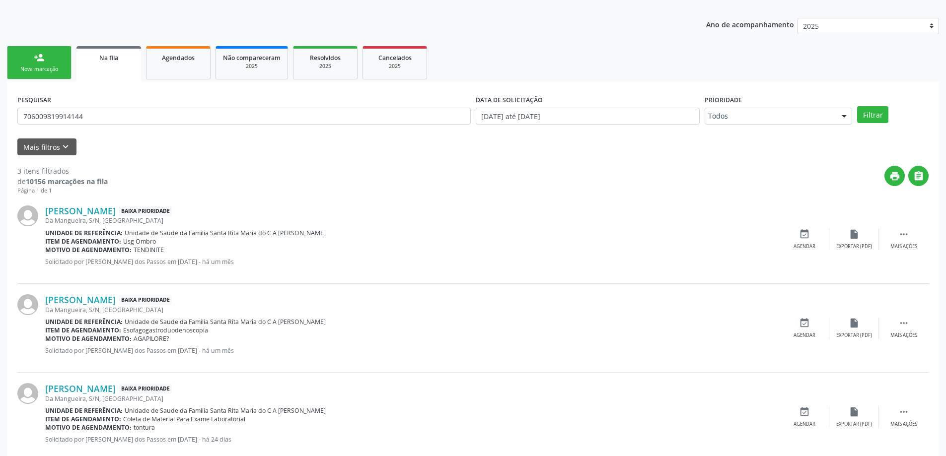
scroll to position [197, 0]
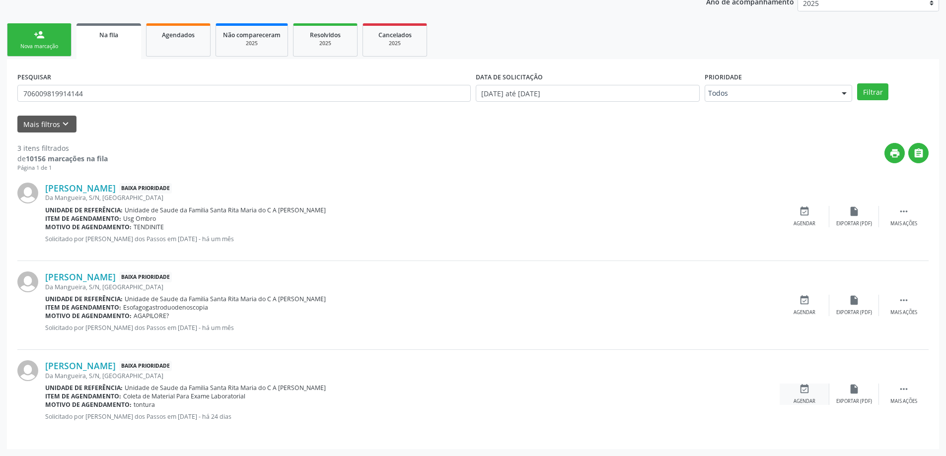
click at [810, 394] on icon "event_available" at bounding box center [804, 389] width 11 height 11
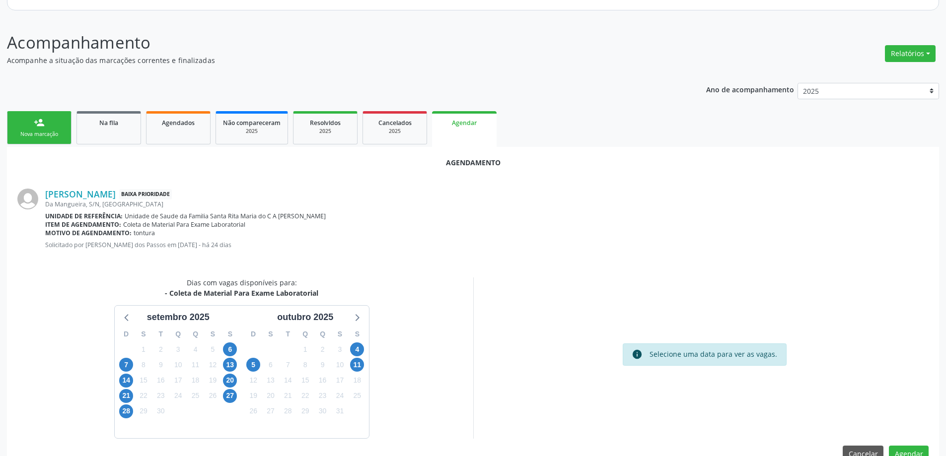
scroll to position [132, 0]
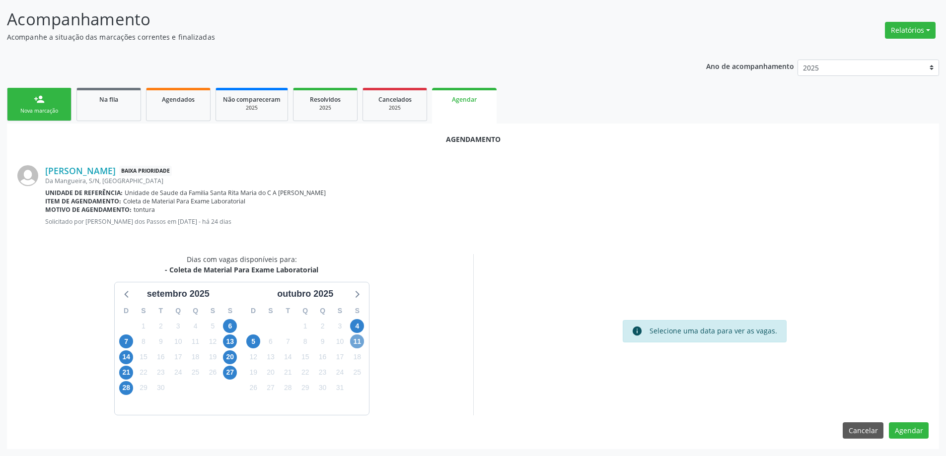
click at [356, 338] on span "11" at bounding box center [357, 342] width 14 height 14
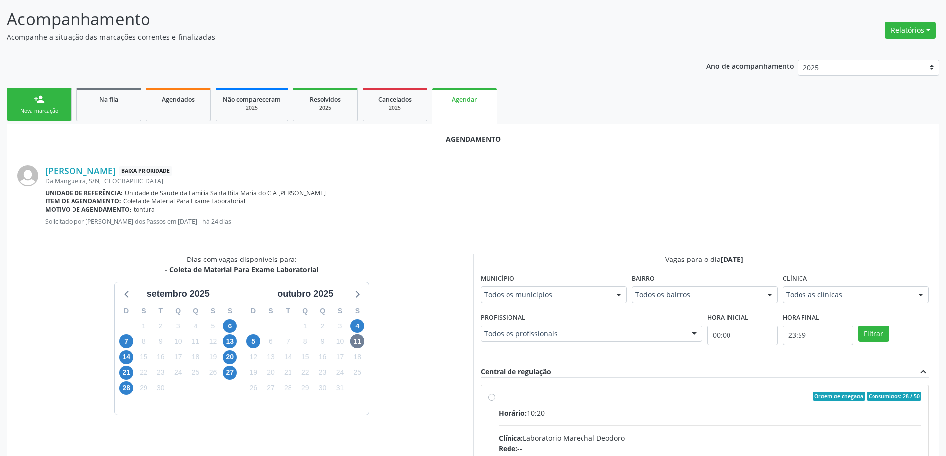
radio input "true"
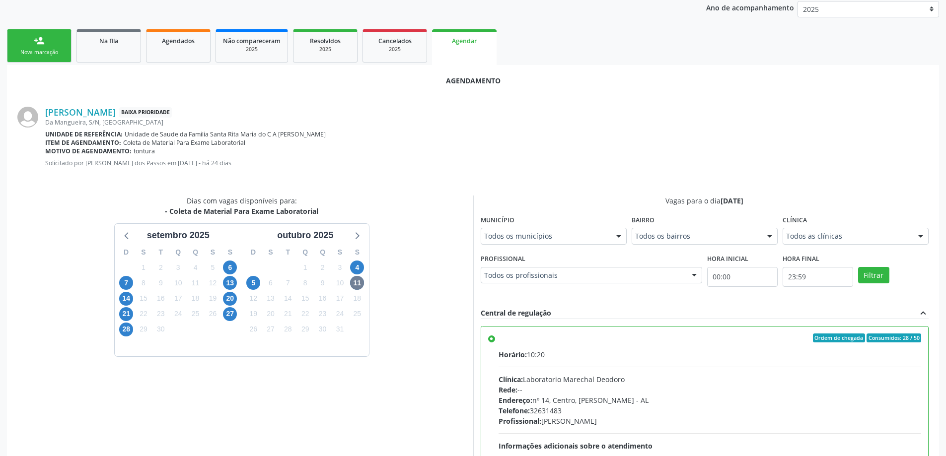
scroll to position [294, 0]
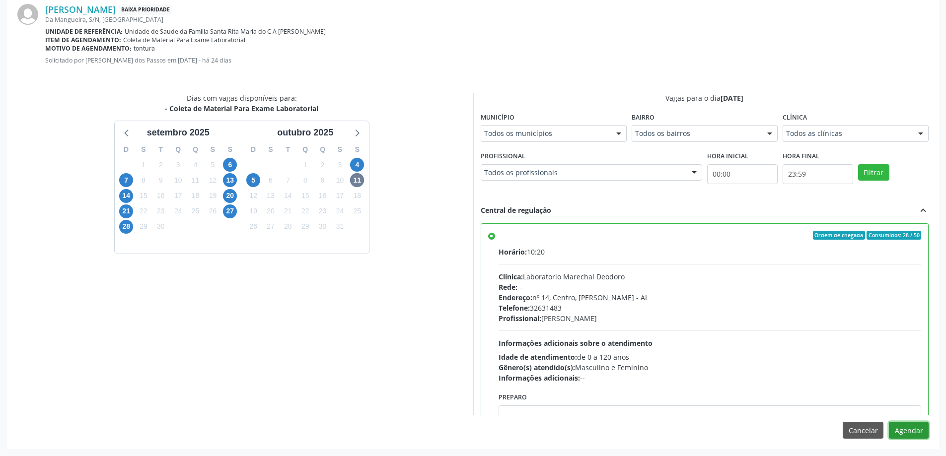
click at [903, 430] on button "Agendar" at bounding box center [909, 430] width 40 height 17
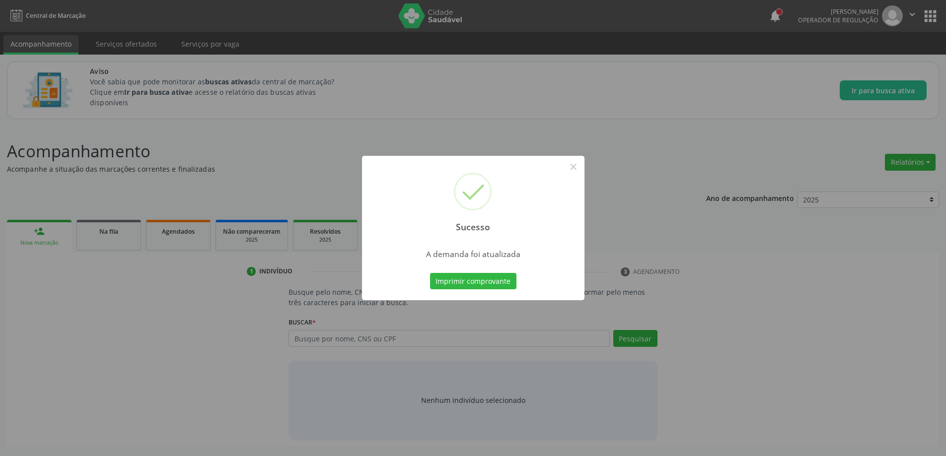
scroll to position [0, 0]
drag, startPoint x: 576, startPoint y: 167, endPoint x: 247, endPoint y: 199, distance: 329.9
click at [575, 167] on button "×" at bounding box center [577, 166] width 17 height 17
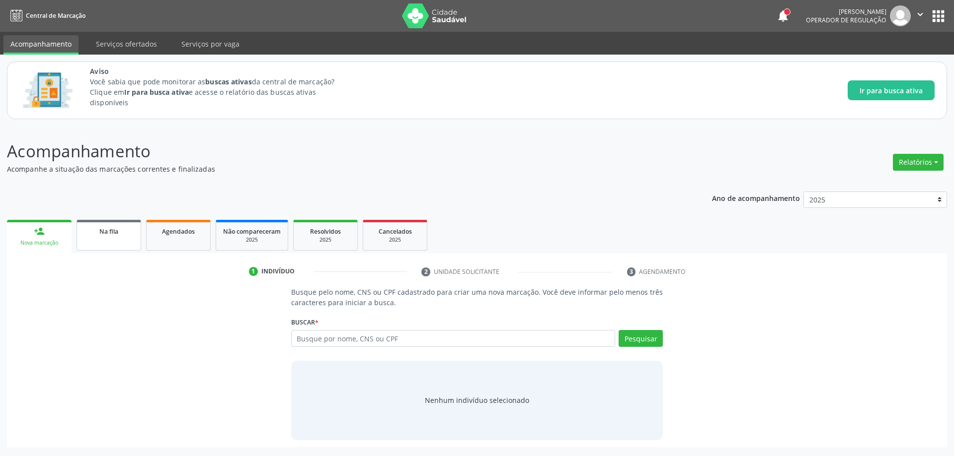
click at [112, 230] on span "Na fila" at bounding box center [108, 231] width 19 height 8
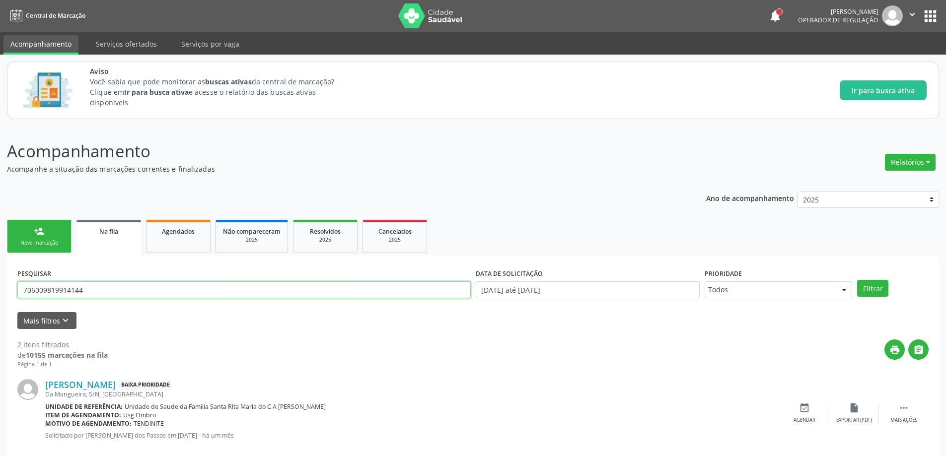
click at [93, 293] on input "706009819914144" at bounding box center [244, 290] width 454 height 17
click at [185, 291] on input "89" at bounding box center [244, 290] width 454 height 17
type input "898004087713492"
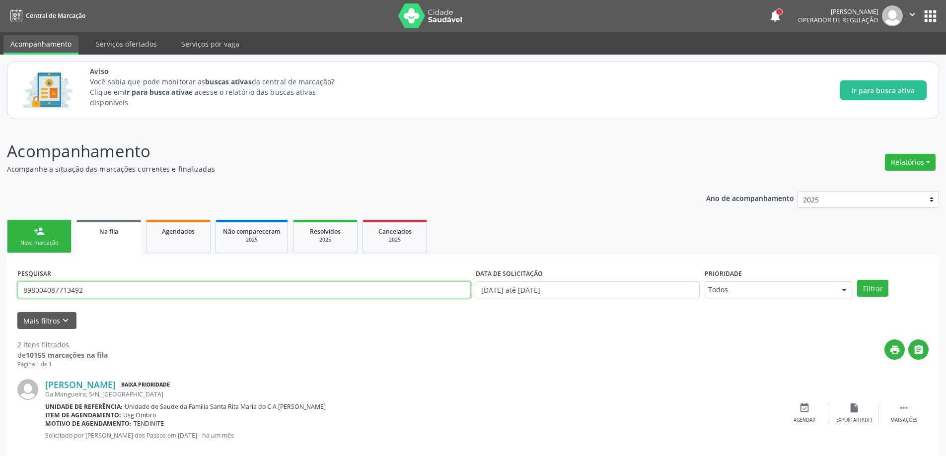
click at [857, 280] on button "Filtrar" at bounding box center [872, 288] width 31 height 17
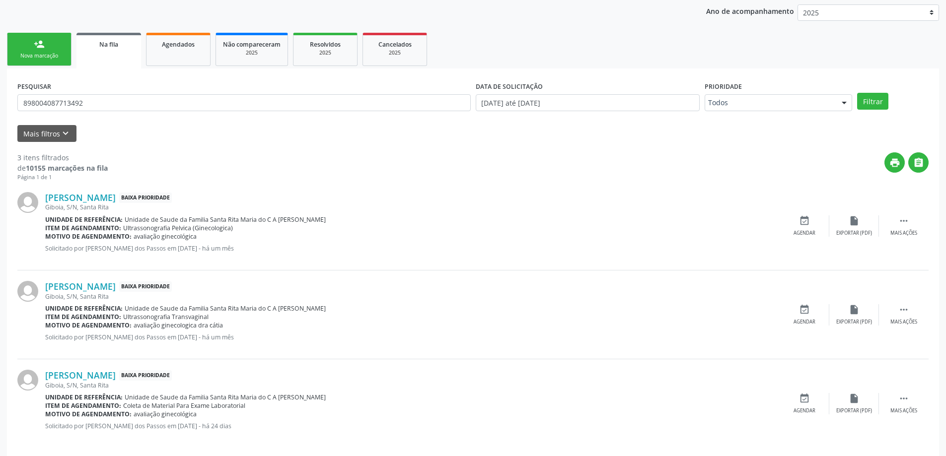
scroll to position [197, 0]
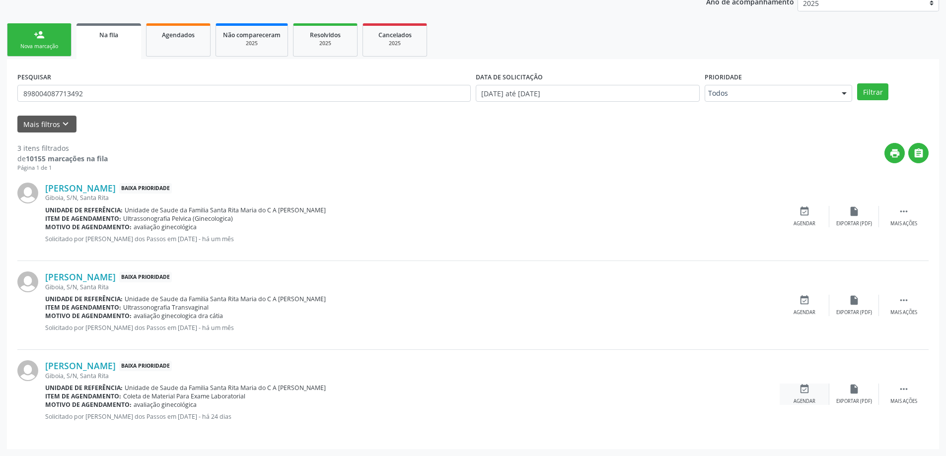
click at [800, 397] on div "event_available Agendar" at bounding box center [805, 394] width 50 height 21
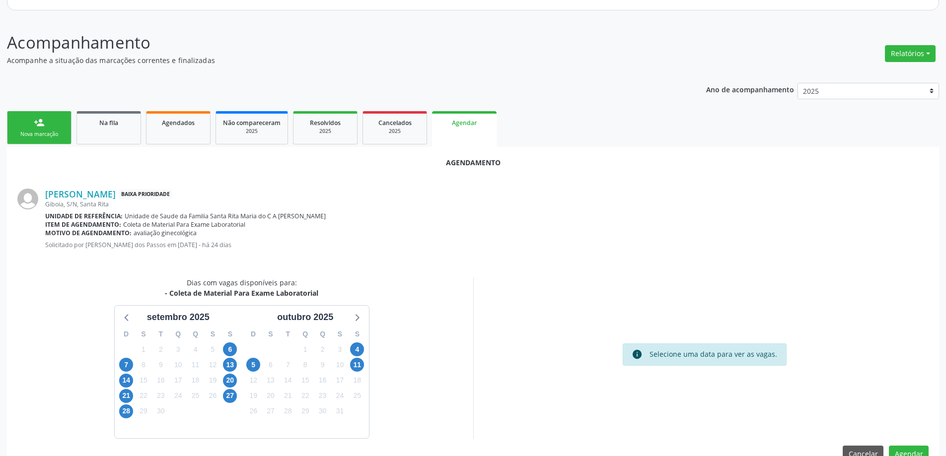
scroll to position [132, 0]
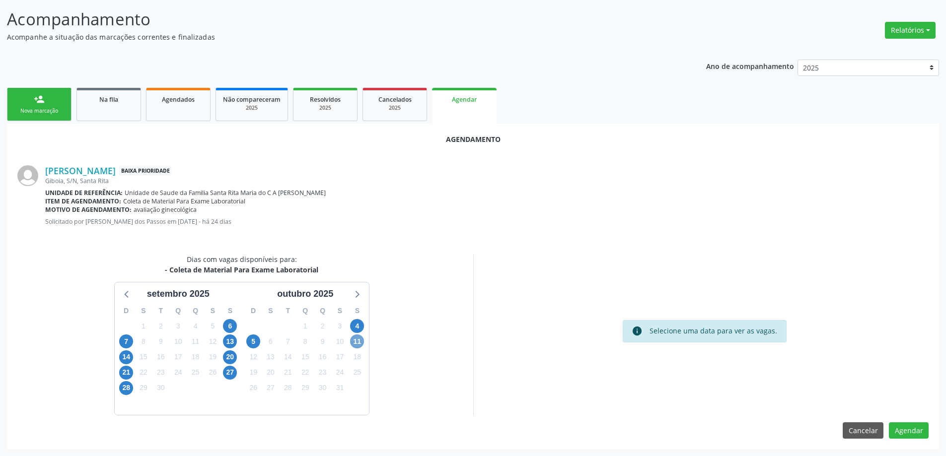
click at [359, 343] on span "11" at bounding box center [357, 342] width 14 height 14
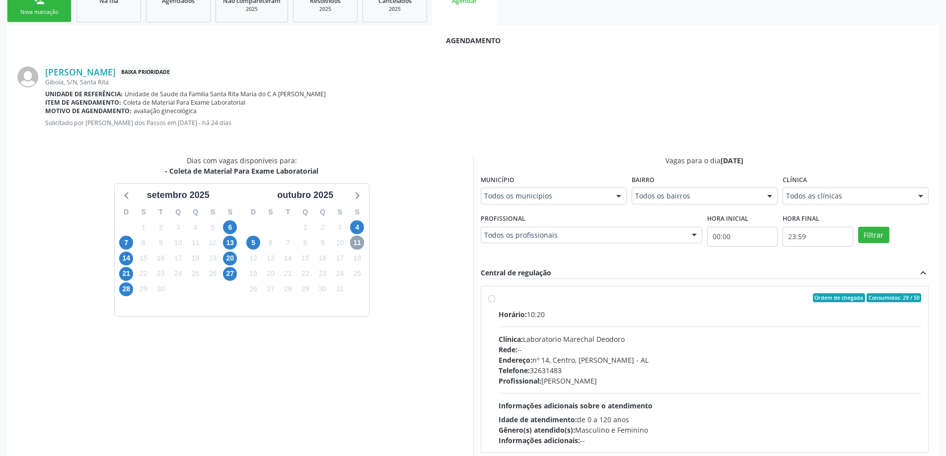
scroll to position [231, 0]
click at [499, 295] on label "Ordem de chegada Consumidos: 29 / 50 Horário: 10:20 Clínica: Laboratorio Marech…" at bounding box center [710, 369] width 423 height 152
click at [489, 295] on input "Ordem de chegada Consumidos: 29 / 50 Horário: 10:20 Clínica: Laboratorio Marech…" at bounding box center [491, 297] width 7 height 9
radio input "true"
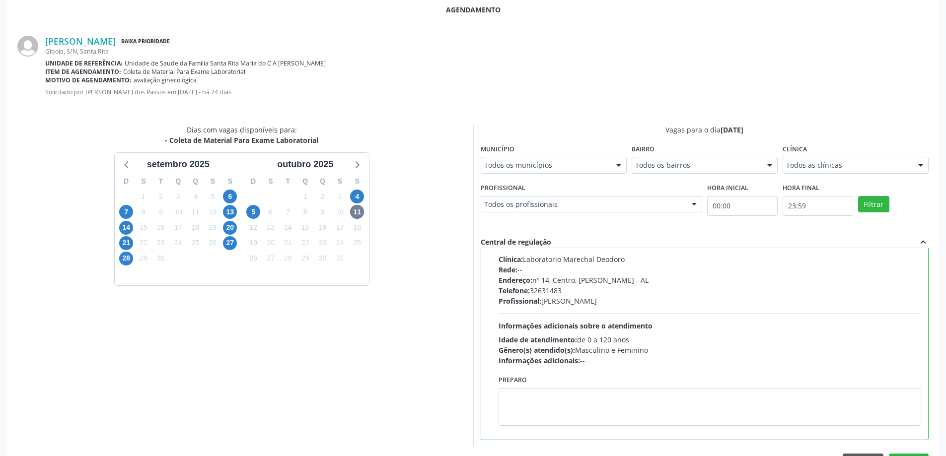
scroll to position [294, 0]
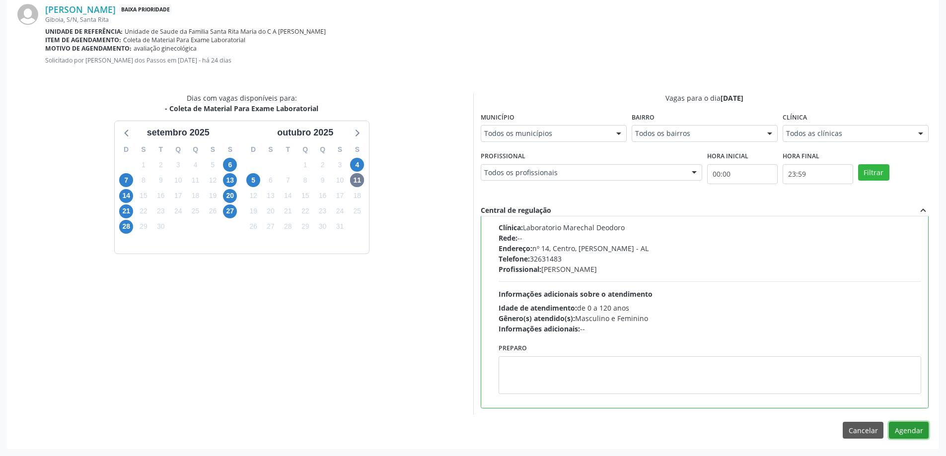
click at [899, 426] on button "Agendar" at bounding box center [909, 430] width 40 height 17
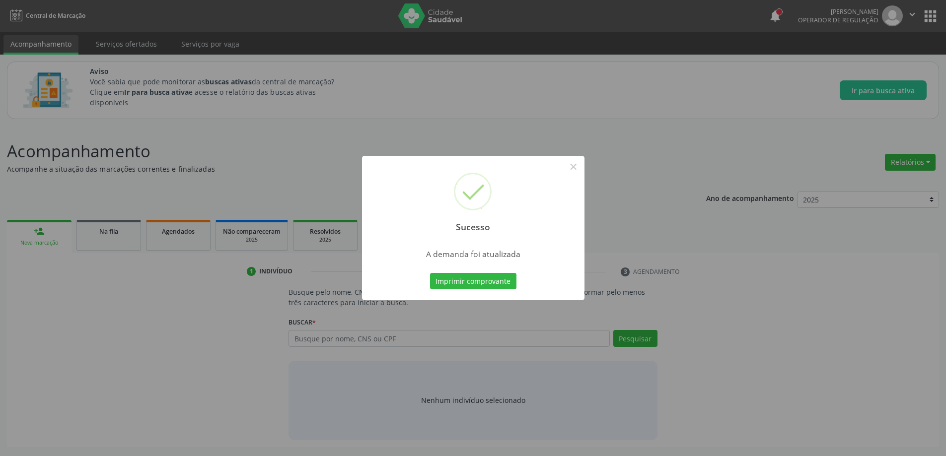
scroll to position [0, 0]
click at [576, 165] on button "×" at bounding box center [577, 166] width 17 height 17
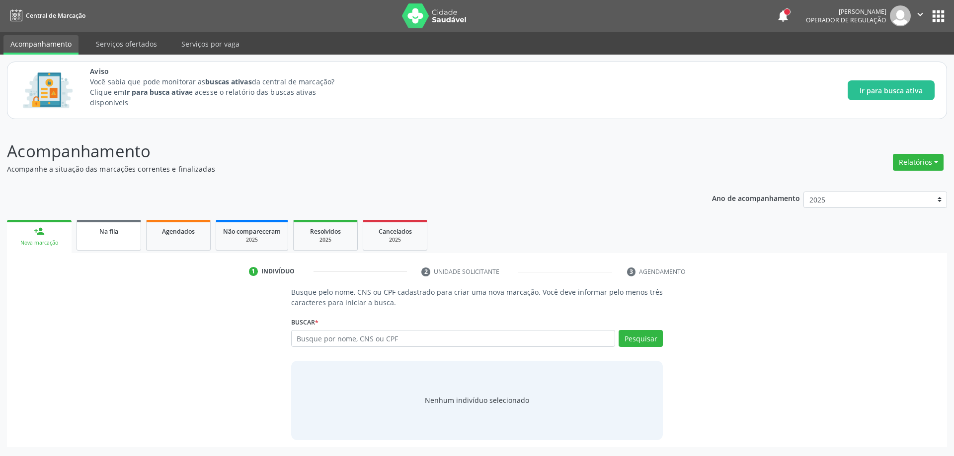
click at [102, 224] on link "Na fila" at bounding box center [108, 235] width 65 height 31
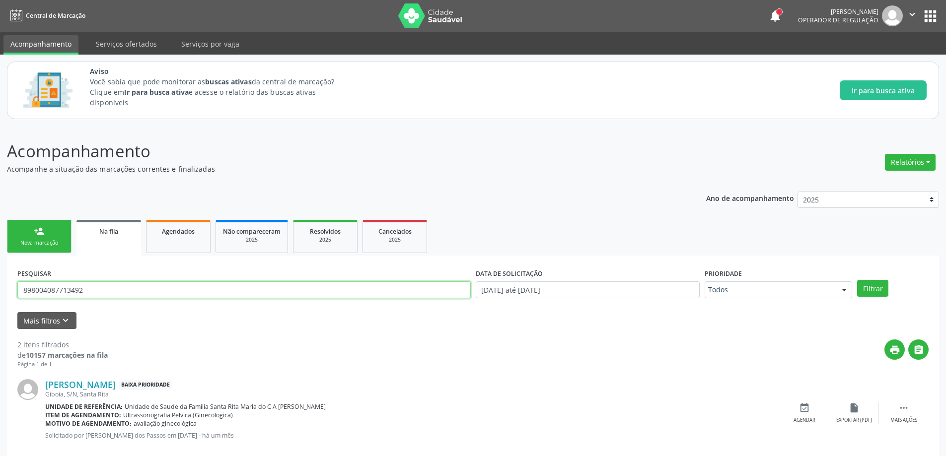
click at [174, 288] on input "898004087713492" at bounding box center [244, 290] width 454 height 17
click at [171, 288] on input "898004087713492" at bounding box center [244, 290] width 454 height 17
type input "7043035452095"
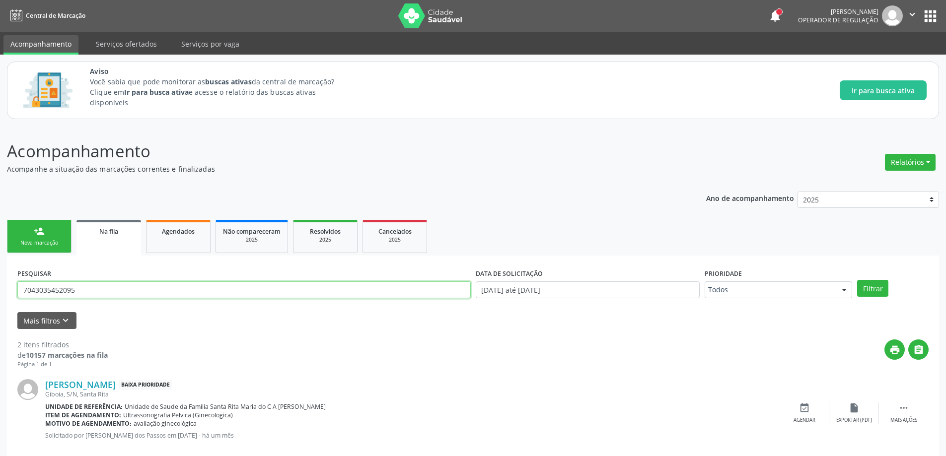
click at [857, 280] on button "Filtrar" at bounding box center [872, 288] width 31 height 17
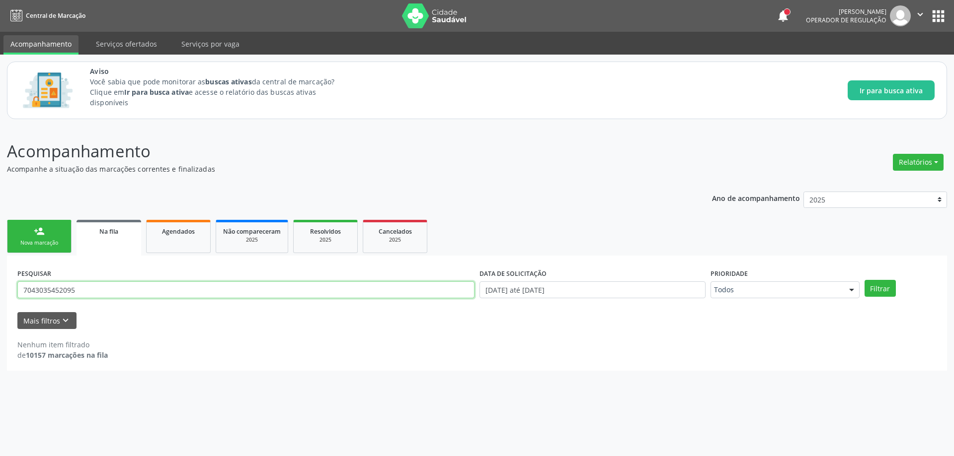
click at [127, 294] on input "7043035452095" at bounding box center [245, 290] width 457 height 17
type input "[PERSON_NAME]"
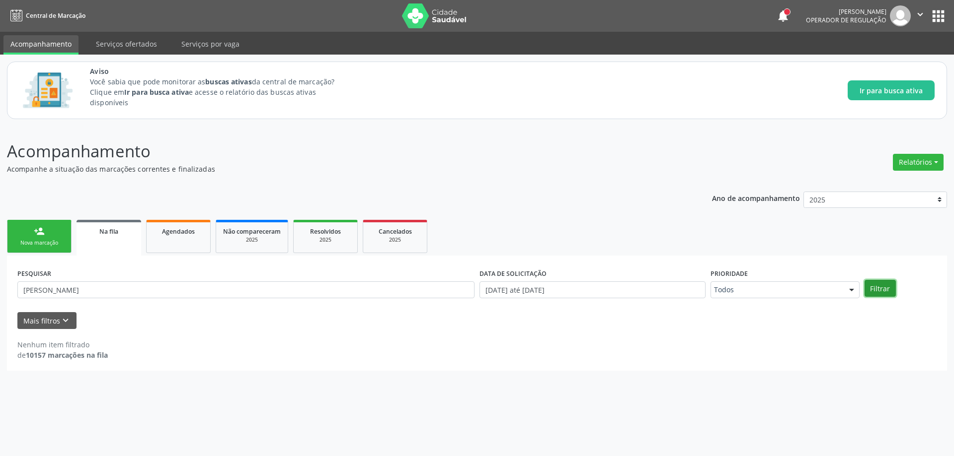
click at [889, 286] on button "Filtrar" at bounding box center [879, 288] width 31 height 17
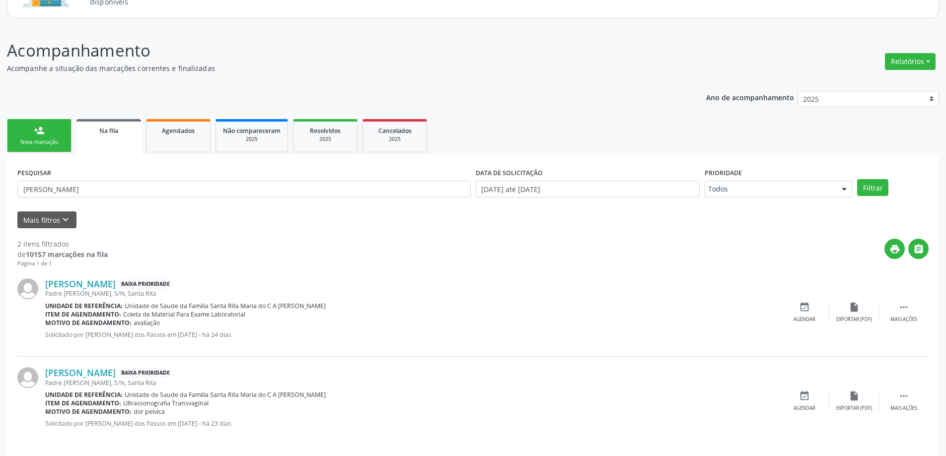
scroll to position [107, 0]
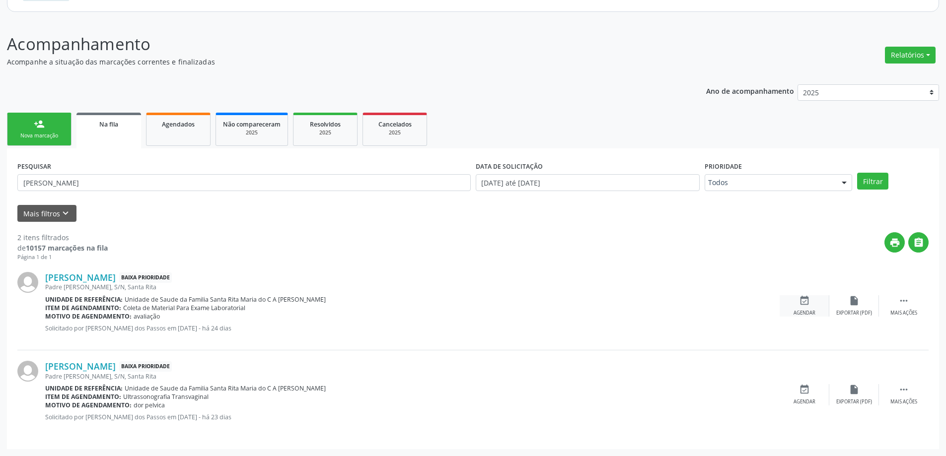
click at [809, 300] on icon "event_available" at bounding box center [804, 301] width 11 height 11
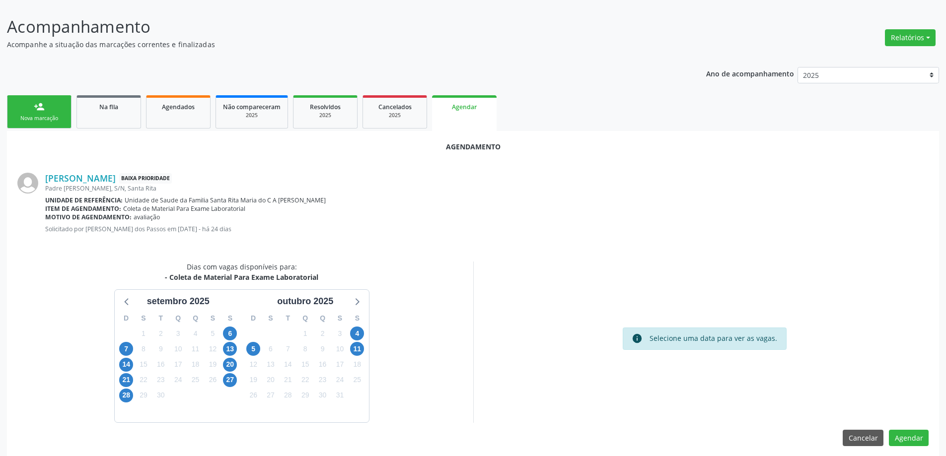
scroll to position [132, 0]
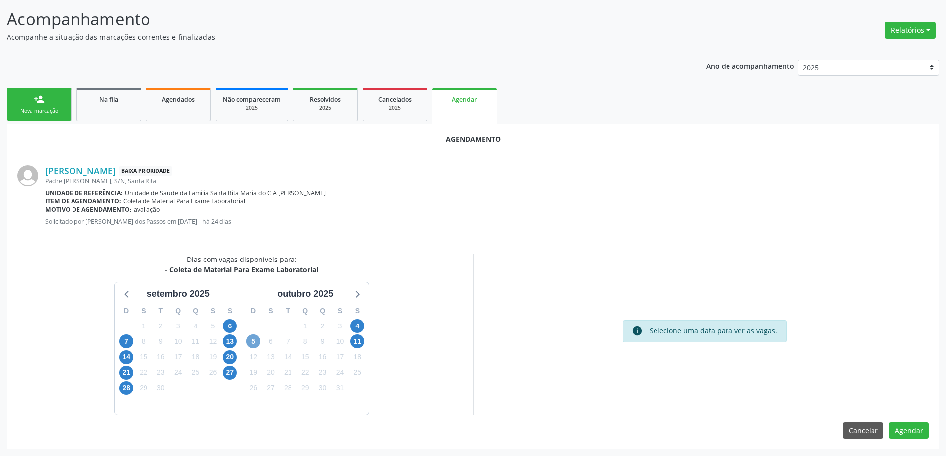
click at [254, 340] on span "5" at bounding box center [253, 342] width 14 height 14
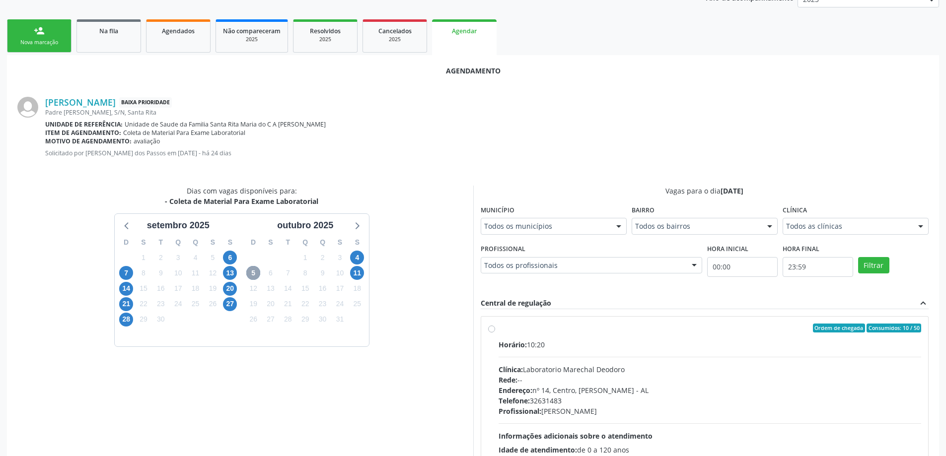
scroll to position [276, 0]
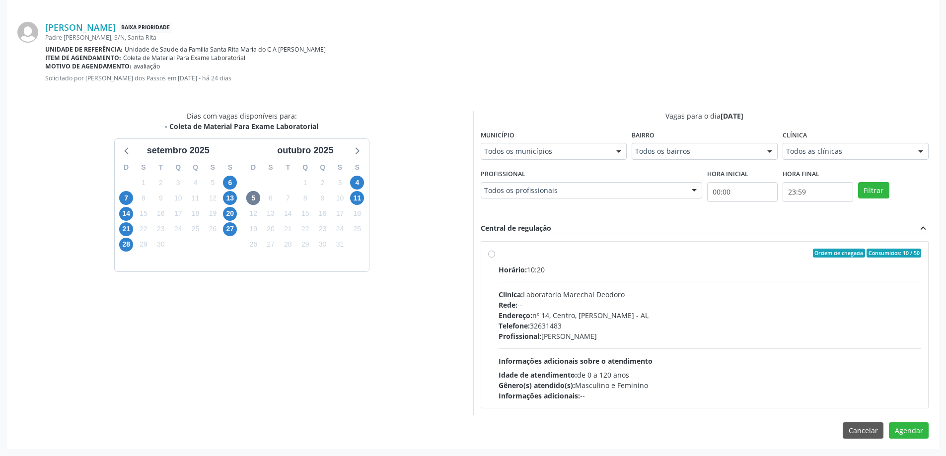
click at [499, 256] on label "Ordem de chegada Consumidos: 10 / 50 Horário: 10:20 Clínica: Laboratorio Marech…" at bounding box center [710, 325] width 423 height 152
click at [491, 256] on input "Ordem de chegada Consumidos: 10 / 50 Horário: 10:20 Clínica: Laboratorio Marech…" at bounding box center [491, 253] width 7 height 9
radio input "true"
click at [901, 446] on button "Agendar" at bounding box center [909, 448] width 40 height 17
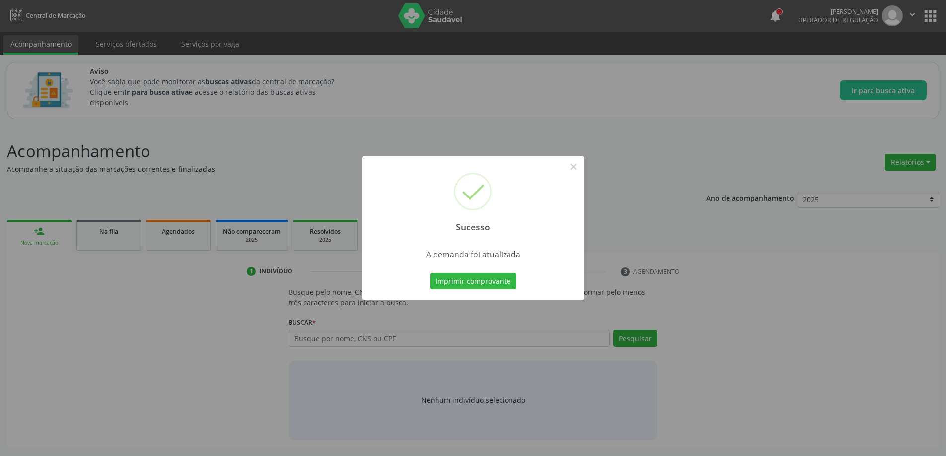
scroll to position [0, 0]
click at [576, 165] on button "×" at bounding box center [577, 166] width 17 height 17
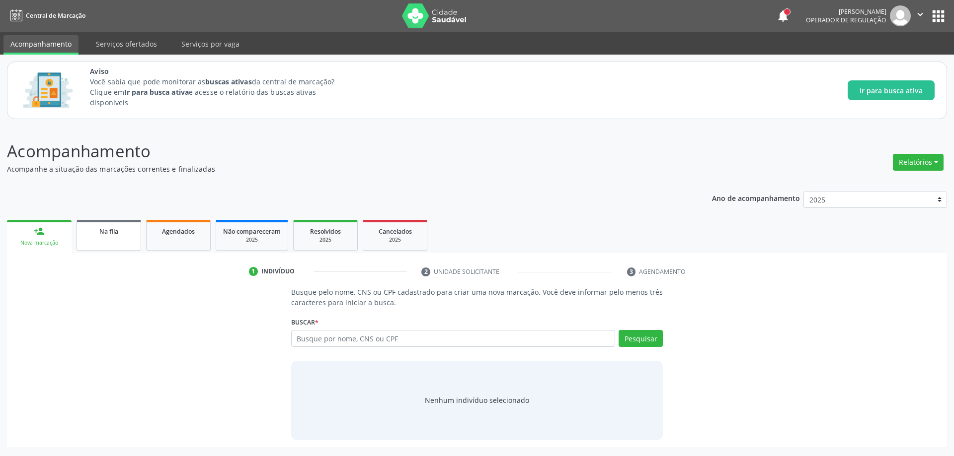
click at [89, 226] on div "Na fila" at bounding box center [109, 231] width 50 height 10
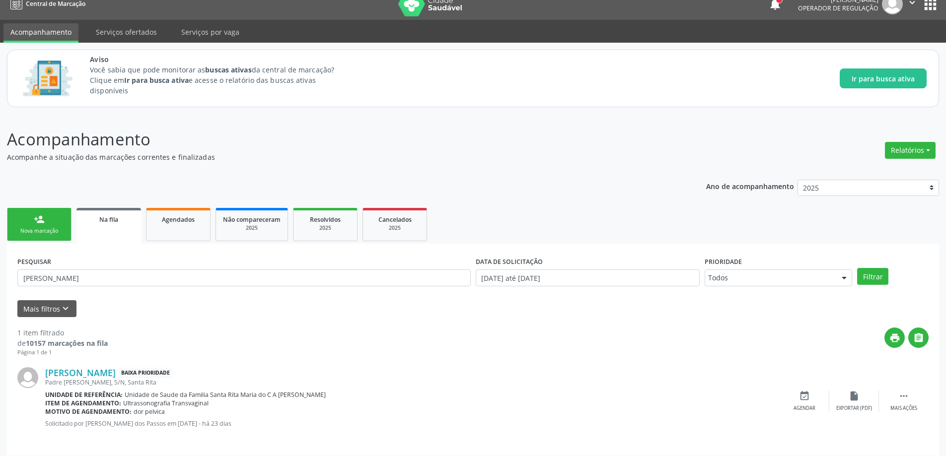
scroll to position [18, 0]
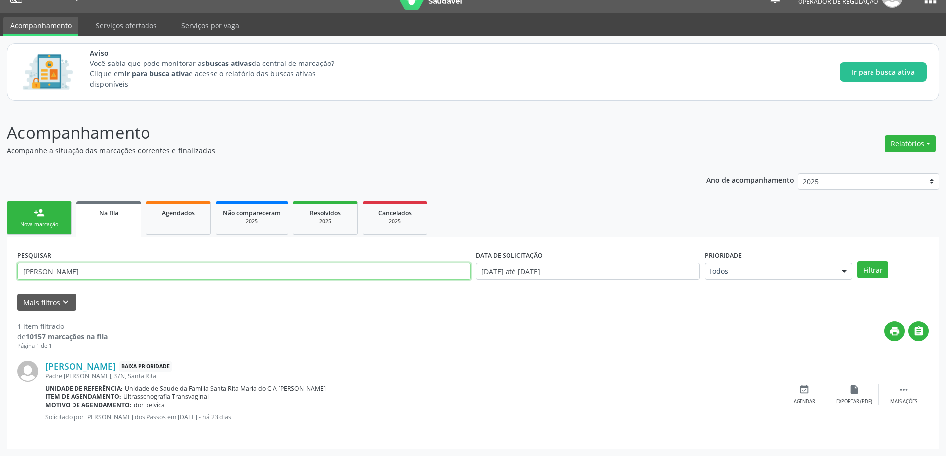
click at [131, 273] on input "[PERSON_NAME]" at bounding box center [244, 271] width 454 height 17
click at [130, 273] on input "[PERSON_NAME]" at bounding box center [244, 271] width 454 height 17
type input "708405703506960"
click at [857, 262] on button "Filtrar" at bounding box center [872, 270] width 31 height 17
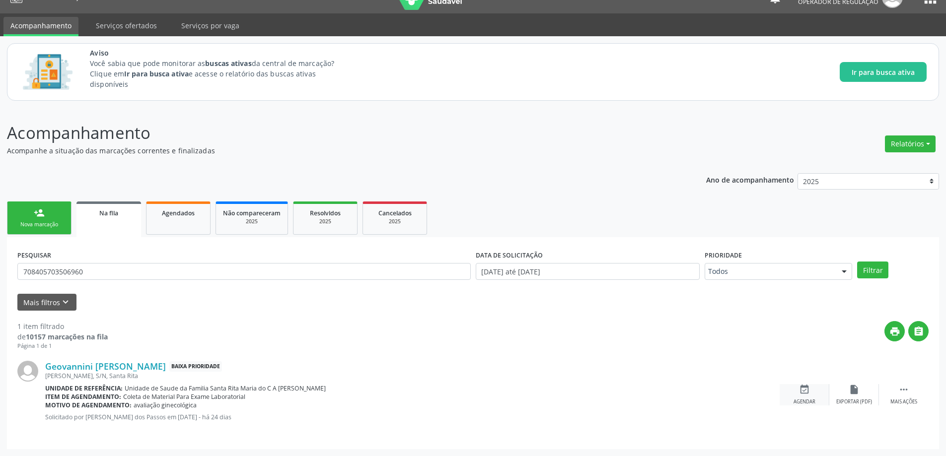
click at [797, 395] on div "event_available Agendar" at bounding box center [805, 394] width 50 height 21
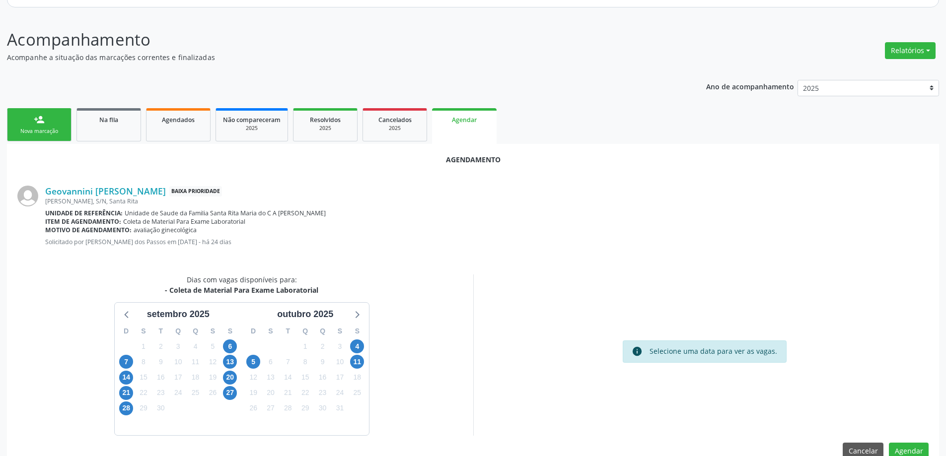
scroll to position [132, 0]
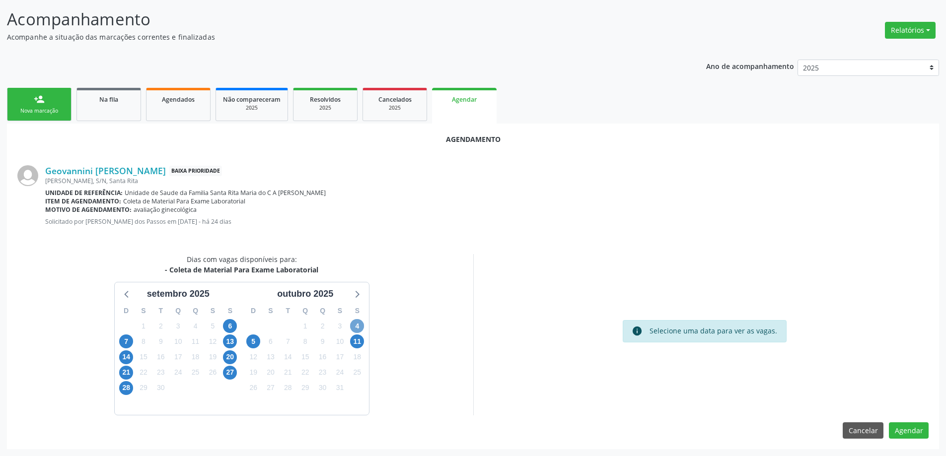
click at [353, 330] on span "4" at bounding box center [357, 326] width 14 height 14
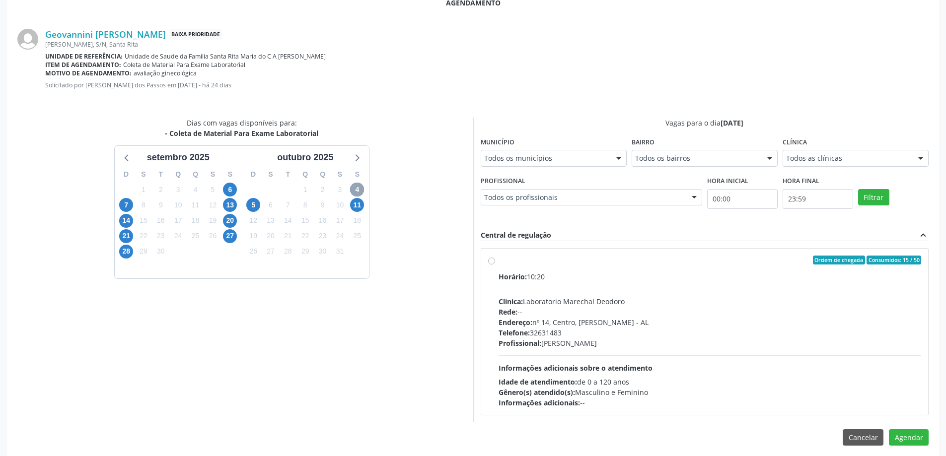
scroll to position [276, 0]
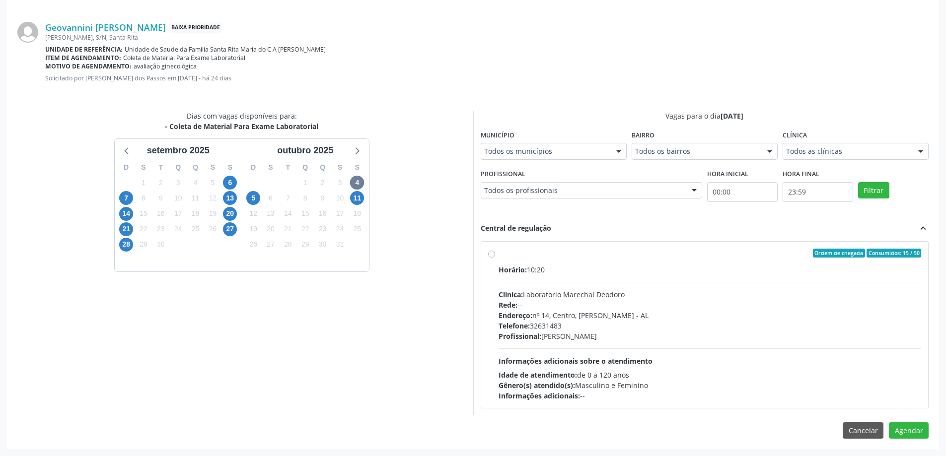
click at [497, 254] on div "Ordem de chegada Consumidos: 15 / 50 Horário: 10:20 Clínica: Laboratorio Marech…" at bounding box center [705, 325] width 434 height 152
radio input "true"
click at [911, 449] on button "Agendar" at bounding box center [909, 448] width 40 height 17
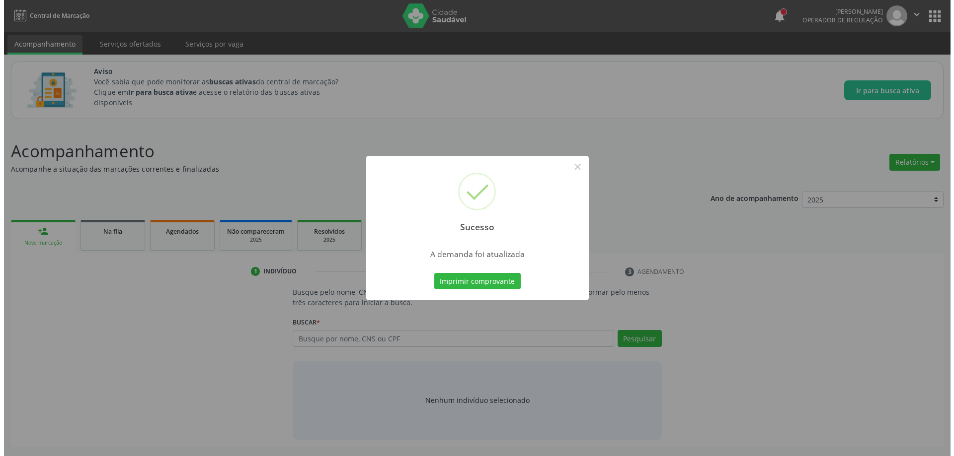
scroll to position [0, 0]
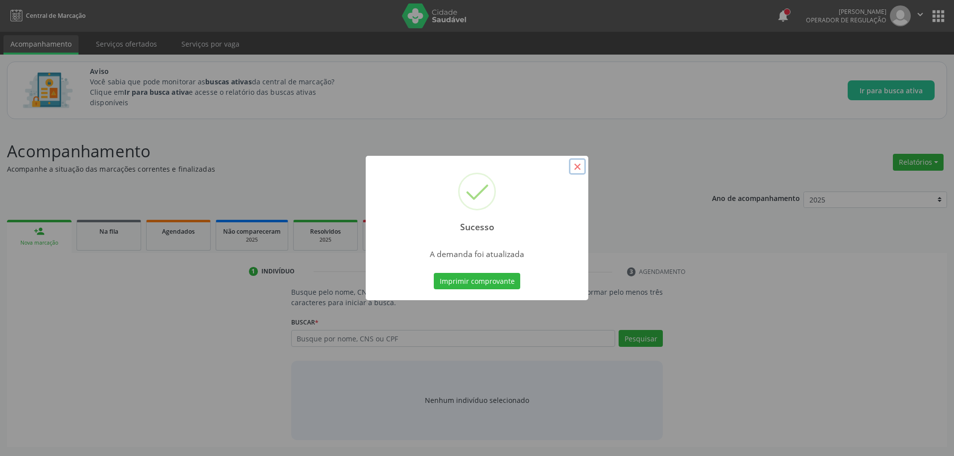
click at [576, 164] on button "×" at bounding box center [577, 166] width 17 height 17
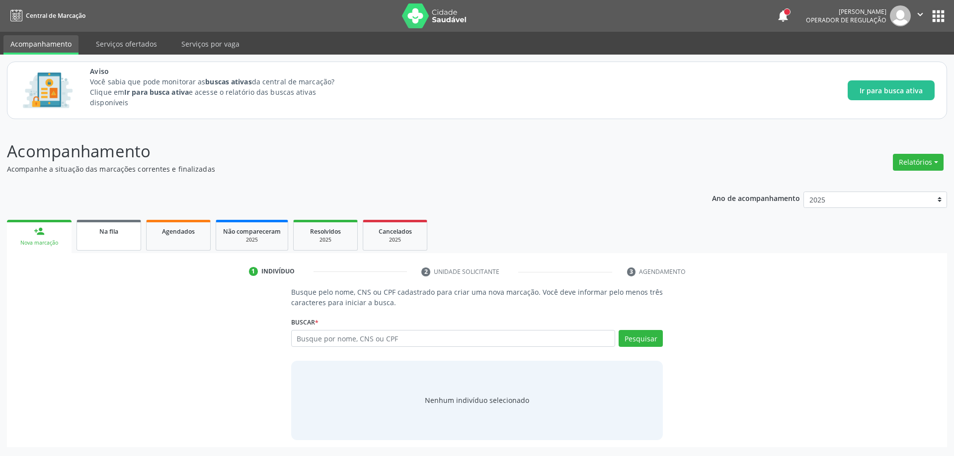
click at [99, 234] on span "Na fila" at bounding box center [108, 231] width 19 height 8
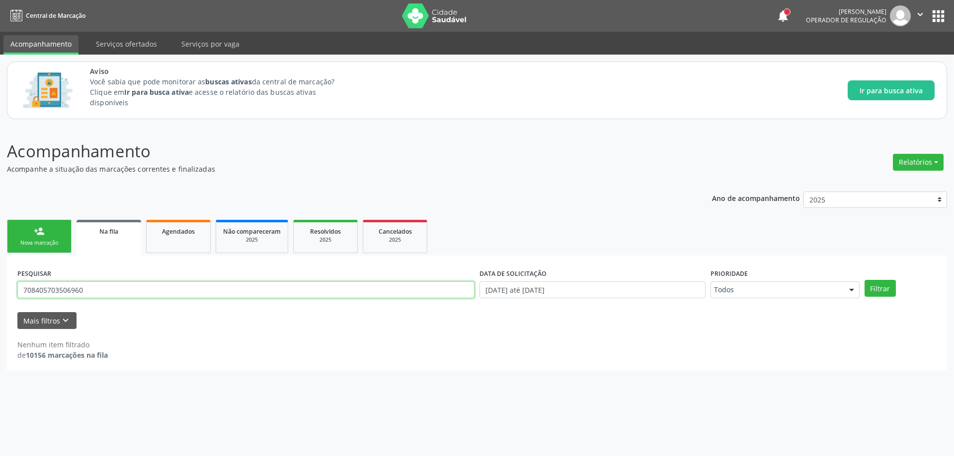
click at [93, 288] on input "708405703506960" at bounding box center [245, 290] width 457 height 17
type input "706302710975379"
click at [872, 289] on button "Filtrar" at bounding box center [879, 288] width 31 height 17
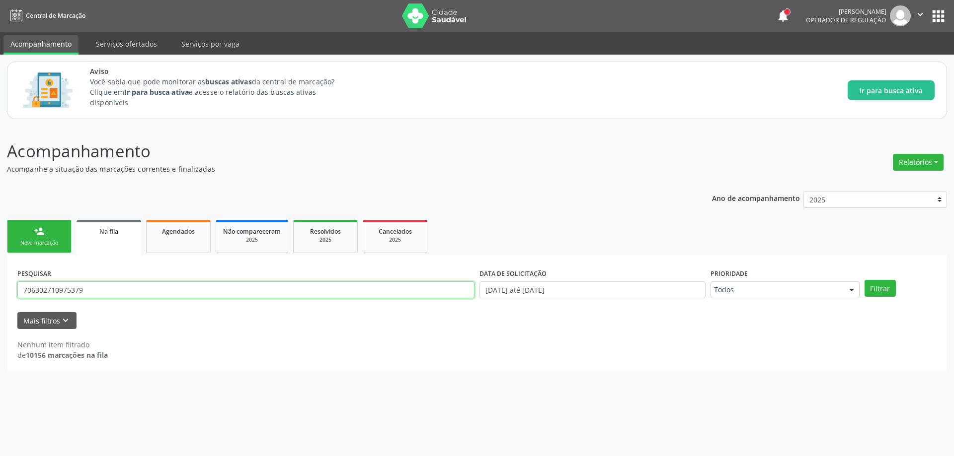
click at [150, 293] on input "706302710975379" at bounding box center [245, 290] width 457 height 17
type input "[PERSON_NAME]"
click at [864, 280] on button "Filtrar" at bounding box center [879, 288] width 31 height 17
click at [159, 289] on input "[PERSON_NAME]" at bounding box center [245, 290] width 457 height 17
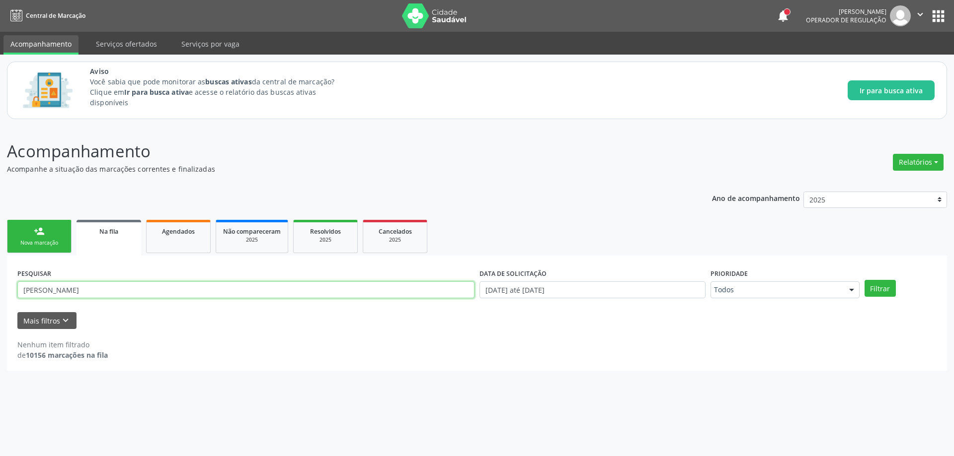
click at [159, 289] on input "[PERSON_NAME]" at bounding box center [245, 290] width 457 height 17
type input "706302710975379"
click at [864, 280] on button "Filtrar" at bounding box center [879, 288] width 31 height 17
